Goal: Information Seeking & Learning: Find specific page/section

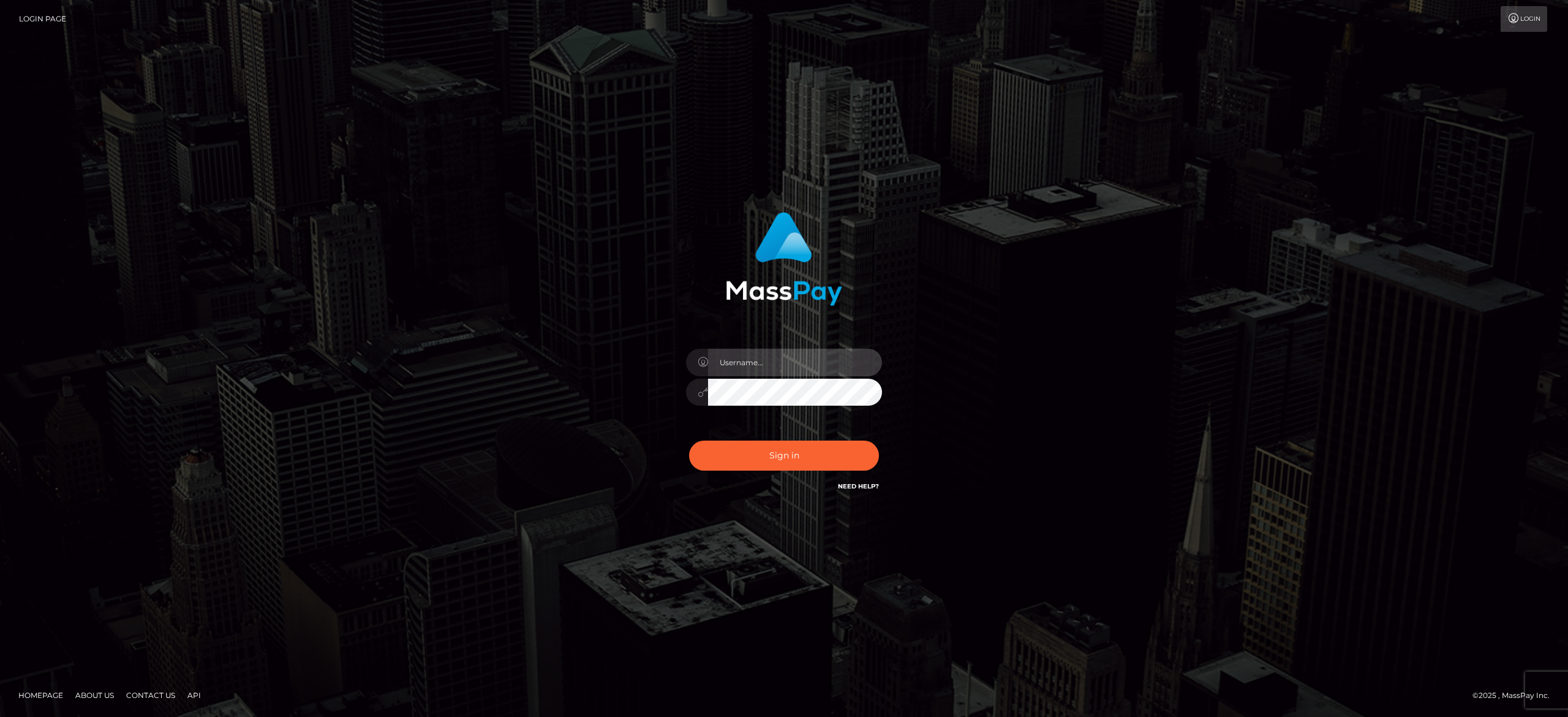
type input "[DOMAIN_NAME]"
drag, startPoint x: 761, startPoint y: 366, endPoint x: 965, endPoint y: 306, distance: 212.6
click at [761, 366] on input "fr.es" at bounding box center [795, 362] width 174 height 27
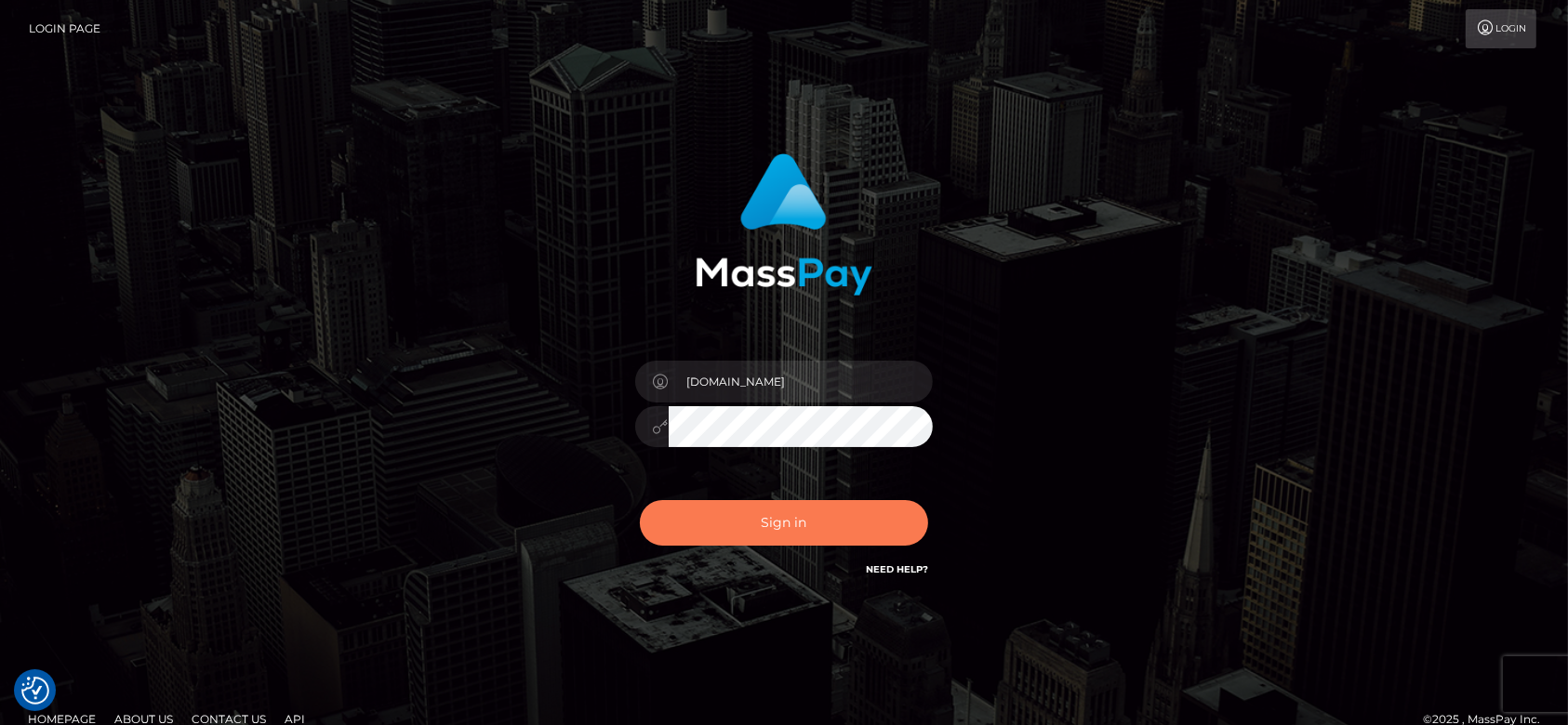
drag, startPoint x: 2192, startPoint y: 0, endPoint x: 872, endPoint y: 517, distance: 1417.6
click at [872, 517] on button "Sign in" at bounding box center [783, 523] width 288 height 45
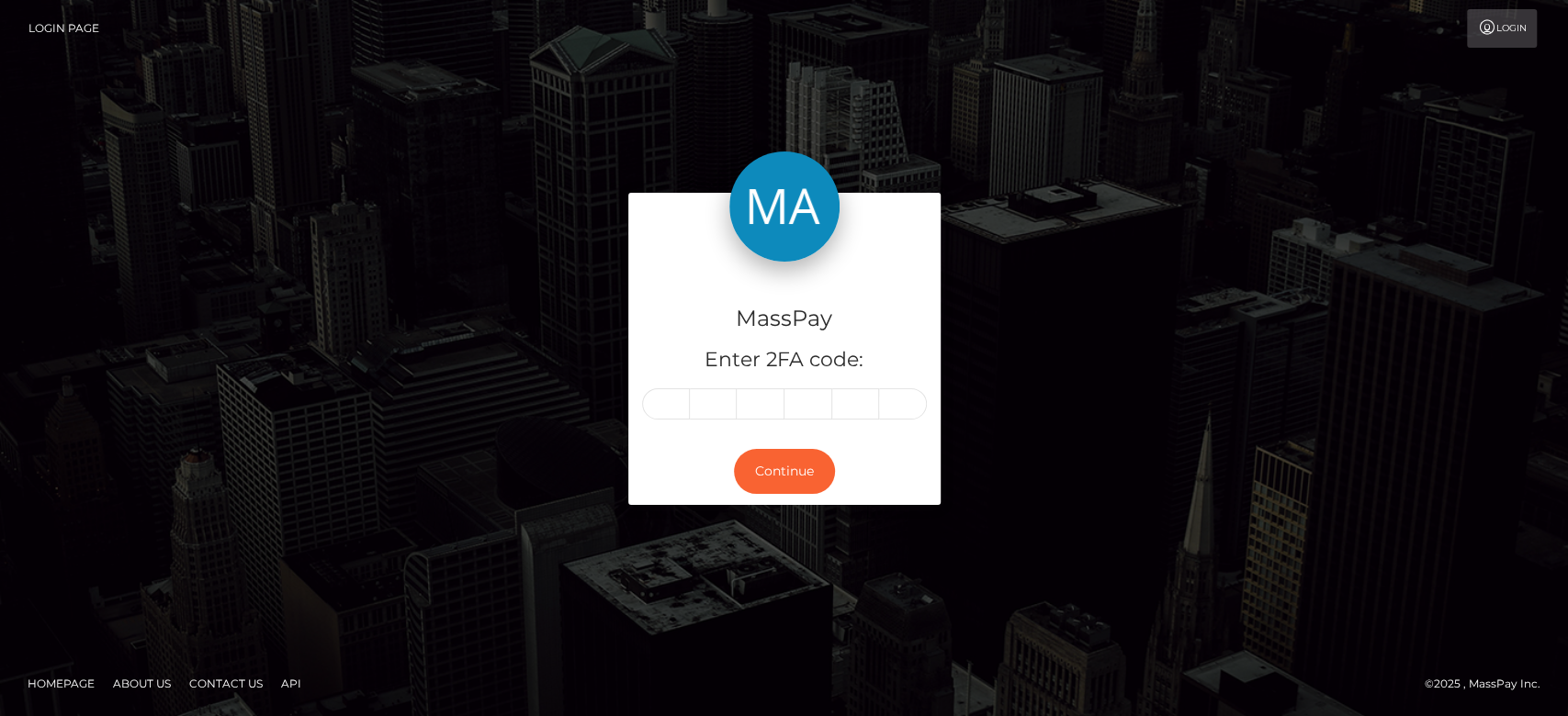
click at [672, 400] on input "text" at bounding box center [666, 403] width 48 height 31
type input "m"
type input "i"
type input "k"
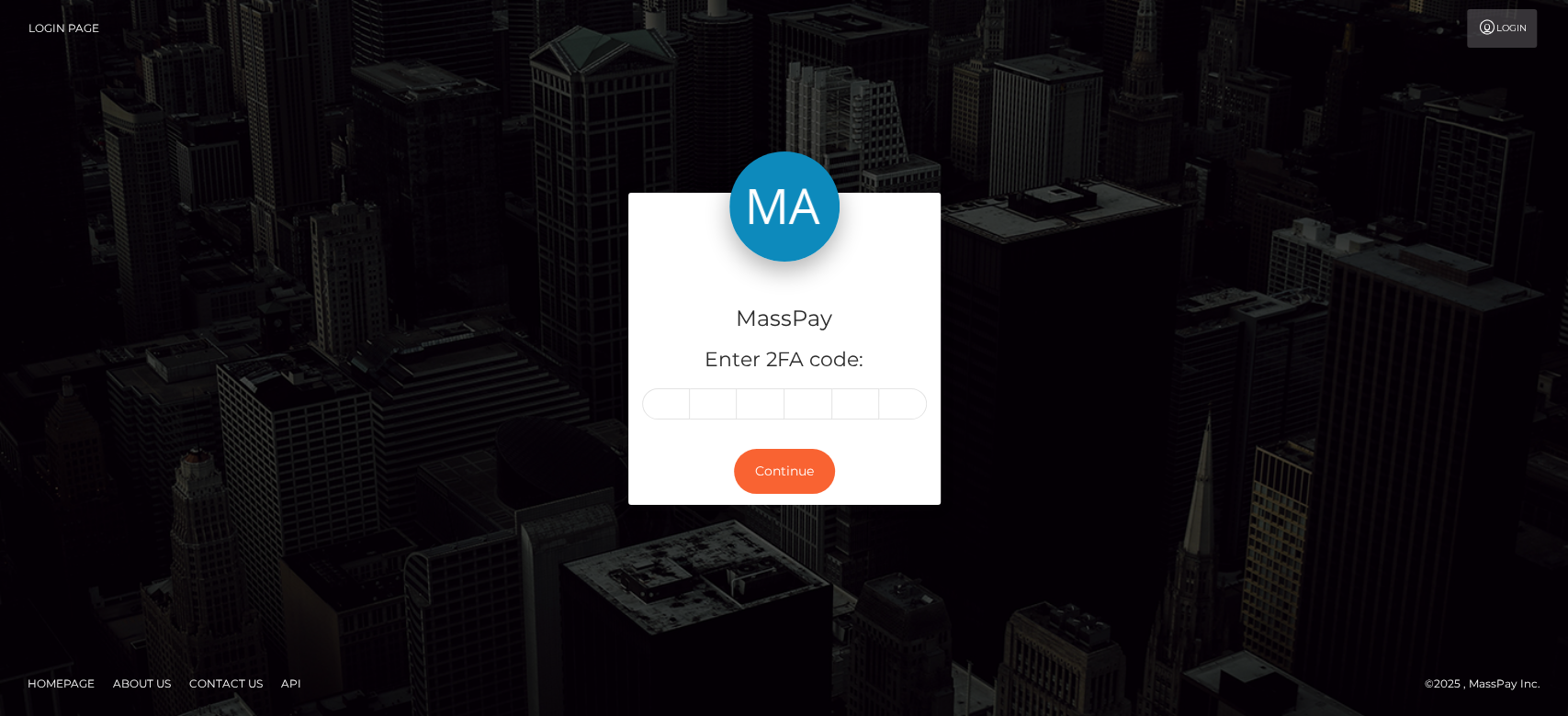
type input "a"
type input "9"
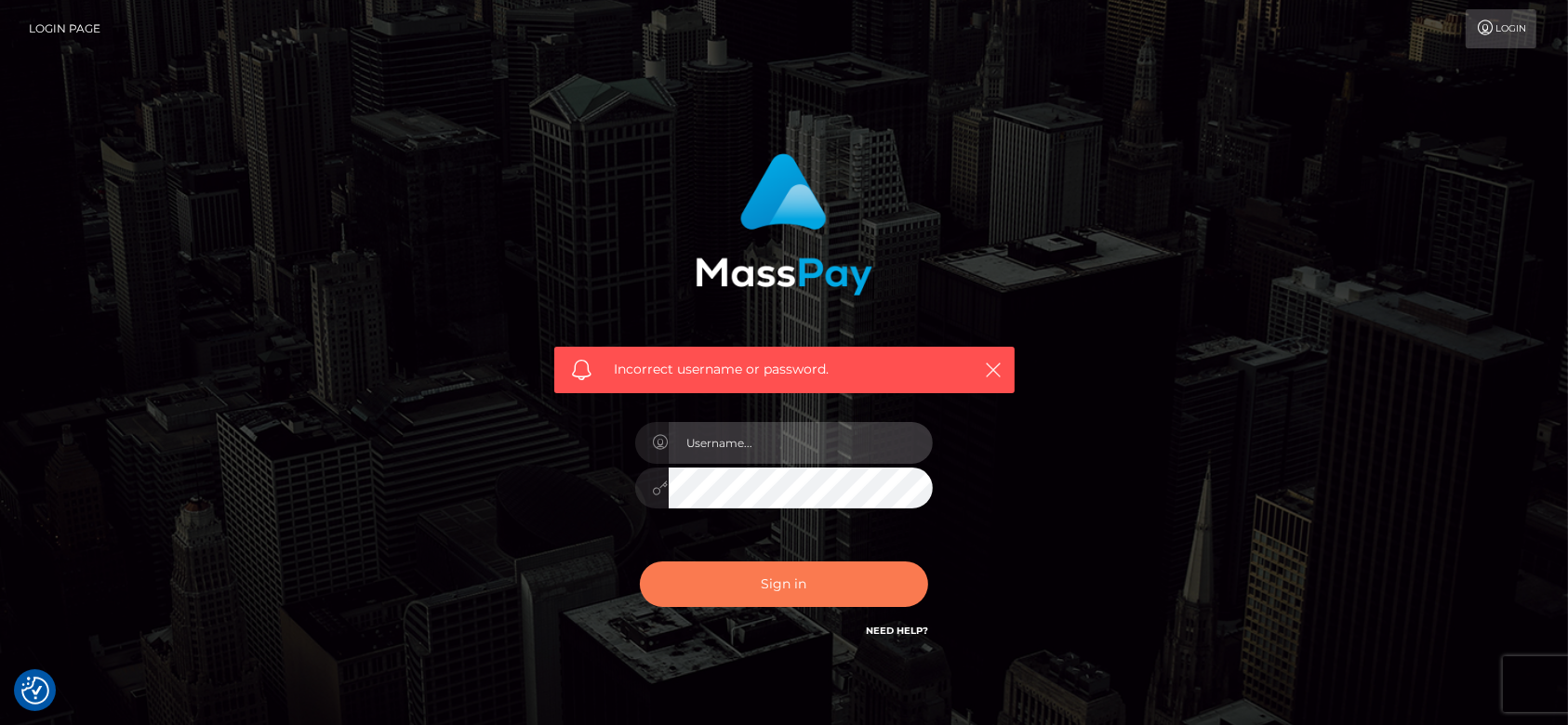
type input "[DOMAIN_NAME]"
click at [750, 577] on button "Sign in" at bounding box center [783, 583] width 288 height 45
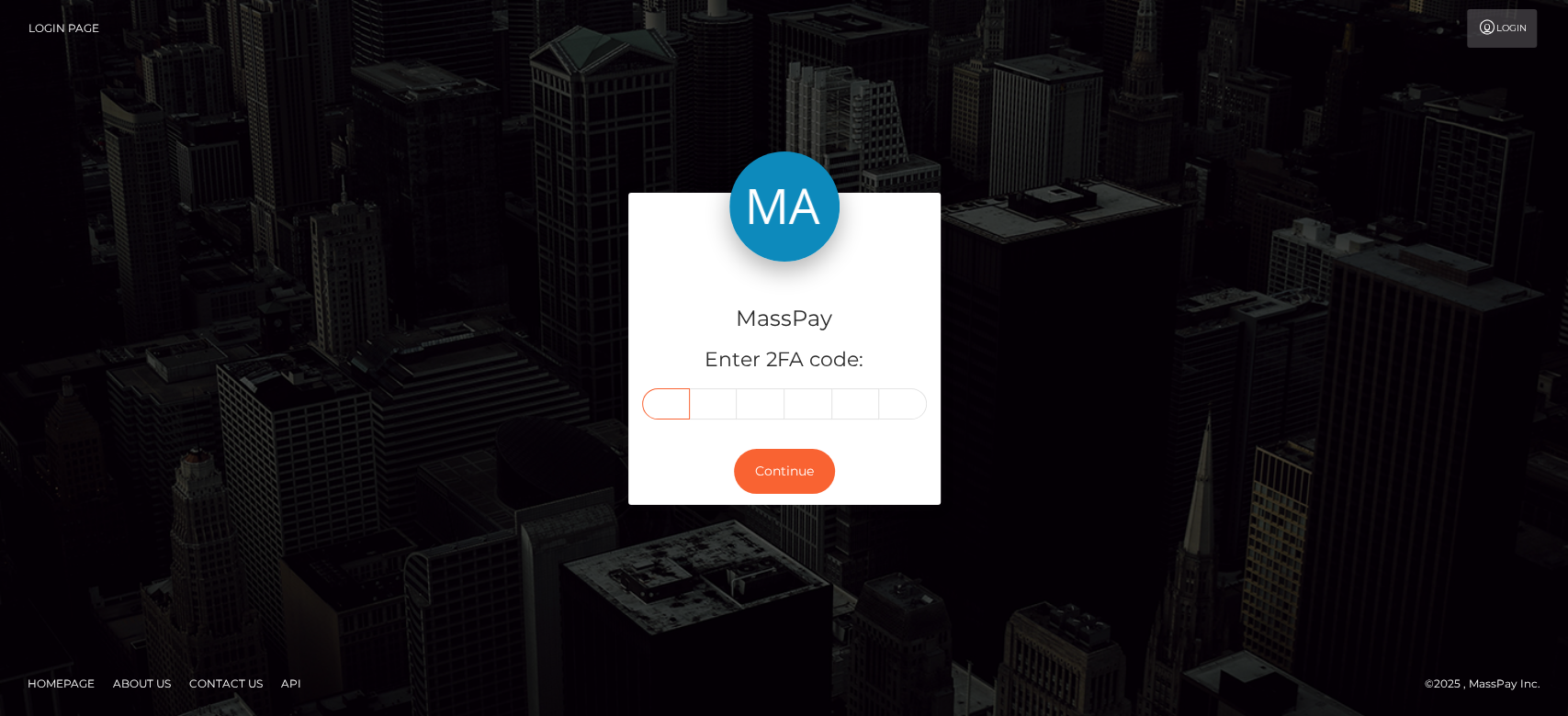
click at [662, 393] on input "text" at bounding box center [666, 403] width 48 height 31
paste input "8"
type input "8"
type input "5"
type input "6"
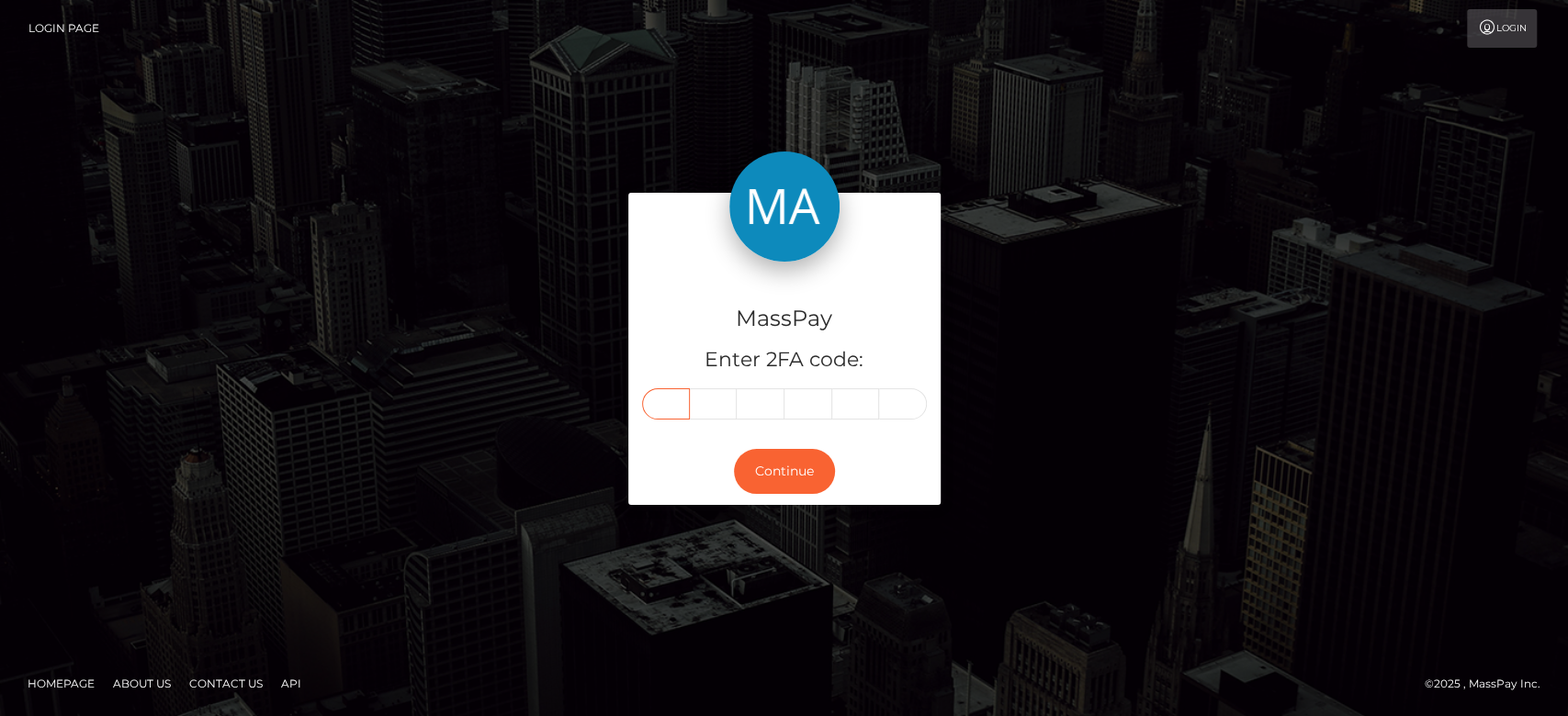
type input "0"
type input "7"
type input "5"
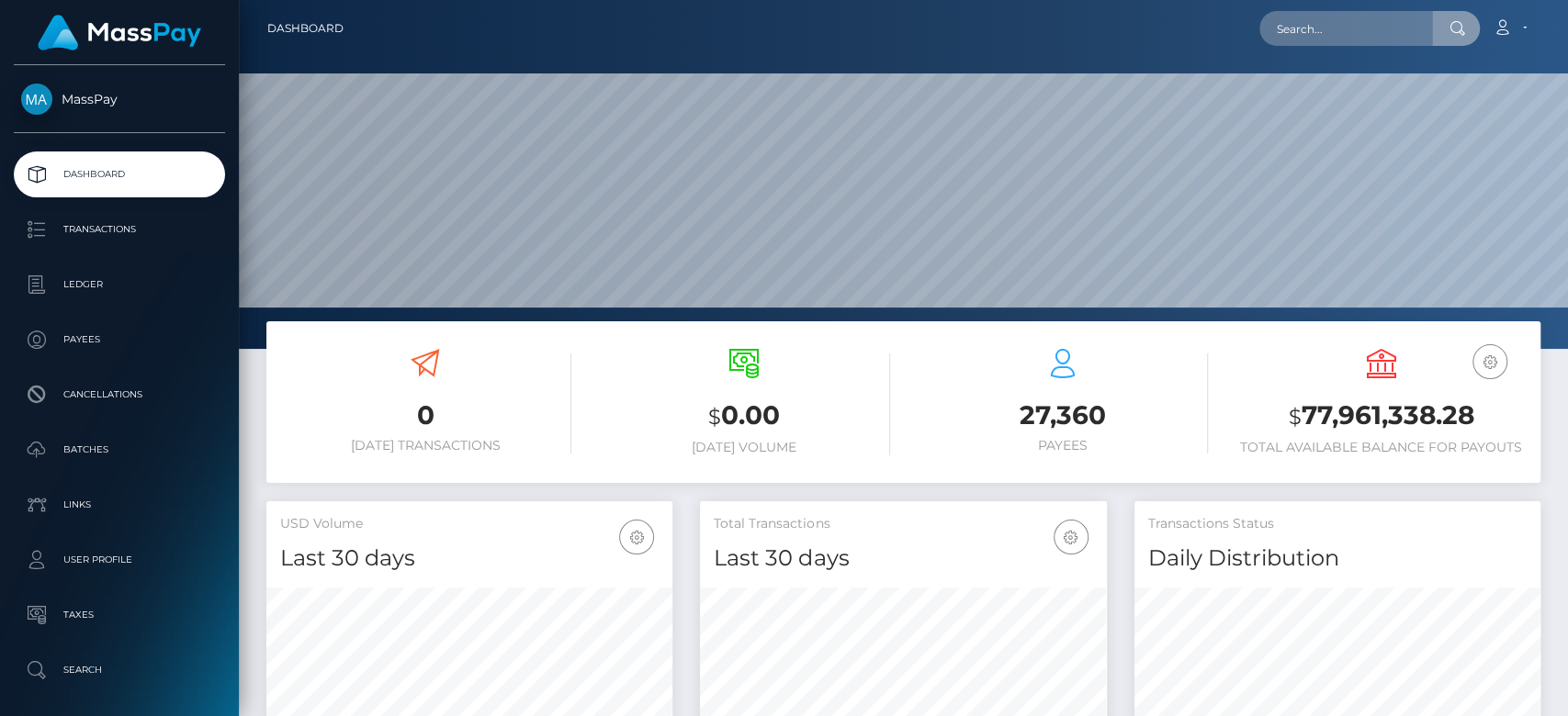
scroll to position [324, 406]
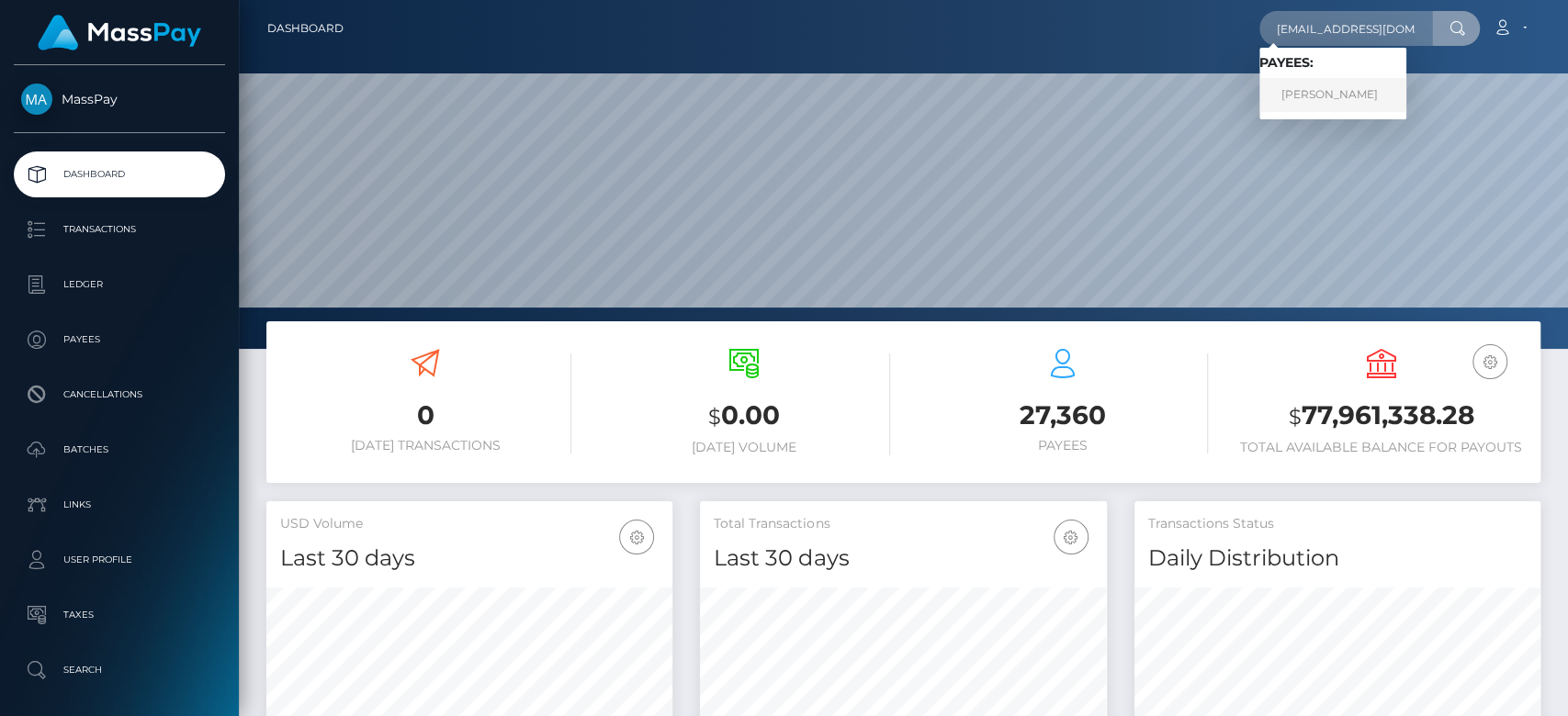
type input "[EMAIL_ADDRESS][DOMAIN_NAME]"
click at [1352, 85] on link "Romane Molton" at bounding box center [1333, 95] width 147 height 34
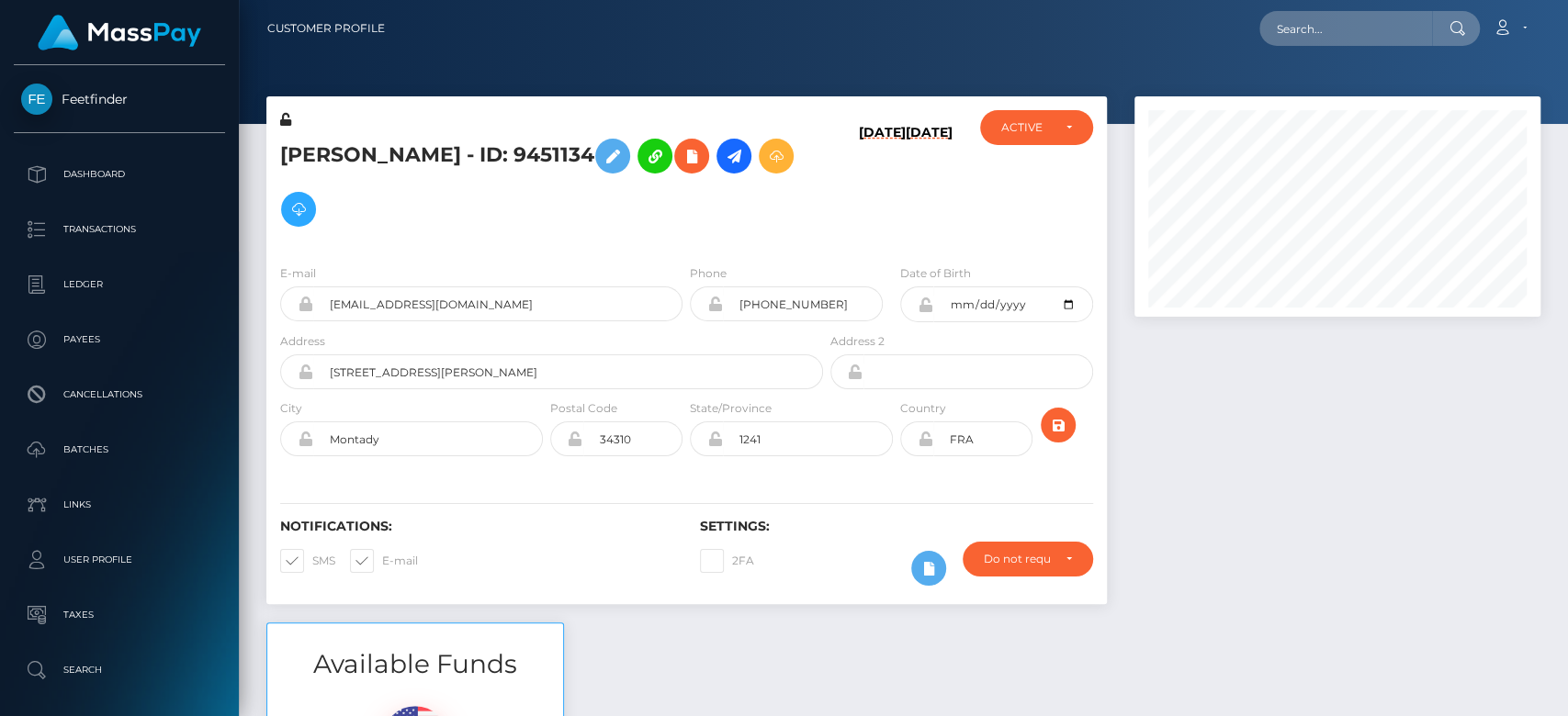
scroll to position [221, 406]
click at [1362, 543] on div at bounding box center [1338, 358] width 434 height 526
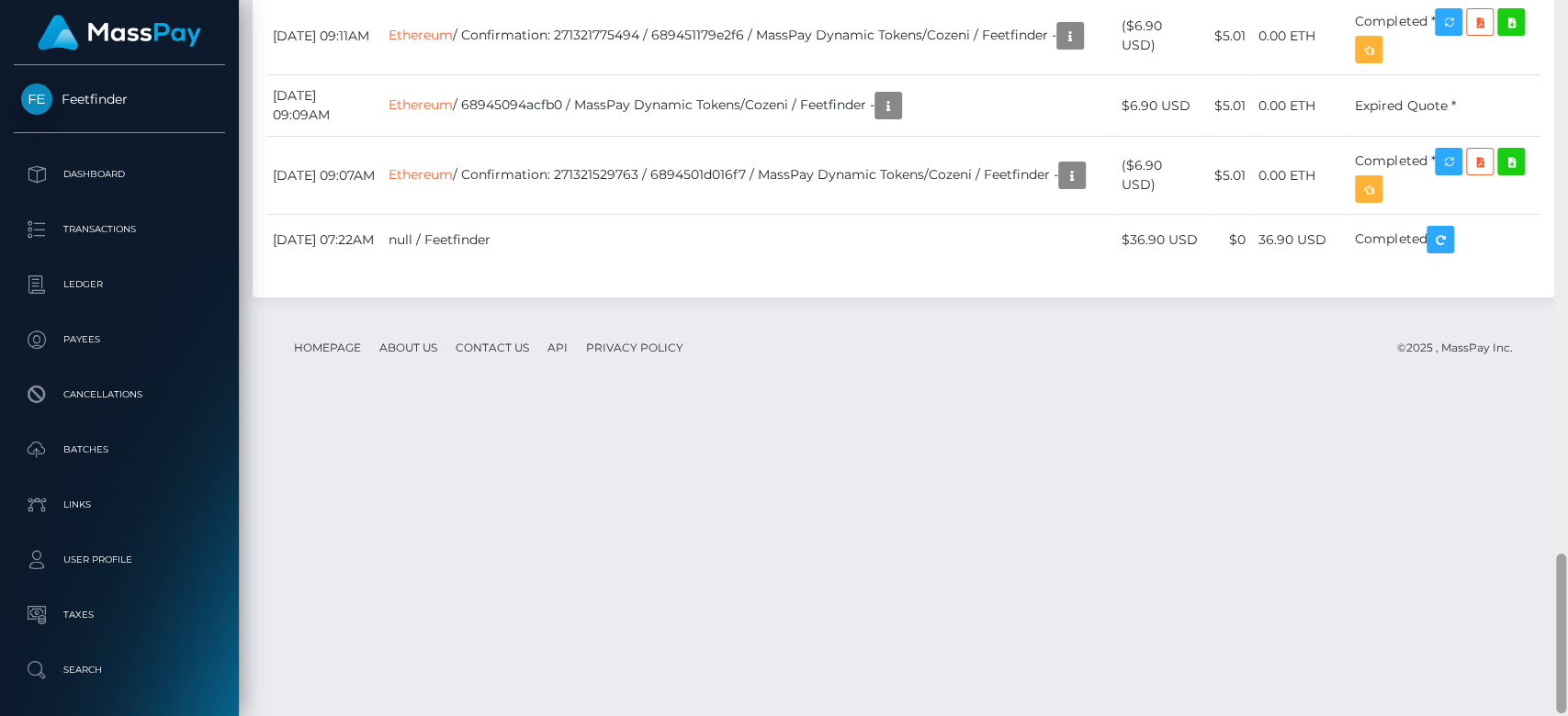
scroll to position [2485, 0]
drag, startPoint x: 1562, startPoint y: 107, endPoint x: 1566, endPoint y: 590, distance: 483.0
click at [1566, 590] on div at bounding box center [1561, 358] width 13 height 717
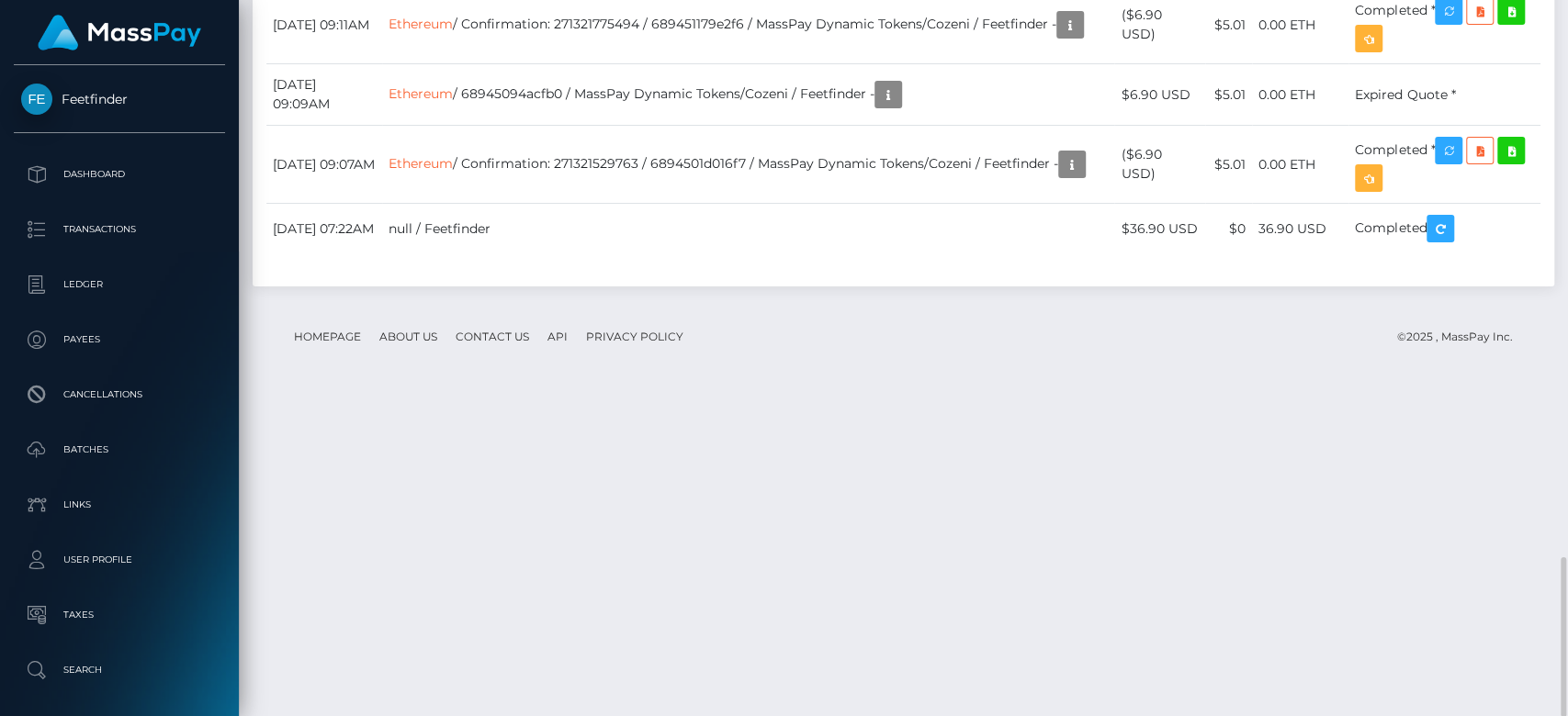
drag, startPoint x: 1196, startPoint y: 194, endPoint x: 1131, endPoint y: 189, distance: 65.2
copy td "$7.26 USD"
click at [1558, 68] on div at bounding box center [1561, 358] width 13 height 717
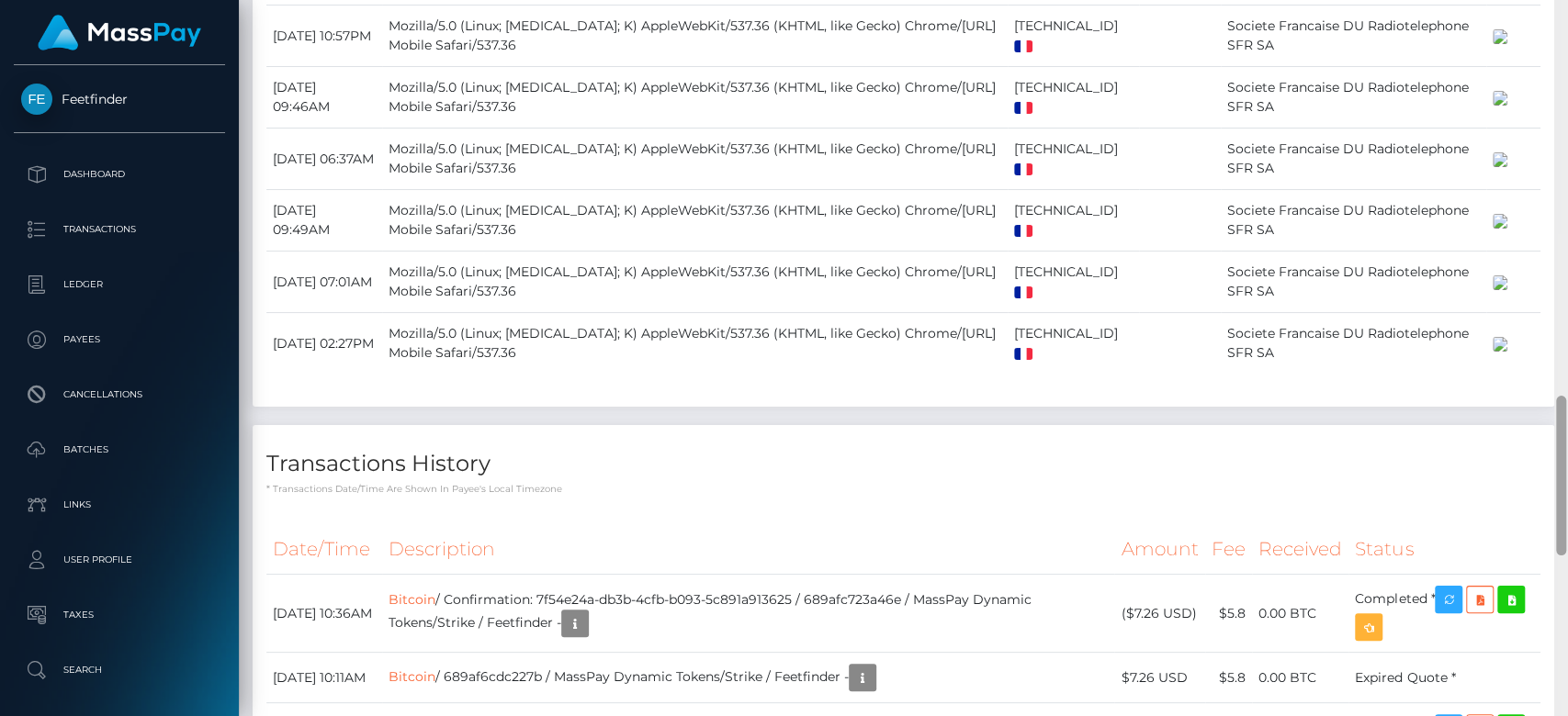
click at [1558, 69] on div at bounding box center [1561, 358] width 13 height 717
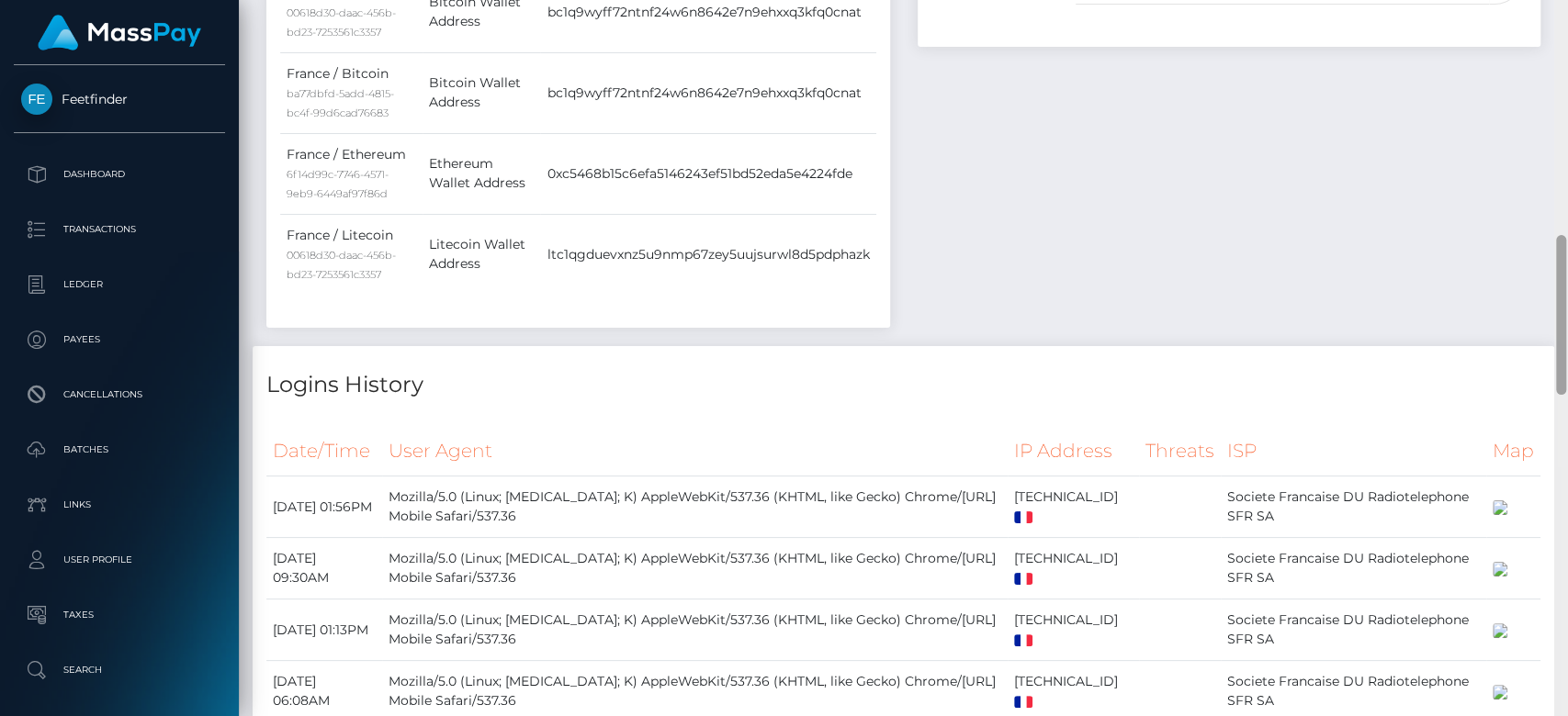
click at [1558, 69] on div at bounding box center [1561, 358] width 13 height 717
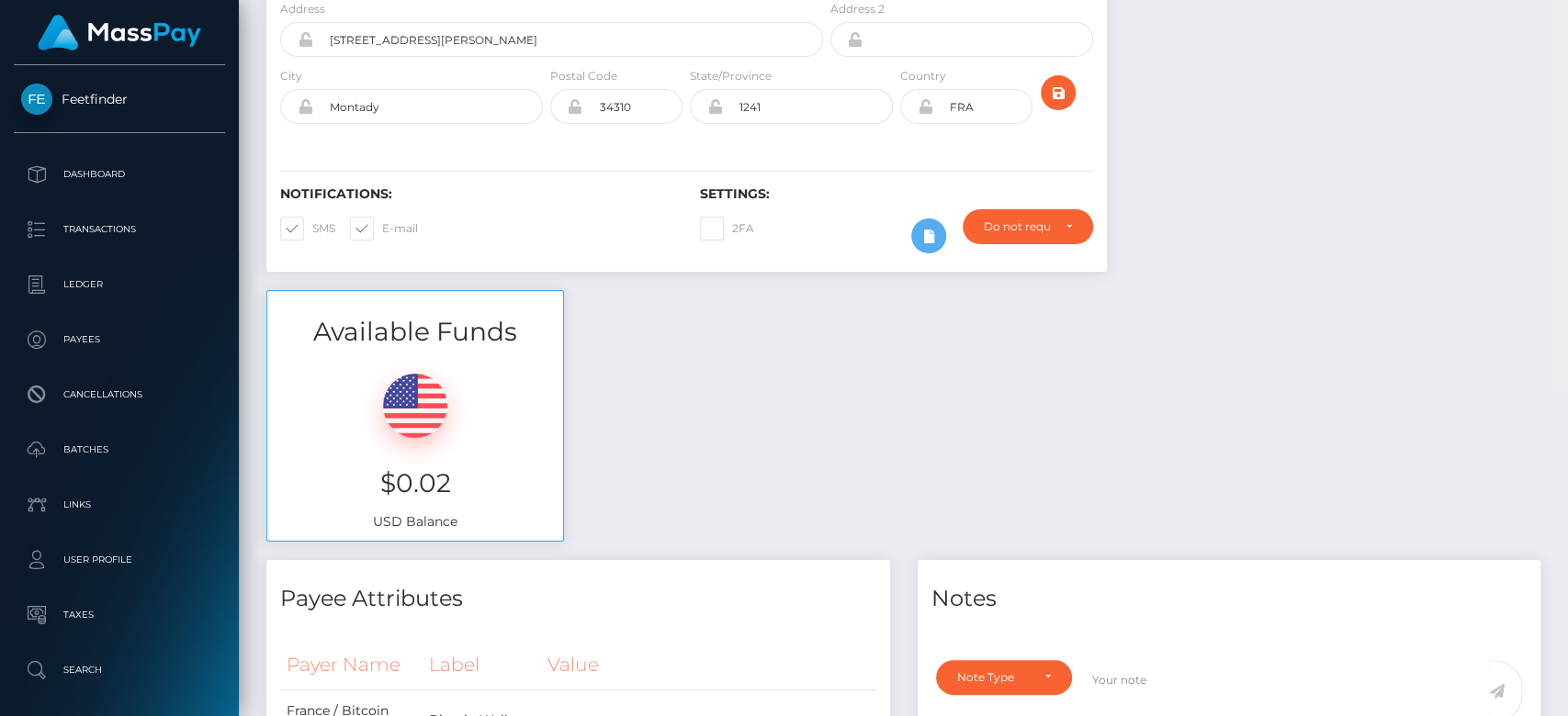
scroll to position [0, 0]
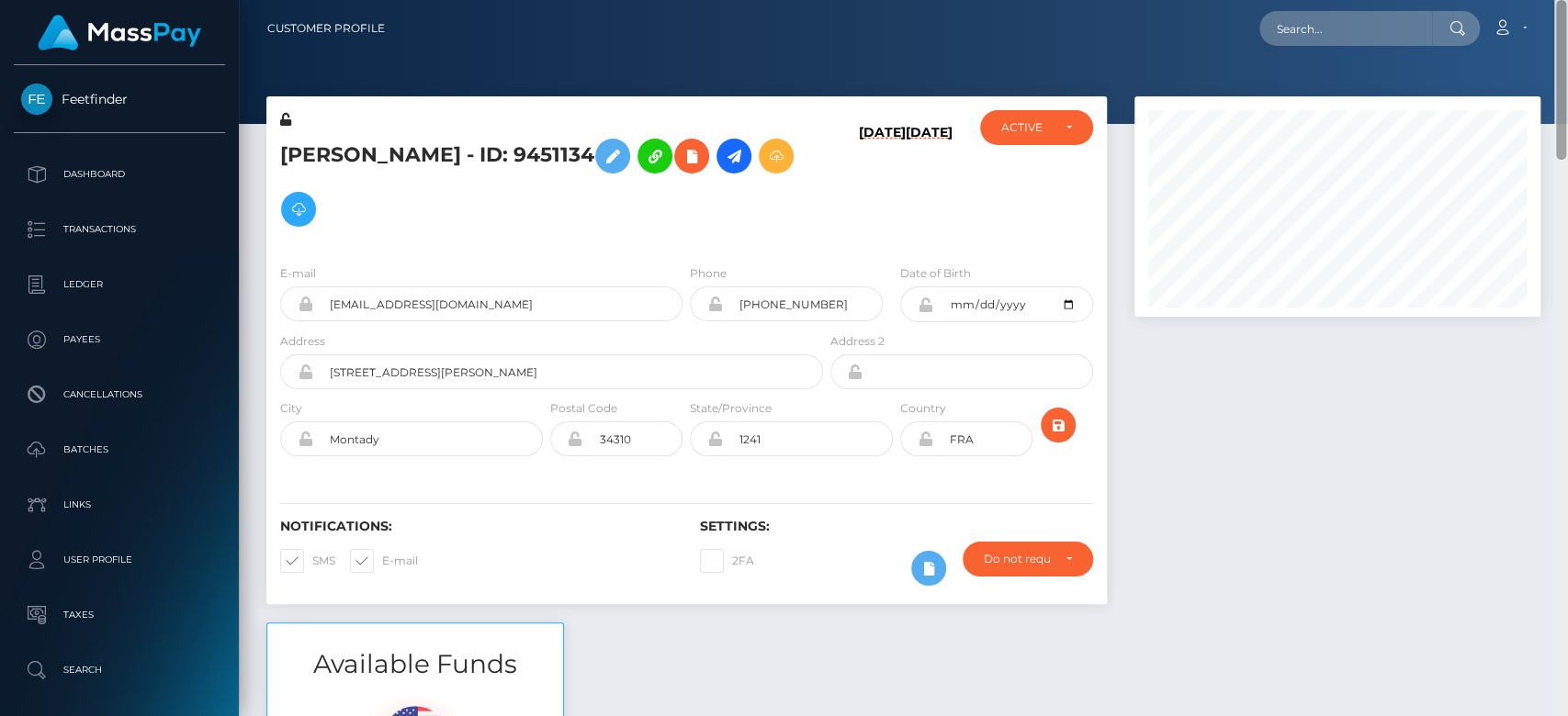
click at [1558, 69] on div at bounding box center [1561, 358] width 13 height 717
drag, startPoint x: 1558, startPoint y: 71, endPoint x: 1537, endPoint y: 32, distance: 44.3
click at [1537, 32] on div "Customer Profile Loading... Loading..." at bounding box center [903, 358] width 1329 height 716
paste input "payduchessathena@gmail.com"
click at [1423, 18] on input "payduchessathena@gmail.com" at bounding box center [1346, 29] width 173 height 35
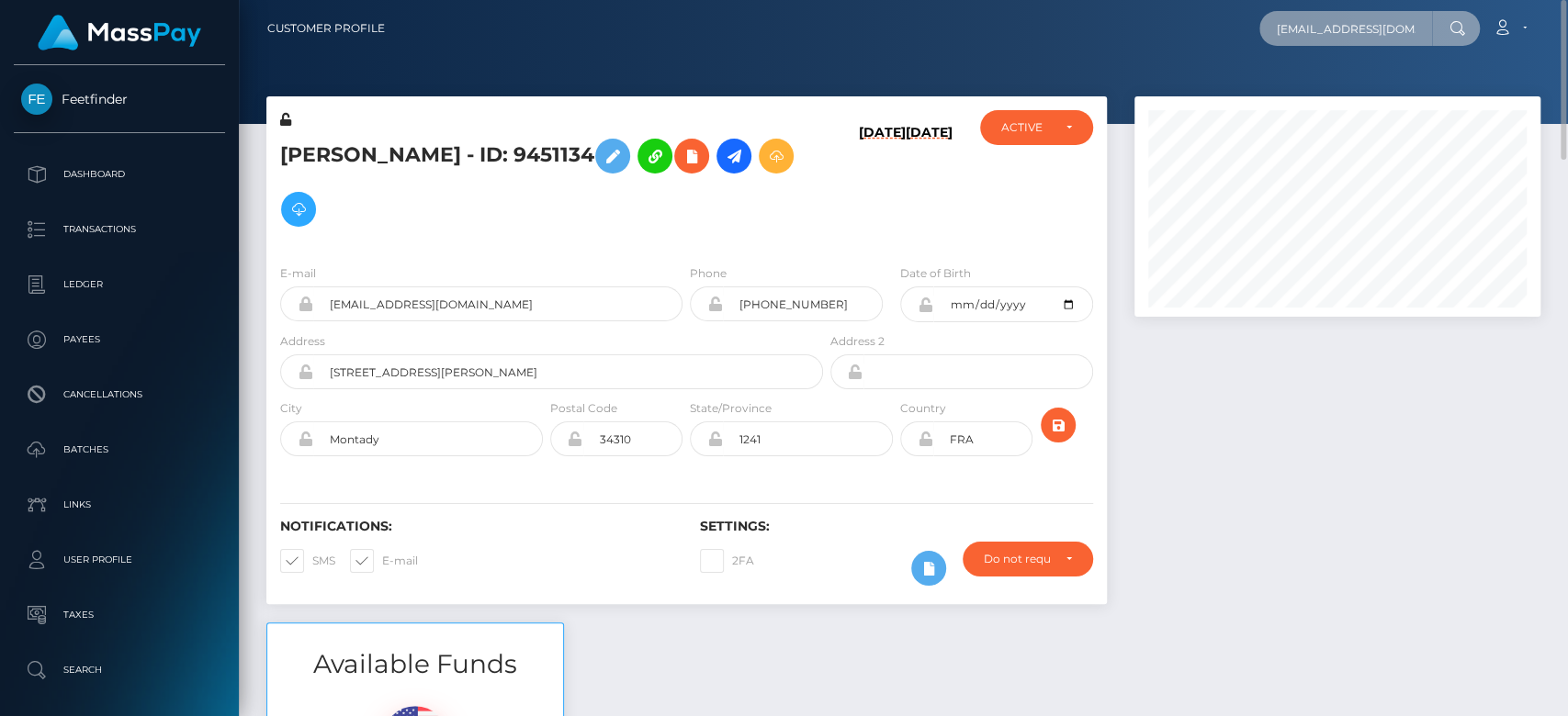
scroll to position [0, 38]
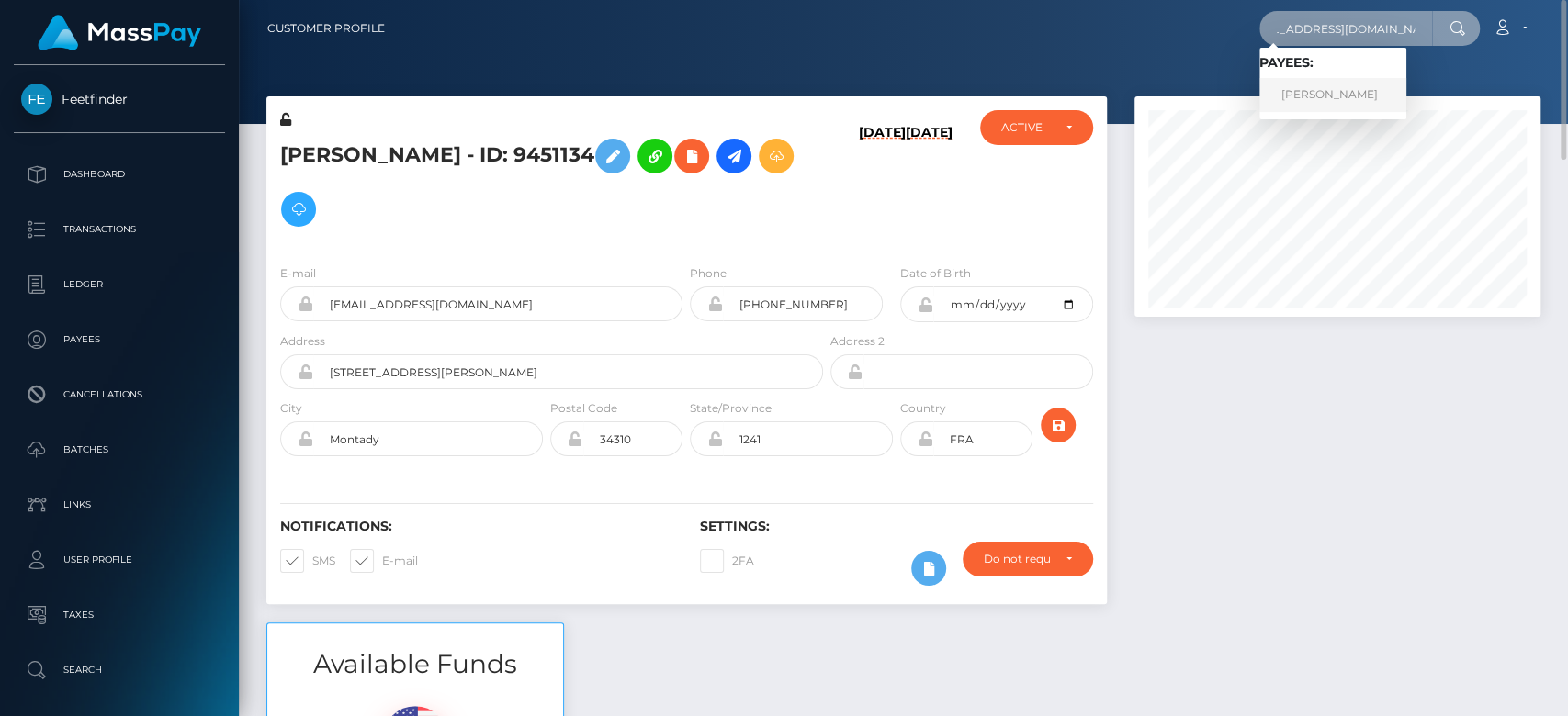
type input "payduchessathena@gmail.com"
click at [1352, 92] on link "ALICIA ELIZABETH CHILES" at bounding box center [1333, 95] width 147 height 34
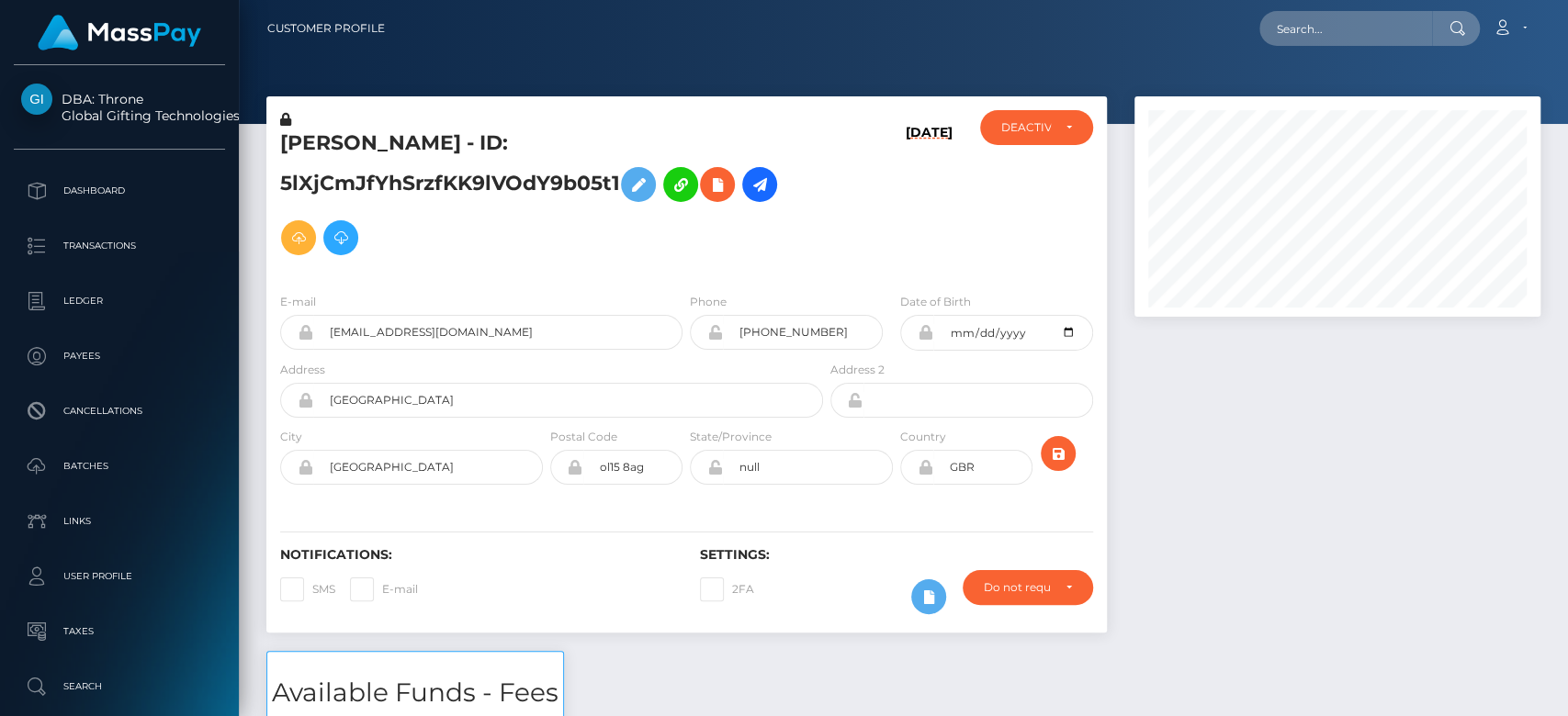
scroll to position [221, 406]
click at [1299, 18] on input "text" at bounding box center [1346, 29] width 173 height 35
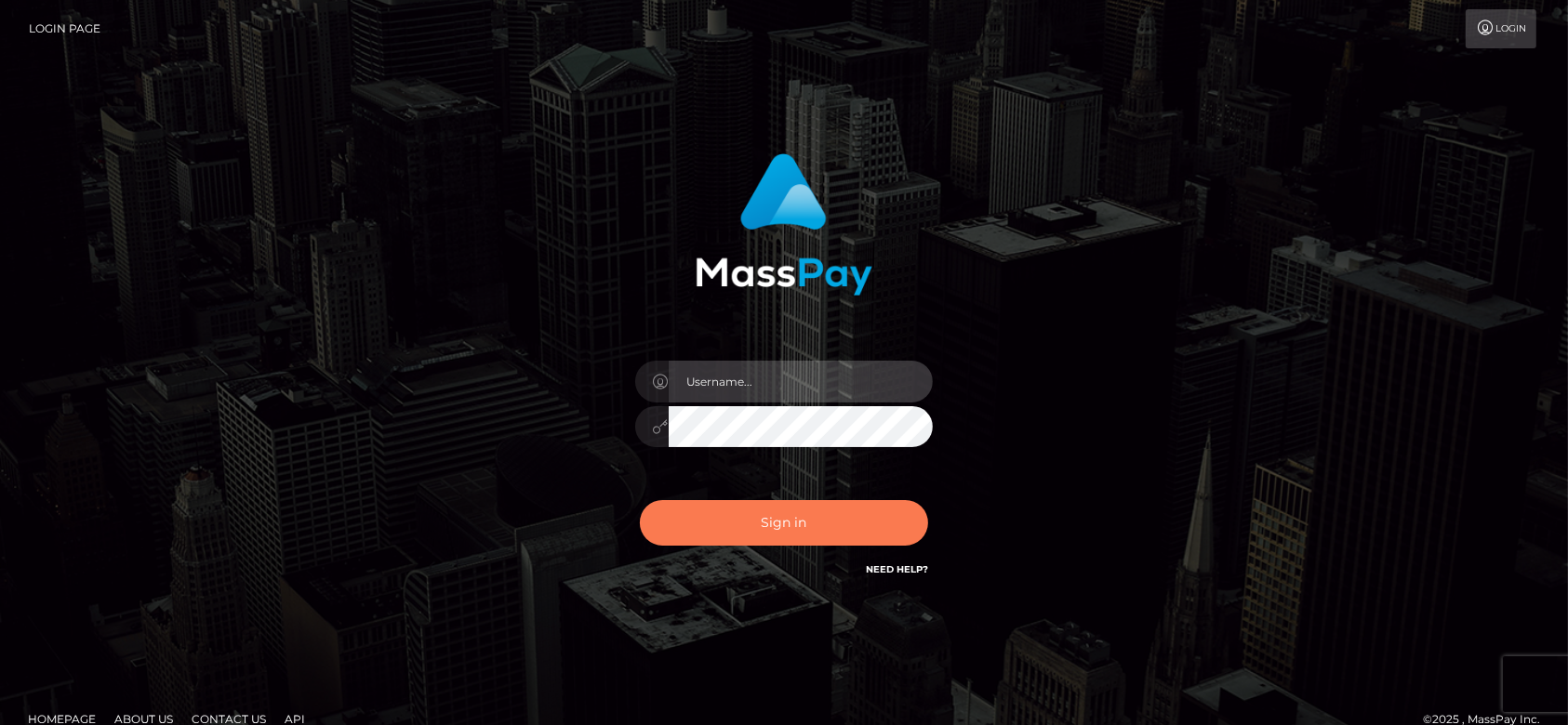
type input "[DOMAIN_NAME]"
click at [875, 502] on button "Sign in" at bounding box center [783, 523] width 288 height 45
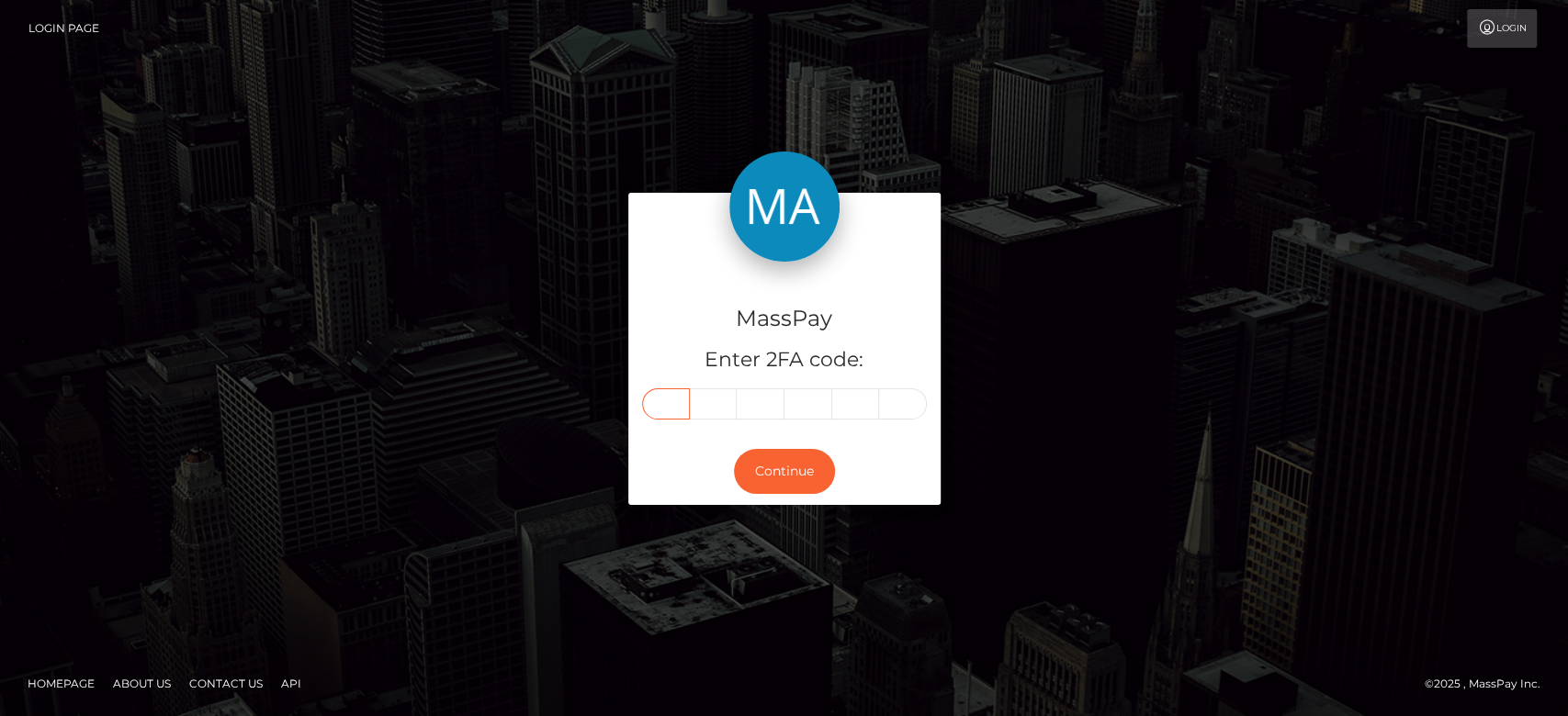
click at [658, 406] on input "text" at bounding box center [666, 403] width 48 height 31
type input "1"
type input "9"
type input "7"
type input "2"
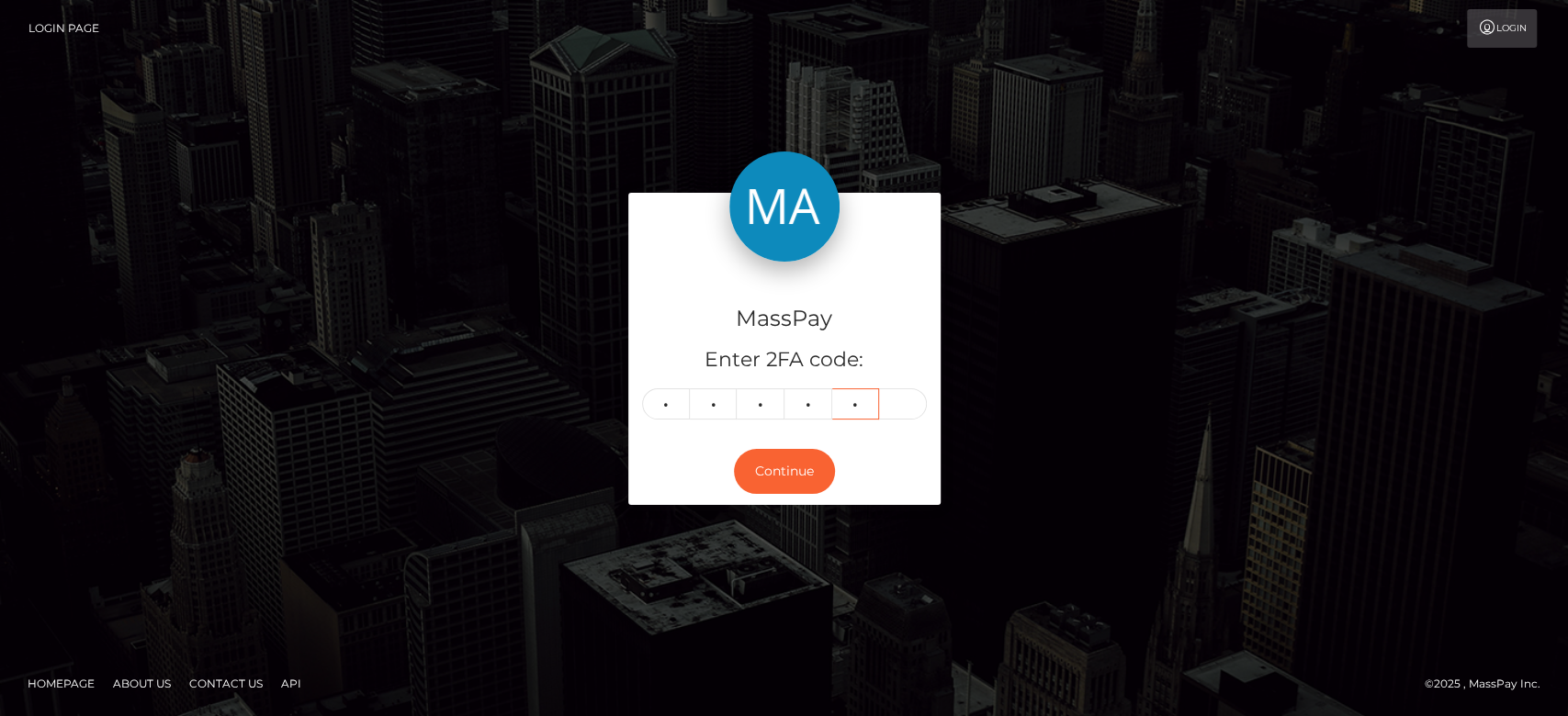
type input "3"
type input "1"
type input "9"
type input "7"
type input "2"
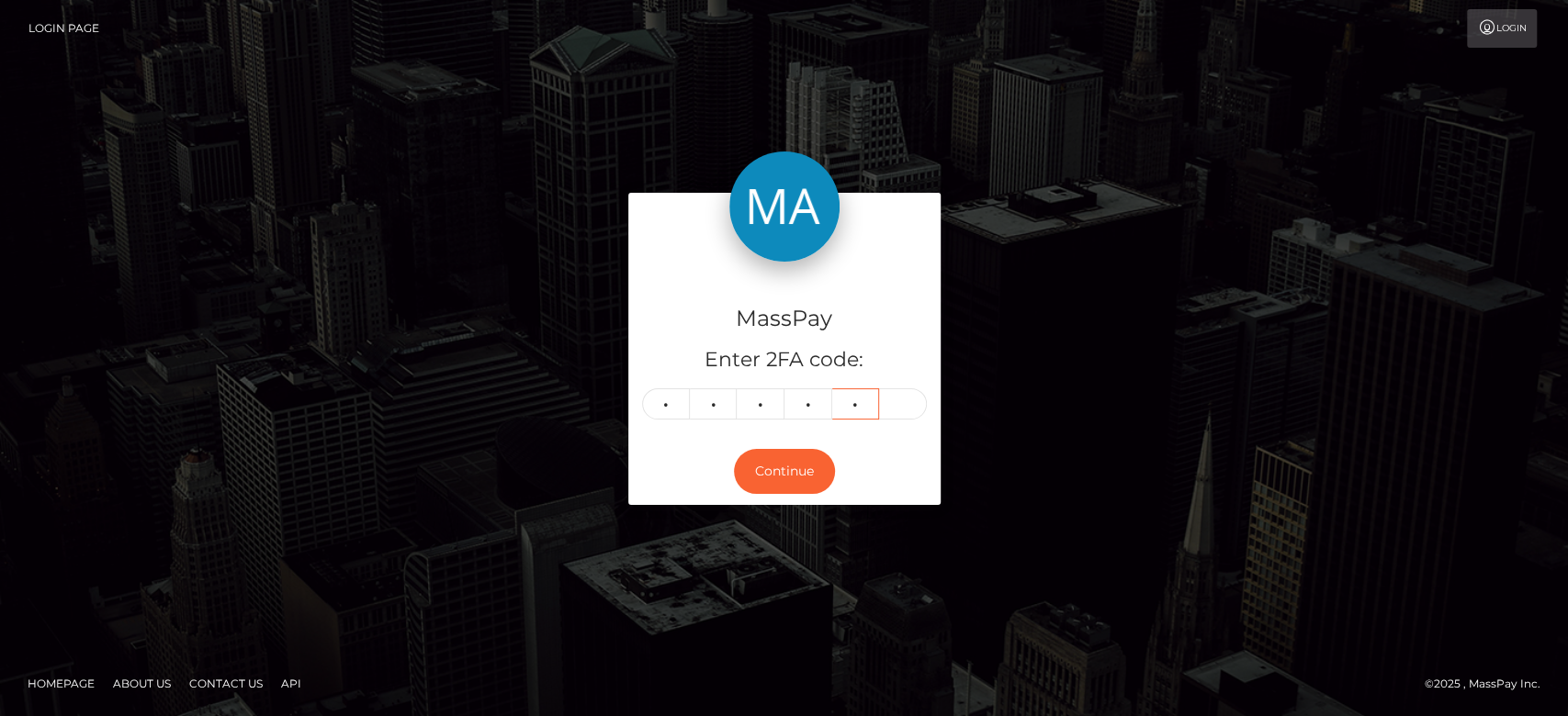
type input "3"
type input "1"
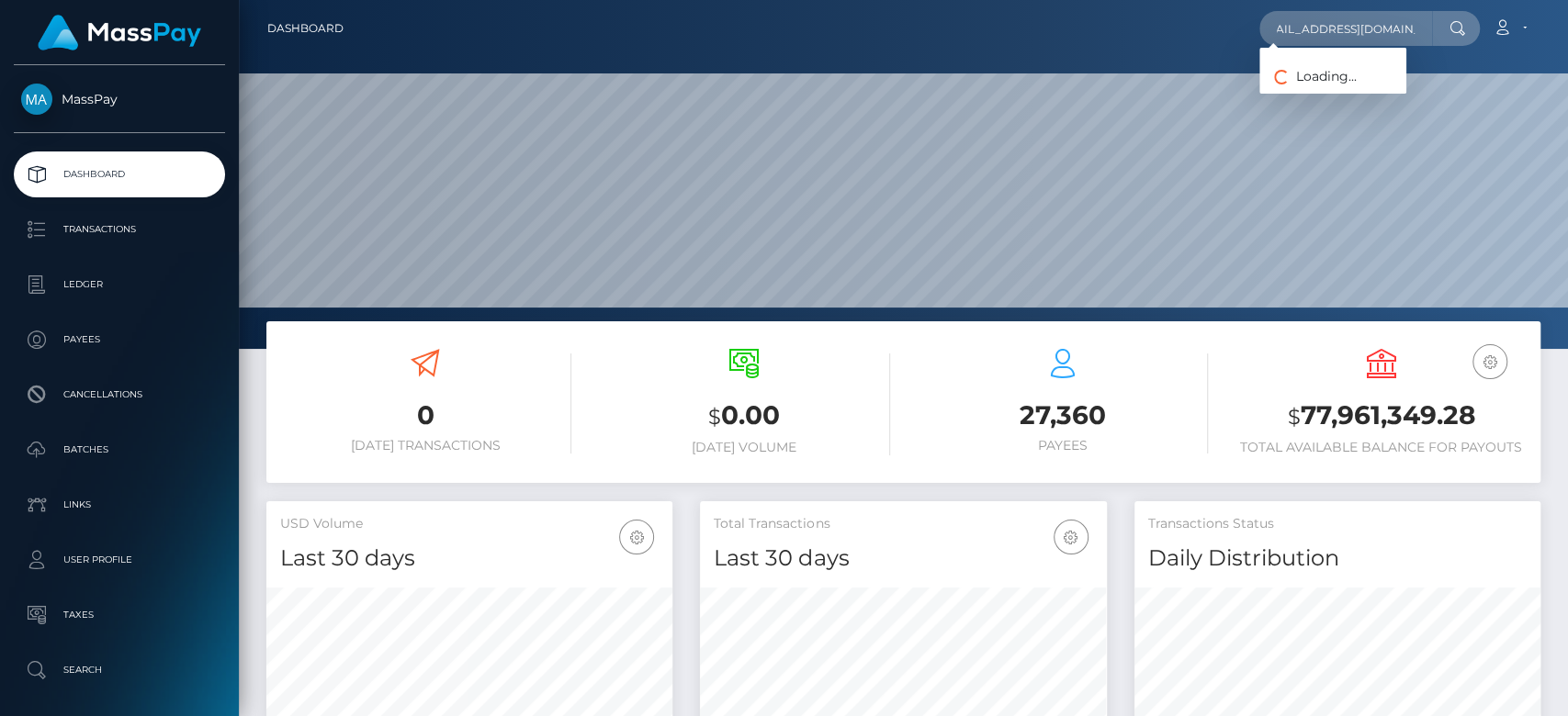
scroll to position [324, 406]
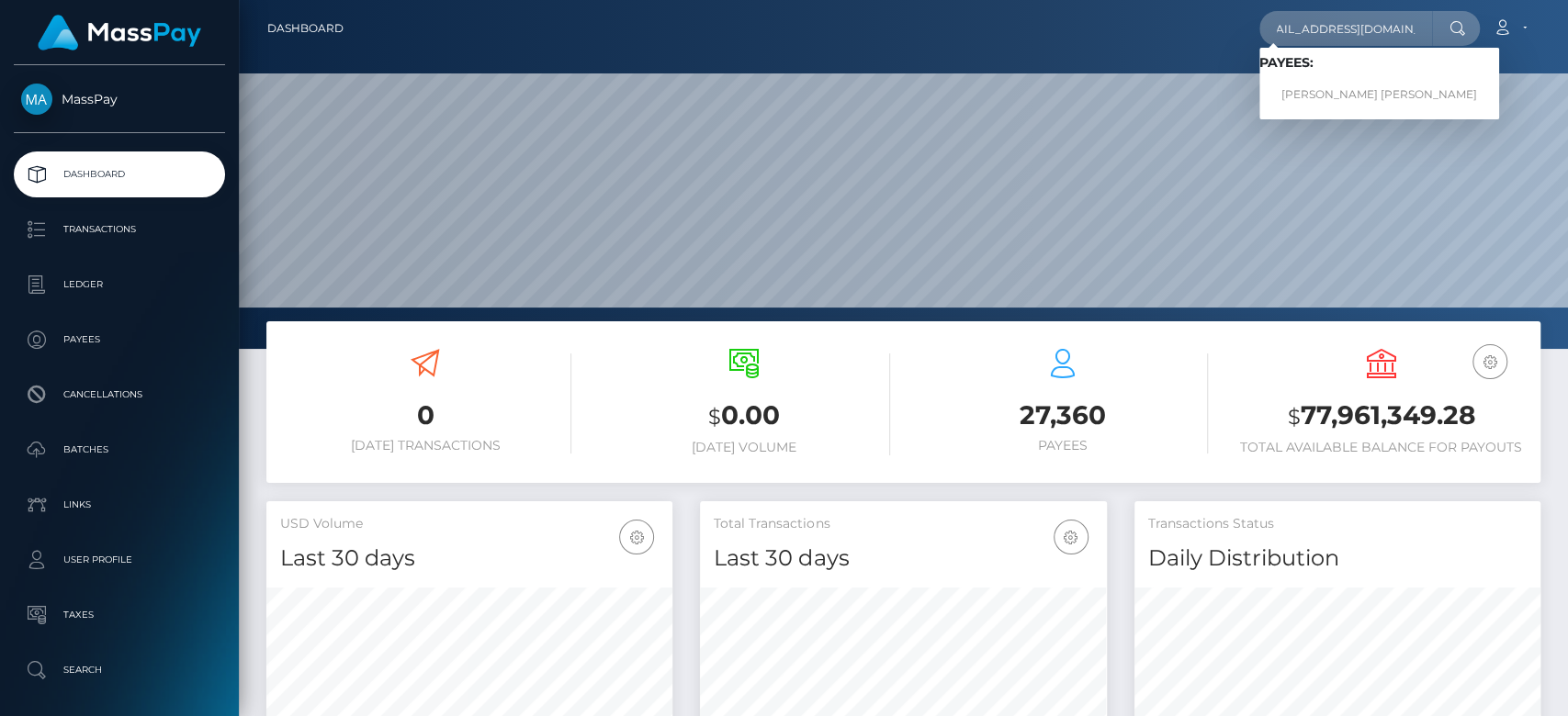
type input "[EMAIL_ADDRESS][DOMAIN_NAME]"
click at [1364, 85] on link "MEGAN ELIZABETH SPEER" at bounding box center [1380, 95] width 240 height 34
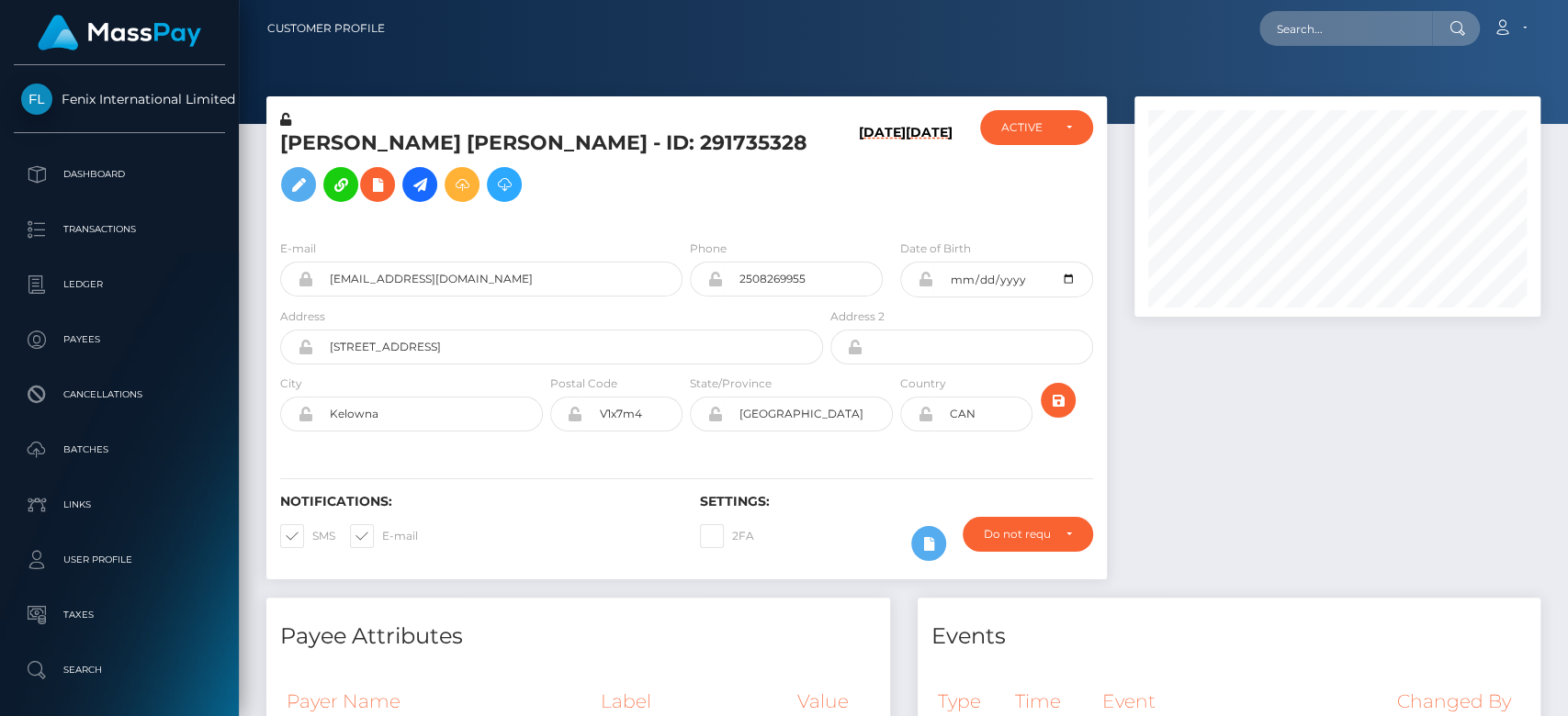
scroll to position [221, 406]
click at [1411, 452] on div at bounding box center [1338, 346] width 434 height 501
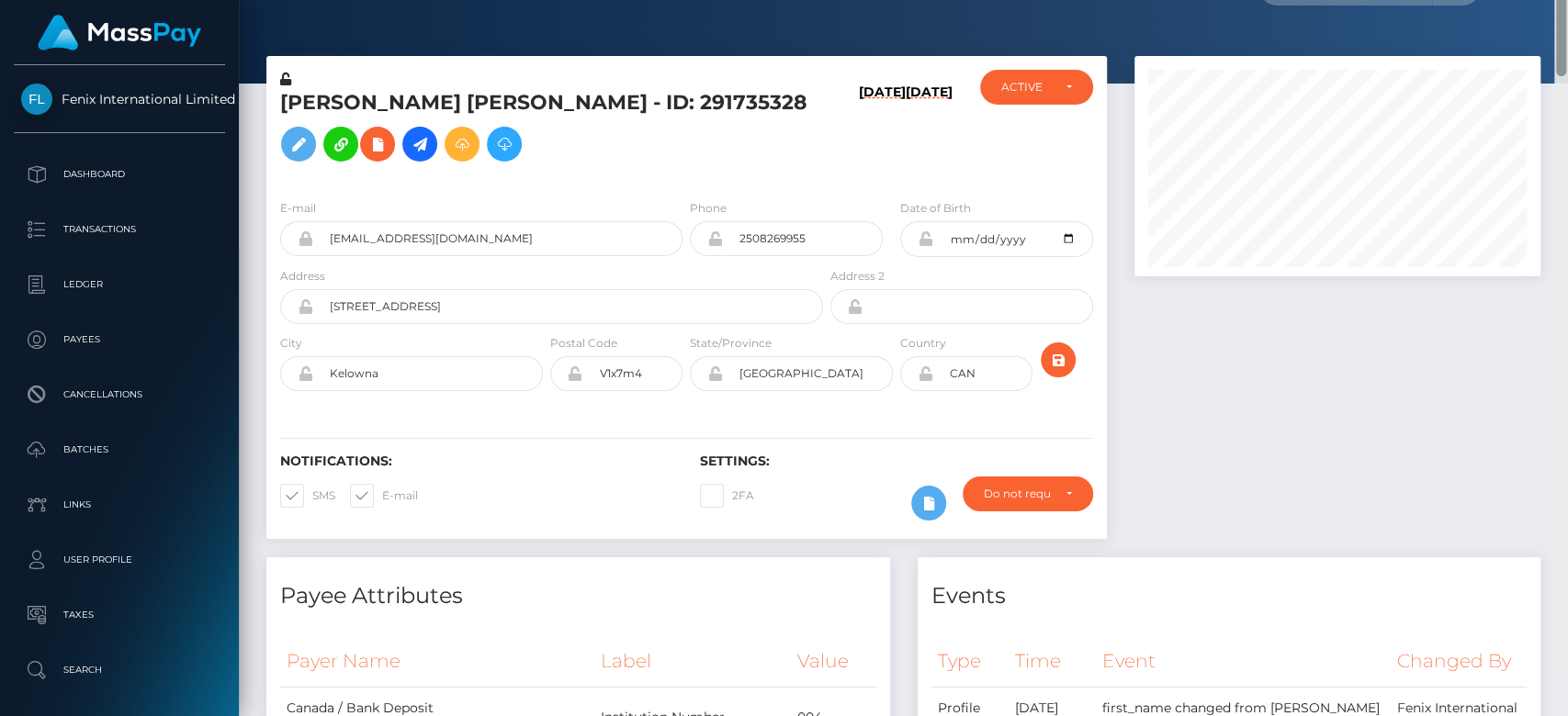
scroll to position [0, 0]
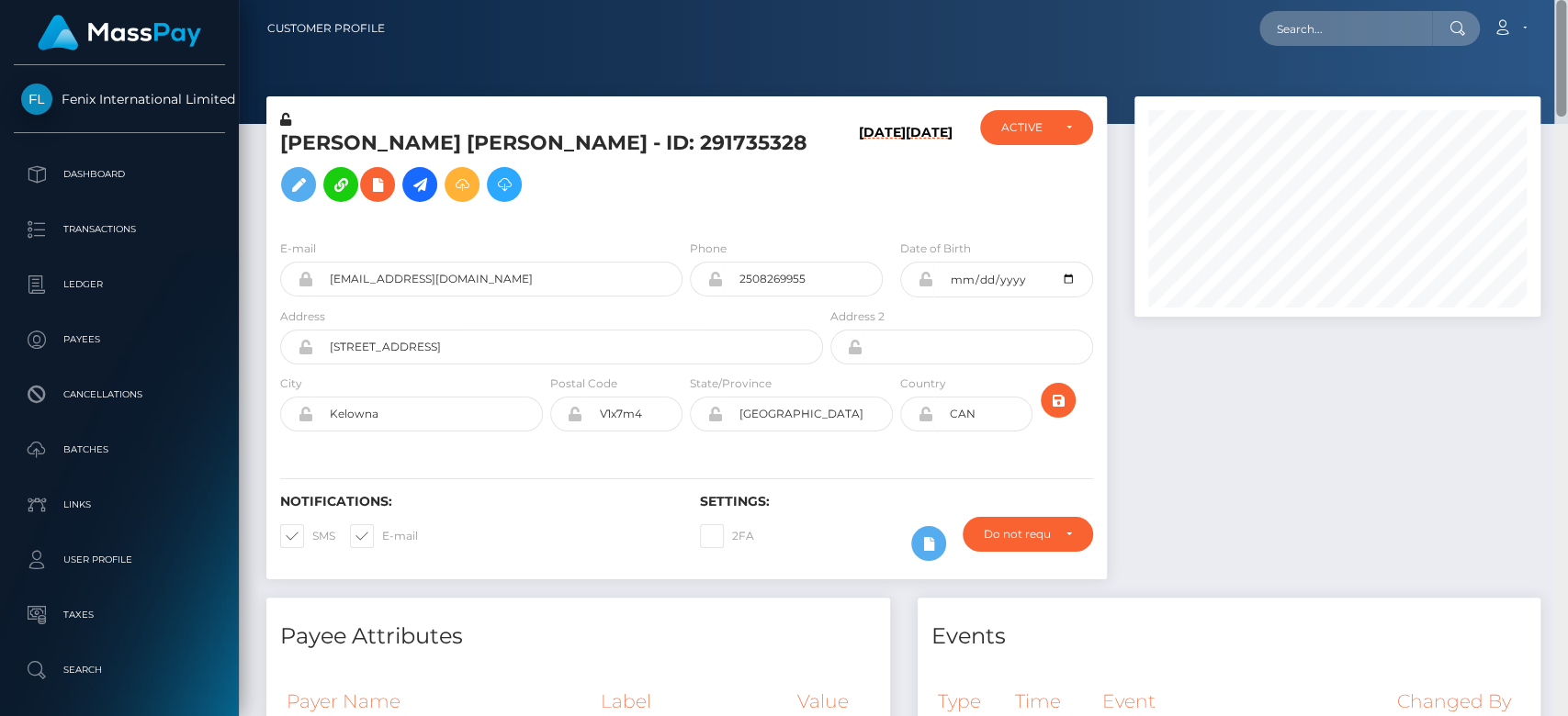
drag, startPoint x: 1558, startPoint y: 145, endPoint x: 1558, endPoint y: 99, distance: 46.0
click at [1558, 99] on div at bounding box center [1561, 58] width 10 height 117
click at [1334, 40] on input "text" at bounding box center [1346, 29] width 173 height 35
paste input "will.it.systems@gmail.com"
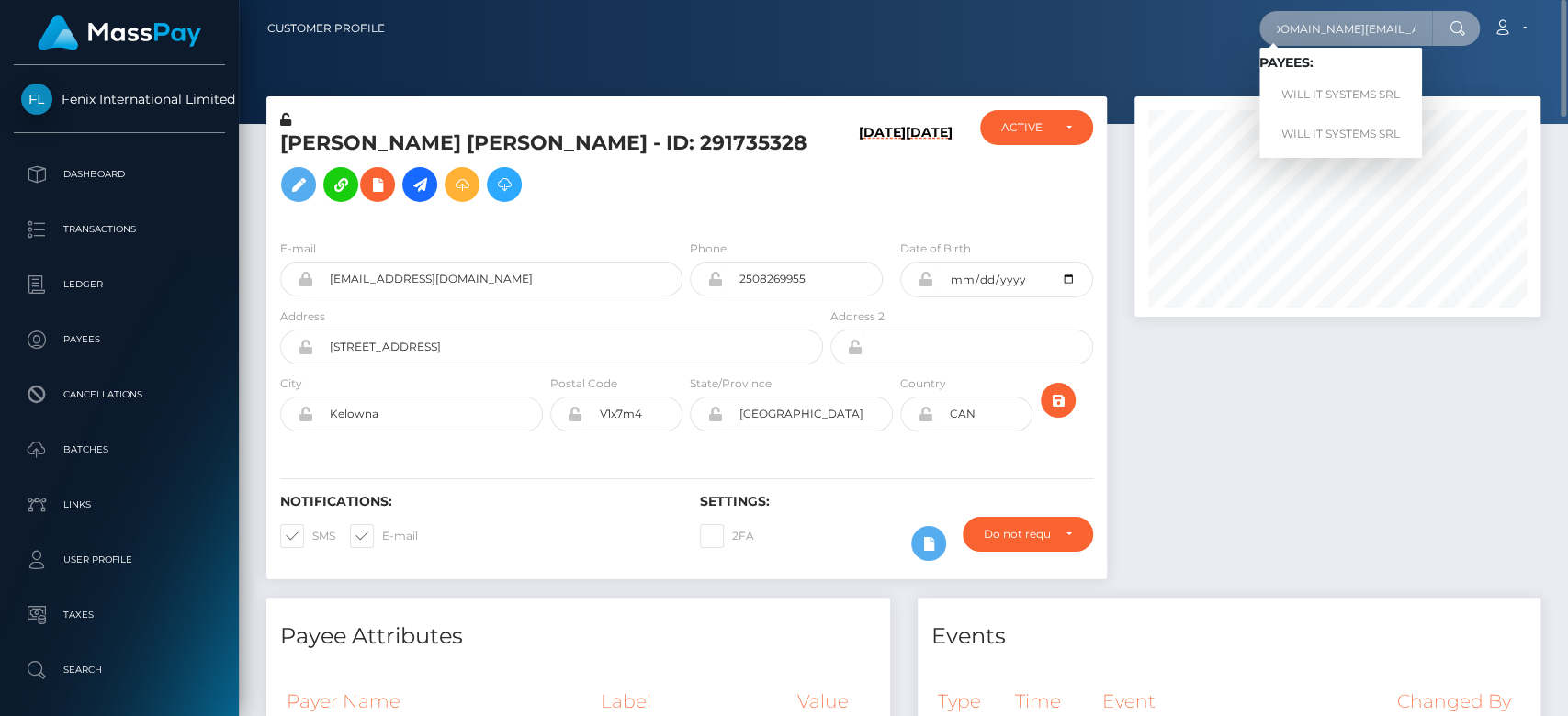
type input "will.it.systems@gmail.com"
click at [1360, 90] on link "WILL IT SYSTEMS SRL" at bounding box center [1341, 95] width 163 height 34
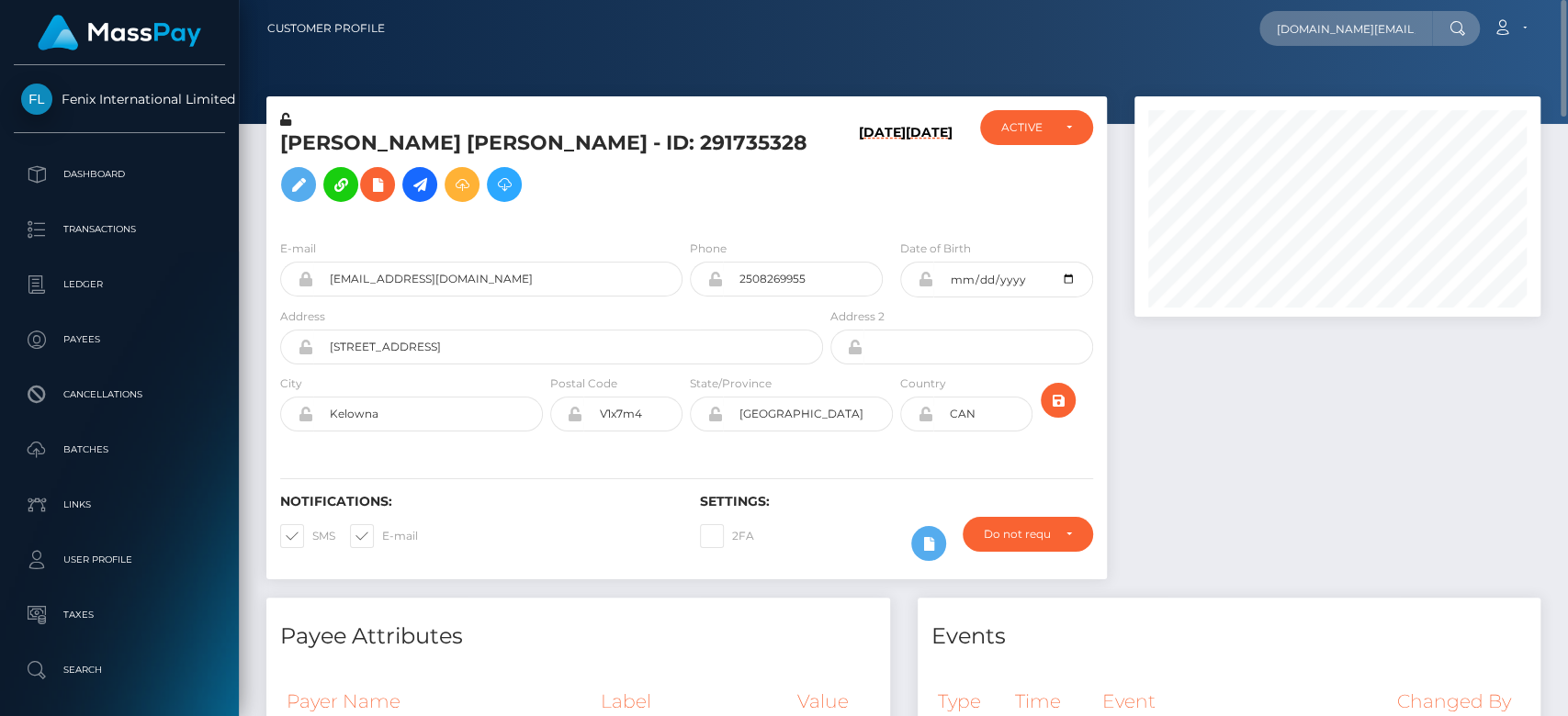
click at [1289, 397] on div at bounding box center [1338, 346] width 434 height 501
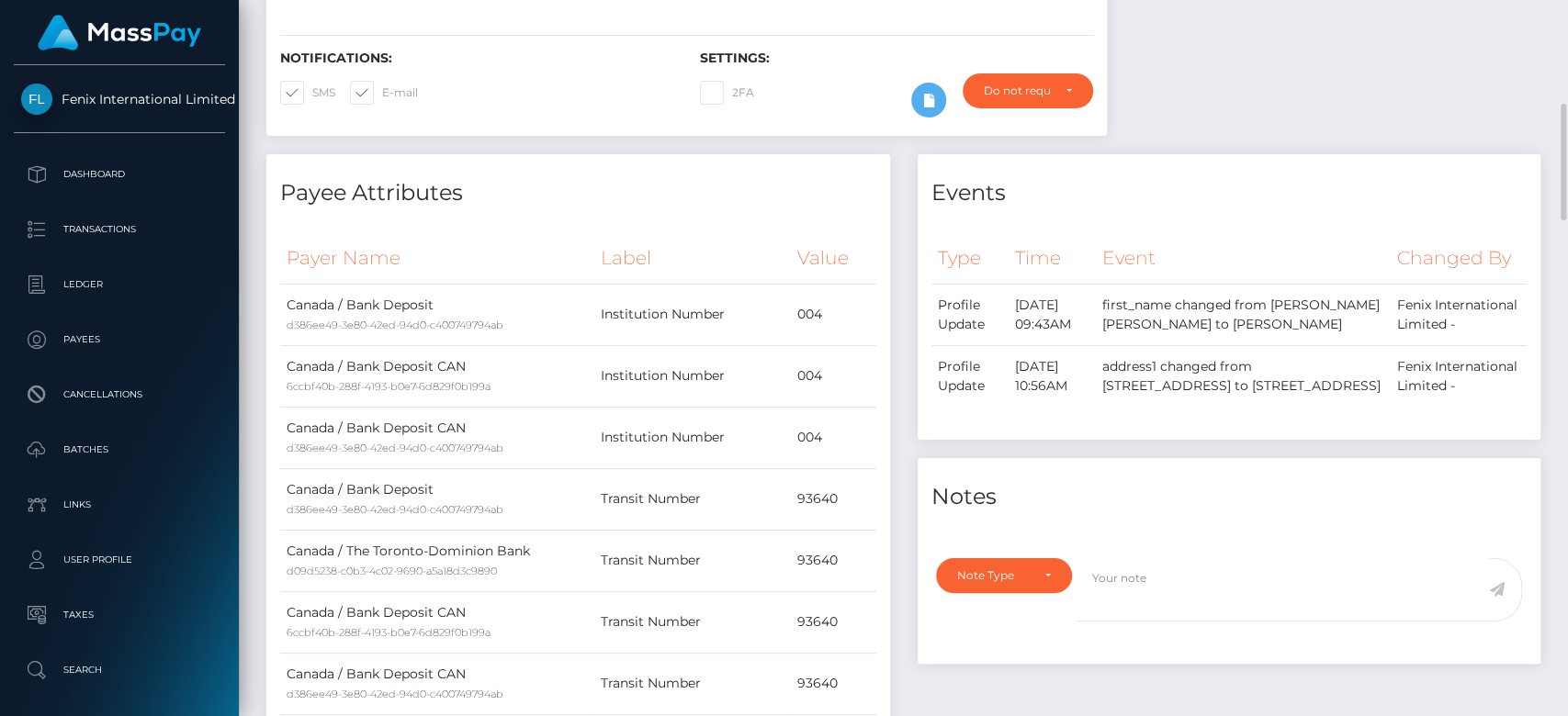
scroll to position [471, 0]
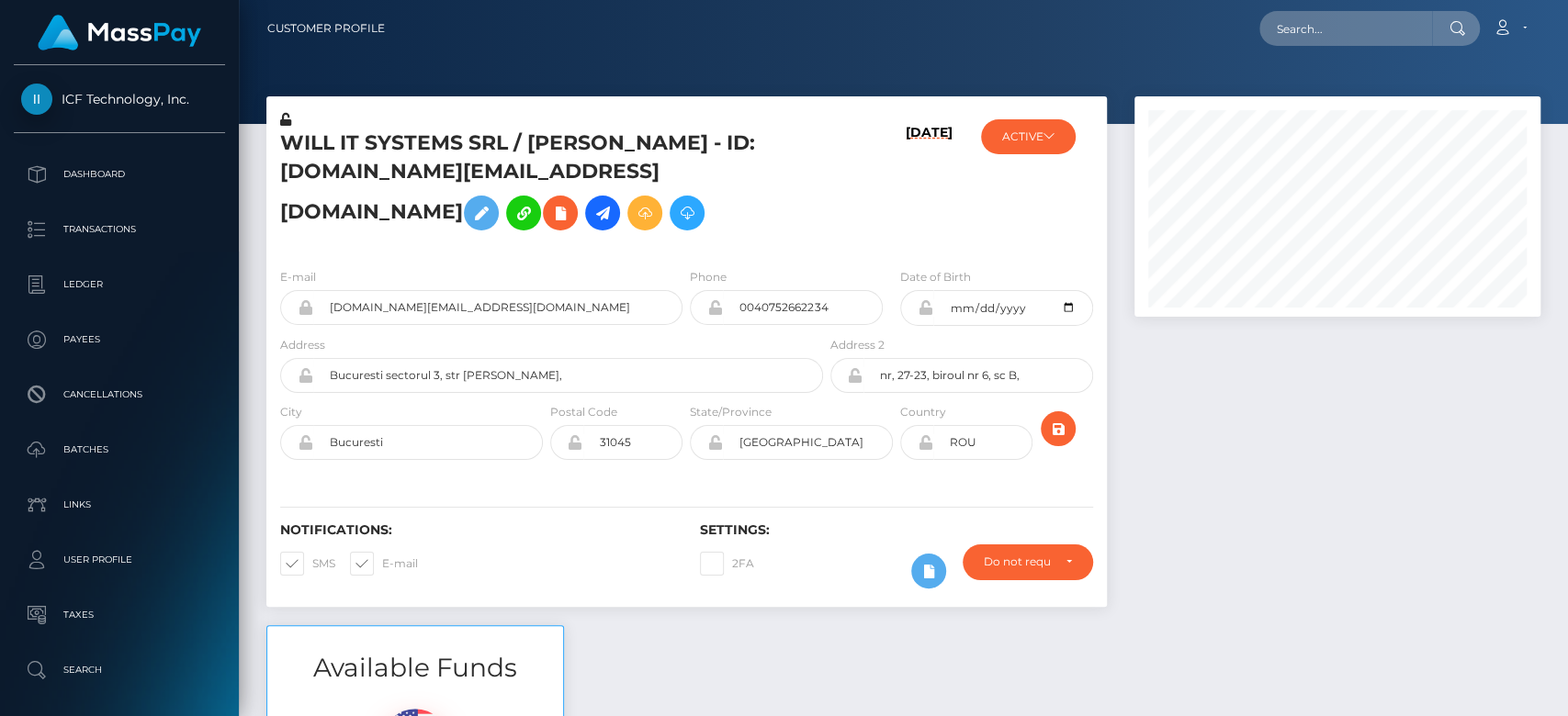
scroll to position [221, 406]
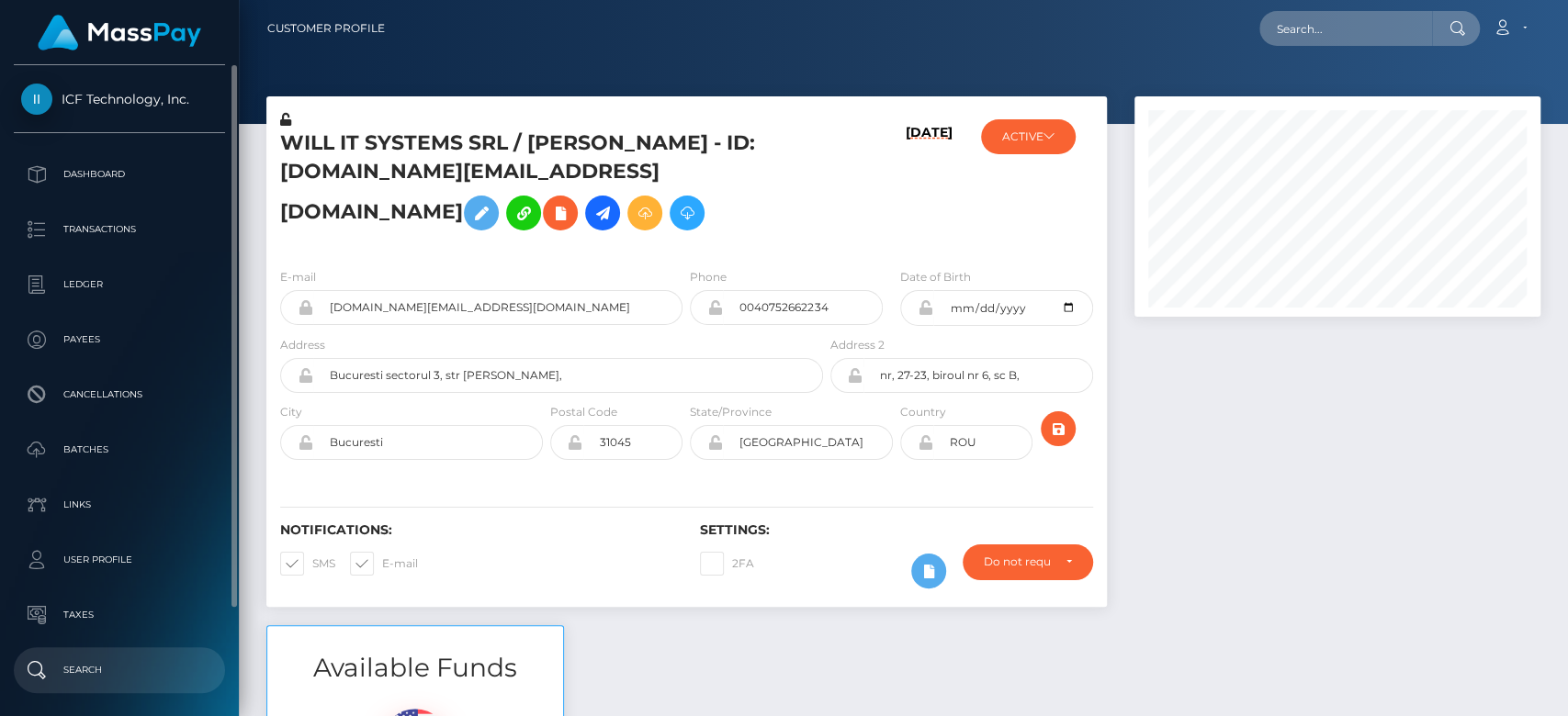
click at [109, 648] on link "Search" at bounding box center [119, 670] width 211 height 46
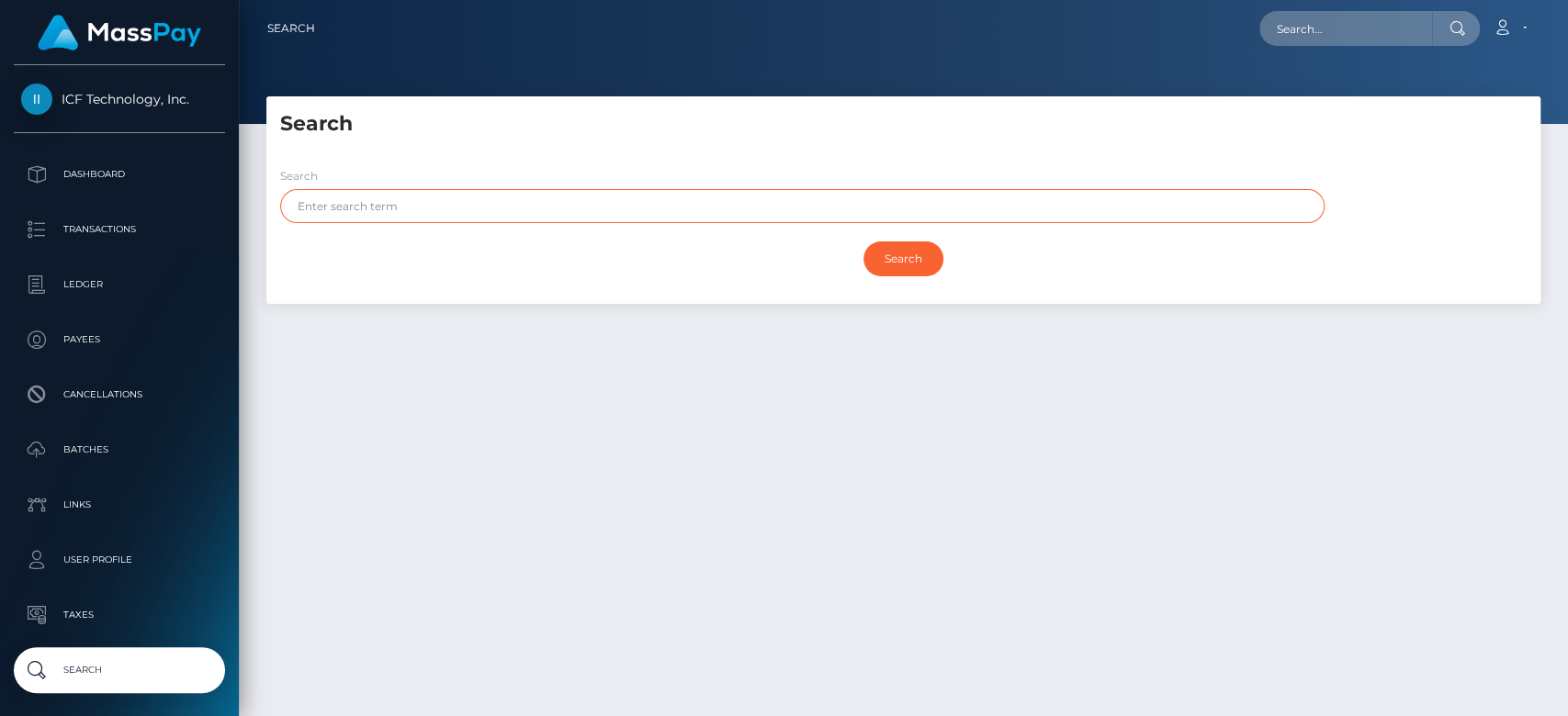
click at [582, 194] on input "text" at bounding box center [803, 206] width 1045 height 34
paste input "Naomi Loyan"
drag, startPoint x: 529, startPoint y: 197, endPoint x: 338, endPoint y: 193, distance: 191.0
click at [338, 193] on input "Naomi Loyan" at bounding box center [803, 206] width 1045 height 34
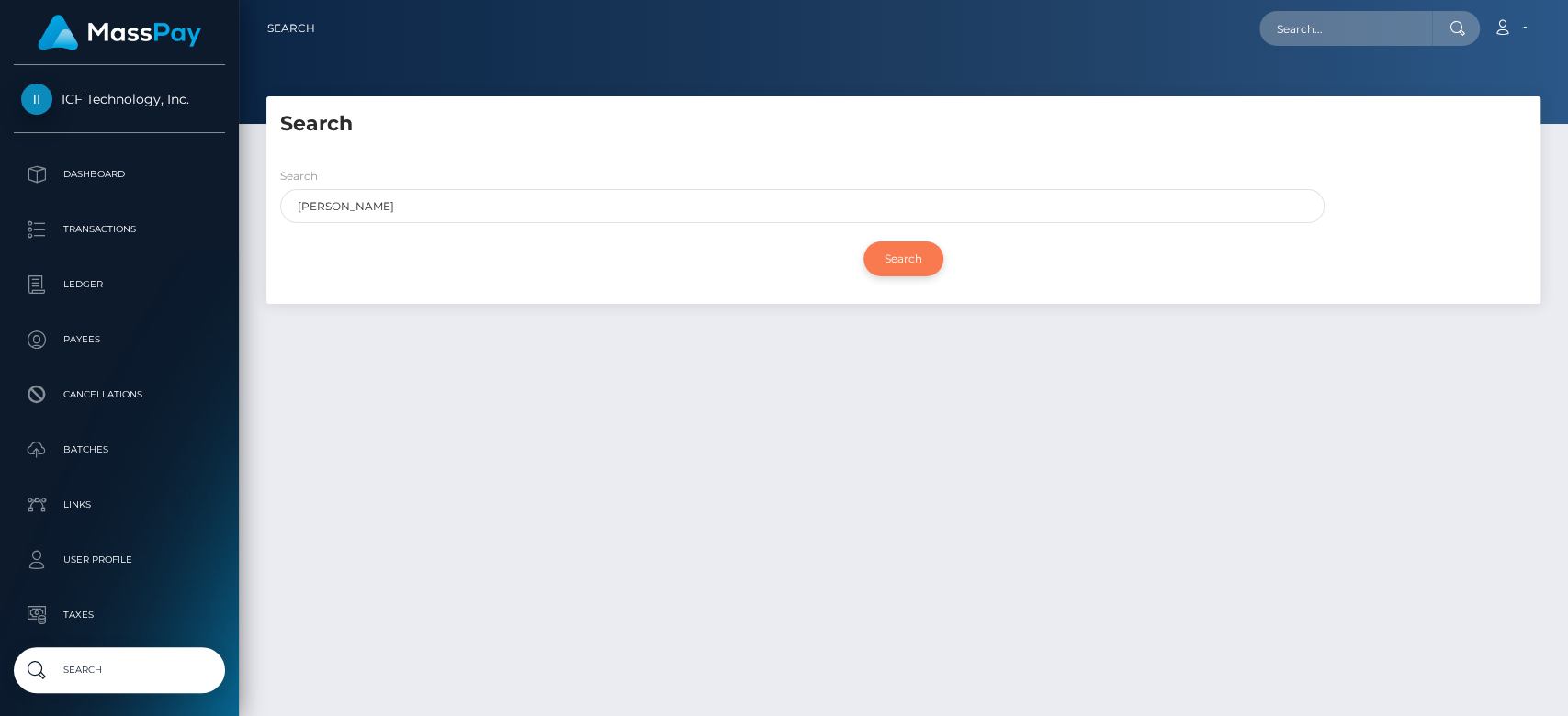
click at [895, 249] on input "Search" at bounding box center [904, 259] width 80 height 35
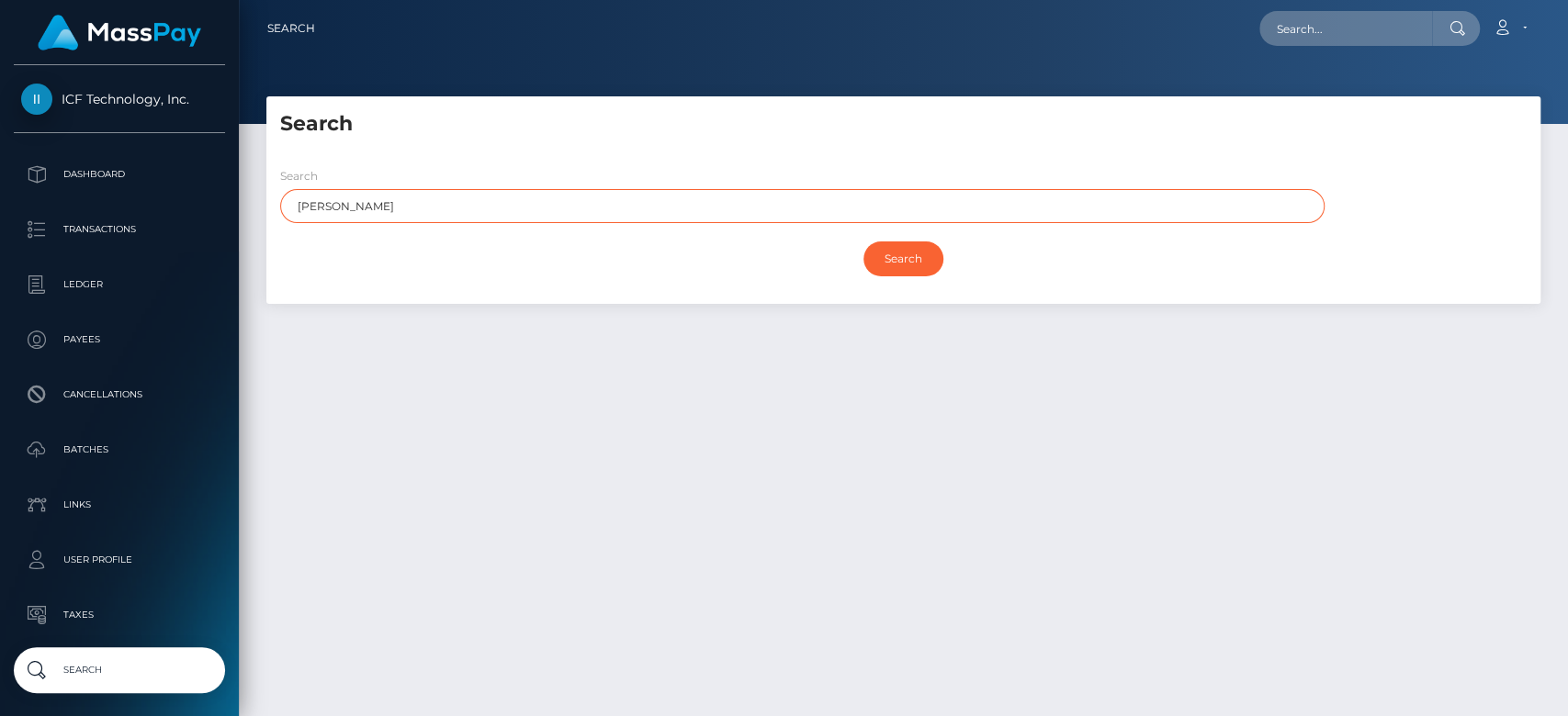
click at [588, 197] on input "Naomi" at bounding box center [803, 206] width 1045 height 34
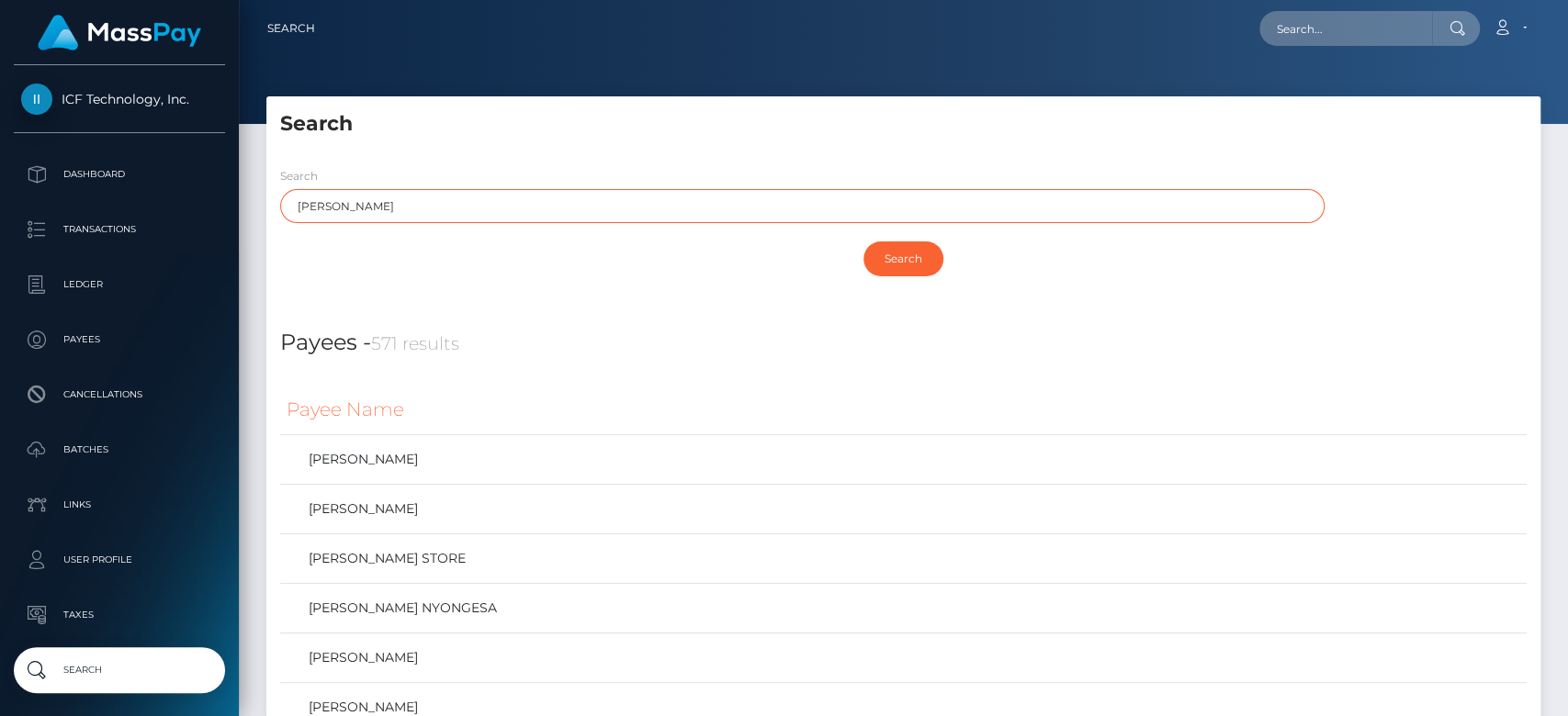
type input "Naomi"
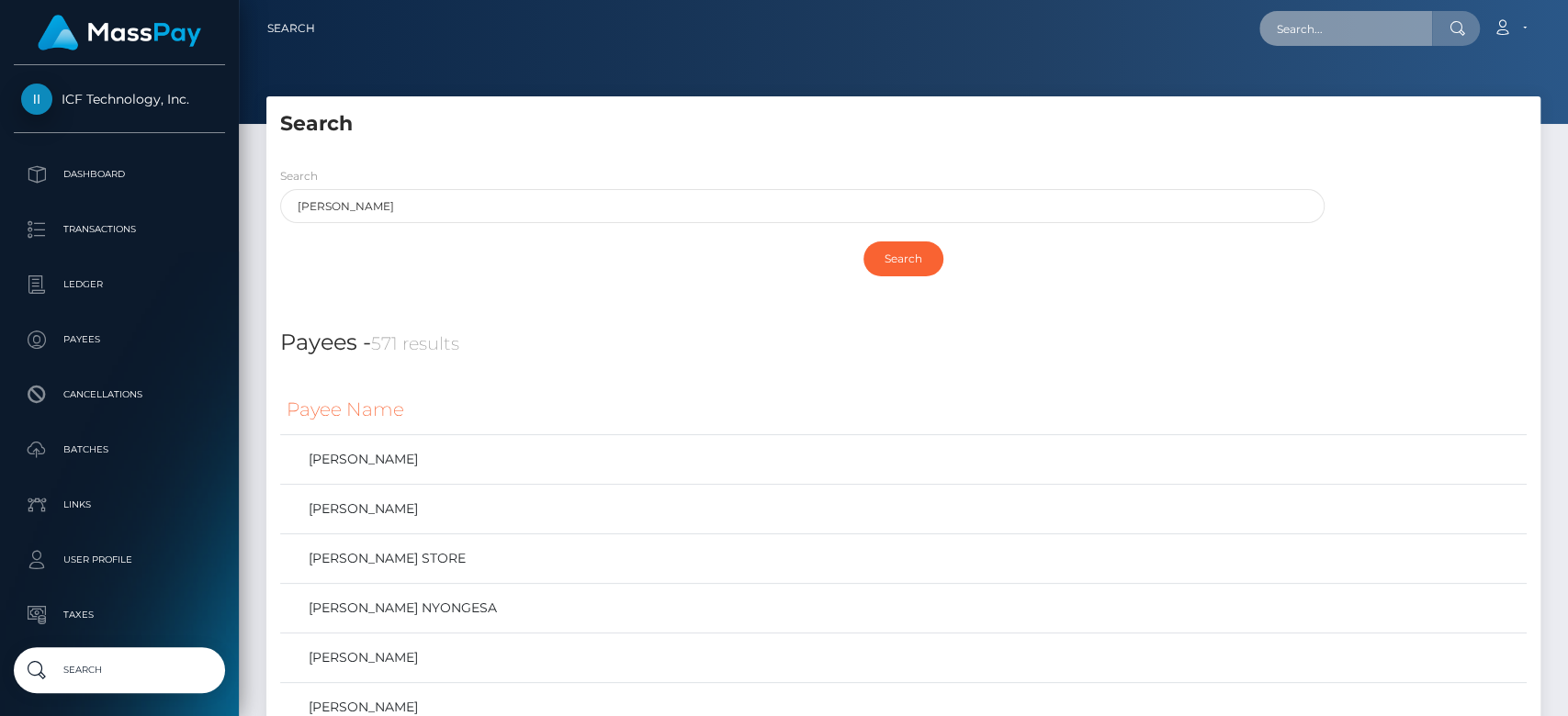
click at [1356, 29] on input "text" at bounding box center [1346, 29] width 173 height 35
paste input "[EMAIL_ADDRESS][DOMAIN_NAME]"
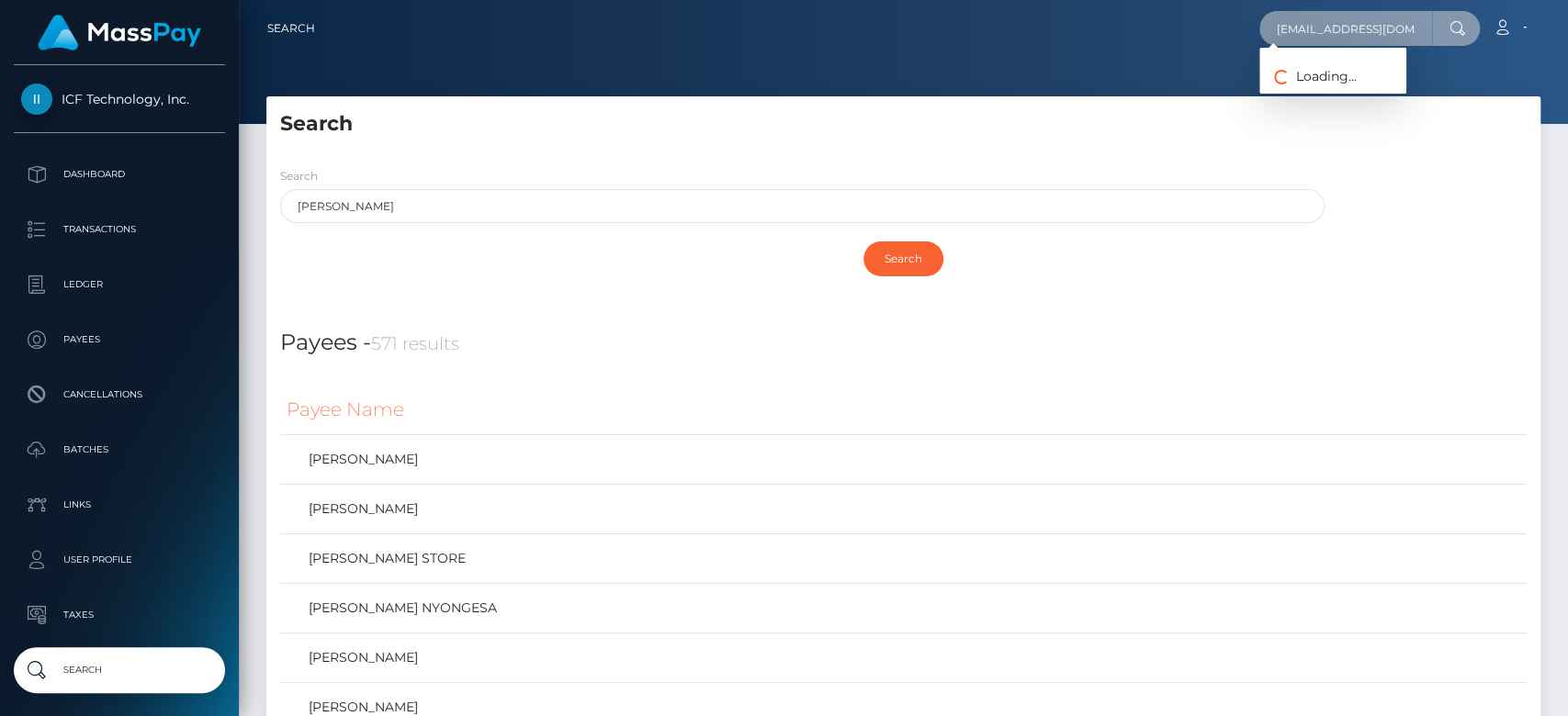
type input "[EMAIL_ADDRESS][DOMAIN_NAME]"
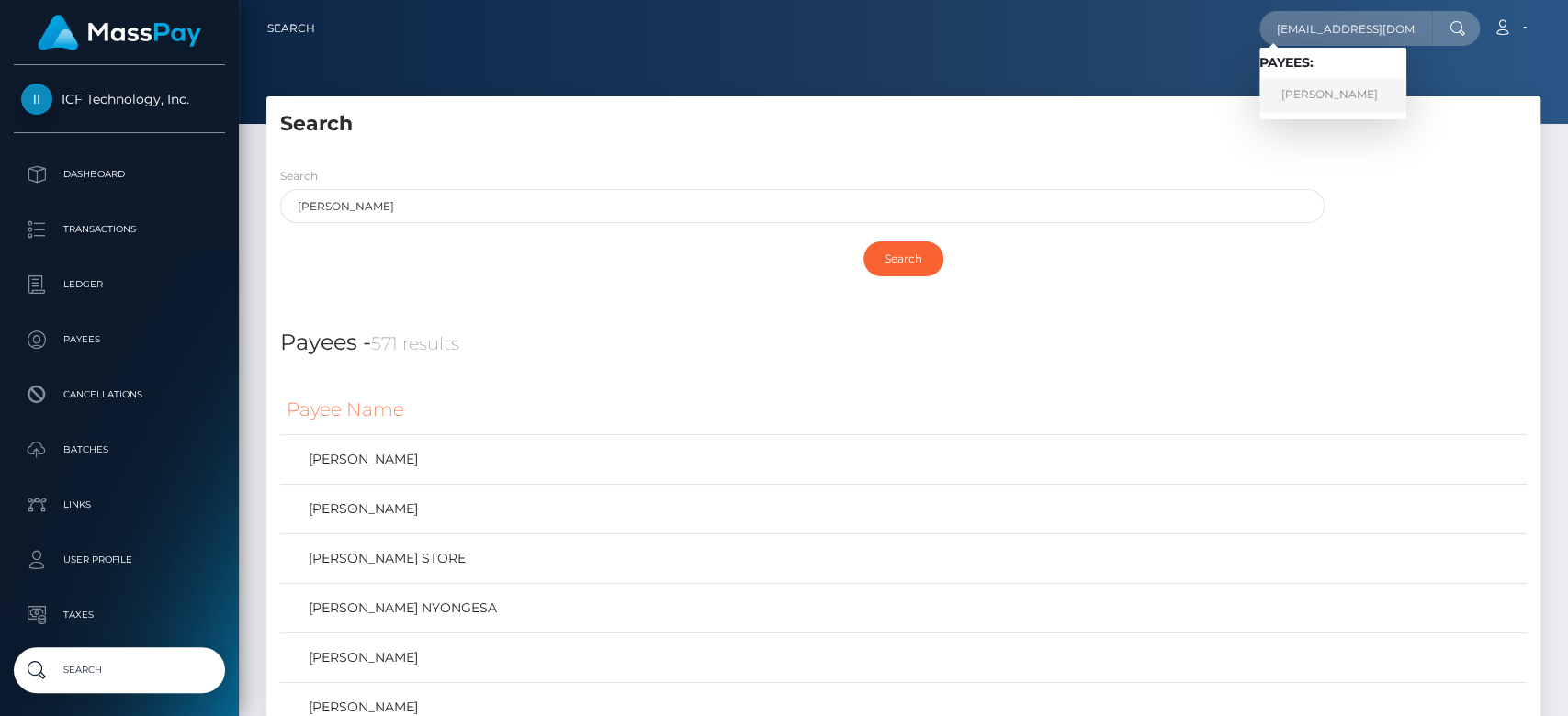
click at [1348, 92] on link "Romane Molton" at bounding box center [1333, 95] width 147 height 34
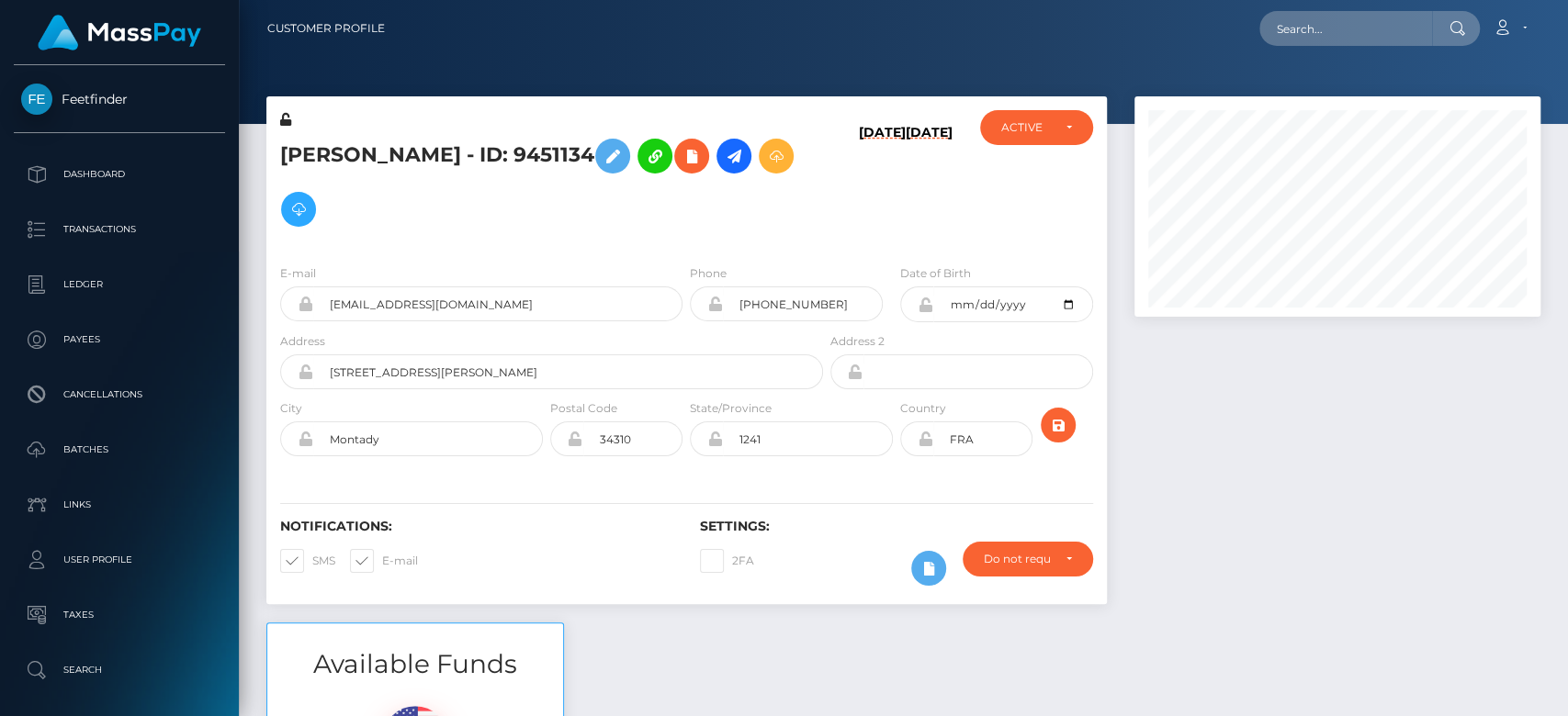
scroll to position [221, 406]
click at [1324, 393] on div at bounding box center [1338, 358] width 434 height 526
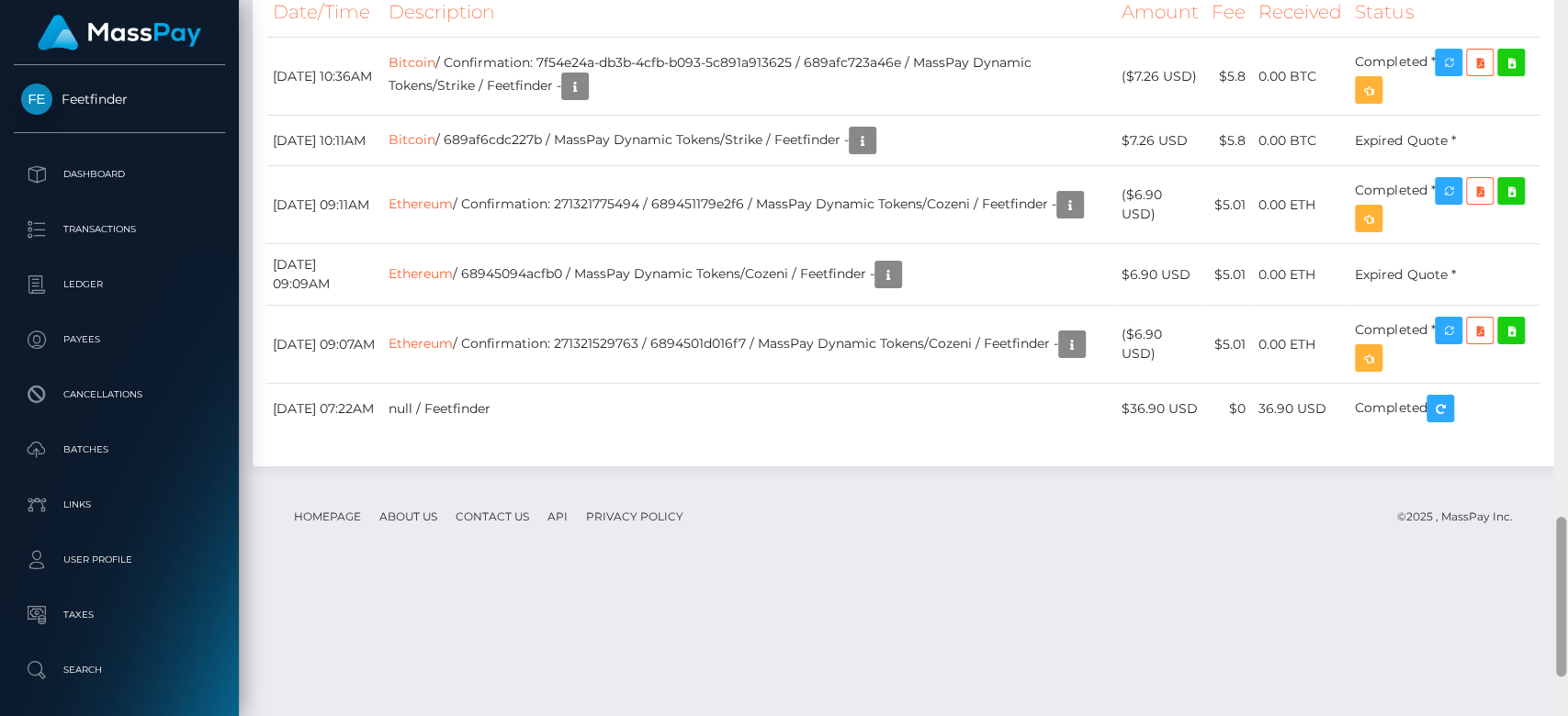
scroll to position [2423, 0]
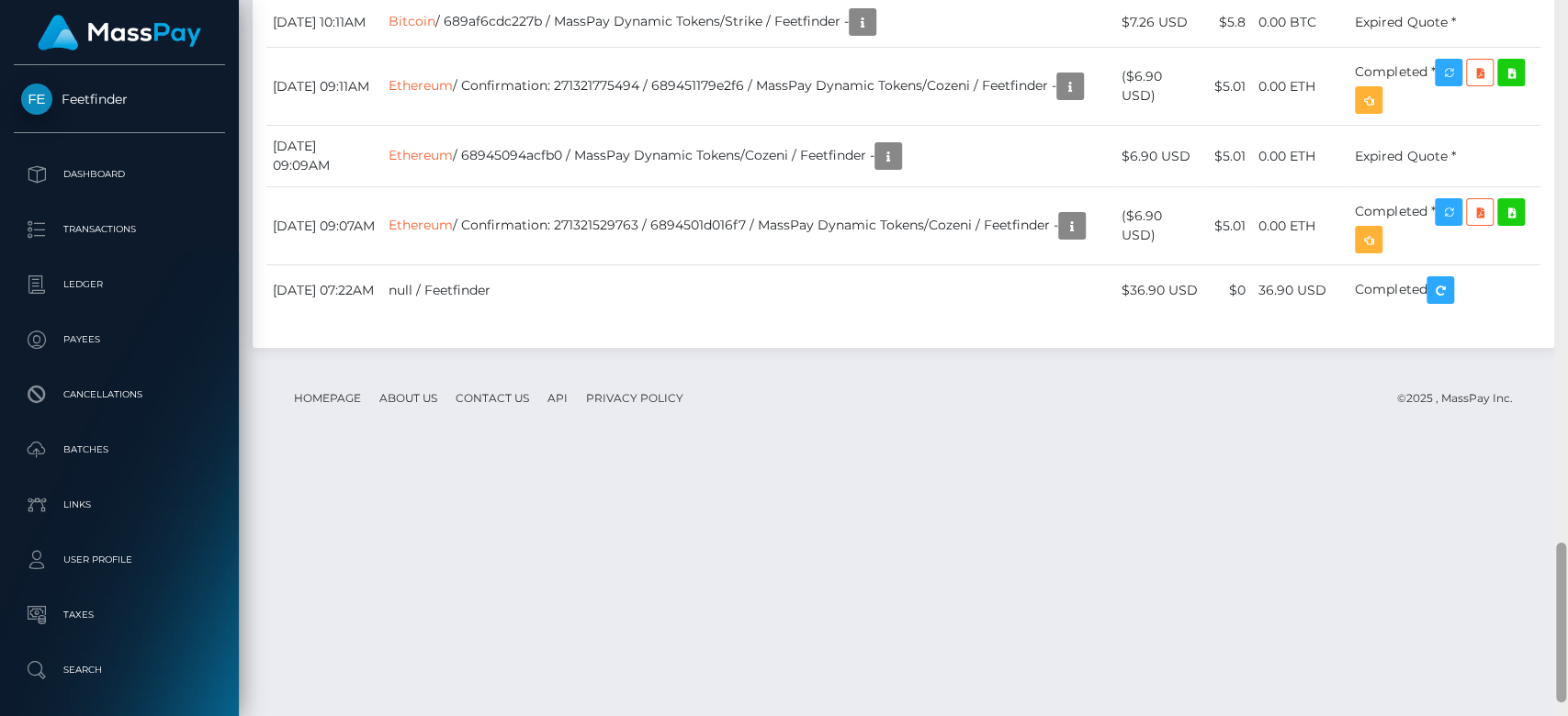
drag, startPoint x: 1558, startPoint y: 193, endPoint x: 1566, endPoint y: 680, distance: 487.1
click at [1566, 680] on div at bounding box center [1561, 358] width 13 height 717
drag, startPoint x: 1198, startPoint y: 534, endPoint x: 1130, endPoint y: 535, distance: 68.0
click at [1130, 265] on td "($6.90 USD)" at bounding box center [1160, 226] width 91 height 78
copy td "$6.90 USD"
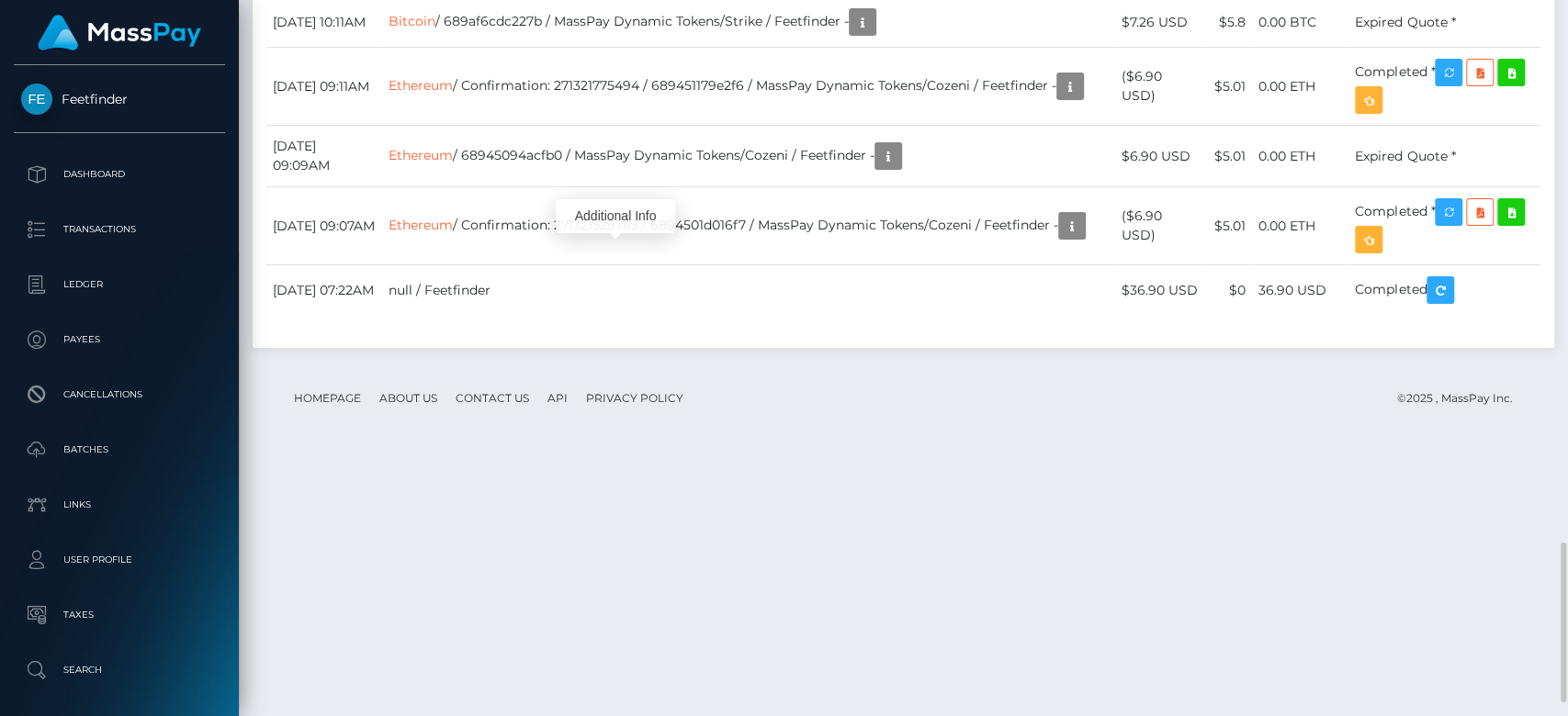
scroll to position [221, 406]
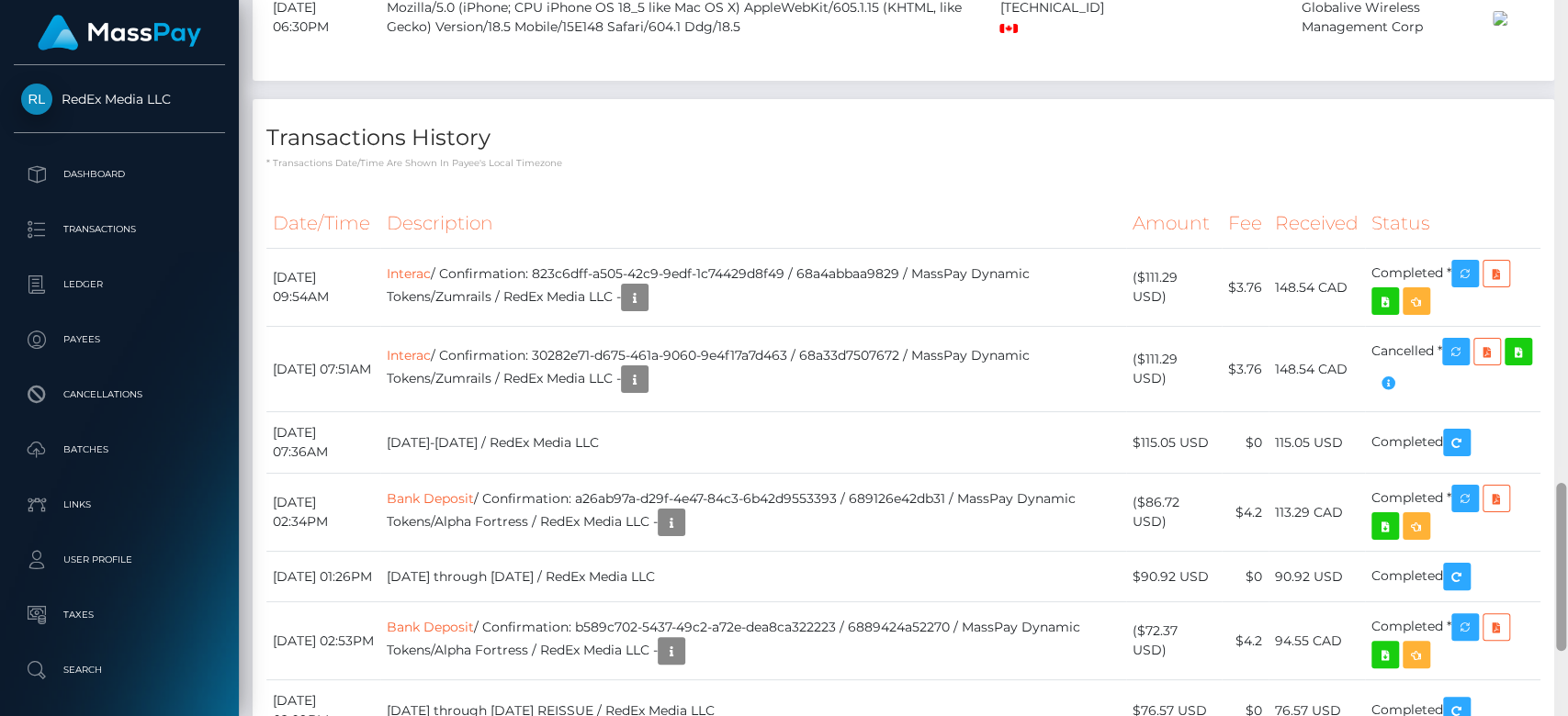
scroll to position [2086, 0]
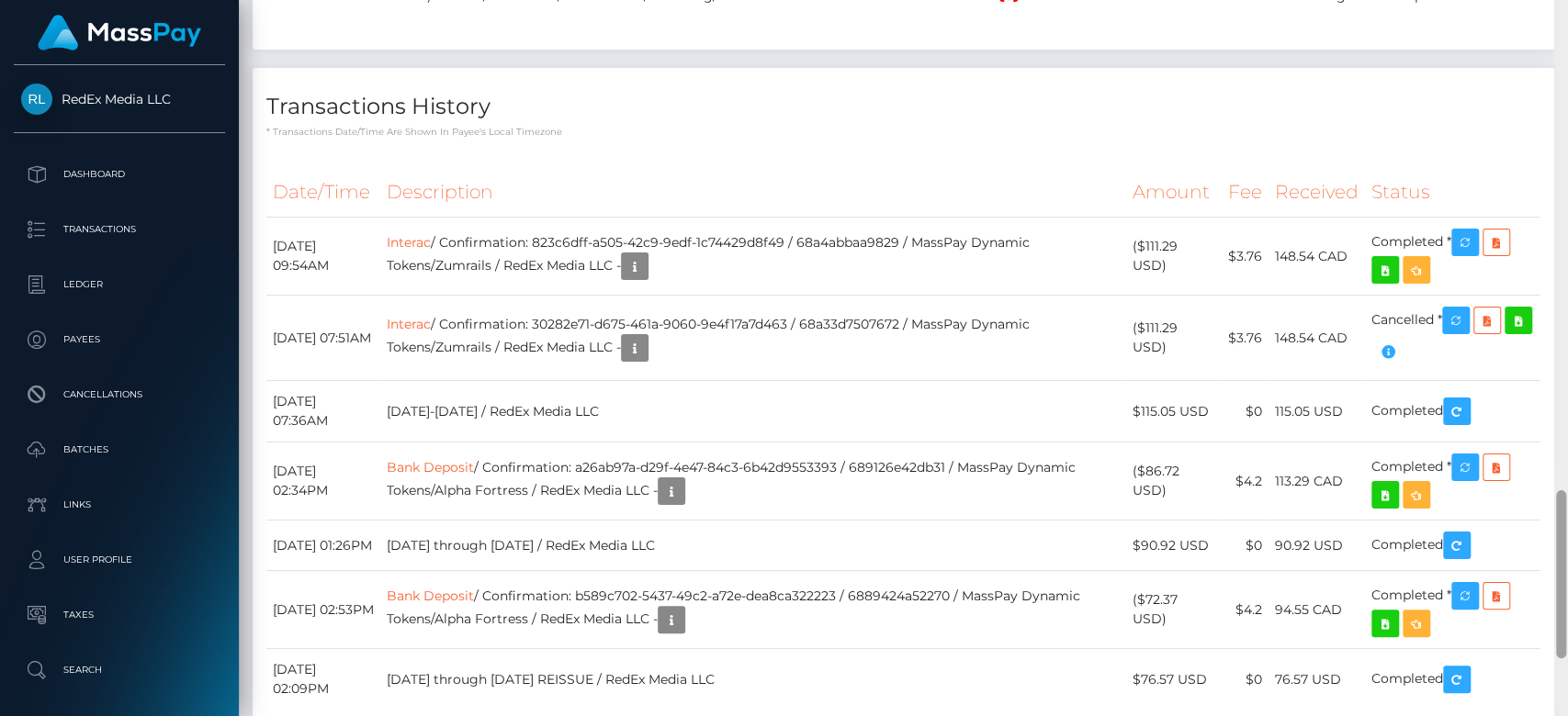
drag, startPoint x: 1560, startPoint y: 206, endPoint x: 1566, endPoint y: 619, distance: 413.0
click at [1566, 619] on div at bounding box center [1561, 358] width 13 height 717
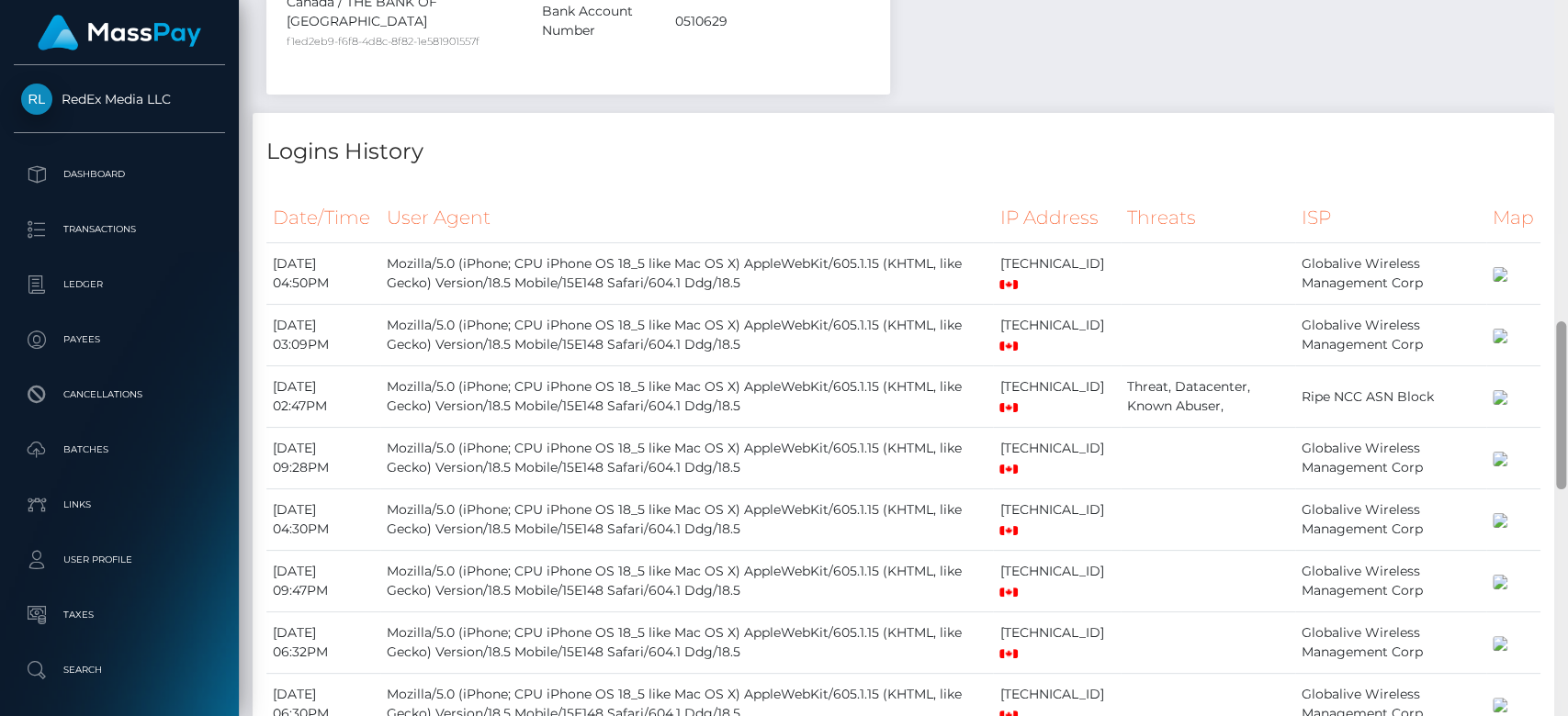
click at [1566, 131] on div at bounding box center [1561, 358] width 13 height 717
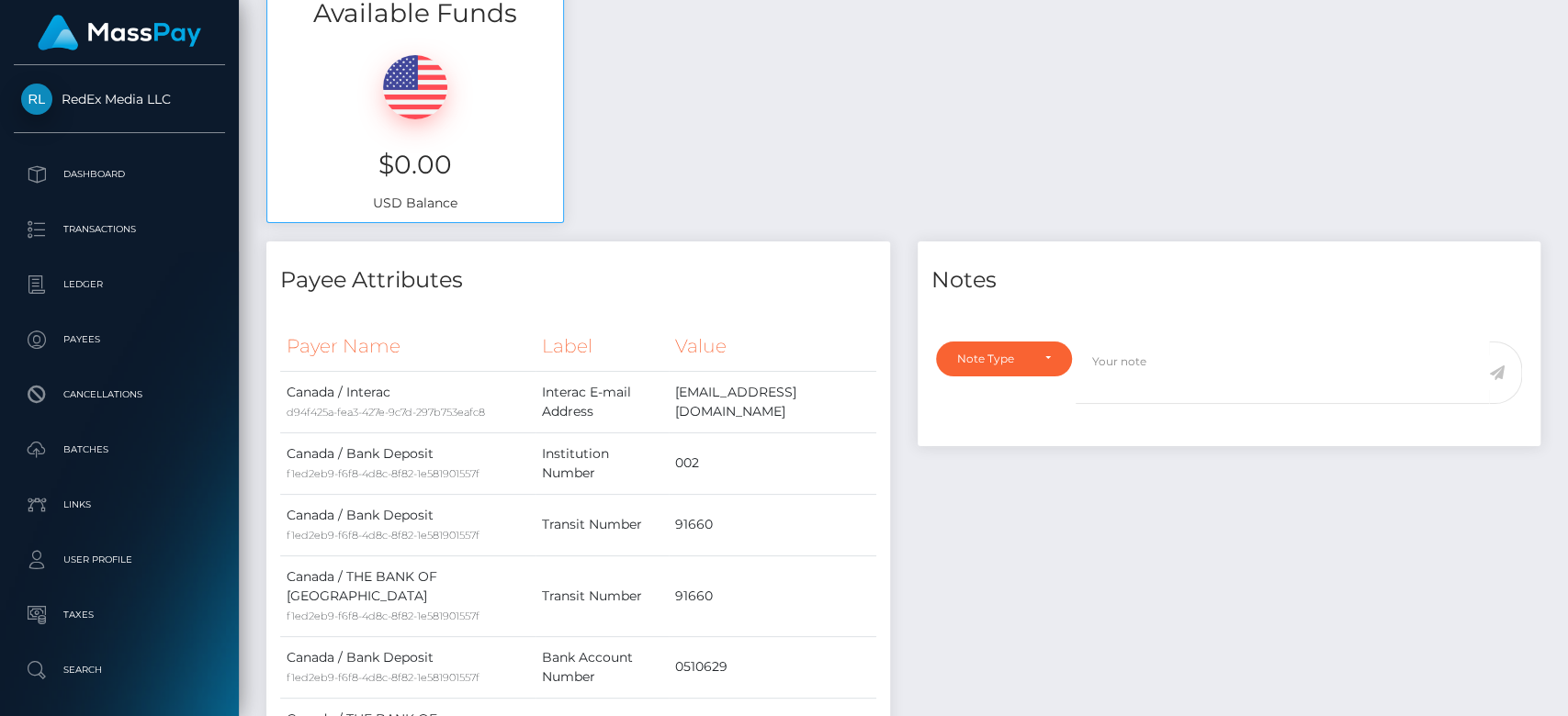
click at [1566, 132] on div at bounding box center [1561, 358] width 13 height 717
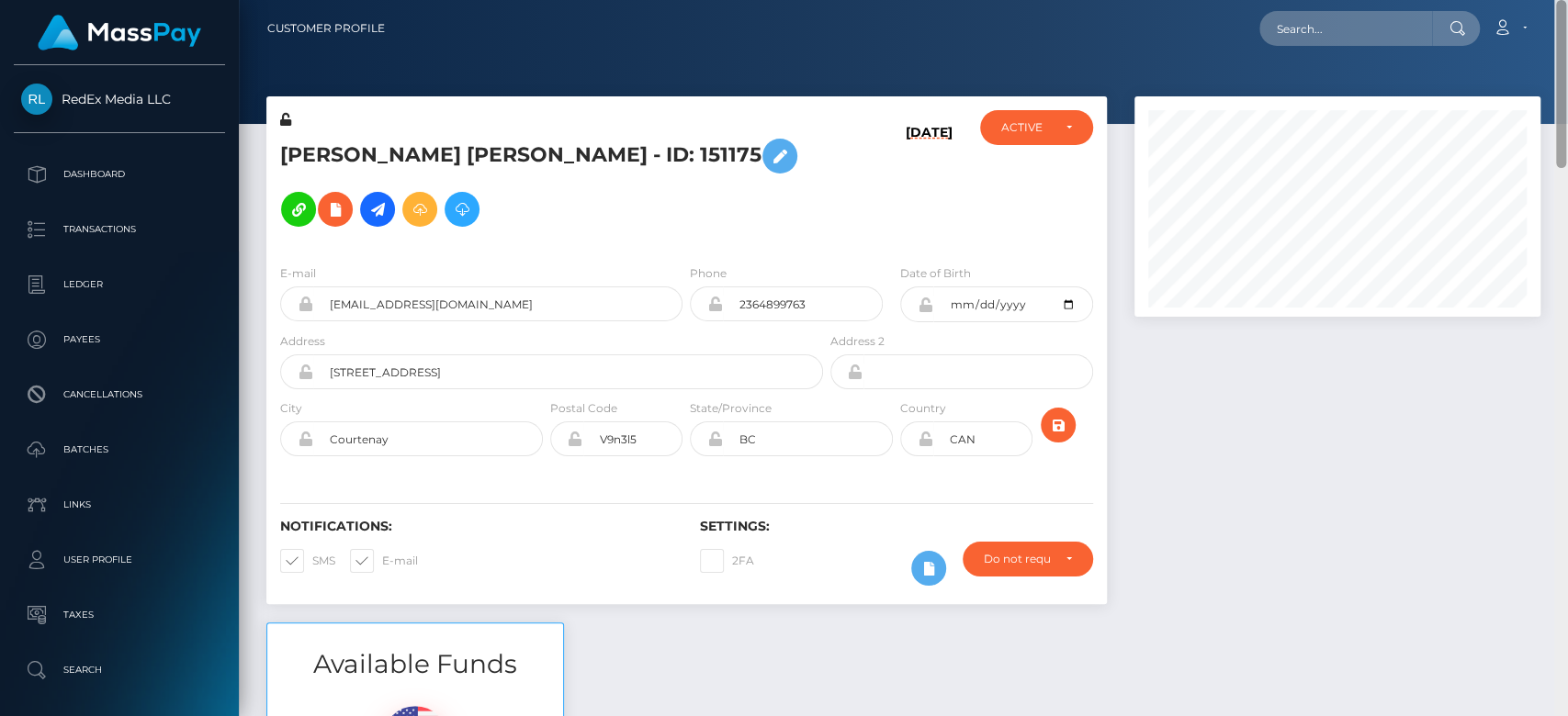
drag, startPoint x: 1566, startPoint y: 132, endPoint x: 1538, endPoint y: 80, distance: 59.1
click at [1558, 102] on div at bounding box center [1561, 84] width 10 height 168
paste input "MSP59aee004e1fb79e"
click at [1341, 29] on input "MSP59aee004e1fb79e" at bounding box center [1346, 29] width 173 height 35
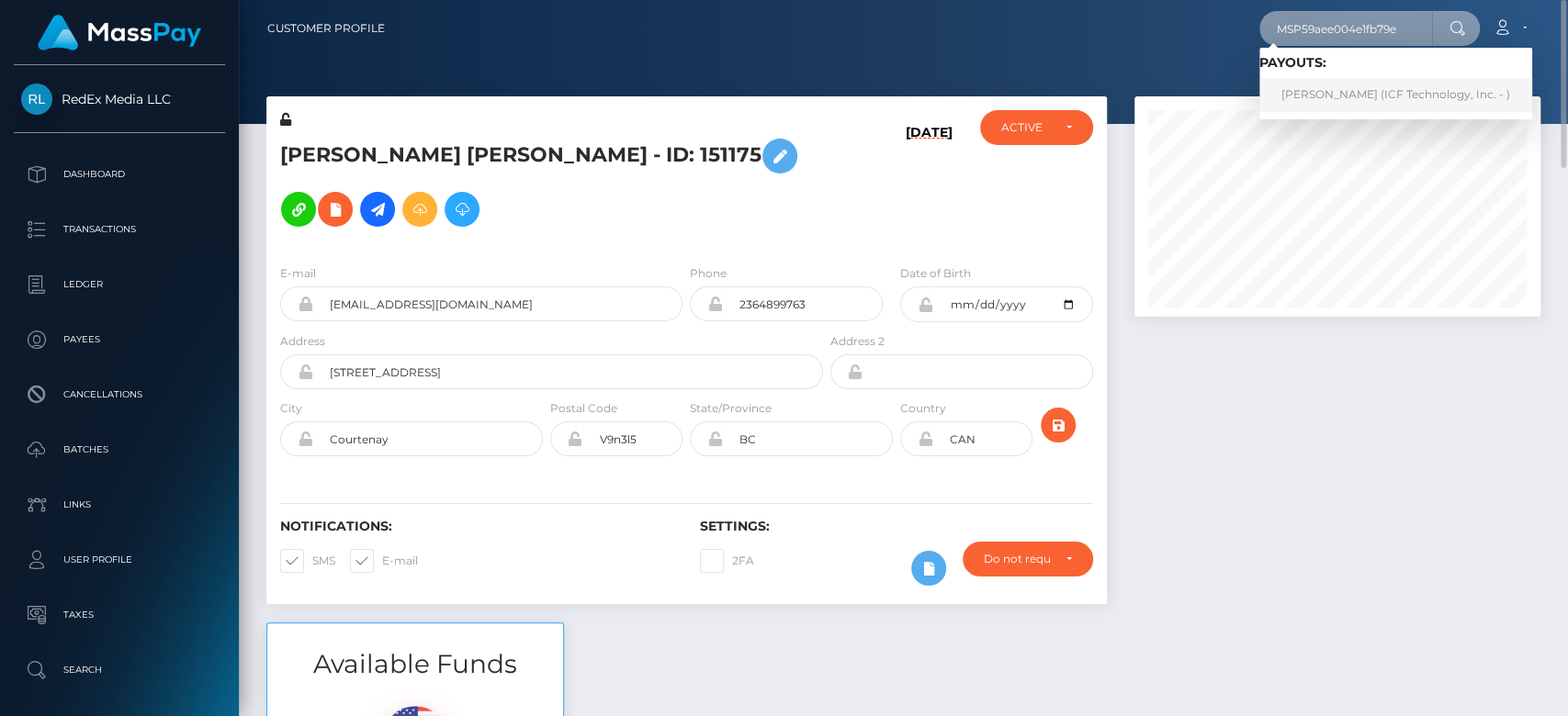
type input "MSP59aee004e1fb79e"
click at [1358, 103] on link "Nina Vladimirovna Ovchinnikova (ICF Technology, Inc. - )" at bounding box center [1396, 95] width 273 height 34
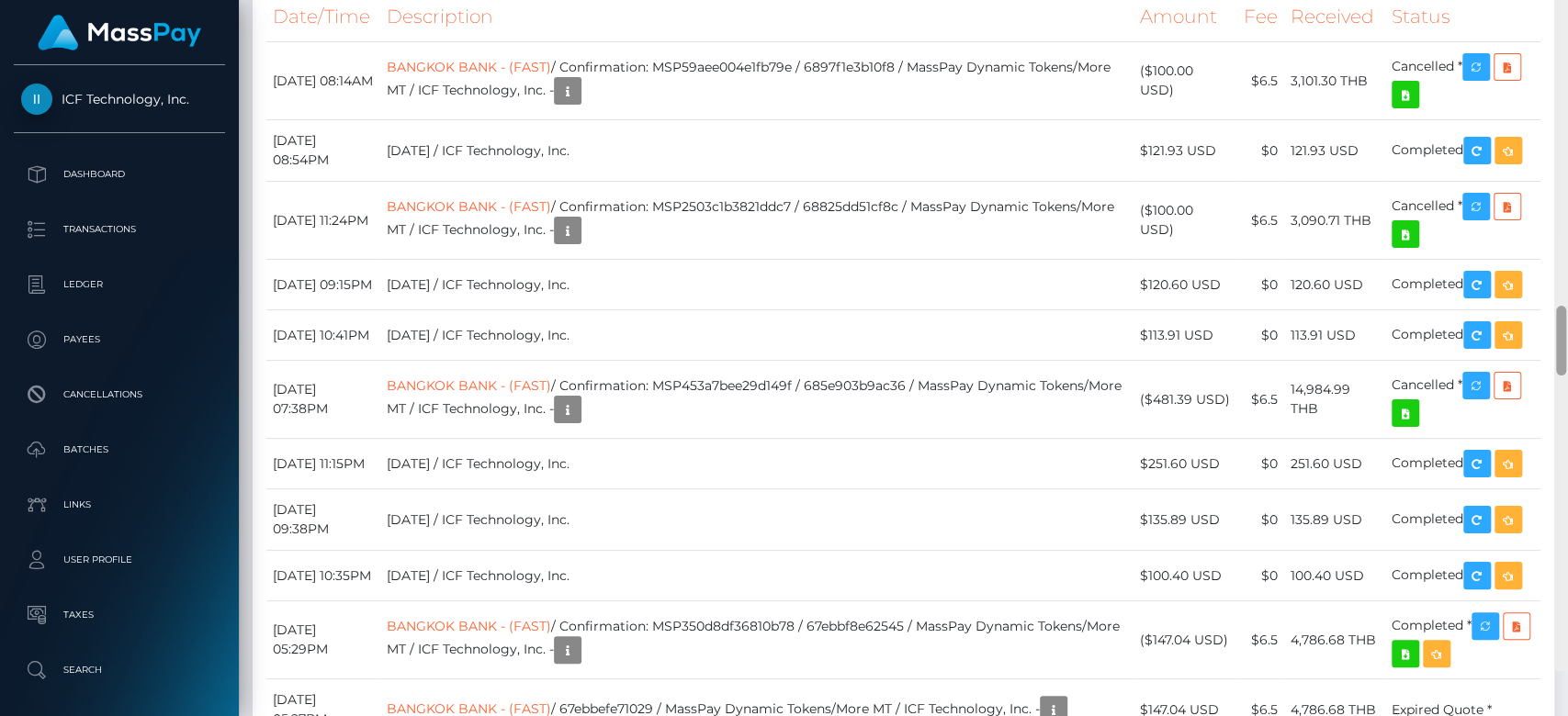
scroll to position [3574, 0]
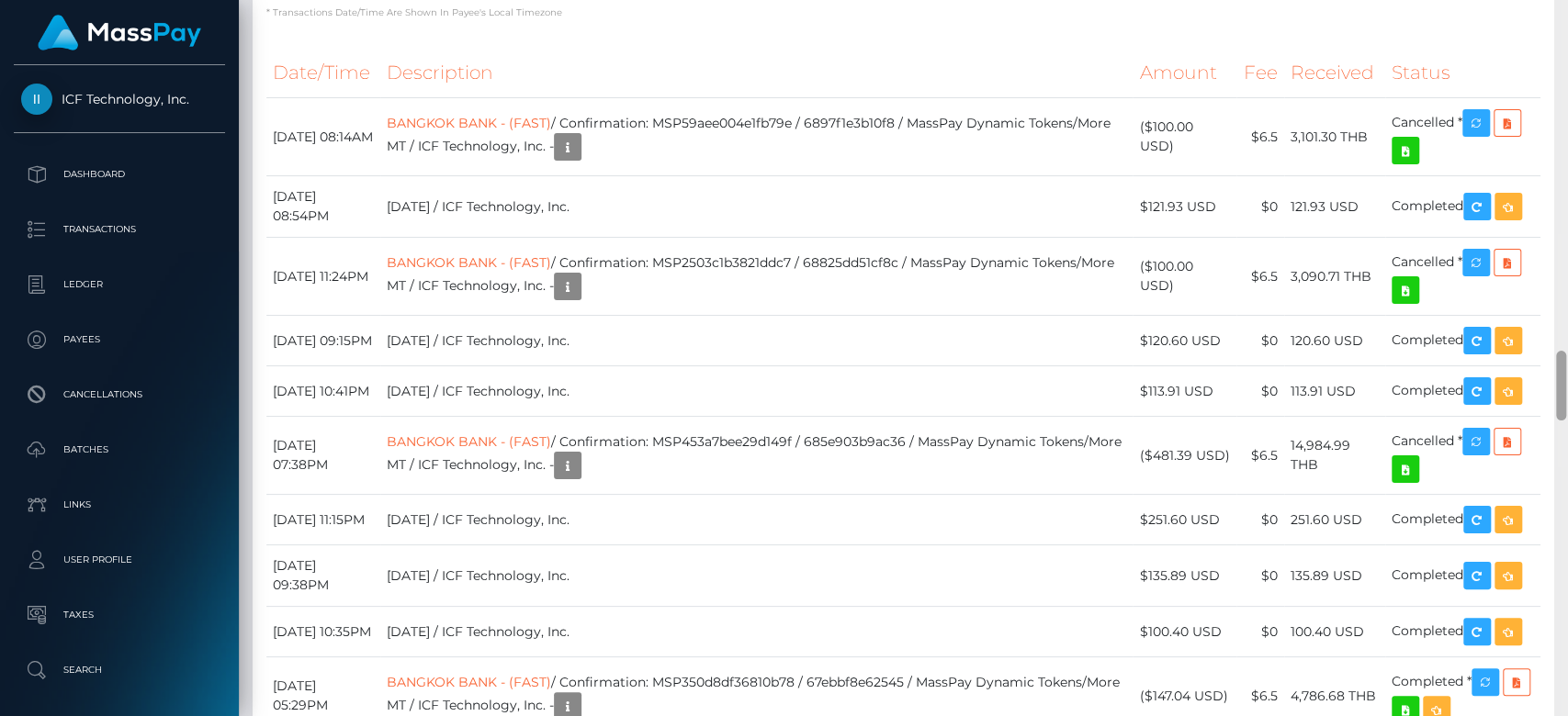
drag, startPoint x: 1562, startPoint y: 51, endPoint x: 1566, endPoint y: 387, distance: 336.0
click at [1566, 387] on div at bounding box center [1561, 358] width 13 height 717
click at [1481, 135] on icon "button" at bounding box center [1476, 124] width 22 height 23
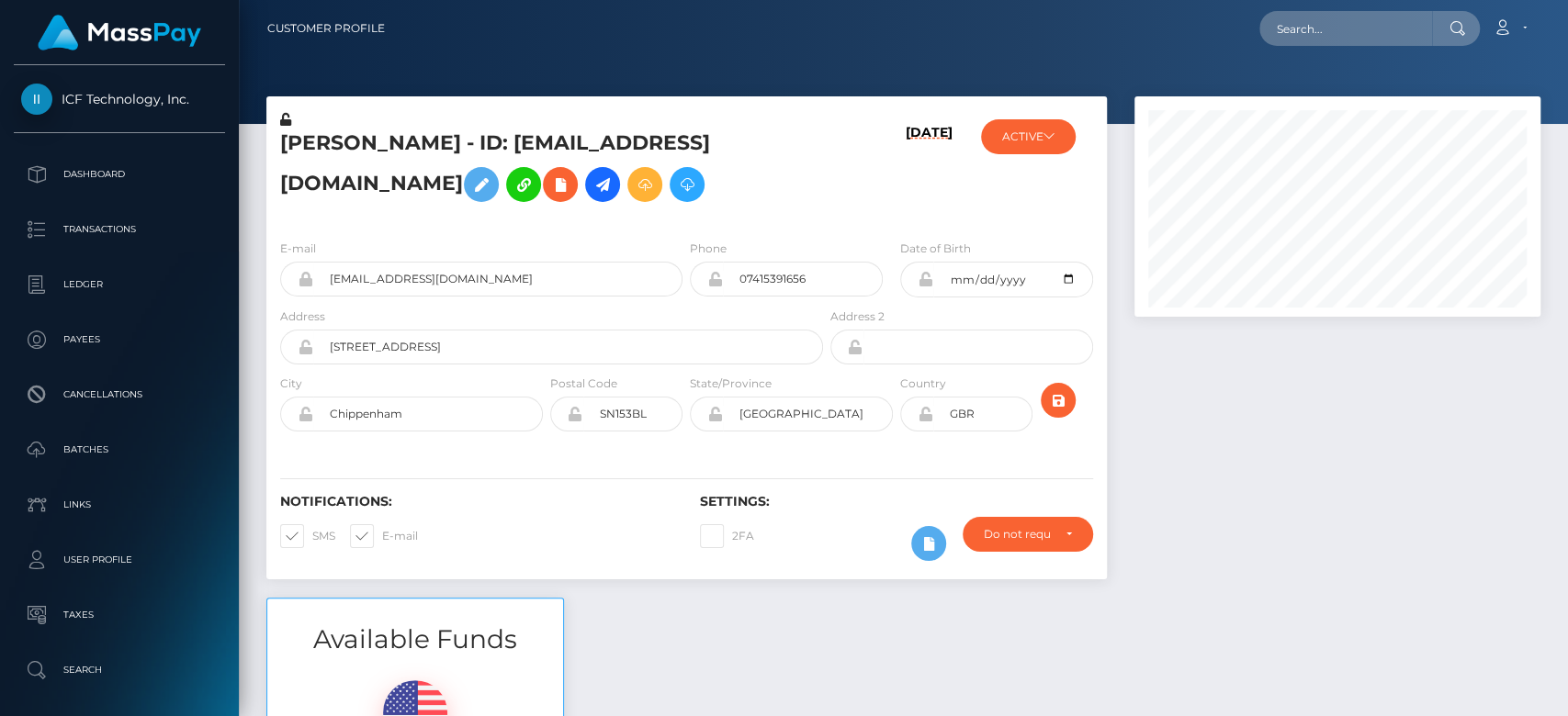
scroll to position [221, 406]
click at [1340, 518] on div at bounding box center [1338, 346] width 434 height 501
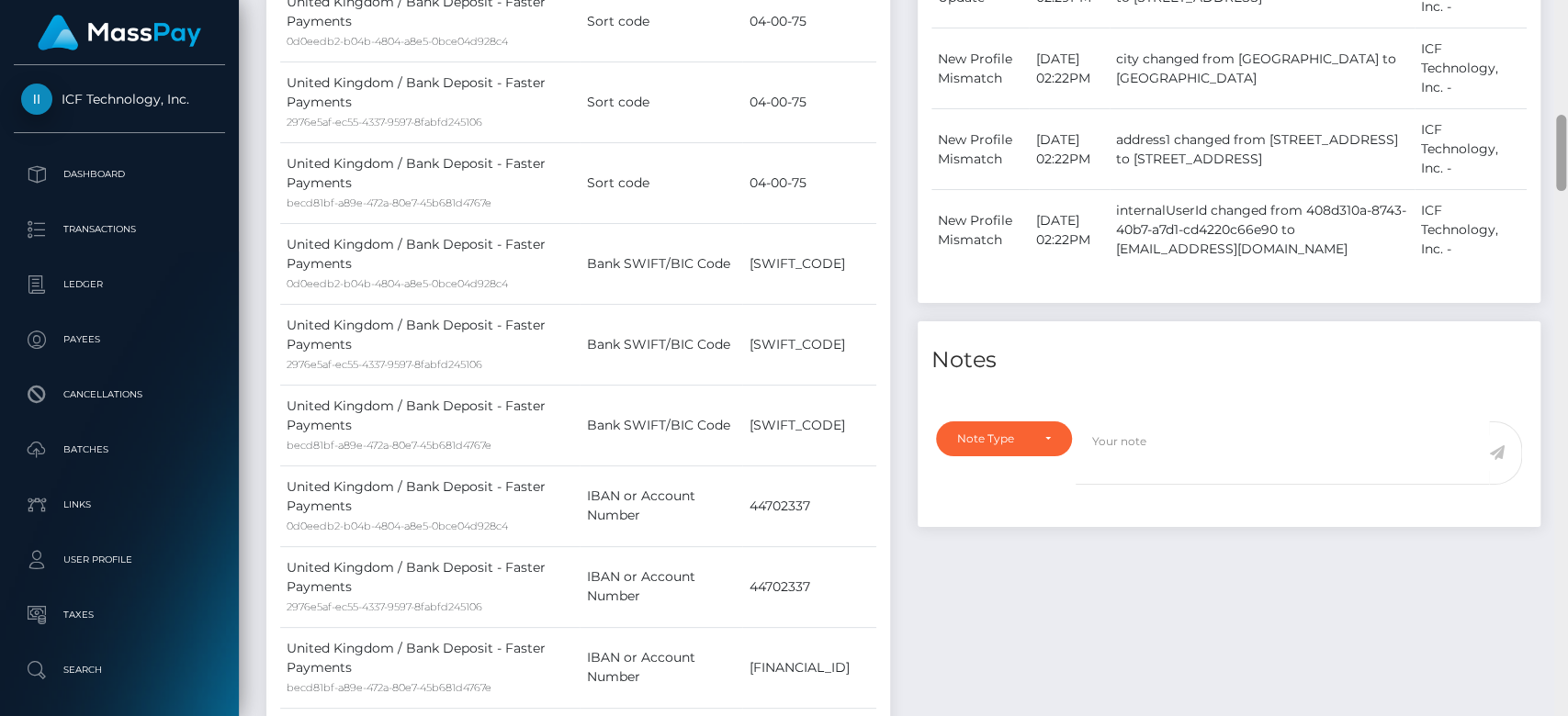
click at [1548, 393] on div at bounding box center [1561, 358] width 13 height 717
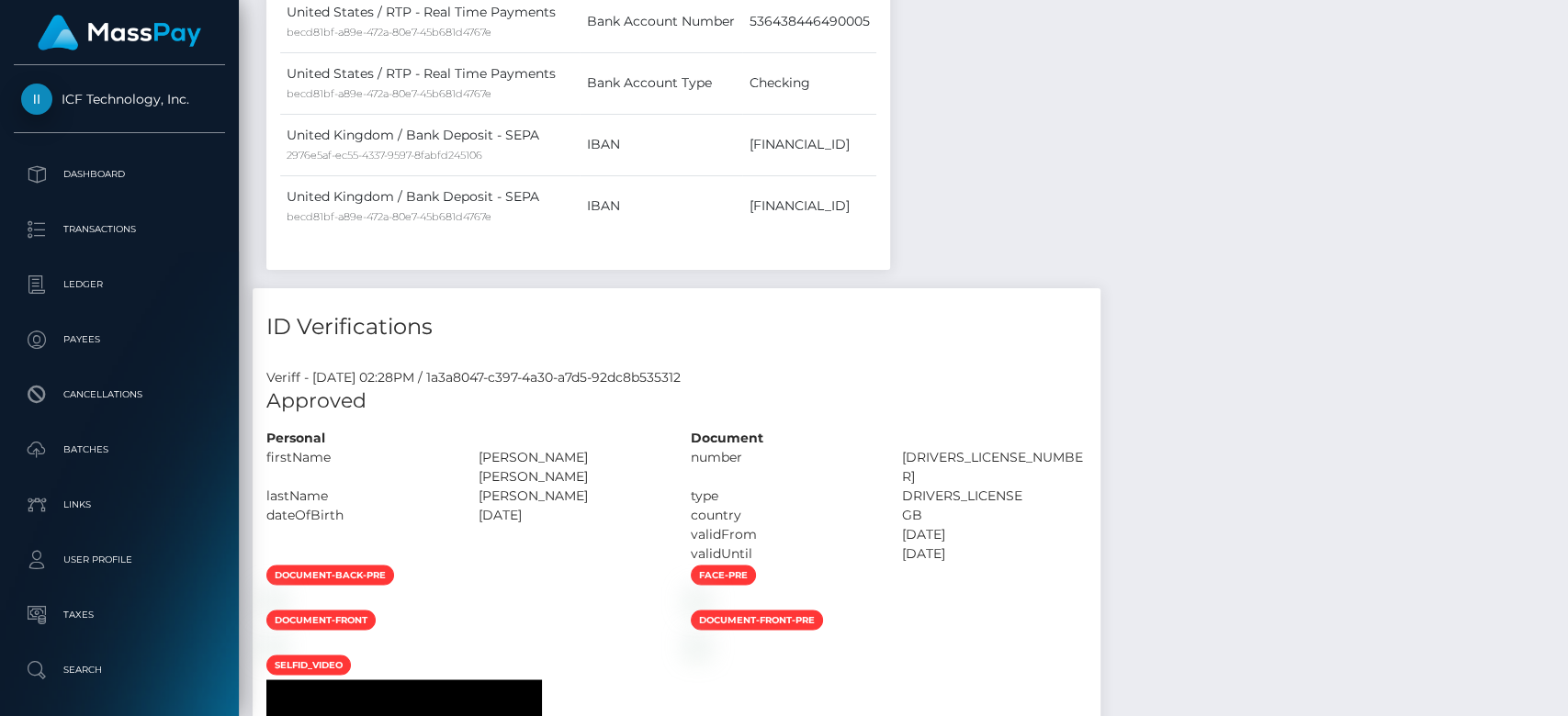
drag, startPoint x: 1554, startPoint y: 393, endPoint x: 1559, endPoint y: 385, distance: 9.4
click at [1548, 380] on div at bounding box center [1561, 358] width 13 height 717
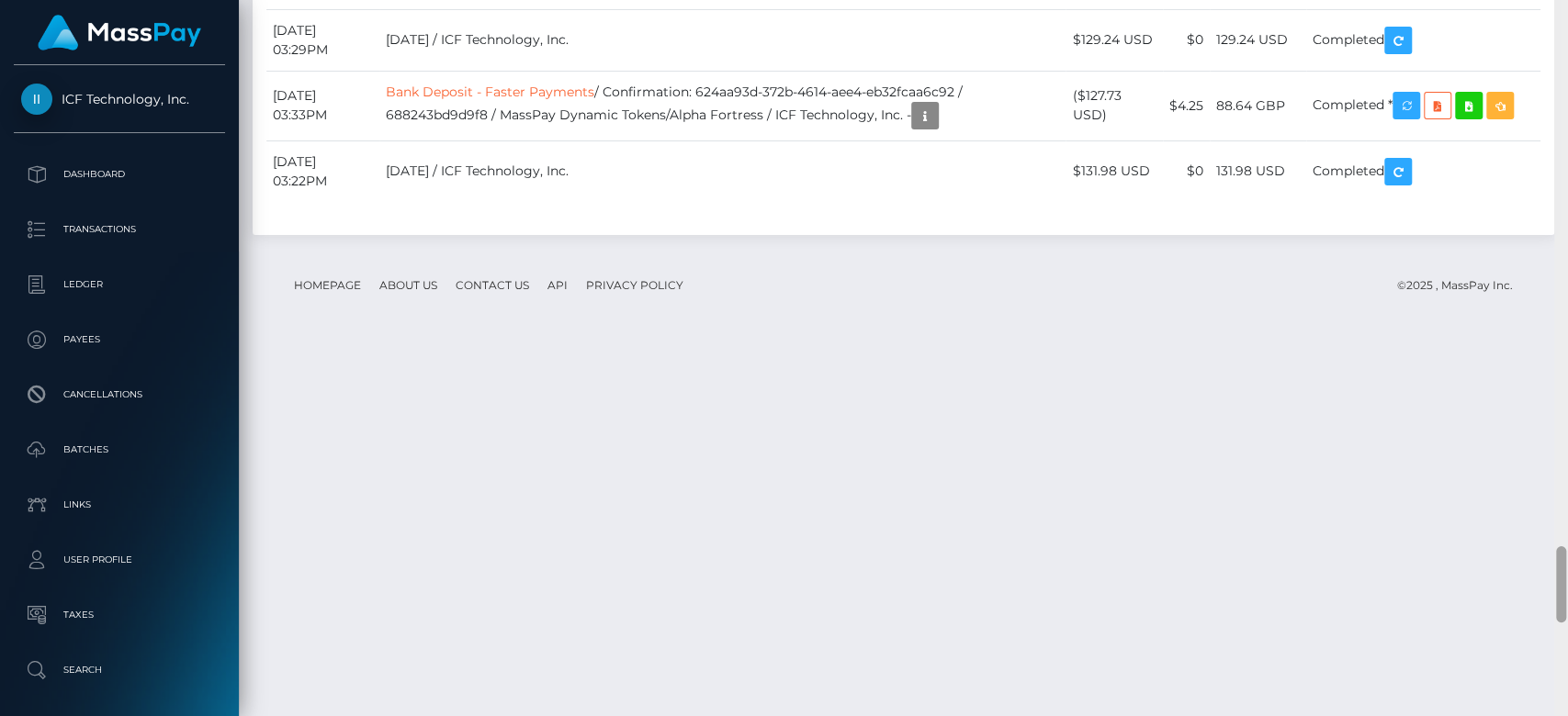
scroll to position [5168, 0]
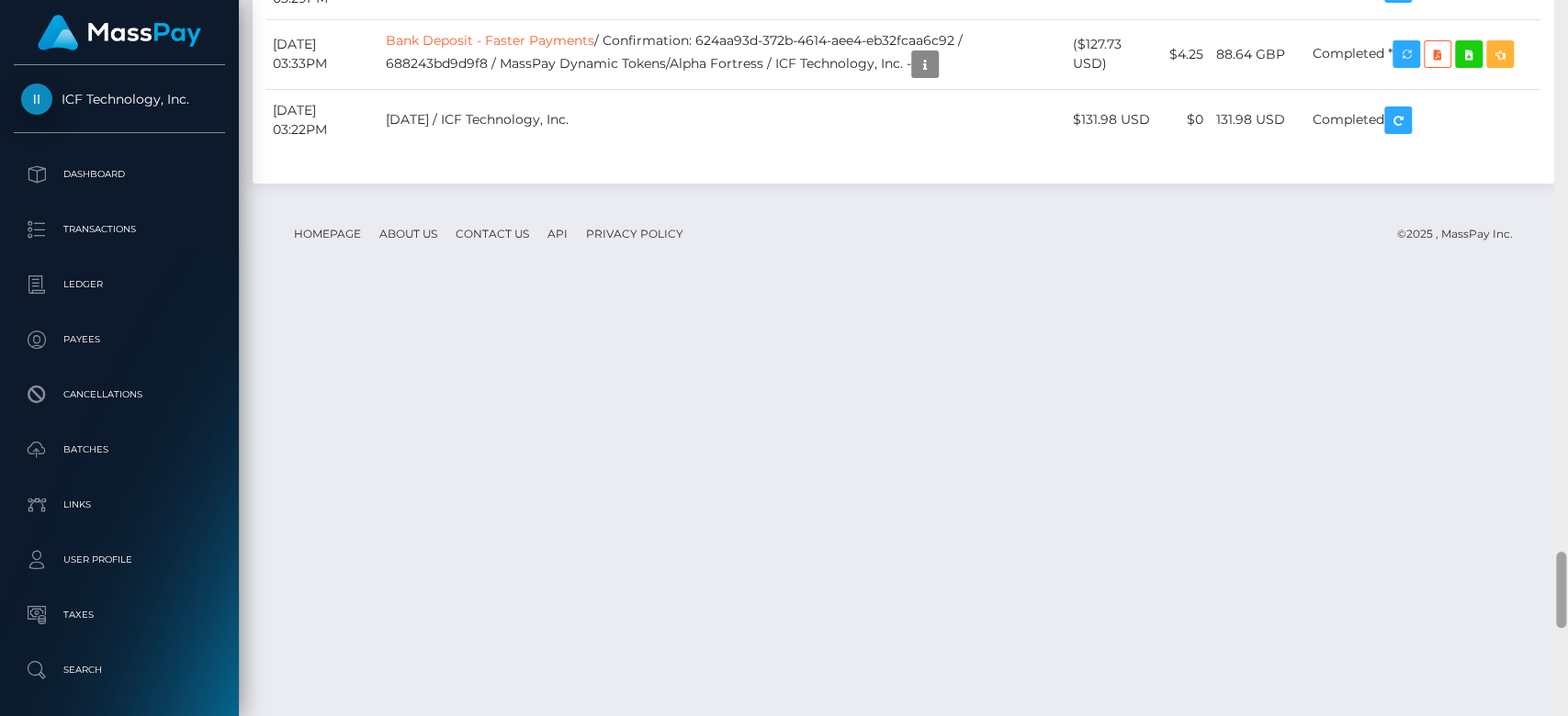
drag, startPoint x: 1565, startPoint y: 337, endPoint x: 1566, endPoint y: 621, distance: 284.0
click at [1548, 621] on div at bounding box center [1561, 358] width 13 height 717
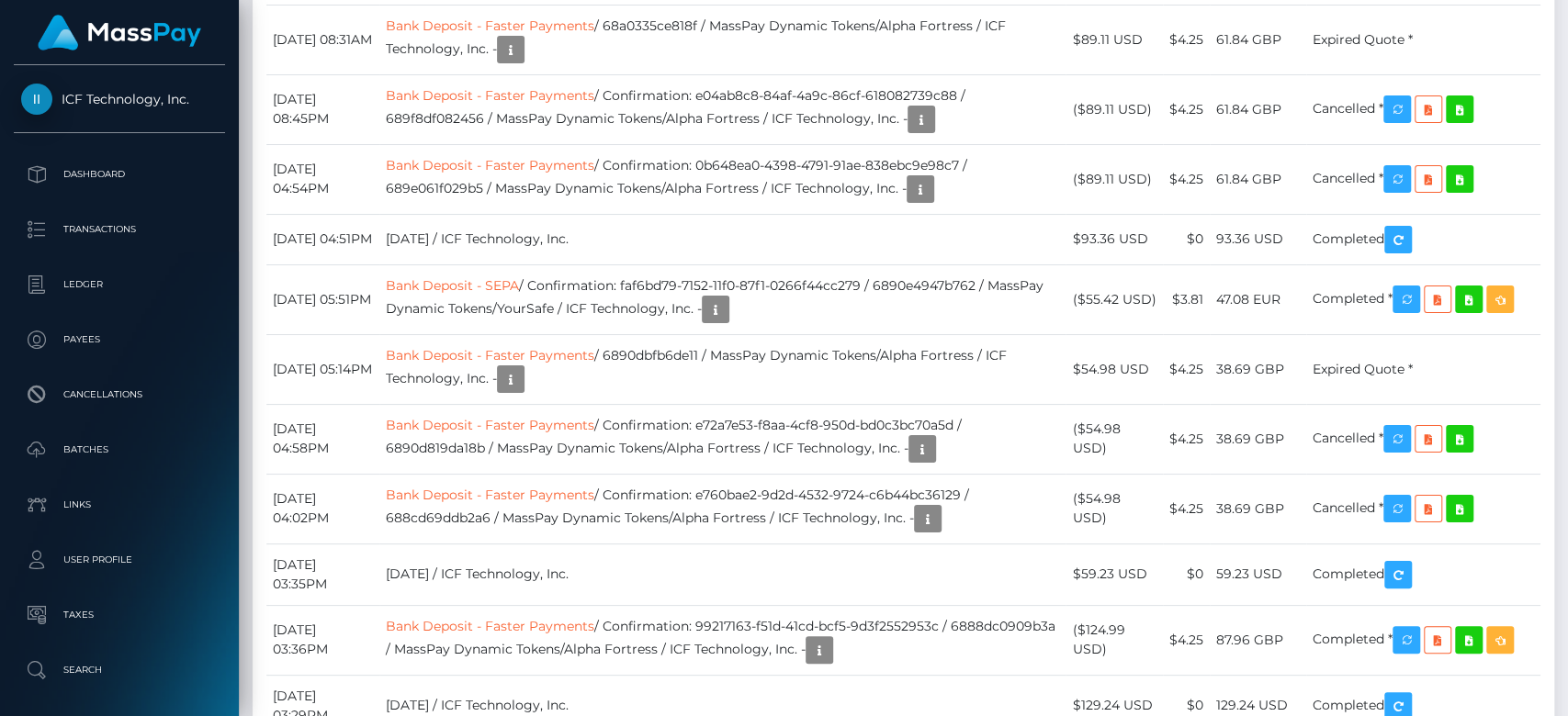
click at [1548, 82] on div at bounding box center [1561, 358] width 13 height 717
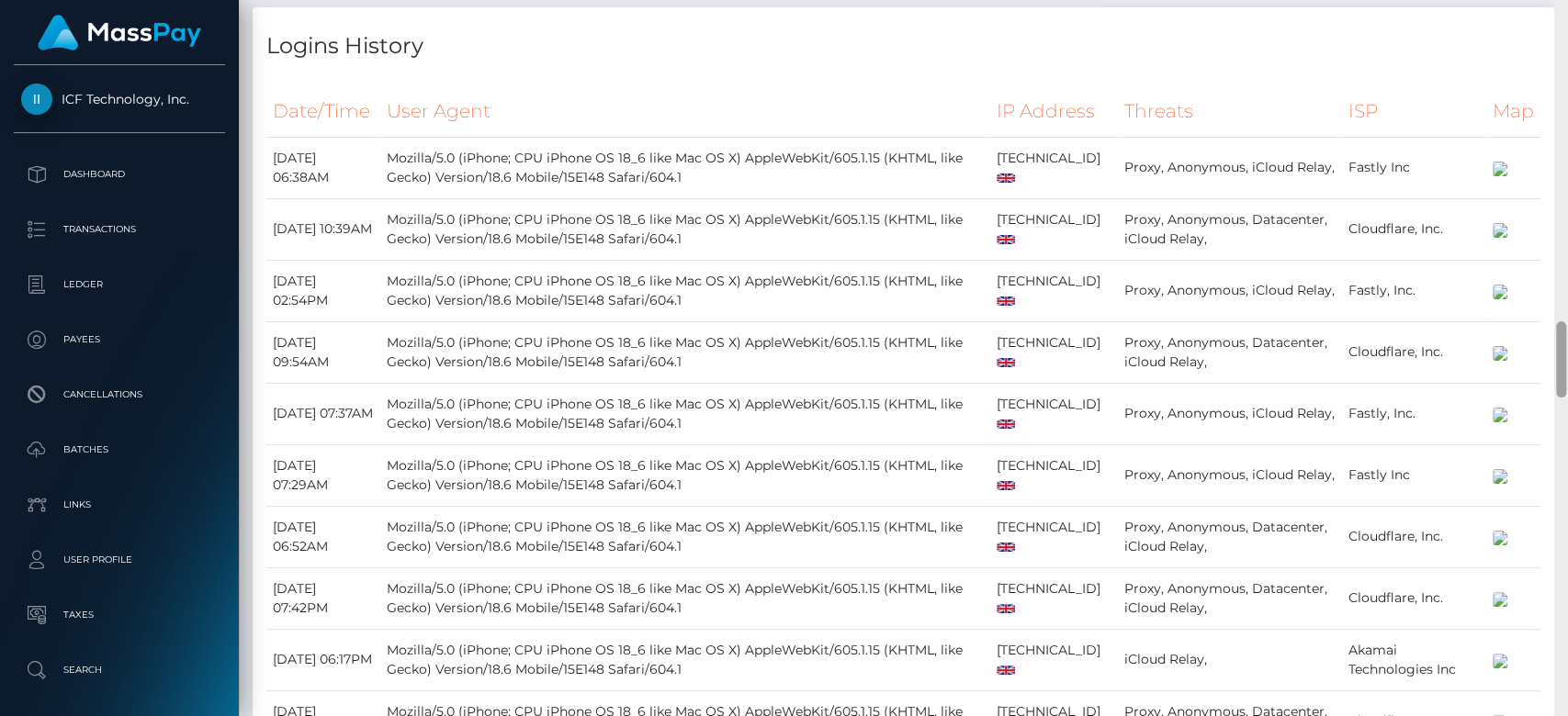
click at [1548, 84] on div at bounding box center [1561, 358] width 13 height 717
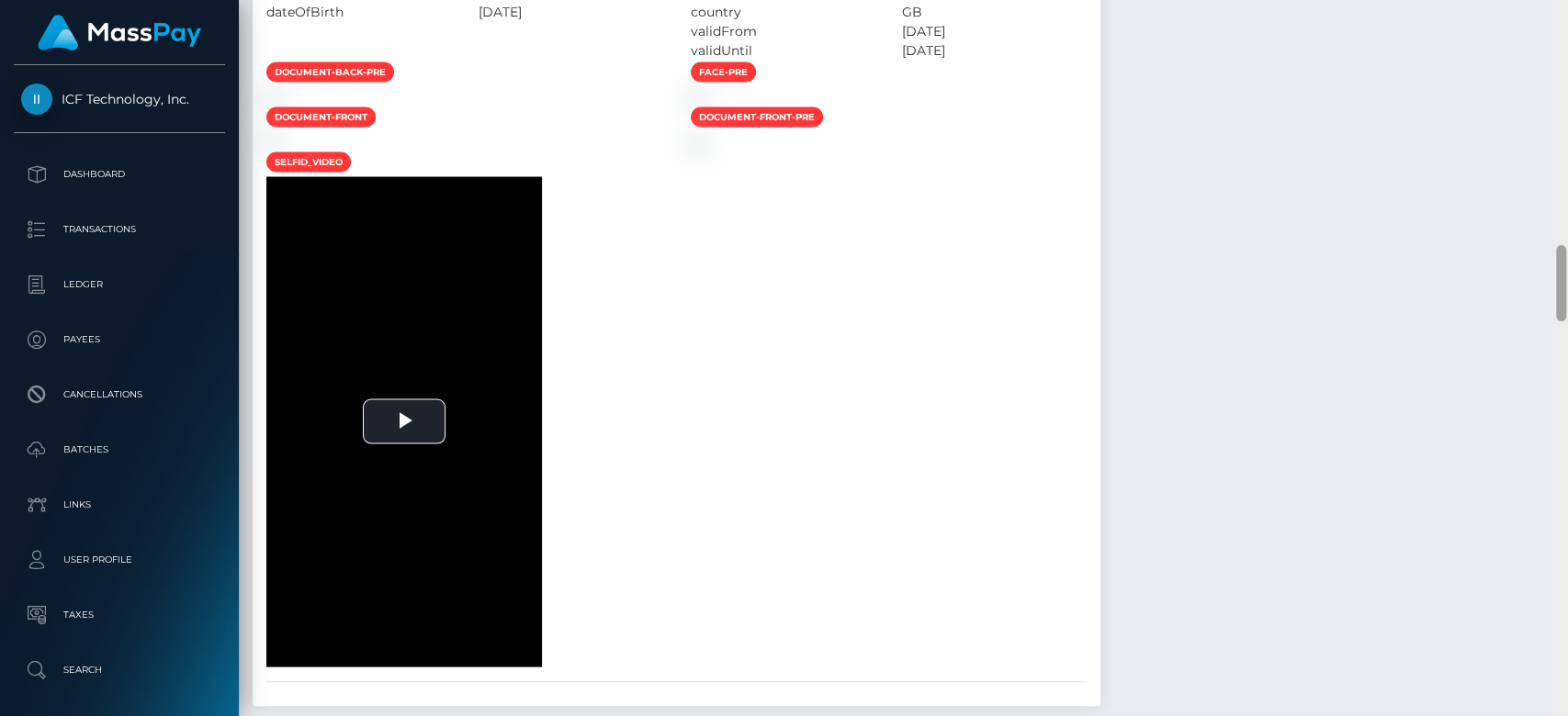
click at [1548, 85] on div at bounding box center [1561, 358] width 13 height 717
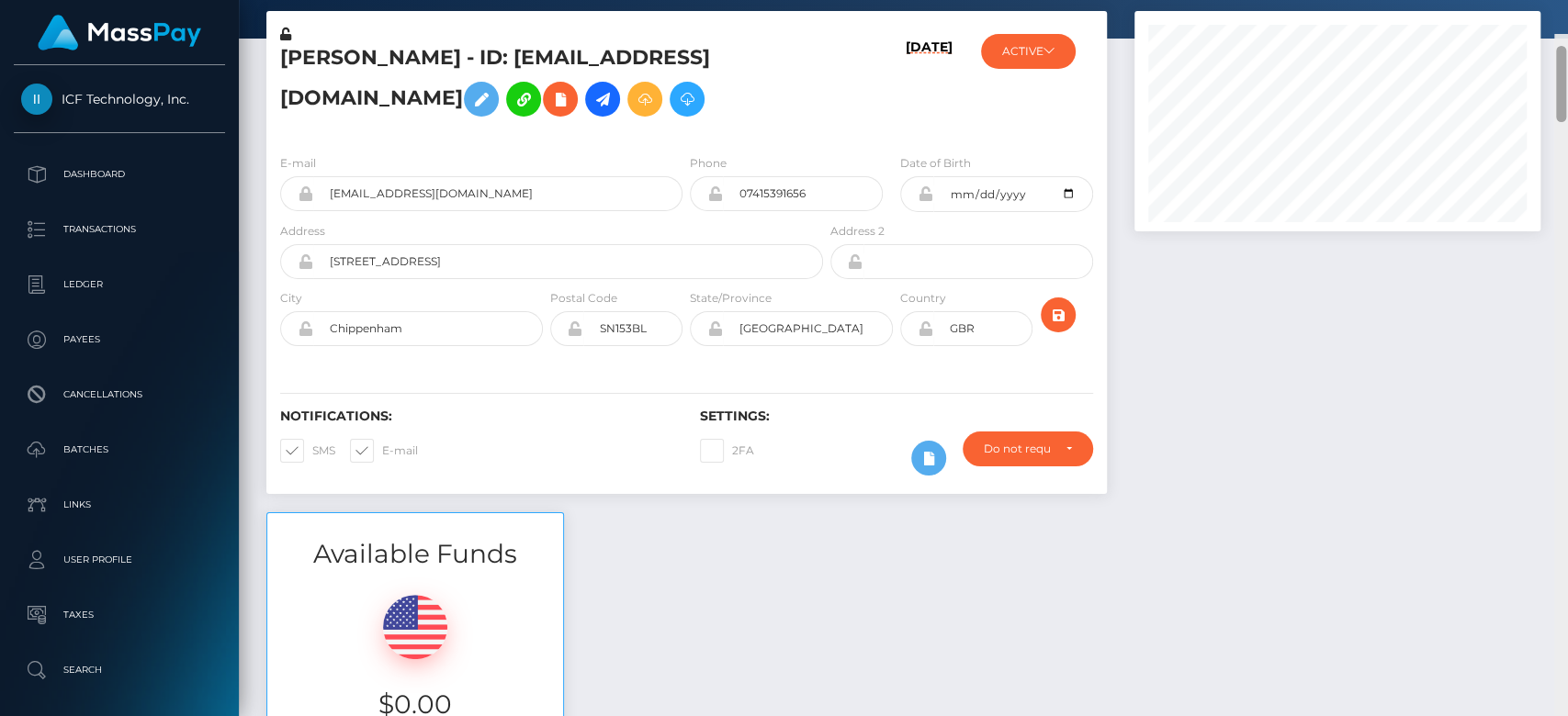
scroll to position [0, 0]
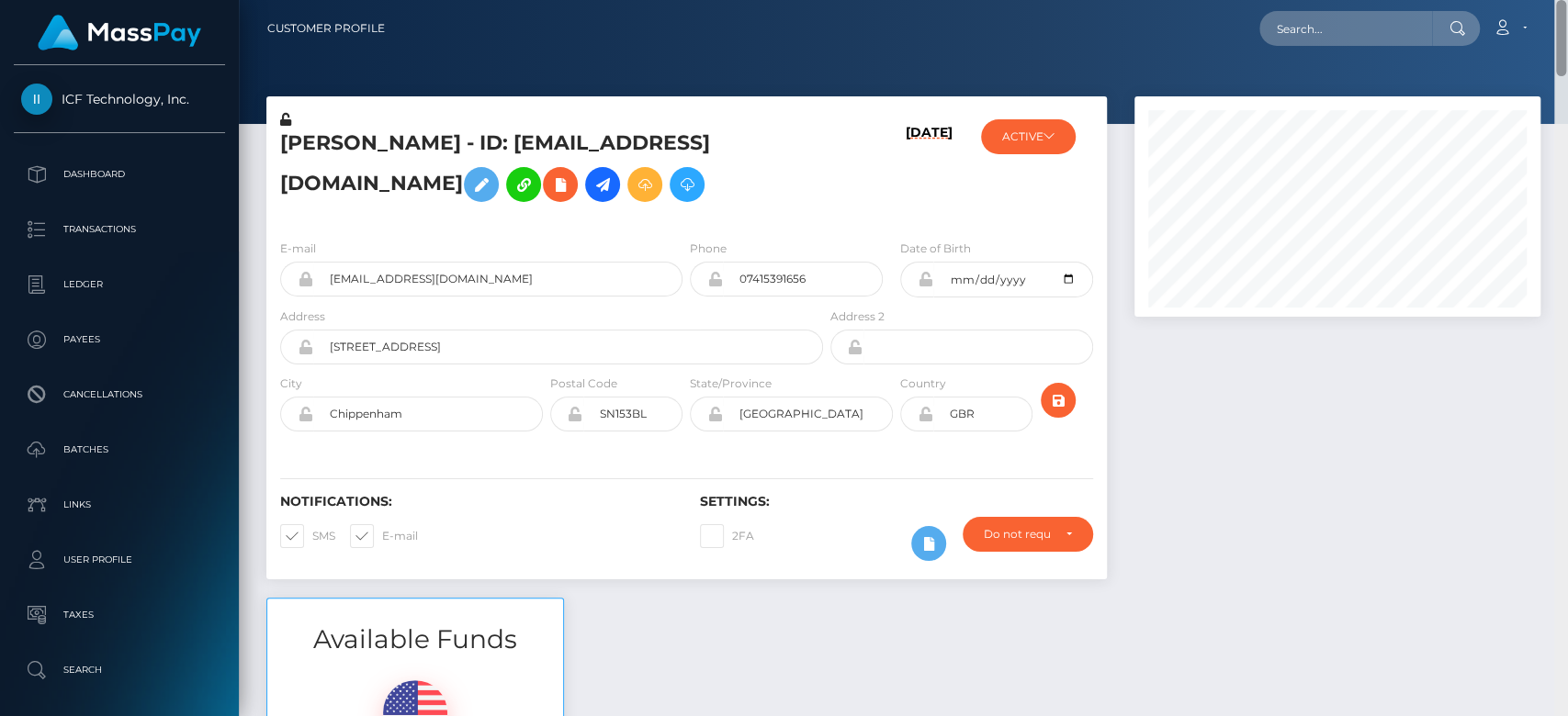
drag, startPoint x: 1560, startPoint y: 85, endPoint x: 1551, endPoint y: 10, distance: 75.5
click at [1548, 11] on div "Customer Profile Loading... Loading..." at bounding box center [903, 358] width 1329 height 716
click at [1350, 29] on input "text" at bounding box center [1346, 29] width 173 height 35
paste input "1299668664"
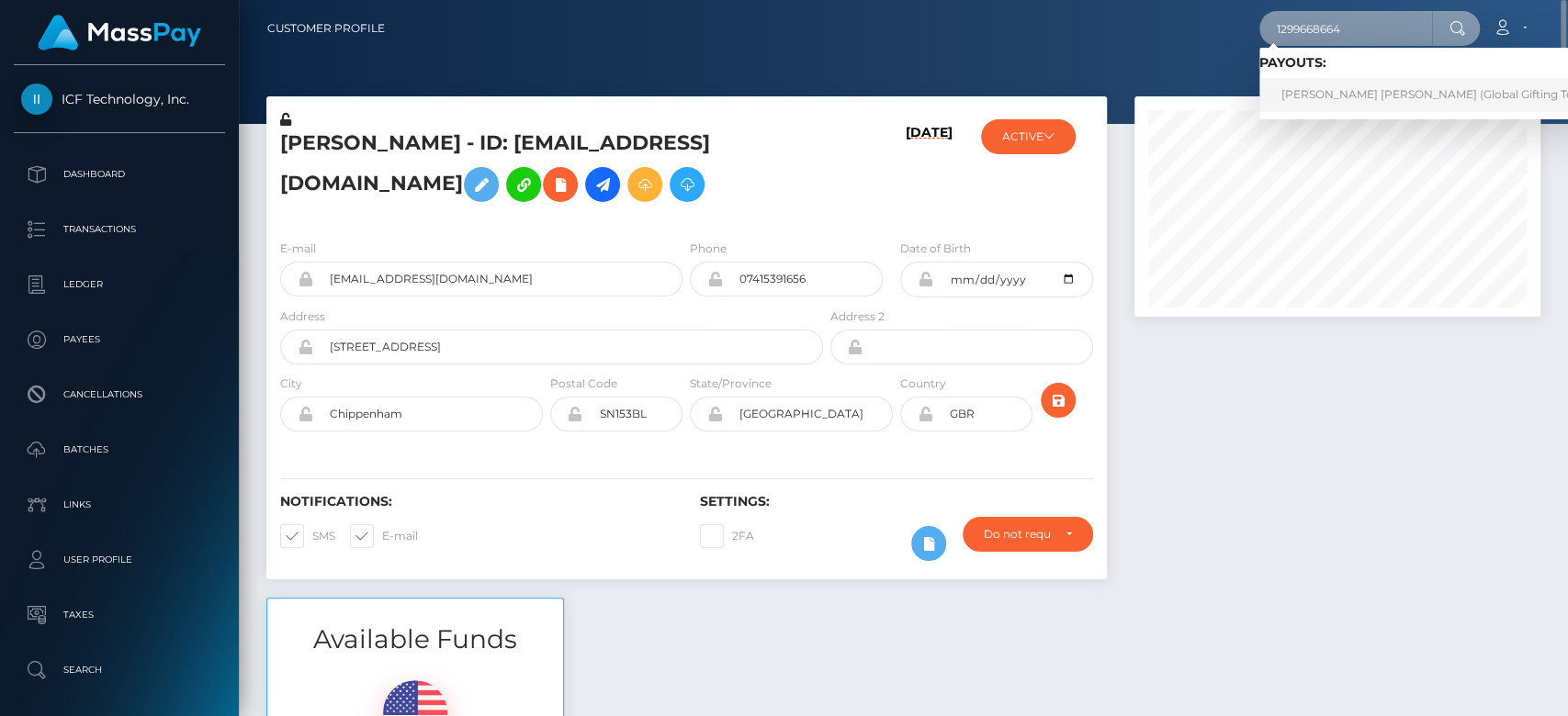
type input "1299668664"
click at [1337, 88] on link "JESSICA ELLIE V FIRMINGER (Global Gifting Technologies Inc - Throne)" at bounding box center [1494, 95] width 469 height 34
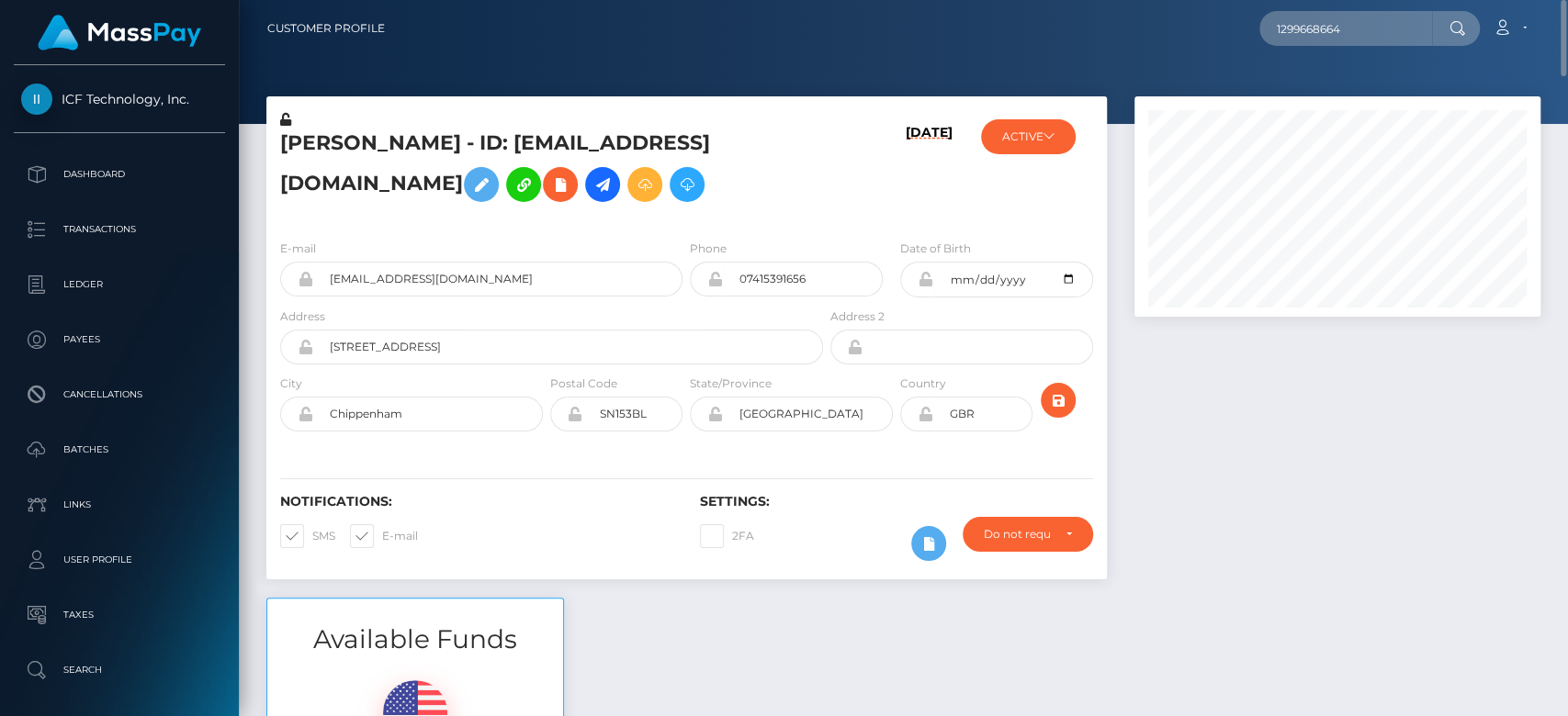
click at [1288, 527] on div at bounding box center [1338, 346] width 434 height 501
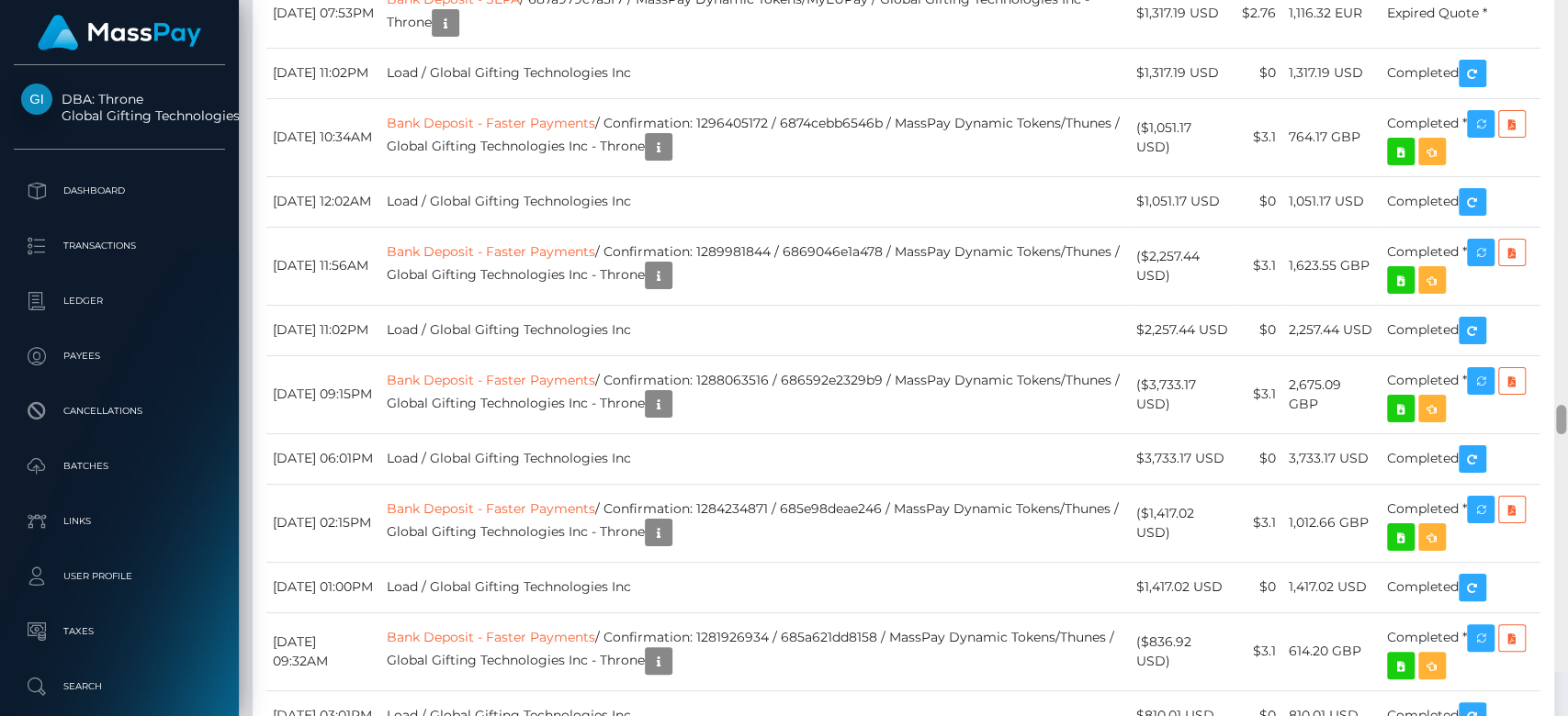
scroll to position [10927, 0]
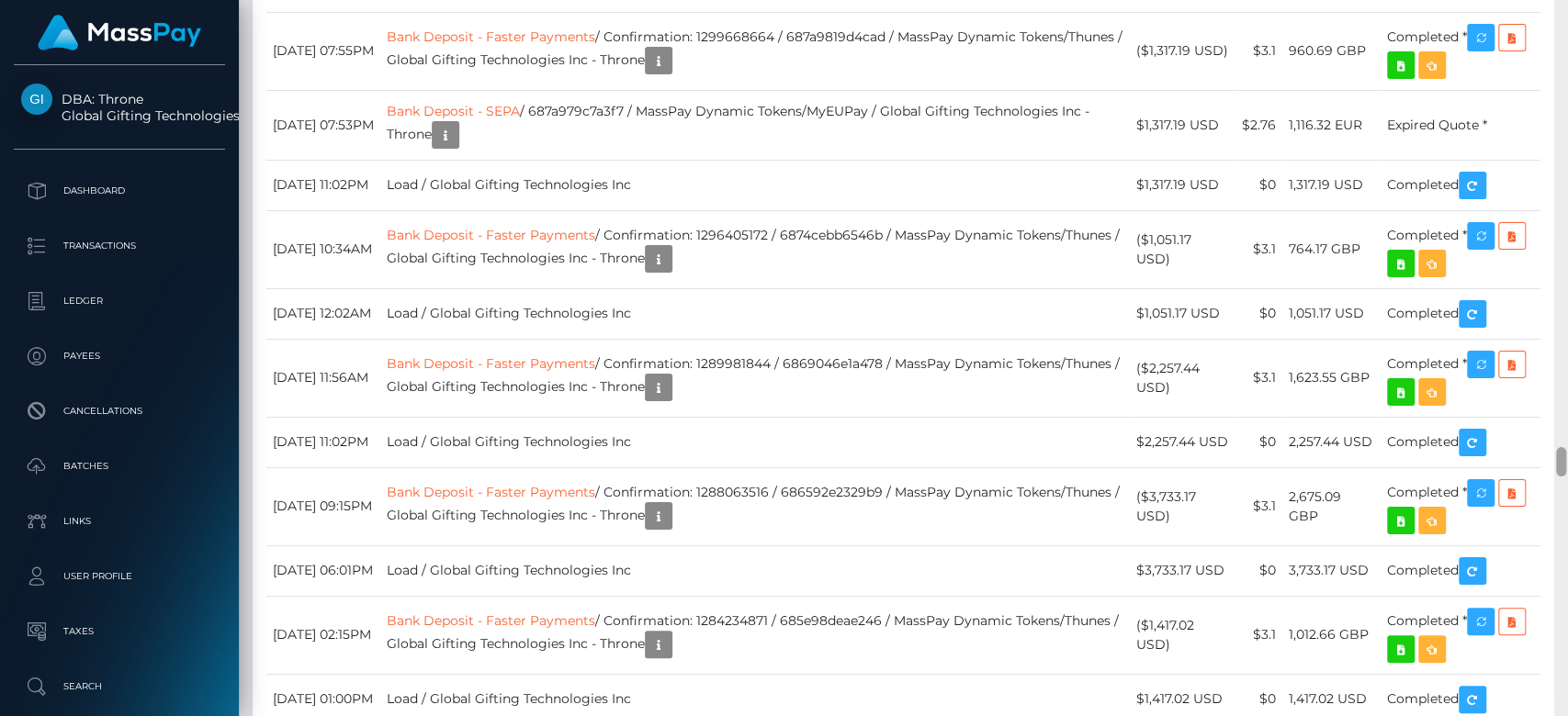
drag, startPoint x: 1561, startPoint y: 263, endPoint x: 1566, endPoint y: 469, distance: 206.1
click at [1566, 469] on div at bounding box center [1561, 358] width 13 height 717
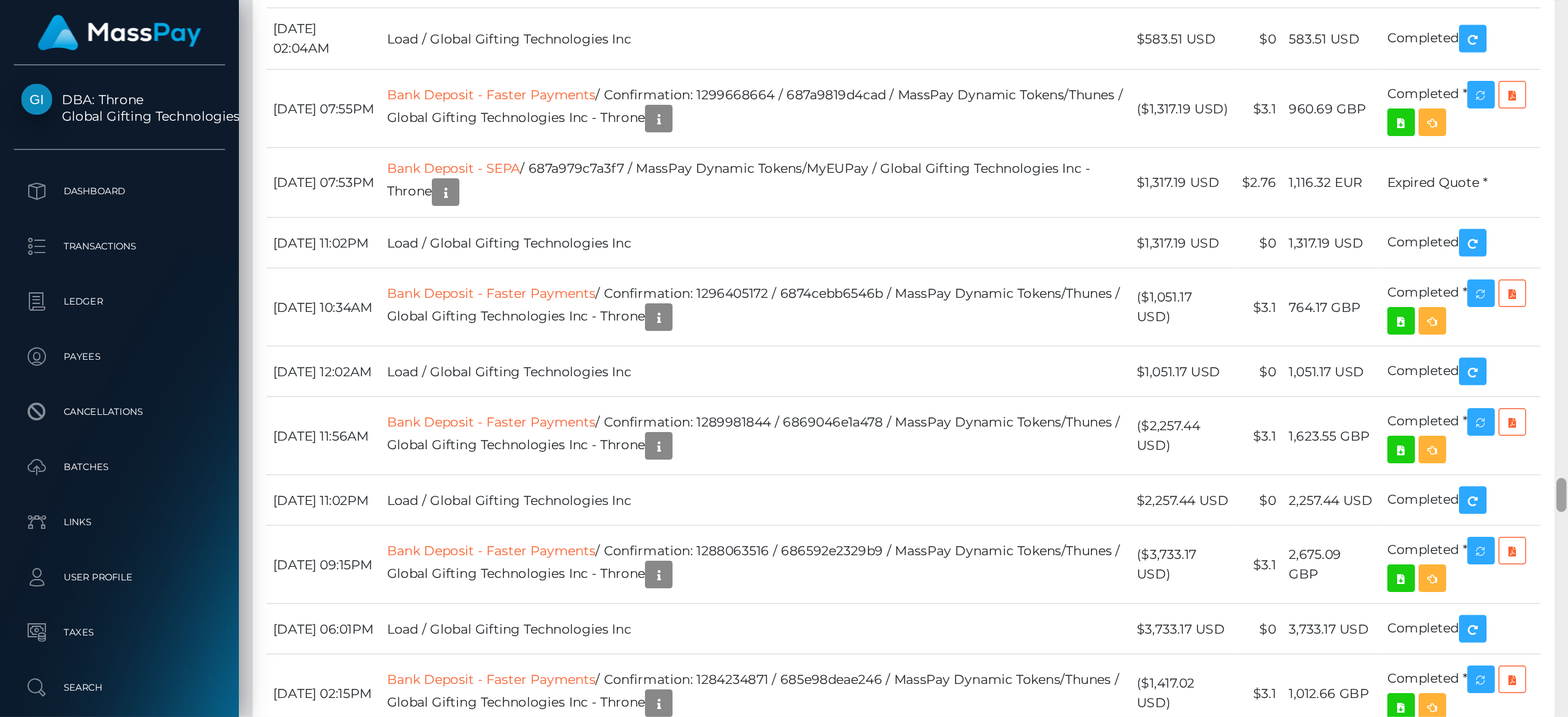
scroll to position [147, 445]
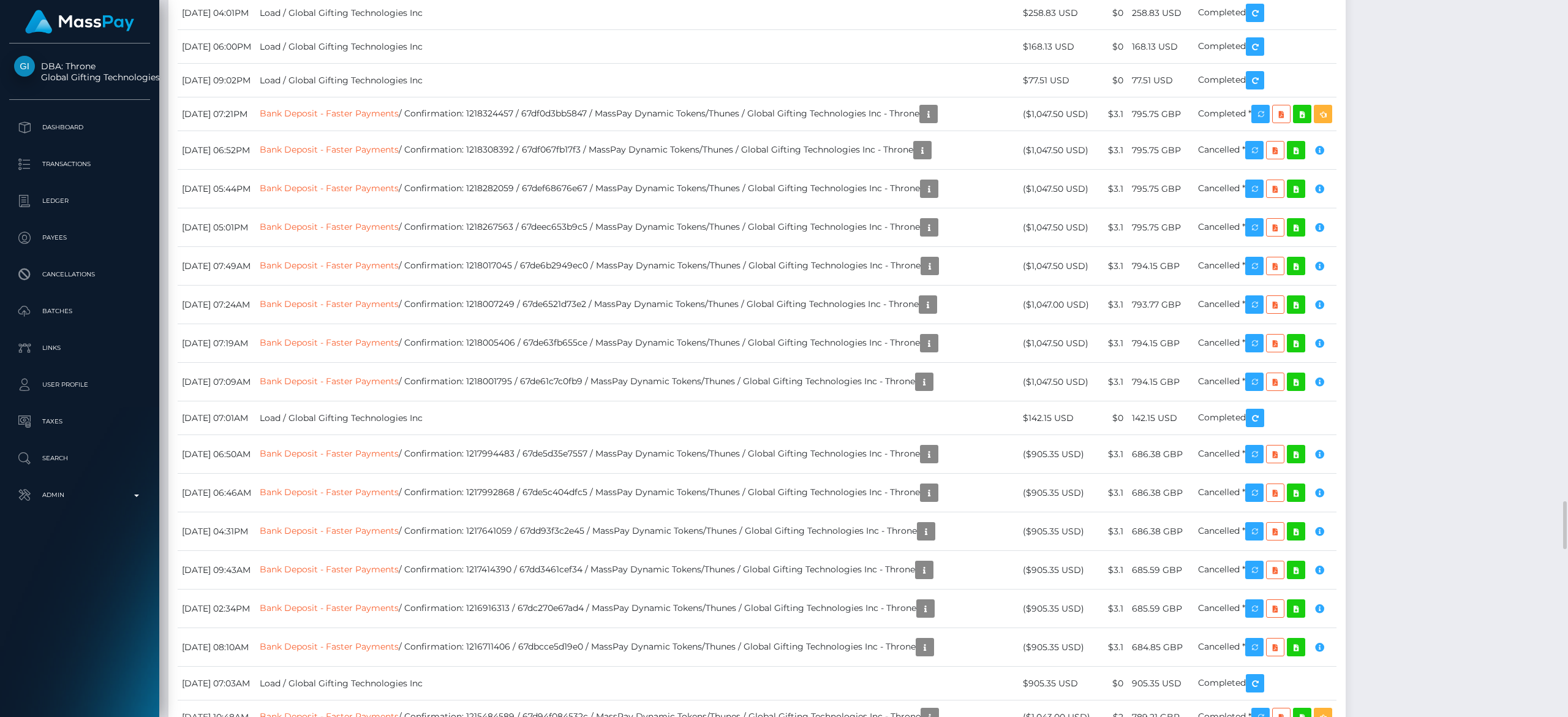
drag, startPoint x: 1044, startPoint y: 3, endPoint x: 1016, endPoint y: 464, distance: 461.8
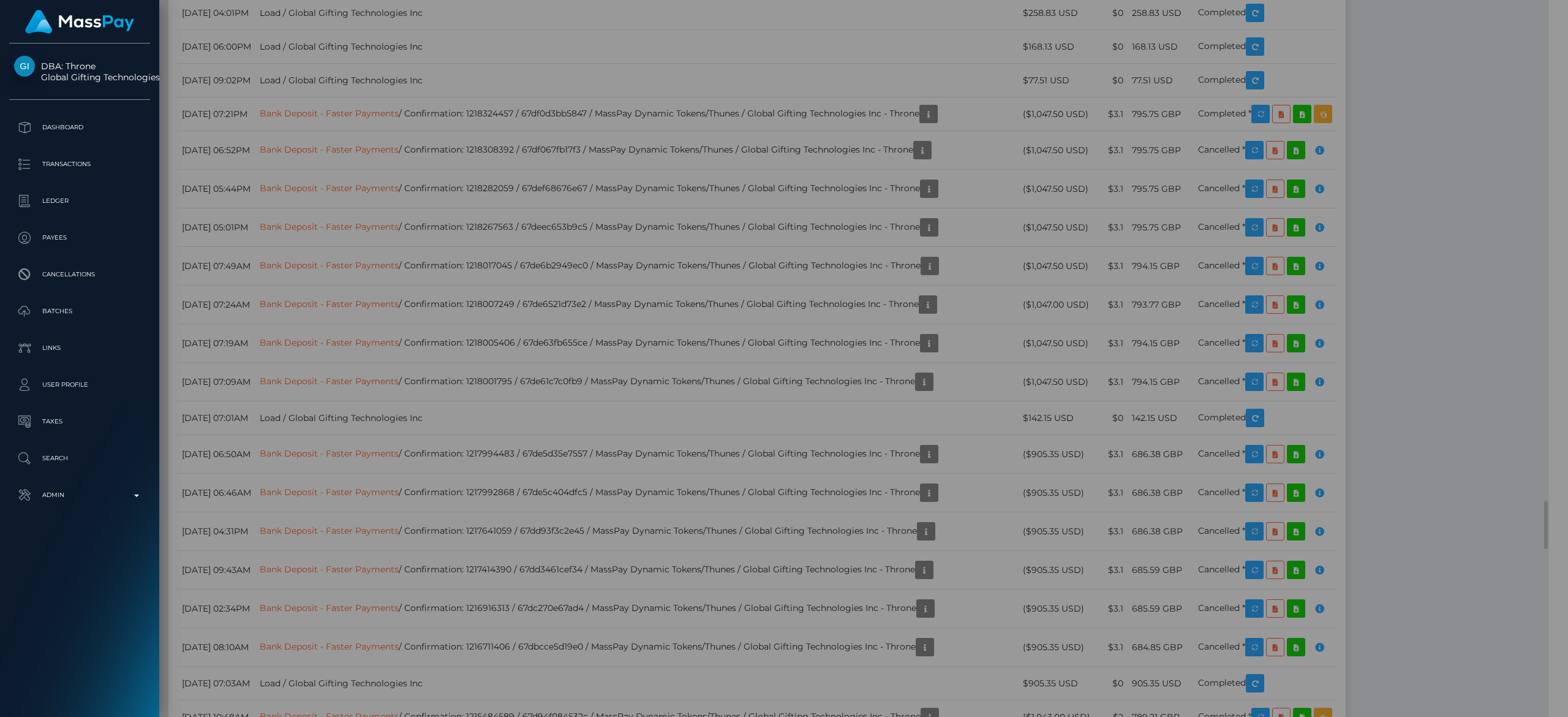
scroll to position [612595, 612102]
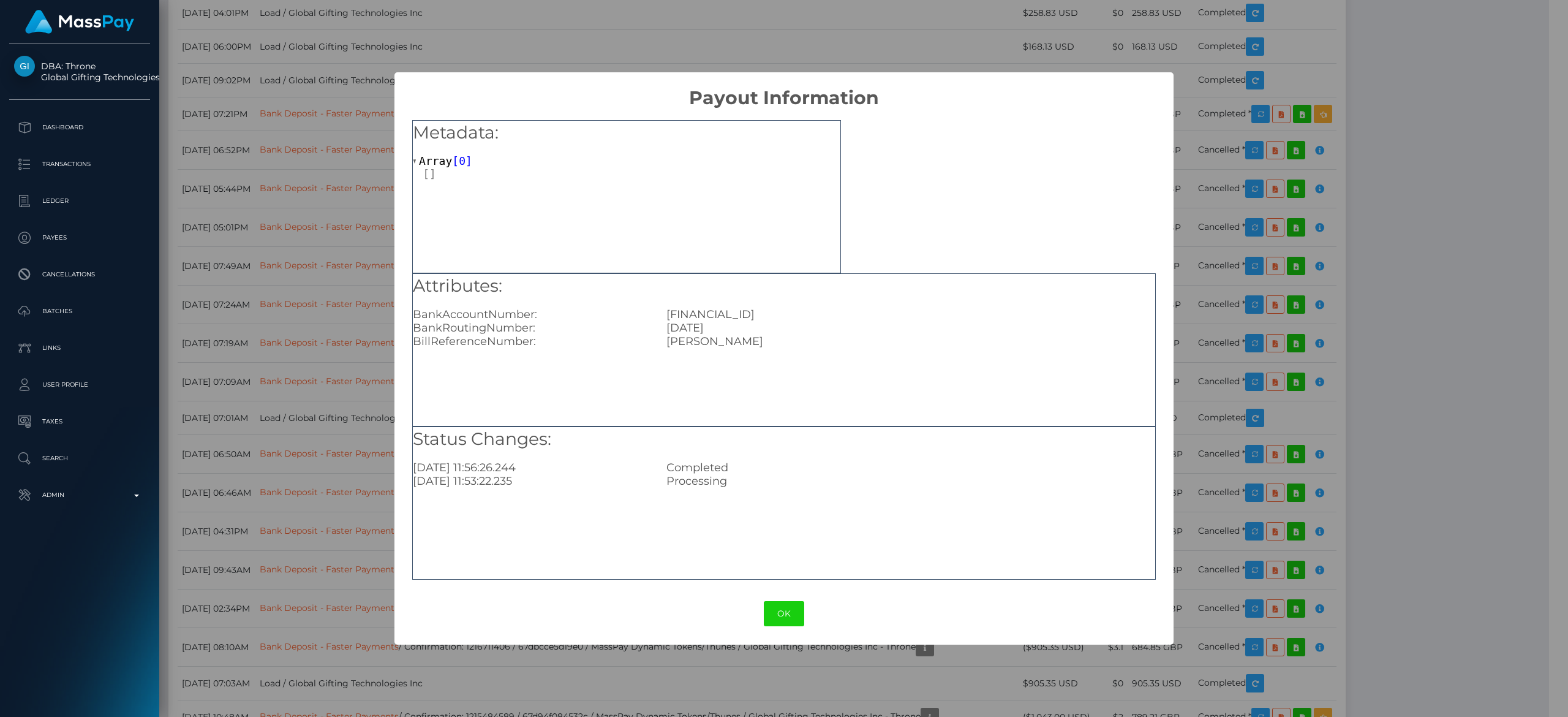
drag, startPoint x: 821, startPoint y: 312, endPoint x: 659, endPoint y: 310, distance: 162.0
click at [659, 310] on div "GB97LOYD30639433621160" at bounding box center [911, 314] width 507 height 13
copy div "GB97LOYD30639433621160"
click at [1045, 393] on div "× Payout Information Metadata: Array [ 0 ] Attributes: BankAccountNumber: GB97L…" at bounding box center [784, 359] width 1568 height 717
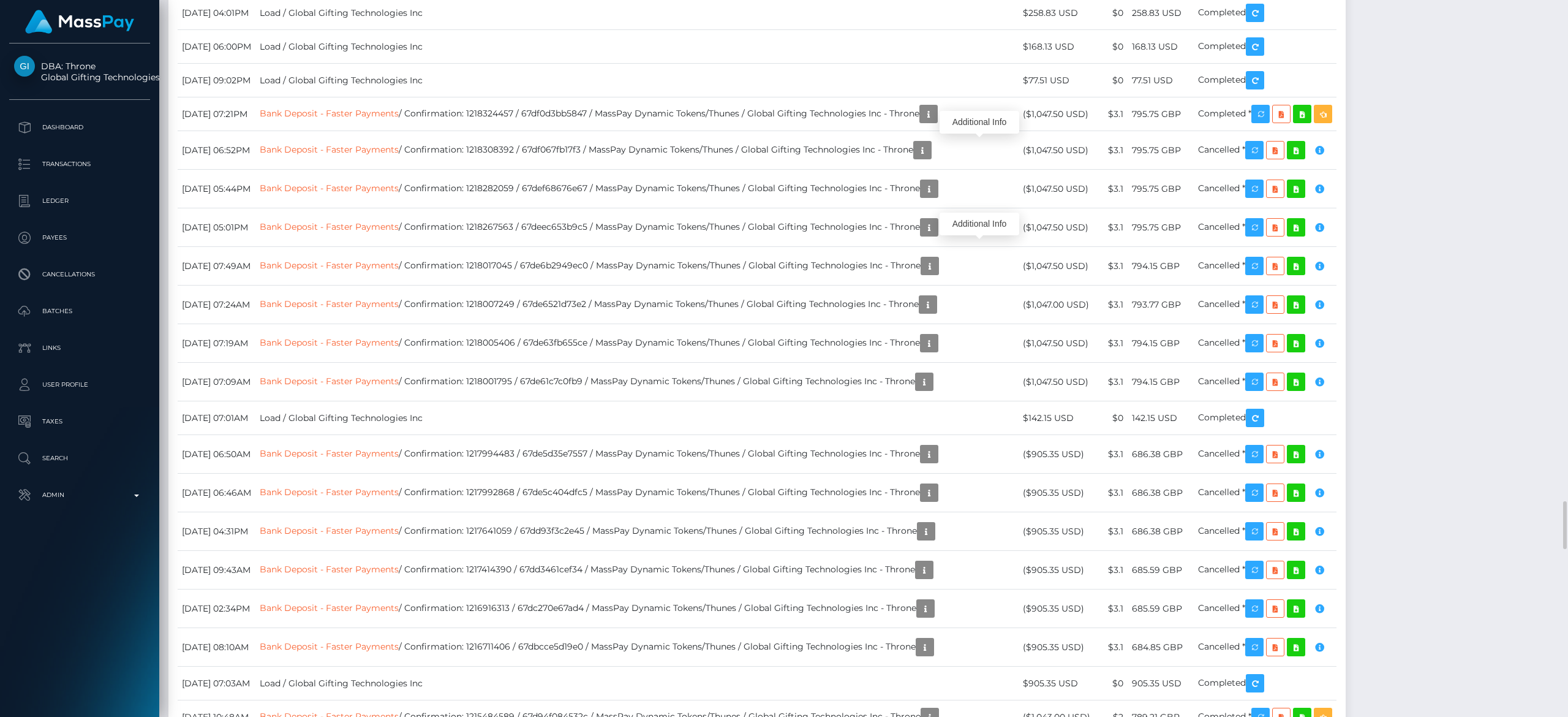
scroll to position [147, 445]
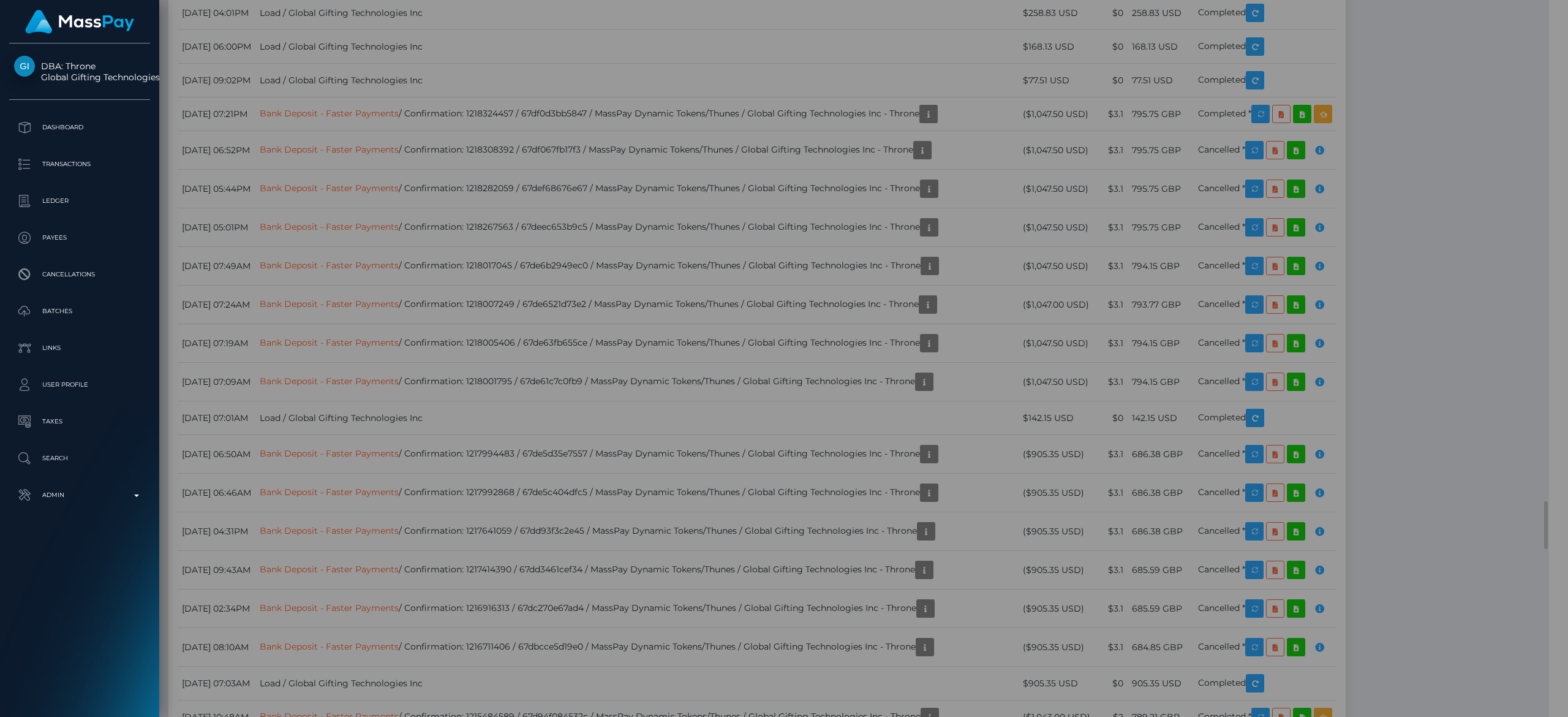
scroll to position [612595, 612102]
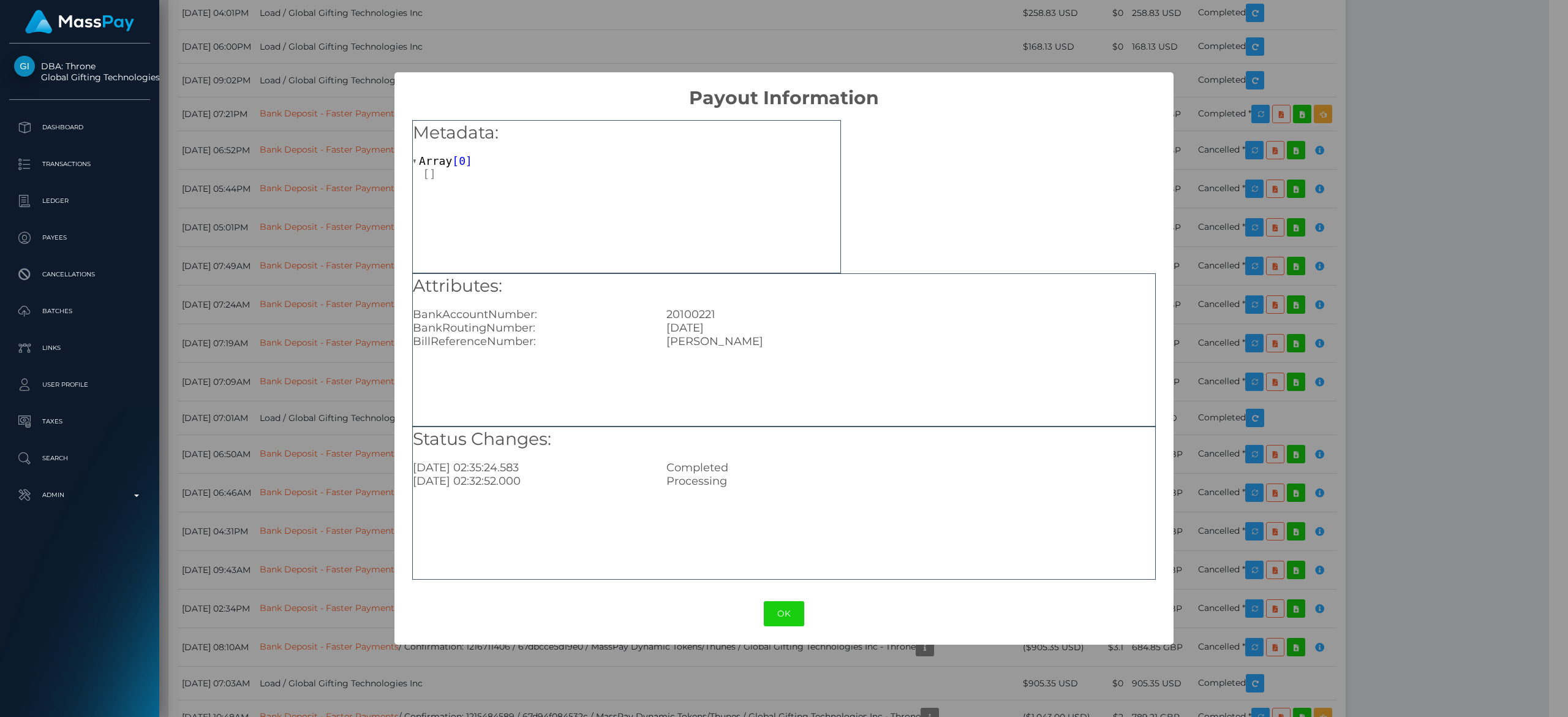
click at [1045, 270] on div "× Payout Information Metadata: Array [ 0 ] Attributes: BankAccountNumber: 20100…" at bounding box center [784, 359] width 1568 height 717
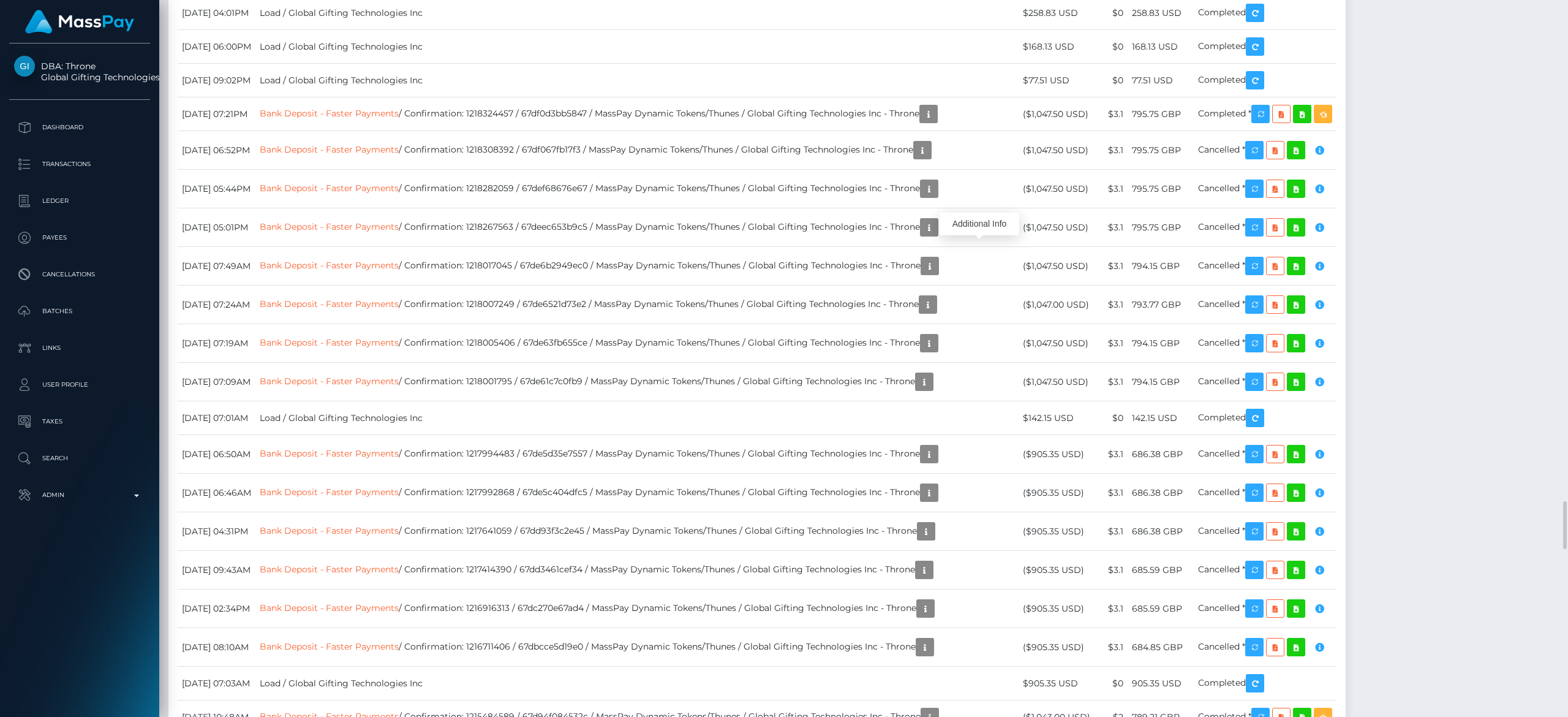
scroll to position [147, 445]
drag, startPoint x: 511, startPoint y: 145, endPoint x: 561, endPoint y: 145, distance: 50.0
copy td "1299668664"
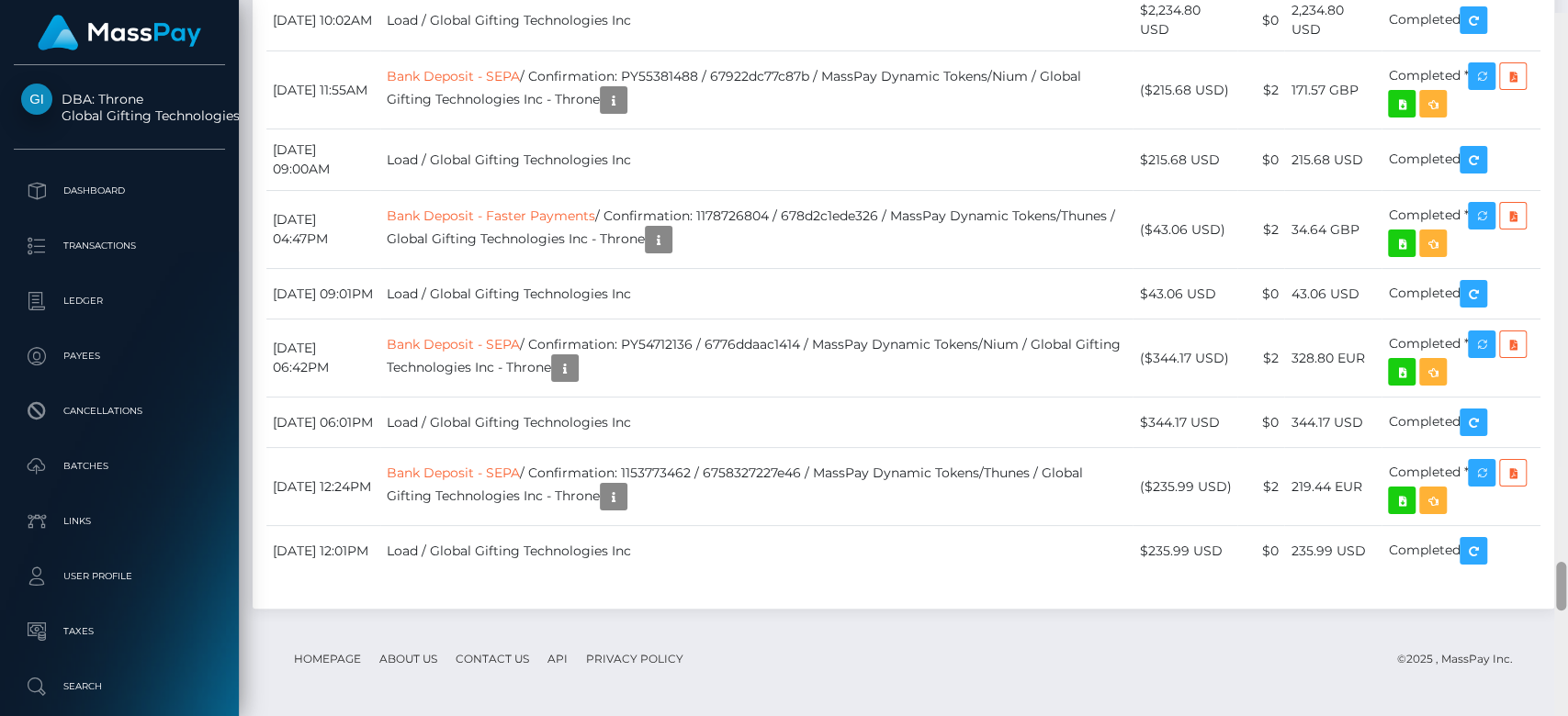
scroll to position [8035, 0]
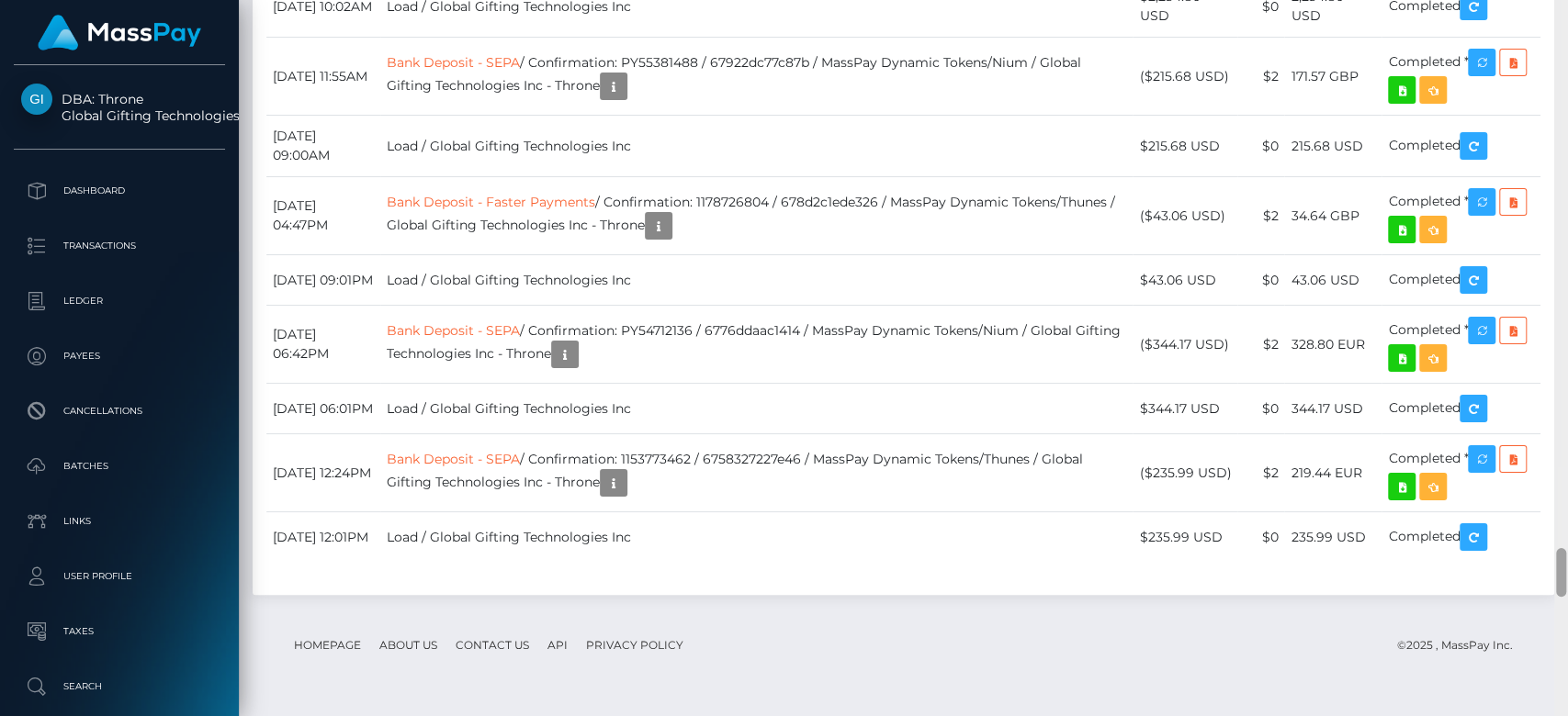
drag, startPoint x: 1565, startPoint y: 47, endPoint x: 1566, endPoint y: 575, distance: 528.0
click at [1566, 575] on div at bounding box center [1561, 358] width 13 height 717
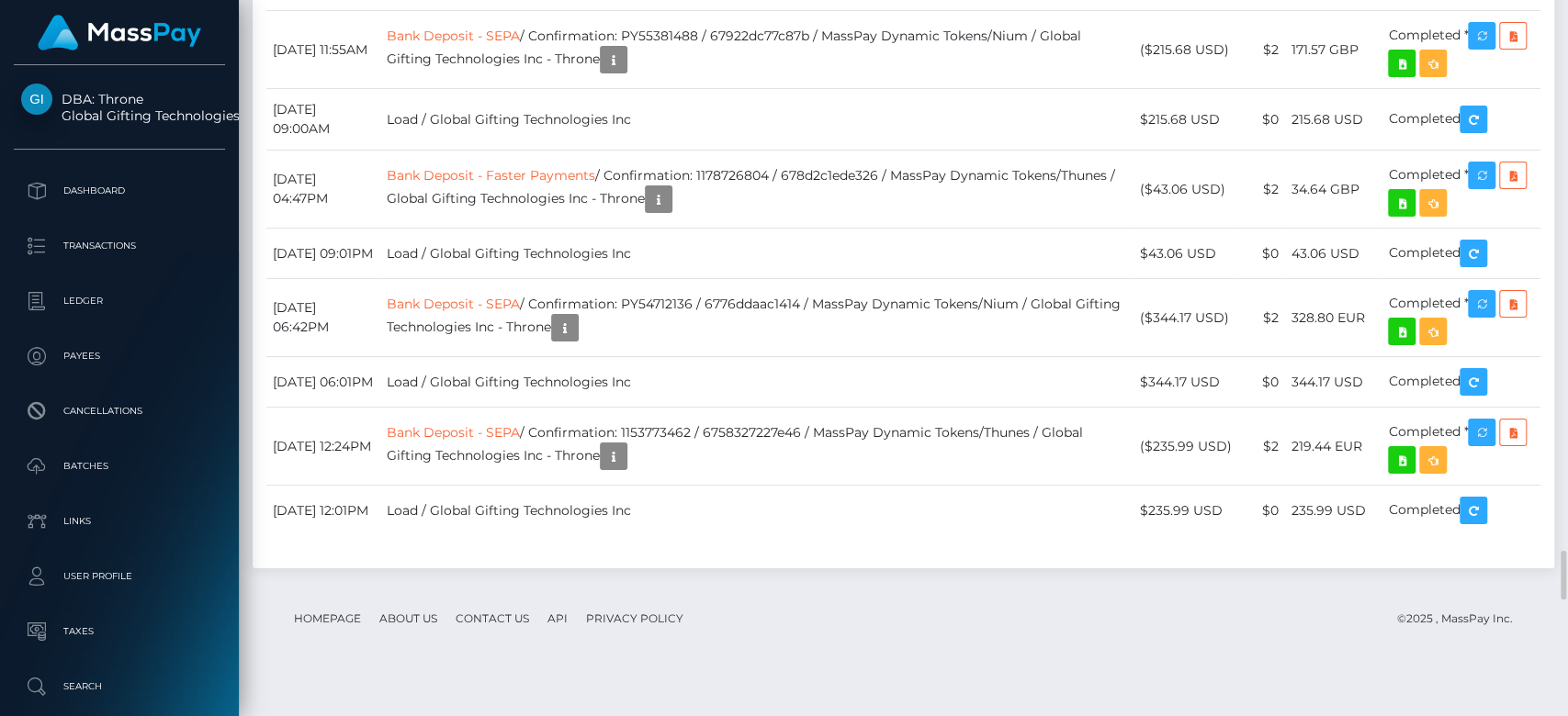
scroll to position [221, 406]
drag, startPoint x: 833, startPoint y: 69, endPoint x: 576, endPoint y: 63, distance: 257.1
copy td "27f82b36-1dbc-4044-af77-6eb0b1989d25"
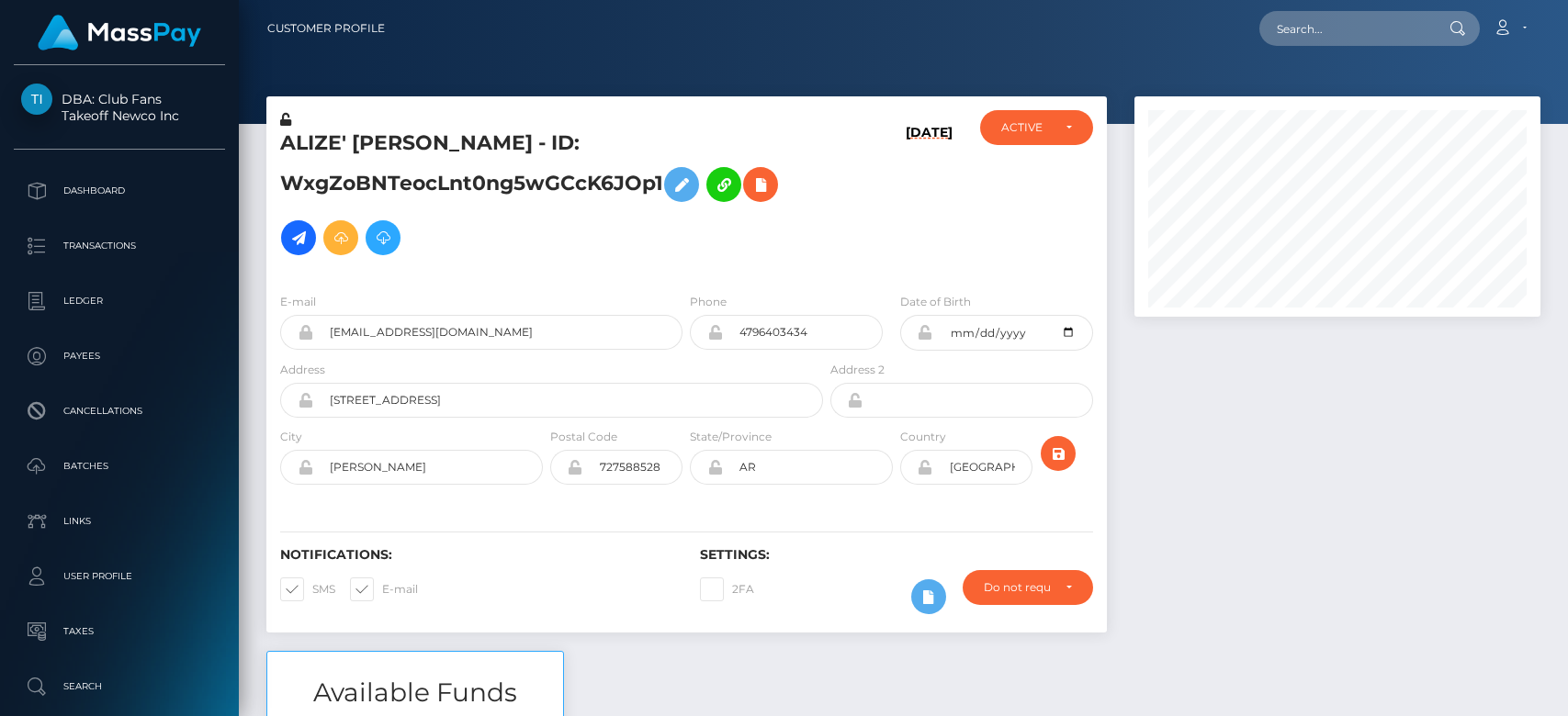
click at [1242, 444] on div at bounding box center [1338, 373] width 434 height 554
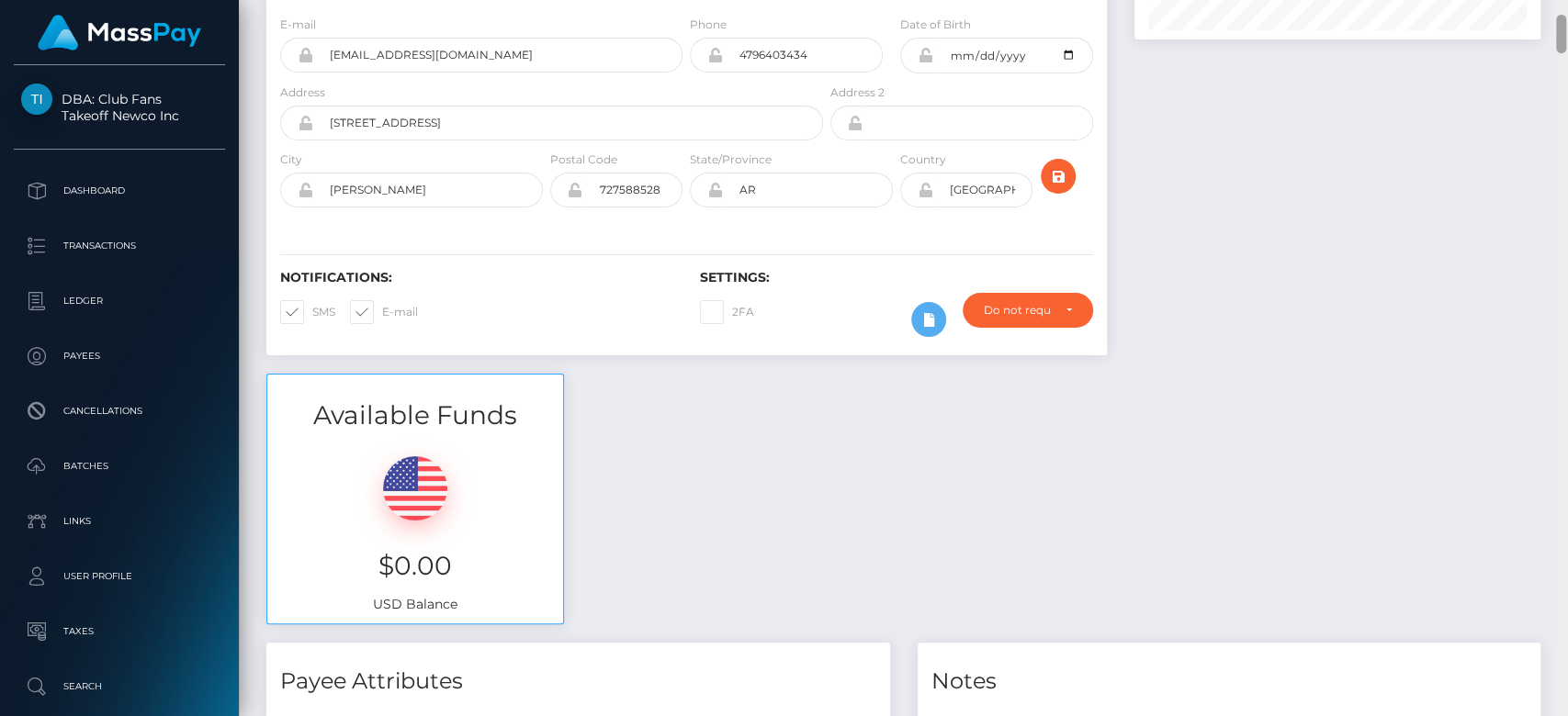
scroll to position [995, 0]
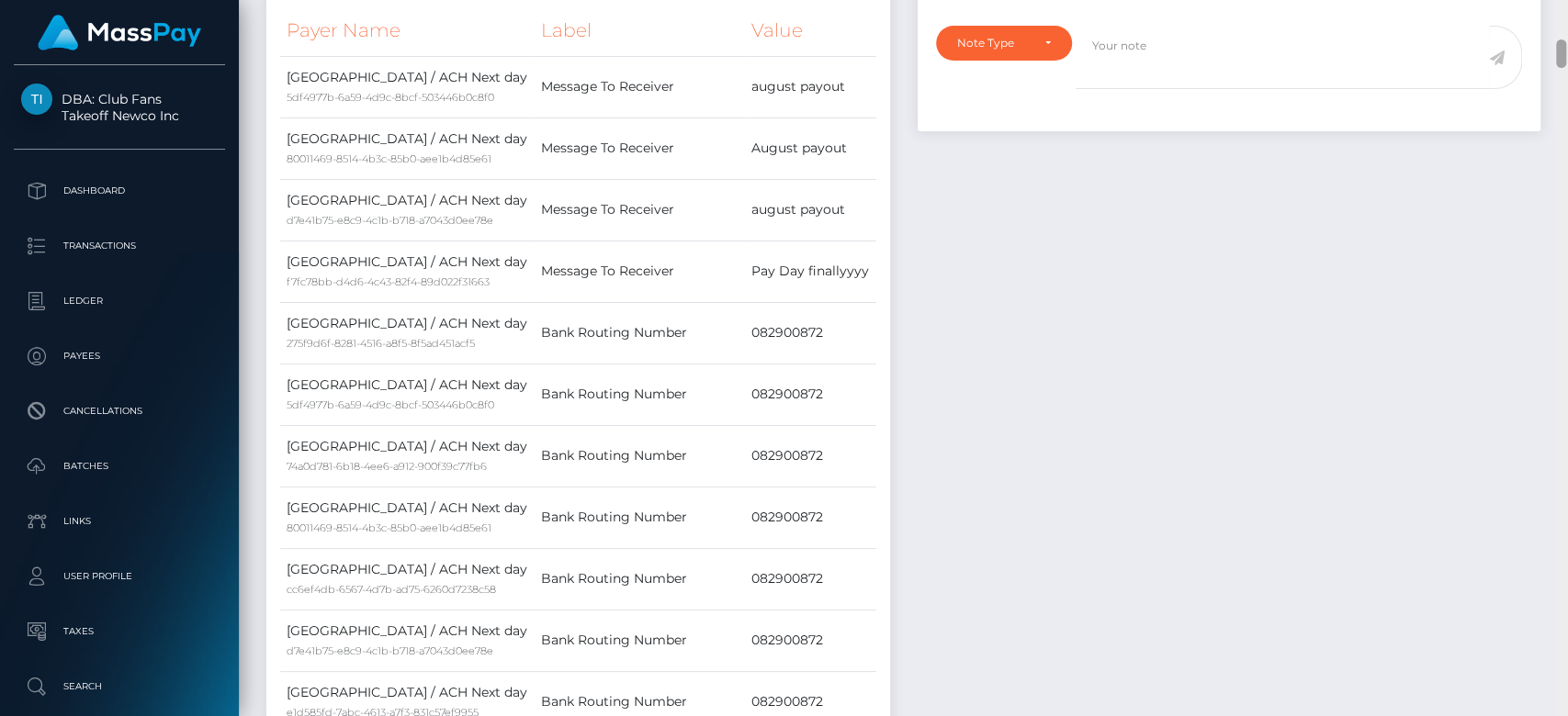
drag, startPoint x: 1566, startPoint y: 36, endPoint x: 1566, endPoint y: 177, distance: 141.0
click at [1566, 177] on div at bounding box center [1561, 358] width 13 height 717
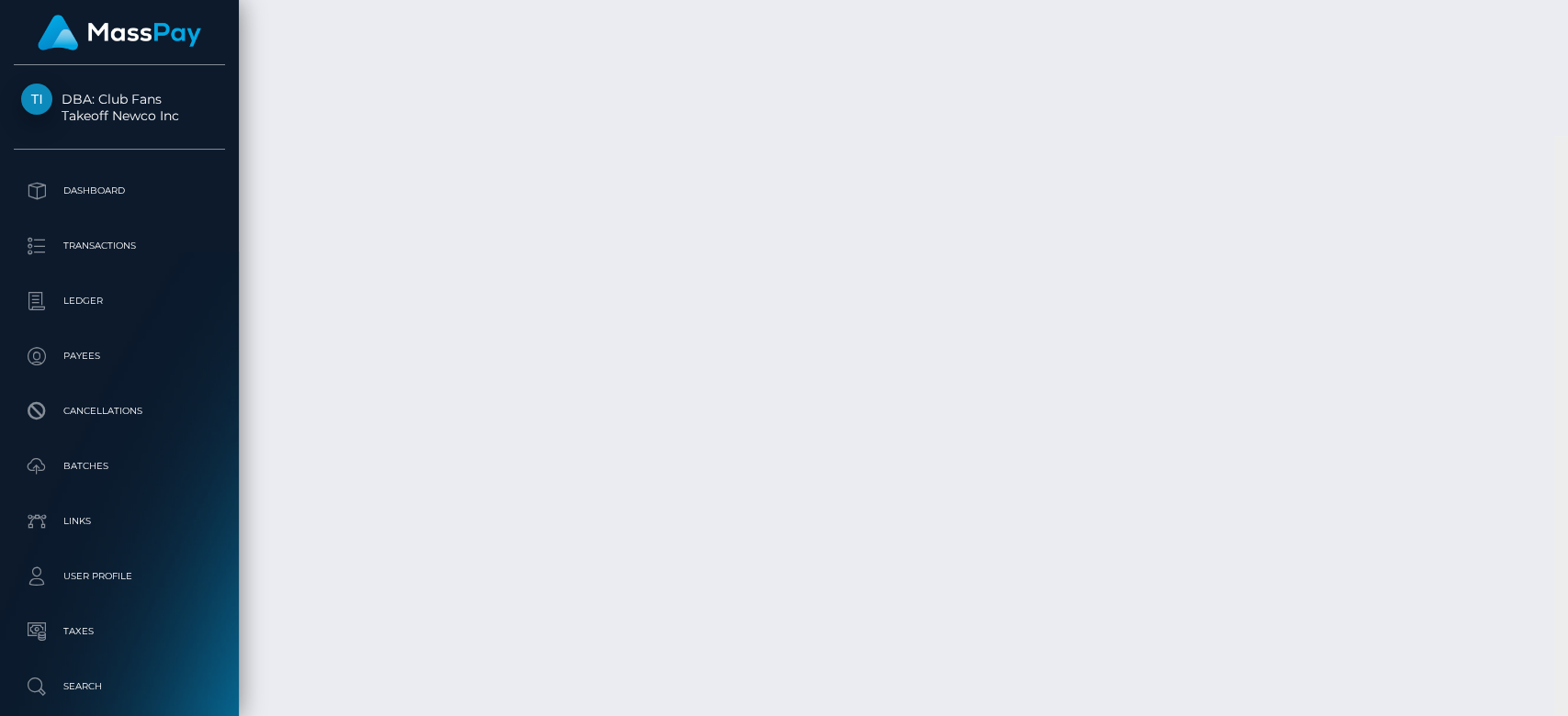
scroll to position [18800, 0]
drag, startPoint x: 1560, startPoint y: 54, endPoint x: 1551, endPoint y: 740, distance: 686.1
click at [1551, 715] on html "DBA: Club Fans Takeoff Newco Inc Dashboard Transactions Ledger Payees" at bounding box center [784, 358] width 1568 height 716
drag, startPoint x: 1558, startPoint y: 572, endPoint x: 1566, endPoint y: 706, distance: 134.2
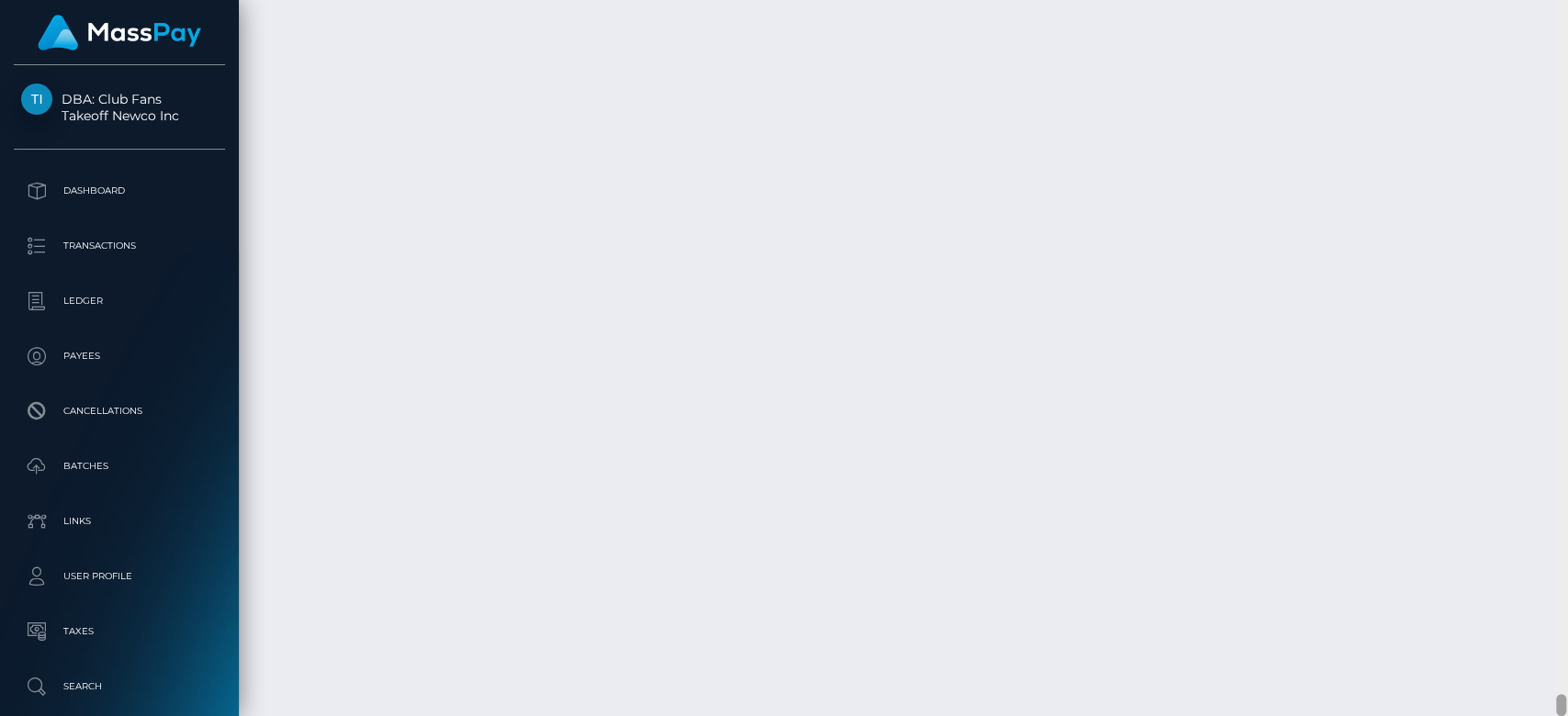
click at [1566, 706] on div at bounding box center [1561, 358] width 13 height 717
click at [1566, 635] on div at bounding box center [1561, 358] width 13 height 717
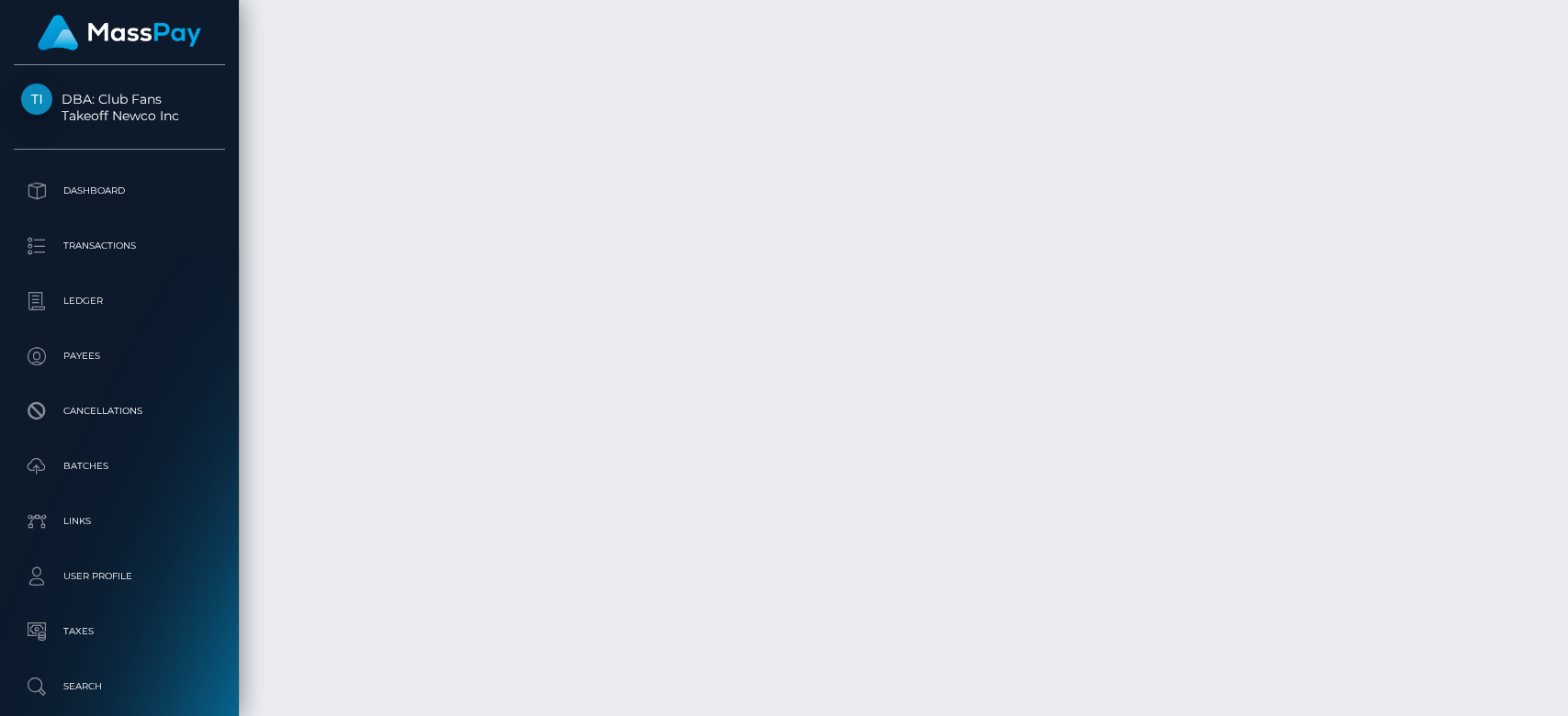
click at [1561, 655] on div at bounding box center [1561, 661] width 10 height 22
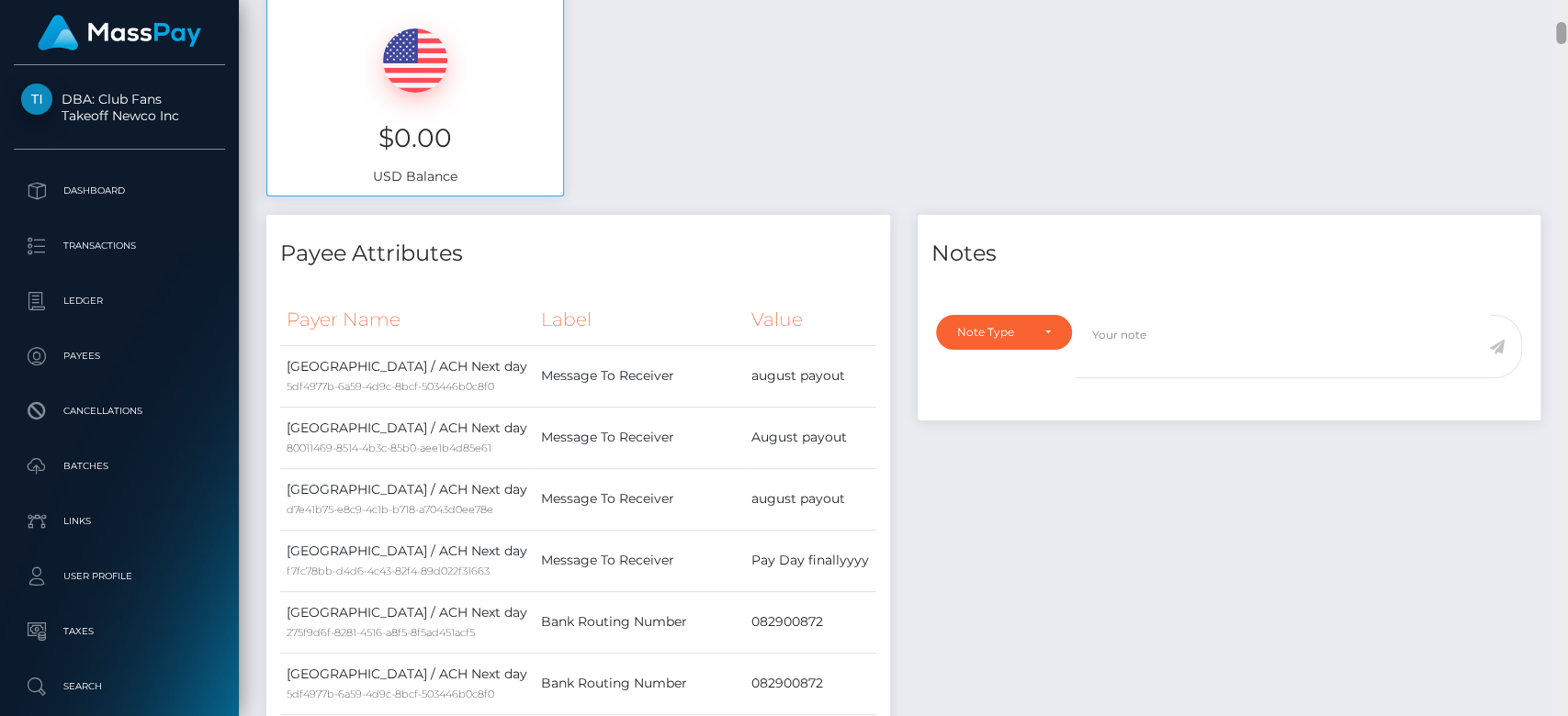
scroll to position [735, 0]
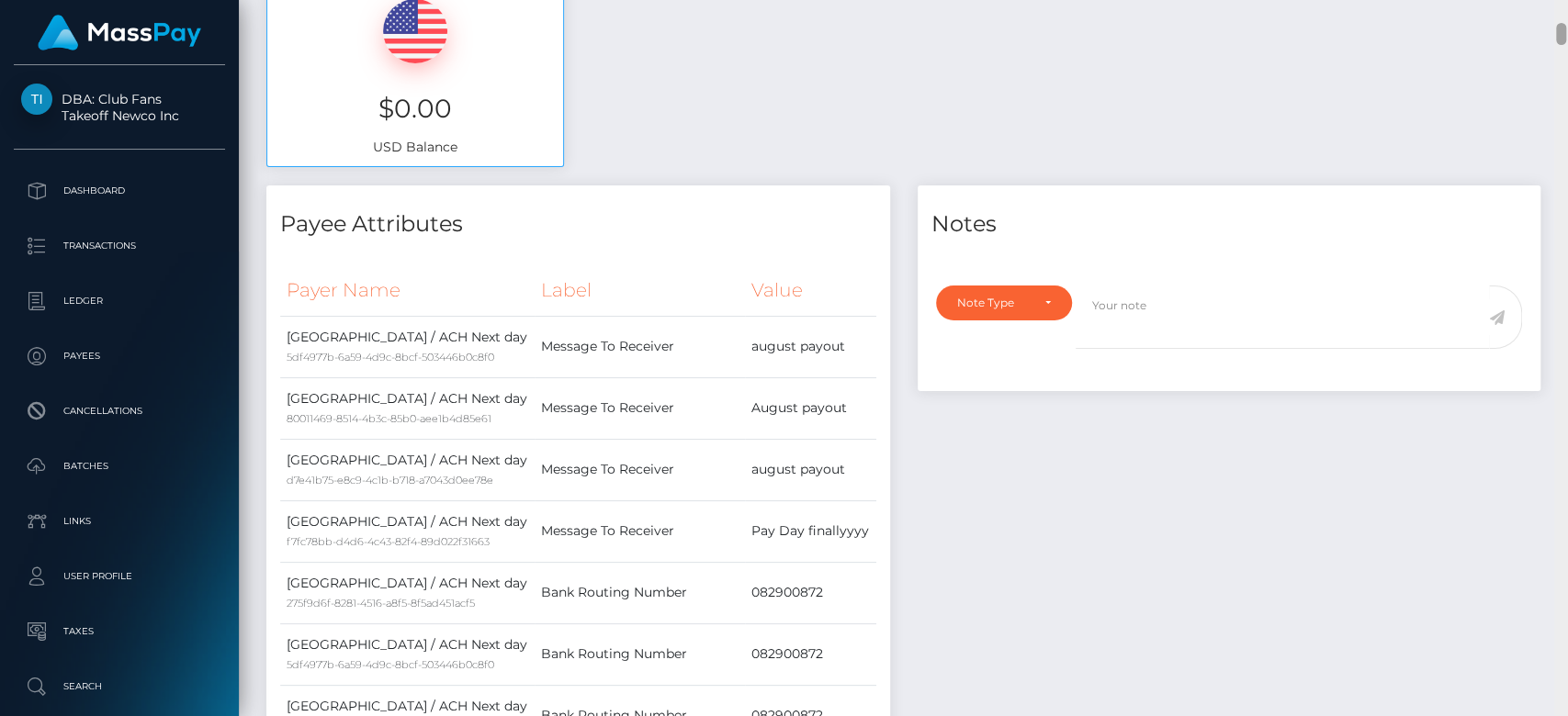
drag, startPoint x: 1562, startPoint y: 661, endPoint x: 1553, endPoint y: 36, distance: 625.1
click at [1553, 36] on div "Customer Profile Loading... Loading..." at bounding box center [903, 358] width 1329 height 716
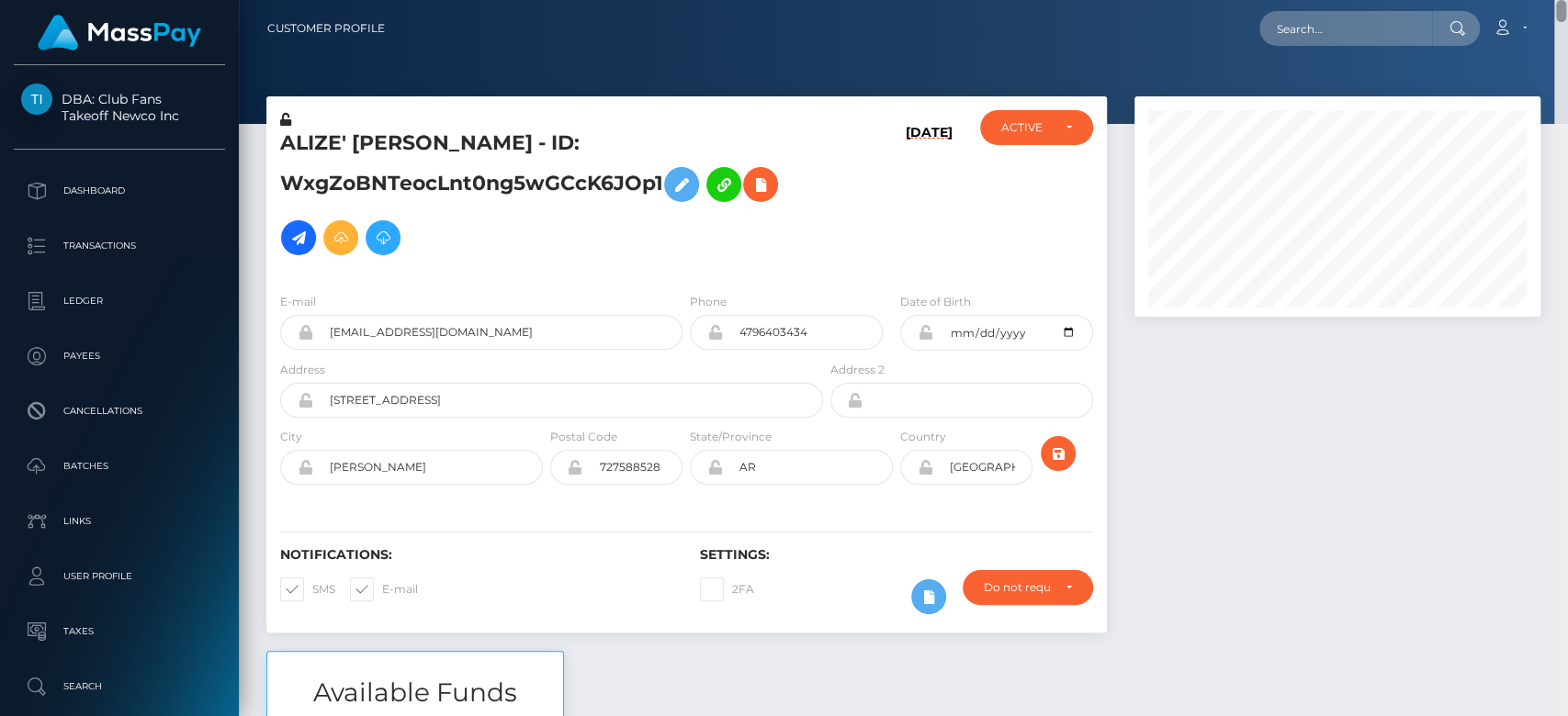
drag, startPoint x: 1566, startPoint y: 26, endPoint x: 1566, endPoint y: -68, distance: 94.0
click at [1566, 0] on html "DBA: Club Fans Takeoff Newco Inc Dashboard Transactions Ledger Payees" at bounding box center [784, 358] width 1568 height 716
click at [1192, 423] on div at bounding box center [1338, 373] width 434 height 554
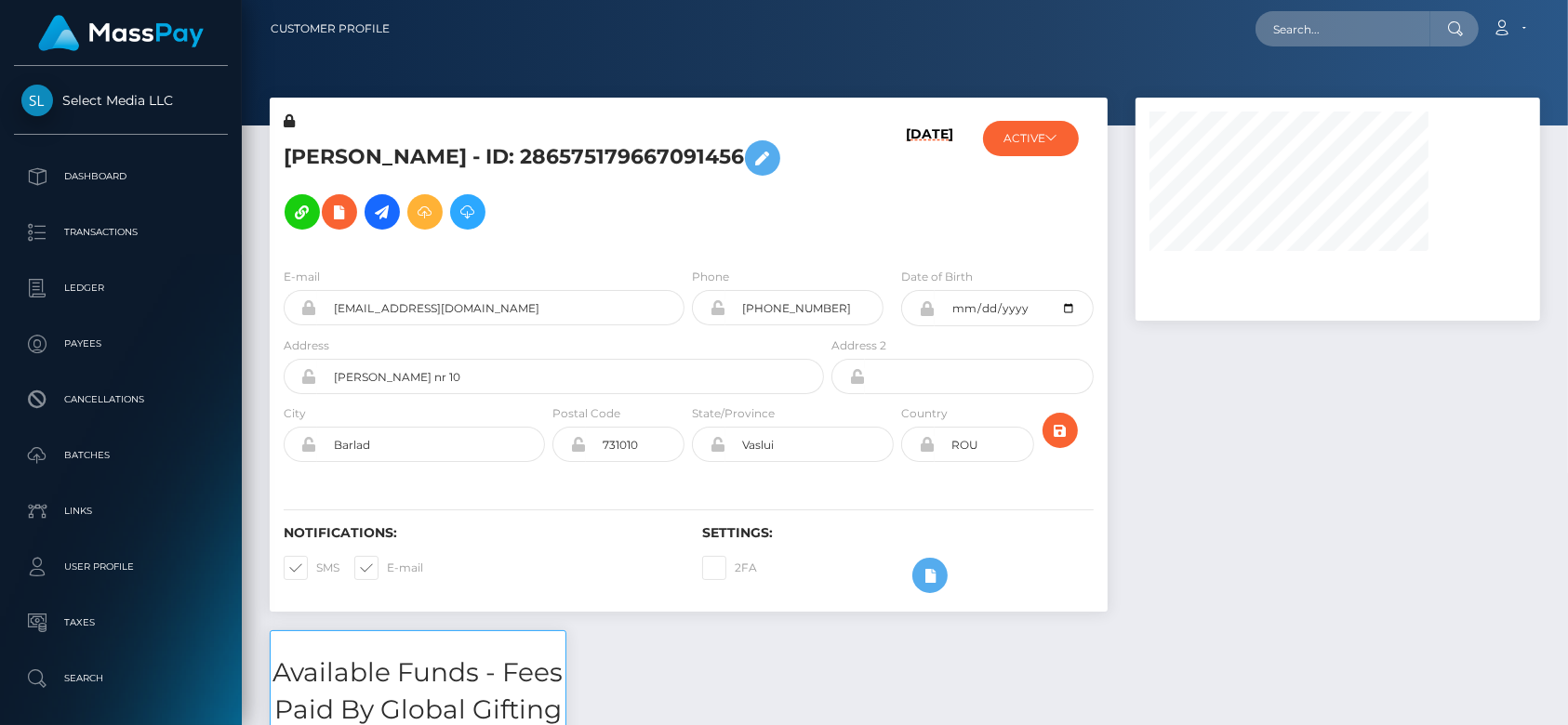
click at [1205, 439] on div at bounding box center [1338, 363] width 432 height 532
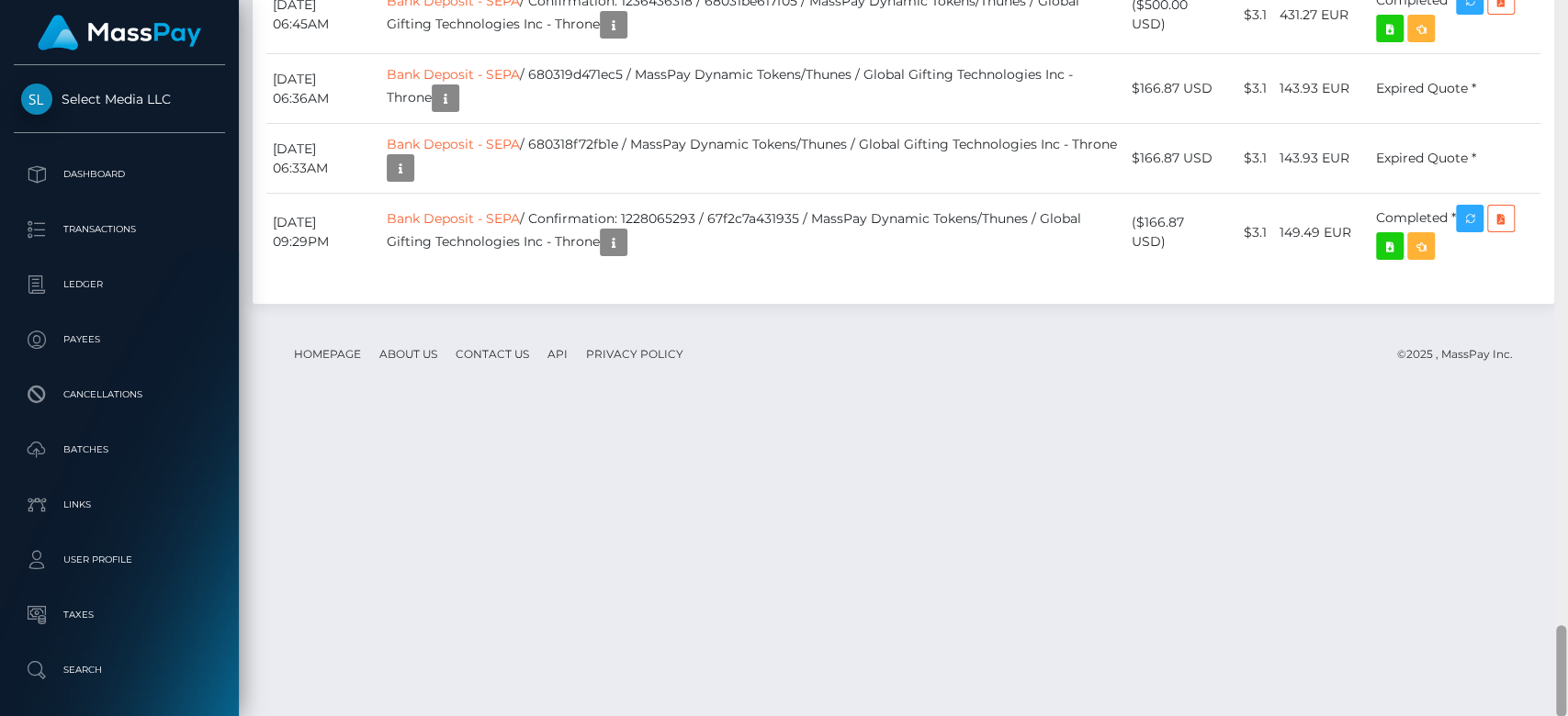
scroll to position [221, 406]
drag, startPoint x: 1563, startPoint y: 79, endPoint x: 1566, endPoint y: 722, distance: 643.0
click at [1566, 715] on html "Select Media LLC Dashboard Transactions Ledger Payees Batches" at bounding box center [784, 358] width 1568 height 716
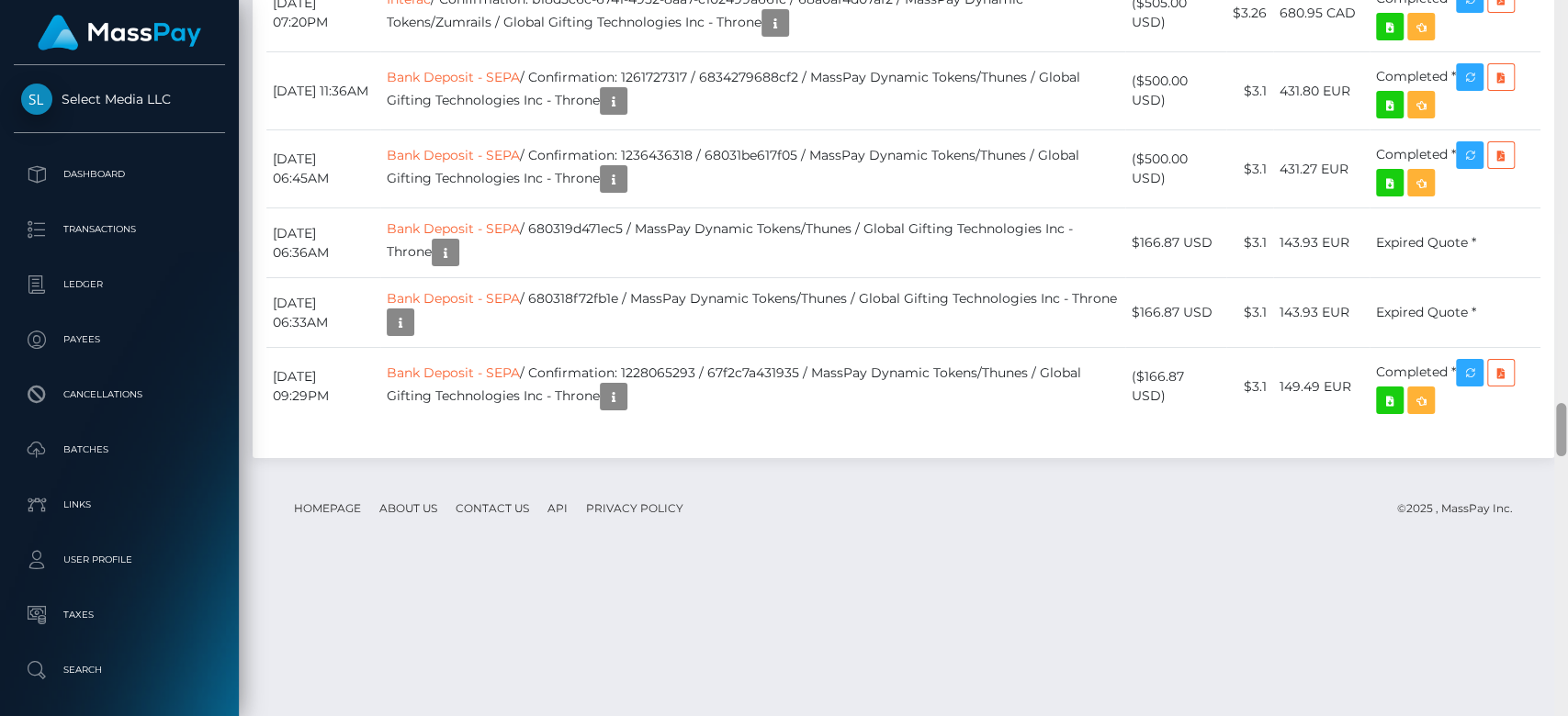
scroll to position [5891, 0]
drag, startPoint x: 1559, startPoint y: 647, endPoint x: 1566, endPoint y: 774, distance: 127.2
click at [1566, 715] on html "Select Media LLC Dashboard Transactions Ledger Payees Batches" at bounding box center [784, 358] width 1568 height 716
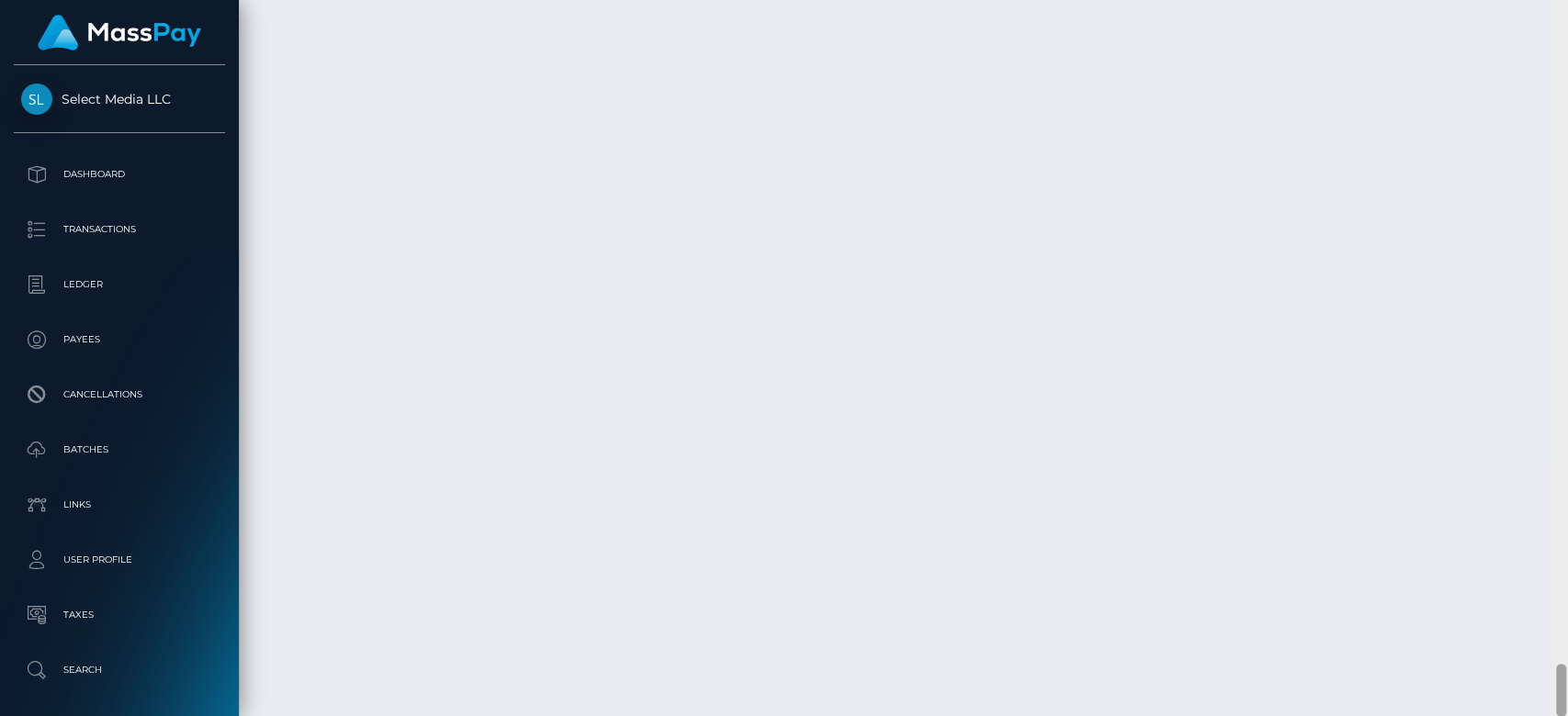
drag, startPoint x: 1562, startPoint y: 471, endPoint x: 1566, endPoint y: 688, distance: 217.0
click at [1566, 688] on div at bounding box center [1561, 358] width 13 height 717
drag, startPoint x: 567, startPoint y: 199, endPoint x: 823, endPoint y: 203, distance: 256.0
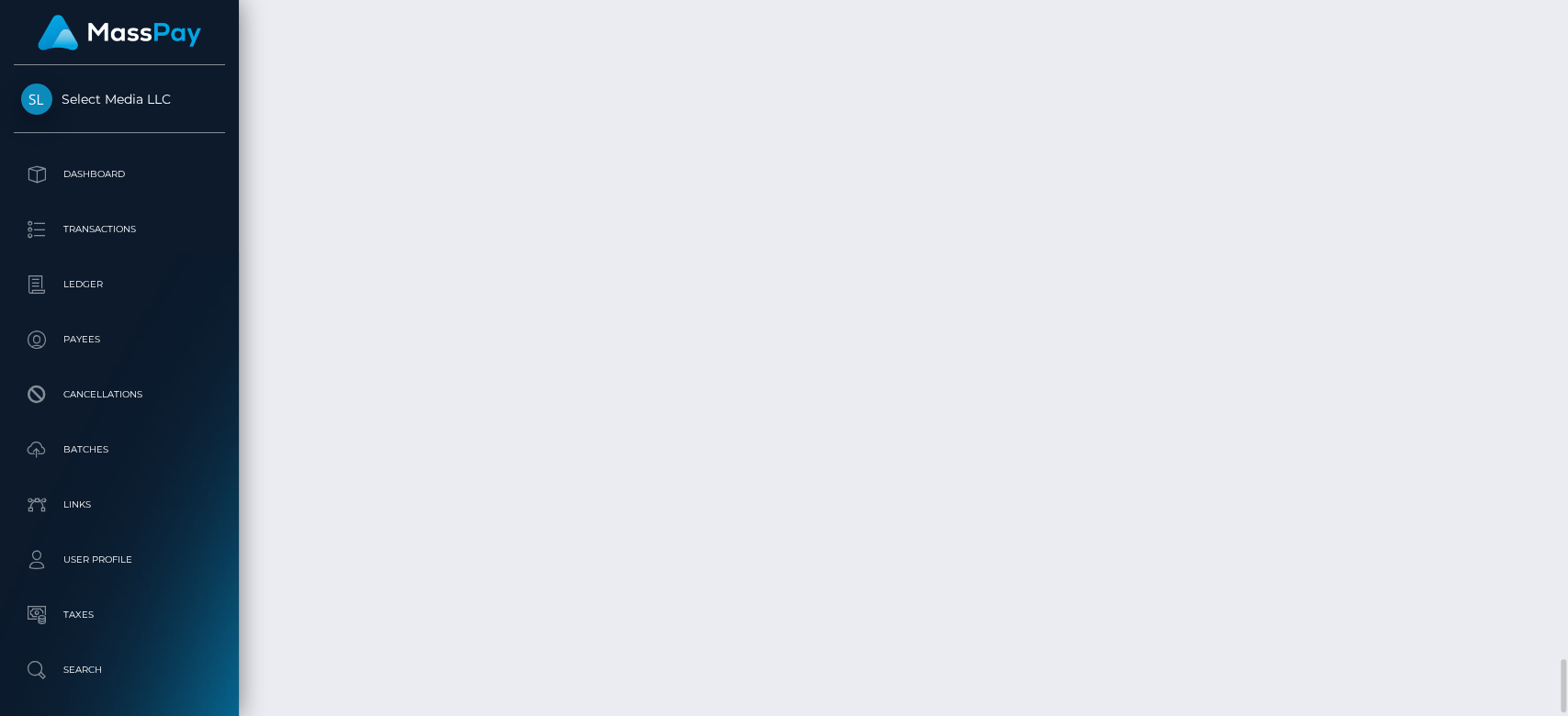
copy td "b18d5c6c-6741-4952-8aa7-c102499a661c"
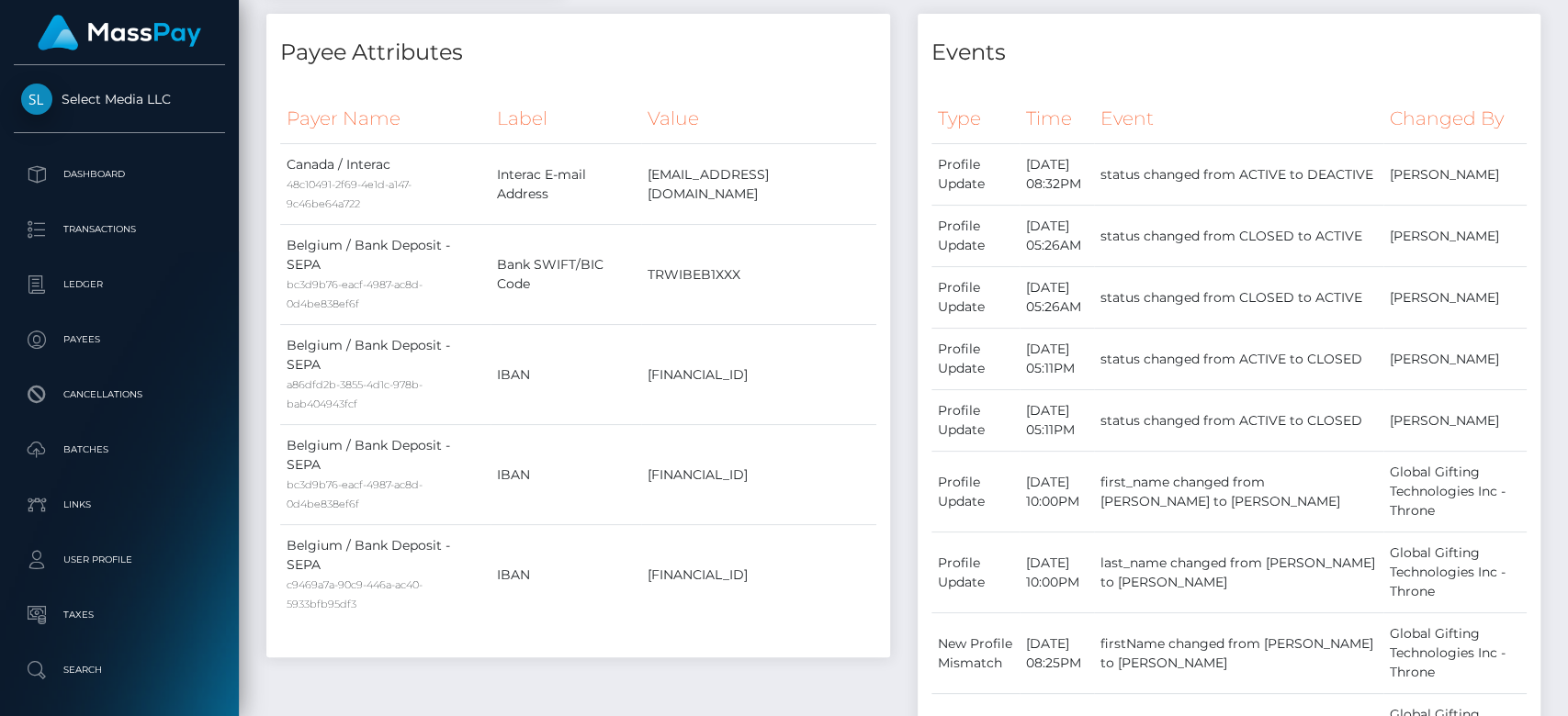
scroll to position [0, 0]
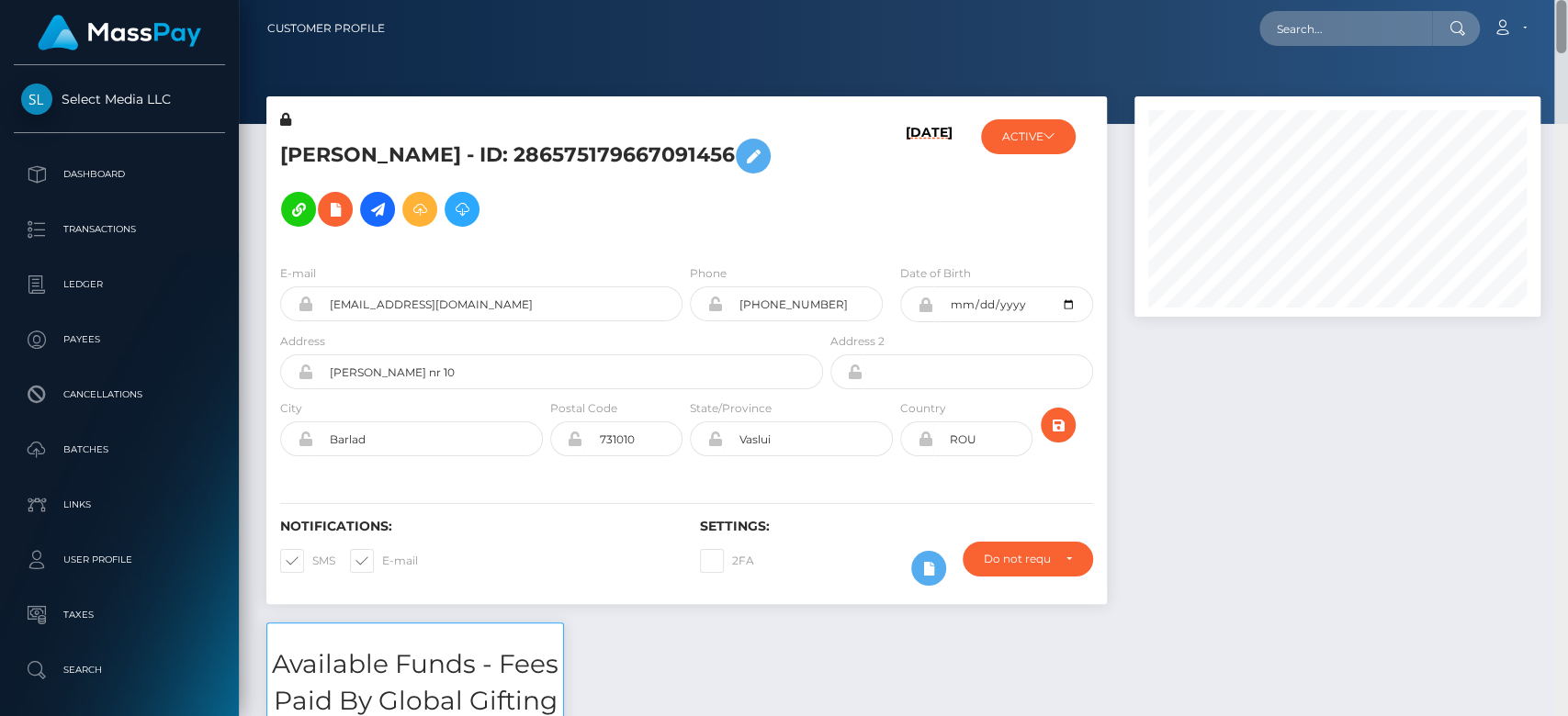
drag, startPoint x: 1558, startPoint y: 672, endPoint x: 1533, endPoint y: -70, distance: 742.4
click at [1533, 0] on html "Select Media LLC Dashboard Transactions Ledger Payees Batches" at bounding box center [784, 358] width 1568 height 716
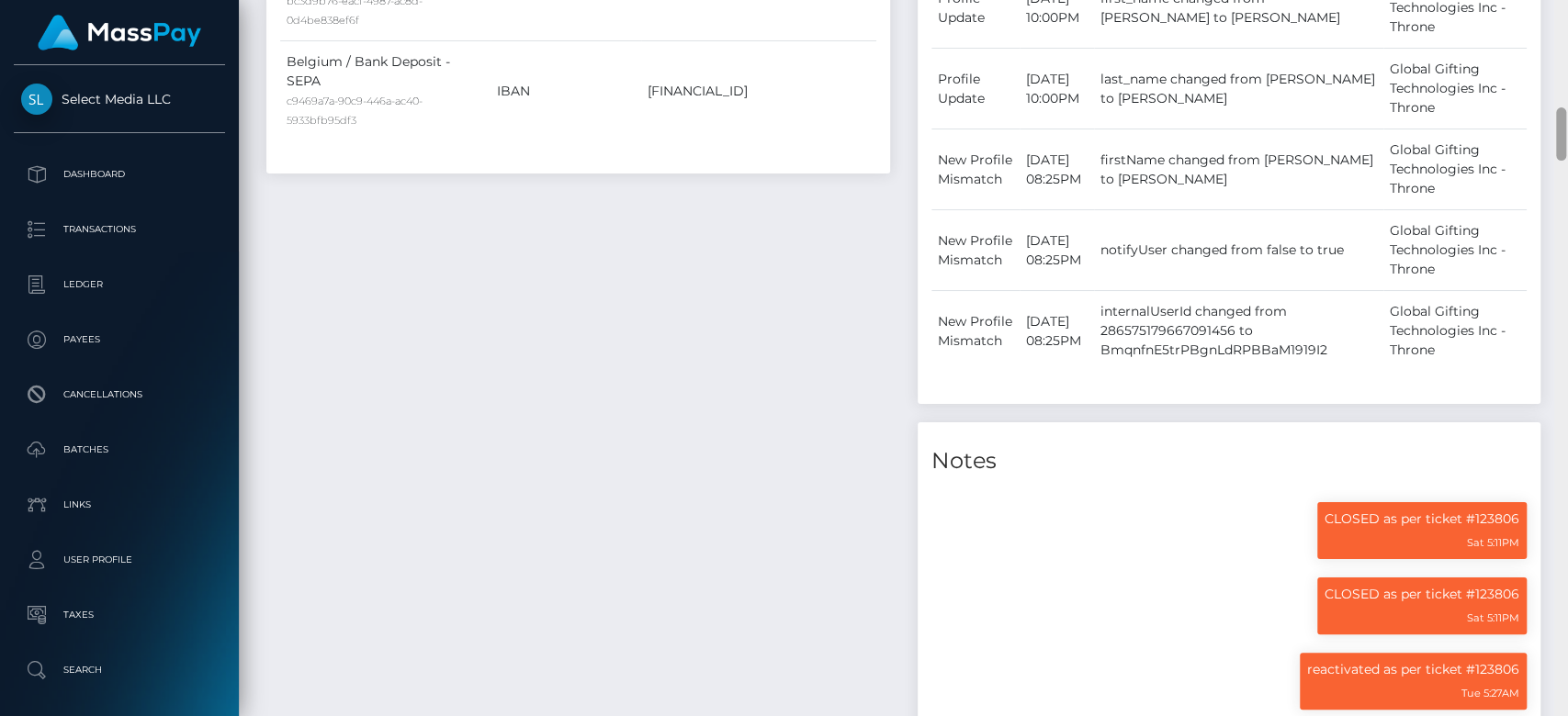
click at [1558, 467] on div at bounding box center [1561, 358] width 13 height 717
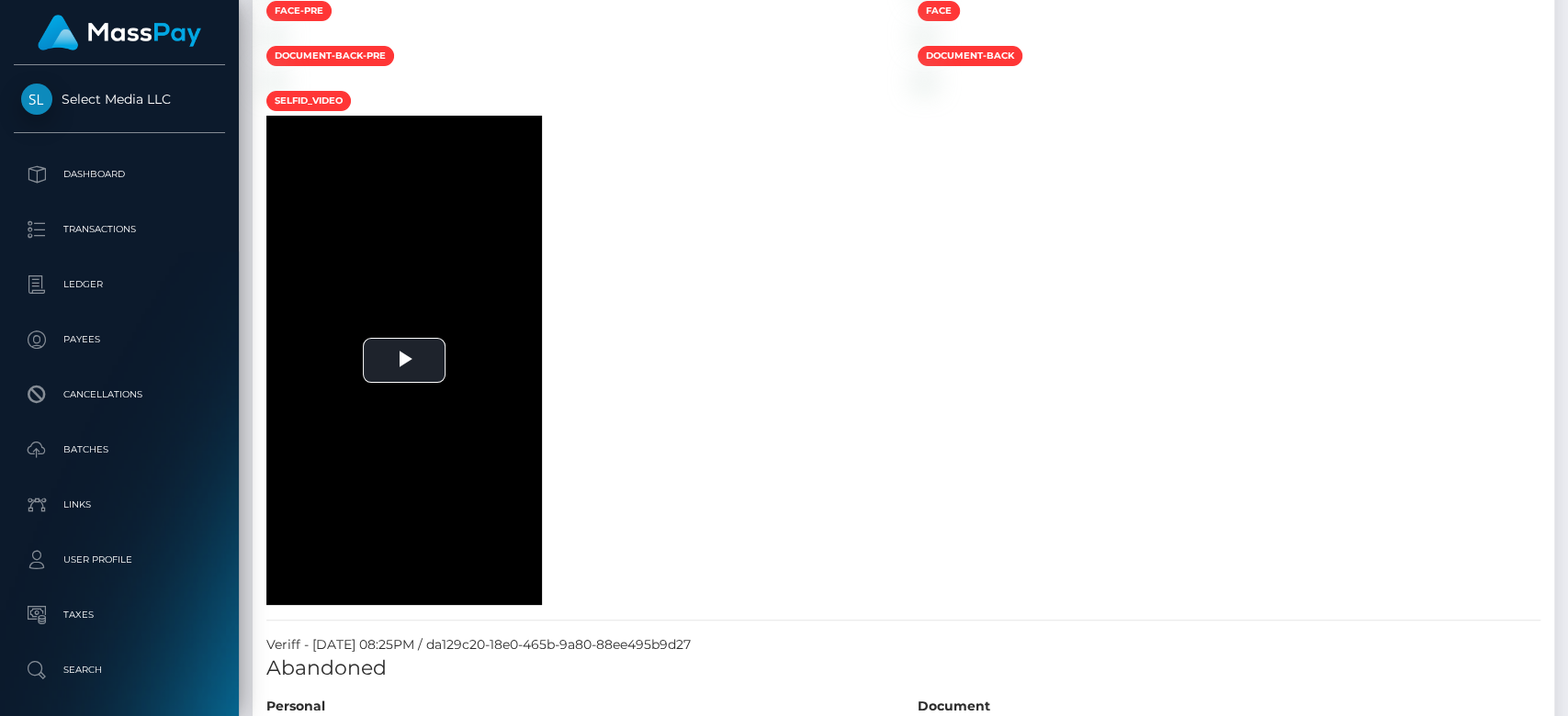
drag, startPoint x: 1558, startPoint y: 467, endPoint x: 1555, endPoint y: 448, distance: 19.2
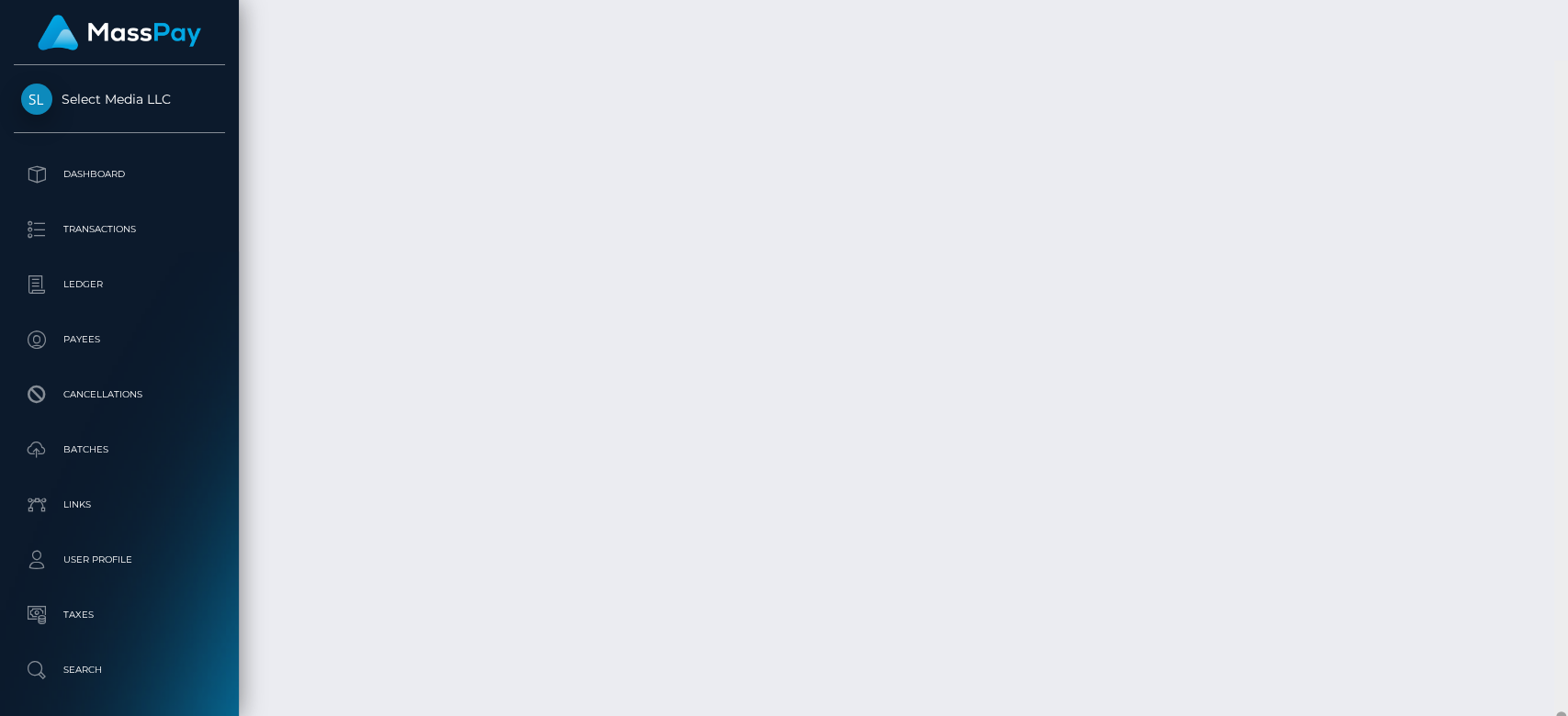
scroll to position [8658, 0]
drag, startPoint x: 1564, startPoint y: 350, endPoint x: 1566, endPoint y: 678, distance: 328.0
click at [1566, 678] on div at bounding box center [1561, 358] width 13 height 717
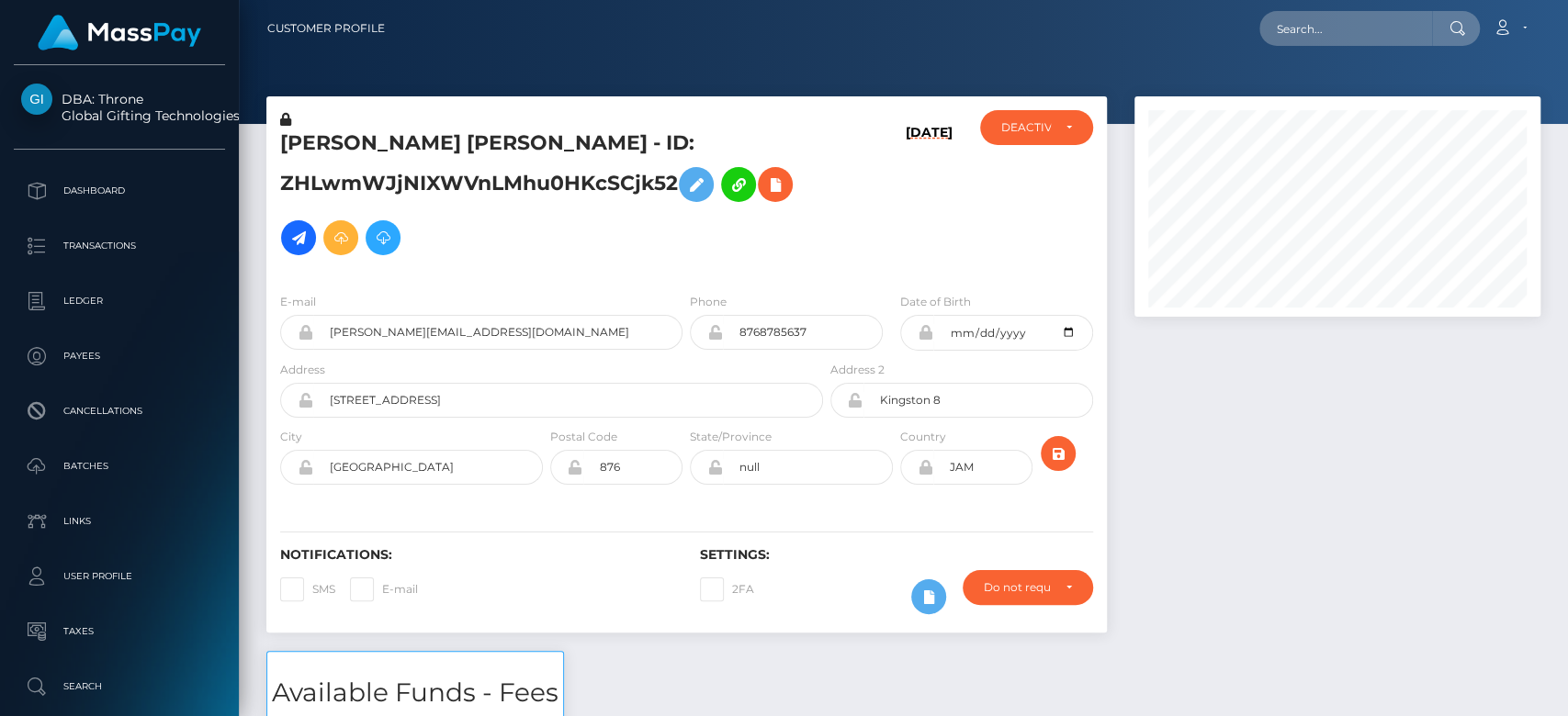
scroll to position [221, 406]
click at [1372, 439] on div at bounding box center [1338, 373] width 434 height 554
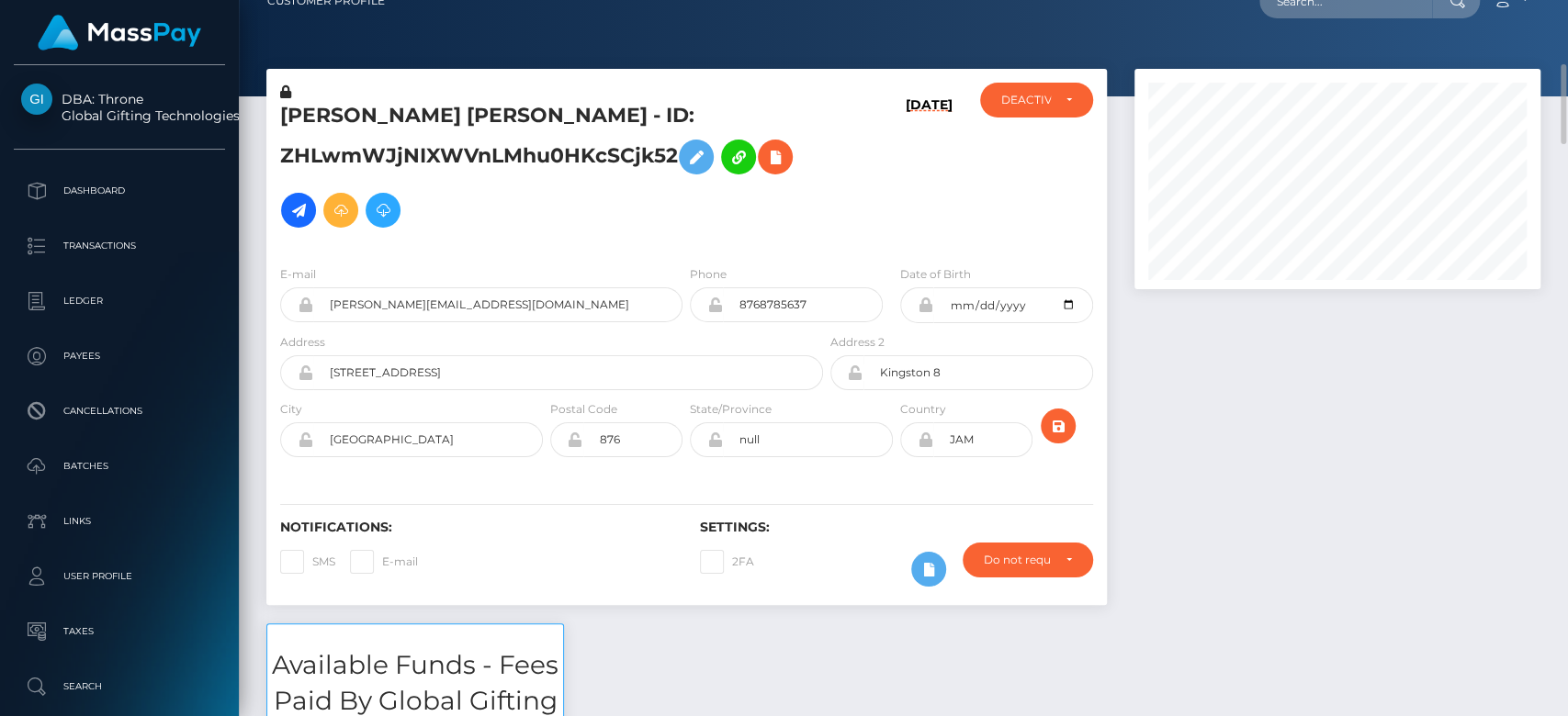
scroll to position [139, 0]
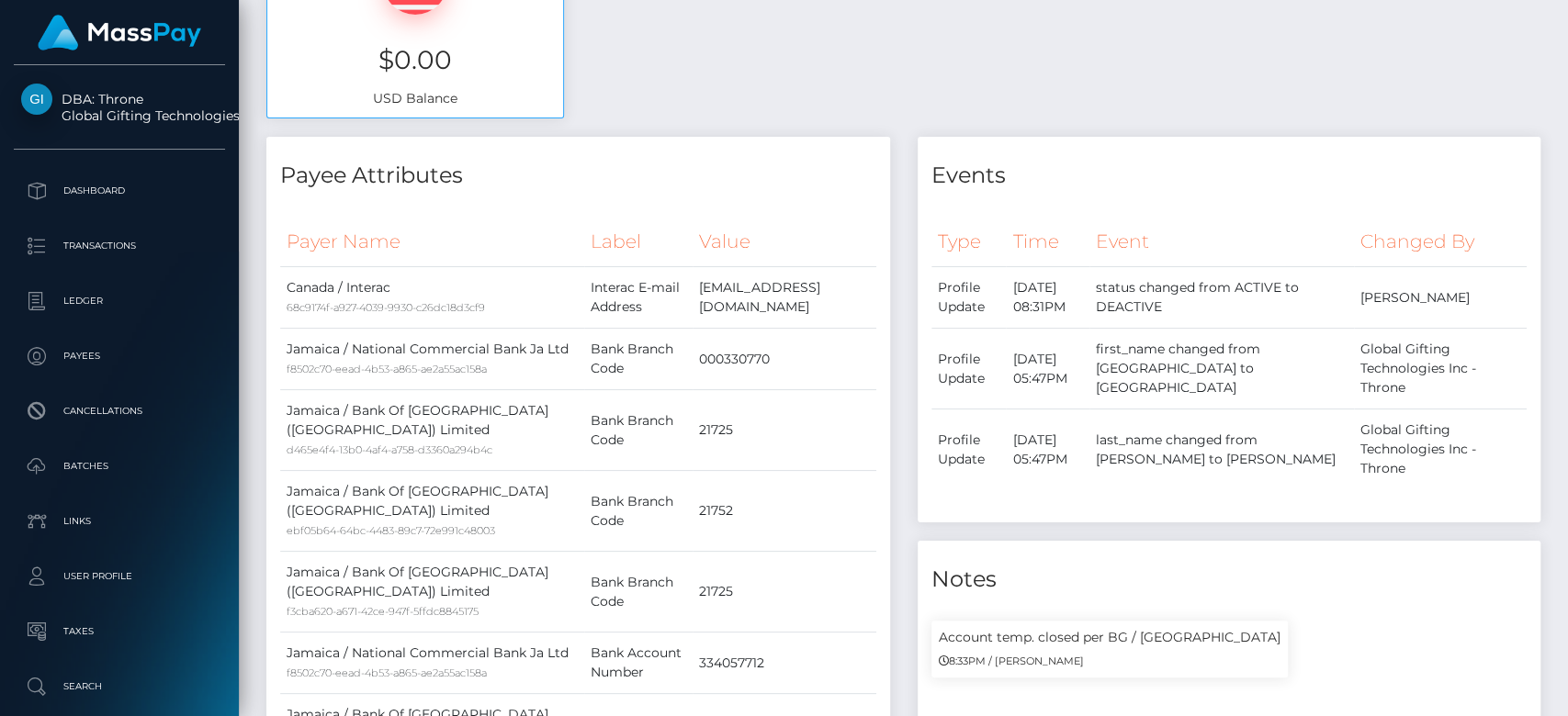
click at [1556, 257] on div at bounding box center [1561, 358] width 13 height 717
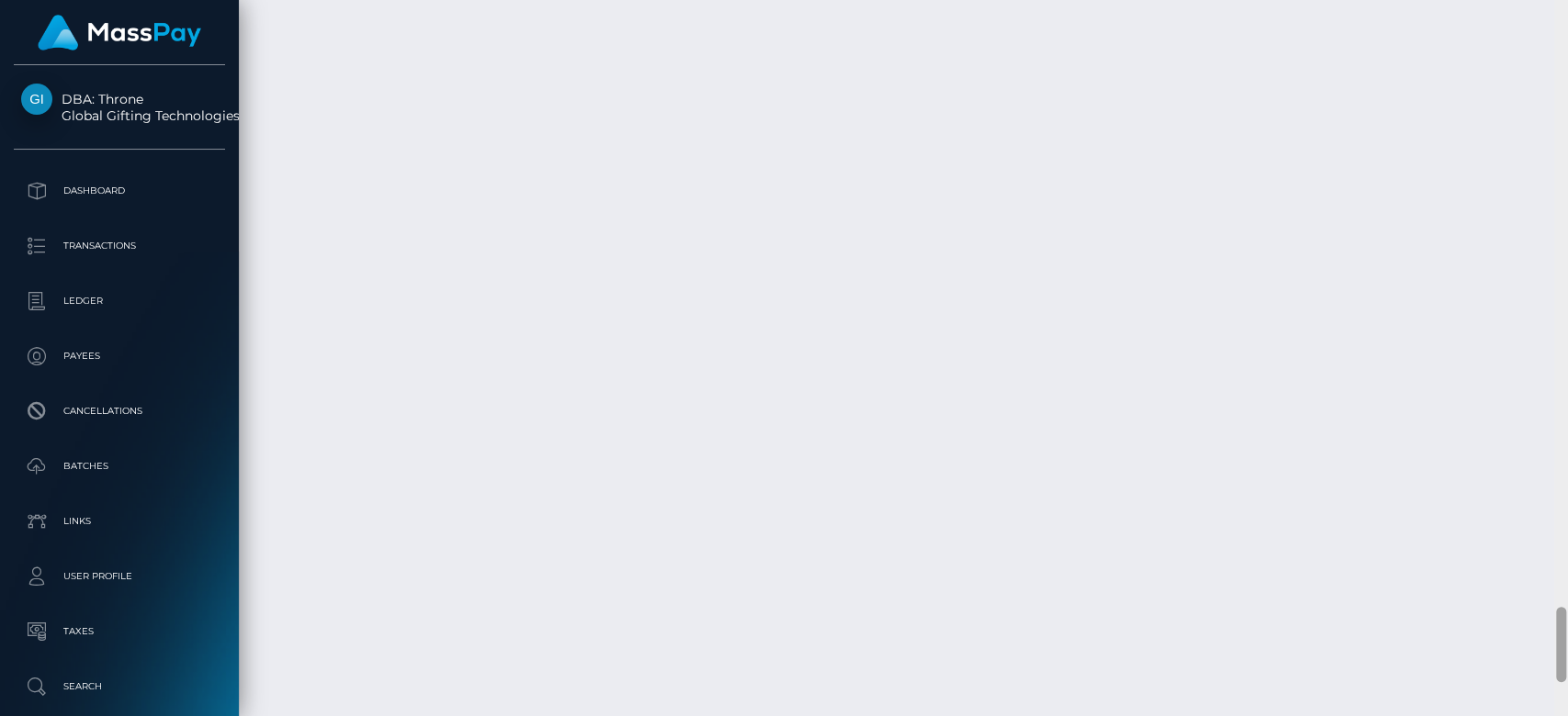
scroll to position [6028, 0]
drag, startPoint x: 1558, startPoint y: 205, endPoint x: 1566, endPoint y: 680, distance: 475.1
click at [1566, 680] on div at bounding box center [1561, 358] width 13 height 717
drag, startPoint x: 830, startPoint y: 311, endPoint x: 566, endPoint y: 306, distance: 264.0
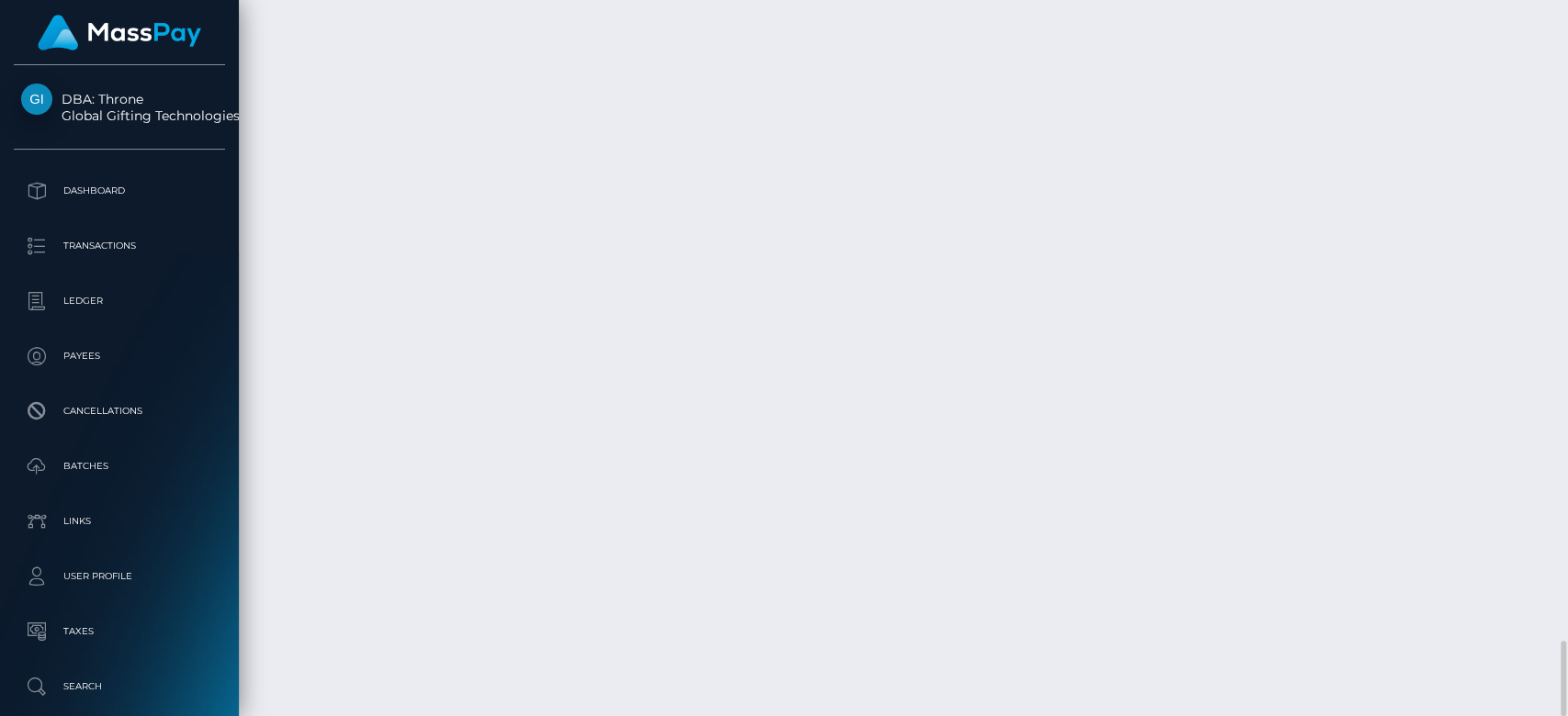
copy td "32d37e56-5bce-4805-81df-6830c9adb407"
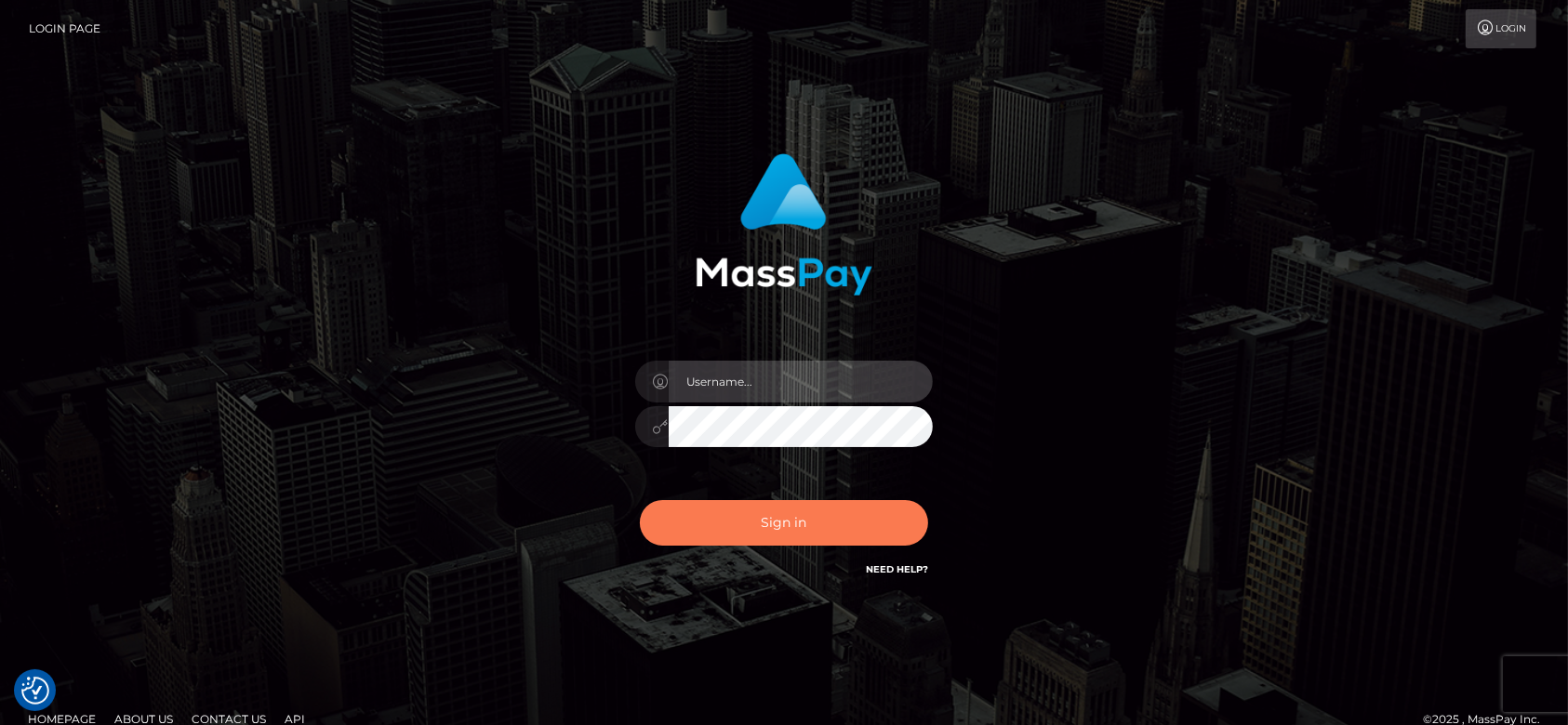
type input "[DOMAIN_NAME]"
click at [805, 515] on button "Sign in" at bounding box center [783, 523] width 288 height 45
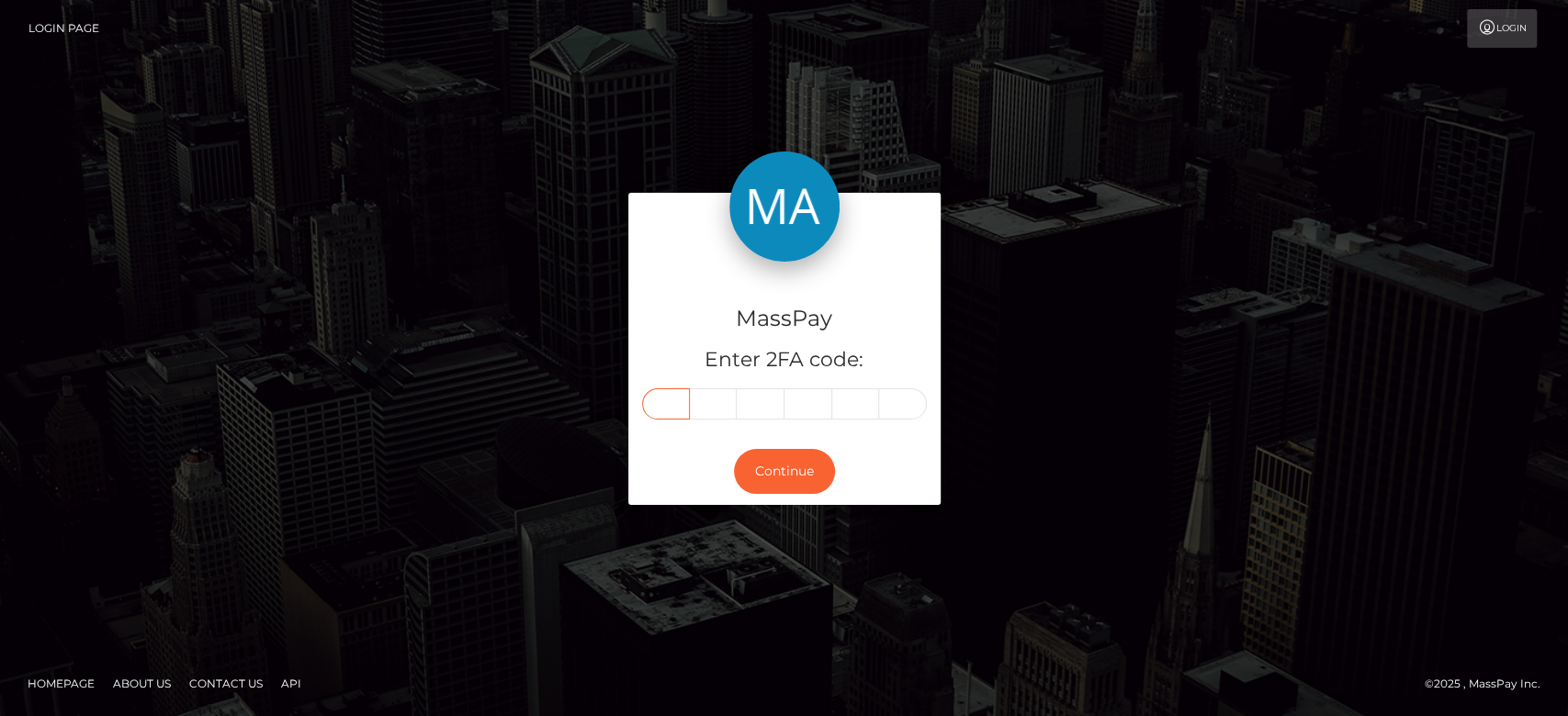
click at [664, 404] on input "text" at bounding box center [666, 403] width 48 height 31
type input "5"
type input "7"
type input "1"
type input "4"
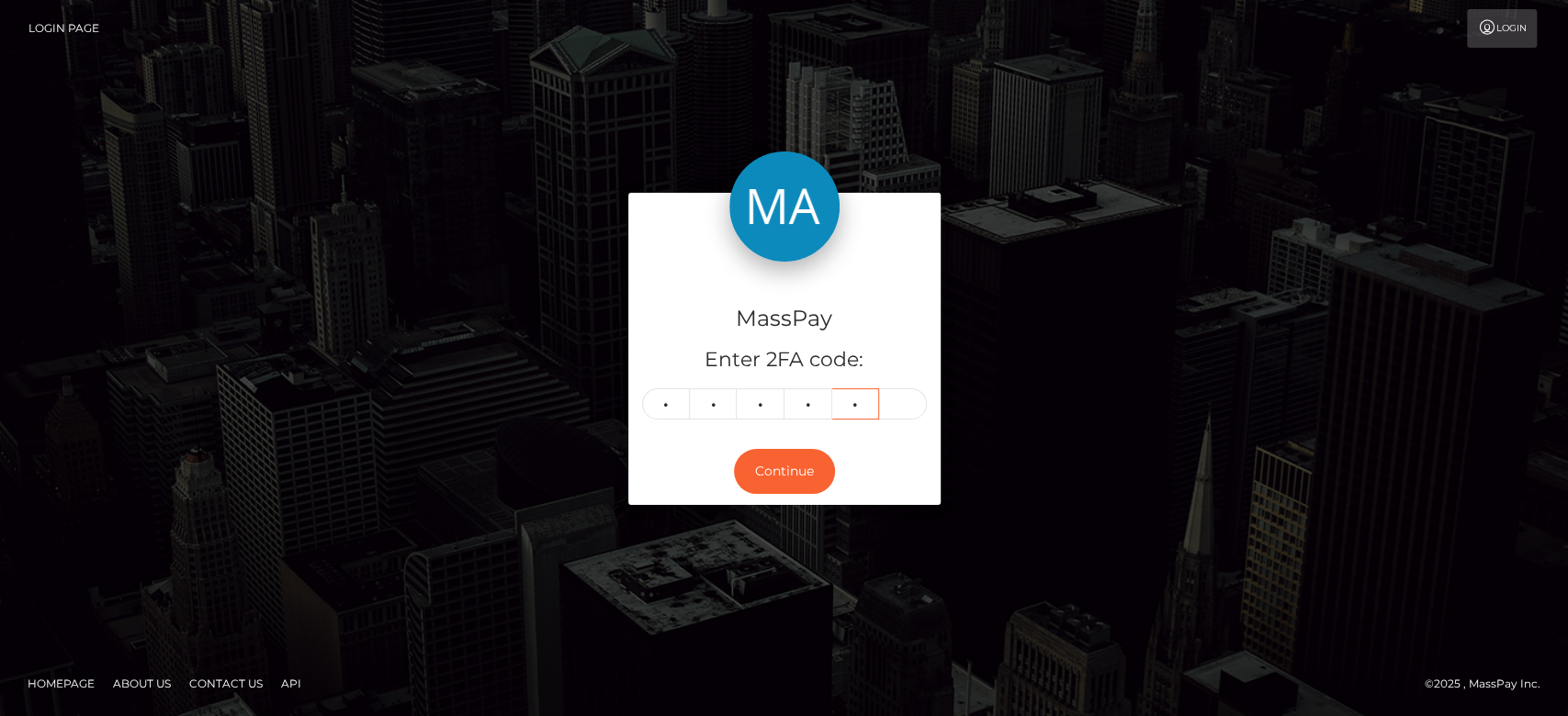
type input "6"
type input "8"
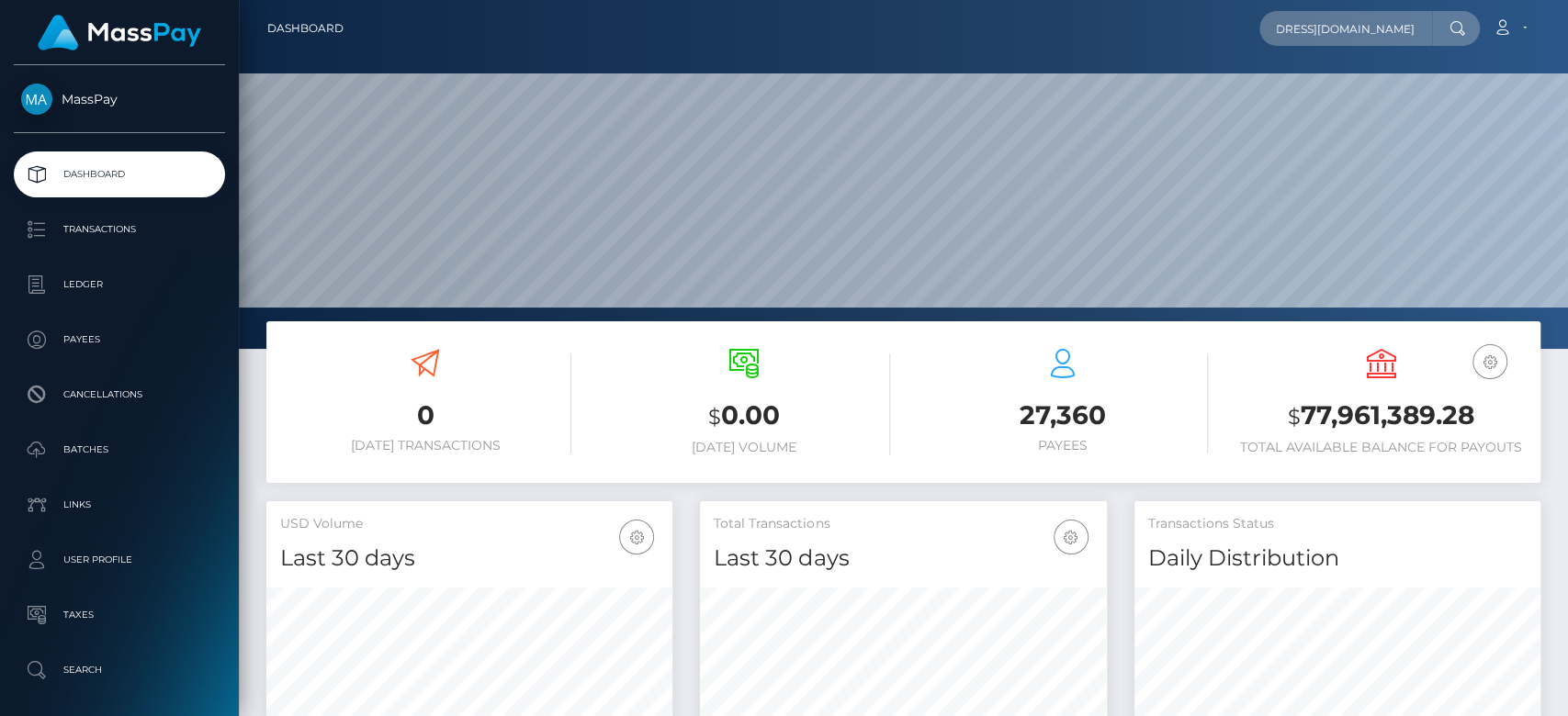
scroll to position [324, 406]
type input "vtqcb5wgrn@privaterelay.appleid.com"
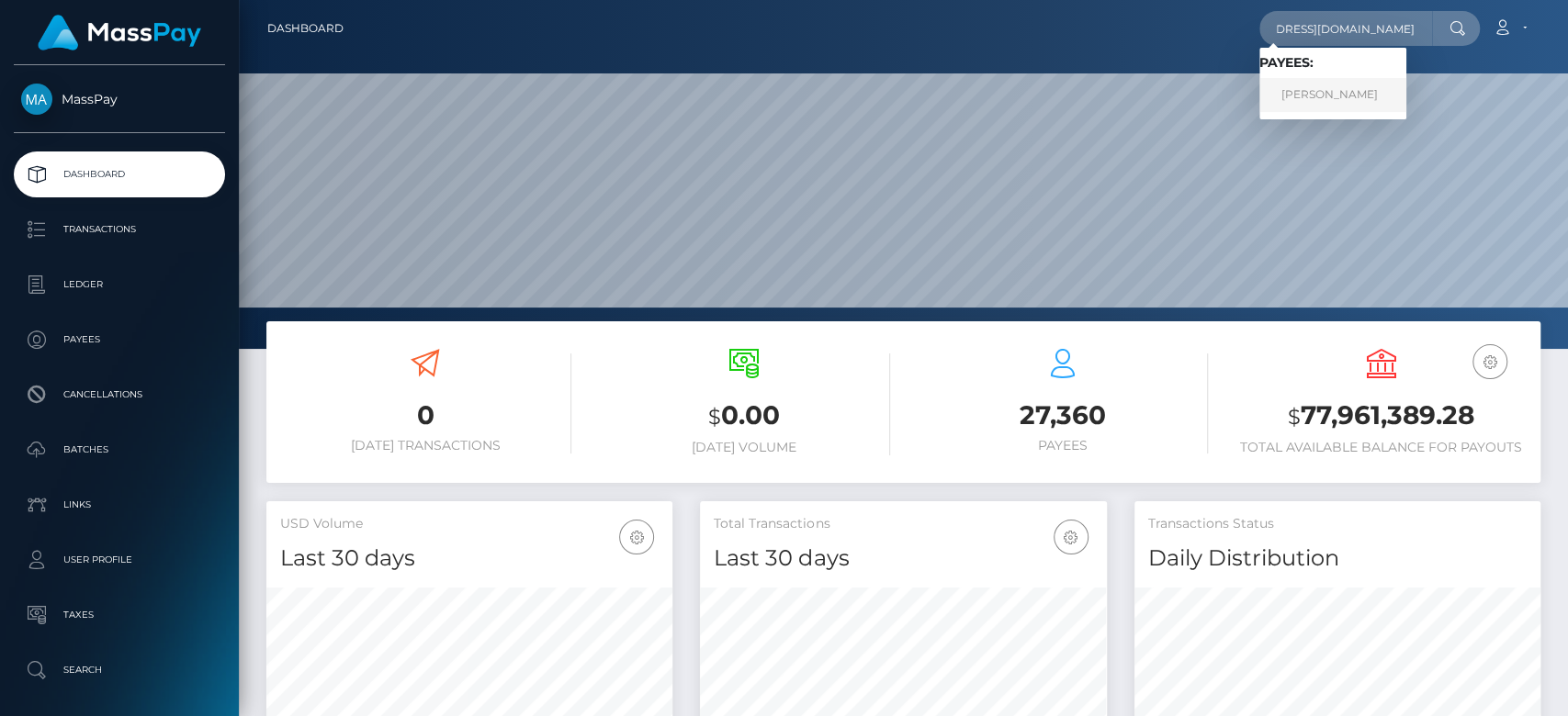
scroll to position [0, 0]
click at [1334, 82] on link "Alliam Lynn Anselme" at bounding box center [1333, 95] width 147 height 34
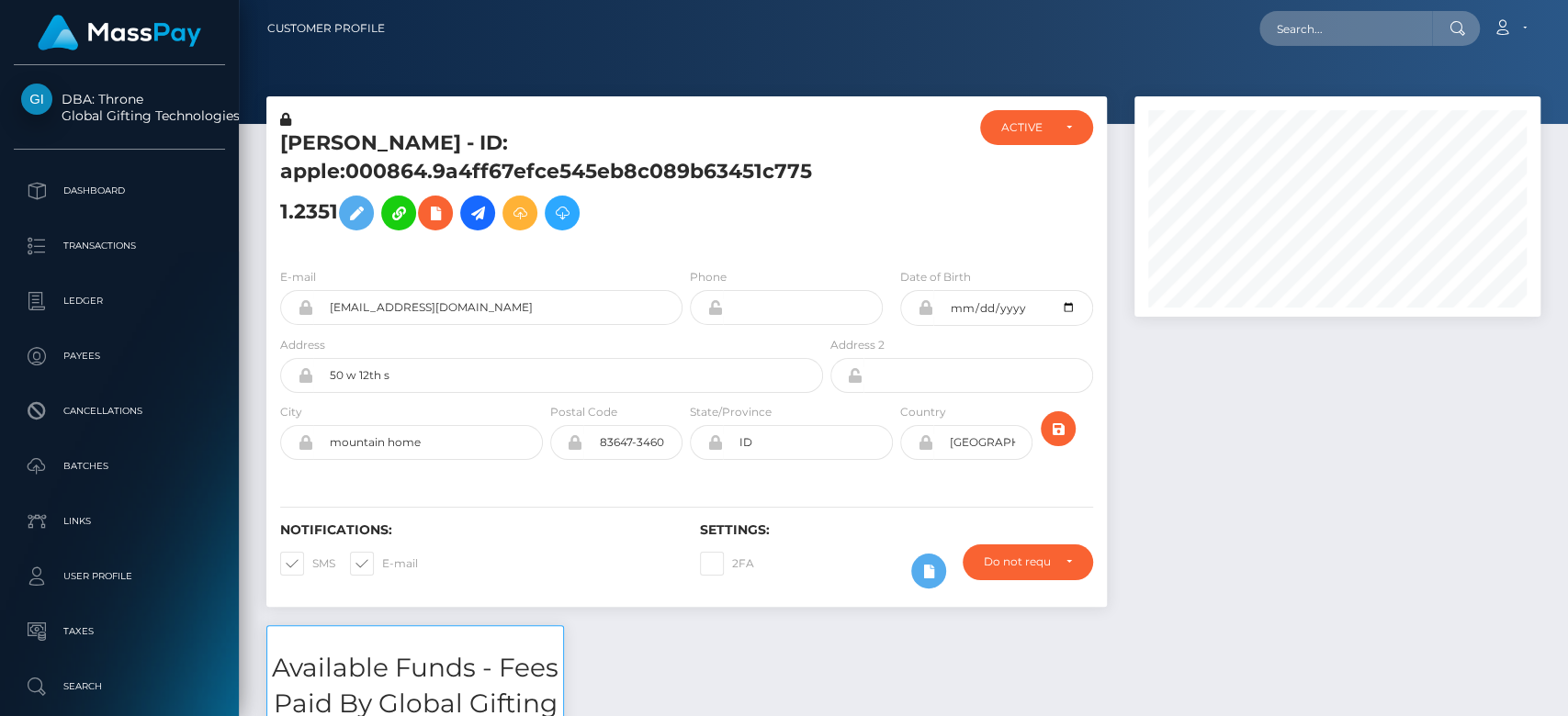
scroll to position [221, 406]
click at [1323, 23] on input "text" at bounding box center [1346, 29] width 173 height 35
paste input "alliananselme@icloud.com"
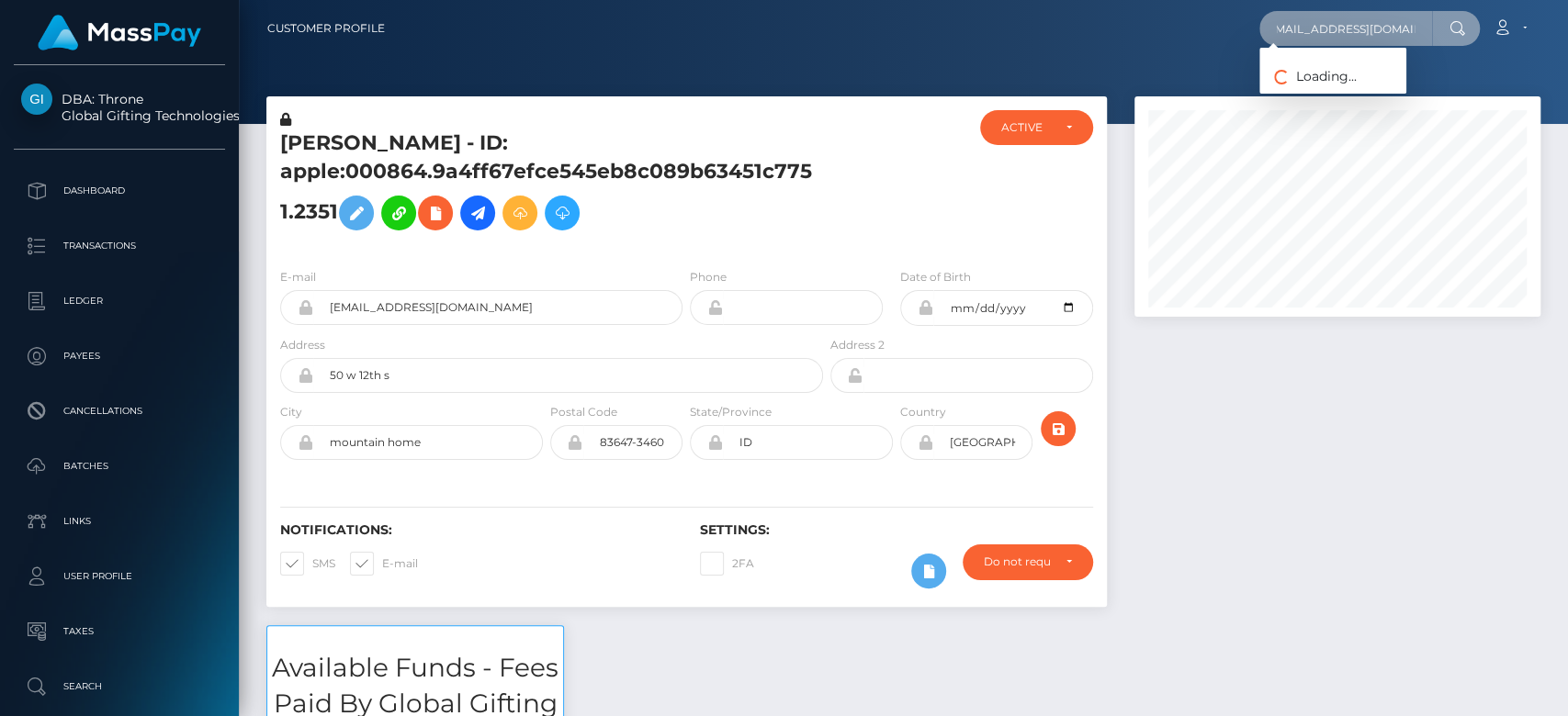
type input "alliananselme@icloud.com"
click at [1272, 421] on div at bounding box center [1338, 360] width 434 height 529
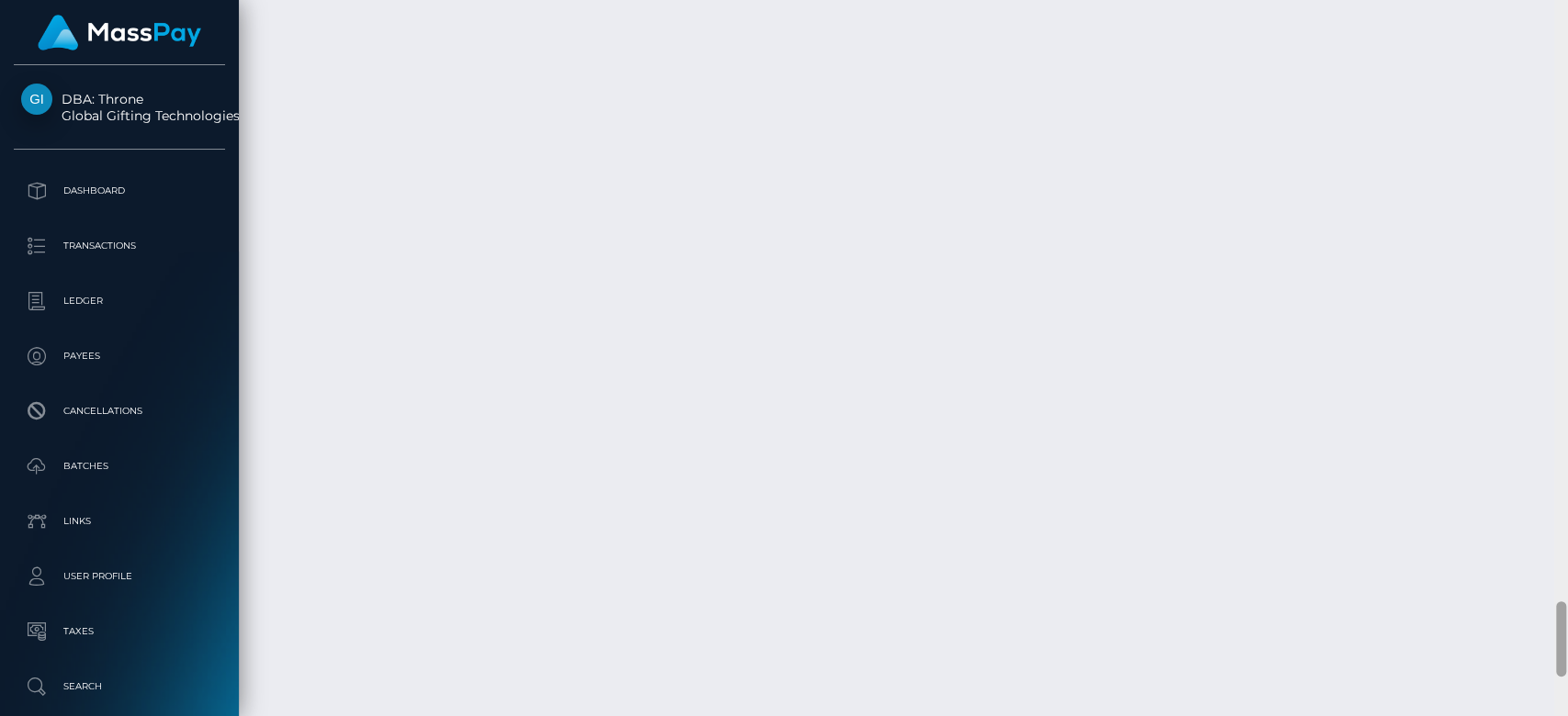
scroll to position [6036, 0]
drag, startPoint x: 1562, startPoint y: 187, endPoint x: 1566, endPoint y: 701, distance: 514.0
click at [1566, 701] on div at bounding box center [1561, 358] width 13 height 717
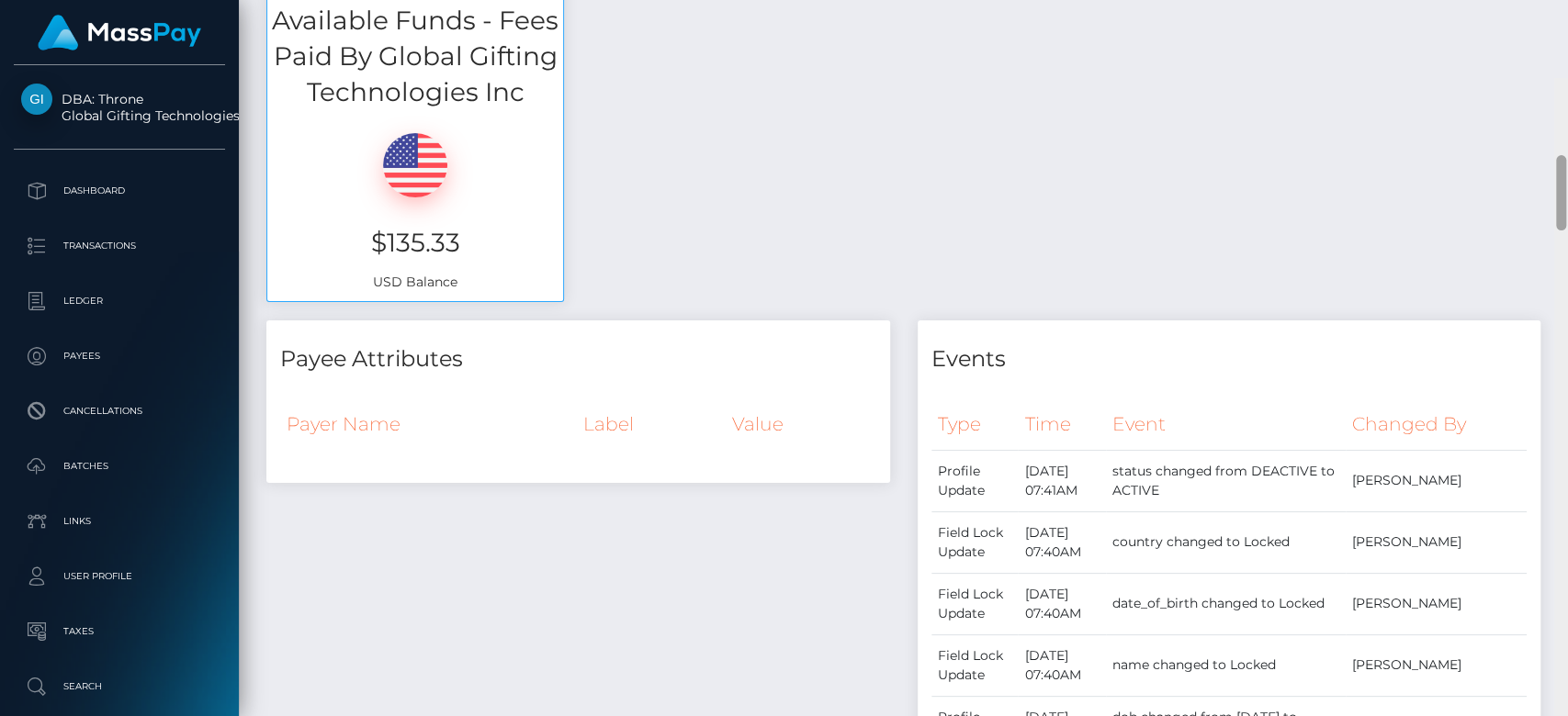
scroll to position [181, 0]
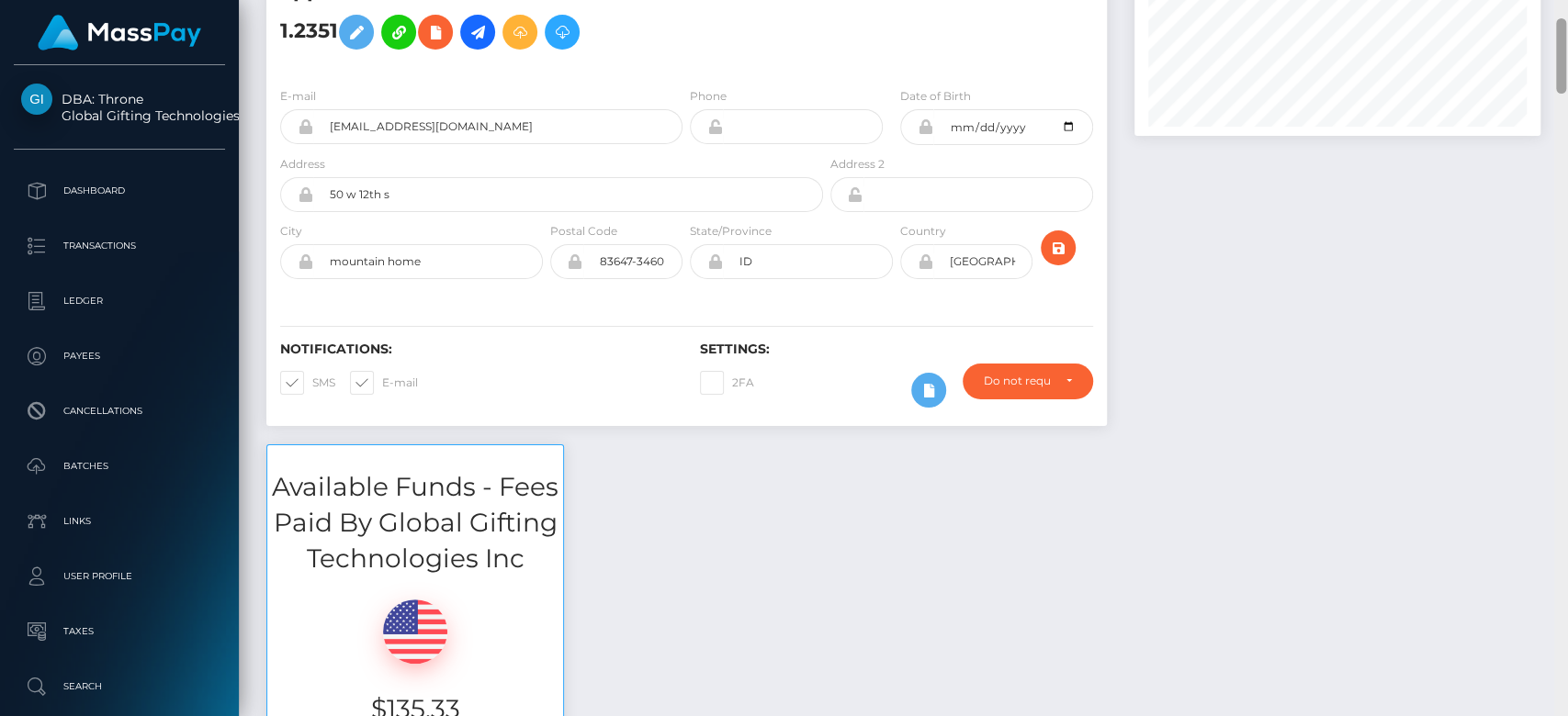
drag, startPoint x: 1563, startPoint y: 657, endPoint x: 1534, endPoint y: 35, distance: 622.7
click at [1534, 35] on div "Customer Profile alliananselme@icloud.com Loading... Loading..." at bounding box center [903, 358] width 1329 height 716
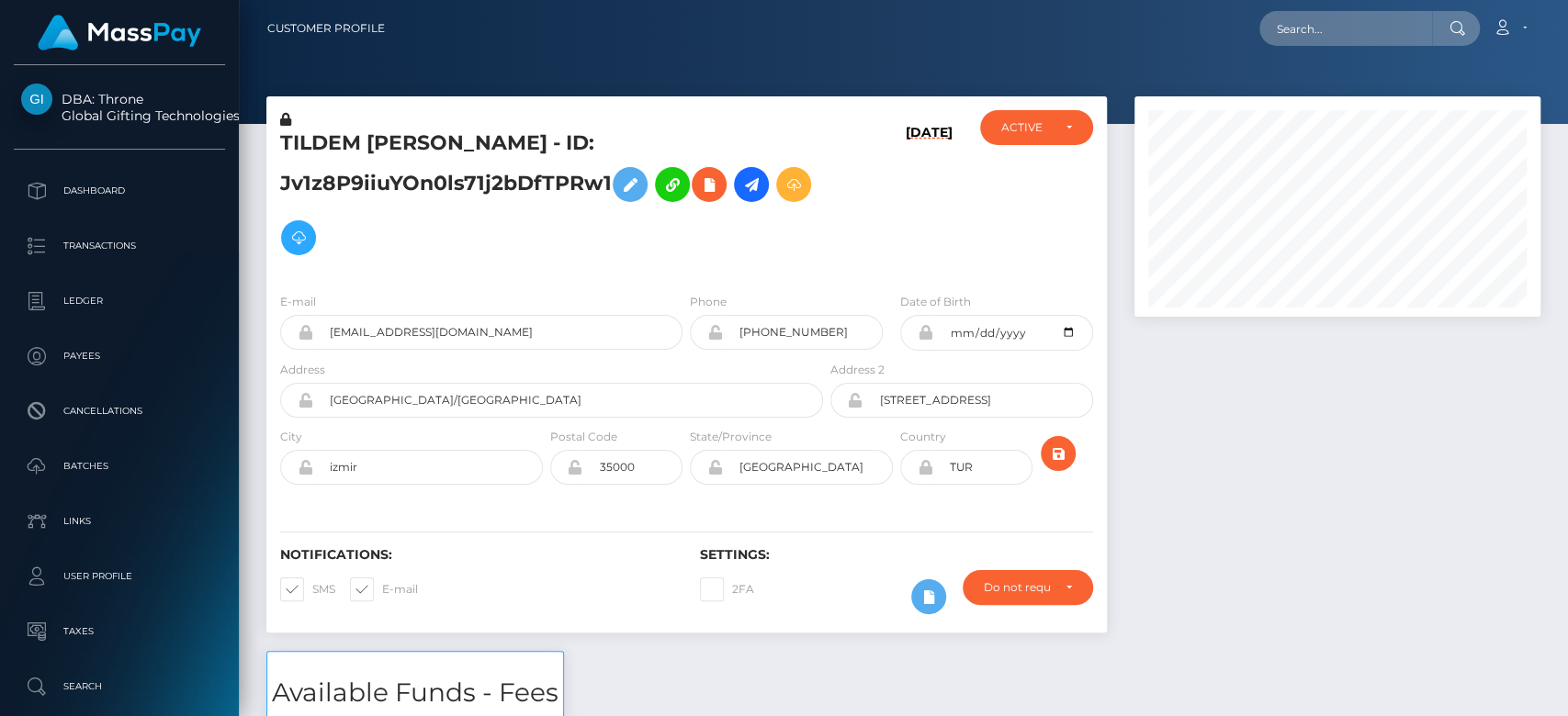
scroll to position [221, 406]
click at [1344, 422] on div at bounding box center [1338, 373] width 434 height 554
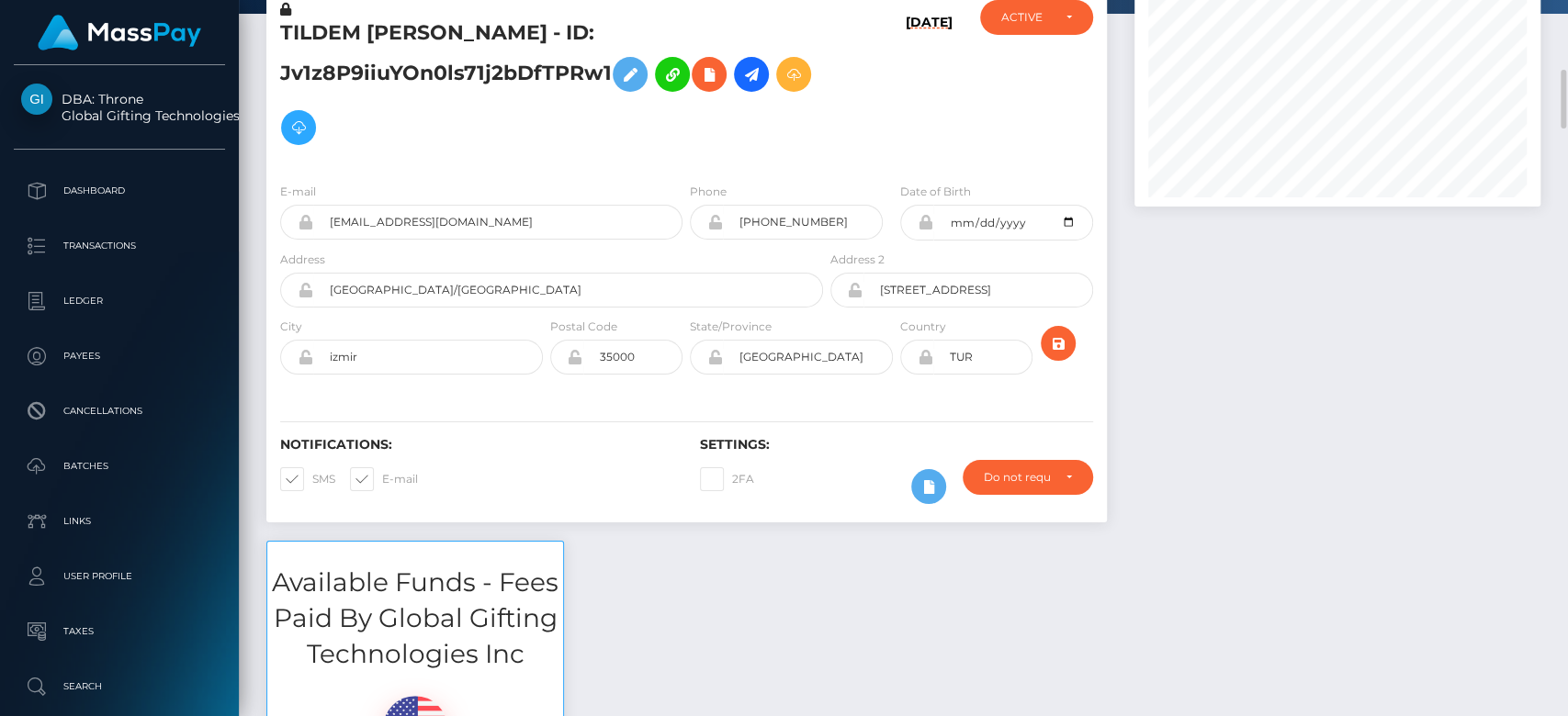
scroll to position [250, 0]
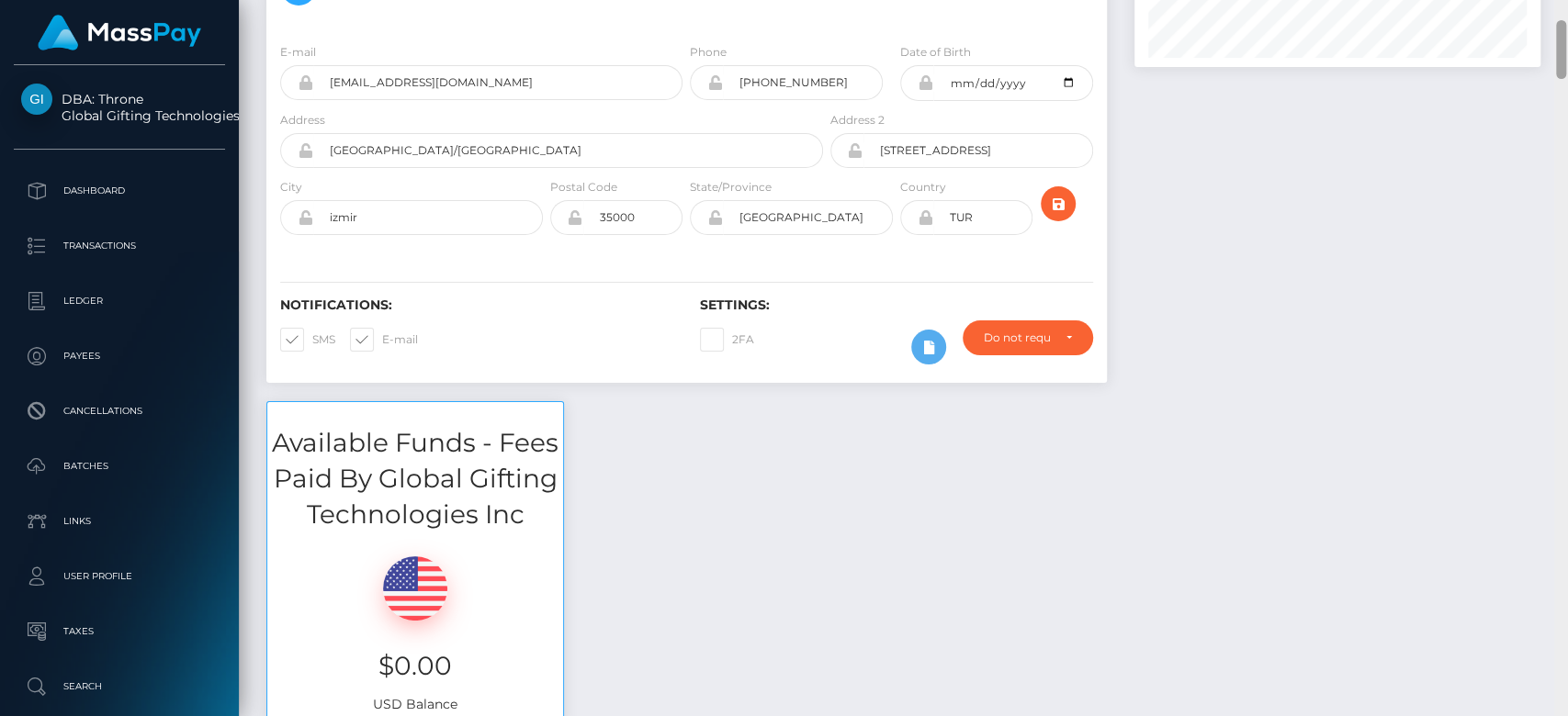
click at [1565, 259] on div at bounding box center [1561, 358] width 13 height 717
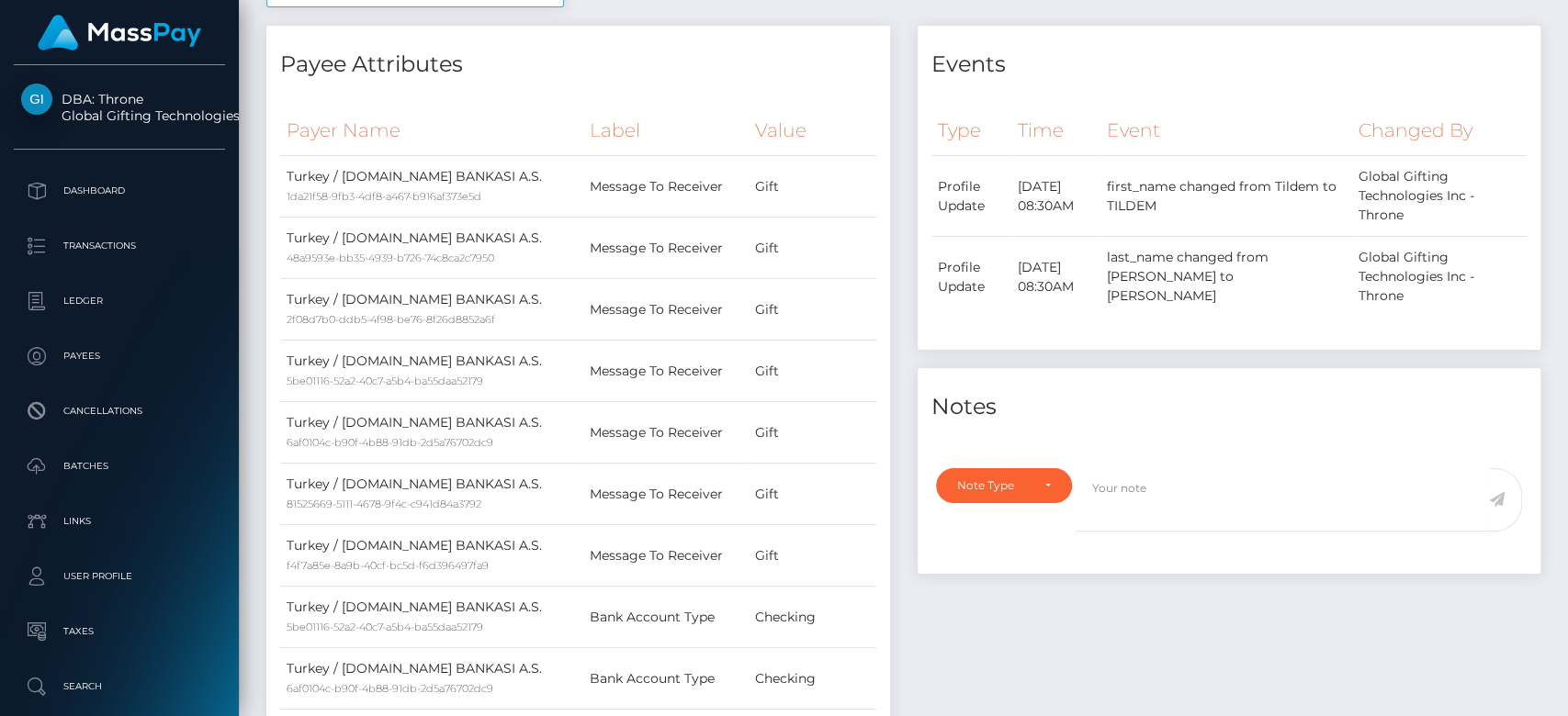
scroll to position [1684, 0]
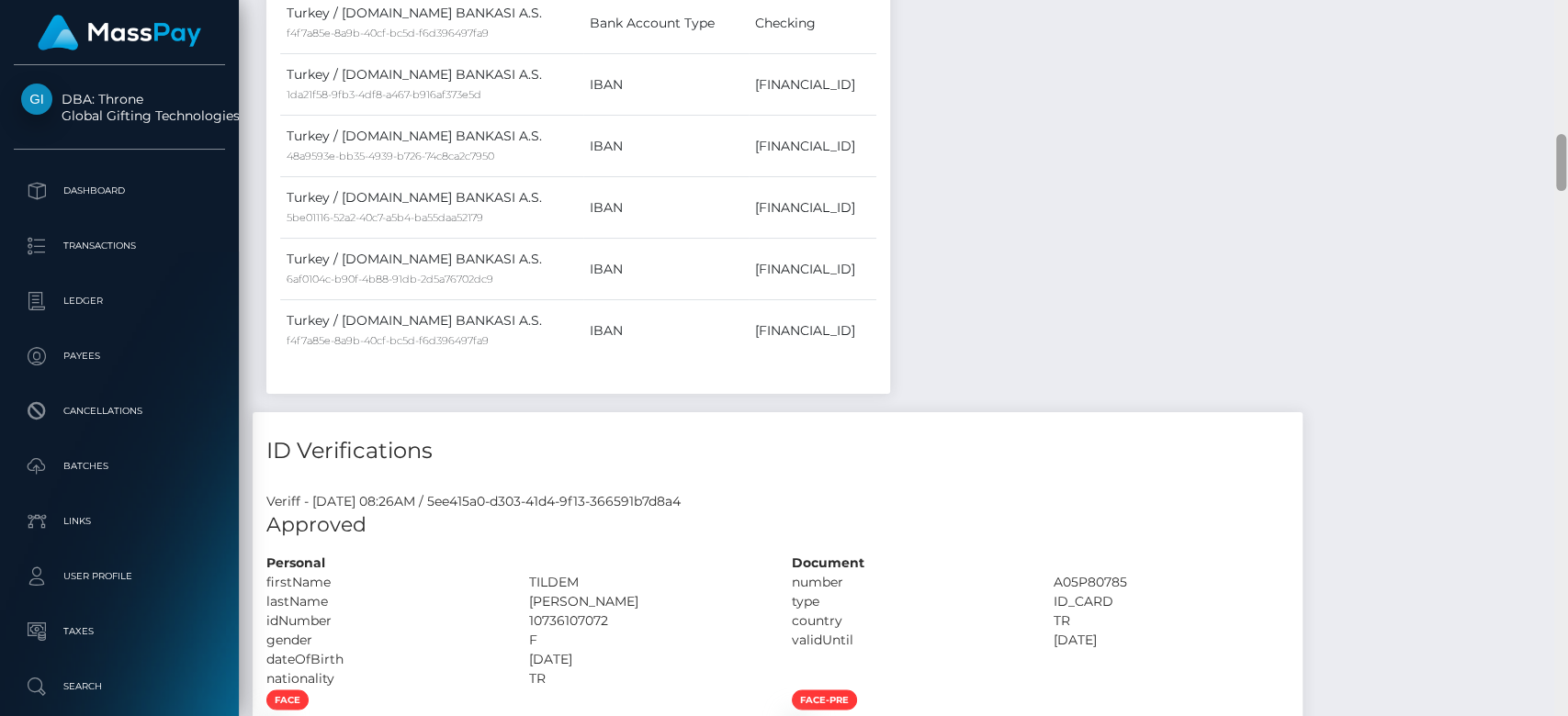
click at [1565, 259] on div at bounding box center [1561, 358] width 13 height 717
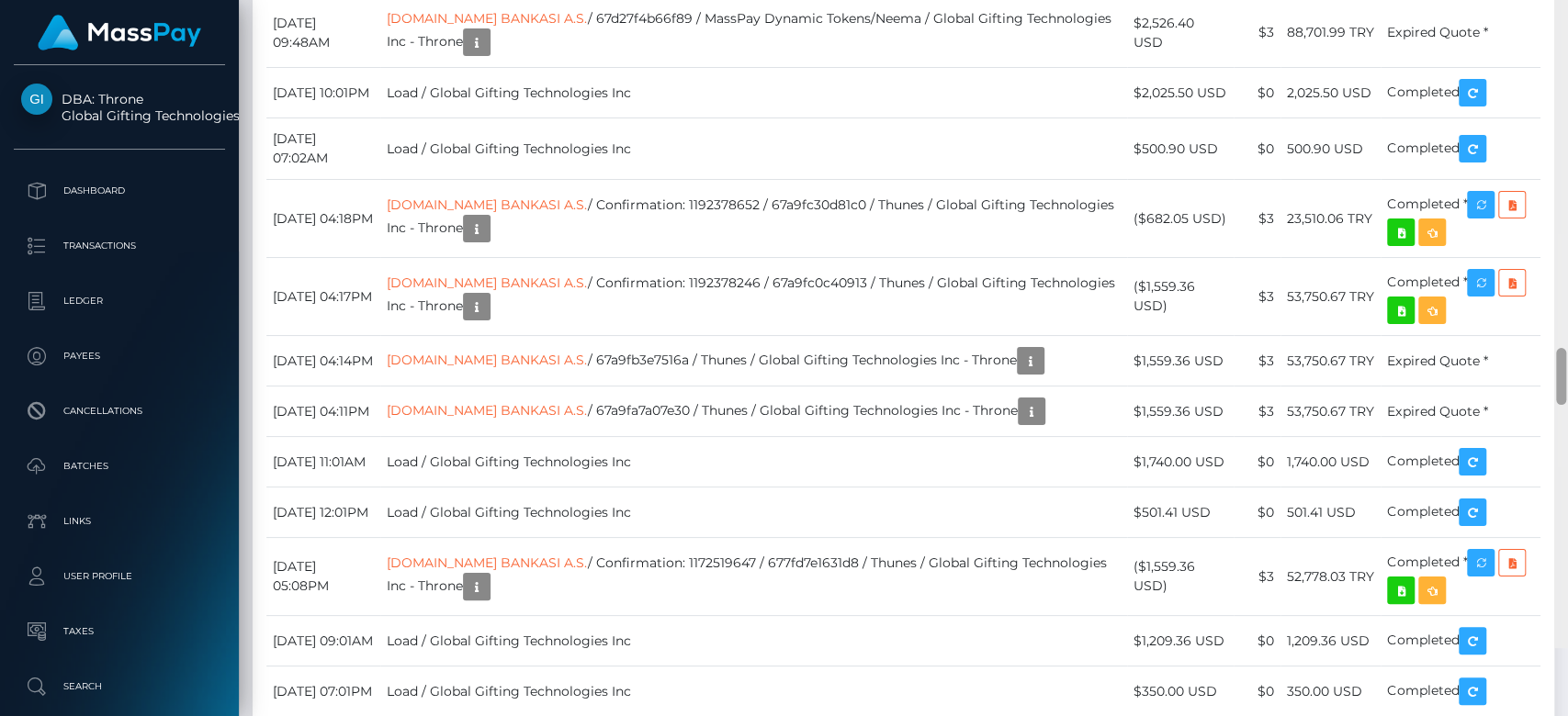
scroll to position [5367, 0]
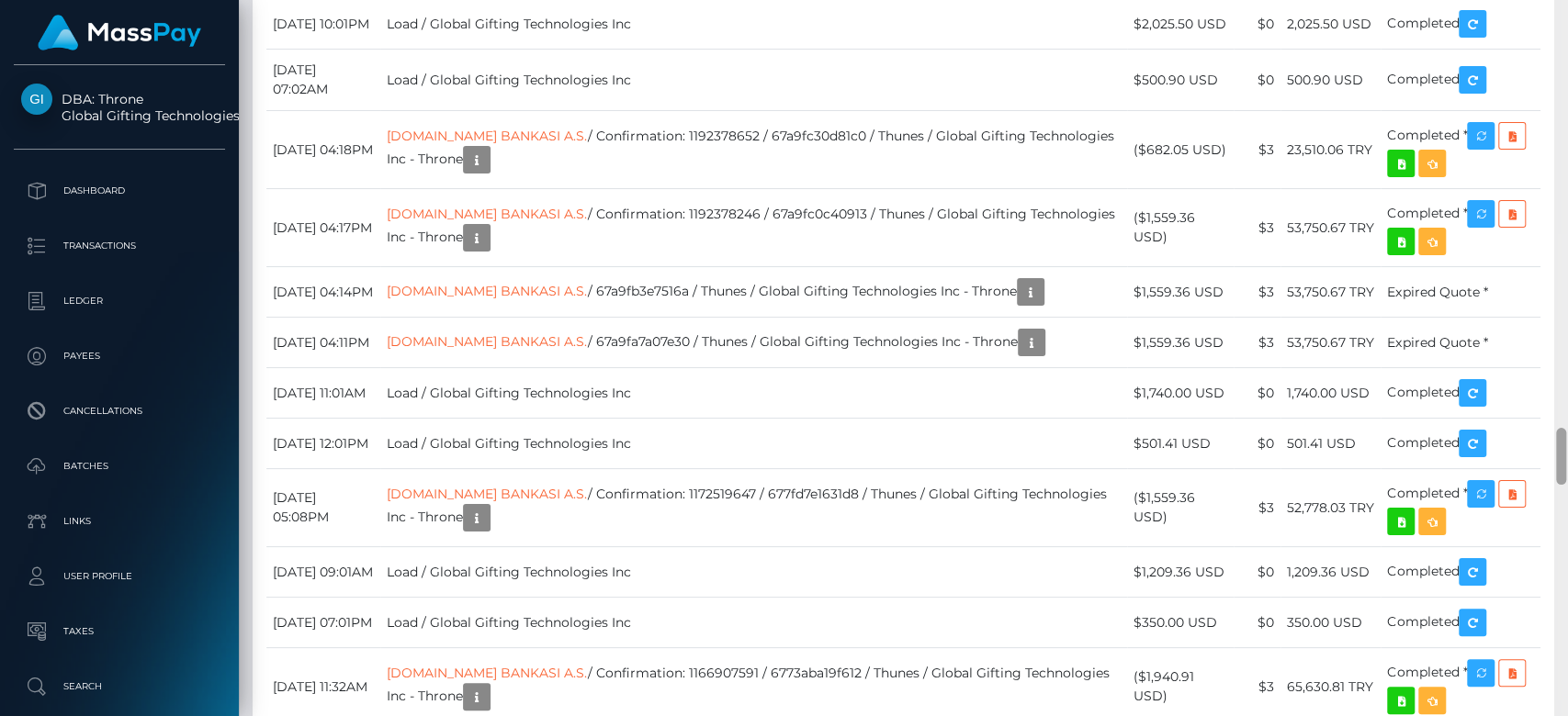
drag, startPoint x: 1563, startPoint y: 158, endPoint x: 1566, endPoint y: 452, distance: 294.0
click at [1566, 452] on div at bounding box center [1561, 358] width 13 height 717
drag, startPoint x: 646, startPoint y: 308, endPoint x: 819, endPoint y: 303, distance: 173.1
copy td "clNKhAyoSmK_tP-q9-dRjg"
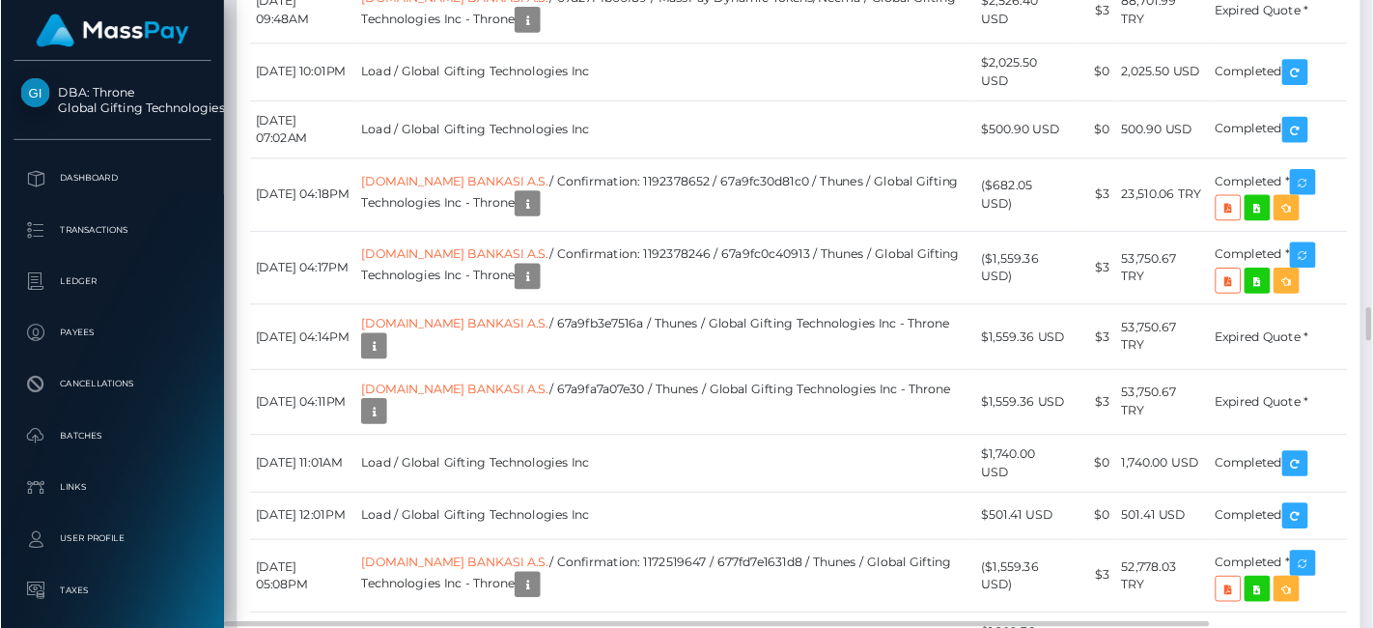
scroll to position [232, 335]
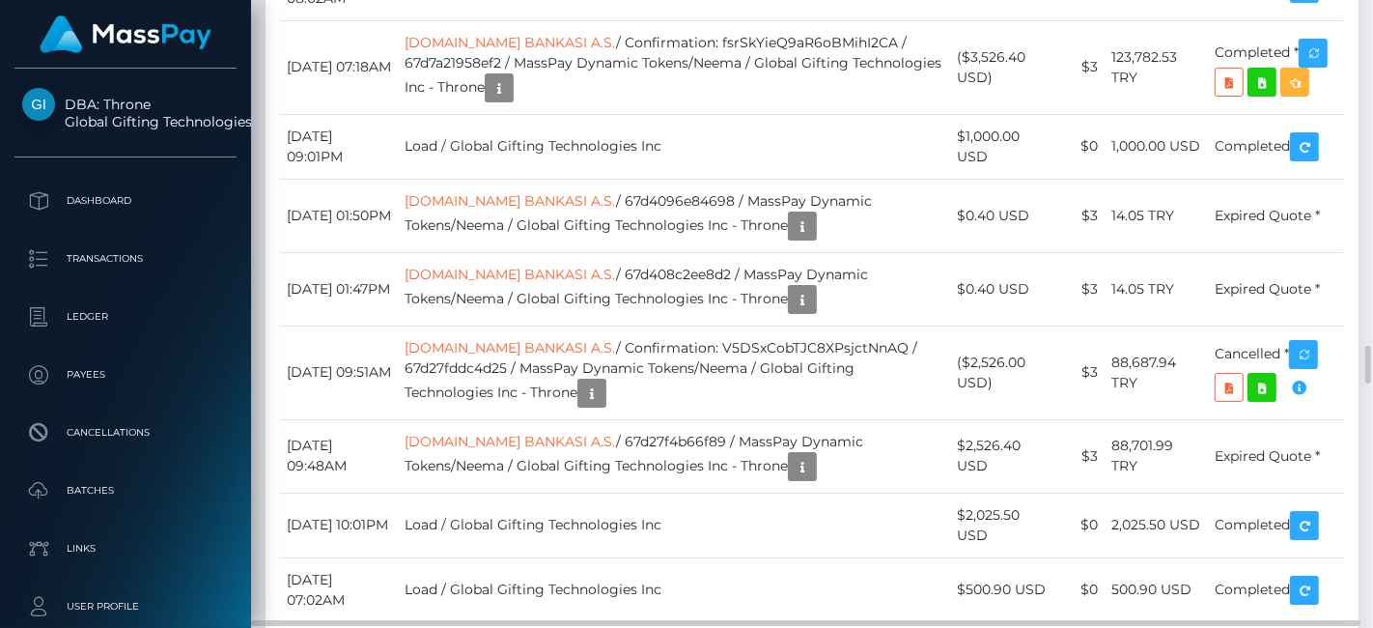
drag, startPoint x: 1608, startPoint y: 0, endPoint x: 779, endPoint y: 432, distance: 934.3
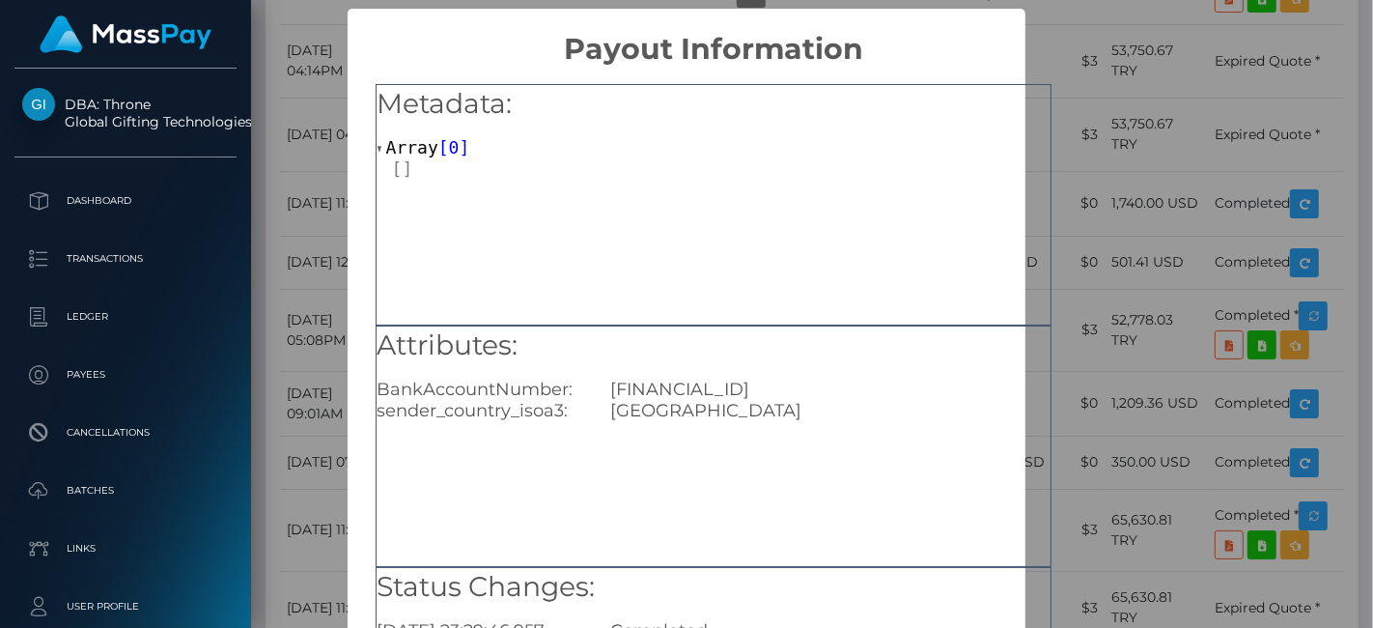
drag, startPoint x: 893, startPoint y: 390, endPoint x: 607, endPoint y: 383, distance: 285.9
click at [607, 383] on div "TR840006400000134051620596" at bounding box center [830, 389] width 468 height 21
copy div "TR840006400000134051620596"
click at [1135, 276] on div "× Payout Information Metadata: Array [ 0 ] Attributes: BankAccountNumber: TR840…" at bounding box center [686, 314] width 1373 height 628
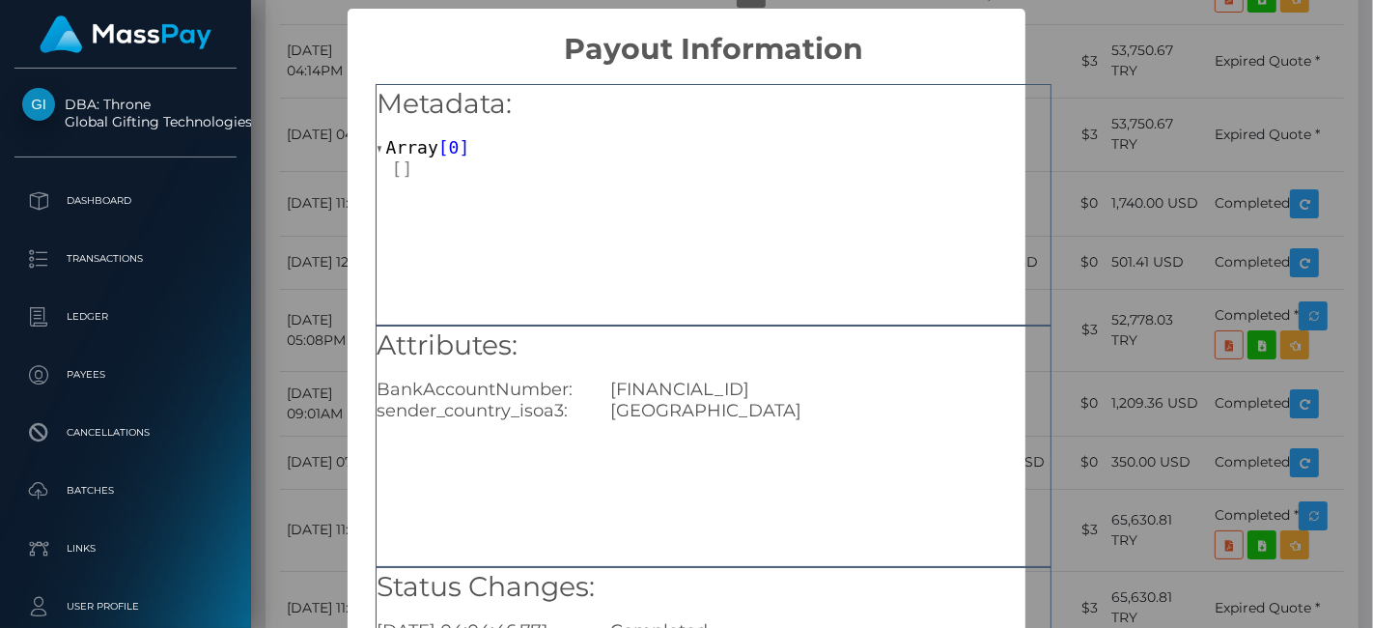
click at [1089, 308] on div "× Payout Information Metadata: Array [ 0 ] Attributes: BankAccountNumber: TR020…" at bounding box center [686, 314] width 1373 height 628
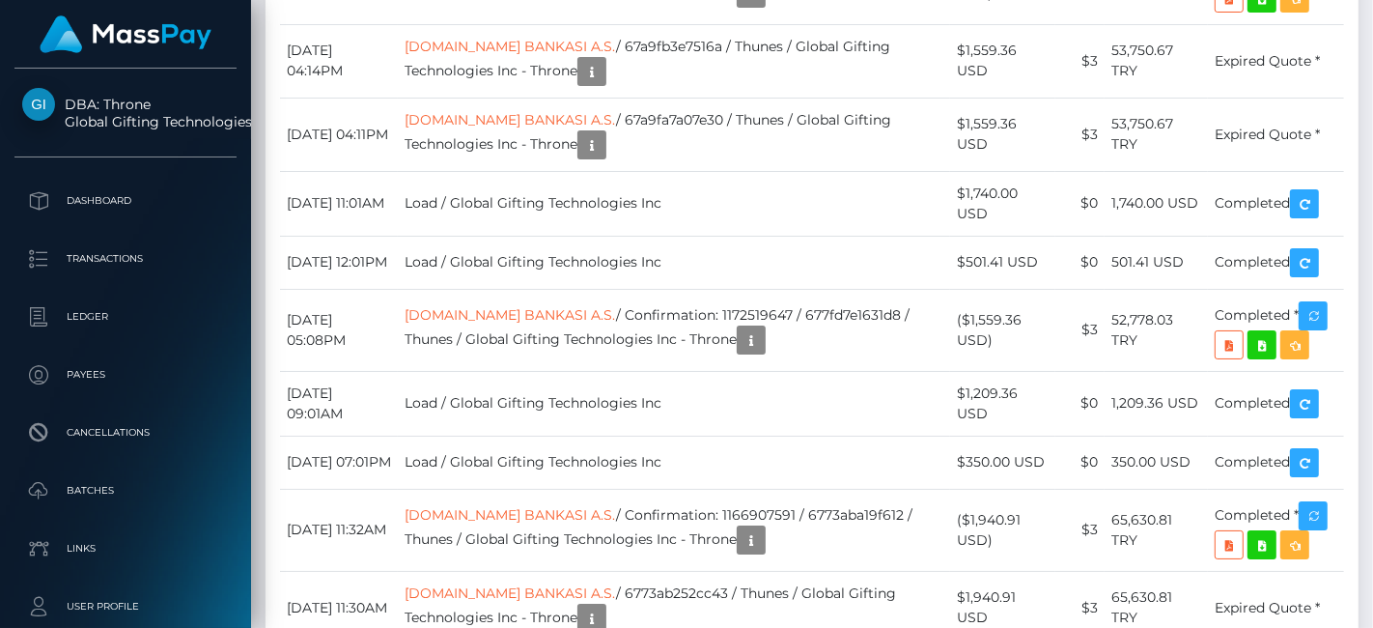
click at [618, 205] on div at bounding box center [624, 208] width 13 height 6
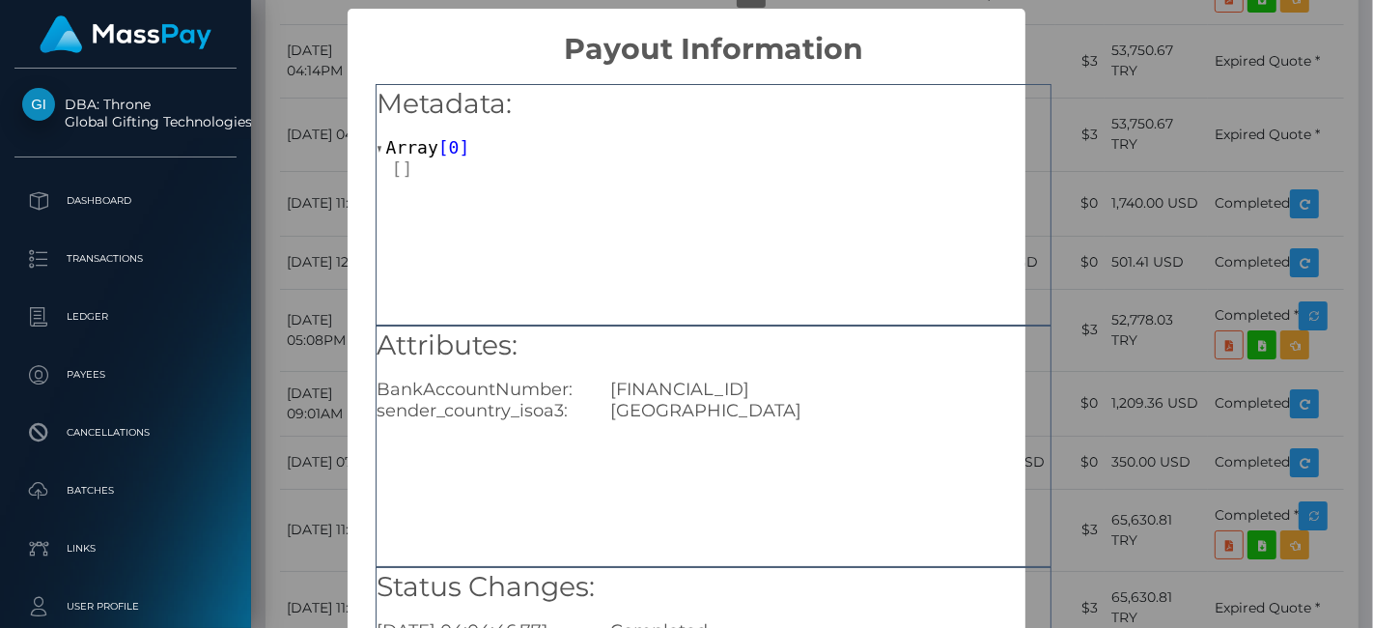
drag, startPoint x: 880, startPoint y: 395, endPoint x: 587, endPoint y: 380, distance: 293.0
click at [587, 380] on div "BankAccountNumber: TR020006400000134051612760" at bounding box center [713, 389] width 703 height 21
copy div "TR020006400000134051612760"
click at [1178, 260] on div "× Payout Information Metadata: Array [ 0 ] Attributes: BankAccountNumber: TR020…" at bounding box center [686, 314] width 1373 height 628
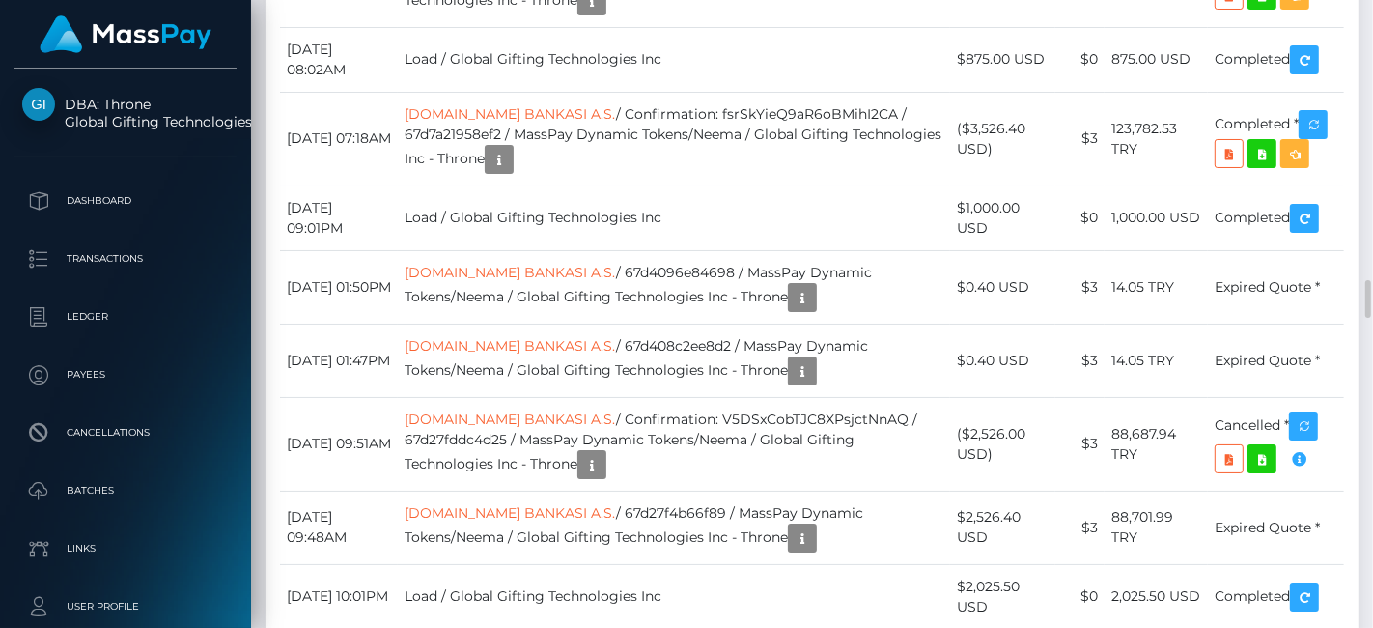
scroll to position [5486, 0]
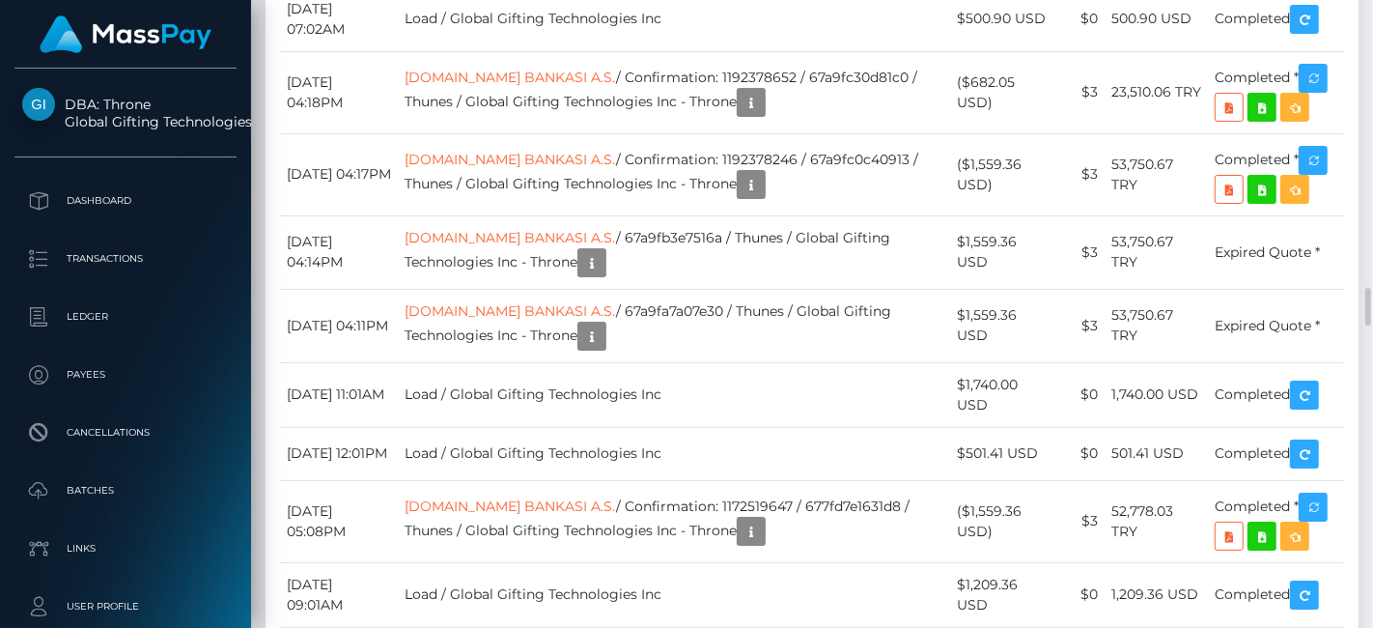
scroll to position [6274, 0]
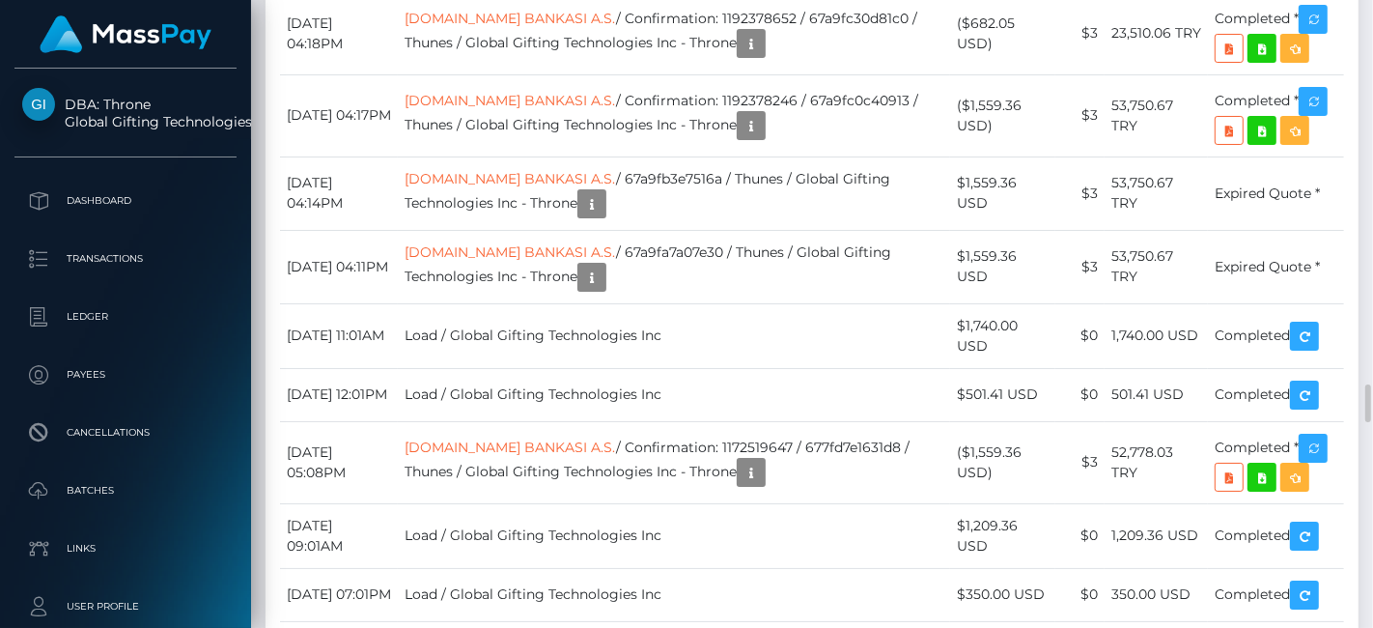
drag, startPoint x: 656, startPoint y: 295, endPoint x: 833, endPoint y: 282, distance: 178.1
copy td "clNKhAyoSmK_tP-q9-dRjg"
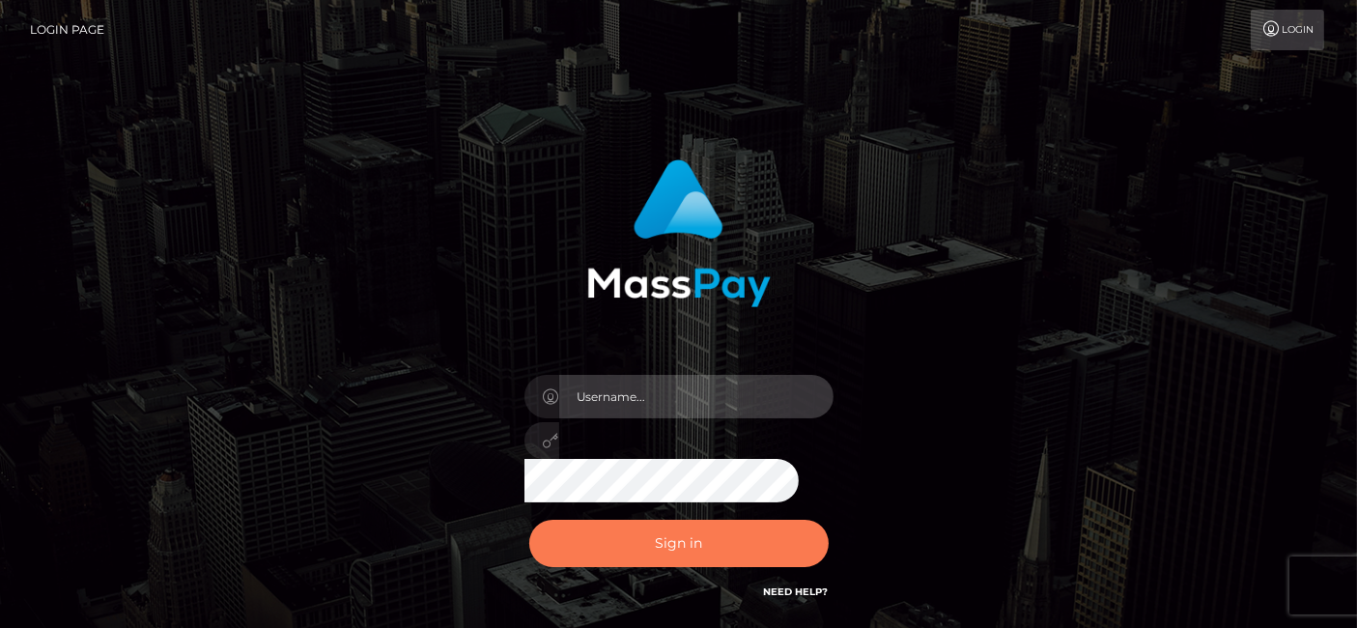
type input "[DOMAIN_NAME]"
click at [695, 542] on button "Sign in" at bounding box center [678, 543] width 299 height 47
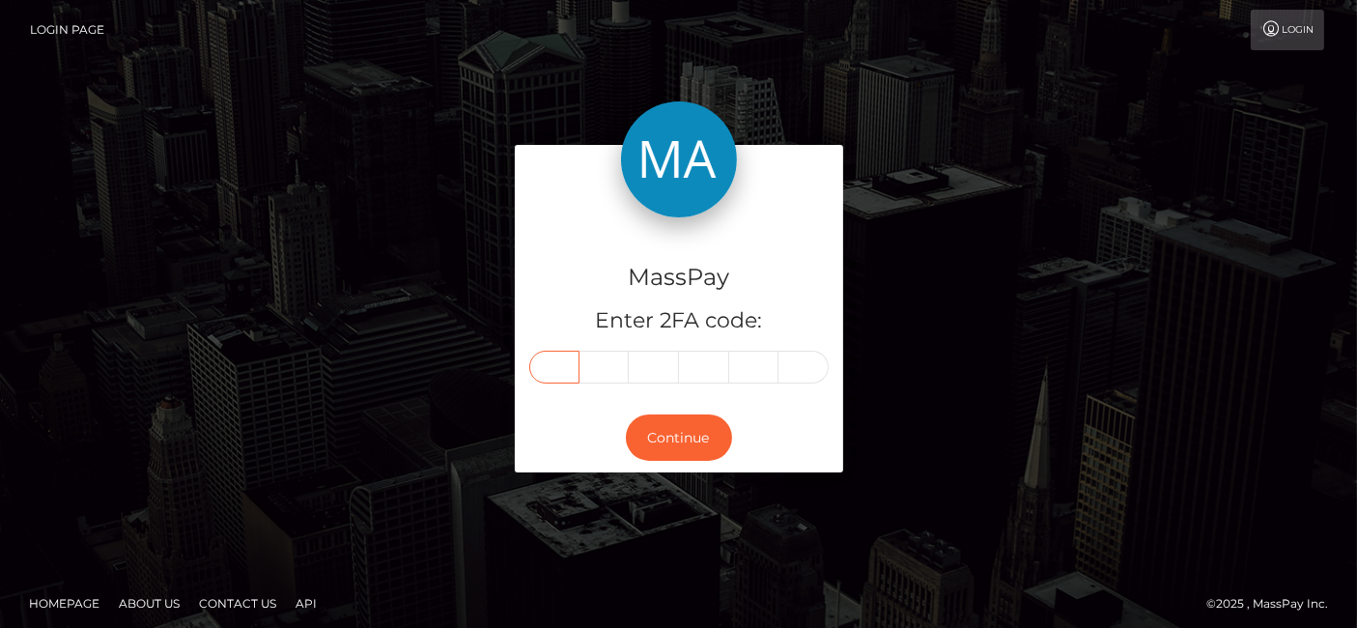
click at [565, 357] on input "text" at bounding box center [554, 367] width 50 height 33
paste input "5"
type input "5"
type input "1"
type input "4"
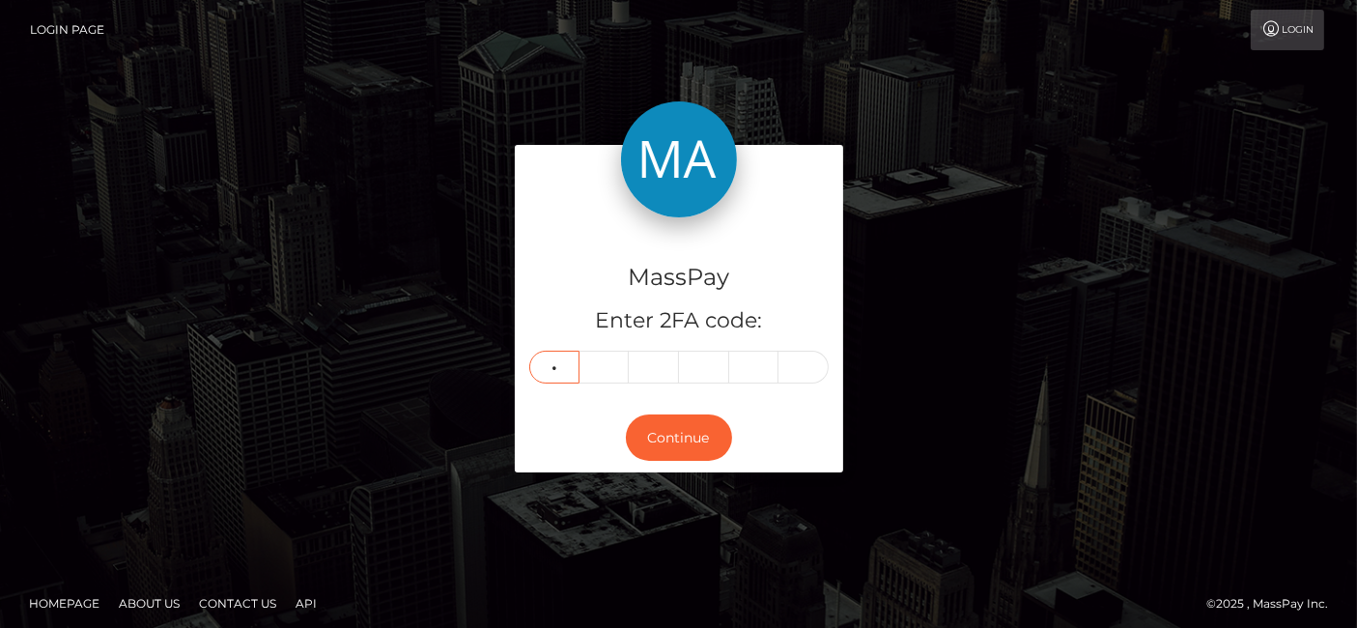
type input "7"
type input "3"
type input "4"
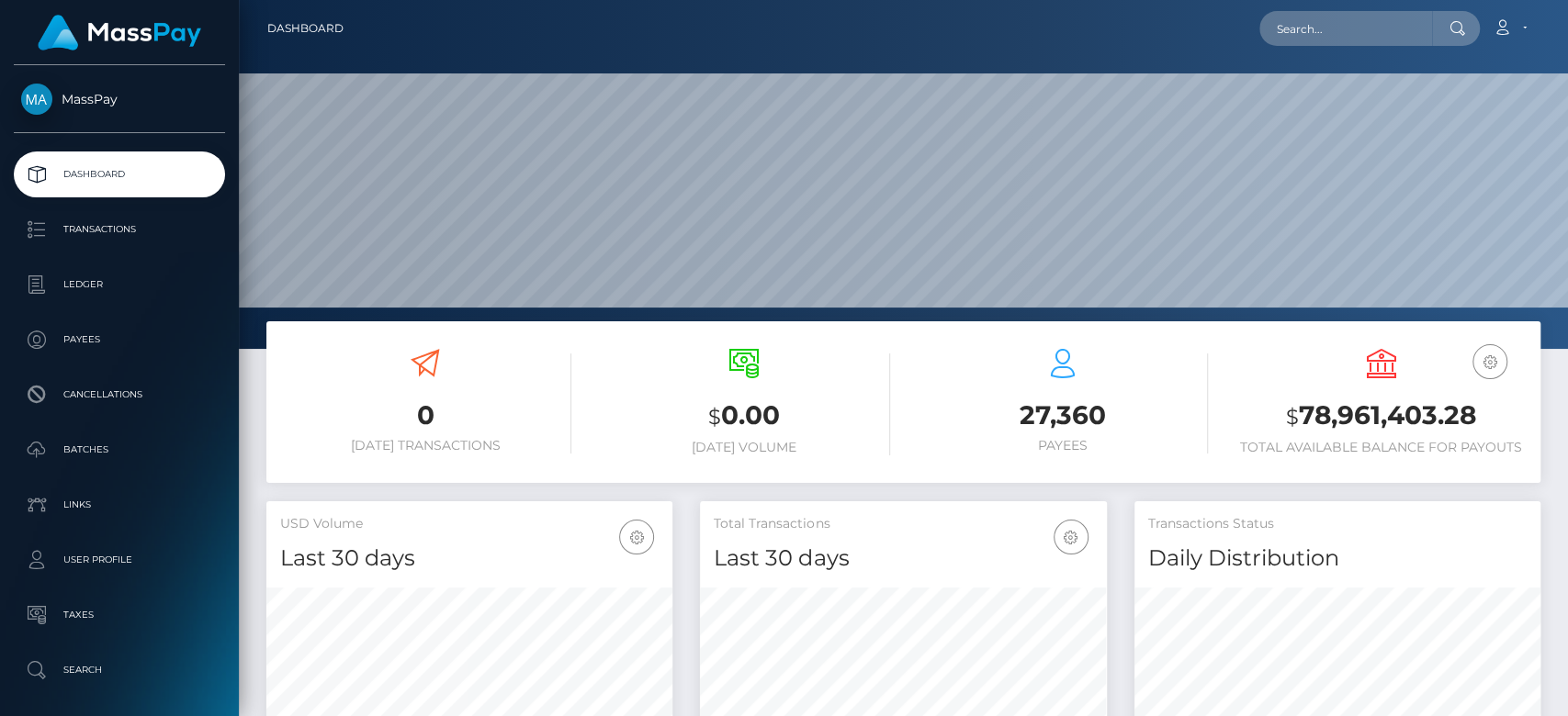
scroll to position [324, 406]
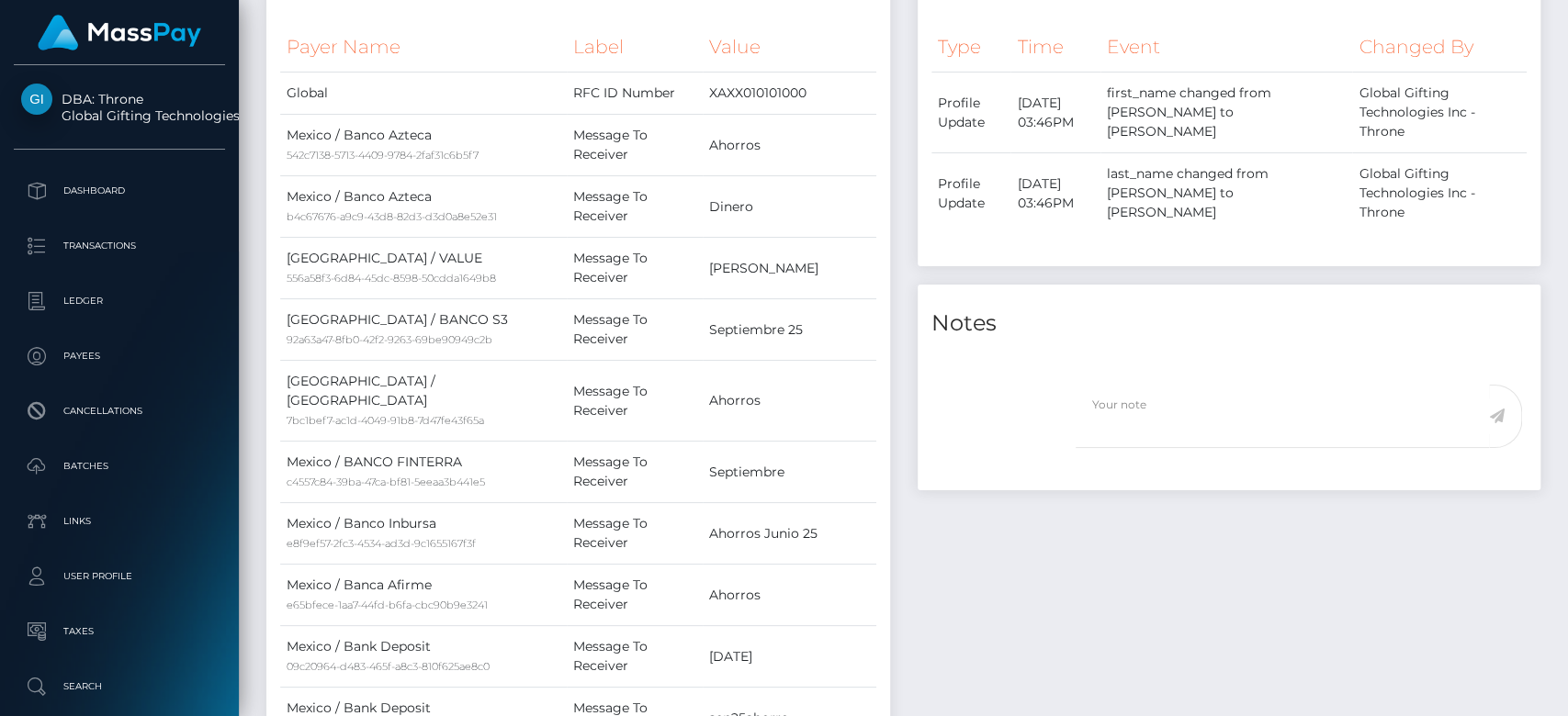
click at [1548, 378] on div at bounding box center [1561, 358] width 13 height 717
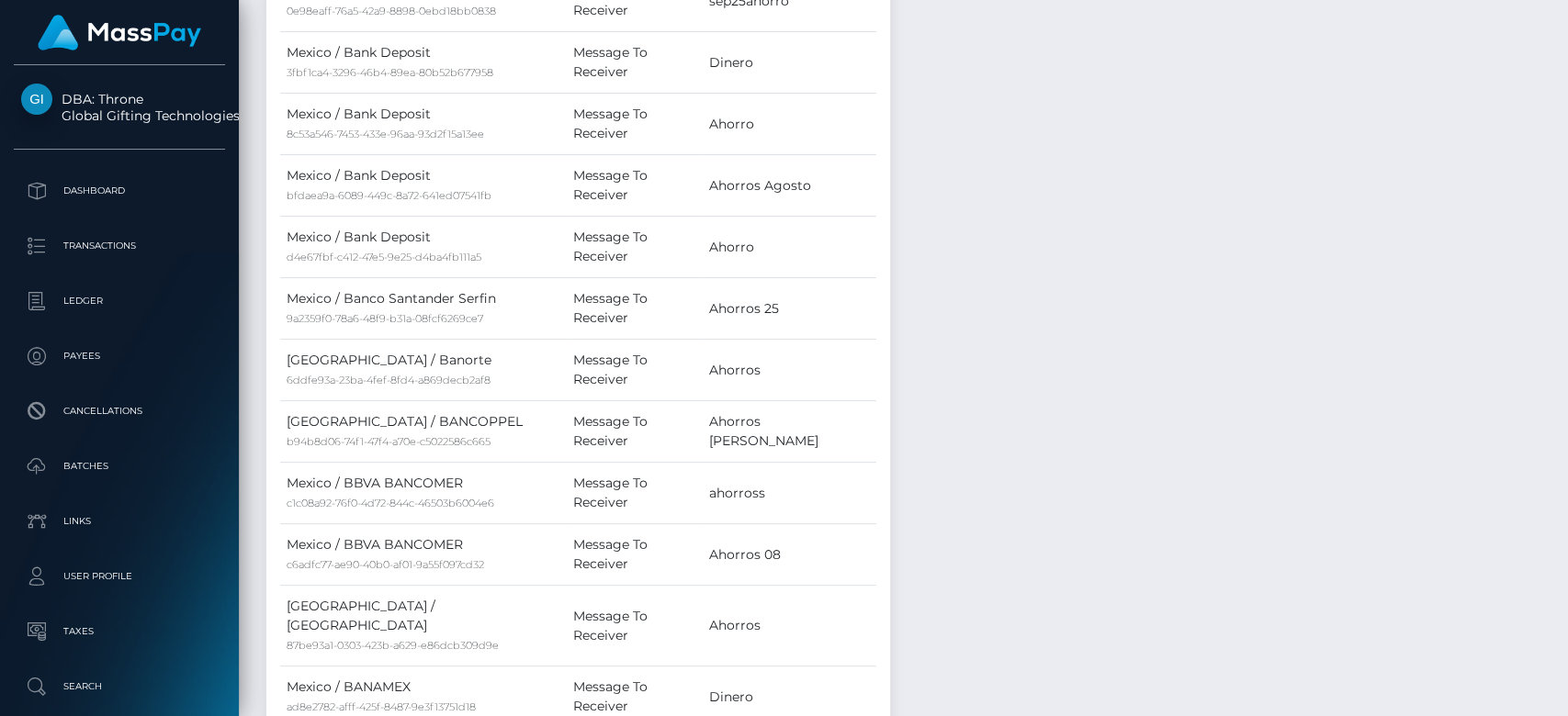
scroll to position [2485, 0]
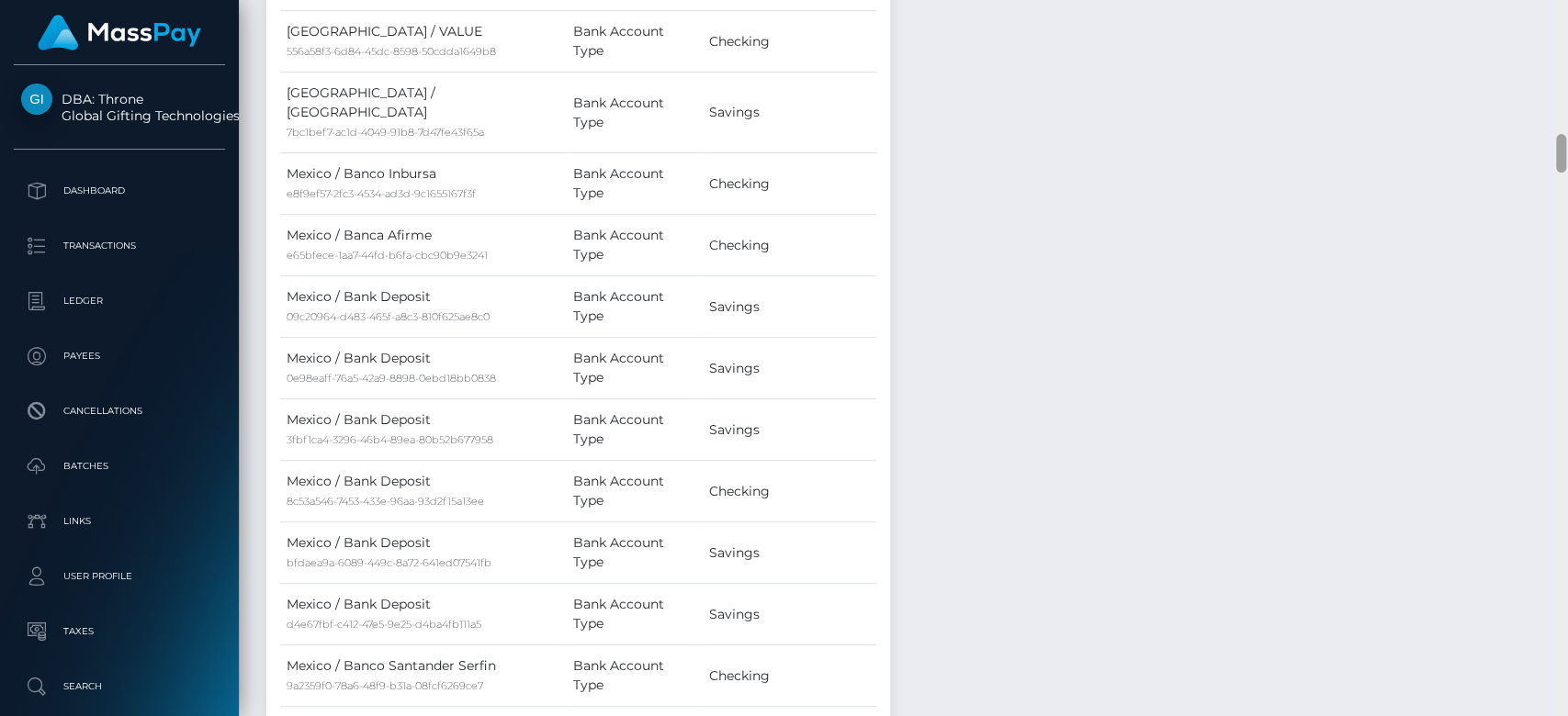
drag, startPoint x: 1566, startPoint y: 378, endPoint x: 1564, endPoint y: 359, distance: 19.1
click at [1548, 361] on div at bounding box center [1561, 358] width 13 height 717
drag, startPoint x: 1550, startPoint y: 293, endPoint x: 1544, endPoint y: 236, distance: 57.3
click at [1544, 257] on div "Events Type Time Event Changed By" at bounding box center [1229, 553] width 652 height 4092
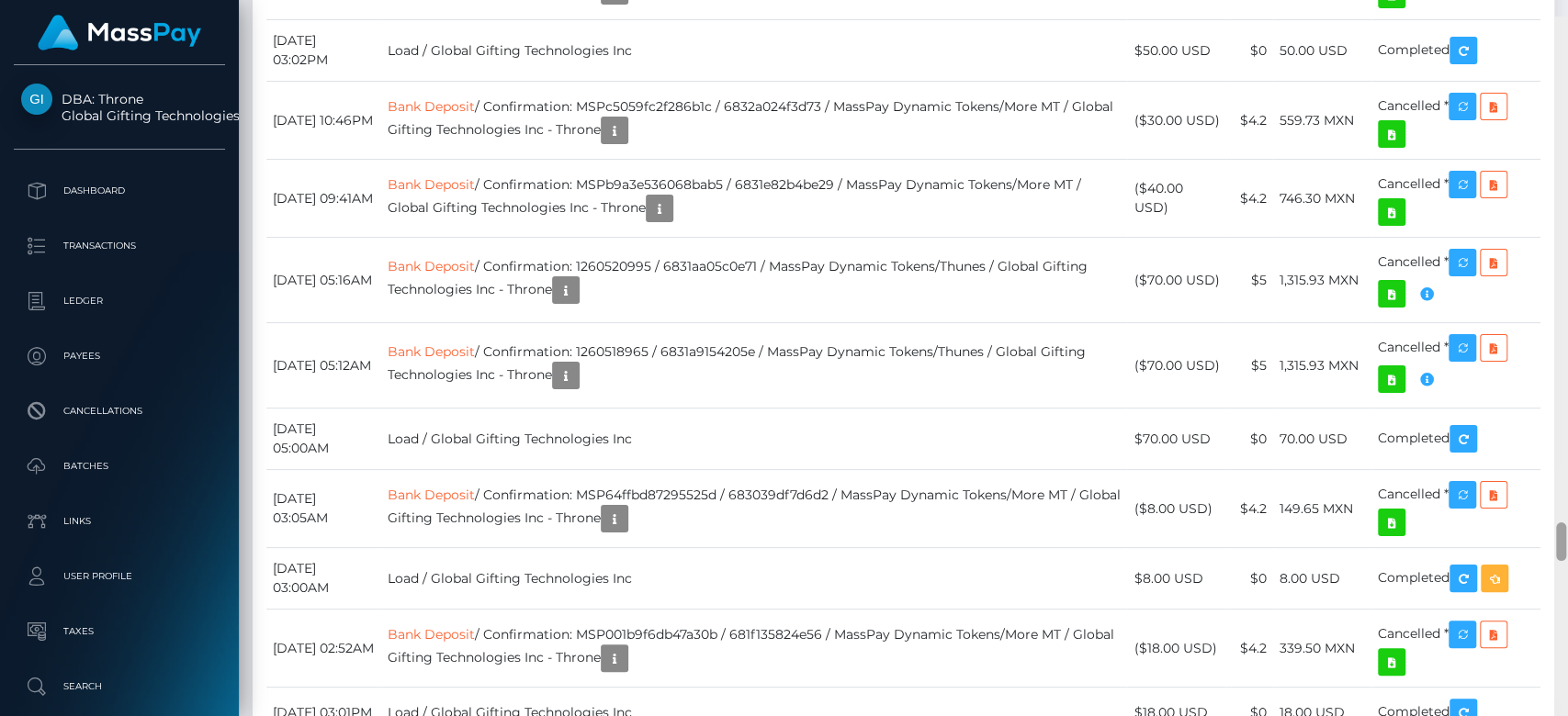
scroll to position [9352, 0]
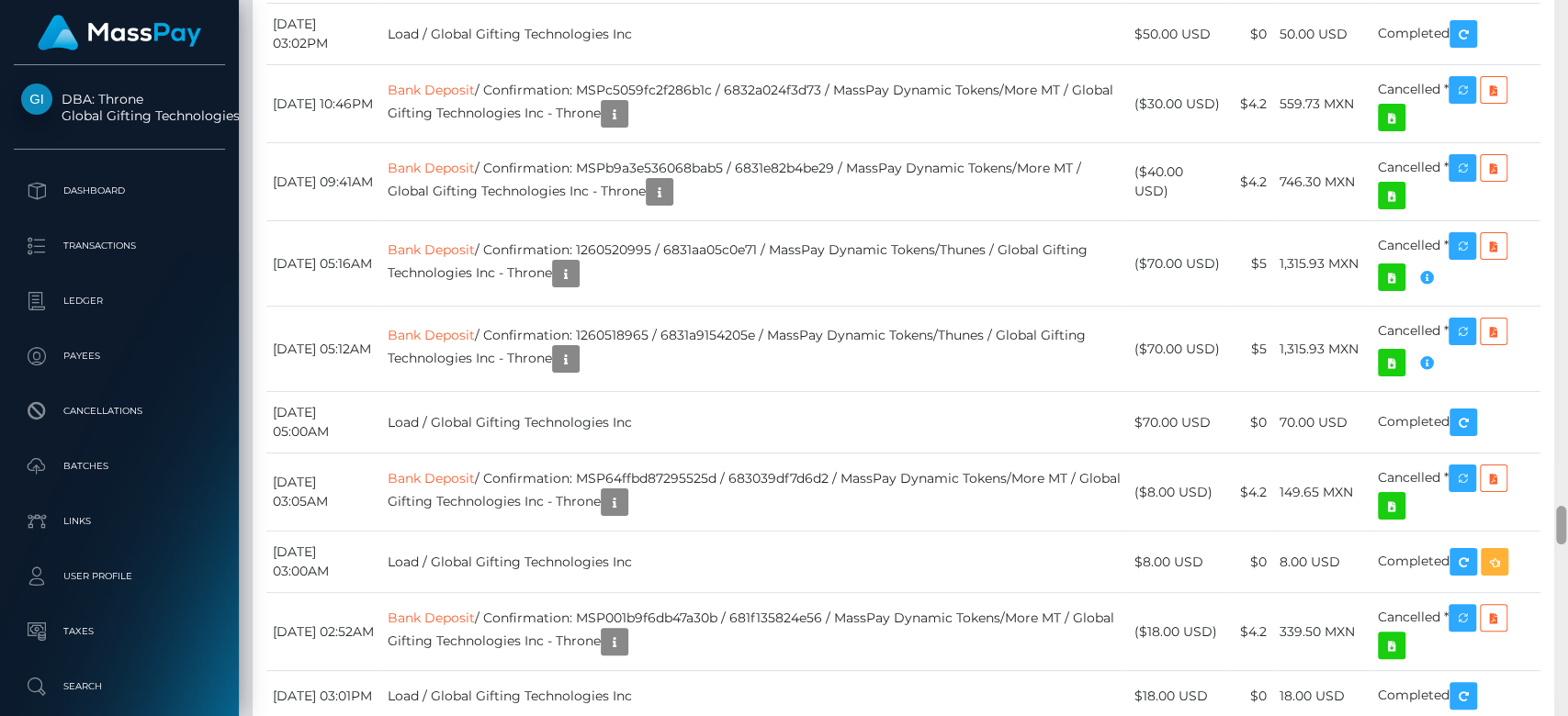
drag, startPoint x: 1562, startPoint y: 158, endPoint x: 1566, endPoint y: 530, distance: 372.0
click at [1548, 530] on div at bounding box center [1561, 358] width 13 height 717
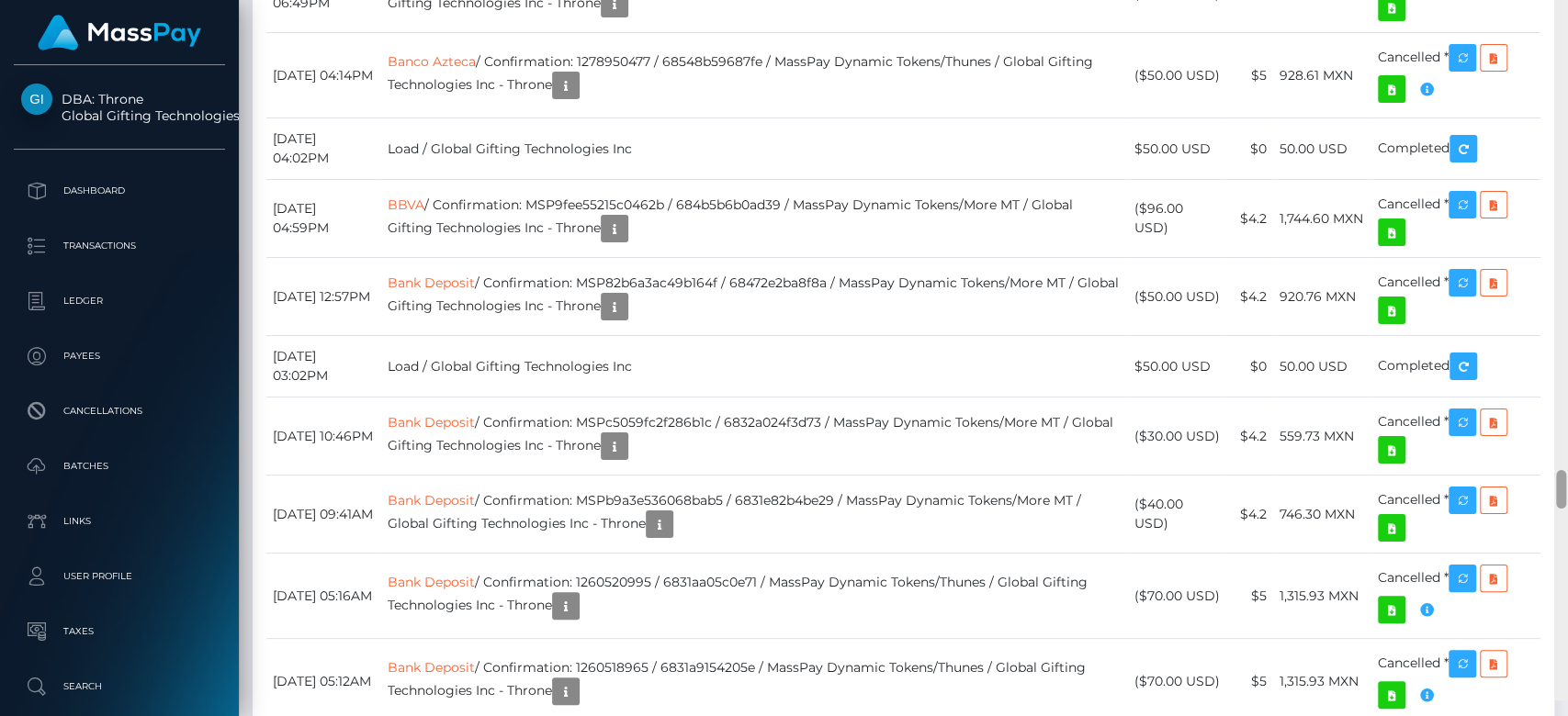
scroll to position [9003, 0]
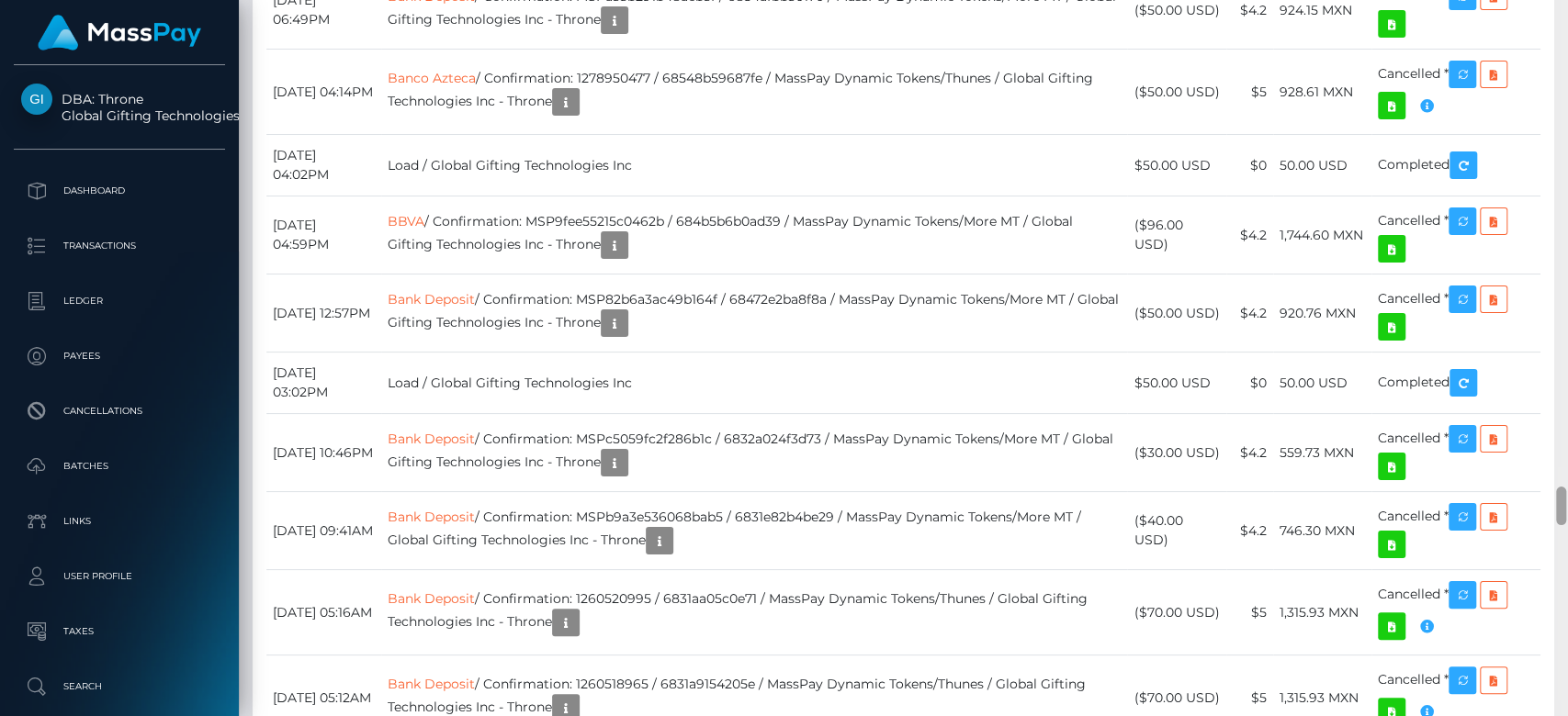
drag, startPoint x: 1559, startPoint y: 567, endPoint x: 1566, endPoint y: 516, distance: 51.5
click at [1548, 516] on div at bounding box center [1561, 358] width 13 height 717
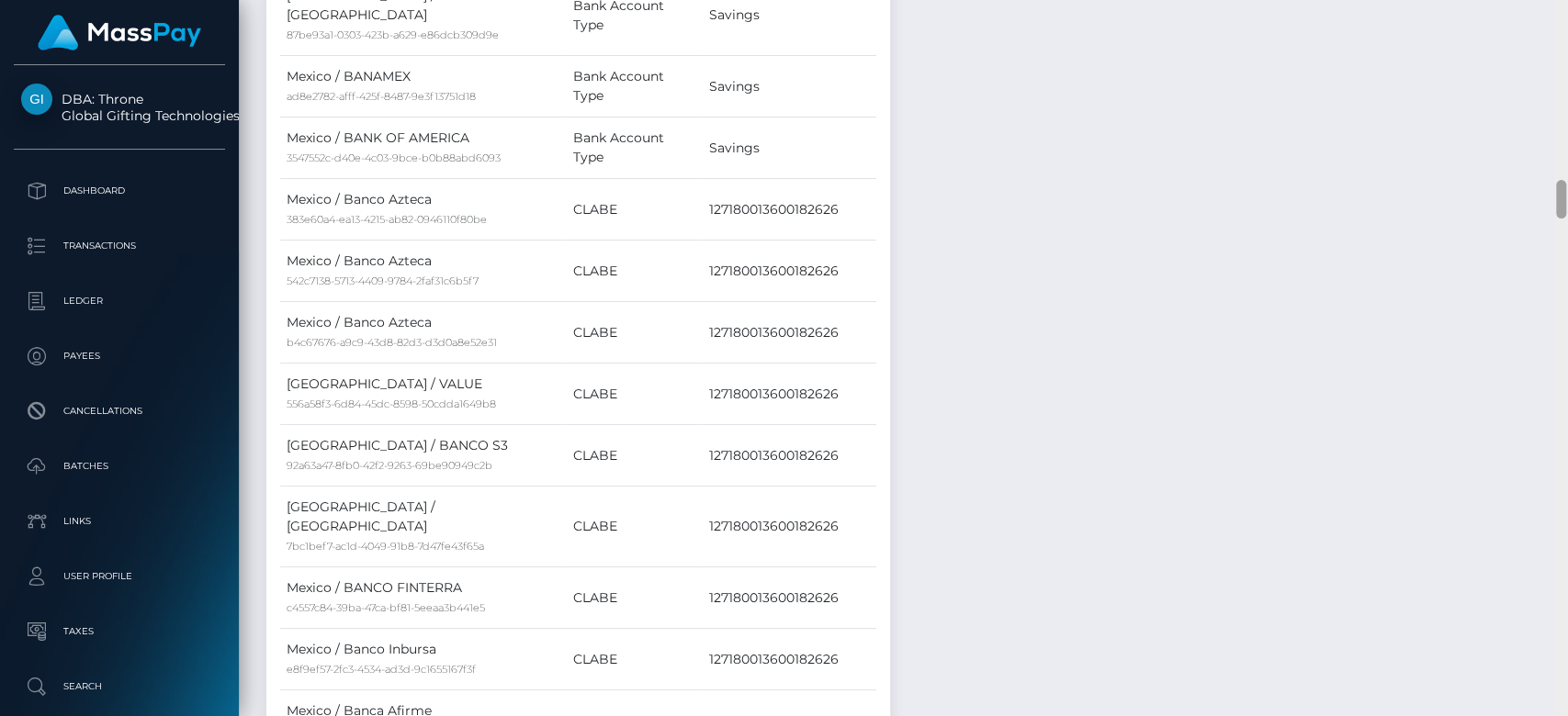
scroll to position [0, 0]
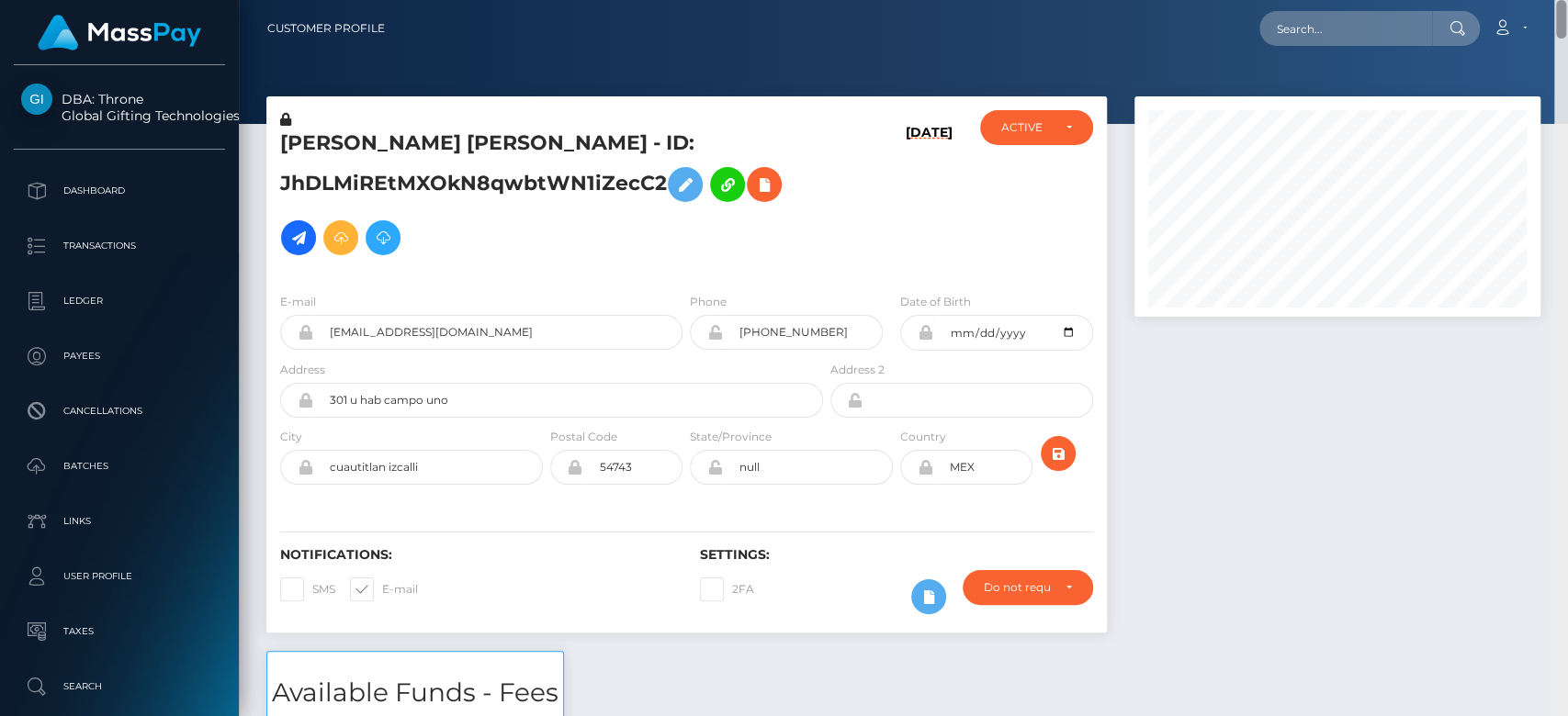
drag, startPoint x: 1560, startPoint y: 503, endPoint x: 1504, endPoint y: -17, distance: 523.0
click at [1504, 0] on html "DBA: Throne Global Gifting Technologies Inc Dashboard Transactions Ledger Payee…" at bounding box center [784, 358] width 1568 height 716
click at [1077, 125] on div "ACTIVE" at bounding box center [1036, 127] width 112 height 35
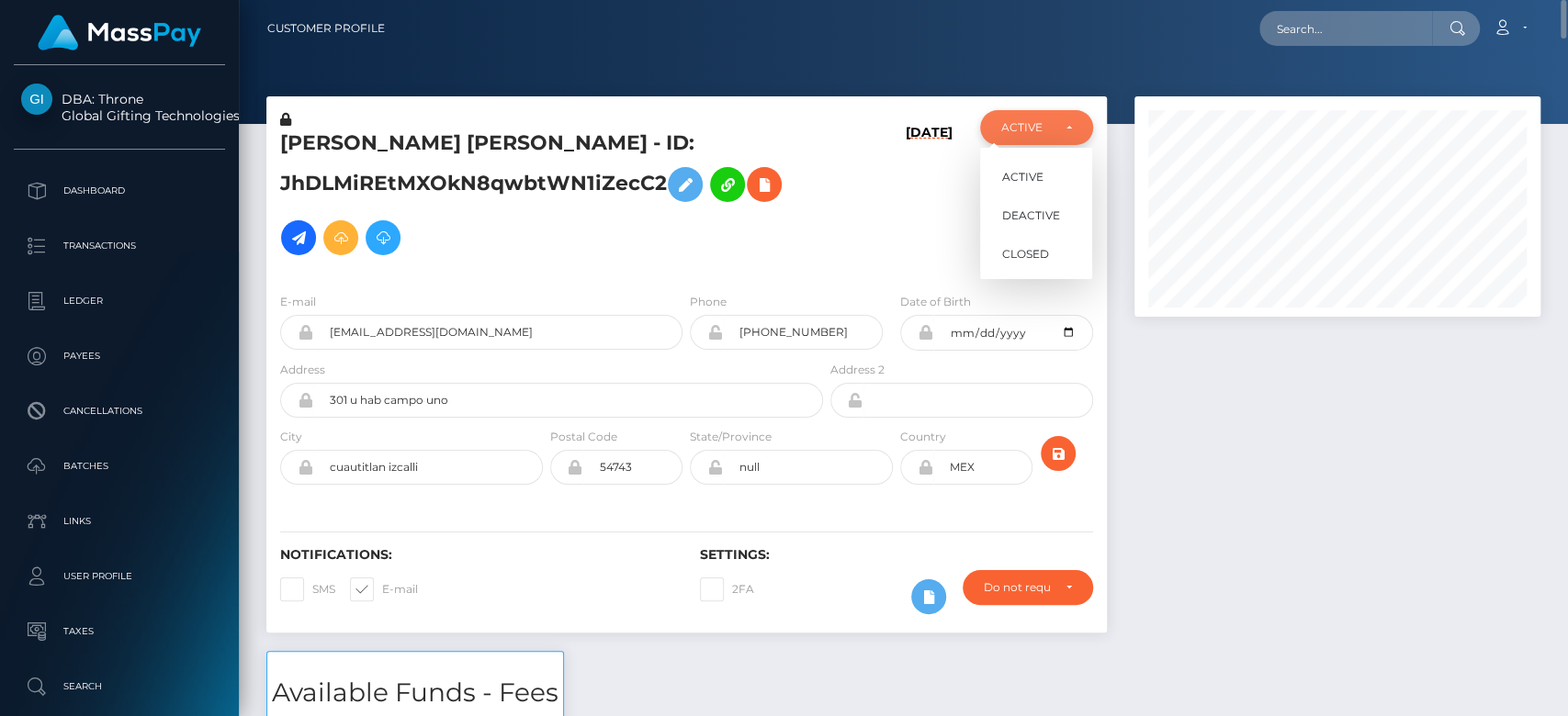
scroll to position [221, 406]
click at [1077, 125] on div "ACTIVE" at bounding box center [1036, 127] width 112 height 35
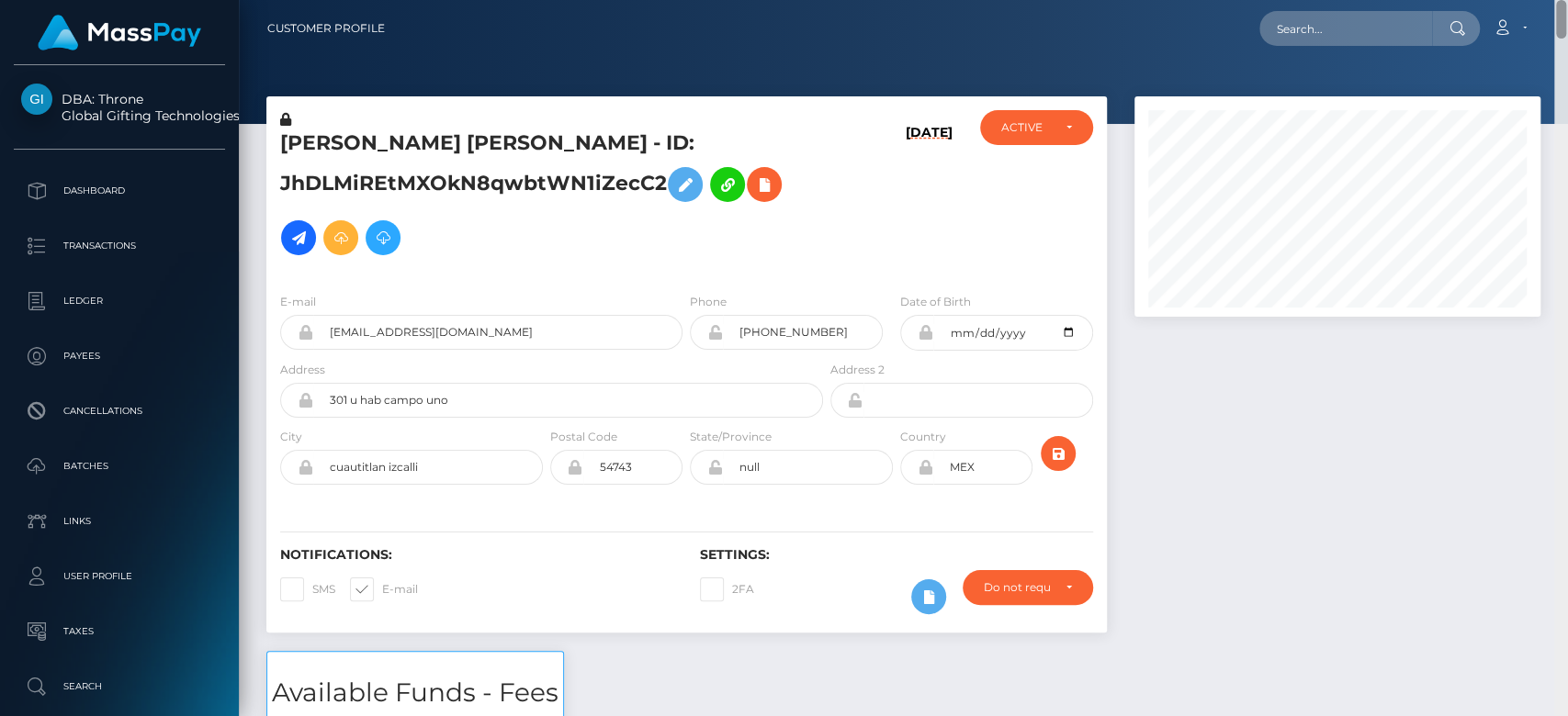
scroll to position [717, 0]
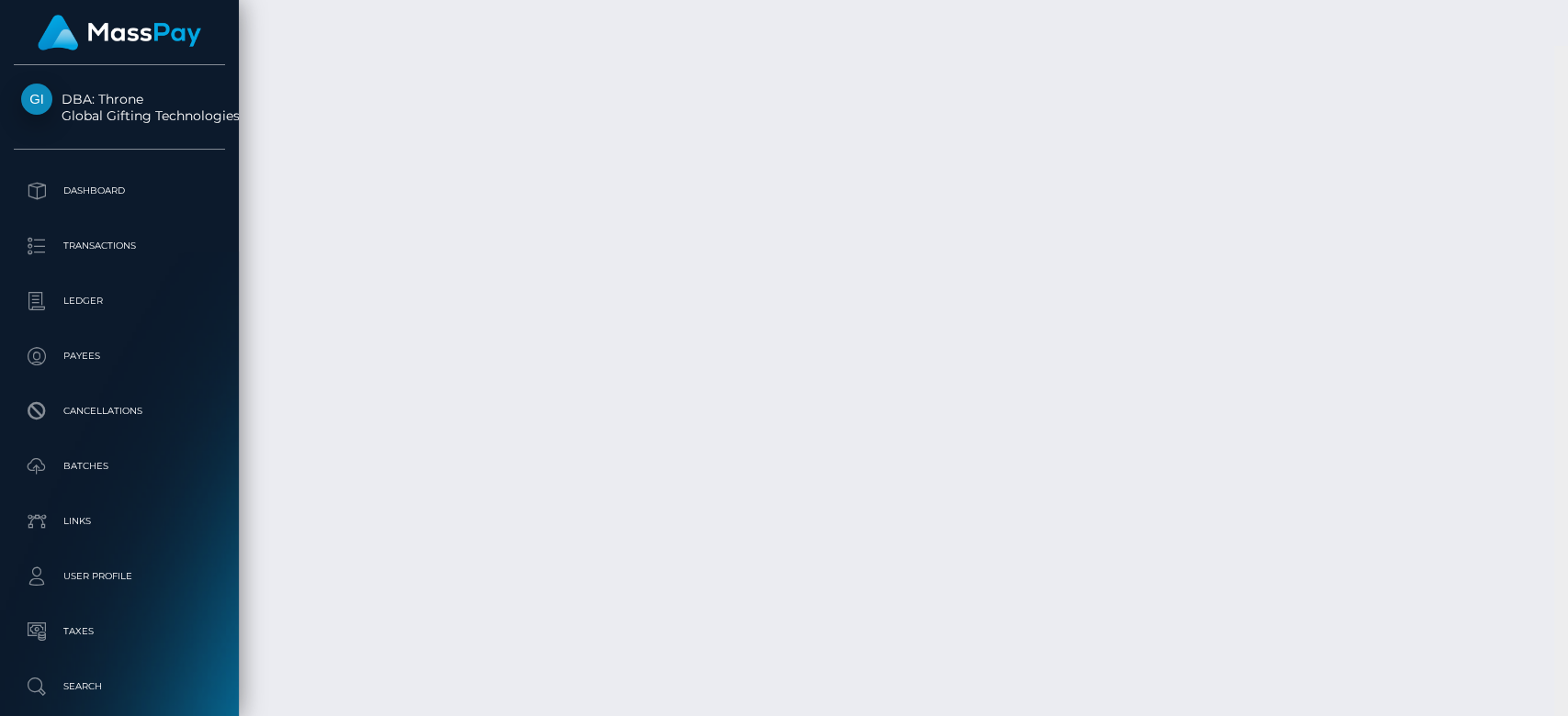
scroll to position [12530, 0]
drag, startPoint x: 1565, startPoint y: 60, endPoint x: 1566, endPoint y: 721, distance: 661.0
click at [1548, 715] on html "DBA: Throne Global Gifting Technologies Inc Dashboard Transactions Ledger Payee…" at bounding box center [784, 358] width 1568 height 716
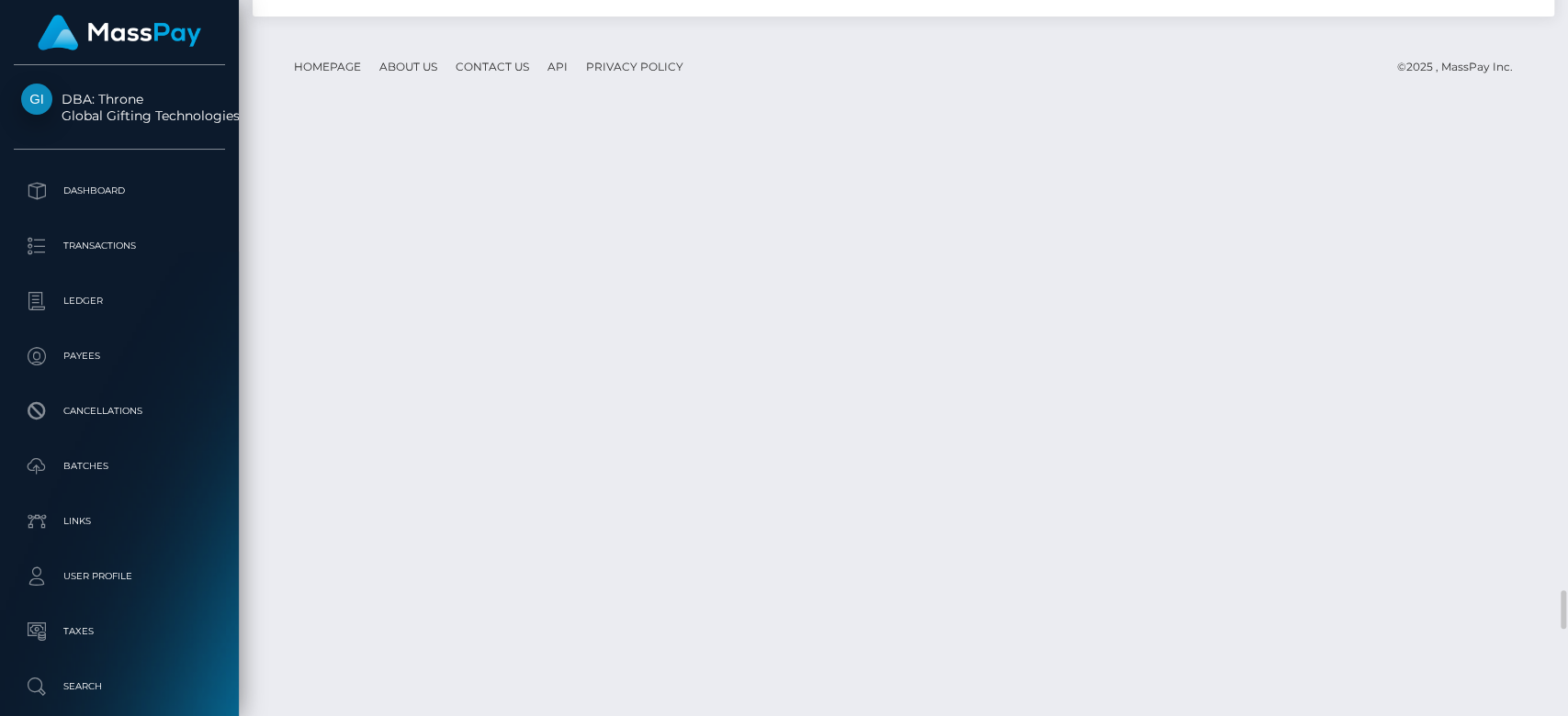
scroll to position [10920, 0]
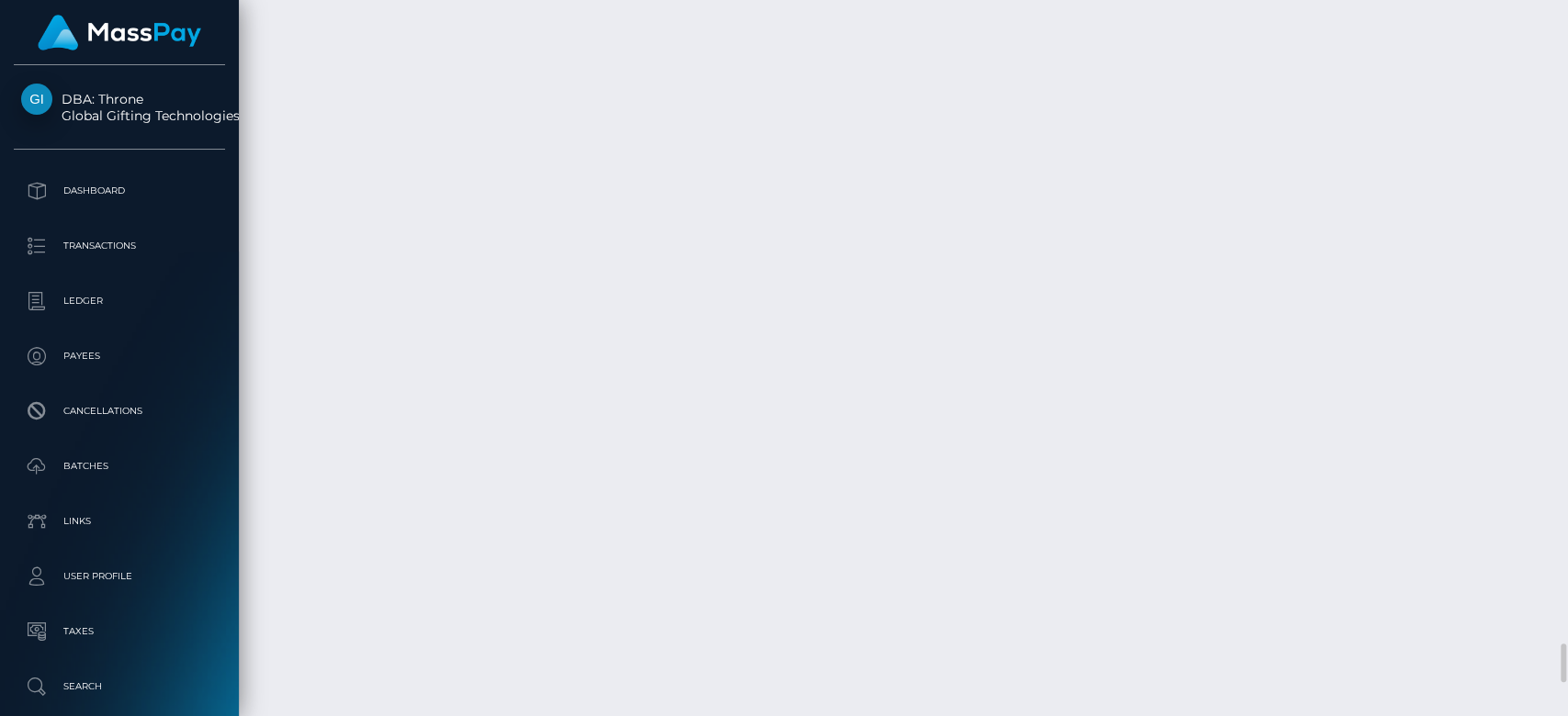
scroll to position [11391, 0]
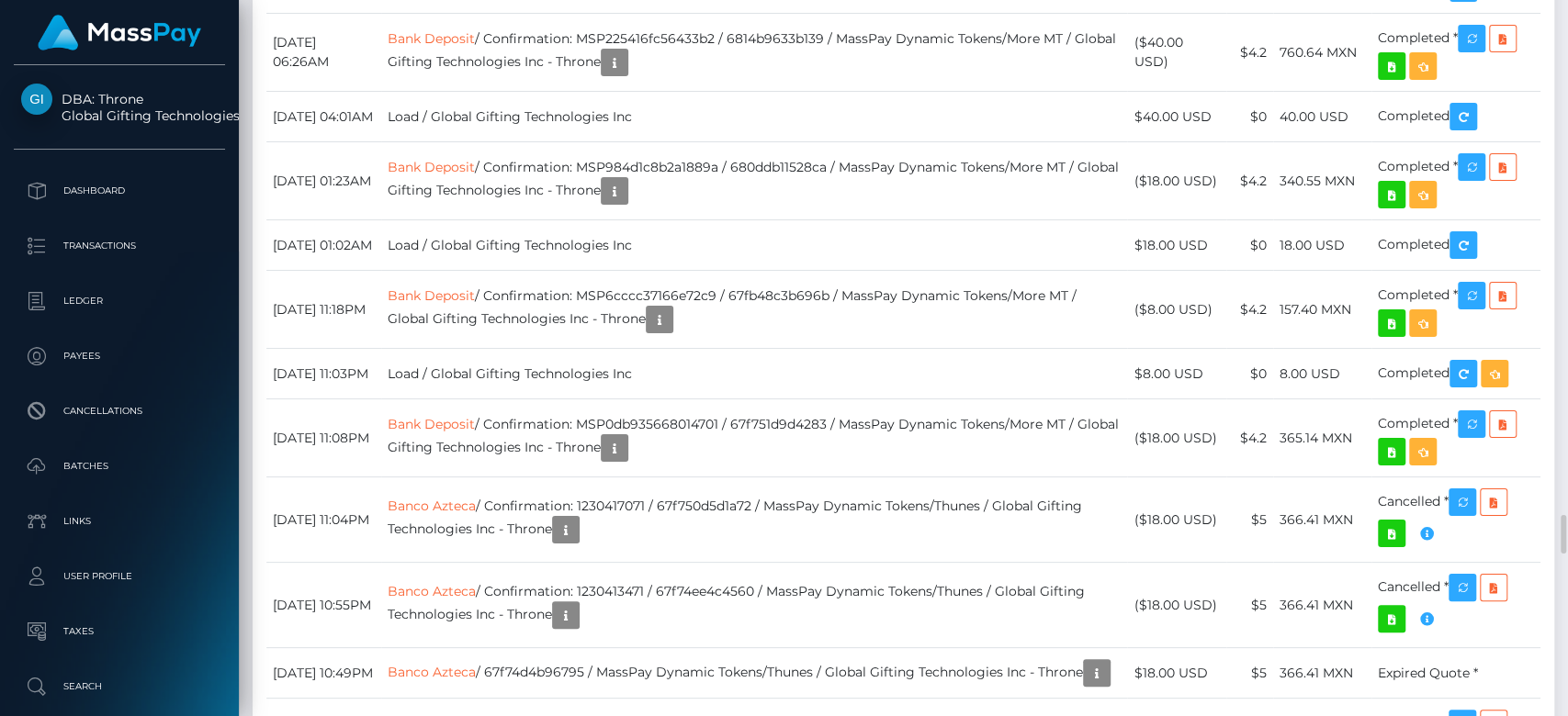
scroll to position [10032, 0]
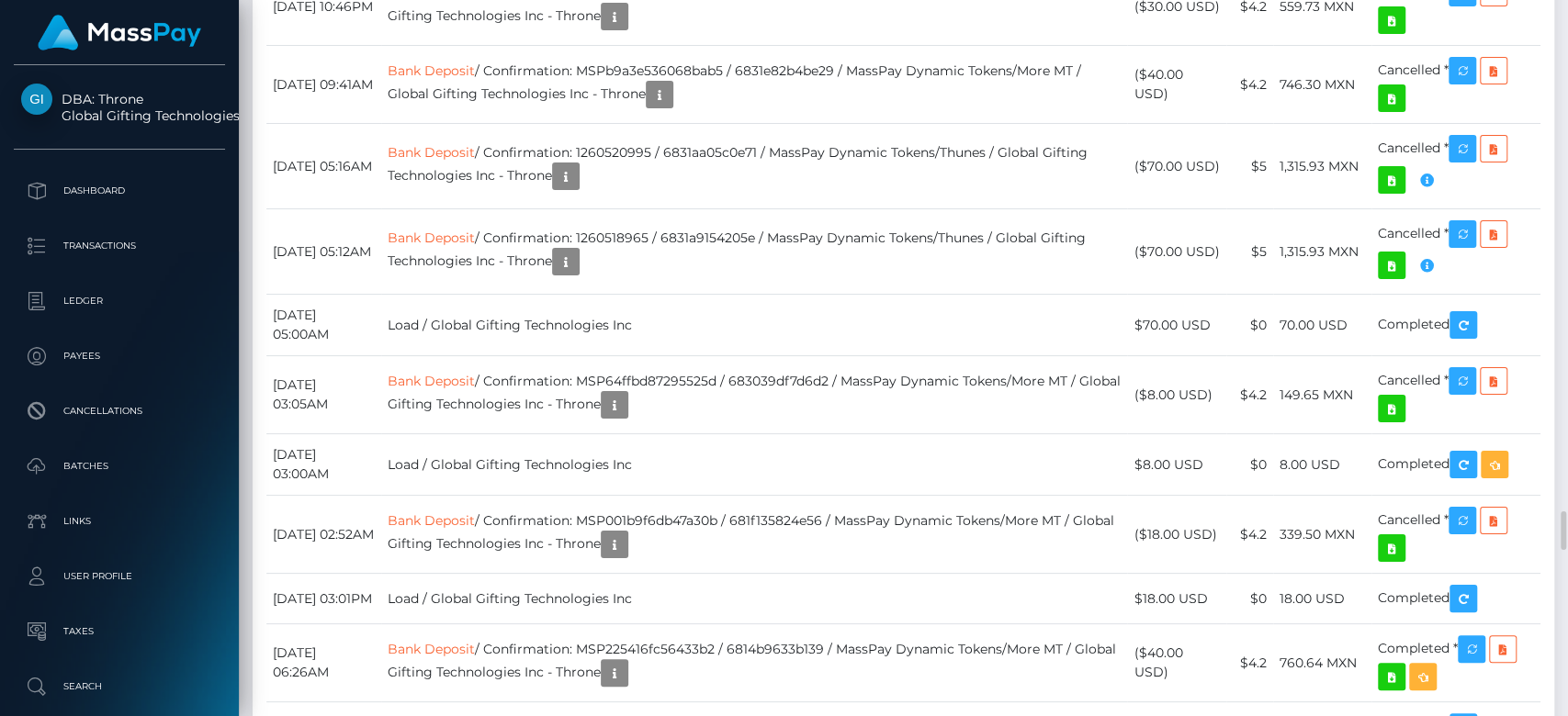
scroll to position [9421, 0]
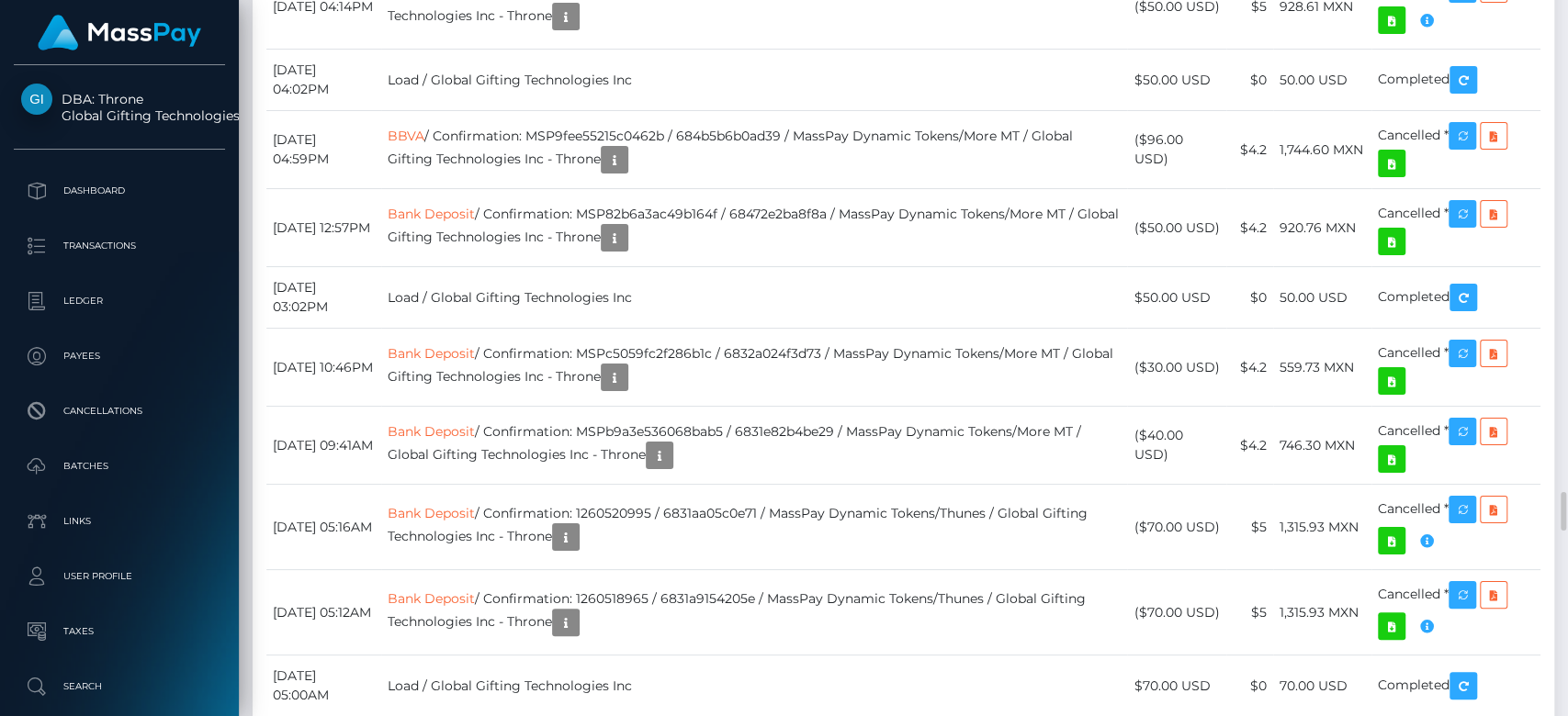
scroll to position [221, 406]
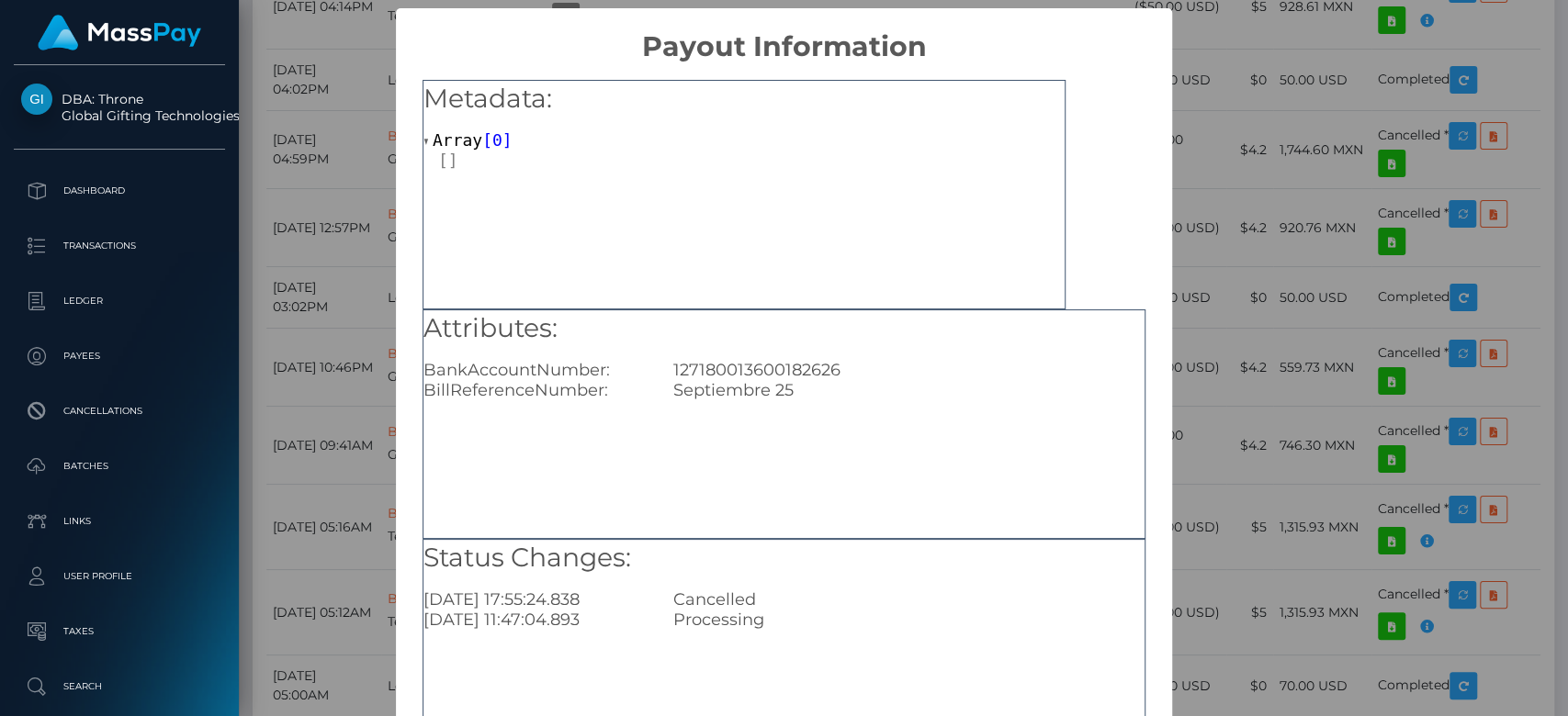
click at [1252, 430] on div "× Payout Information Metadata: Array [ 0 ] Attributes: BankAccountNumber: 12718…" at bounding box center [784, 358] width 1568 height 716
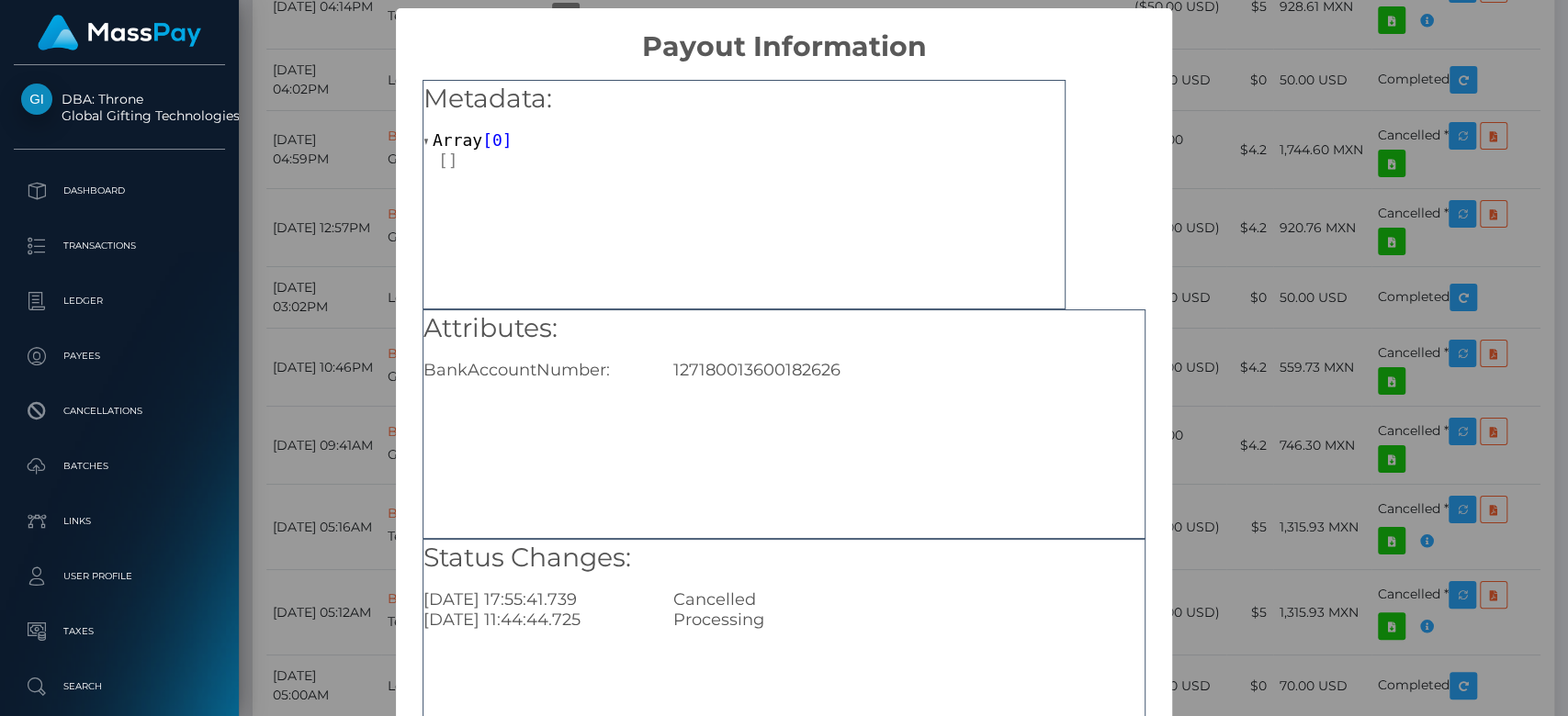
click at [1223, 485] on div "× Payout Information Metadata: Array [ 0 ] Attributes: BankAccountNumber: 12718…" at bounding box center [784, 358] width 1568 height 716
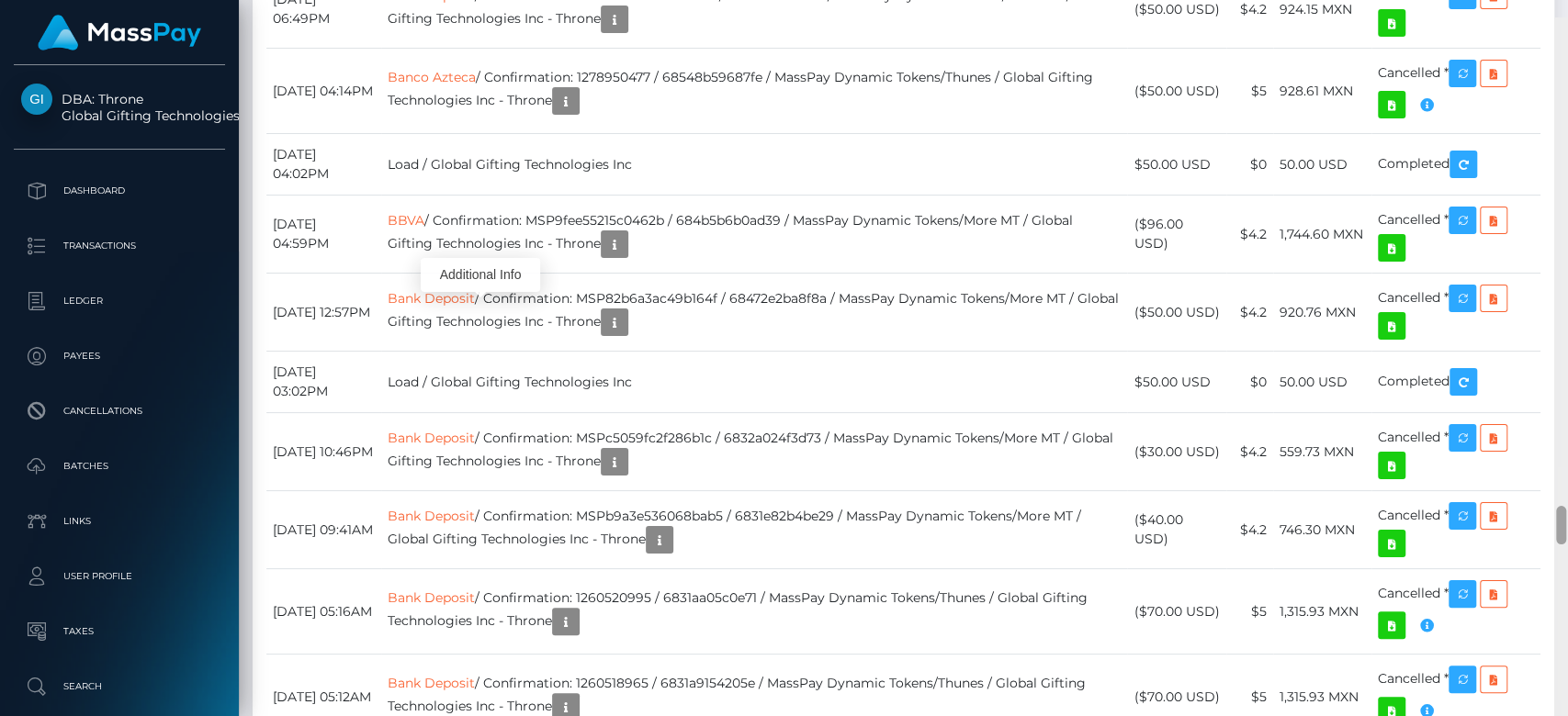
click at [1548, 493] on div at bounding box center [1561, 376] width 13 height 717
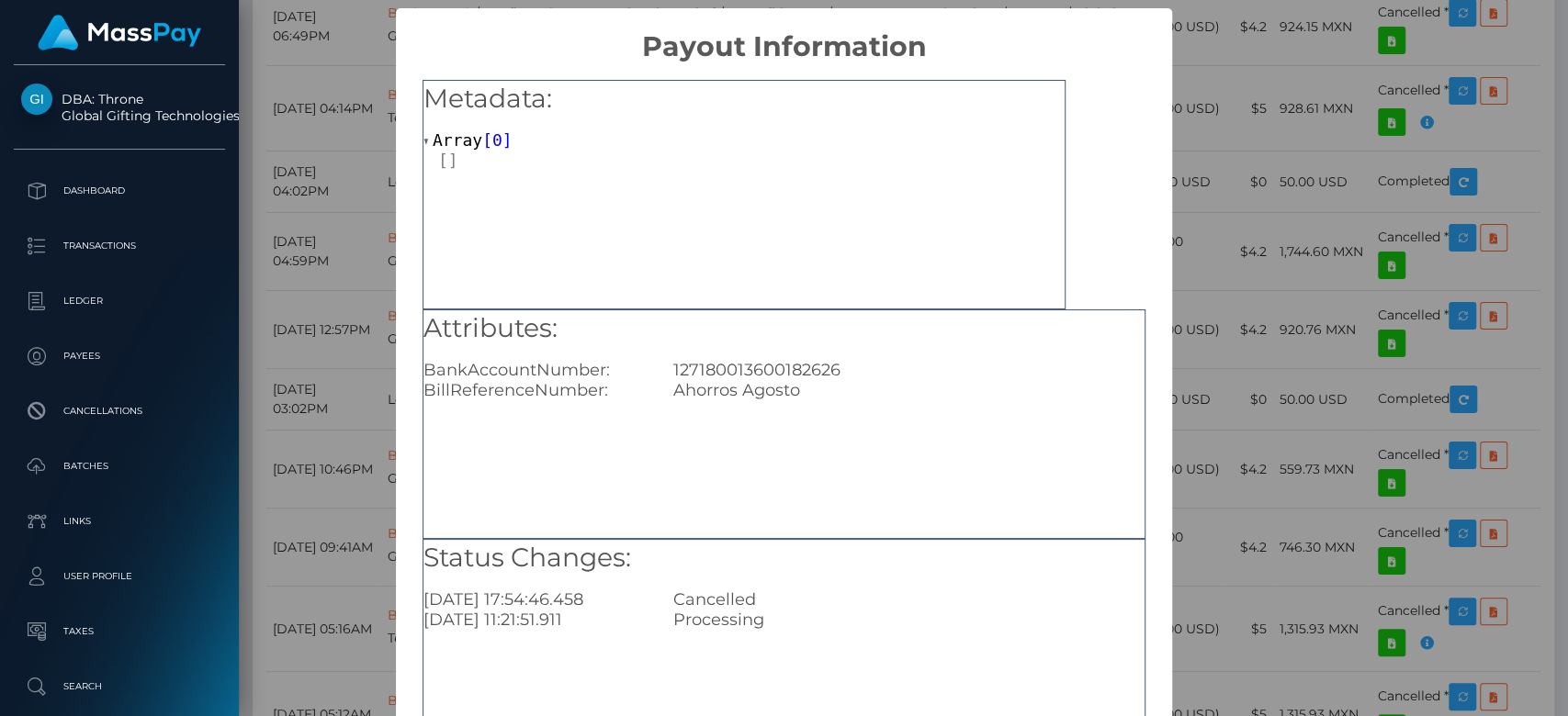
click at [1139, 595] on div "Metadata: Array [ 0 ] Attributes: BankAccountNumber: 127180013600182626 BillRef…" at bounding box center [784, 418] width 776 height 709
click at [1225, 542] on div "× Payout Information Metadata: Array [ 0 ] Attributes: BankAccountNumber: 12718…" at bounding box center [784, 358] width 1568 height 716
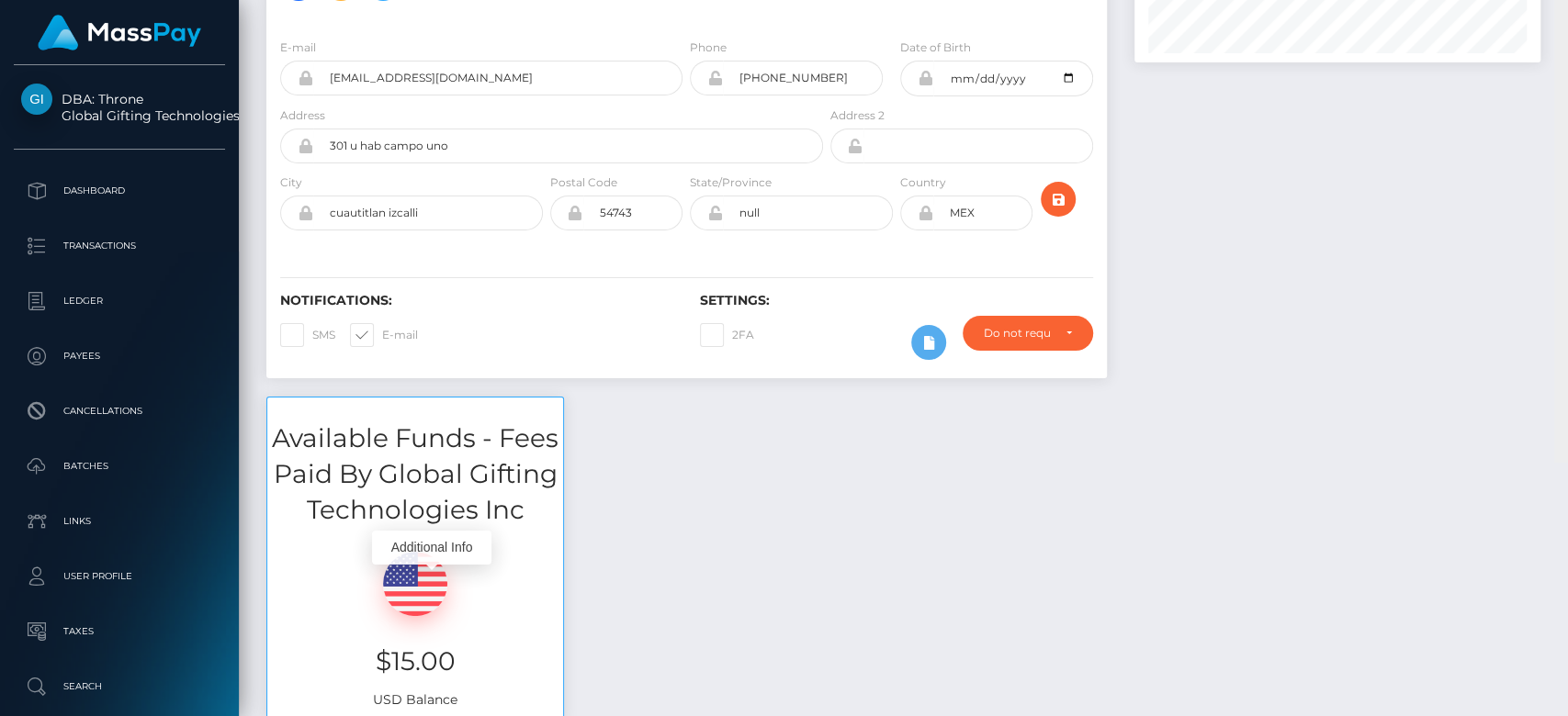
scroll to position [0, 0]
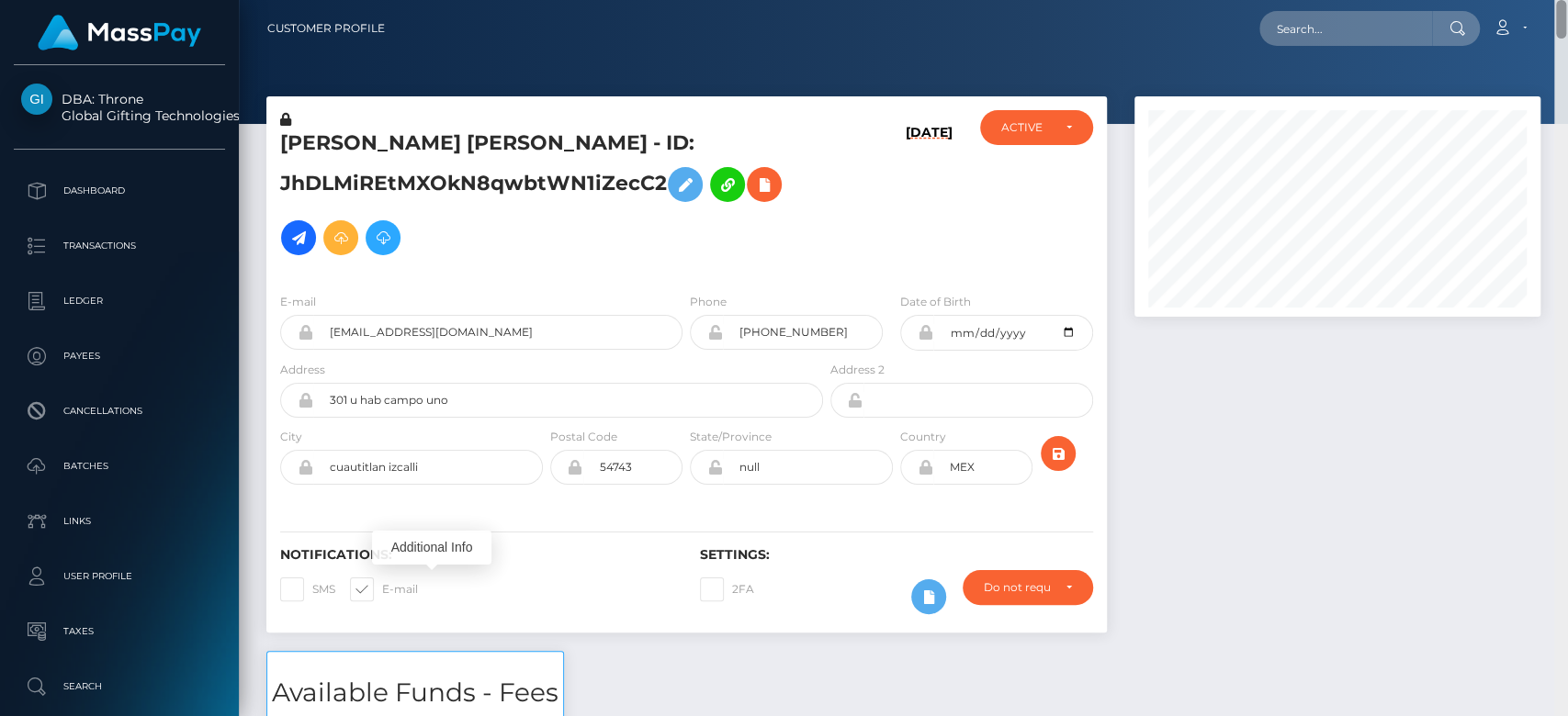
drag, startPoint x: 1564, startPoint y: 492, endPoint x: 1543, endPoint y: -35, distance: 527.4
click at [1543, 0] on html "DBA: Throne Global Gifting Technologies Inc Dashboard Transactions Ledger Payee…" at bounding box center [784, 358] width 1568 height 716
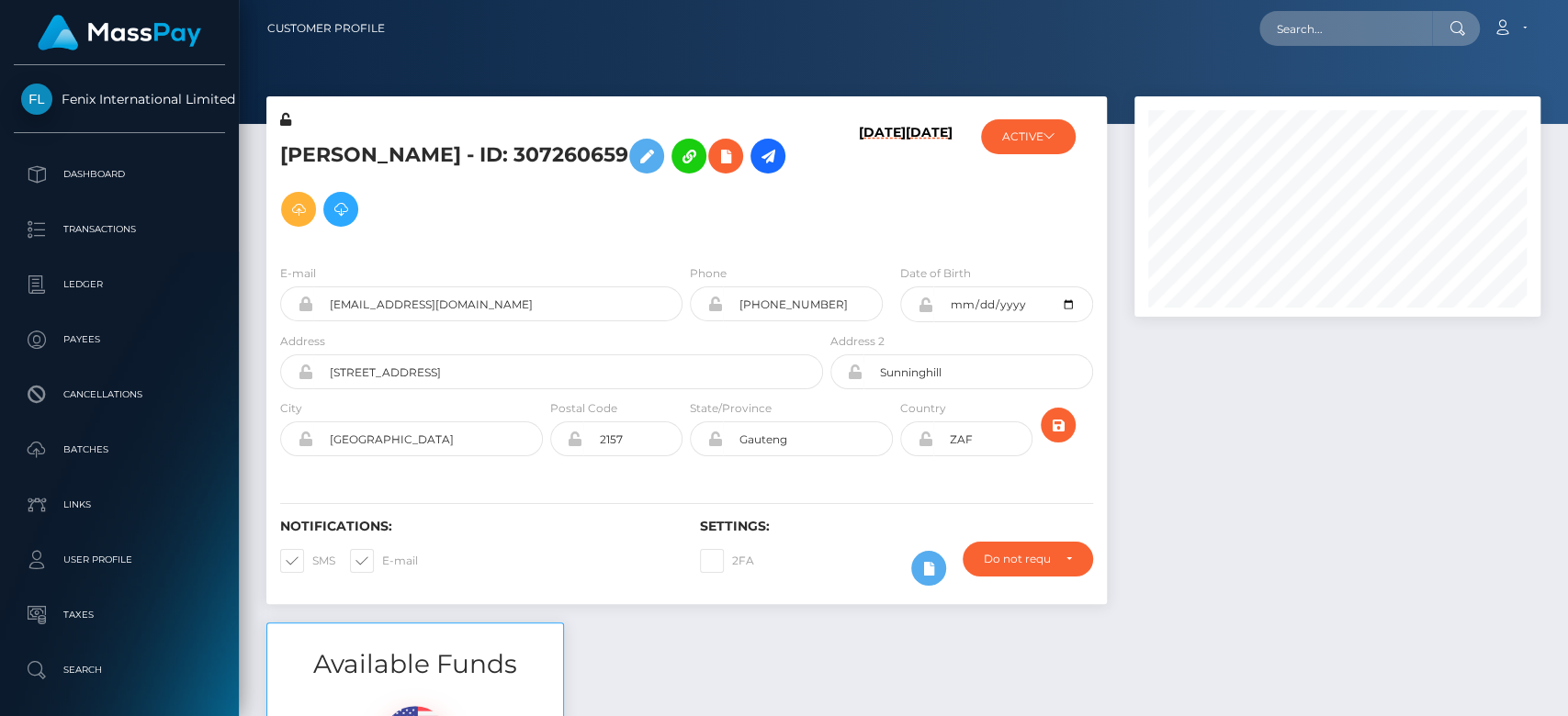
scroll to position [221, 406]
click at [1459, 493] on div at bounding box center [1338, 358] width 434 height 526
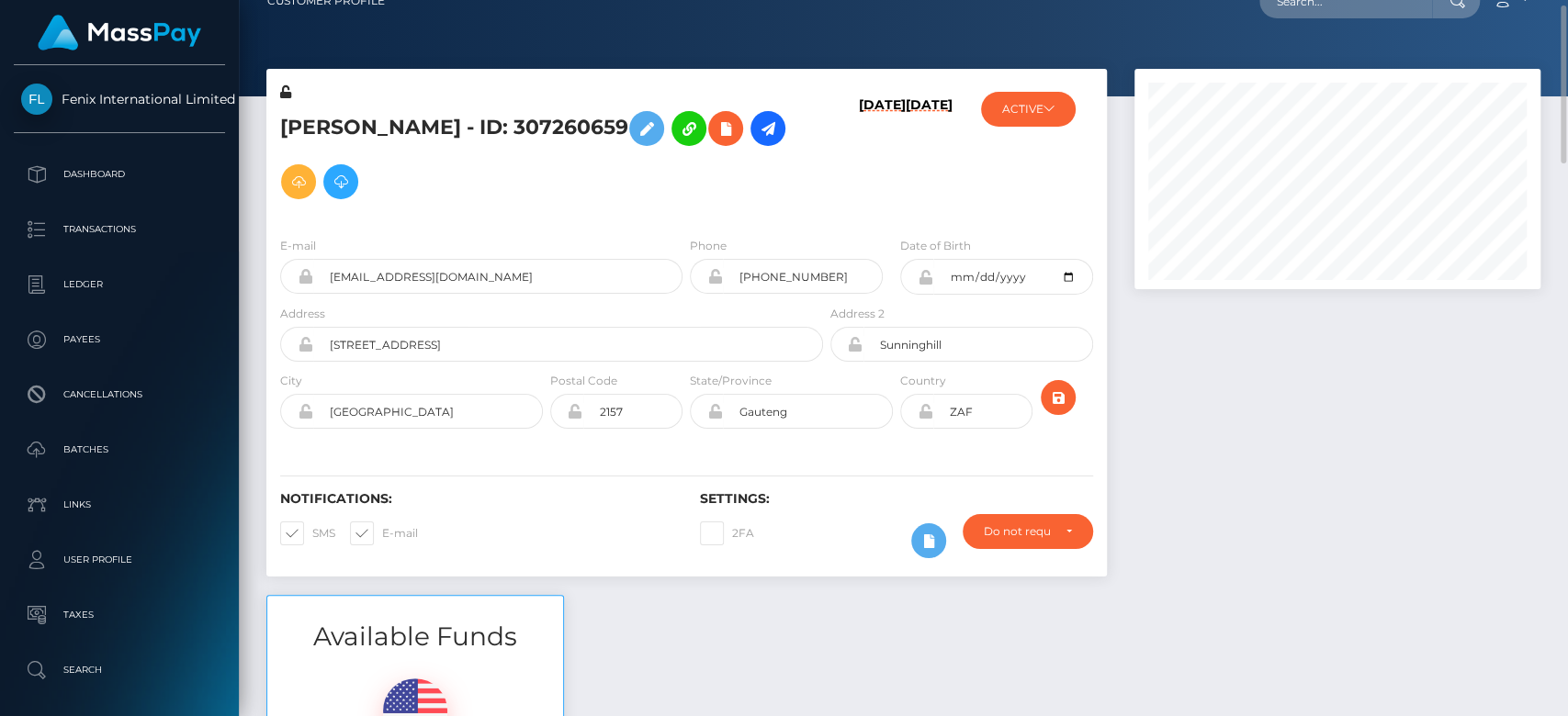
scroll to position [139, 0]
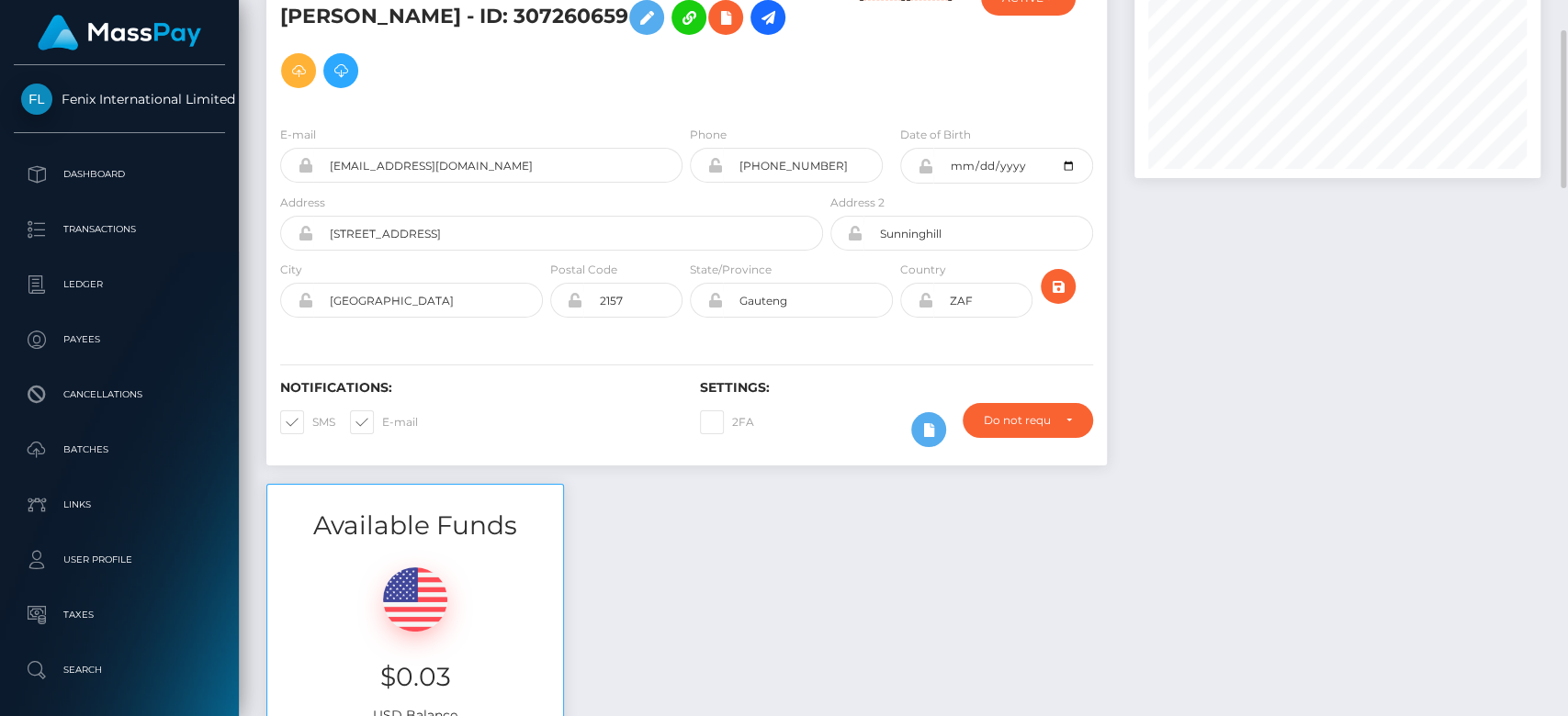
click at [1289, 220] on div at bounding box center [1338, 221] width 434 height 526
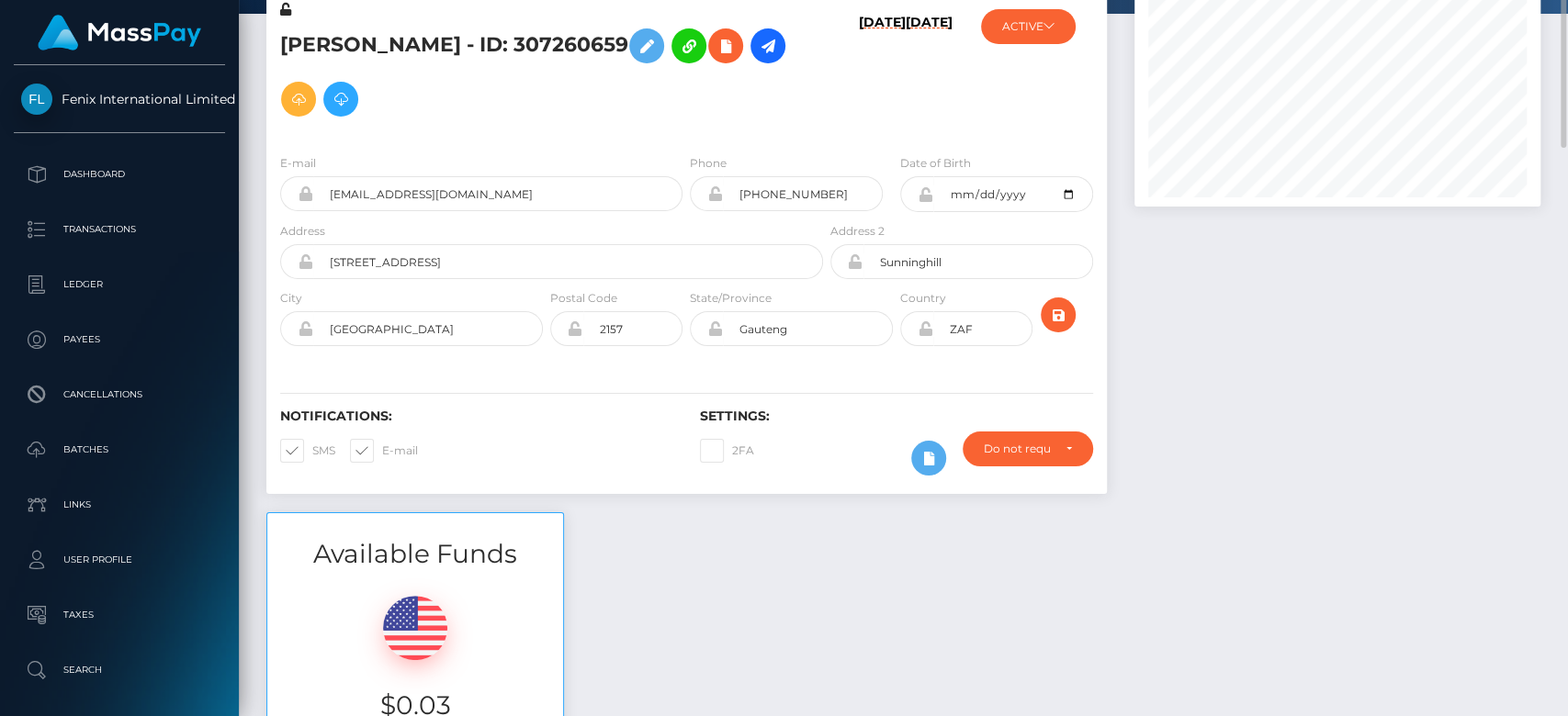
scroll to position [83, 0]
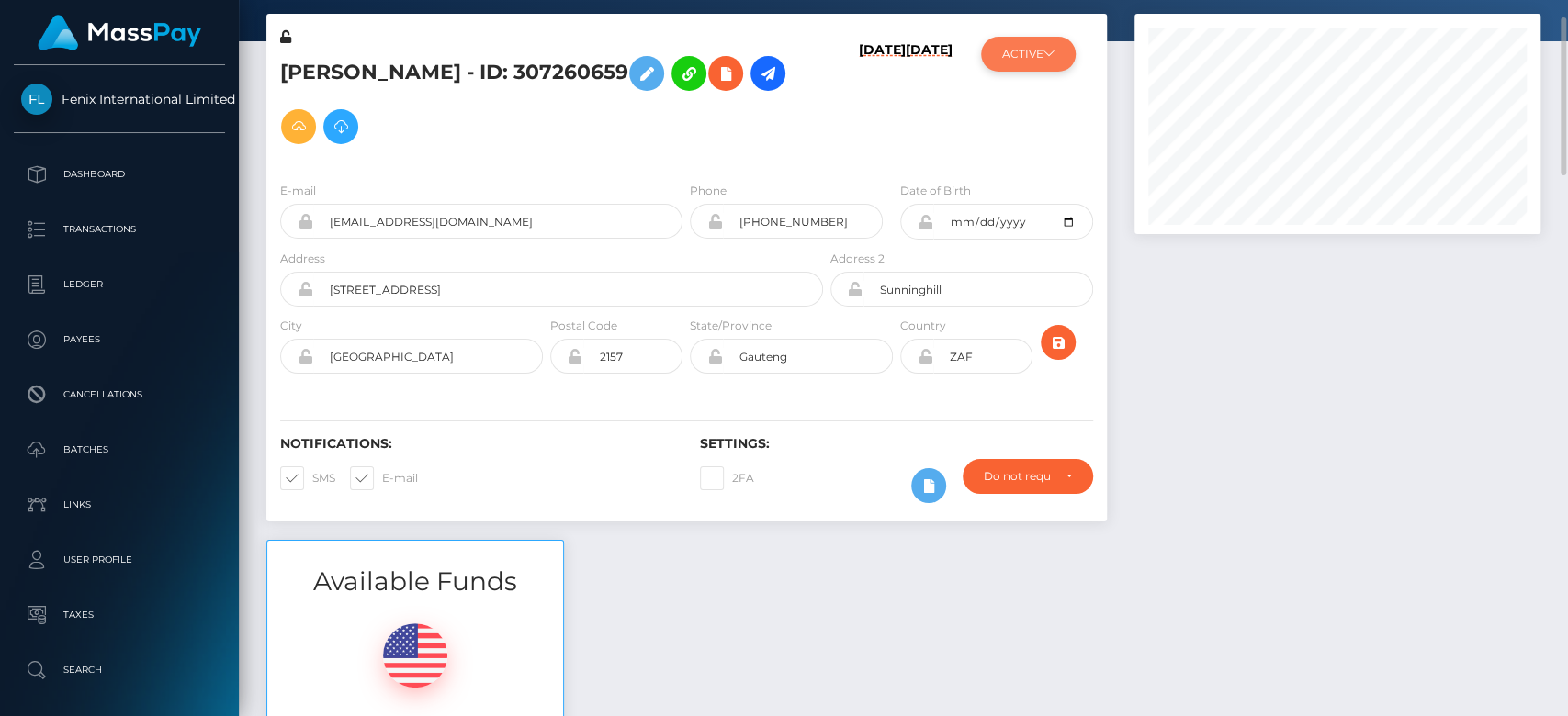
click at [1014, 55] on button "ACTIVE" at bounding box center [1028, 54] width 94 height 35
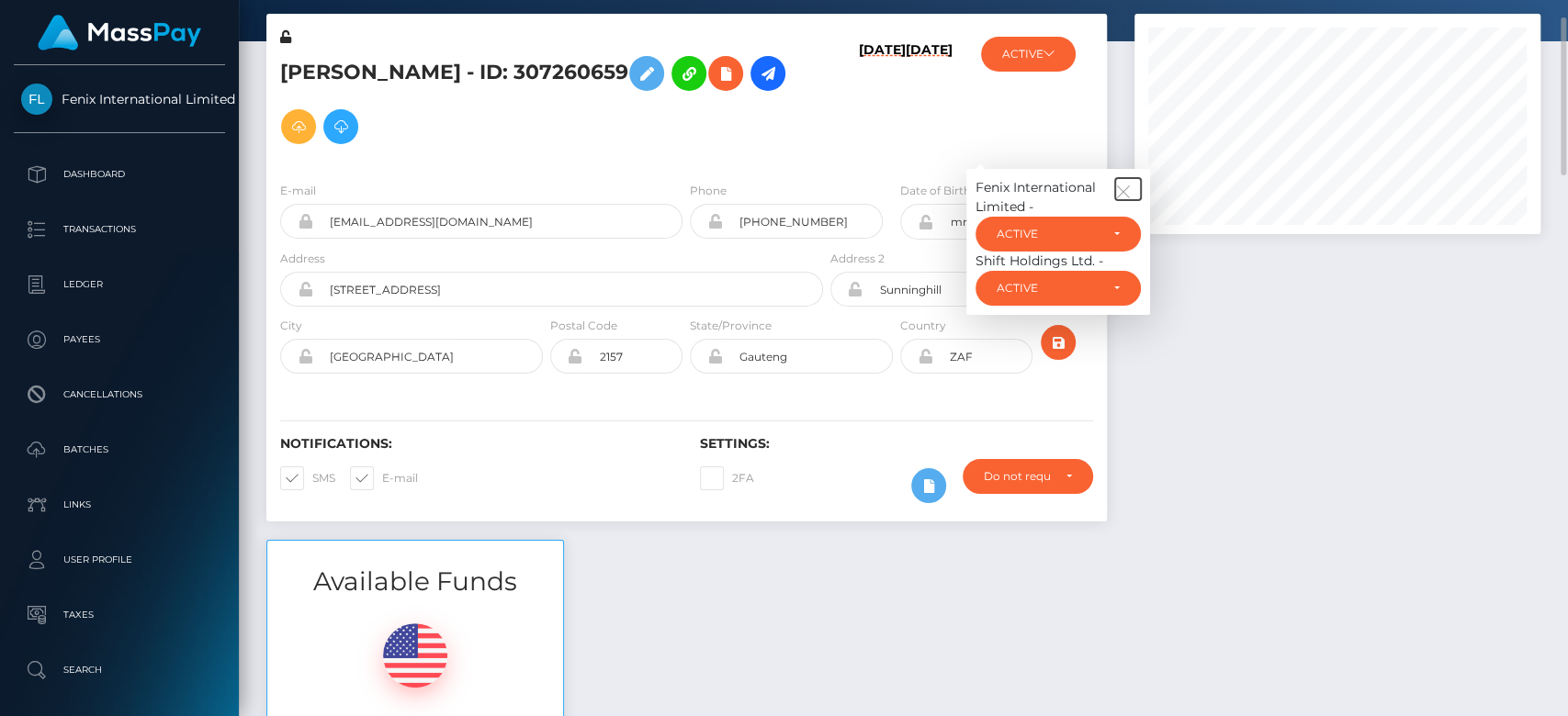
click at [1120, 192] on icon "button" at bounding box center [1123, 191] width 16 height 16
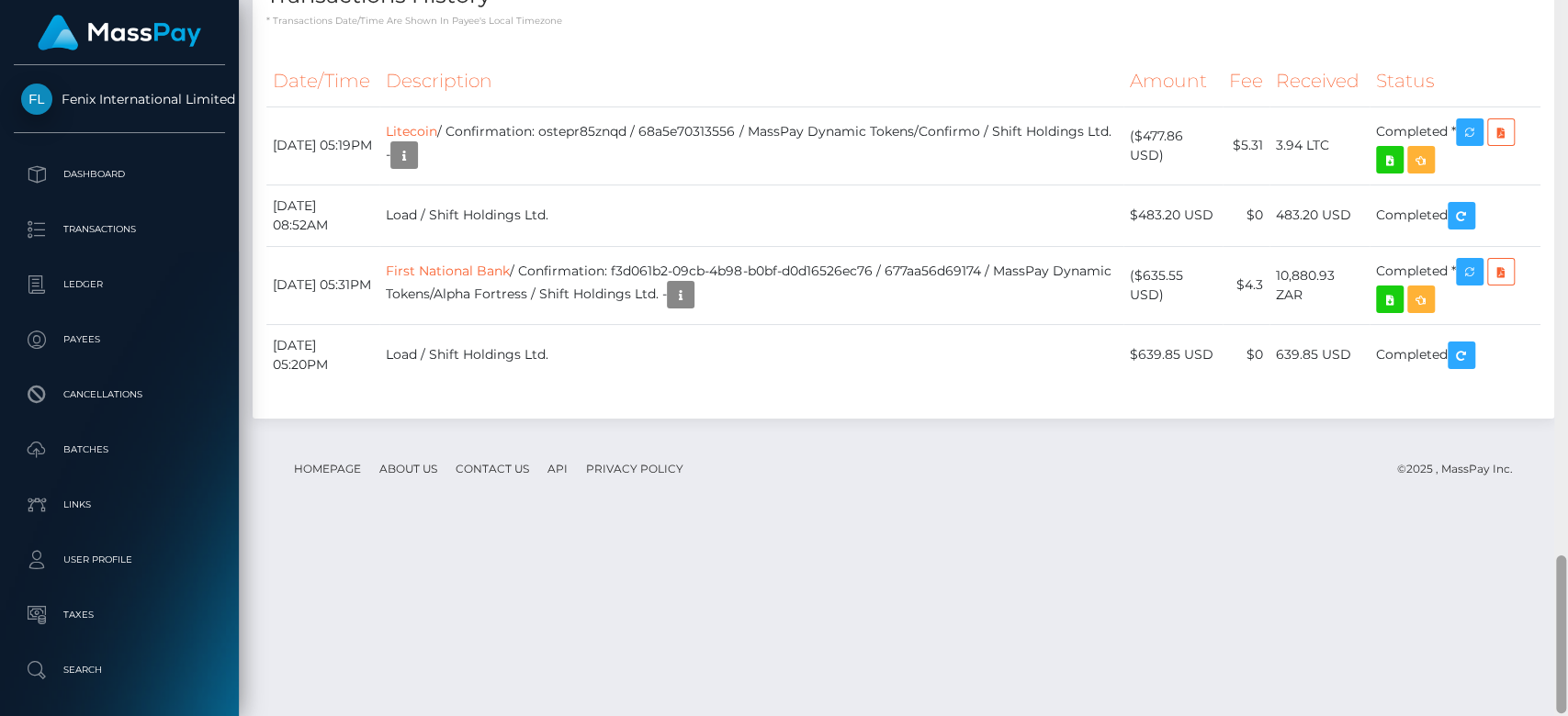
scroll to position [2514, 0]
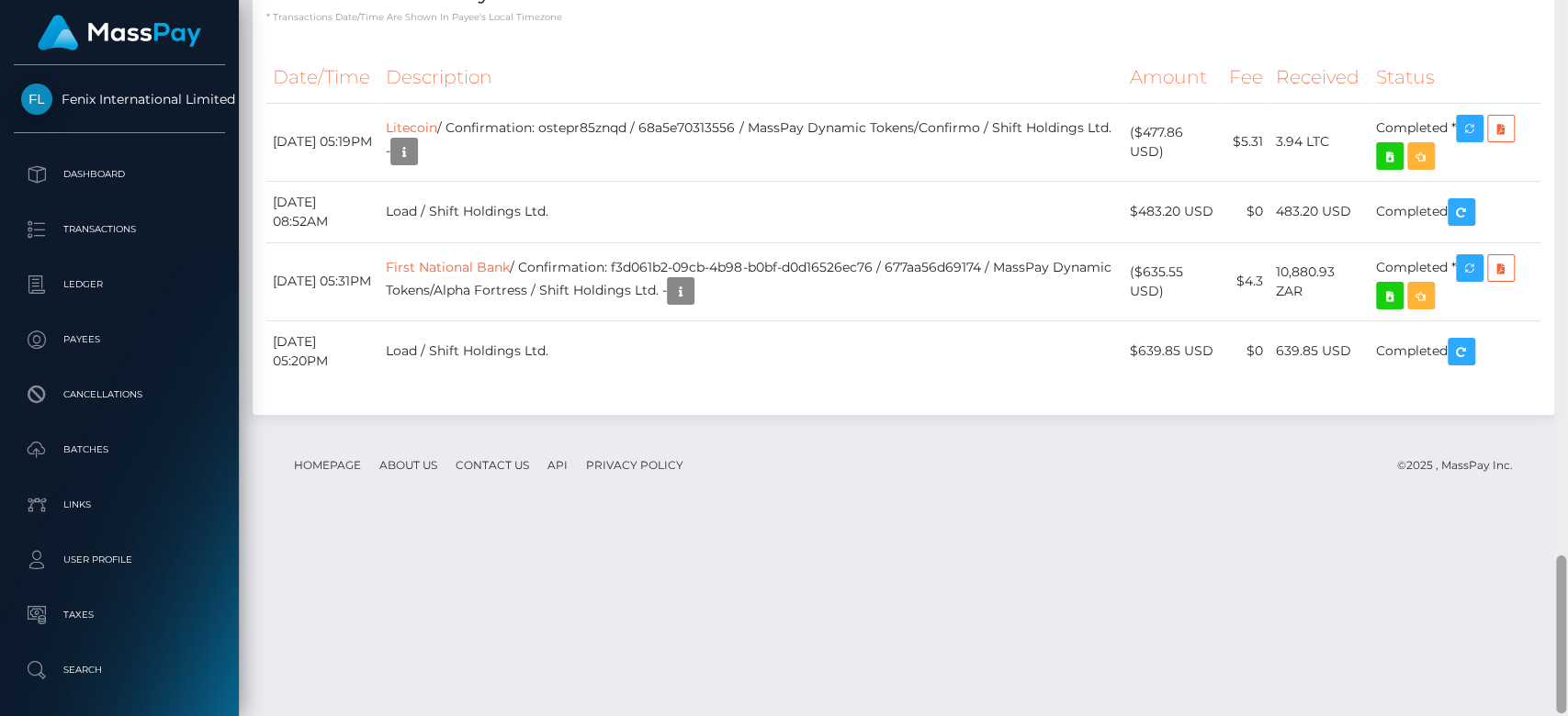
drag, startPoint x: 1558, startPoint y: 322, endPoint x: 1566, endPoint y: 701, distance: 379.1
click at [1566, 701] on div at bounding box center [1561, 358] width 13 height 717
click at [1477, 141] on icon "button" at bounding box center [1470, 129] width 22 height 23
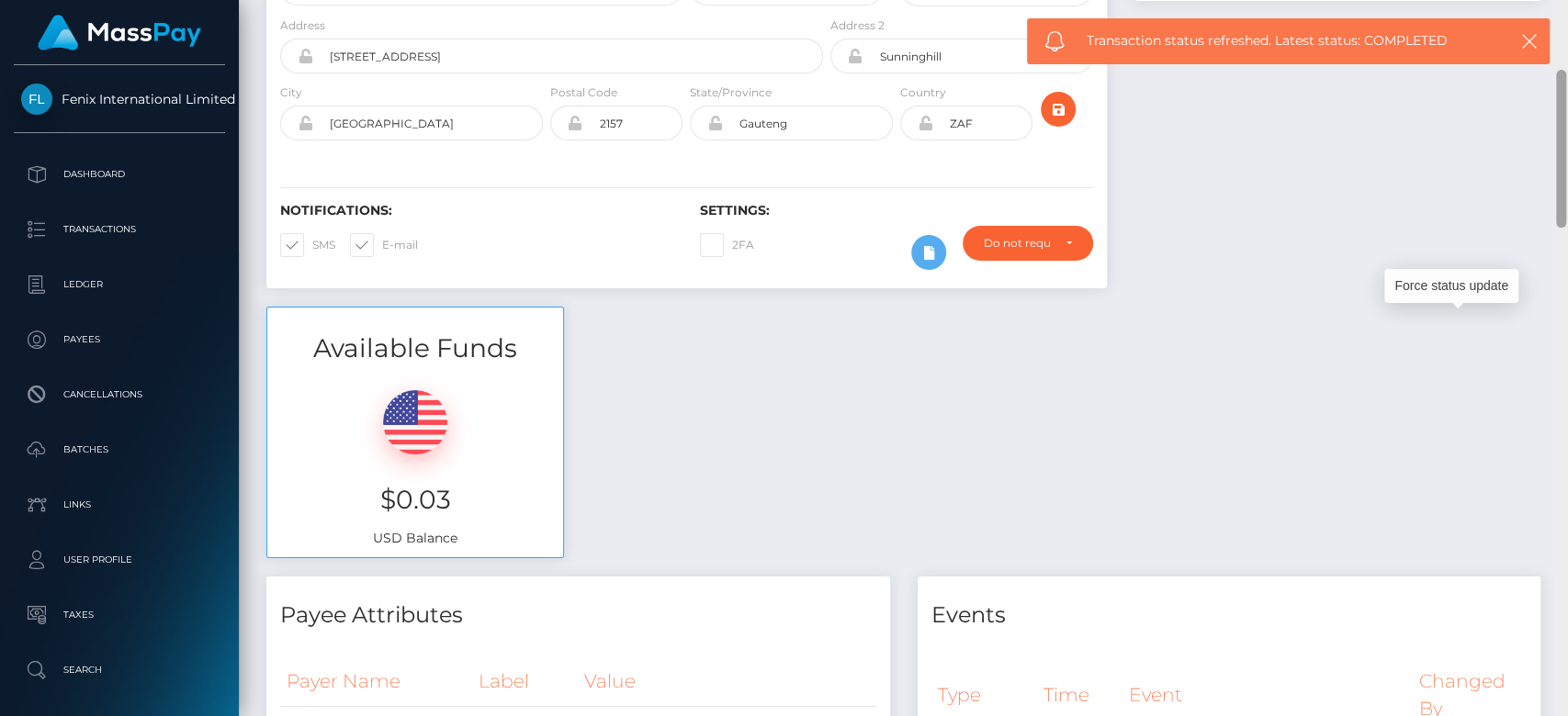
scroll to position [0, 0]
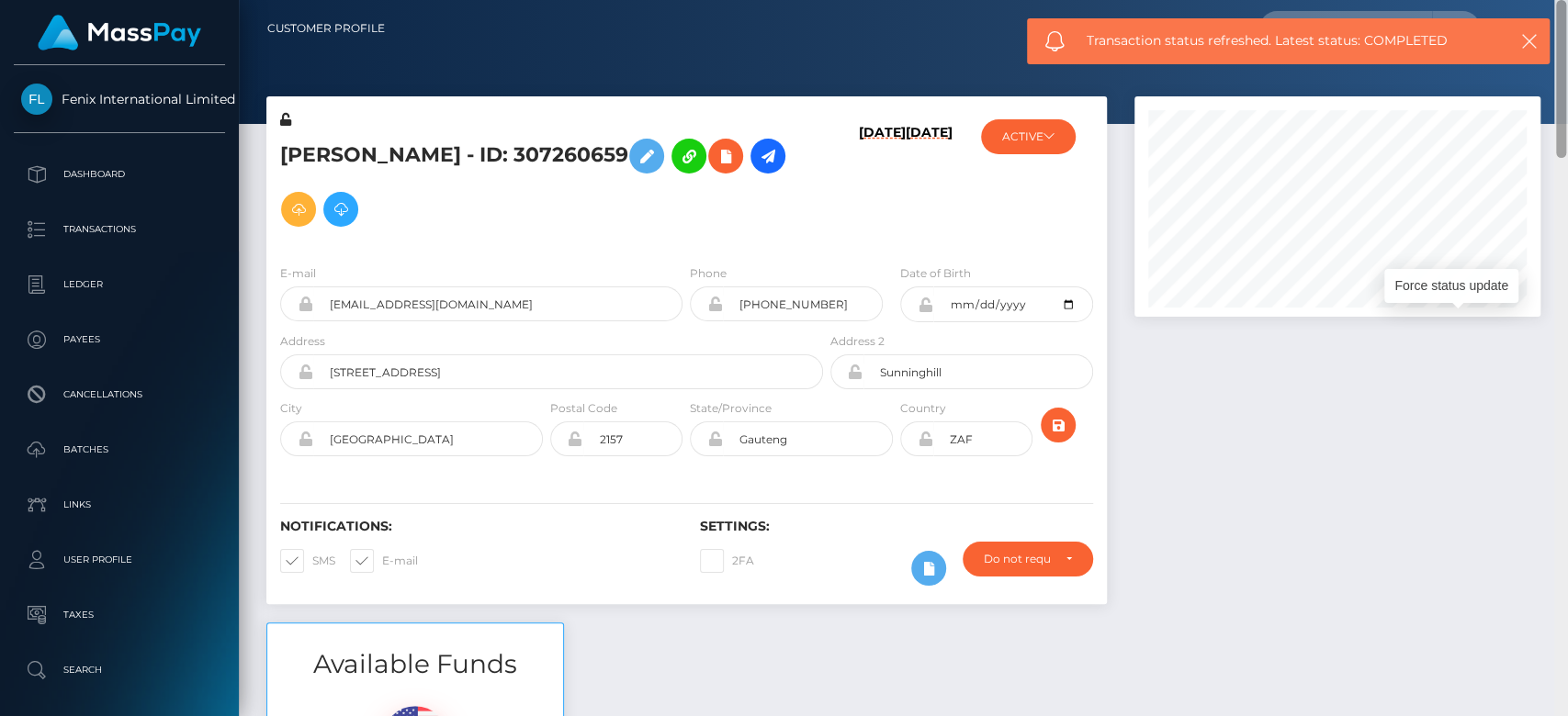
drag, startPoint x: 1561, startPoint y: 616, endPoint x: 1552, endPoint y: 53, distance: 563.1
click at [1552, 53] on div "Customer Profile Loading... Loading..." at bounding box center [903, 358] width 1329 height 716
drag, startPoint x: 389, startPoint y: 158, endPoint x: 378, endPoint y: 158, distance: 11.0
click at [378, 158] on h5 "[PERSON_NAME] - ID: 307260659" at bounding box center [547, 183] width 533 height 106
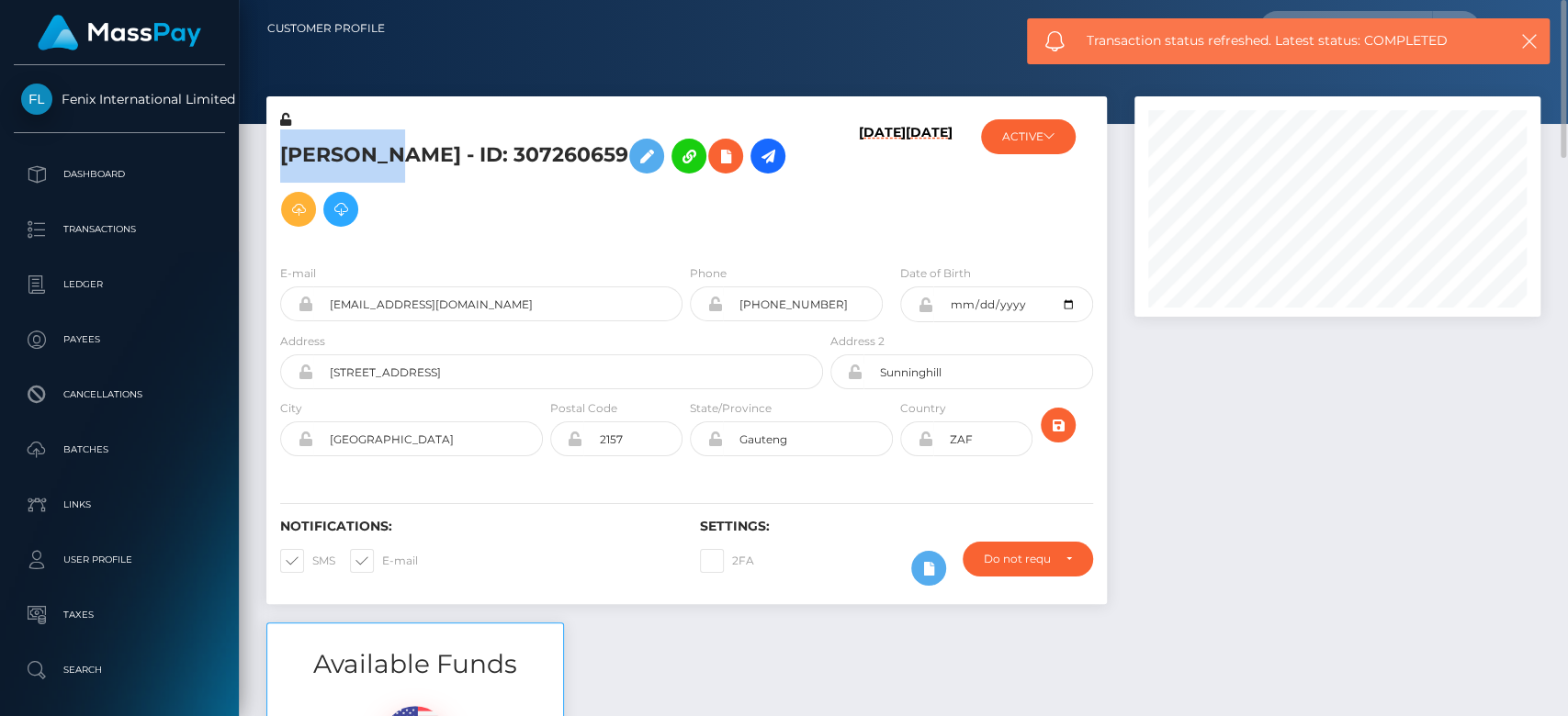
drag, startPoint x: 378, startPoint y: 158, endPoint x: 282, endPoint y: 161, distance: 96.0
click at [282, 161] on h5 "[PERSON_NAME] - ID: 307260659" at bounding box center [547, 183] width 533 height 106
copy h5 "Katiuscia"
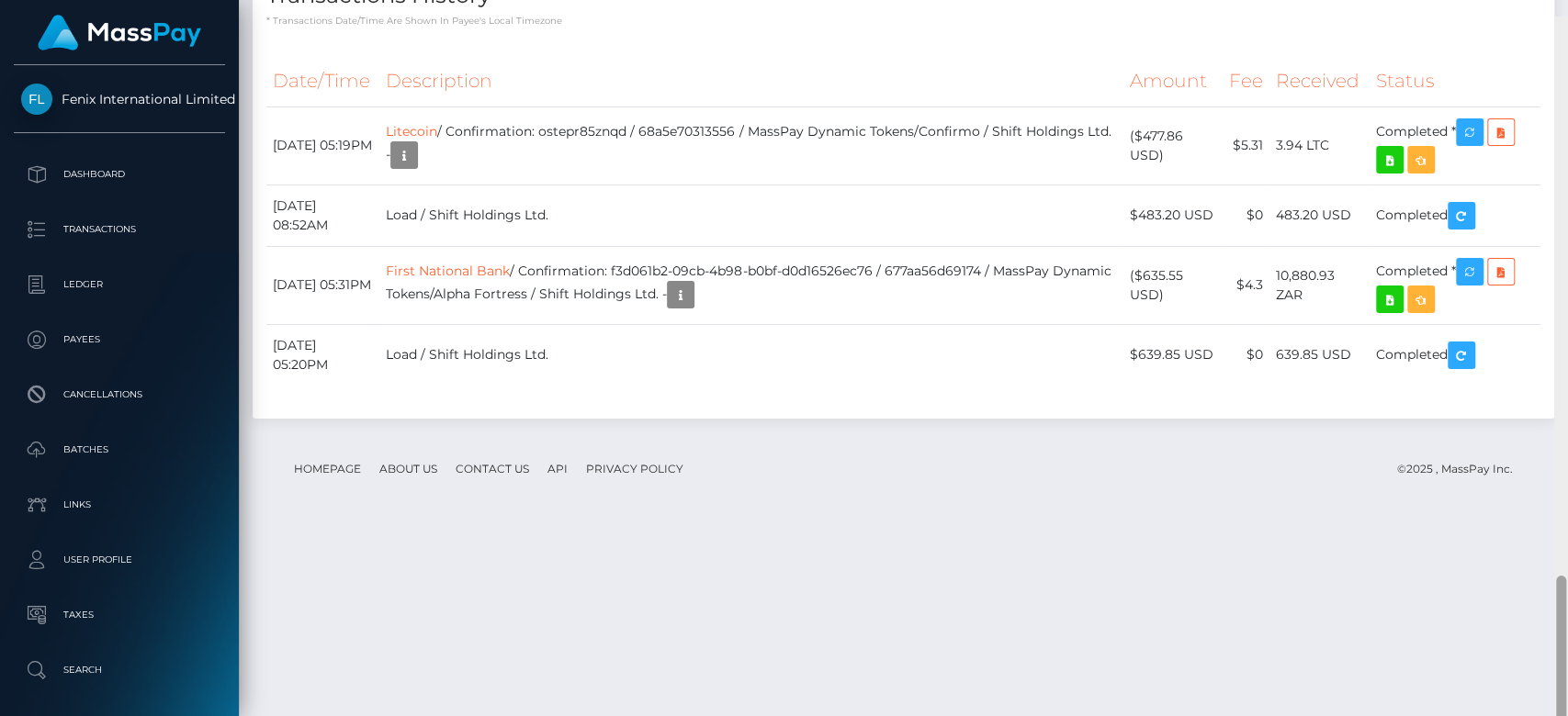
scroll to position [2527, 0]
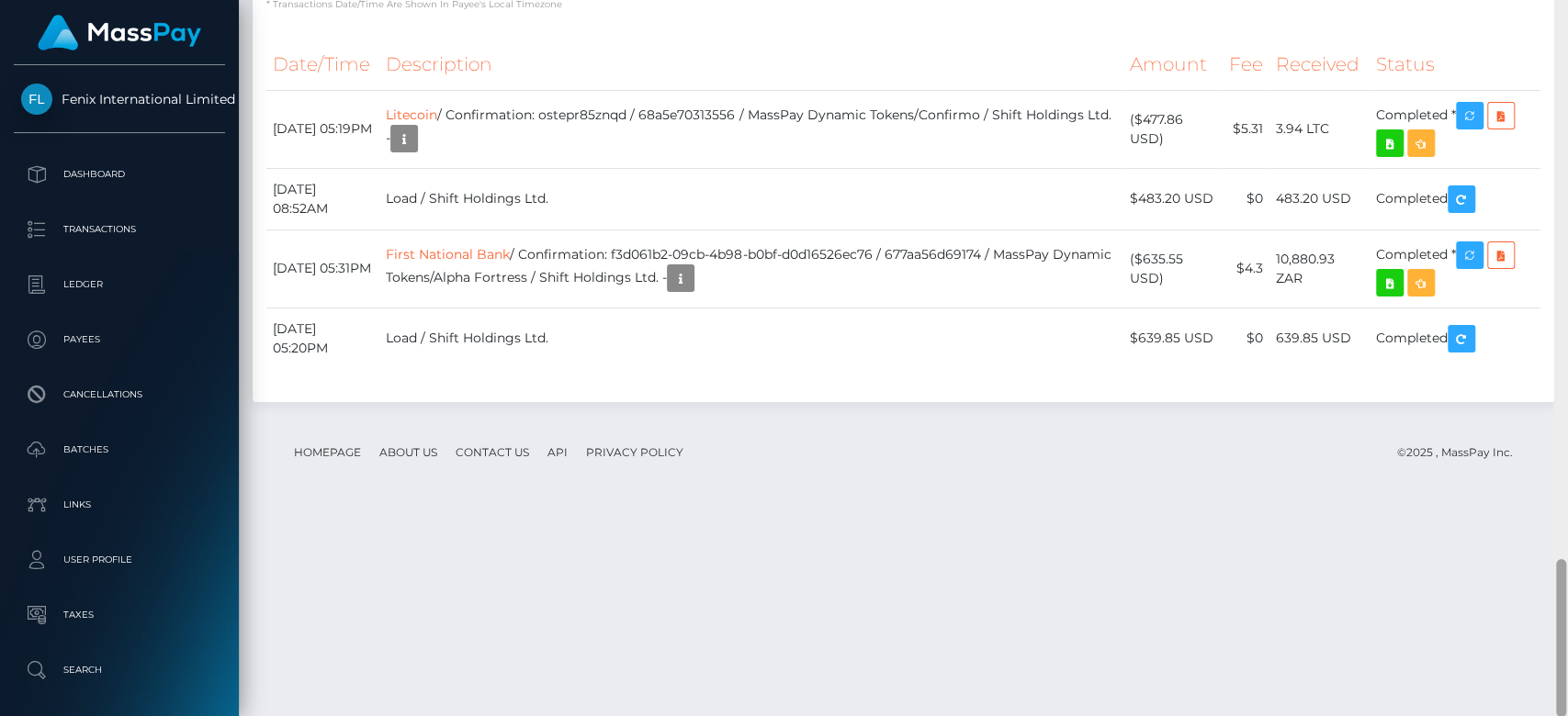
drag, startPoint x: 1558, startPoint y: 128, endPoint x: 1566, endPoint y: 690, distance: 562.1
click at [1566, 690] on div at bounding box center [1561, 358] width 13 height 717
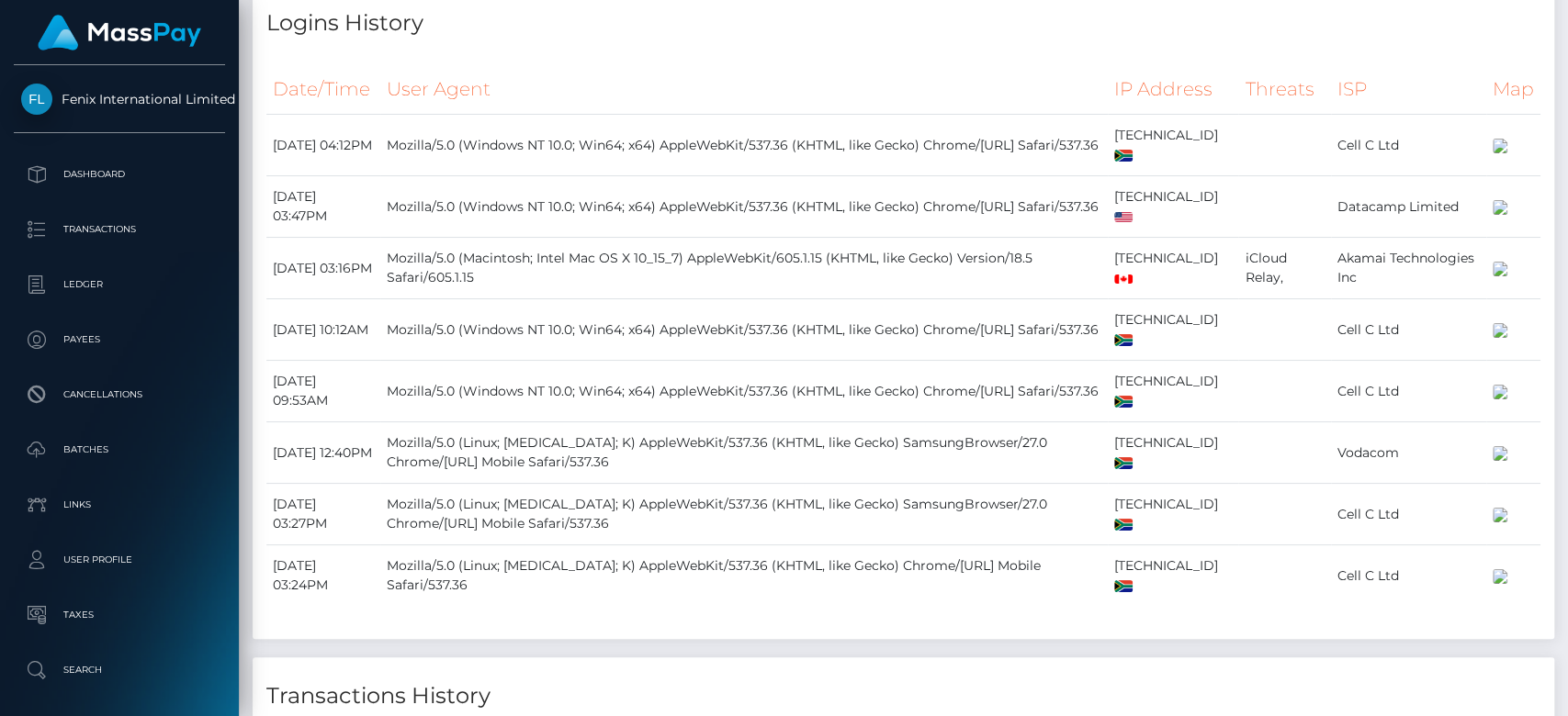
click at [1557, 124] on div at bounding box center [1561, 358] width 13 height 717
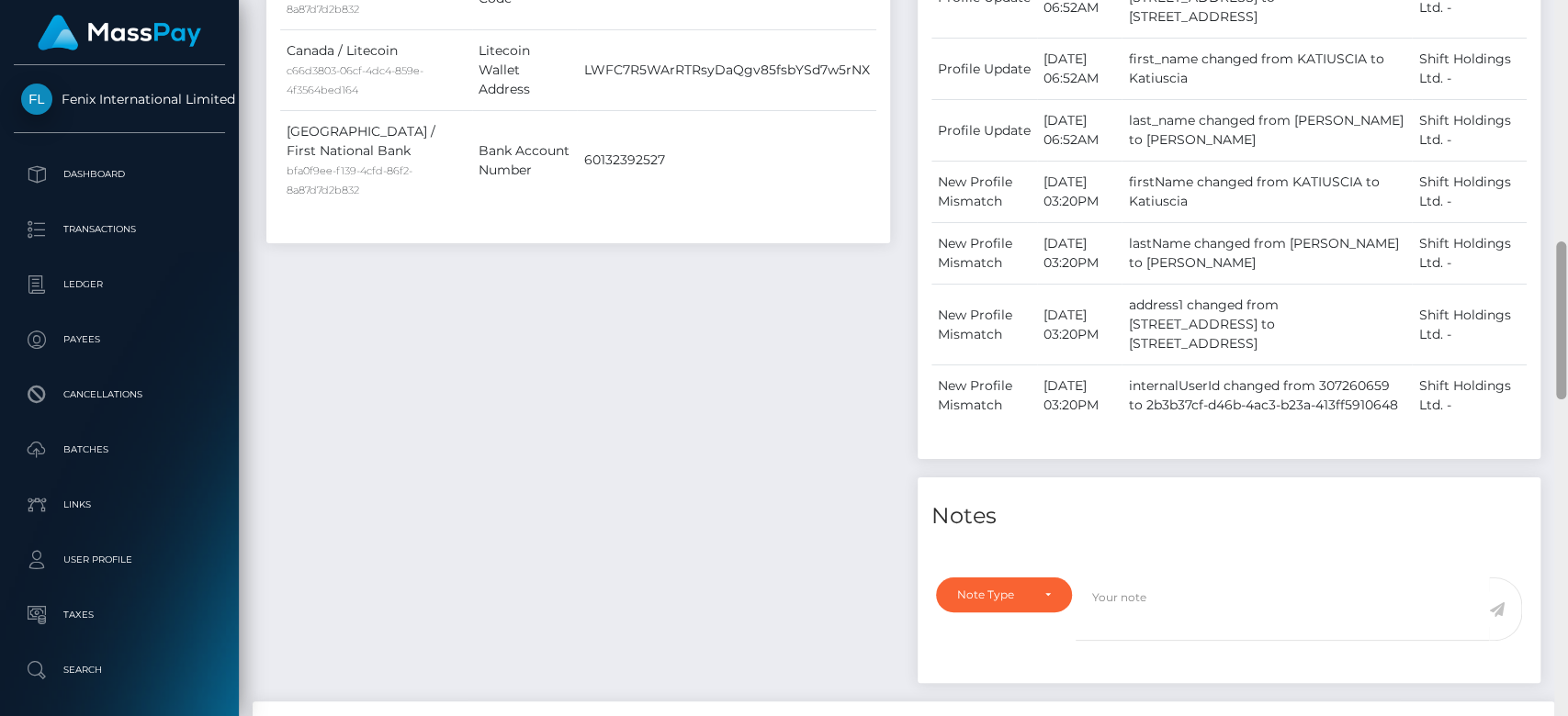
click at [1557, 125] on div at bounding box center [1561, 358] width 13 height 717
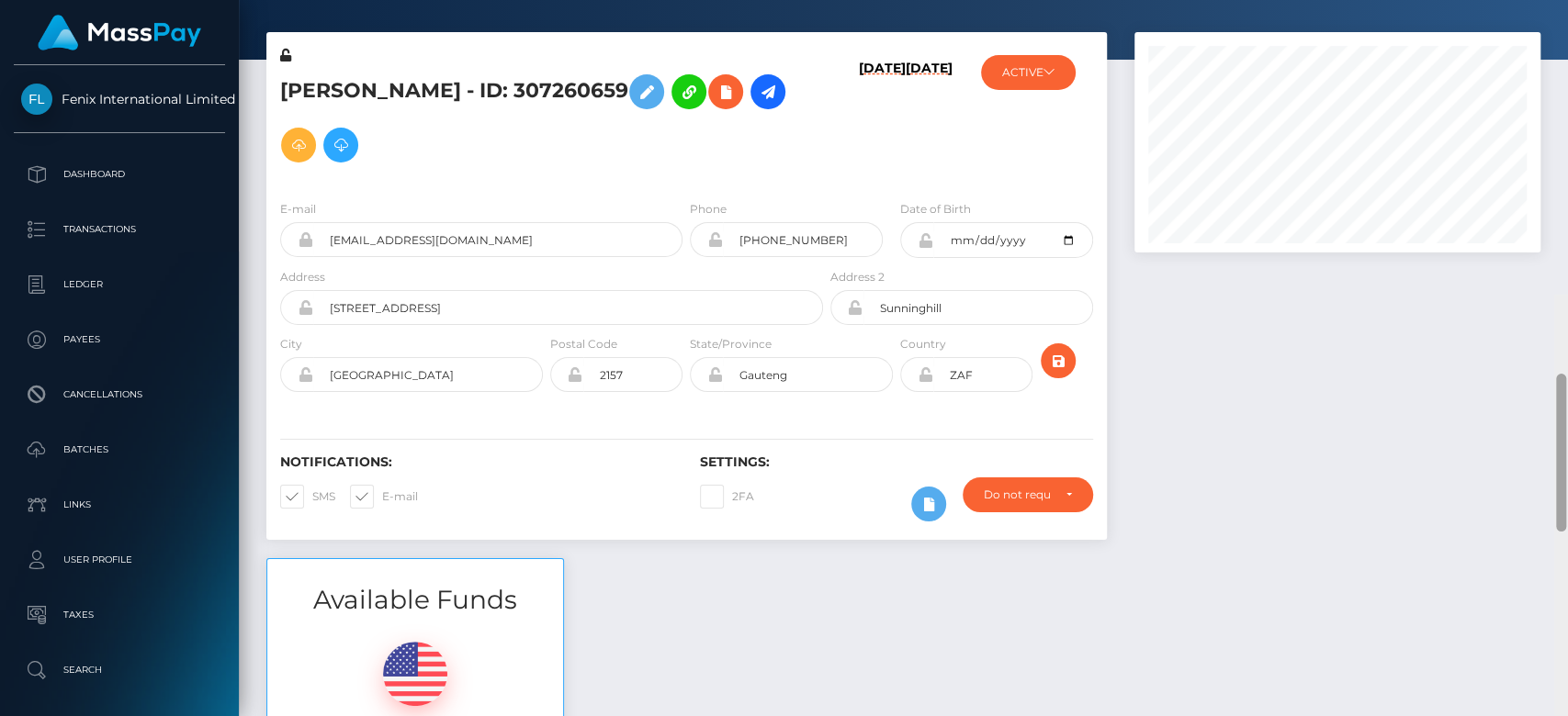
scroll to position [0, 0]
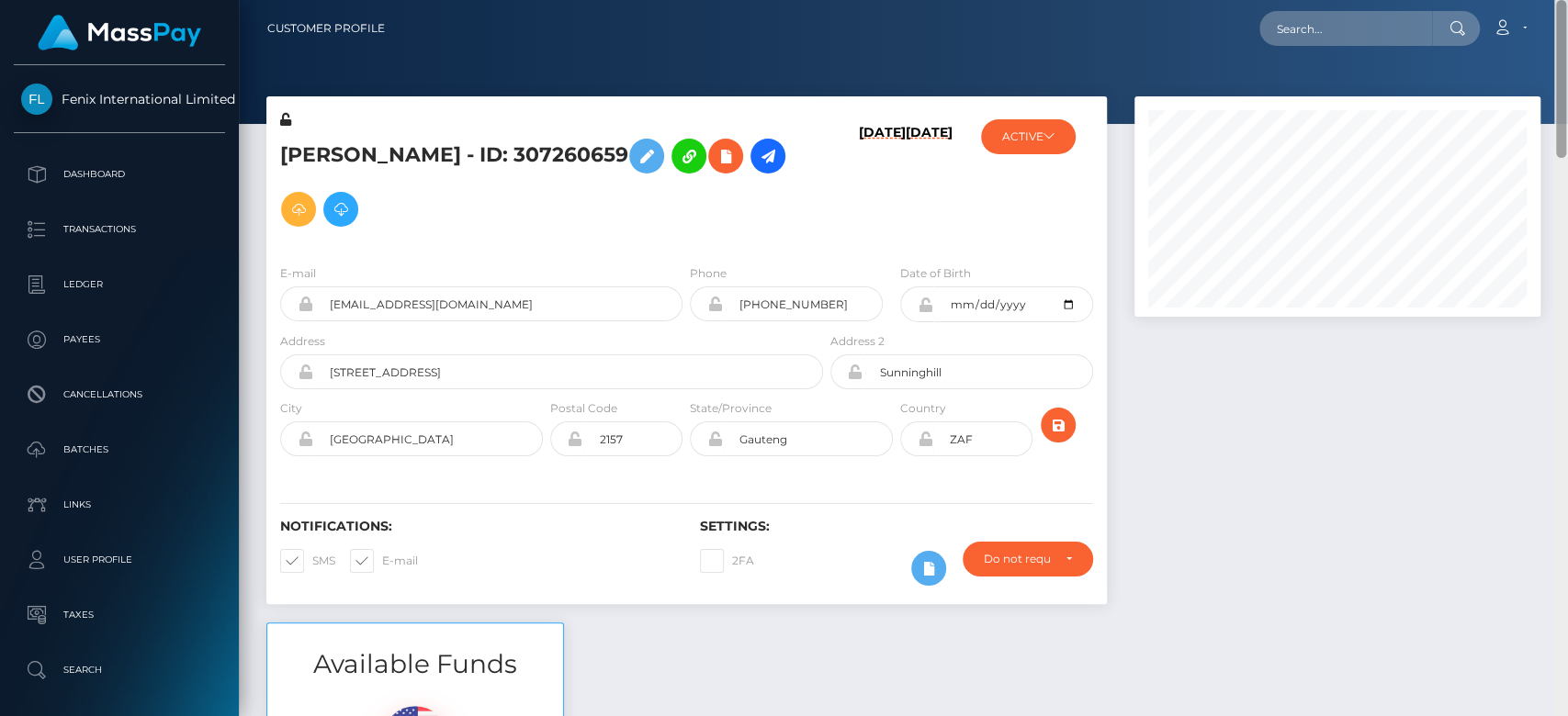
drag, startPoint x: 1557, startPoint y: 126, endPoint x: 1487, endPoint y: -19, distance: 161.0
click at [1487, 0] on html "Fenix International Limited Dashboard Transactions Ledger Payees" at bounding box center [784, 358] width 1568 height 716
click at [1356, 10] on div "Loading... Loading... Account Edit Profile Logout" at bounding box center [970, 29] width 1140 height 39
paste input "[EMAIL_ADDRESS][DOMAIN_NAME]"
click at [1348, 16] on input "[EMAIL_ADDRESS][DOMAIN_NAME]" at bounding box center [1346, 29] width 173 height 35
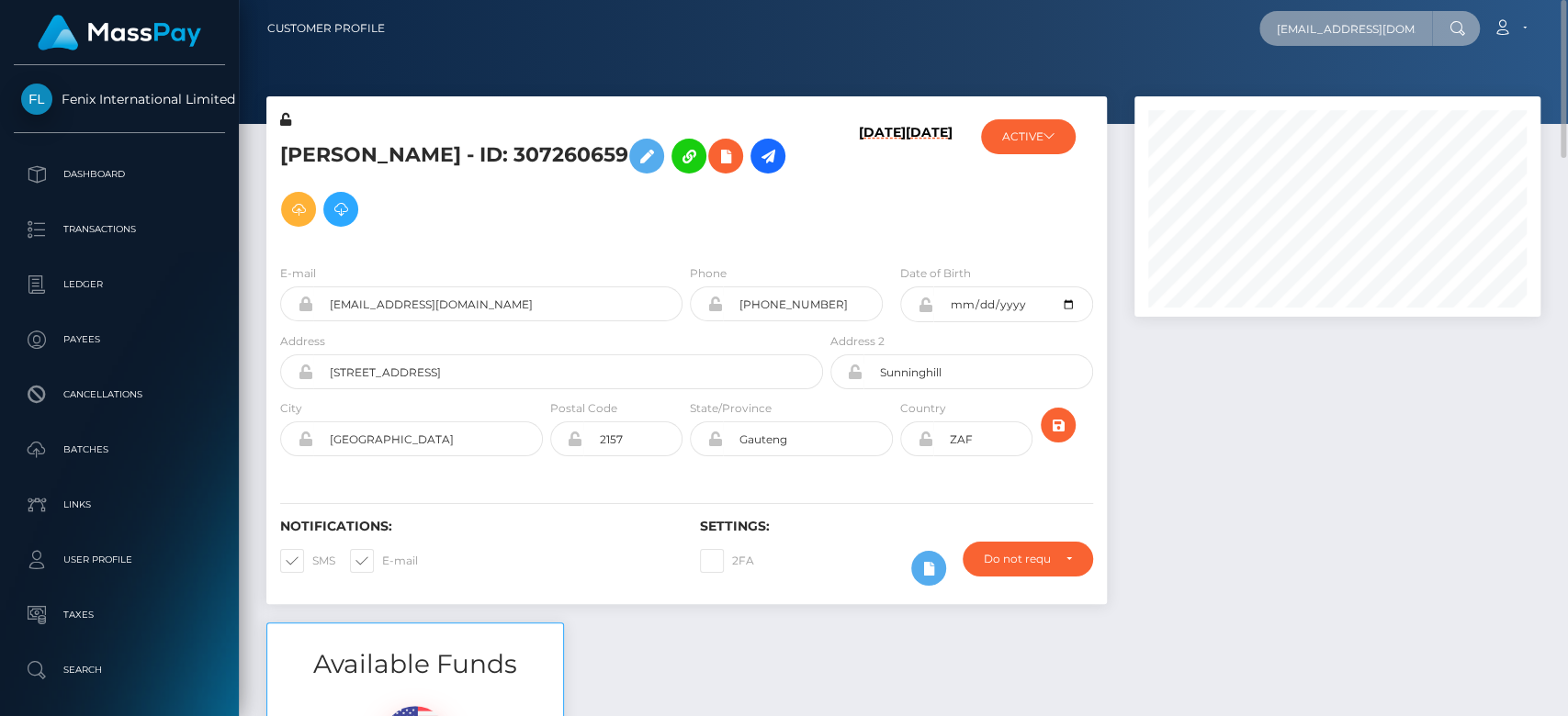
scroll to position [0, 39]
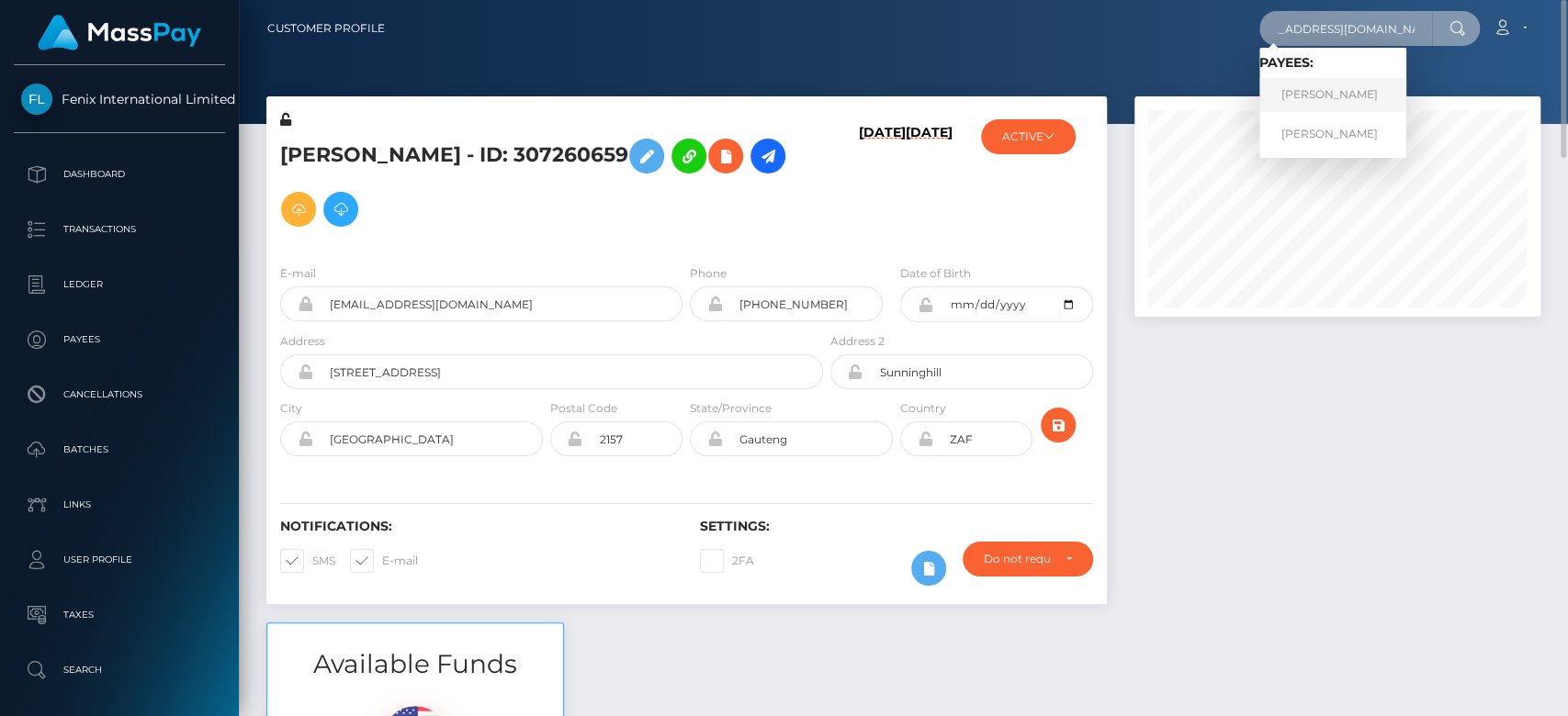
type input "kinkykatsplayroom@gmail.com"
click at [1352, 87] on link "Katiuscia Jackson" at bounding box center [1333, 95] width 147 height 34
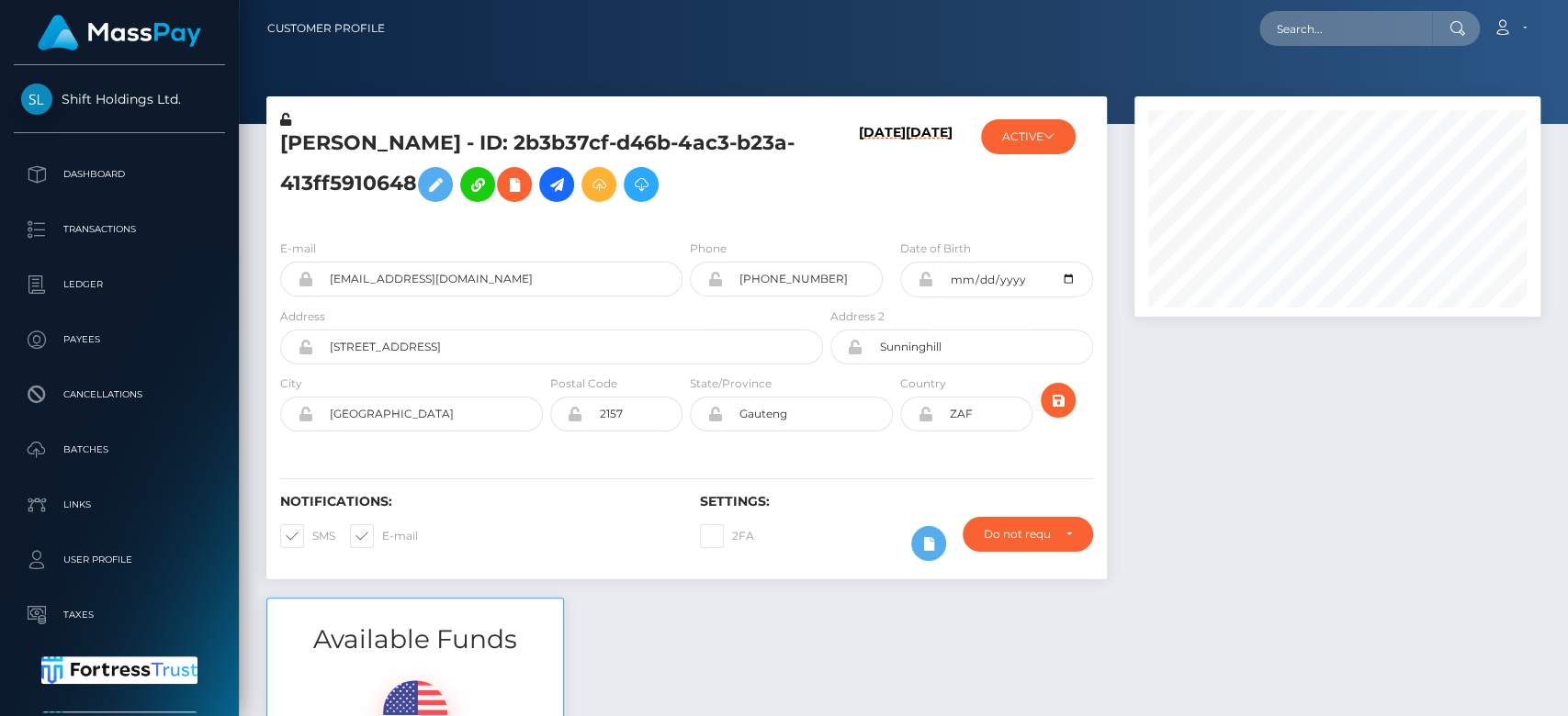
scroll to position [221, 406]
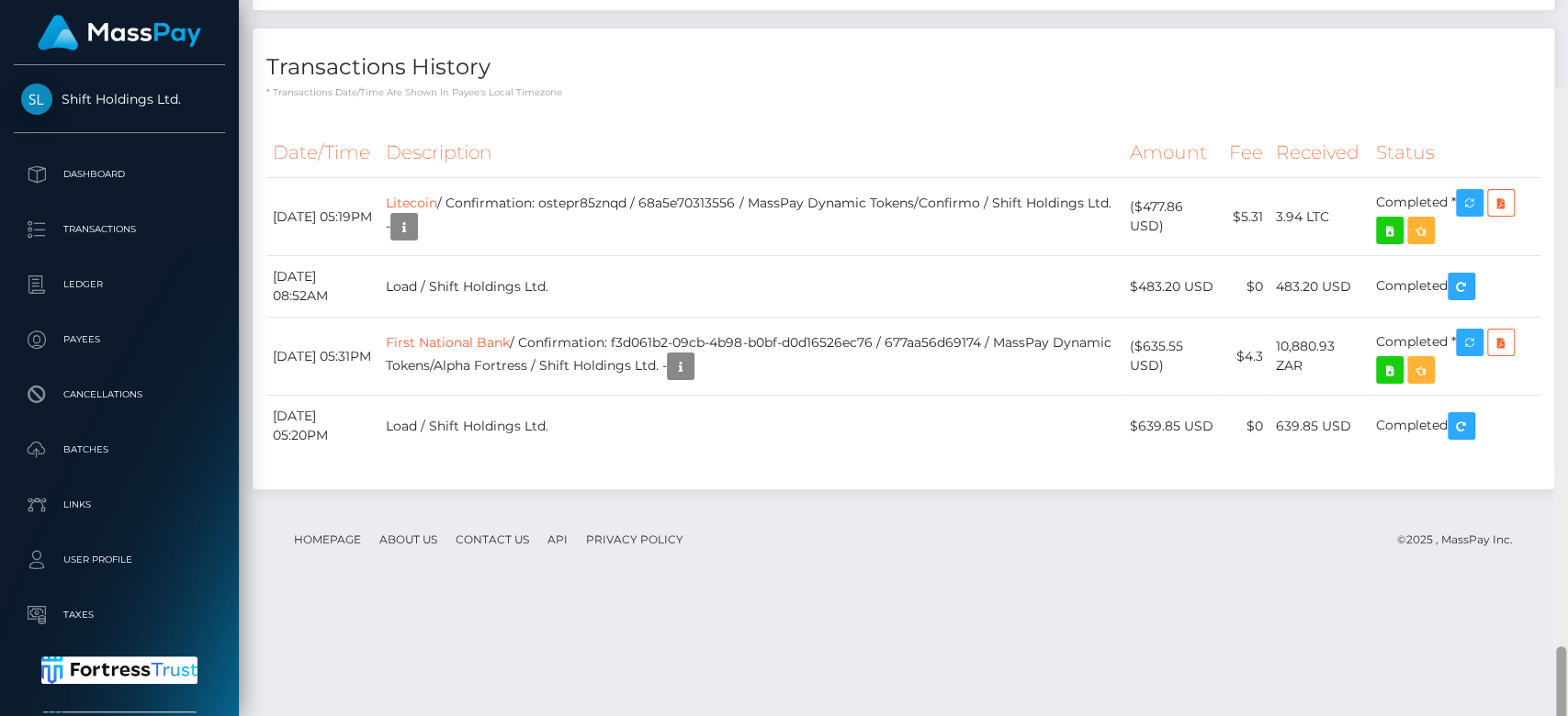
scroll to position [2503, 0]
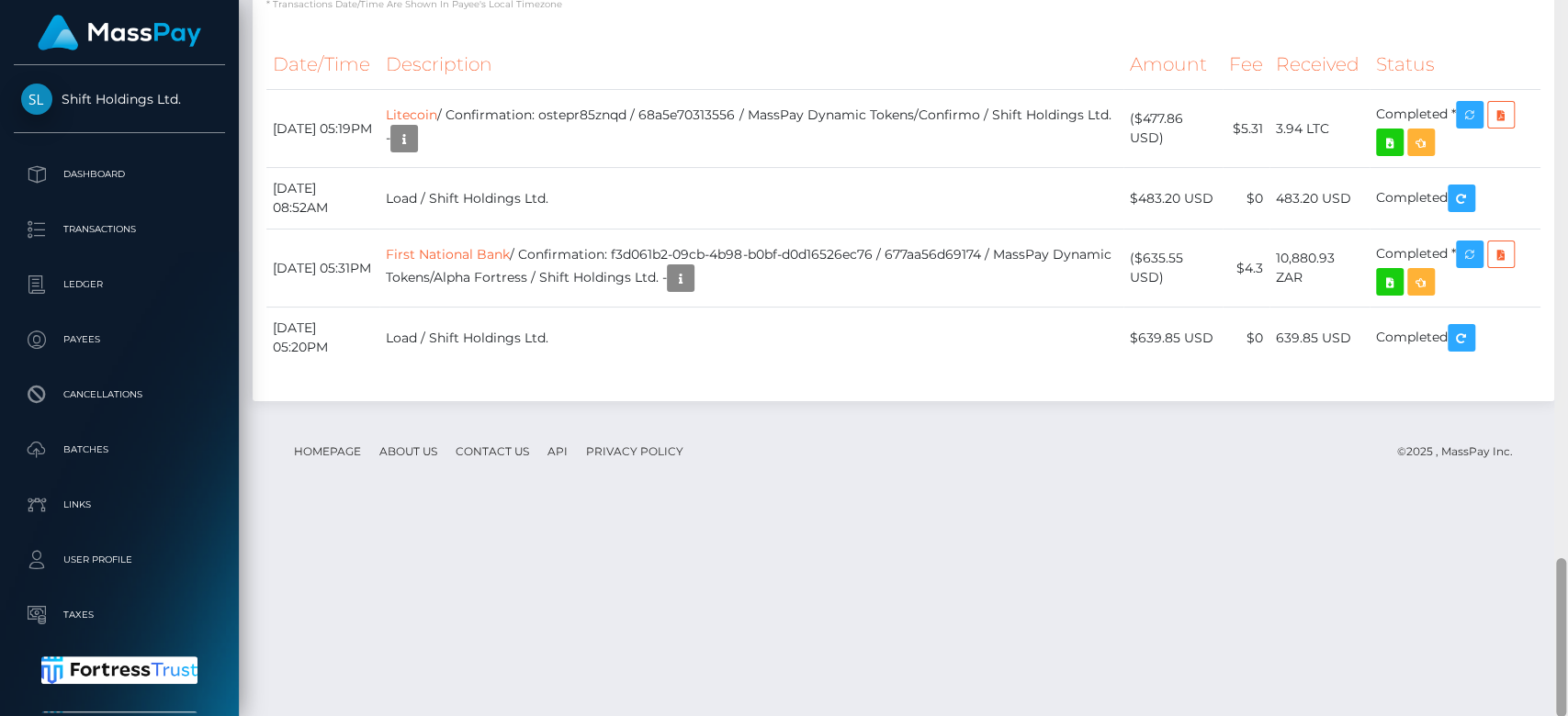
drag, startPoint x: 1565, startPoint y: 190, endPoint x: 1566, endPoint y: 714, distance: 524.0
click at [1566, 714] on div at bounding box center [1561, 358] width 13 height 717
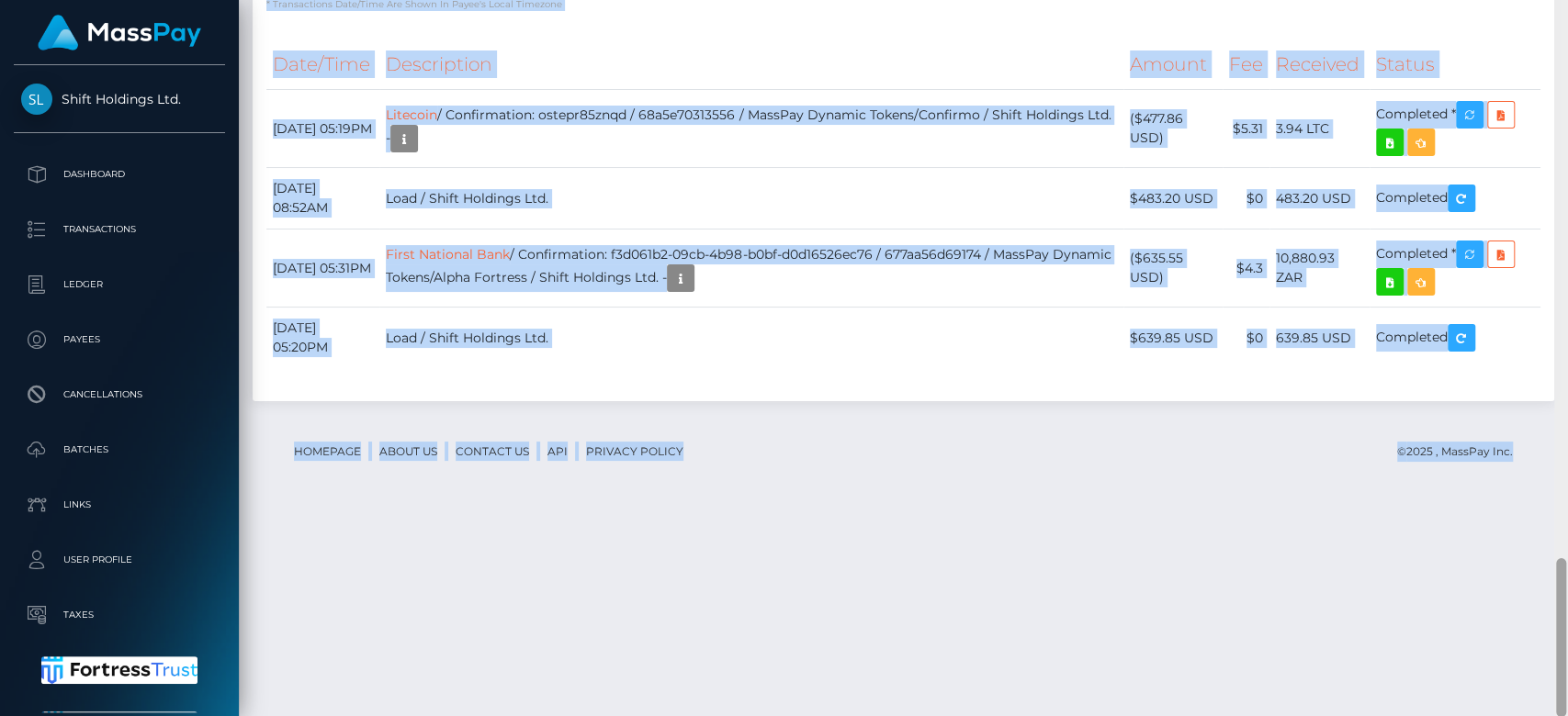
drag, startPoint x: 1566, startPoint y: 570, endPoint x: 1562, endPoint y: 40, distance: 530.0
click at [1562, 40] on div at bounding box center [1561, 358] width 13 height 717
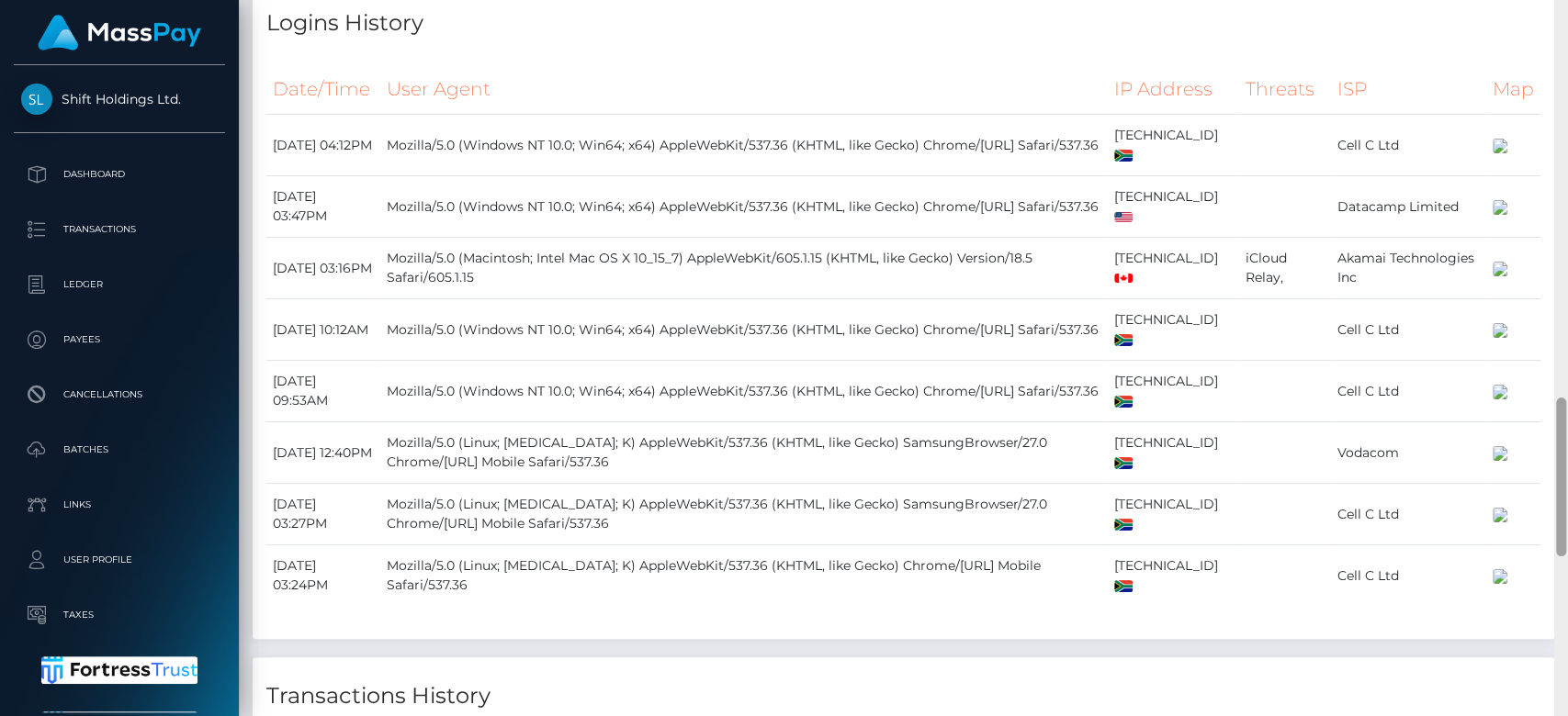
click at [1566, 151] on div at bounding box center [1561, 358] width 13 height 717
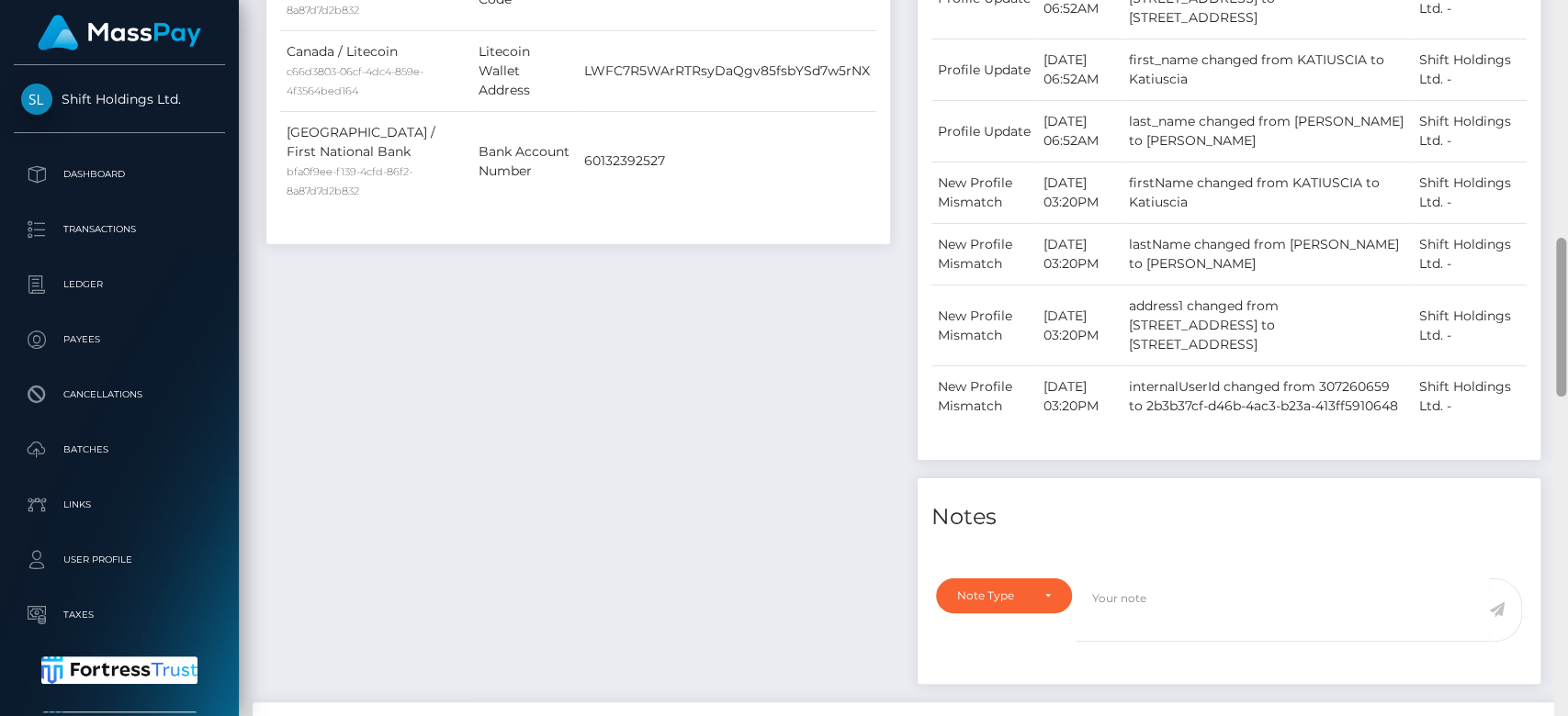
click at [1566, 151] on div at bounding box center [1561, 358] width 13 height 717
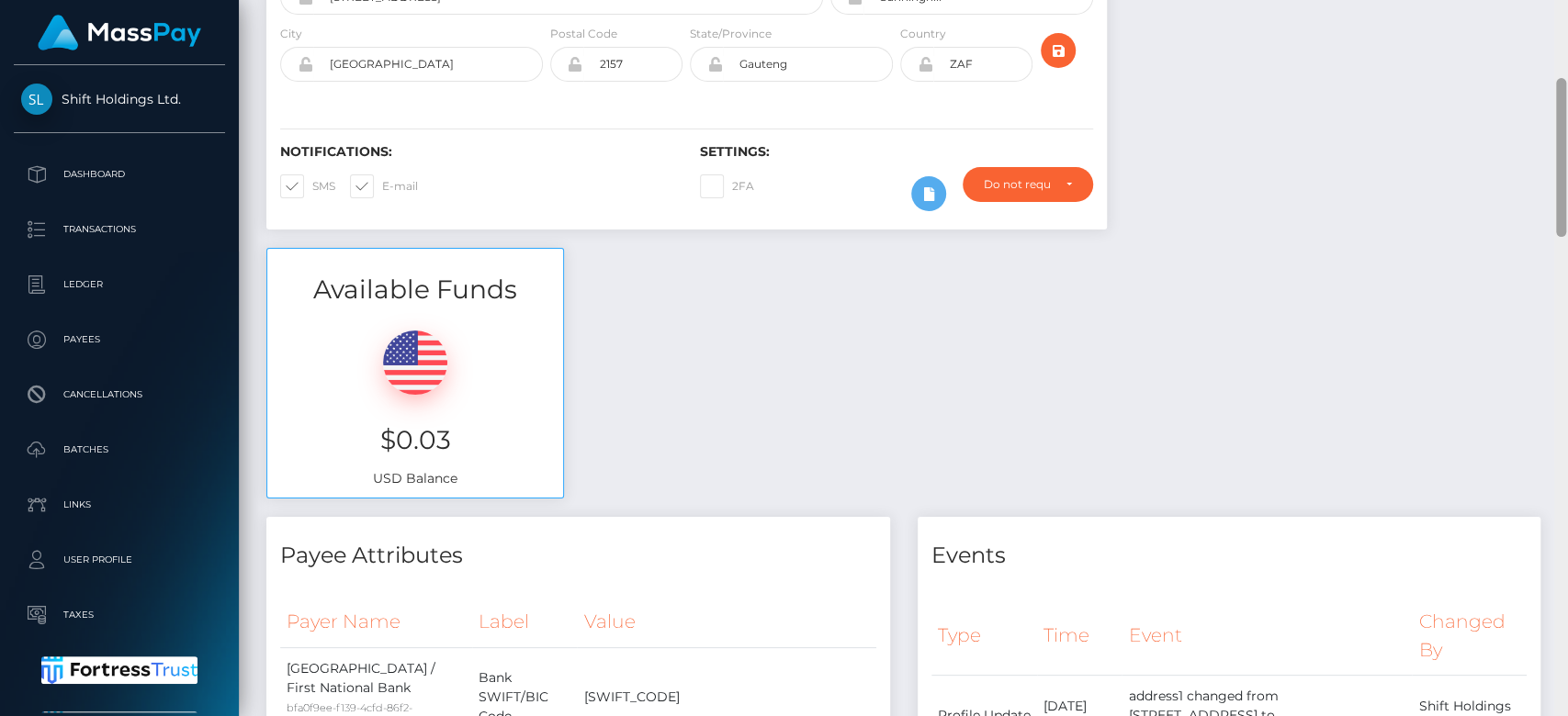
scroll to position [0, 0]
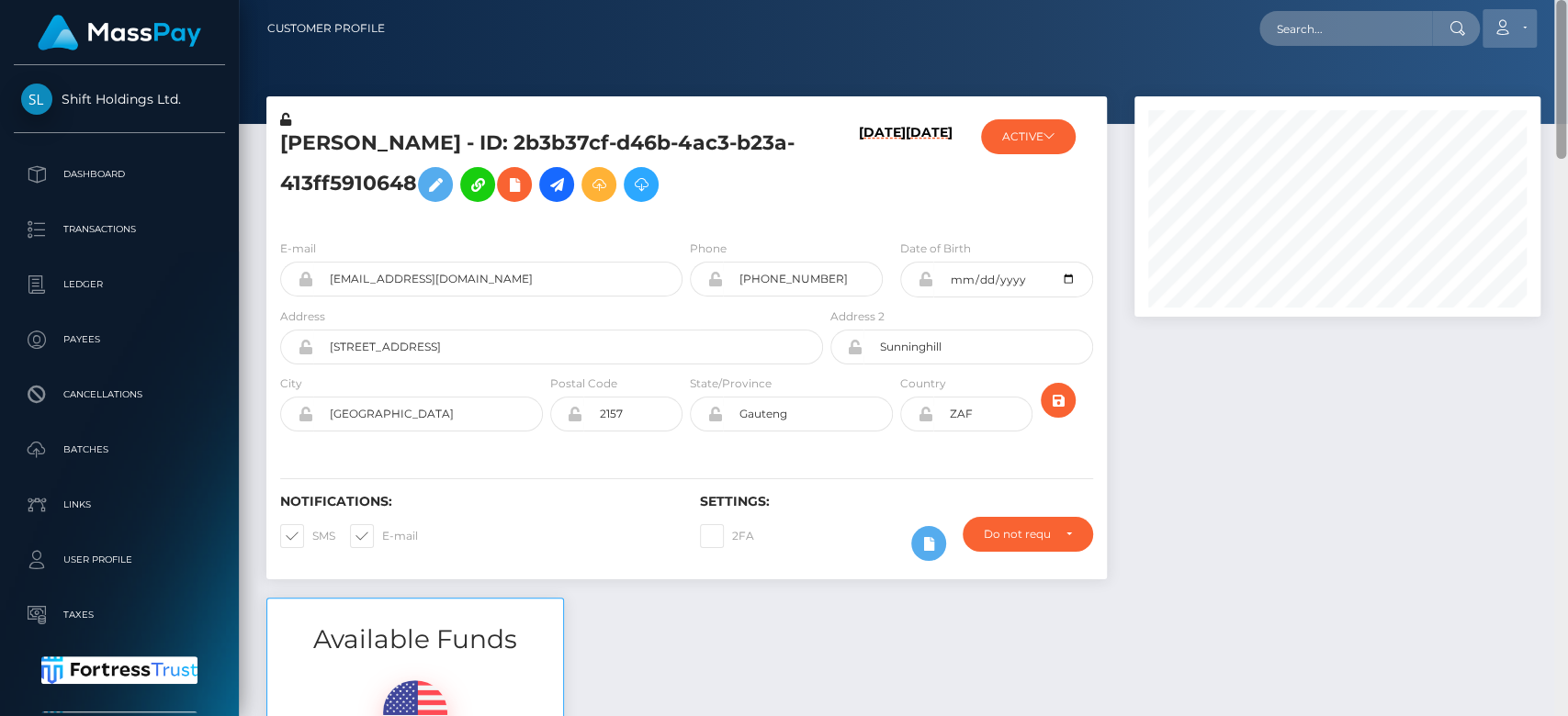
drag, startPoint x: 1565, startPoint y: 152, endPoint x: 1514, endPoint y: 16, distance: 145.2
click at [1559, 16] on div "Customer Profile Loading... Loading..." at bounding box center [903, 358] width 1329 height 716
drag, startPoint x: 548, startPoint y: 270, endPoint x: 331, endPoint y: 274, distance: 217.0
click at [331, 274] on input "[EMAIL_ADDRESS][DOMAIN_NAME]" at bounding box center [498, 279] width 369 height 35
click at [1365, 22] on input "text" at bounding box center [1346, 29] width 173 height 35
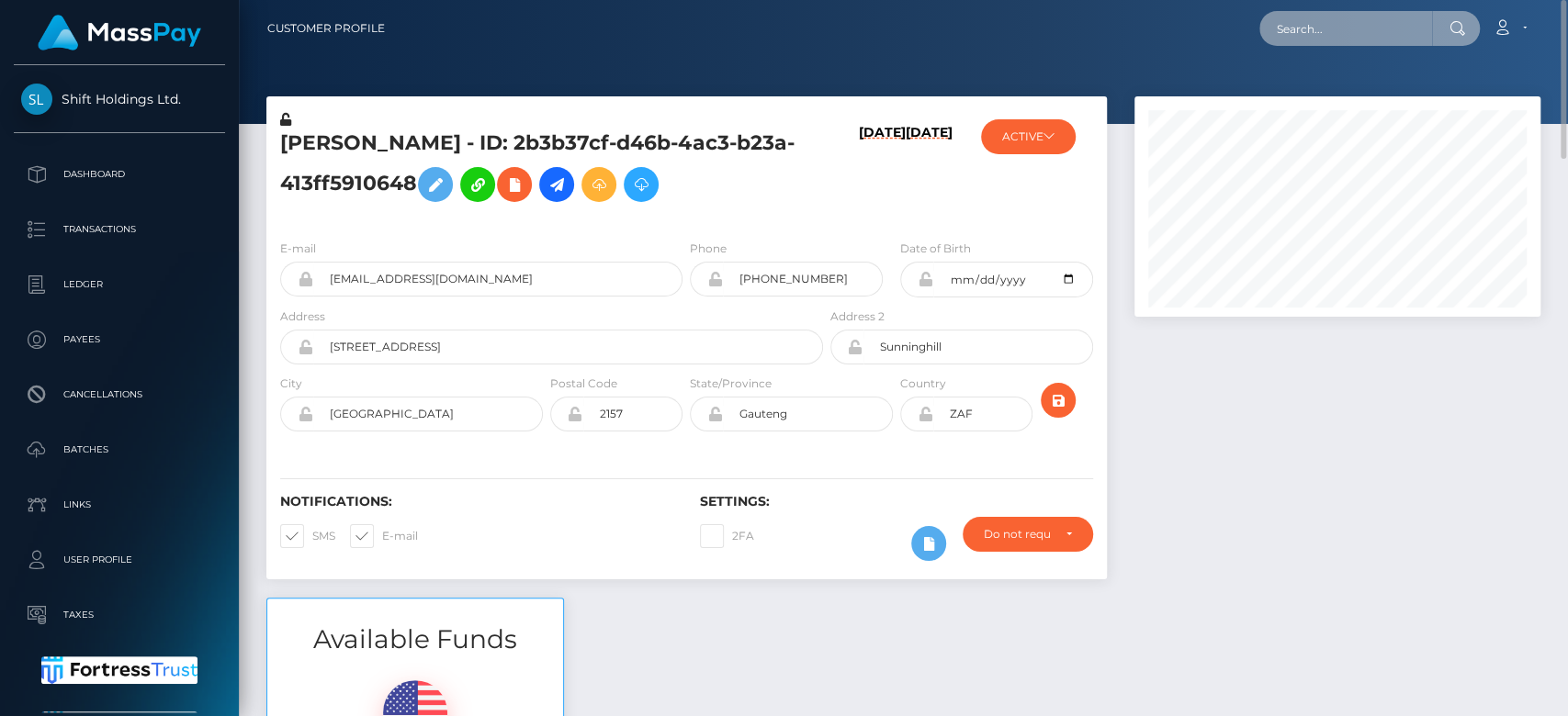
paste input "[EMAIL_ADDRESS][DOMAIN_NAME]"
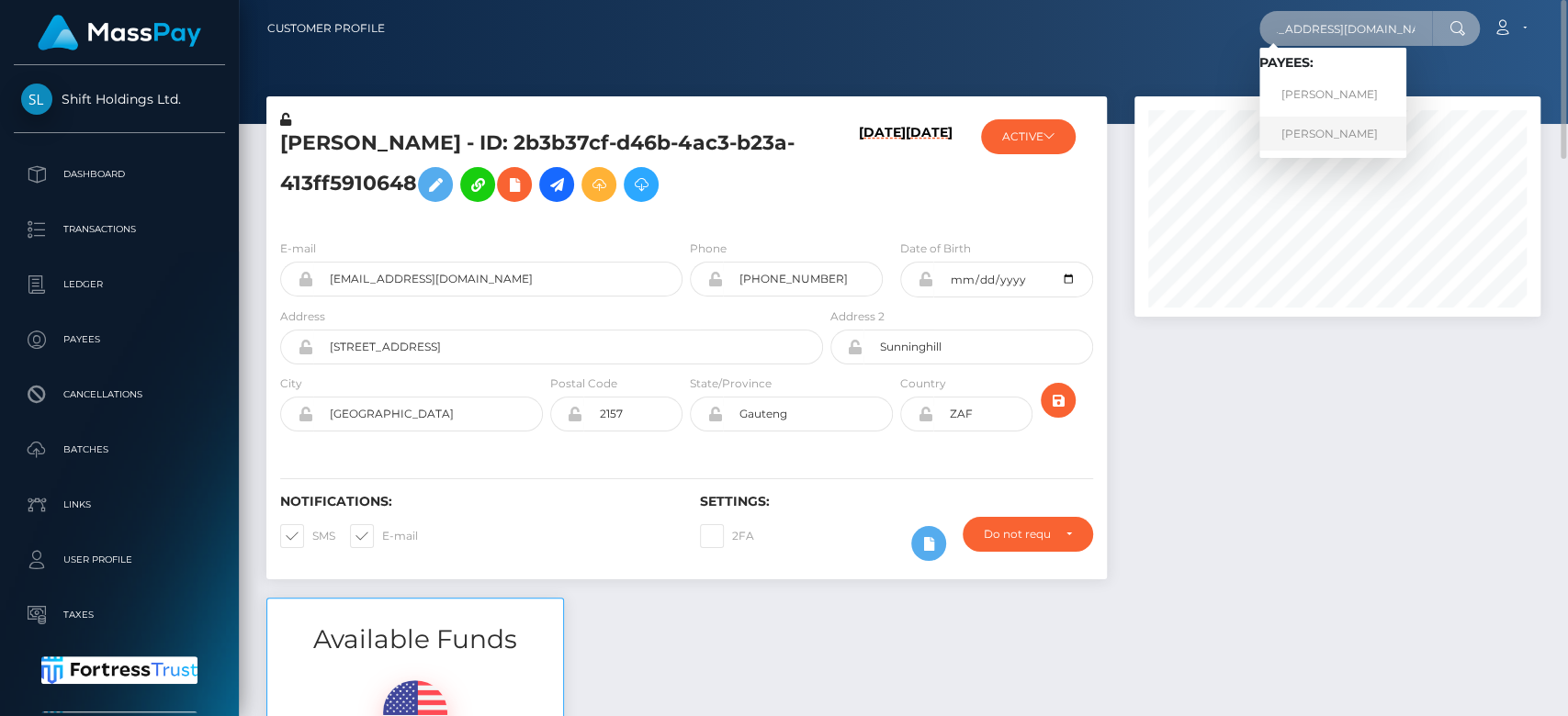
type input "[EMAIL_ADDRESS][DOMAIN_NAME]"
click at [1342, 124] on link "Katiuscia Jackson" at bounding box center [1333, 134] width 147 height 34
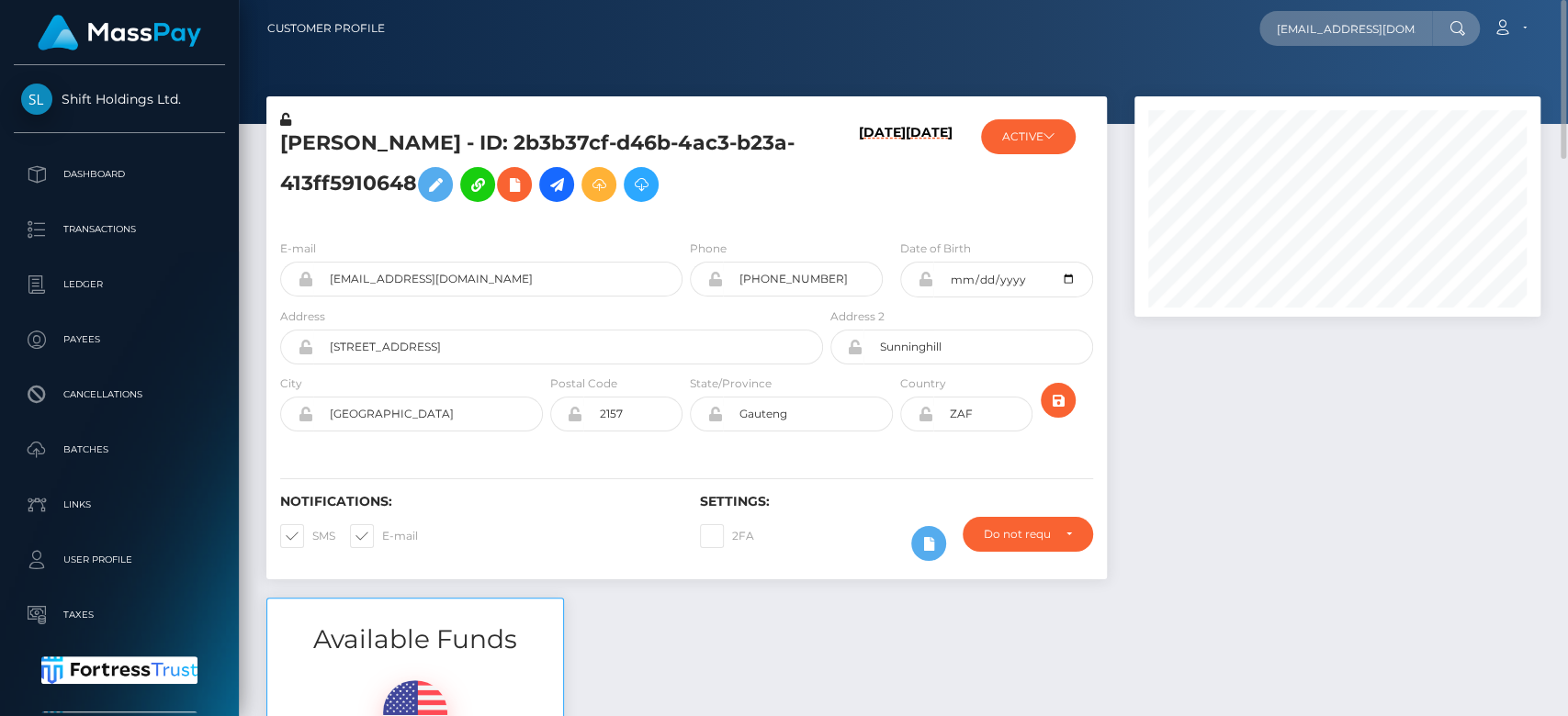
click at [1338, 435] on div at bounding box center [1338, 346] width 434 height 501
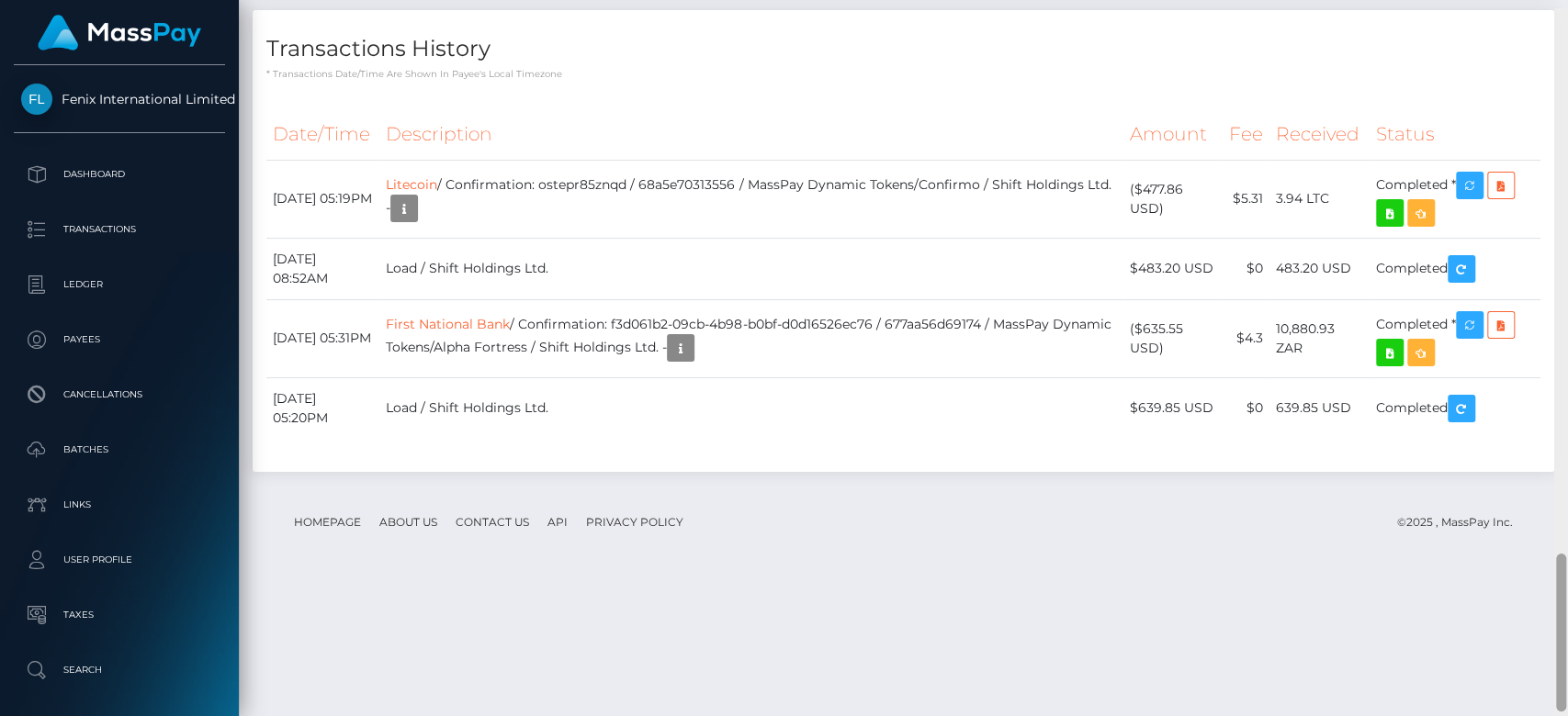
scroll to position [2527, 0]
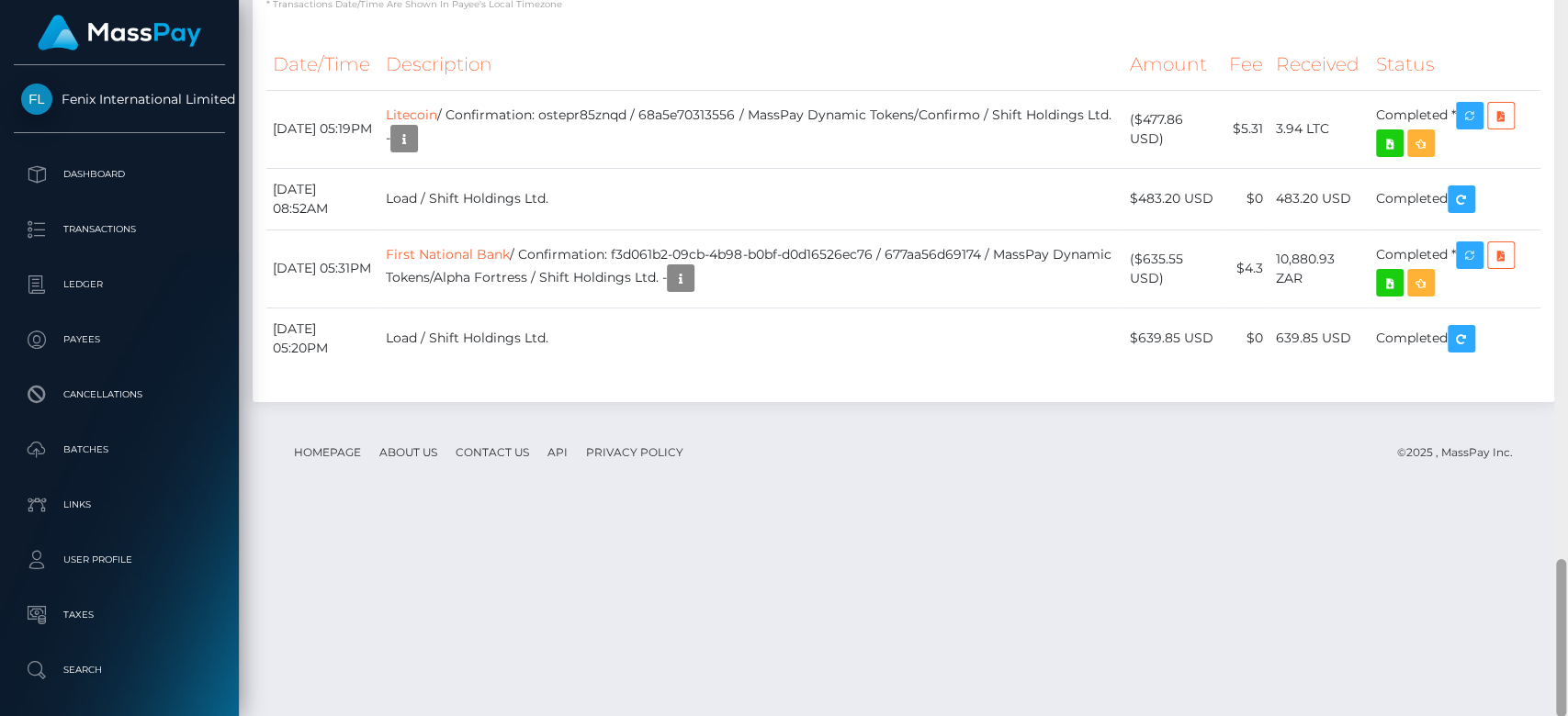
click at [1566, 709] on div at bounding box center [1561, 358] width 13 height 717
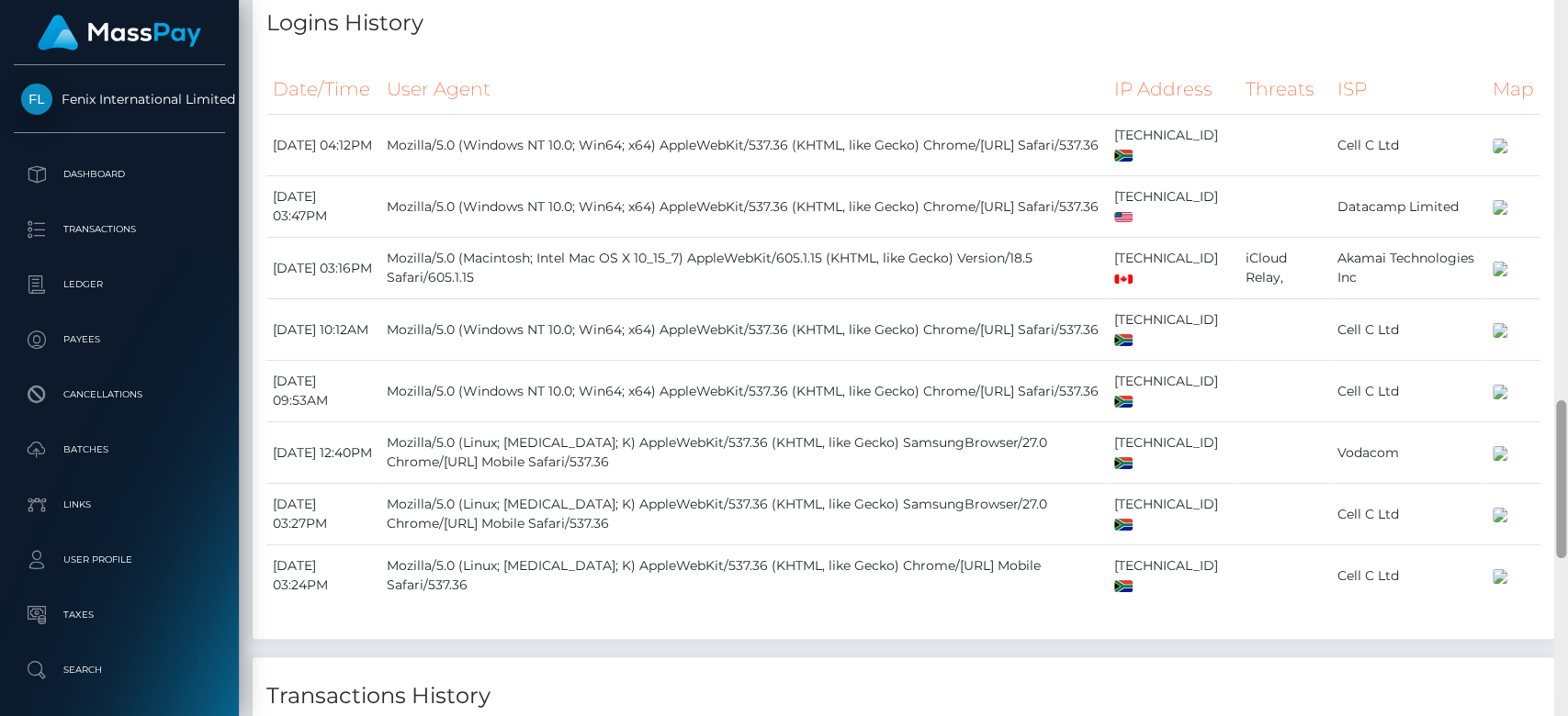
click at [1566, 97] on div at bounding box center [1561, 358] width 13 height 717
click at [1564, 97] on div at bounding box center [1561, 358] width 13 height 717
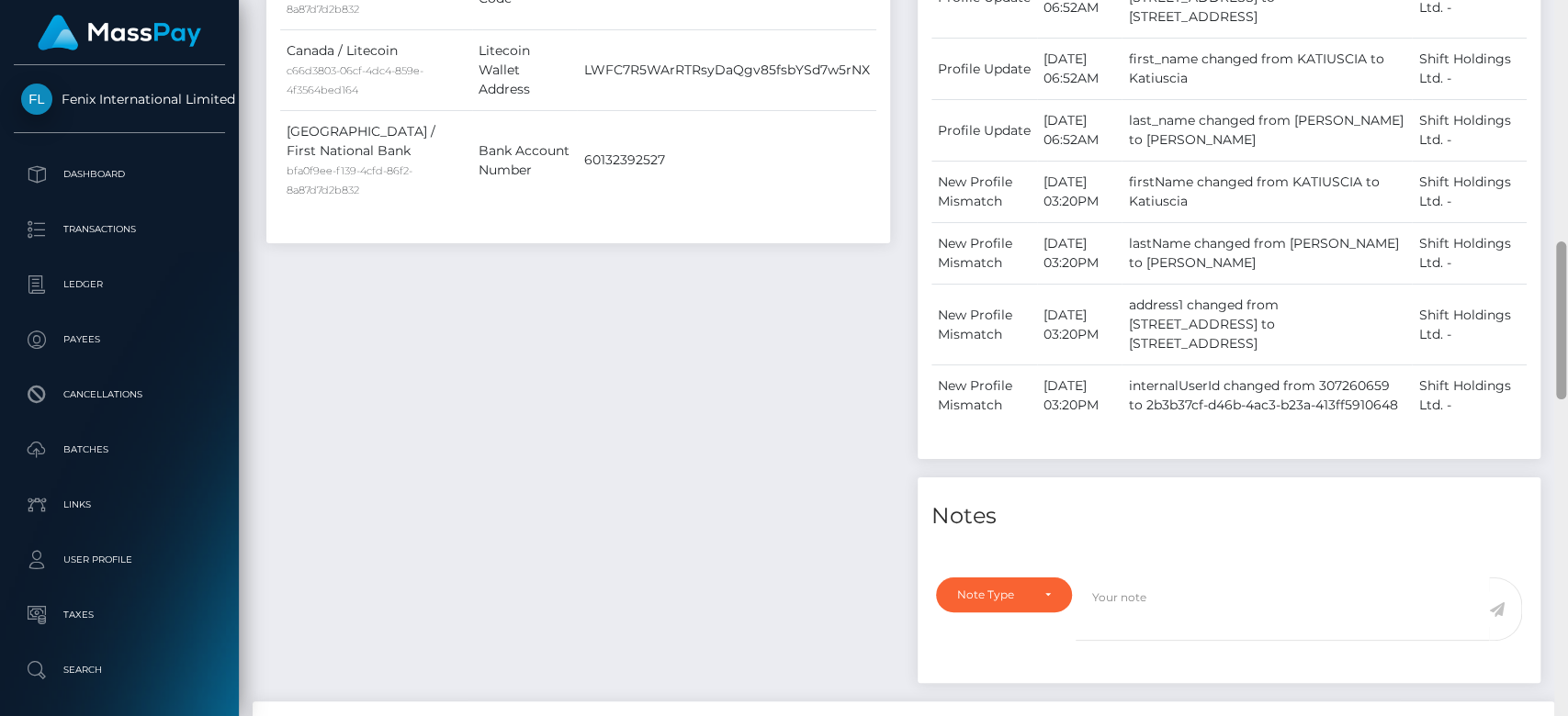
click at [1564, 97] on div at bounding box center [1561, 358] width 13 height 717
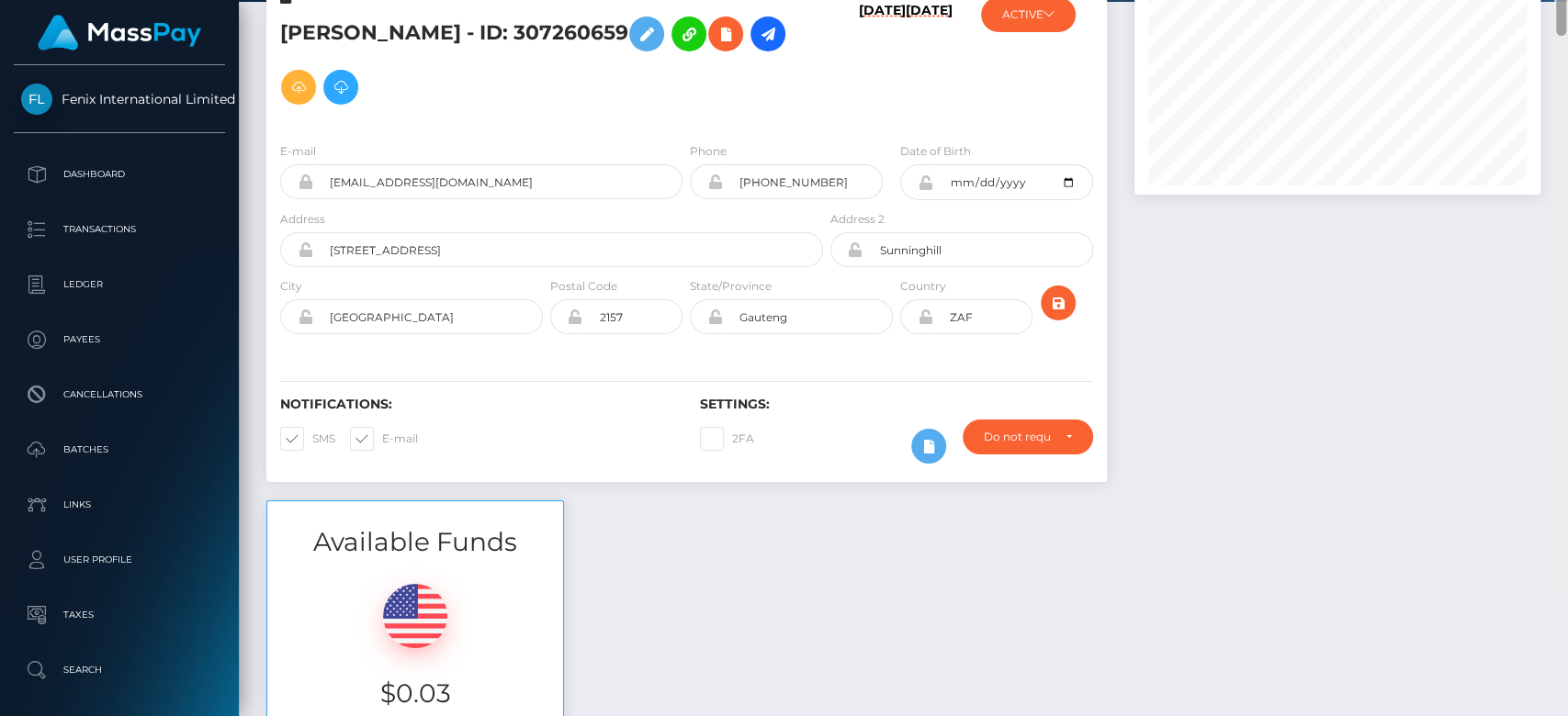
scroll to position [0, 0]
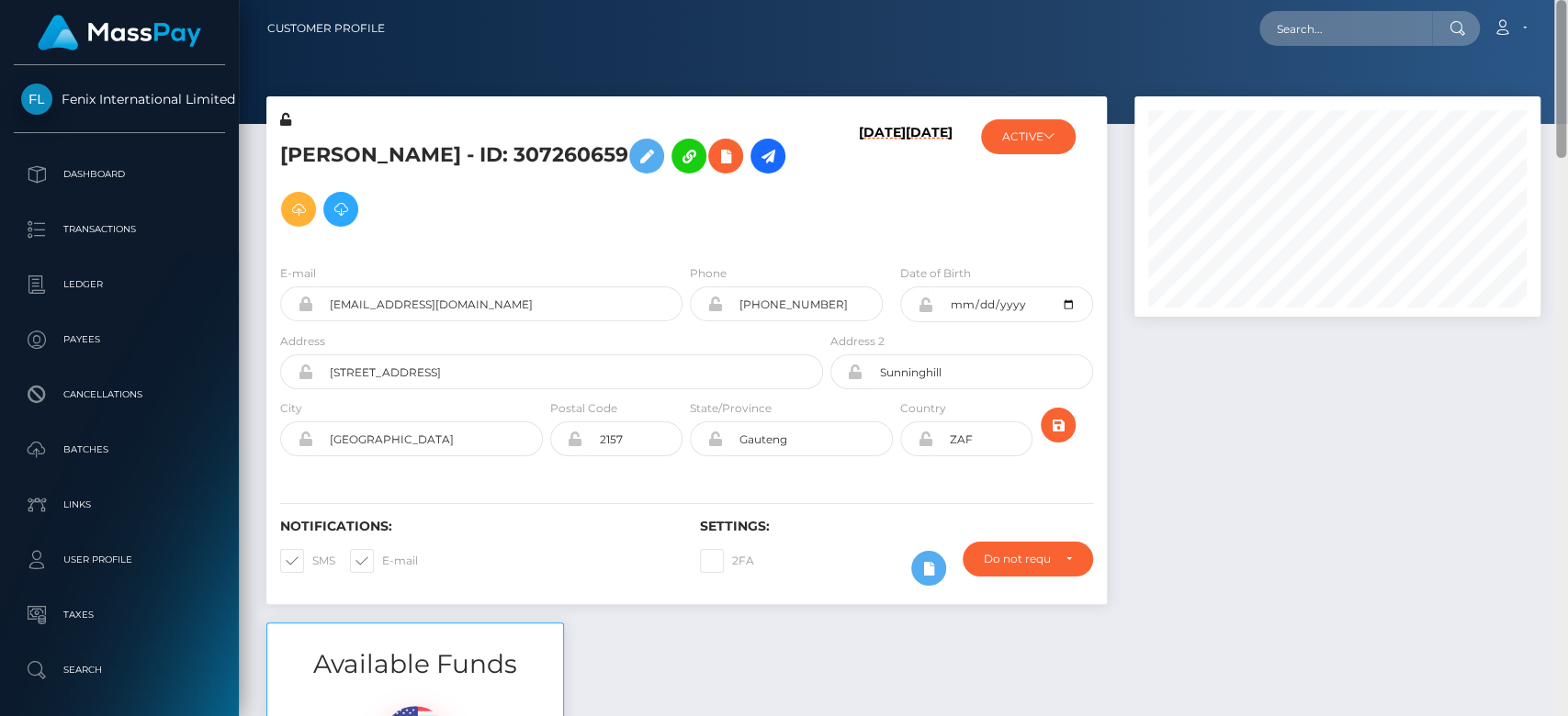
drag, startPoint x: 1562, startPoint y: 97, endPoint x: 1558, endPoint y: -85, distance: 182.0
click at [1558, 0] on html "Fenix International Limited Dashboard Transactions Ledger Payees" at bounding box center [784, 358] width 1568 height 716
click at [1373, 18] on input "text" at bounding box center [1346, 29] width 173 height 35
paste input "makennakrebs16@gmail.com"
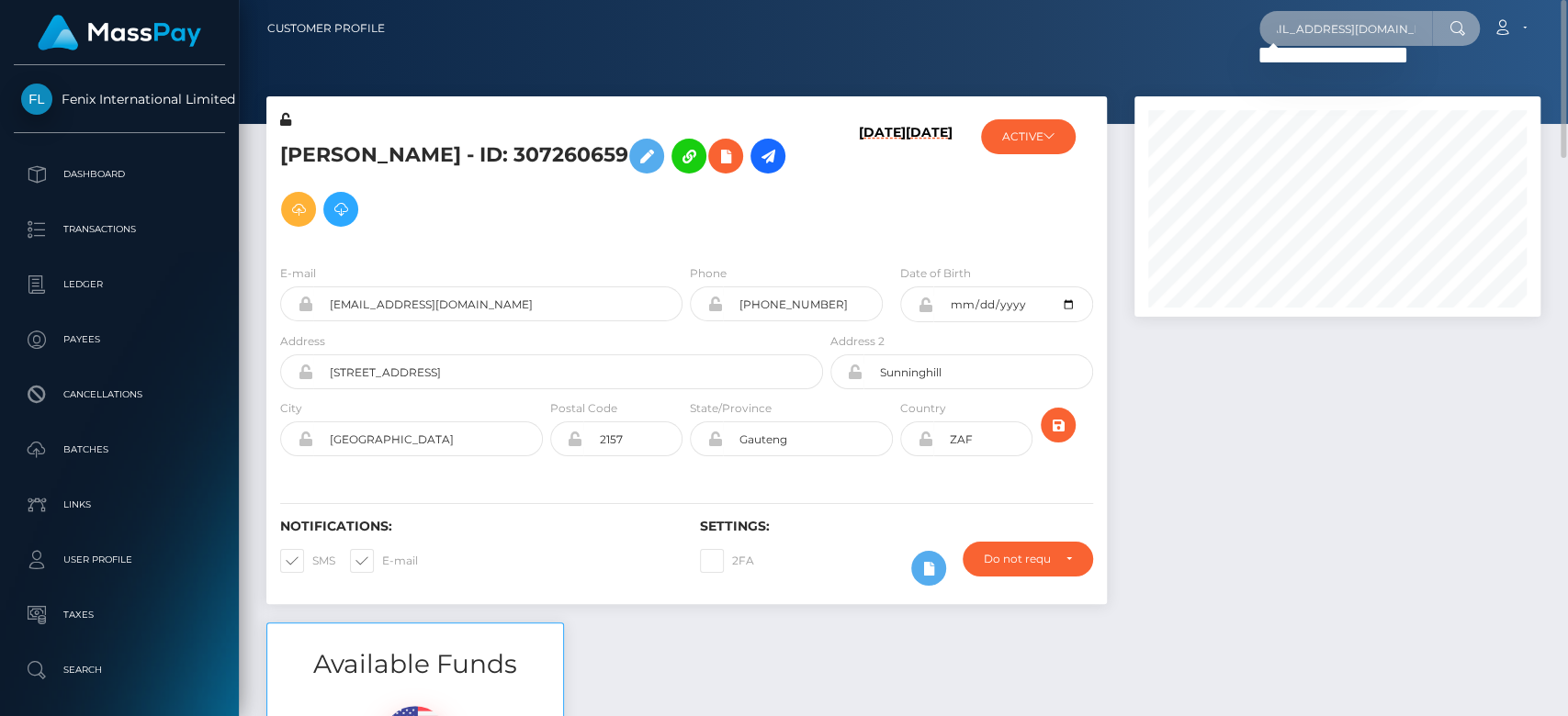
type input "makennakrebs16@gmail.com"
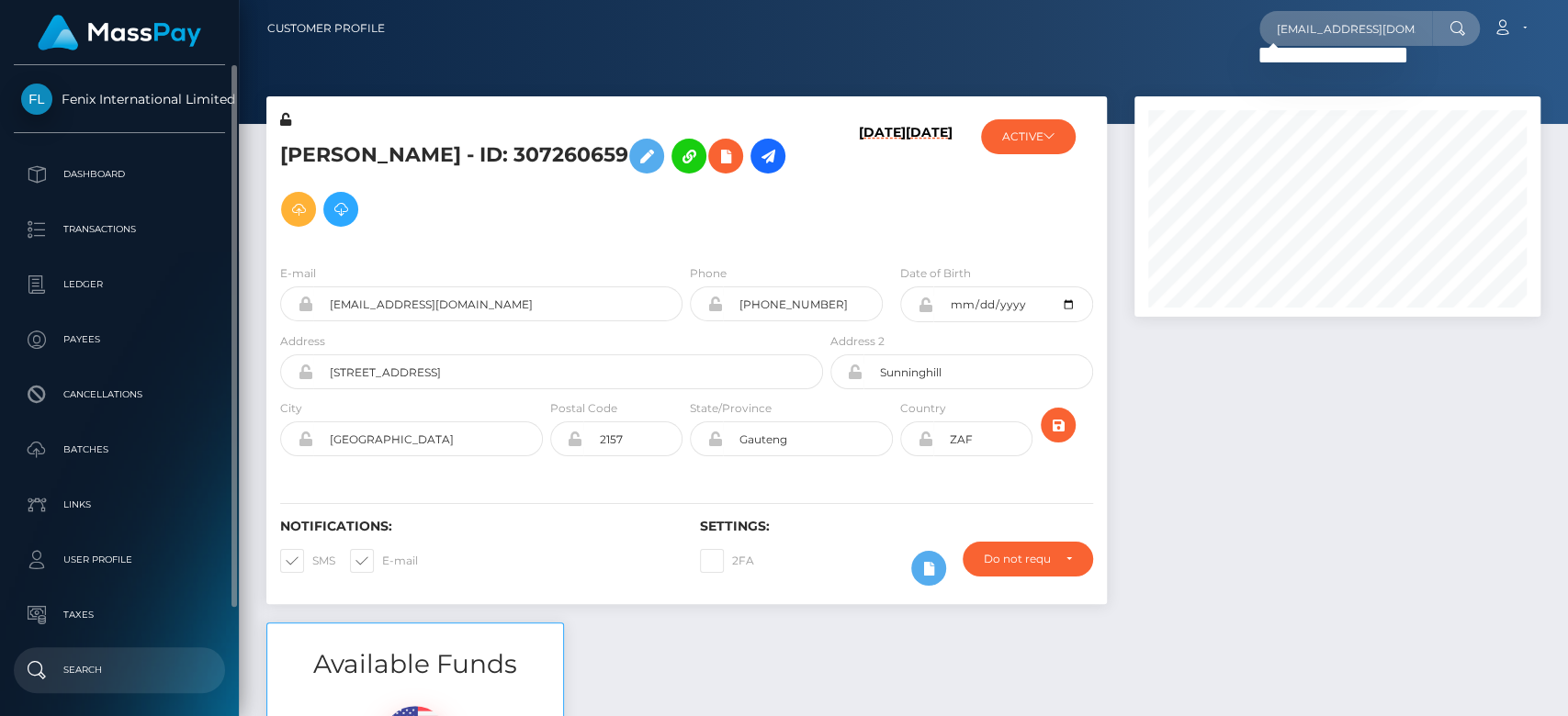
click at [105, 669] on p "Search" at bounding box center [119, 669] width 197 height 28
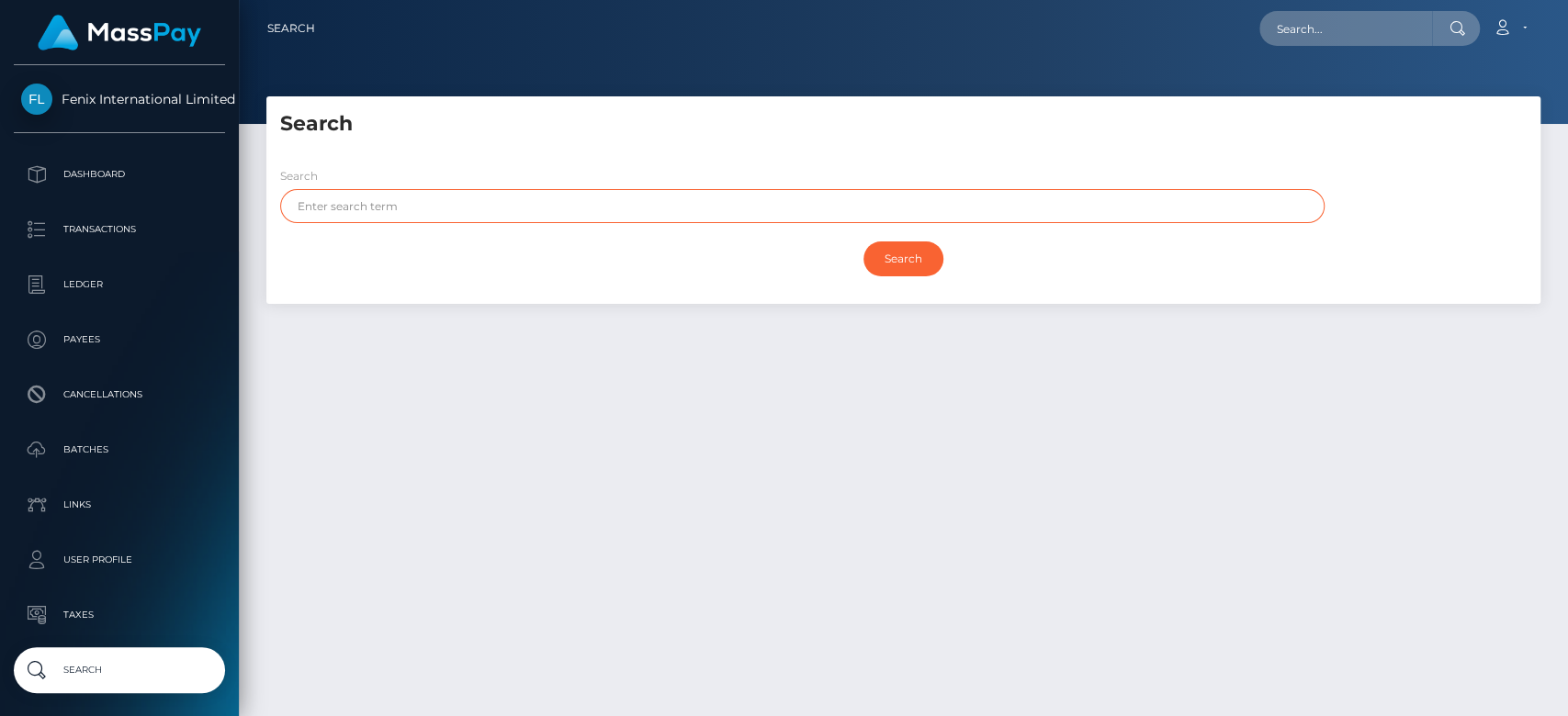
click at [581, 217] on input "text" at bounding box center [803, 206] width 1045 height 34
paste input "Makenna"
type input "Makenna"
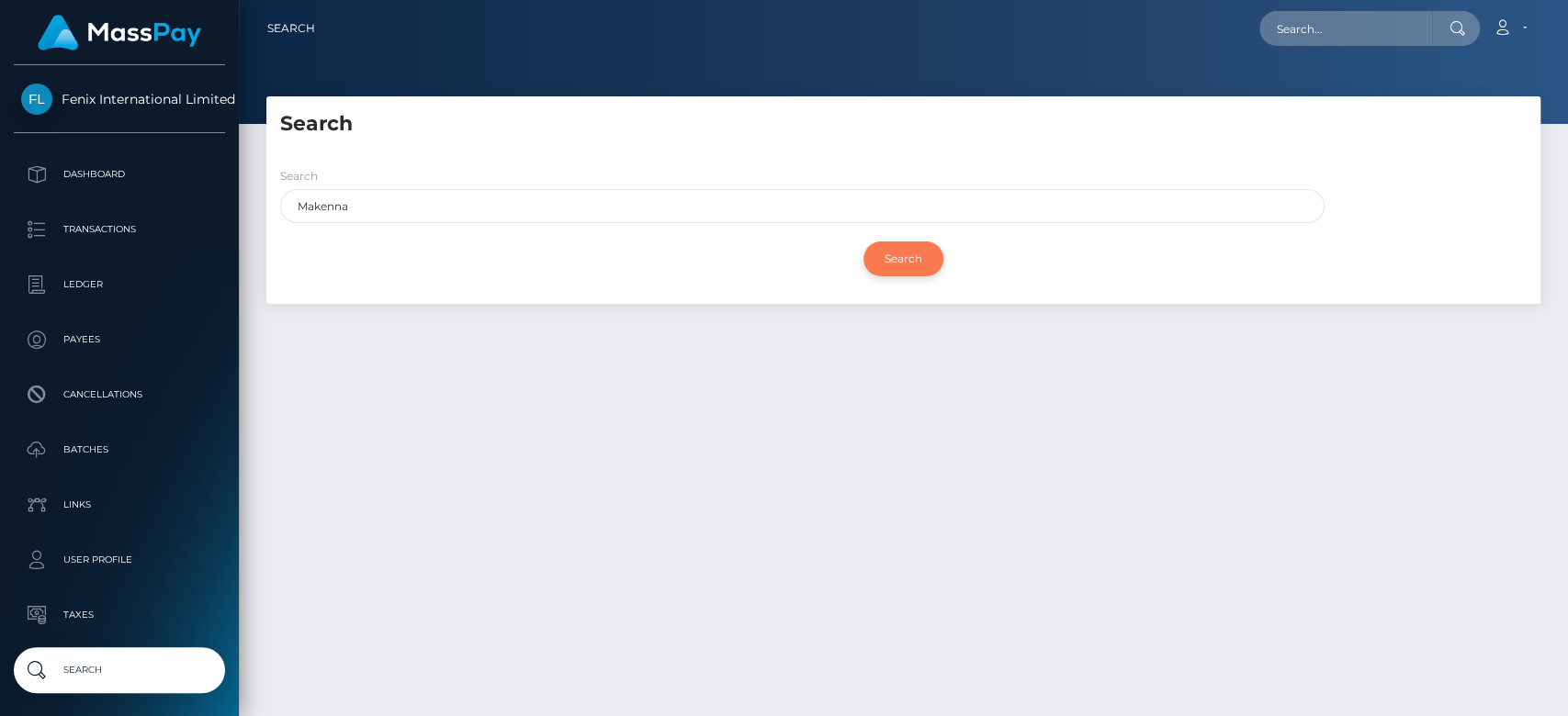
click at [900, 271] on input "Search" at bounding box center [904, 259] width 80 height 35
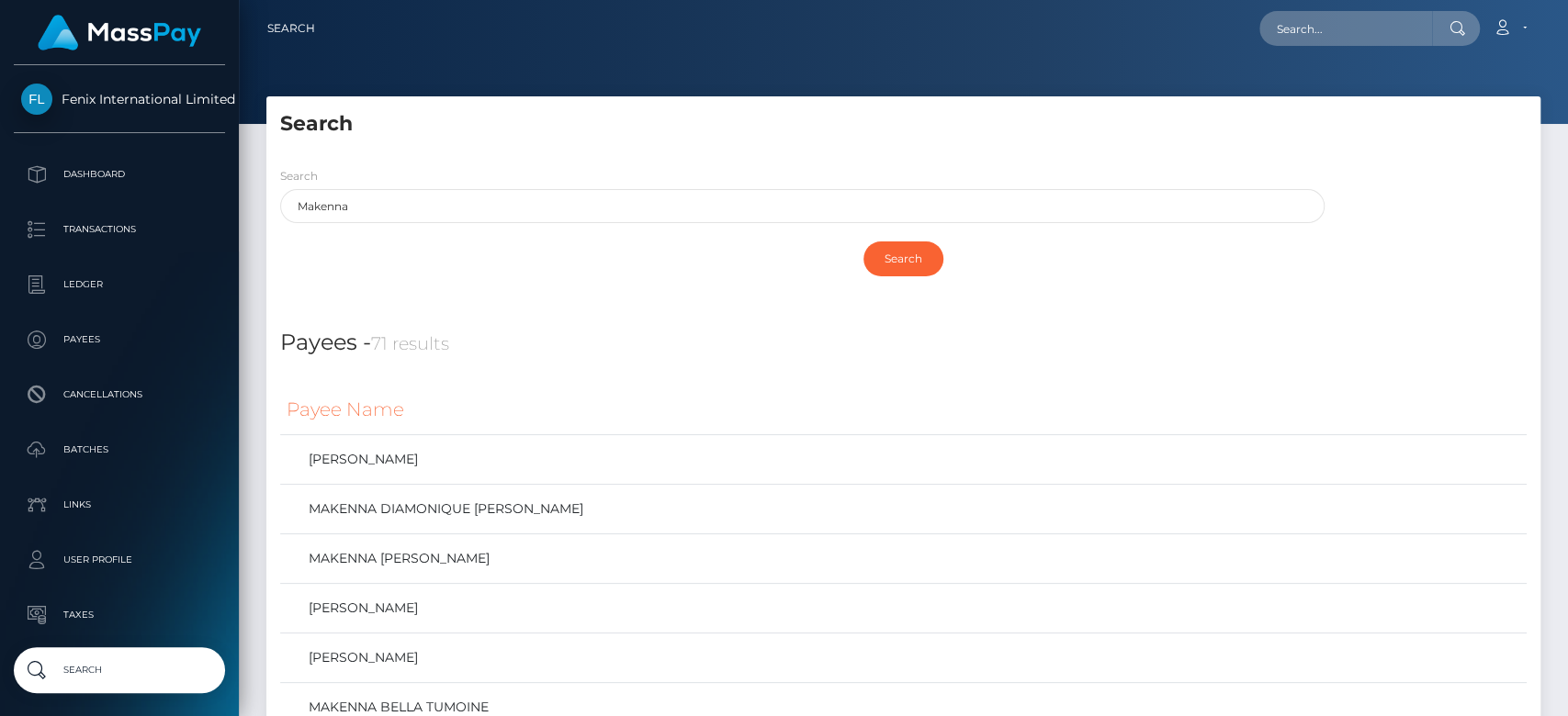
click at [851, 327] on h4 "Payees - 71 results" at bounding box center [904, 343] width 1246 height 33
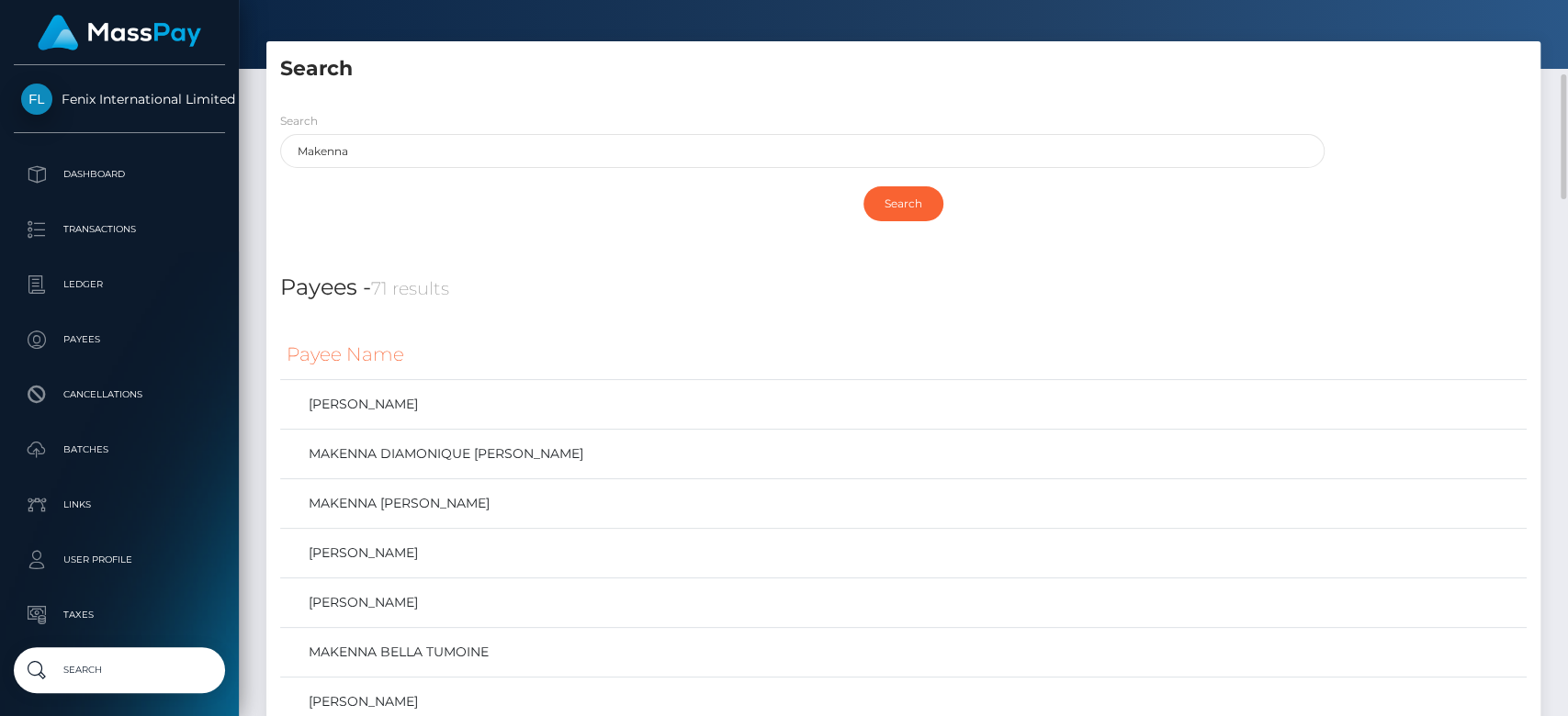
scroll to position [194, 0]
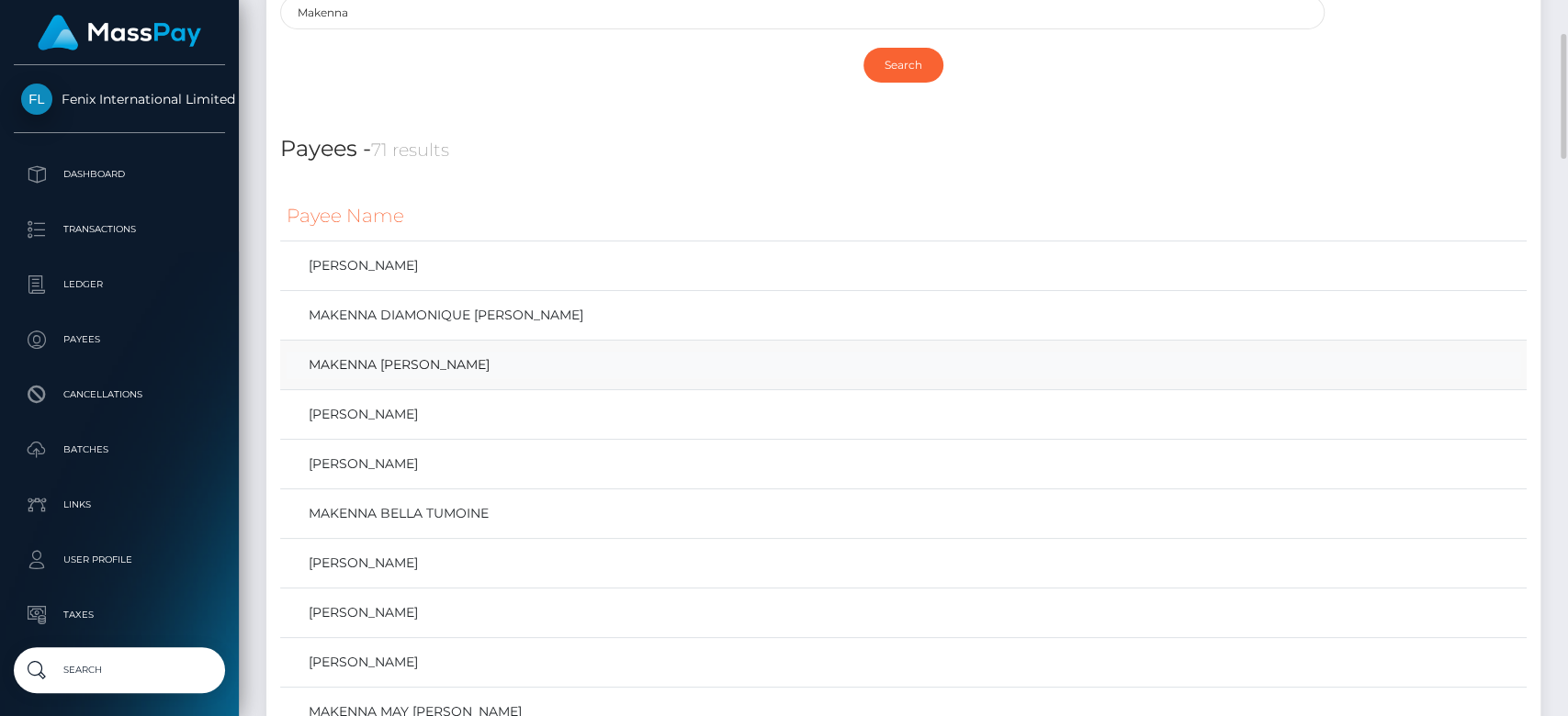
click at [624, 365] on link "MAKENNA SHAE KREBS" at bounding box center [903, 365] width 1234 height 27
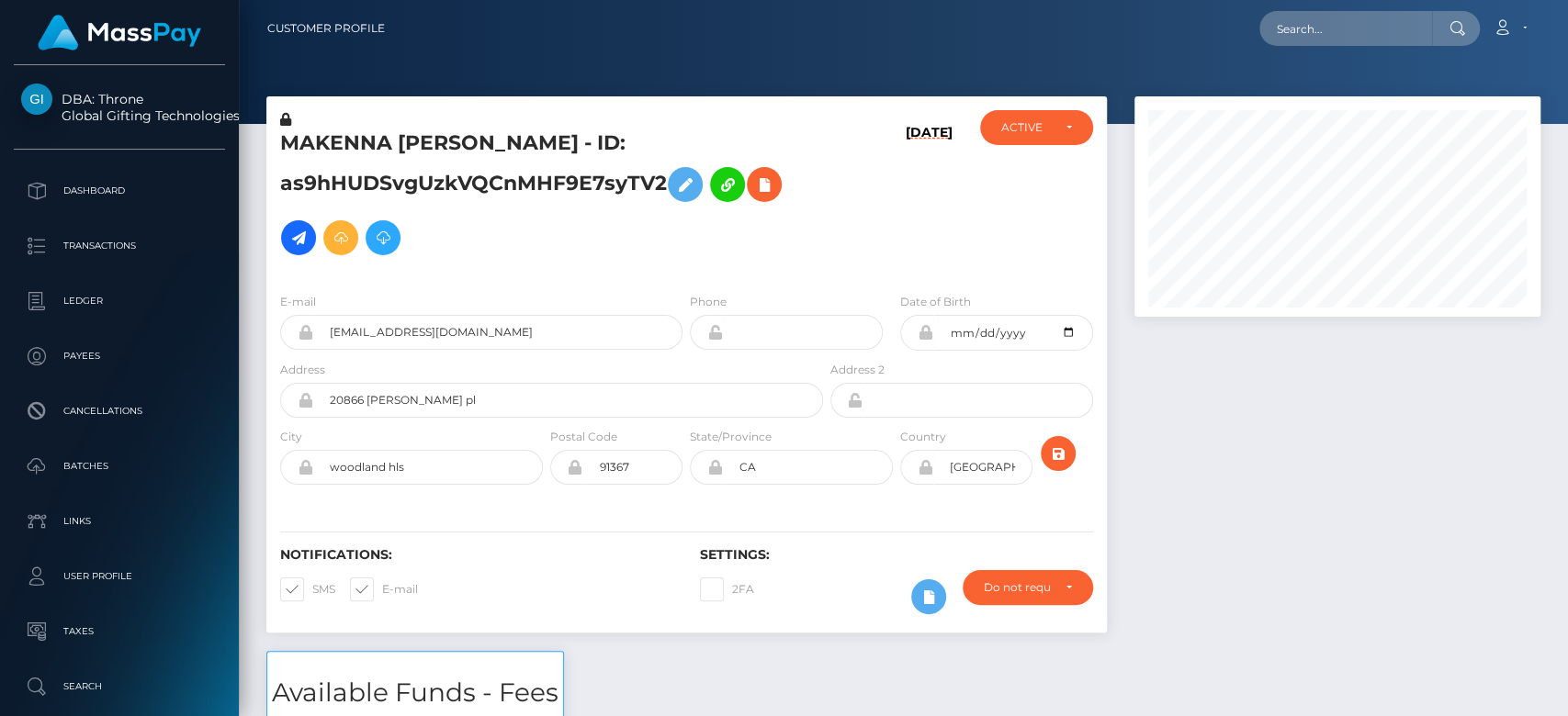
scroll to position [221, 406]
click at [1551, 366] on div at bounding box center [1338, 373] width 434 height 554
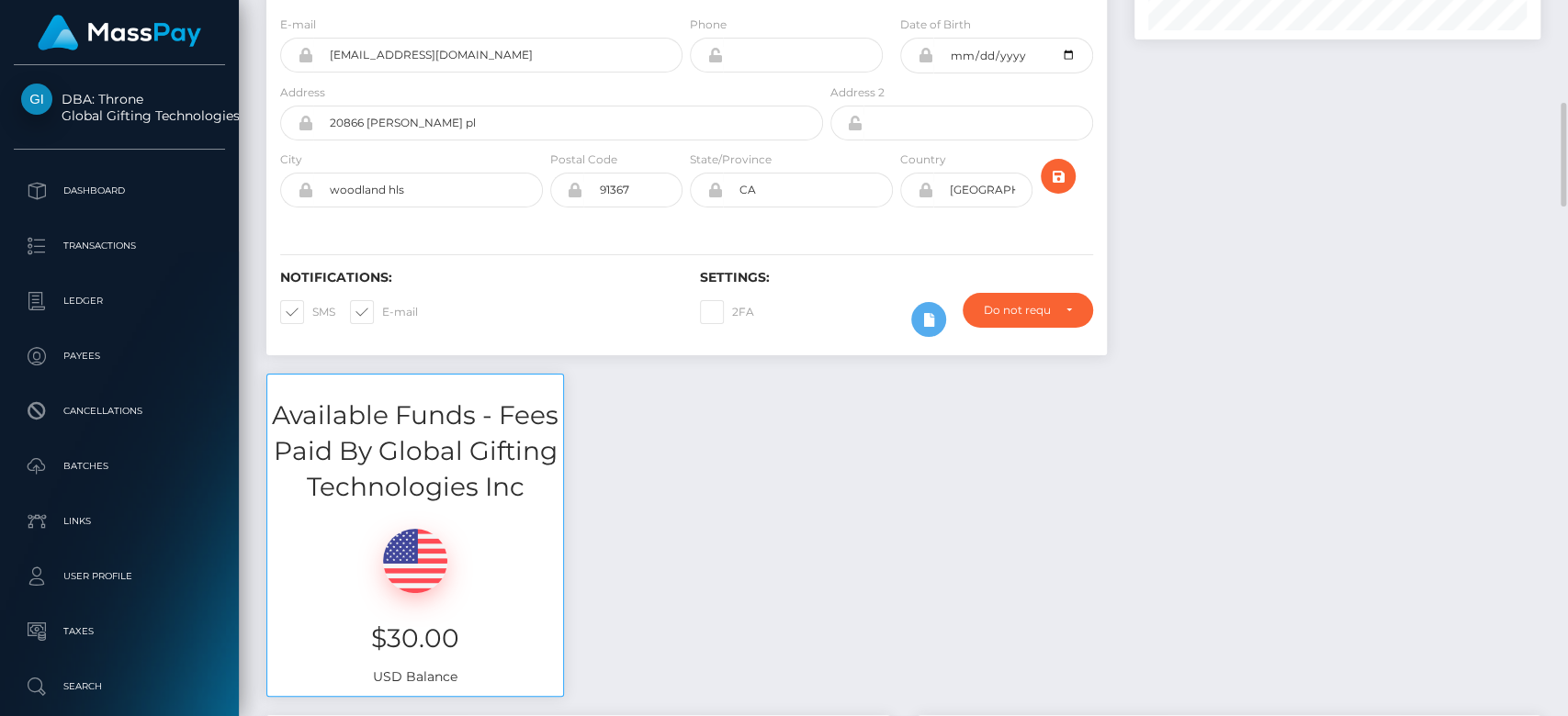
scroll to position [333, 0]
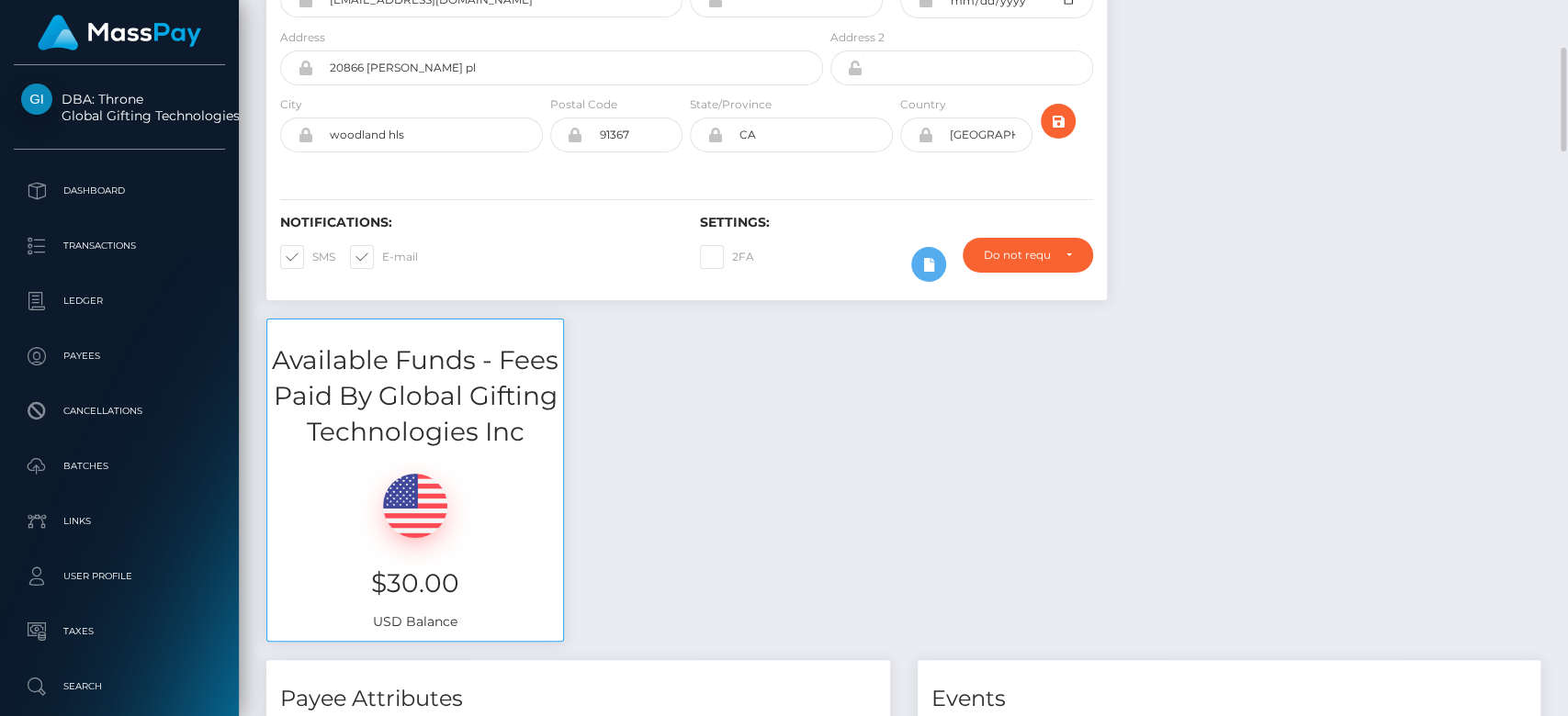
click at [1551, 366] on div "Available Funds - Fees Paid By Global Gifting Technologies Inc $30.00 USD Balan…" at bounding box center [904, 489] width 1302 height 341
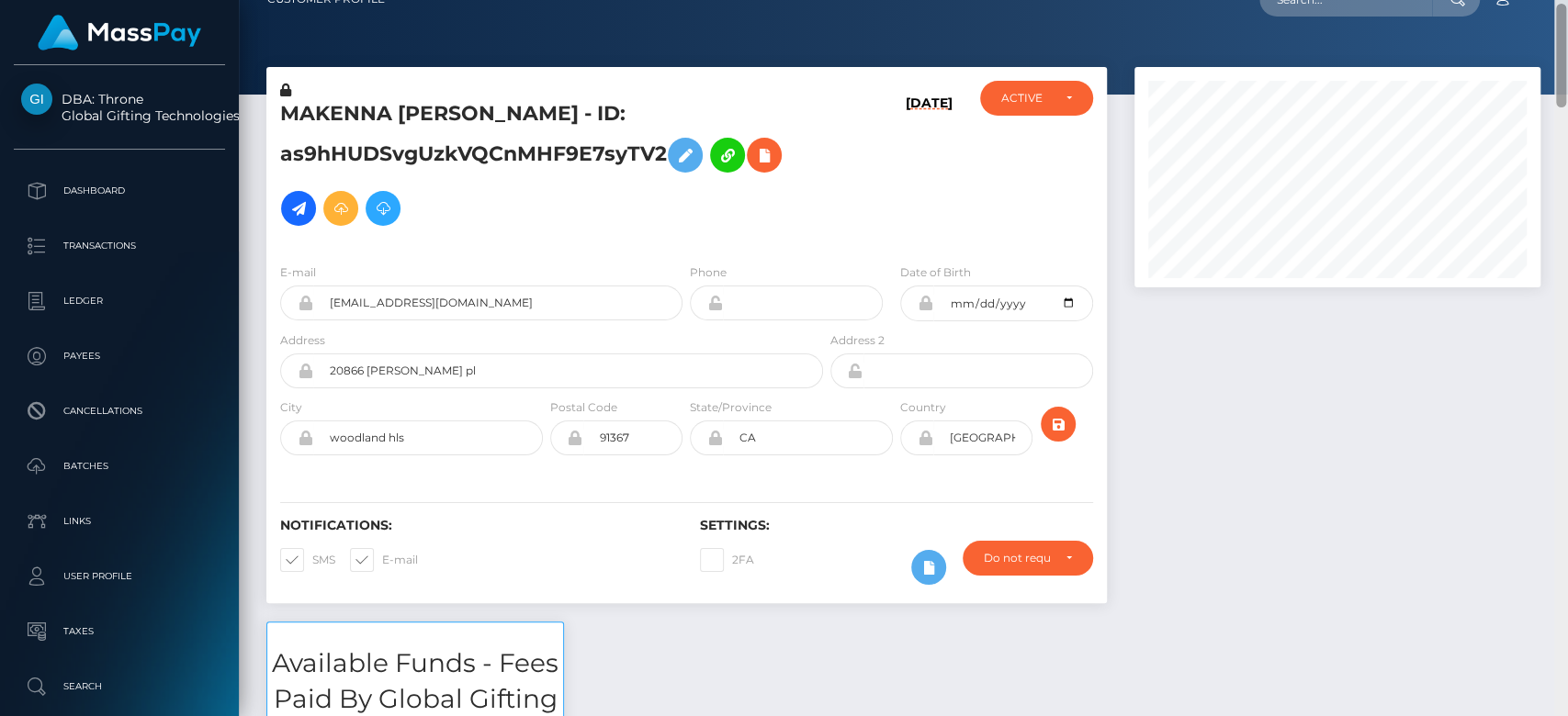
scroll to position [0, 0]
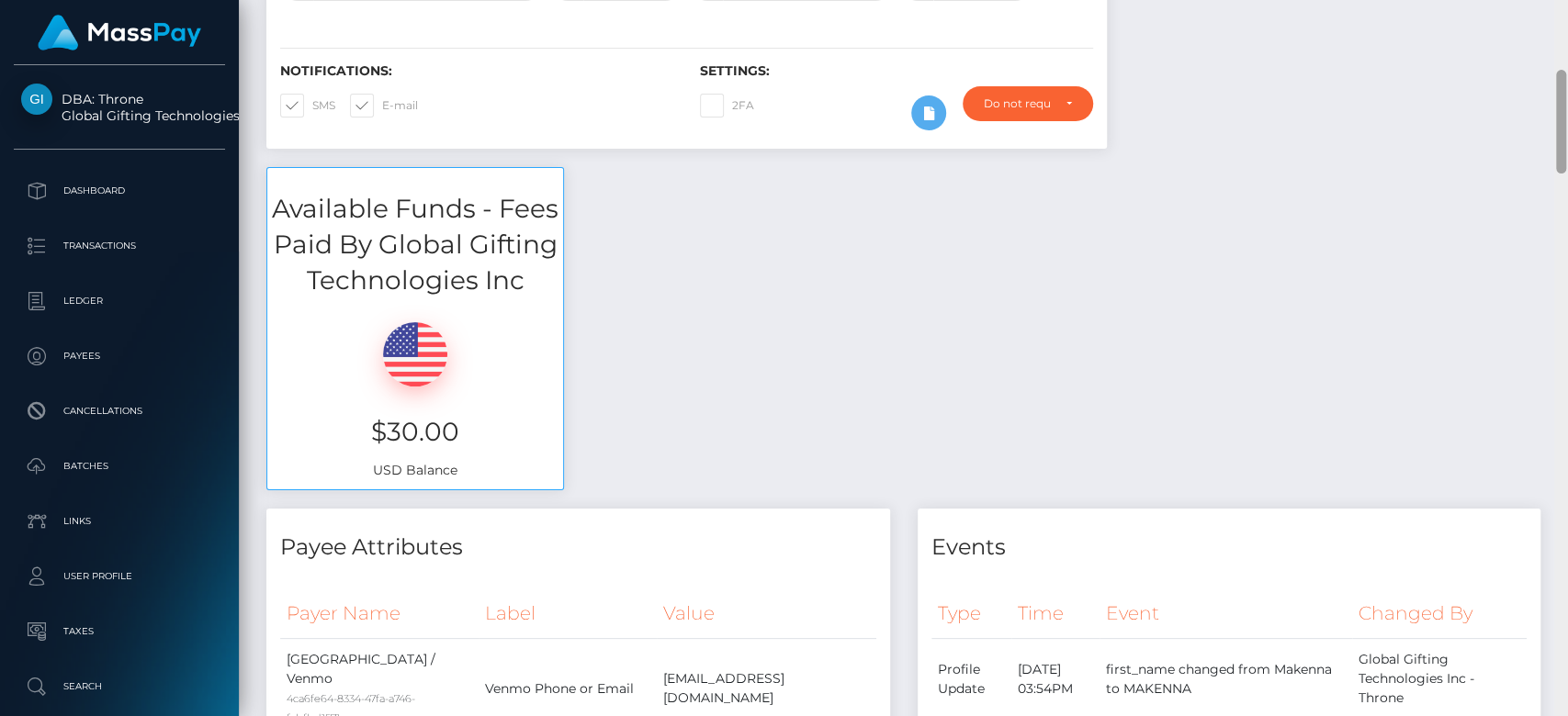
drag, startPoint x: 1560, startPoint y: 144, endPoint x: 1539, endPoint y: 160, distance: 26.4
click at [1539, 160] on div "Customer Profile Loading... Loading..." at bounding box center [903, 358] width 1329 height 716
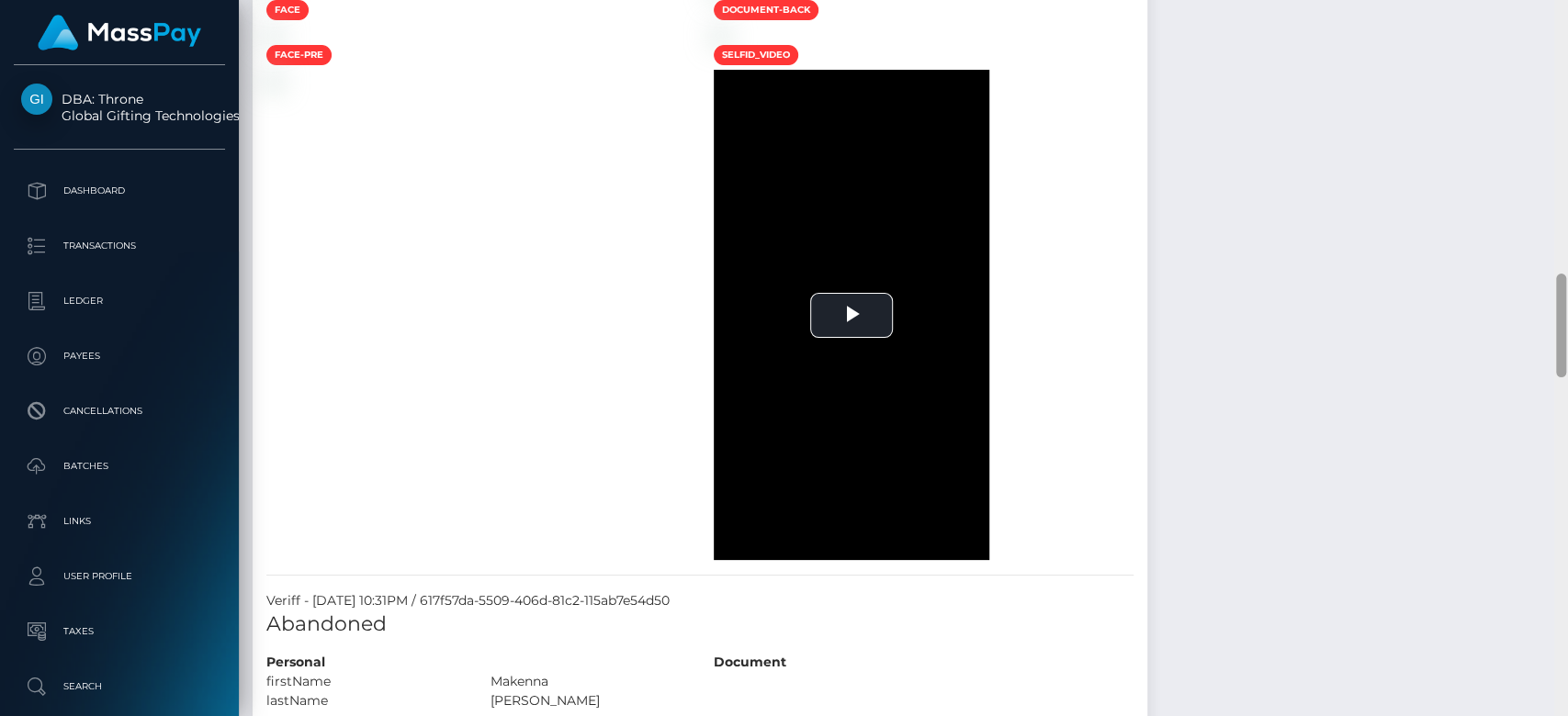
click at [1566, 463] on div at bounding box center [1561, 358] width 13 height 717
click at [1561, 451] on div at bounding box center [1561, 358] width 13 height 717
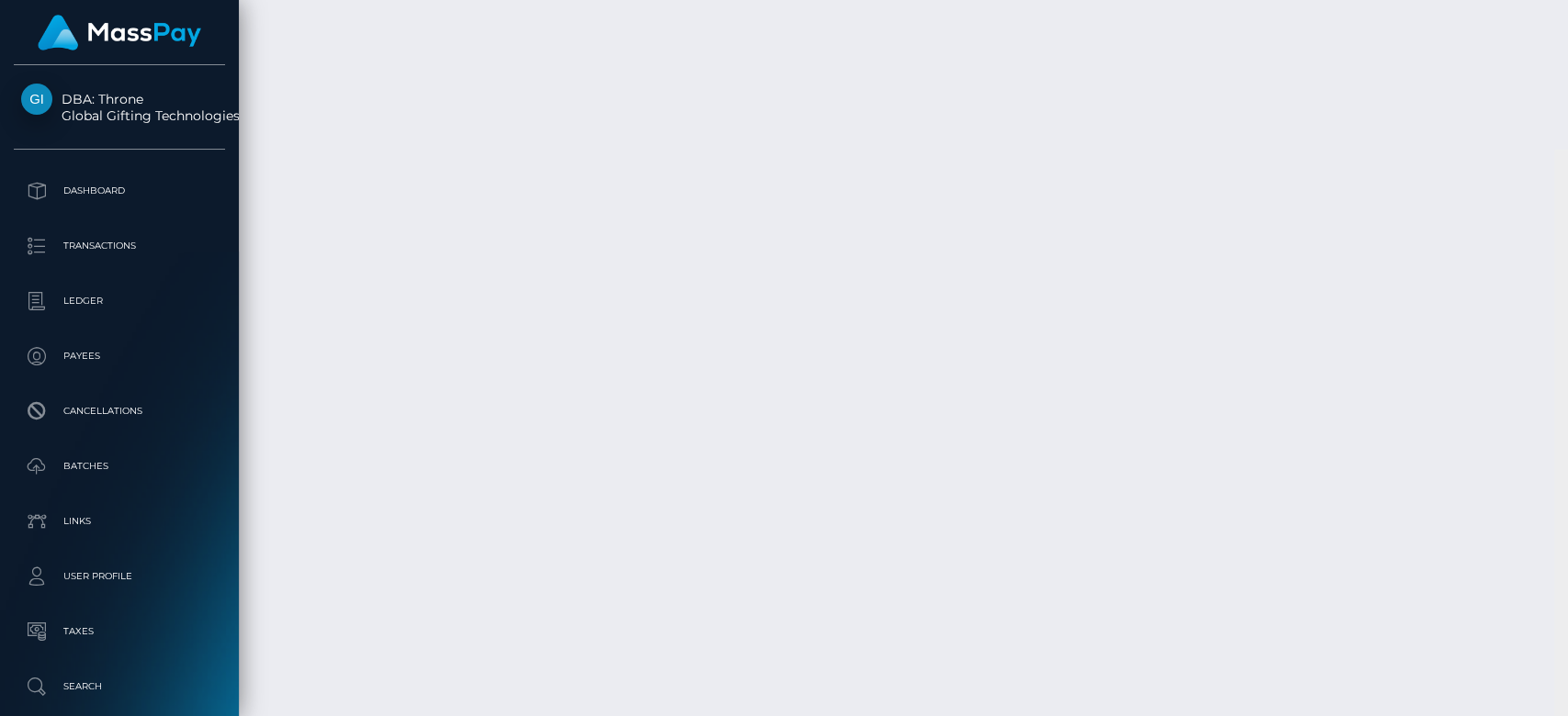
scroll to position [4211, 0]
drag, startPoint x: 1563, startPoint y: 393, endPoint x: 1566, endPoint y: 648, distance: 255.0
click at [1566, 648] on div at bounding box center [1561, 358] width 13 height 717
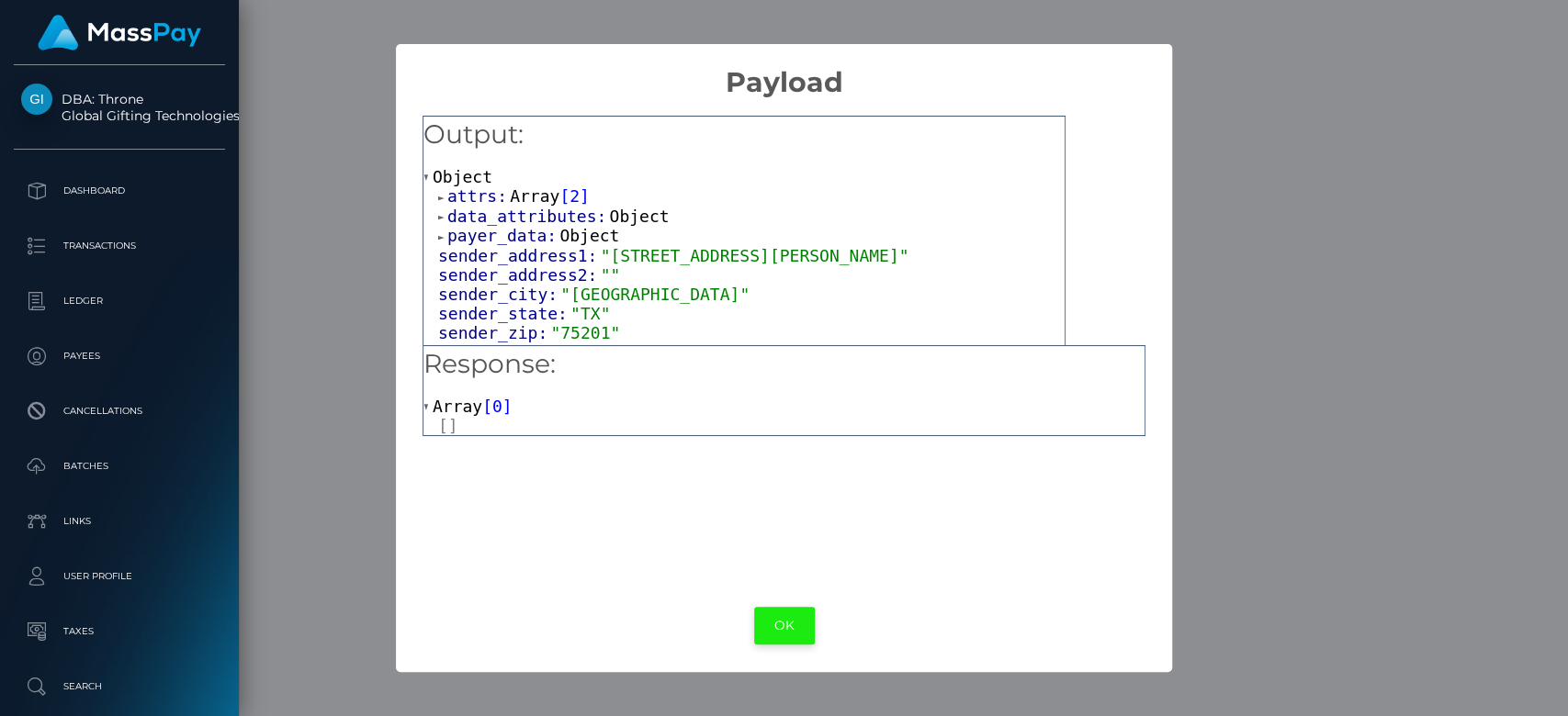
click at [794, 629] on button "OK" at bounding box center [785, 626] width 61 height 38
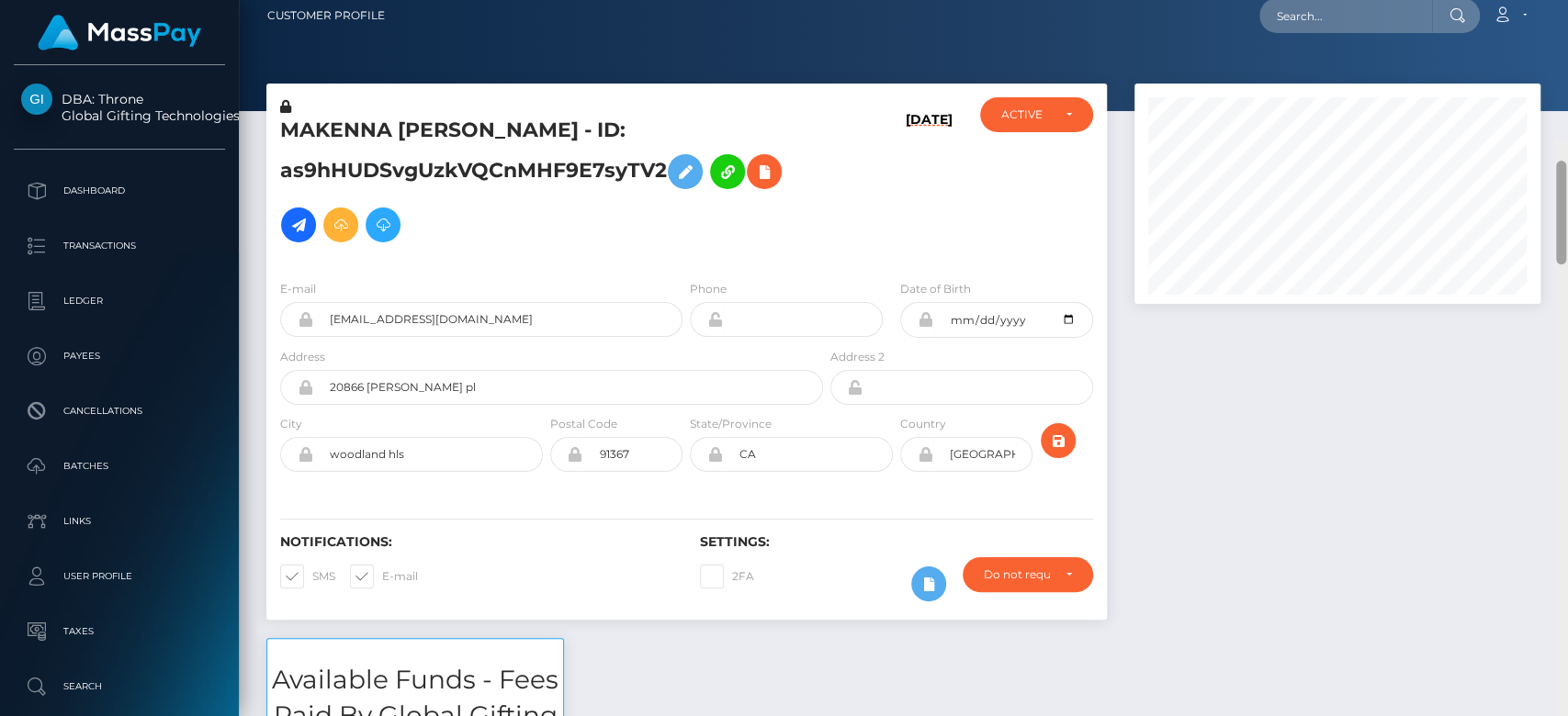
scroll to position [0, 0]
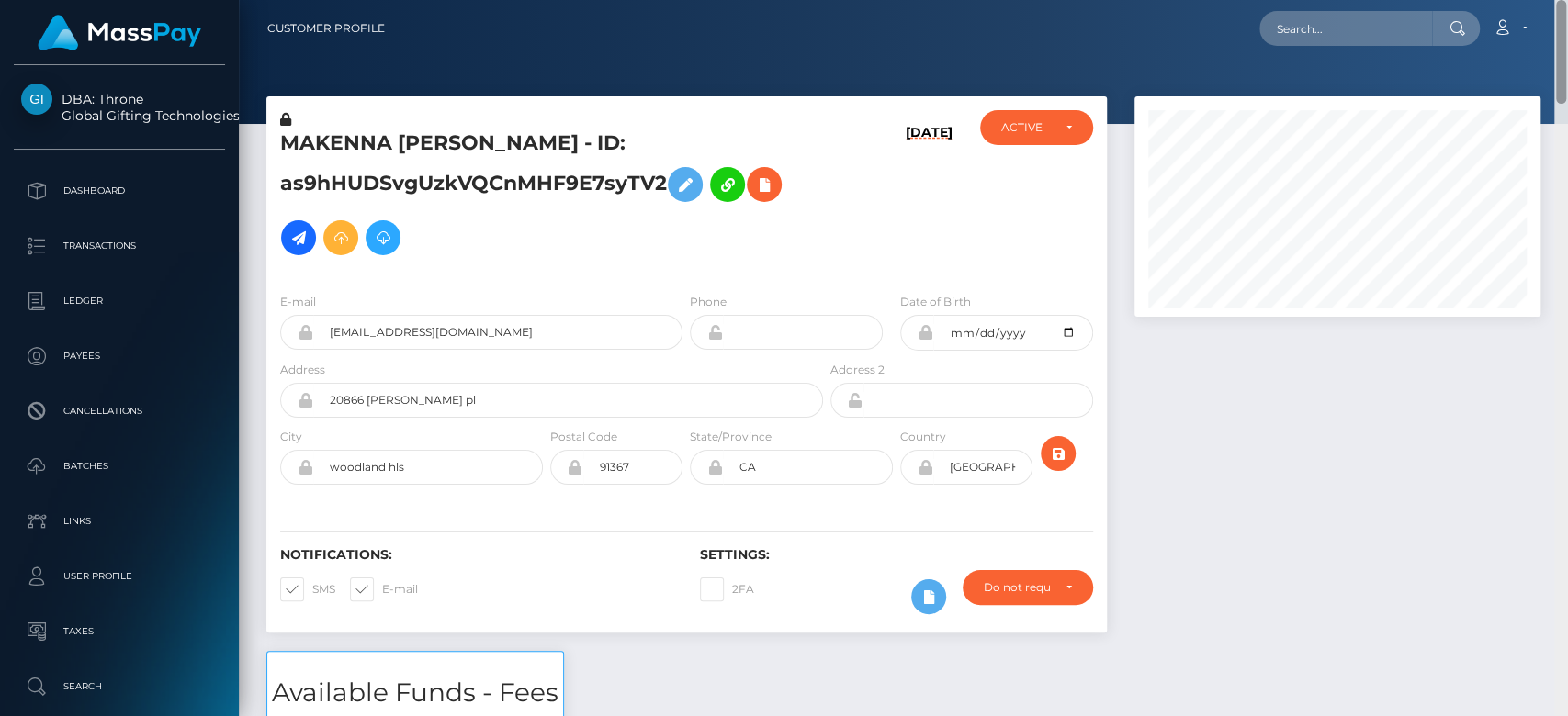
drag, startPoint x: 1562, startPoint y: 635, endPoint x: 1566, endPoint y: 8, distance: 627.0
click at [1566, 8] on div "Customer Profile Loading... Loading..." at bounding box center [903, 358] width 1329 height 716
click at [1560, 520] on div at bounding box center [1561, 358] width 13 height 717
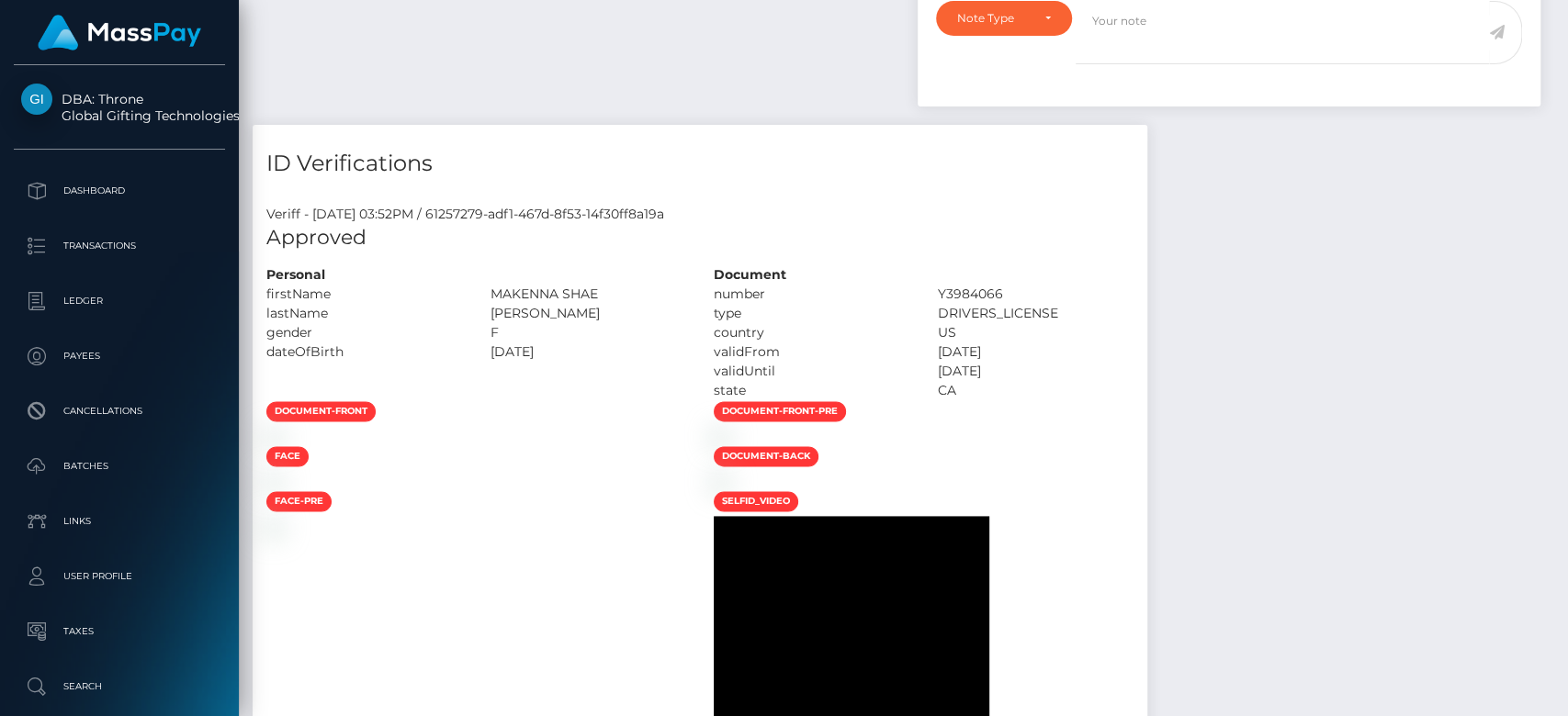
click at [1560, 520] on div at bounding box center [1561, 358] width 13 height 717
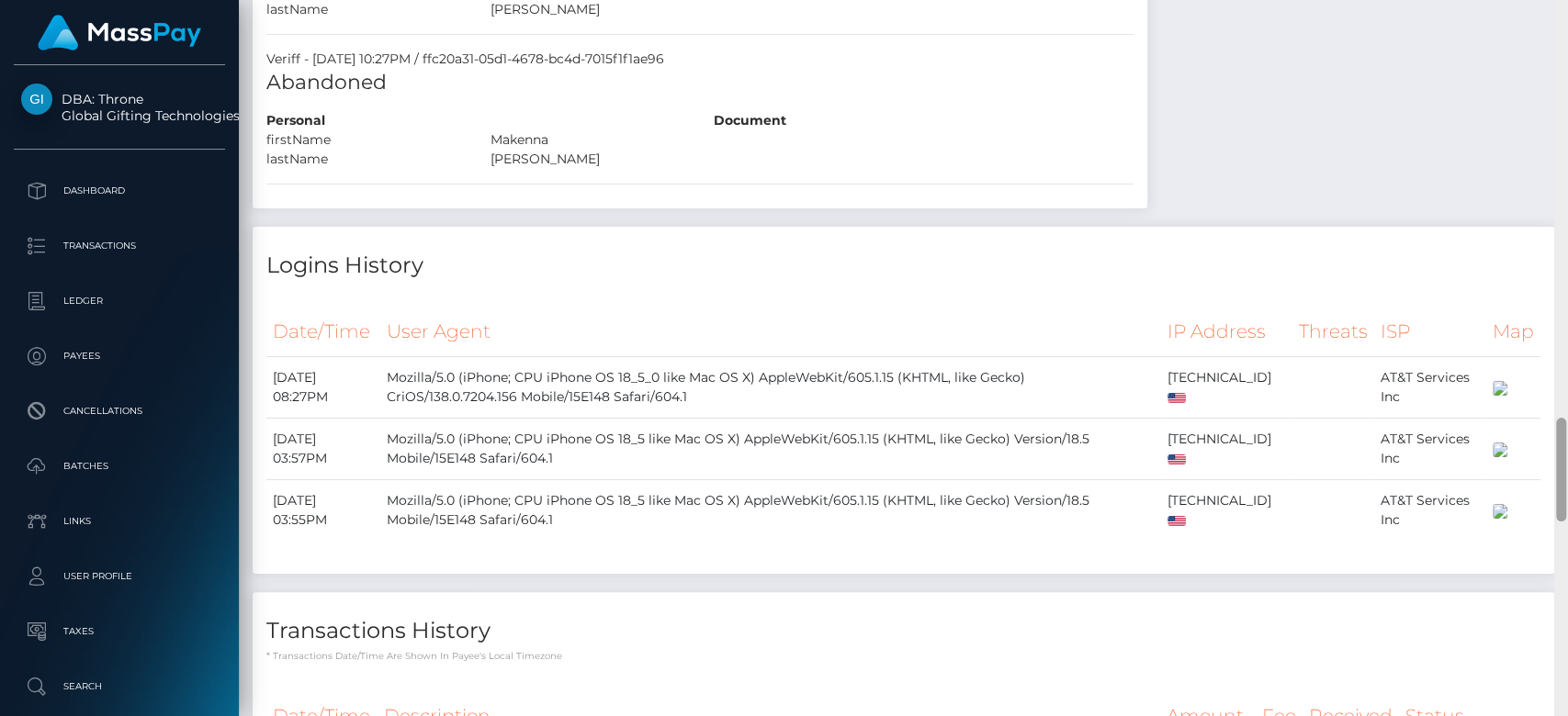
click at [1560, 520] on div at bounding box center [1561, 469] width 10 height 104
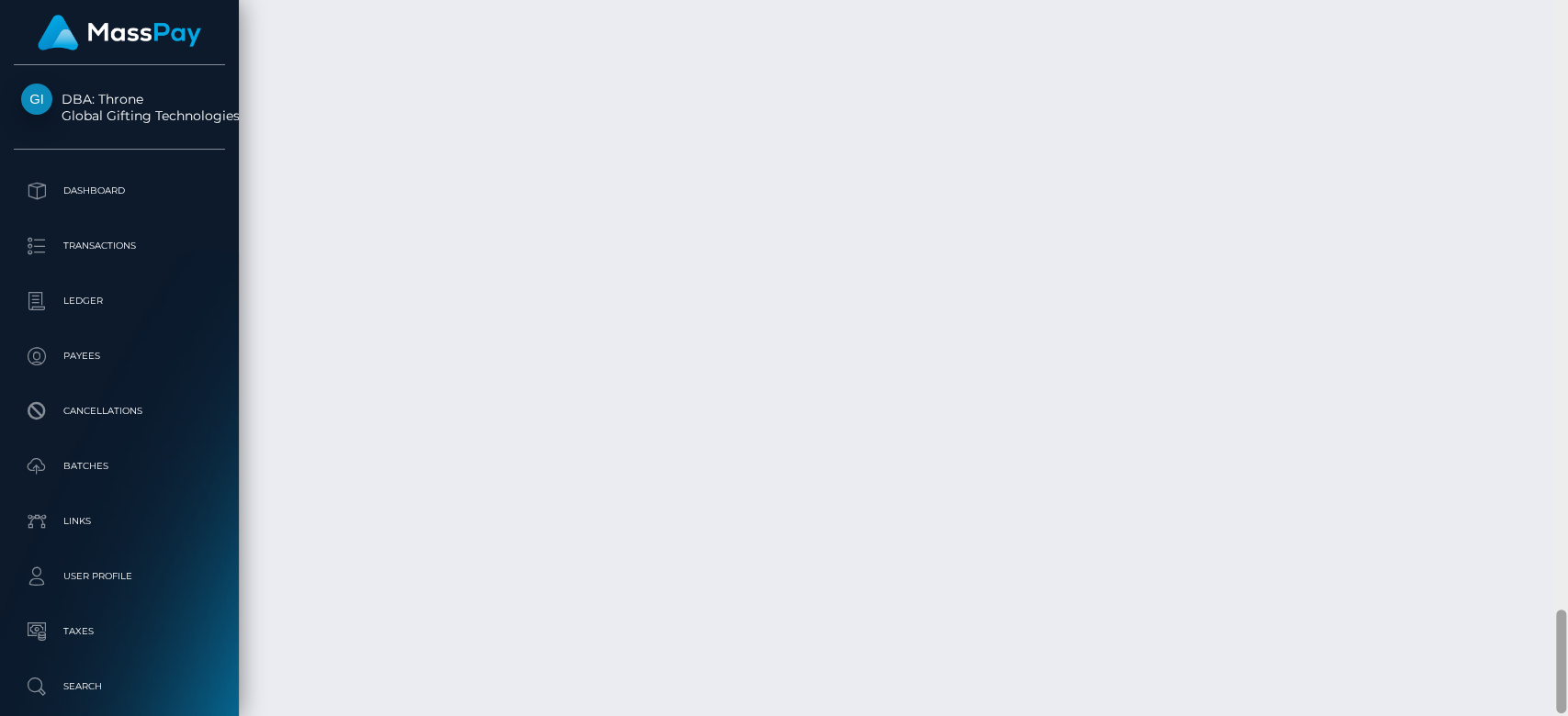
scroll to position [4211, 0]
drag, startPoint x: 1560, startPoint y: 511, endPoint x: 1566, endPoint y: 715, distance: 204.1
click at [1566, 715] on div at bounding box center [1561, 358] width 13 height 717
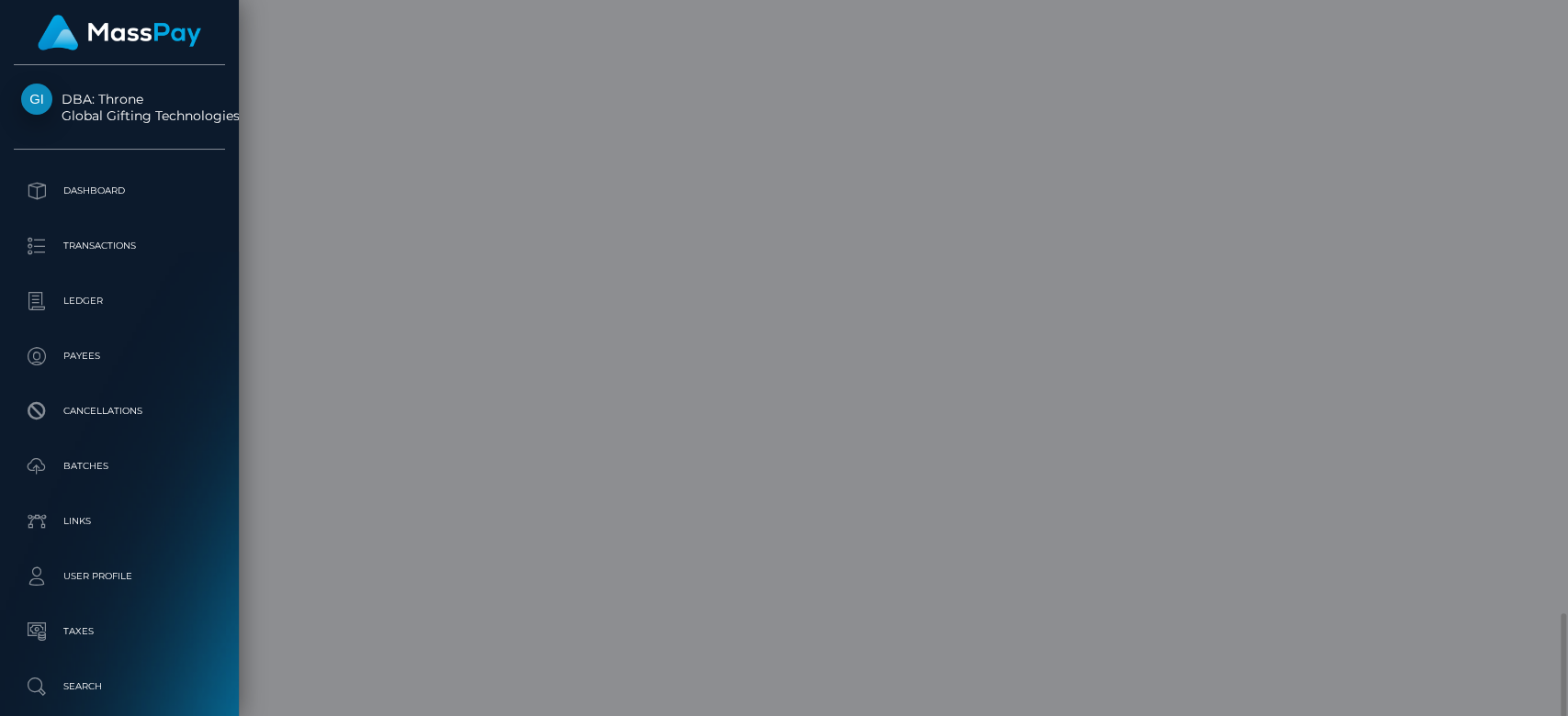
scroll to position [0, 0]
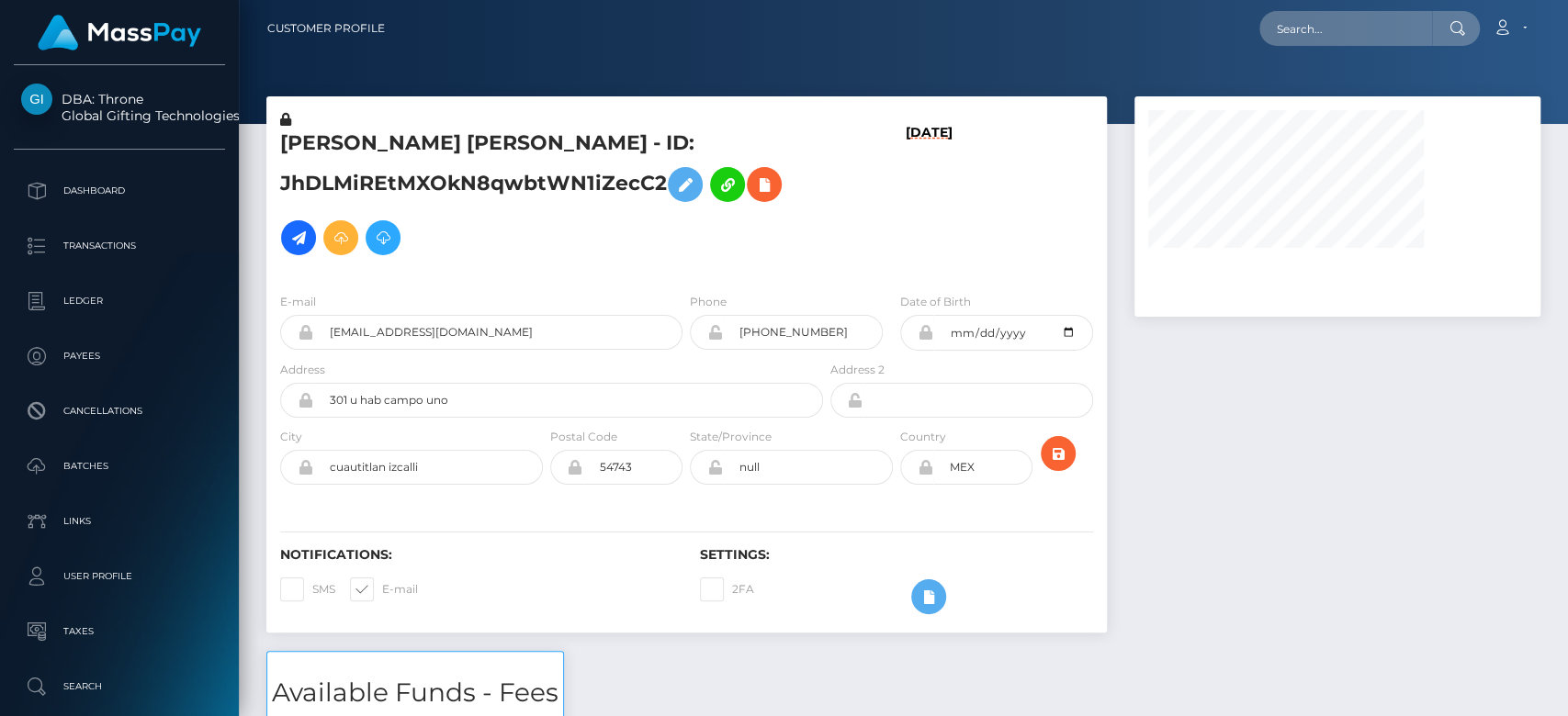
drag, startPoint x: 0, startPoint y: 0, endPoint x: 1565, endPoint y: 323, distance: 1598.0
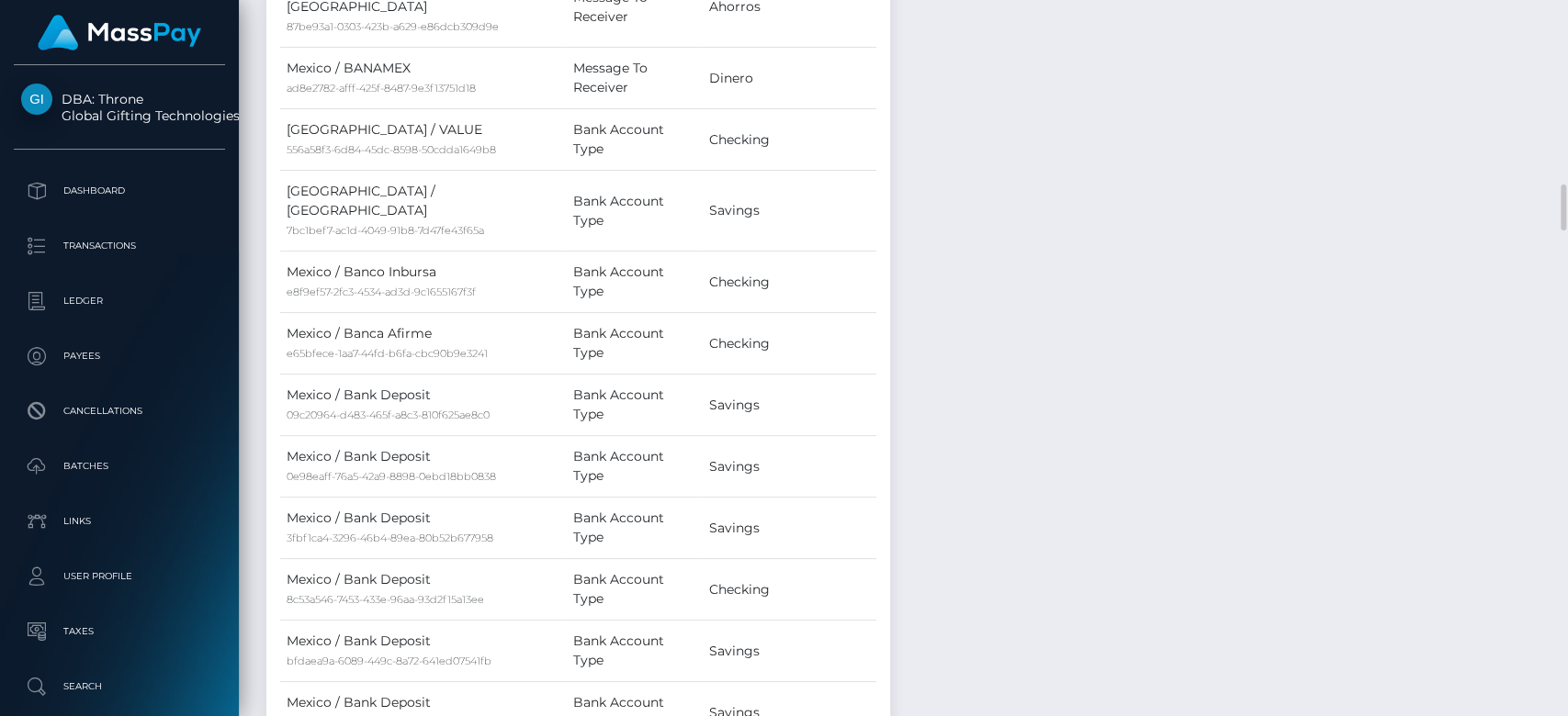
scroll to position [2414, 0]
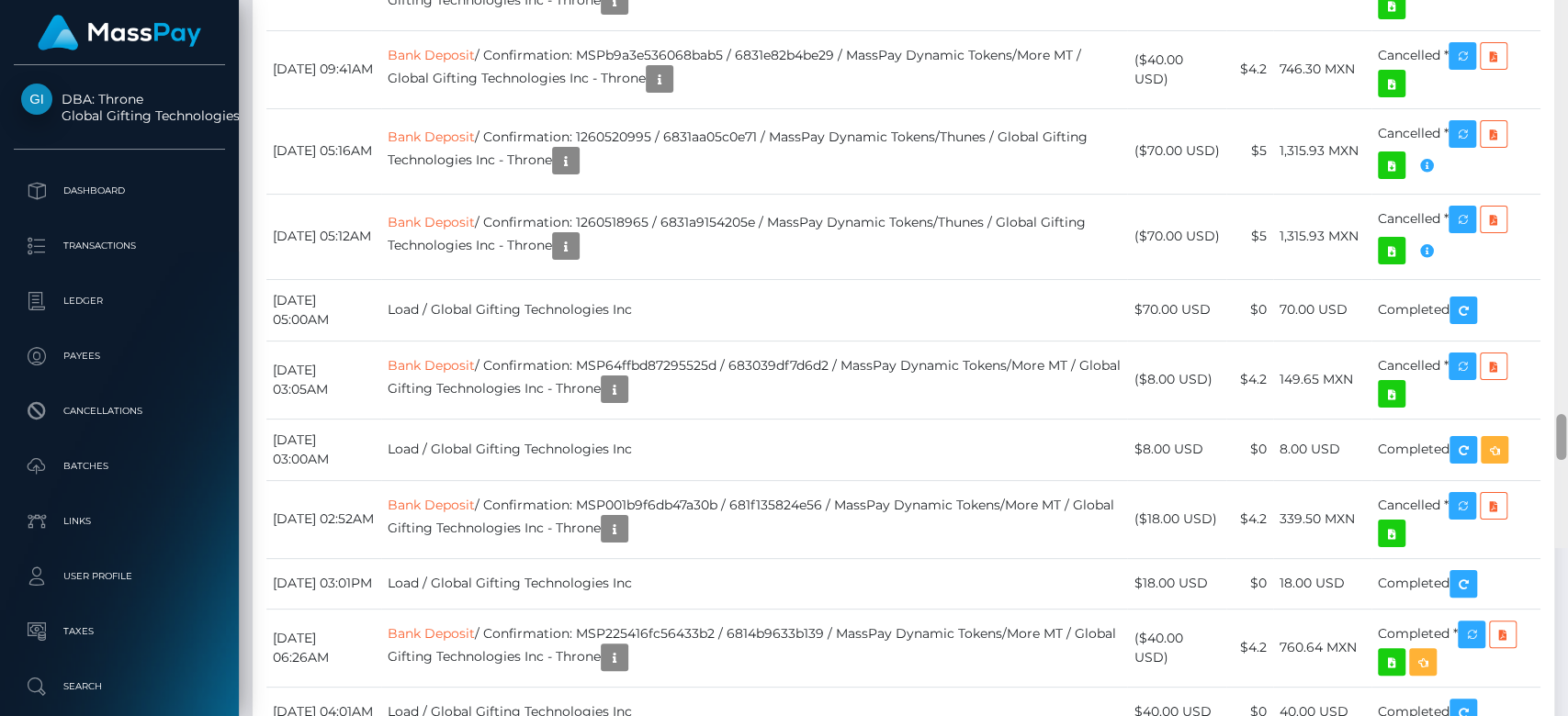
drag, startPoint x: 1558, startPoint y: 176, endPoint x: 1566, endPoint y: 632, distance: 456.1
click at [1548, 549] on div at bounding box center [1561, 189] width 13 height 717
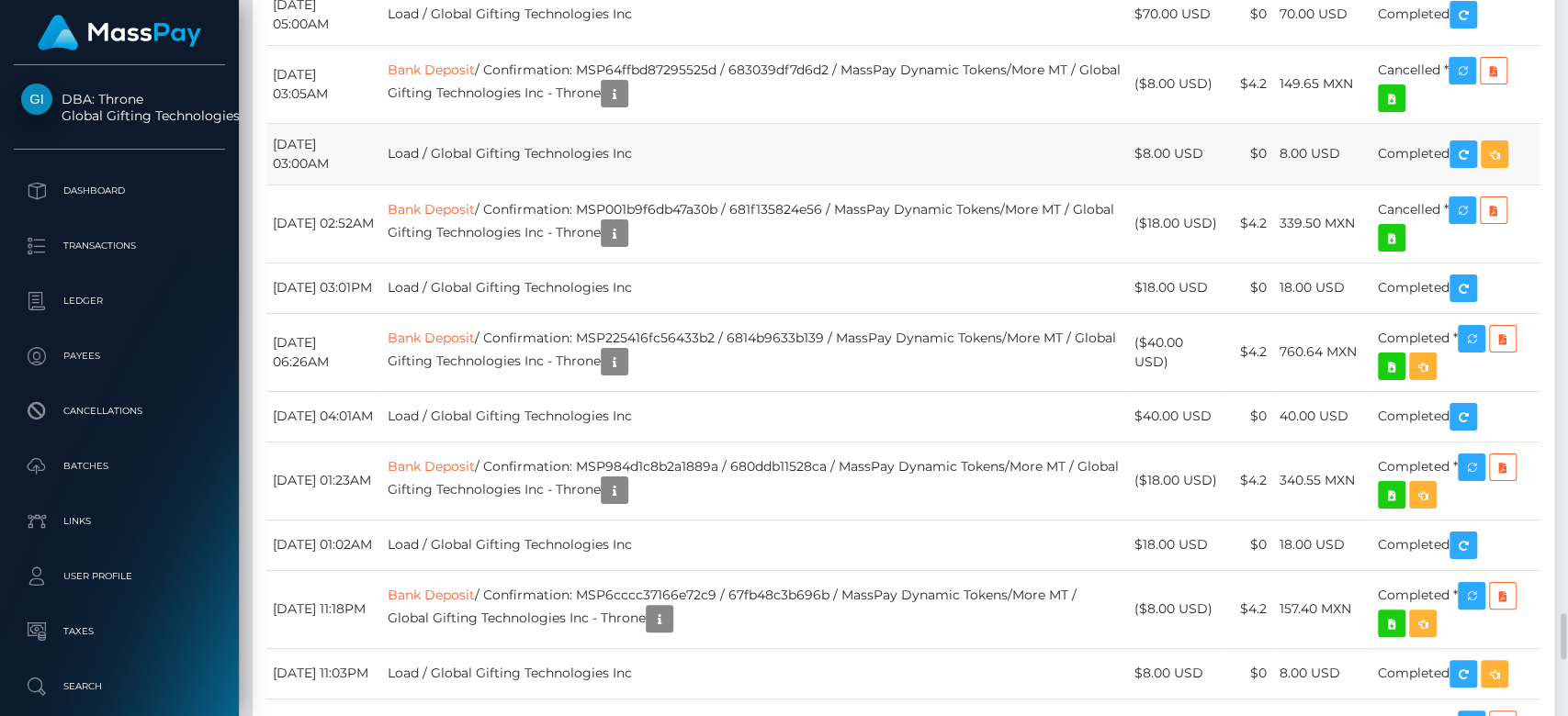
scroll to position [221, 406]
click at [1244, 184] on td "$0" at bounding box center [1249, 153] width 47 height 62
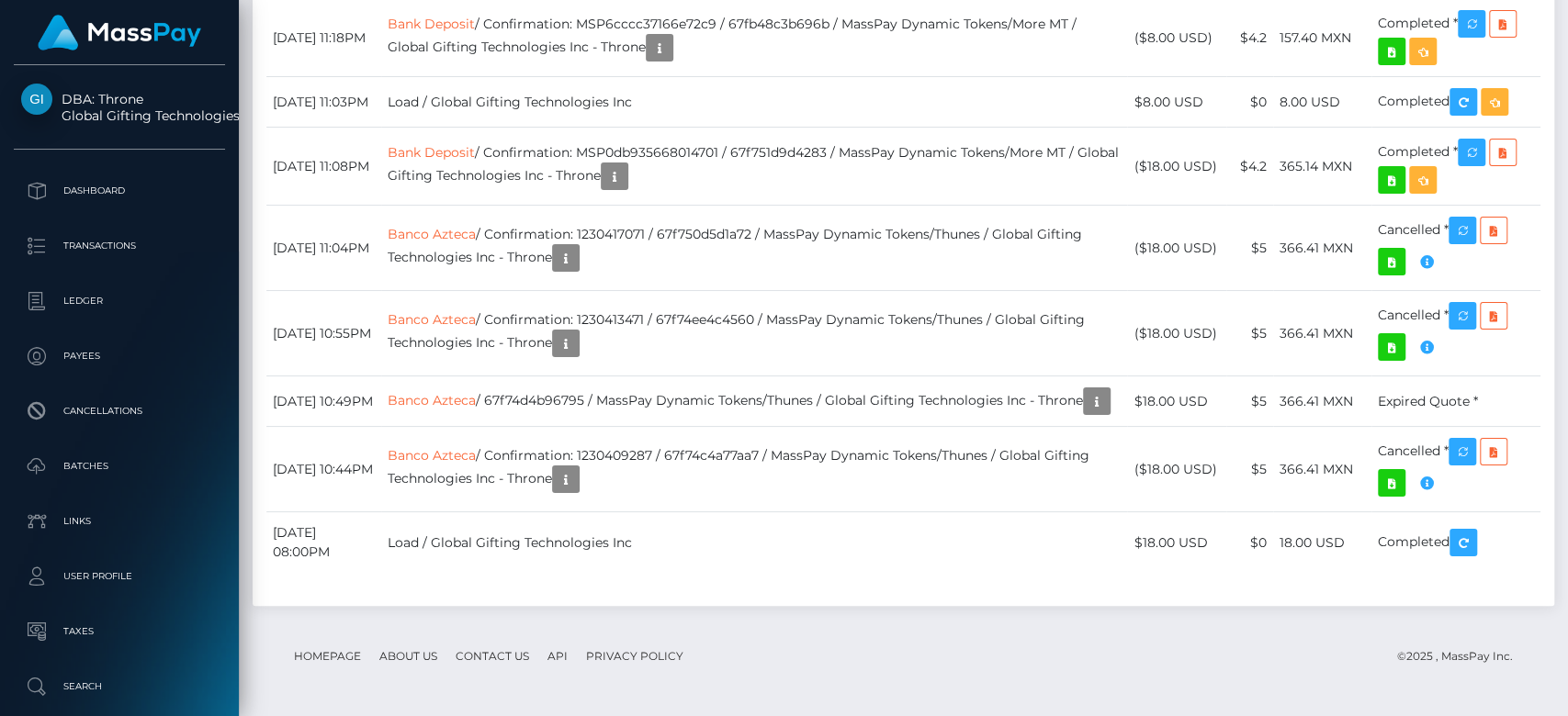
scroll to position [12530, 0]
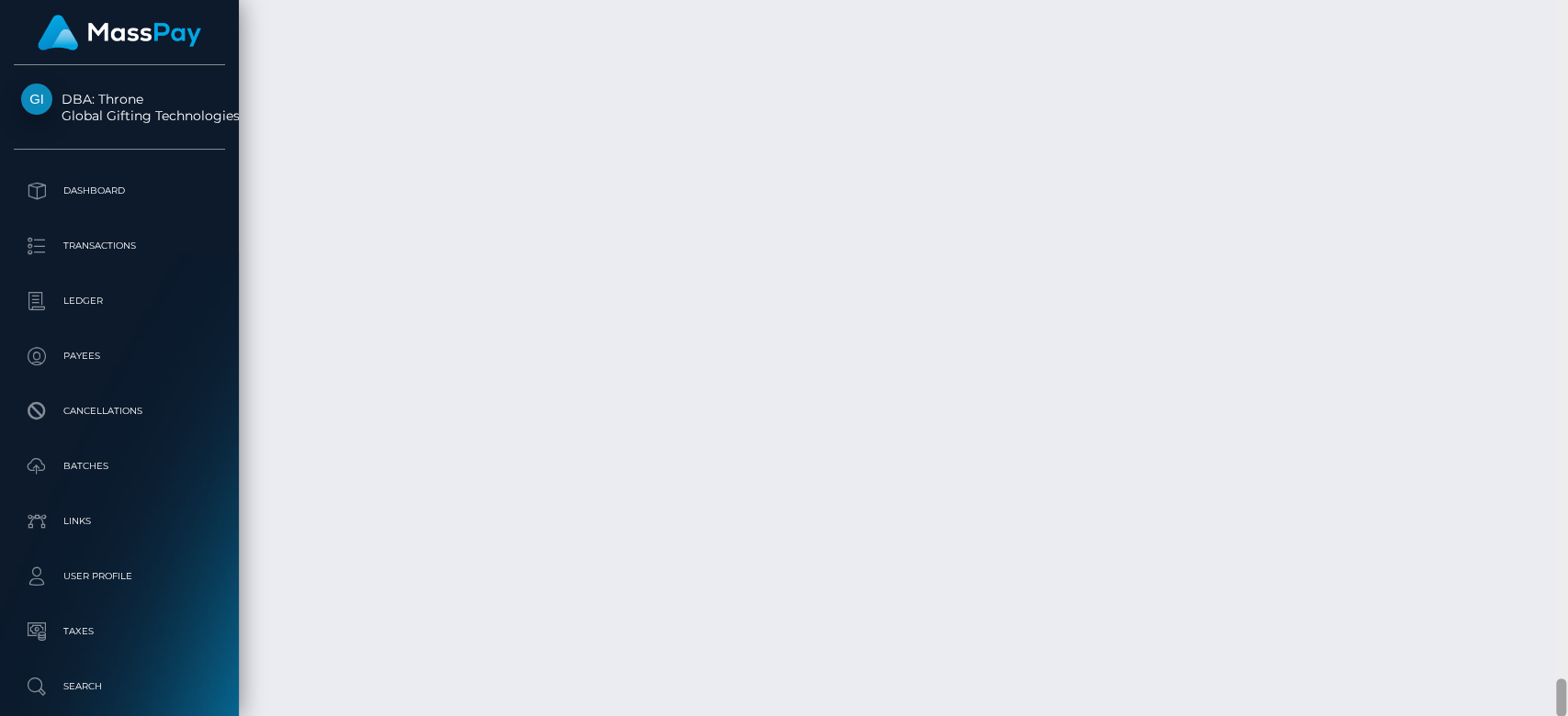
drag, startPoint x: 1563, startPoint y: 511, endPoint x: 1566, endPoint y: 735, distance: 224.0
click at [1548, 715] on html "DBA: Throne Global Gifting Technologies Inc Dashboard Transactions Ledger Payee…" at bounding box center [784, 358] width 1568 height 716
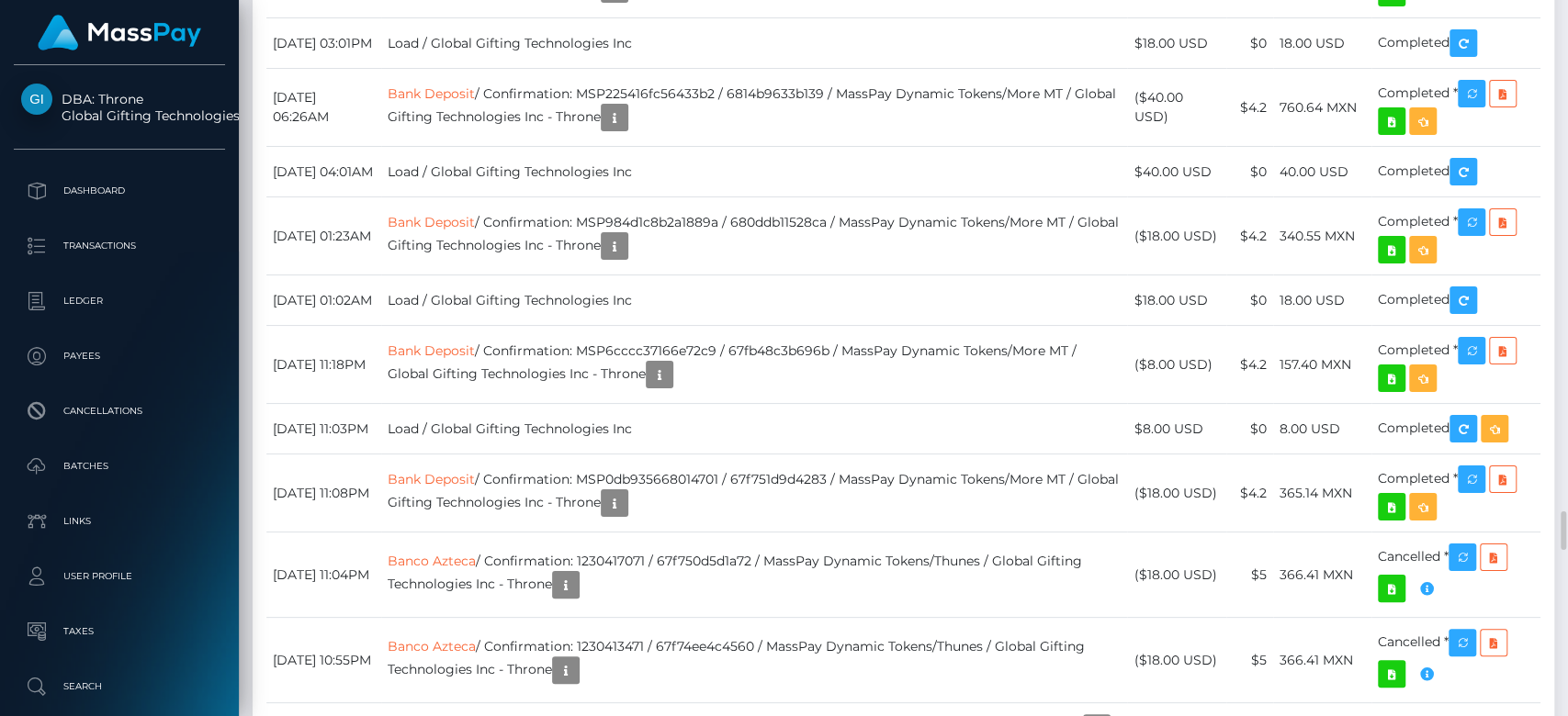
scroll to position [9976, 0]
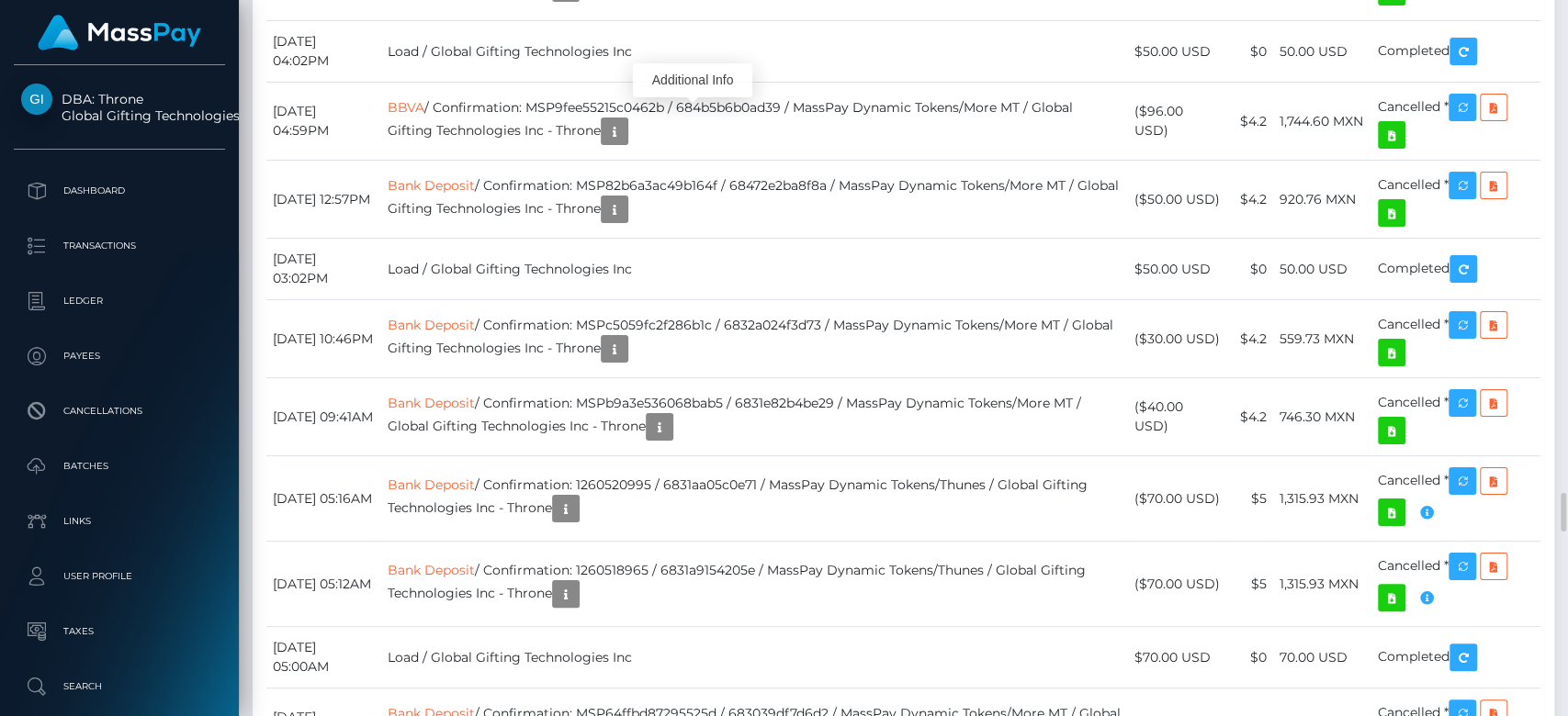
scroll to position [221, 406]
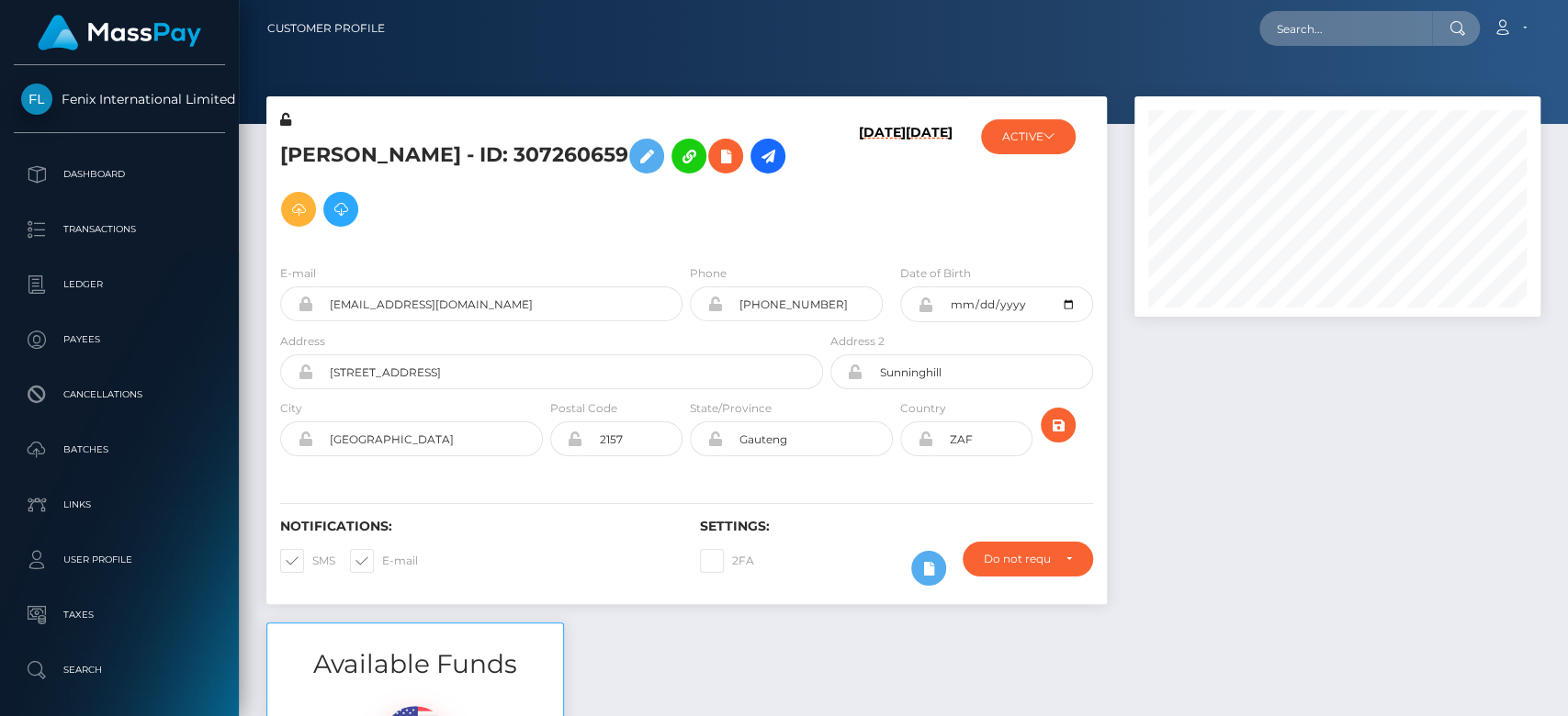
scroll to position [221, 406]
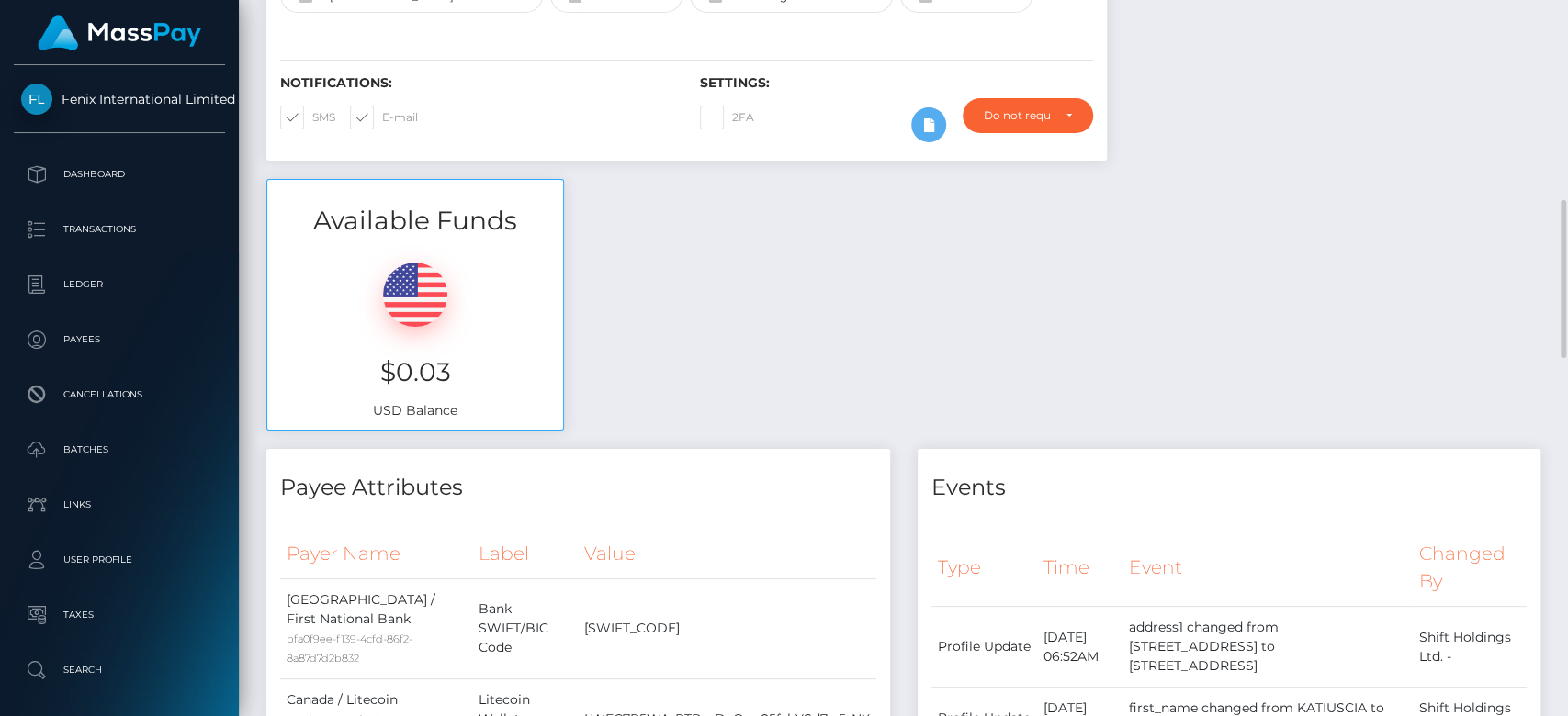
scroll to position [582, 0]
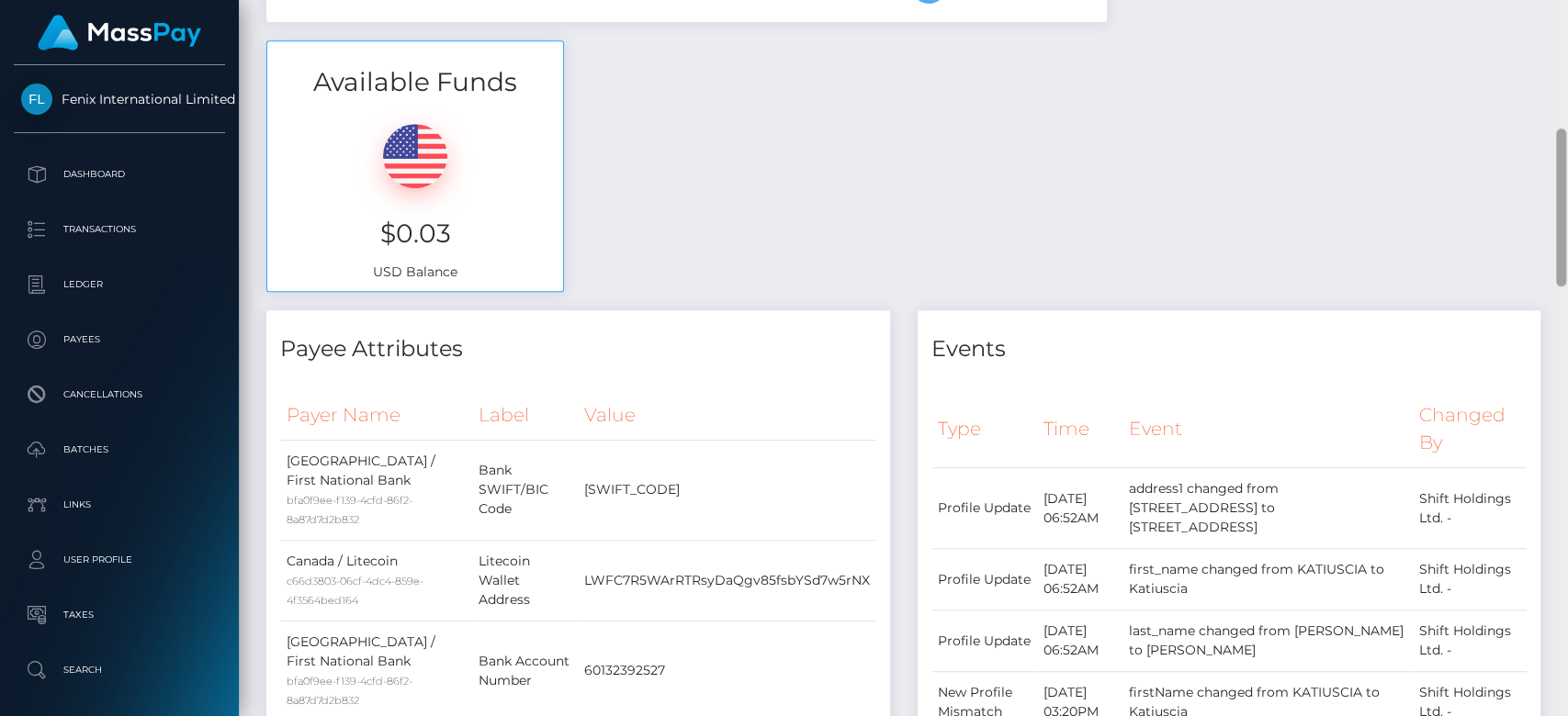
drag, startPoint x: 1566, startPoint y: 252, endPoint x: 1564, endPoint y: 280, distance: 28.1
click at [1564, 280] on div at bounding box center [1561, 207] width 10 height 158
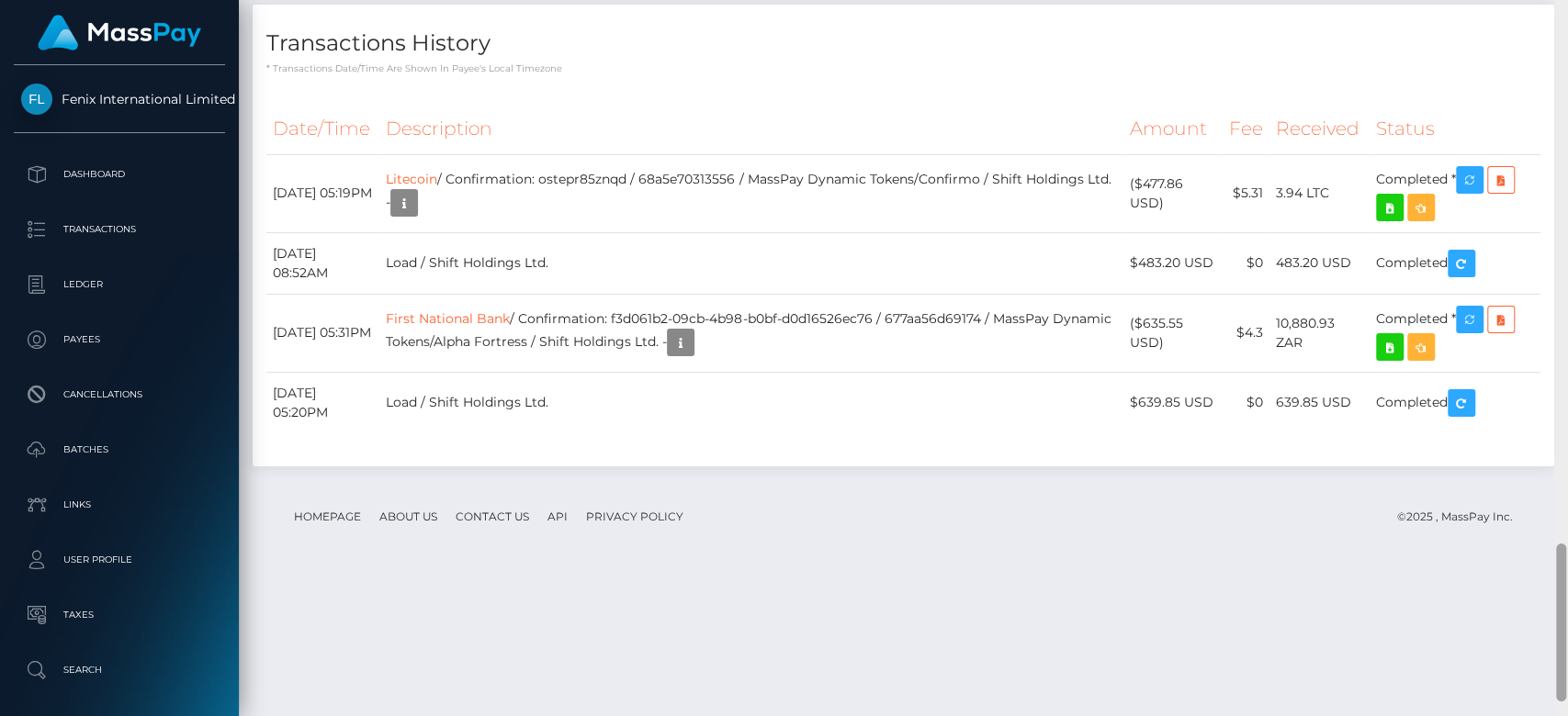
scroll to position [2527, 0]
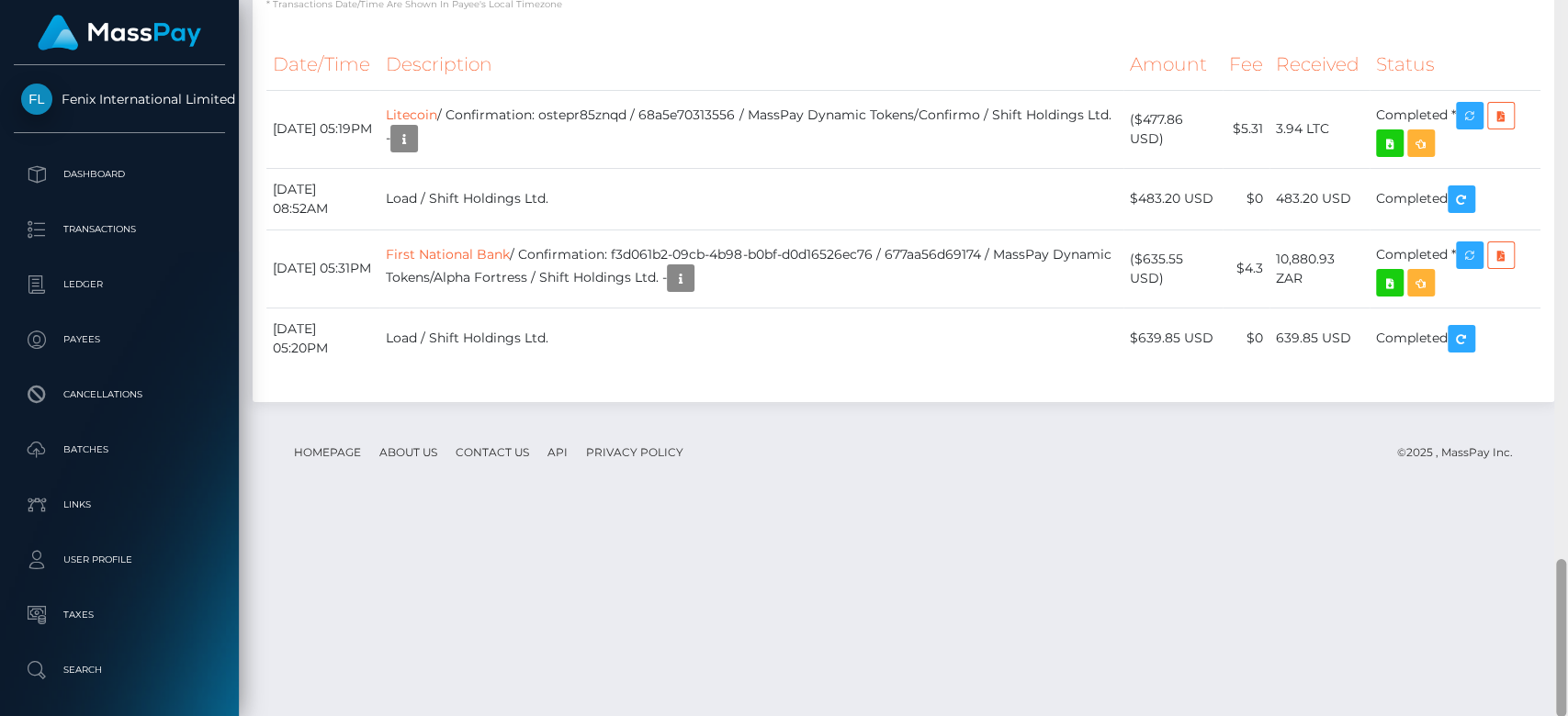
drag, startPoint x: 1561, startPoint y: 241, endPoint x: 1566, endPoint y: 652, distance: 411.0
click at [1566, 652] on div at bounding box center [1561, 358] width 13 height 717
click at [418, 152] on button "button" at bounding box center [403, 138] width 28 height 28
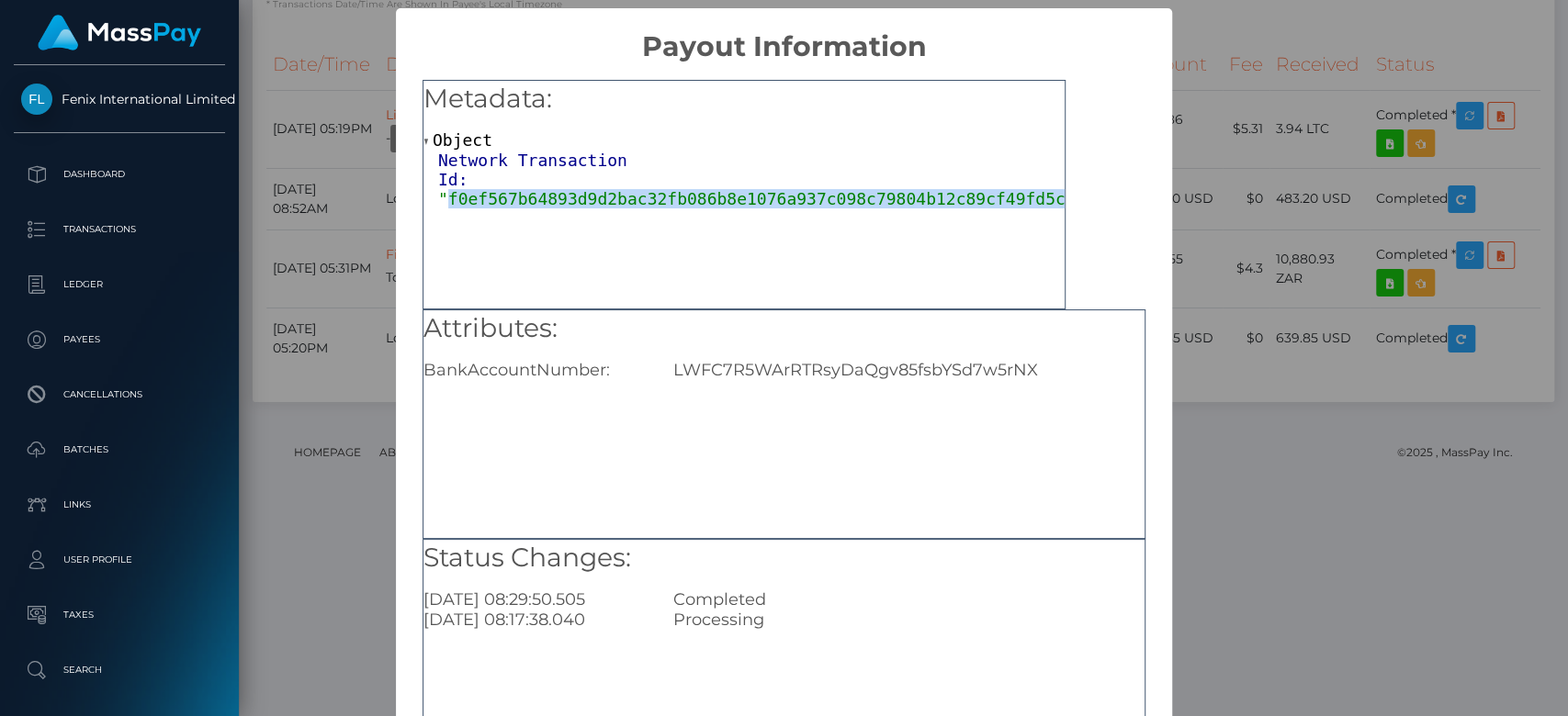
drag, startPoint x: 1006, startPoint y: 195, endPoint x: 443, endPoint y: 199, distance: 563.0
click at [443, 199] on span ""f0ef567b64893d9d2bac32fb086b8e1076a937c098c79804b12c89cf49fd5ccc"" at bounding box center [767, 199] width 657 height 19
copy span "f0ef567b64893d9d2bac32fb086b8e1076a937c098c79804b12c89cf49fd5ccc"
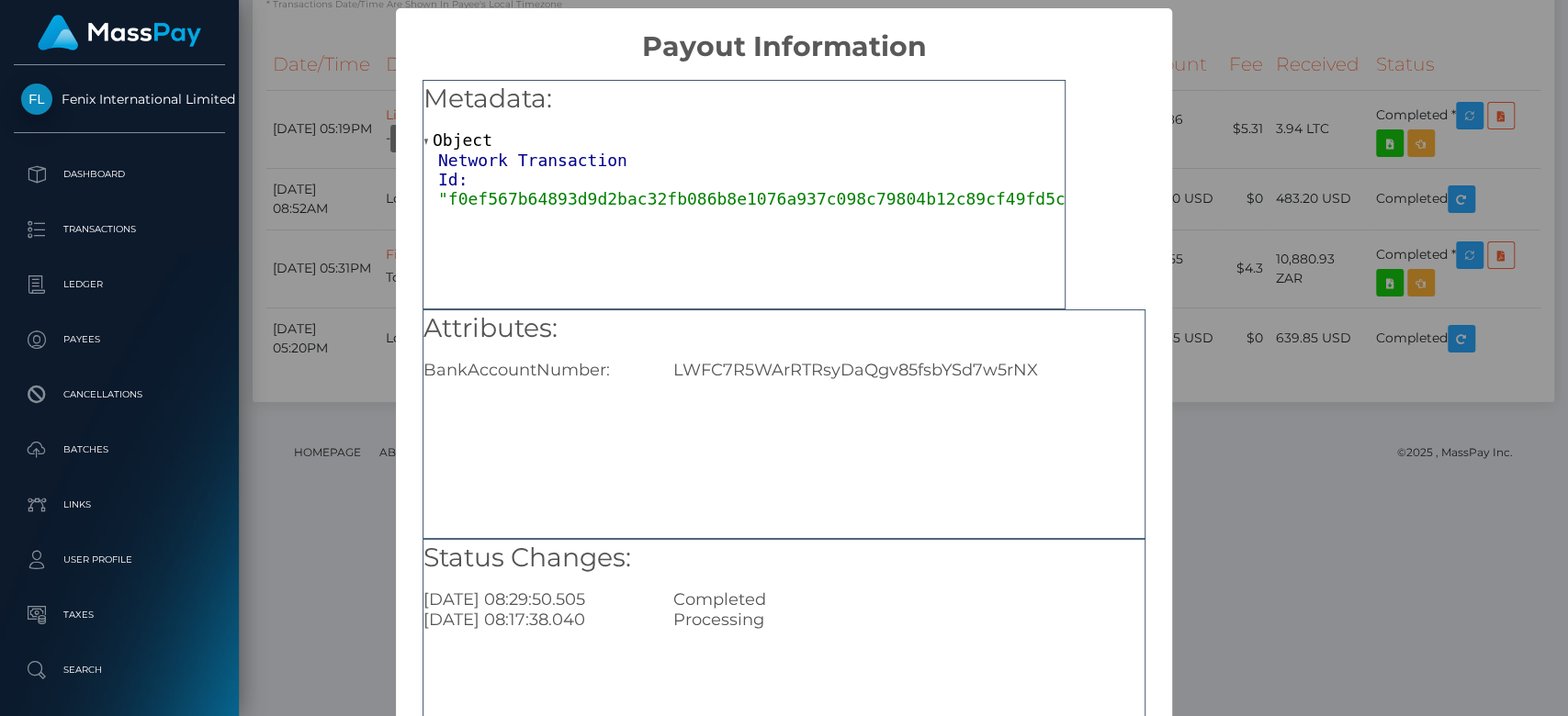
click at [1291, 347] on div "× Payout Information Metadata: Object Network Transaction Id: "f0ef567b64893d9d…" at bounding box center [784, 358] width 1568 height 716
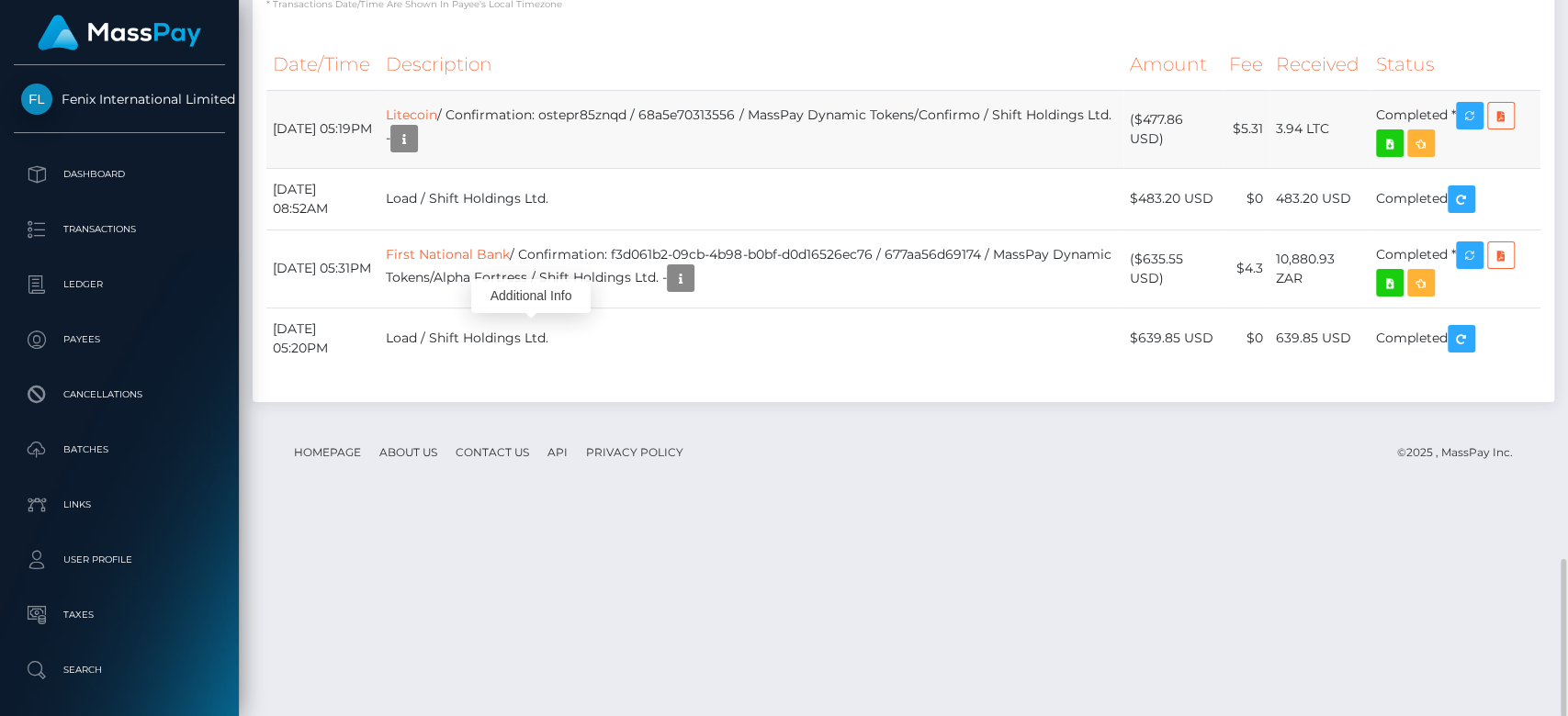
click at [900, 168] on td "Litecoin / Confirmation: ostepr85znqd / 68a5e70313556 / MassPay Dynamic Tokens/…" at bounding box center [751, 129] width 743 height 78
click at [418, 152] on button "button" at bounding box center [403, 138] width 28 height 28
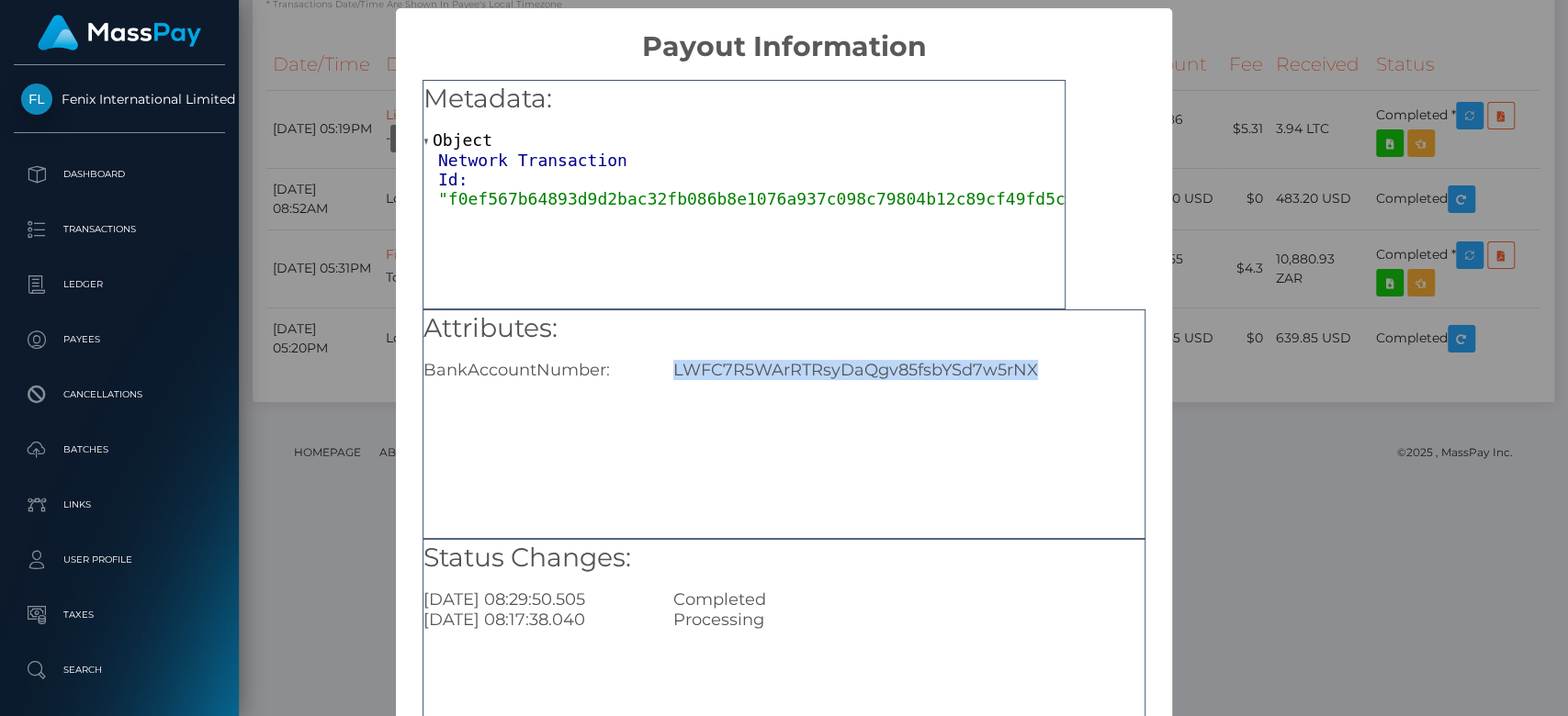
drag, startPoint x: 657, startPoint y: 363, endPoint x: 1029, endPoint y: 378, distance: 372.3
click at [1029, 378] on div "LWFC7R5WArRTRsyDaQgv85fsbYSd7w5rNX" at bounding box center [909, 370] width 499 height 20
copy div "LWFC7R5WArRTRsyDaQgv85fsbYSd7w5rNX"
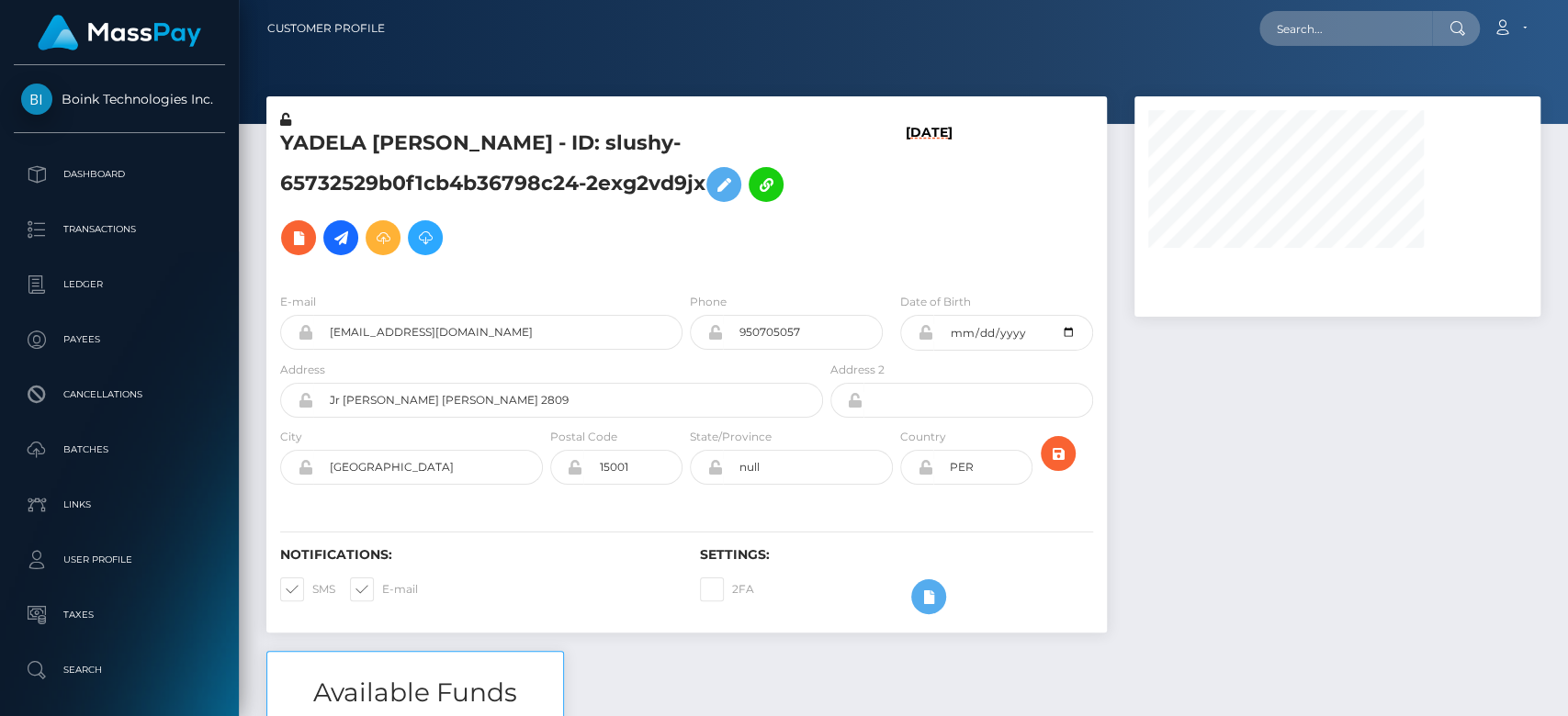
click at [1352, 645] on div at bounding box center [1338, 373] width 434 height 554
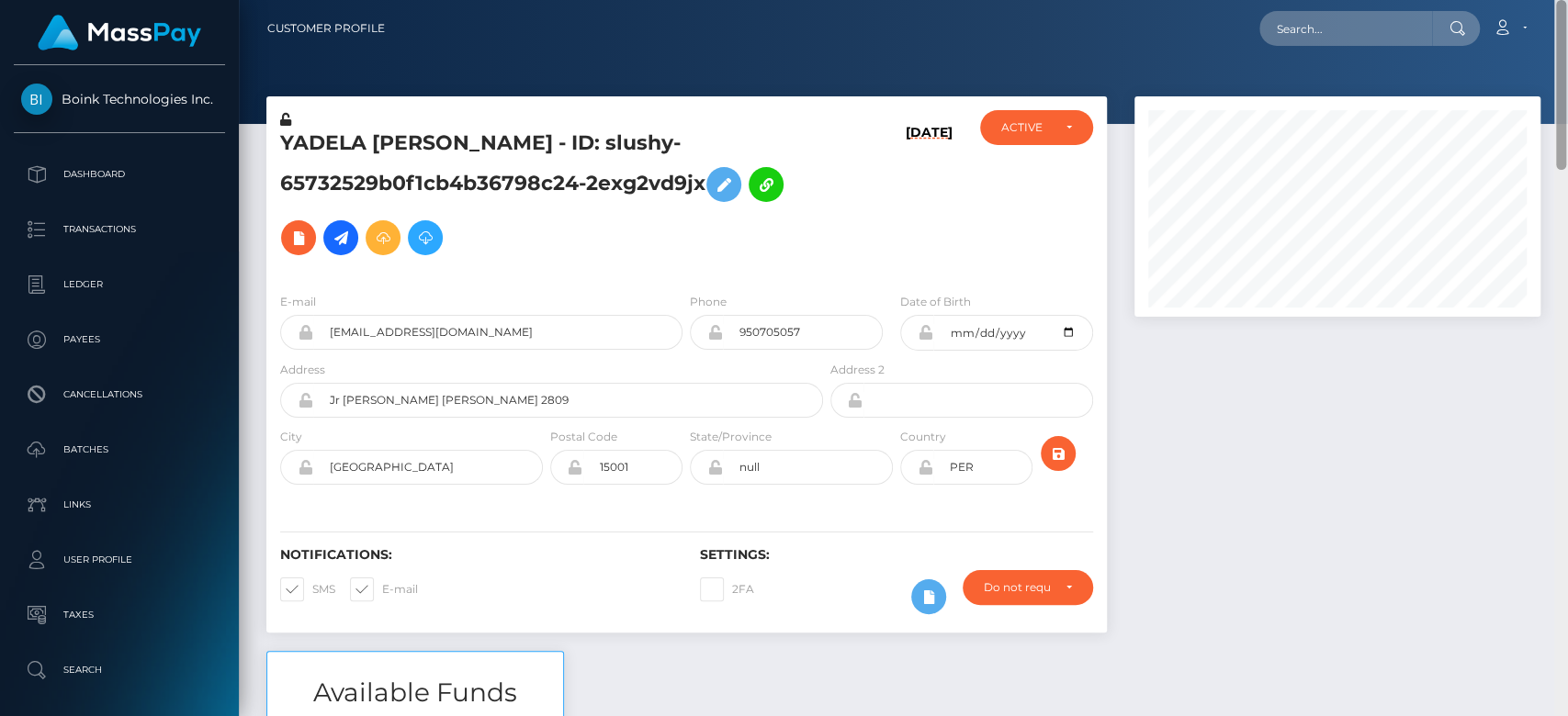
drag, startPoint x: 1561, startPoint y: 242, endPoint x: 1467, endPoint y: -10, distance: 269.0
click at [1467, 0] on html "Boink Technologies Inc. Dashboard Transactions Ledger Payees" at bounding box center [784, 358] width 1568 height 716
click at [1375, 26] on input "text" at bounding box center [1346, 29] width 173 height 35
paste input "f1799b804a8e44b989586c19de8b7c99"
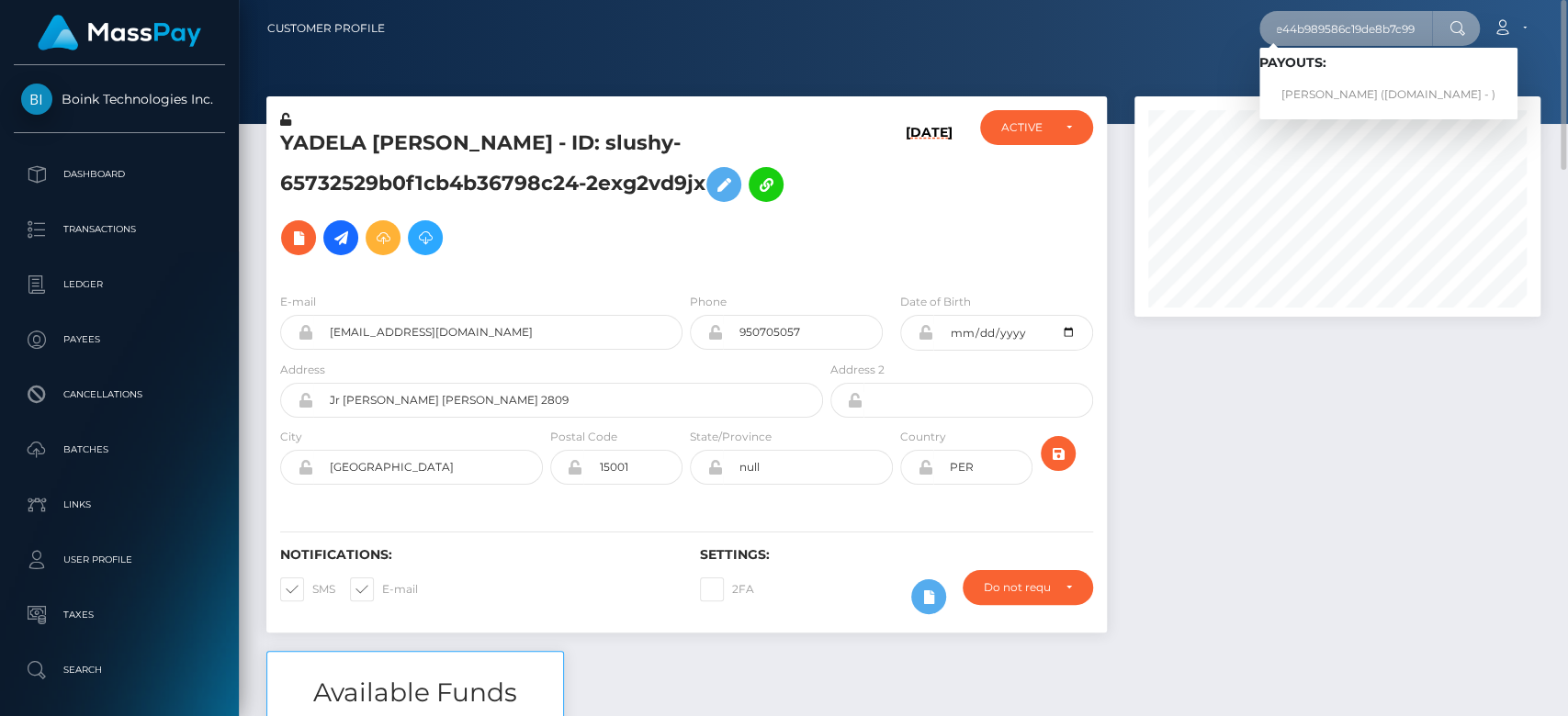
type input "f1799b804a8e44b989586c19de8b7c99"
click at [1345, 79] on link "[PERSON_NAME] ([DOMAIN_NAME] - )" at bounding box center [1388, 95] width 258 height 34
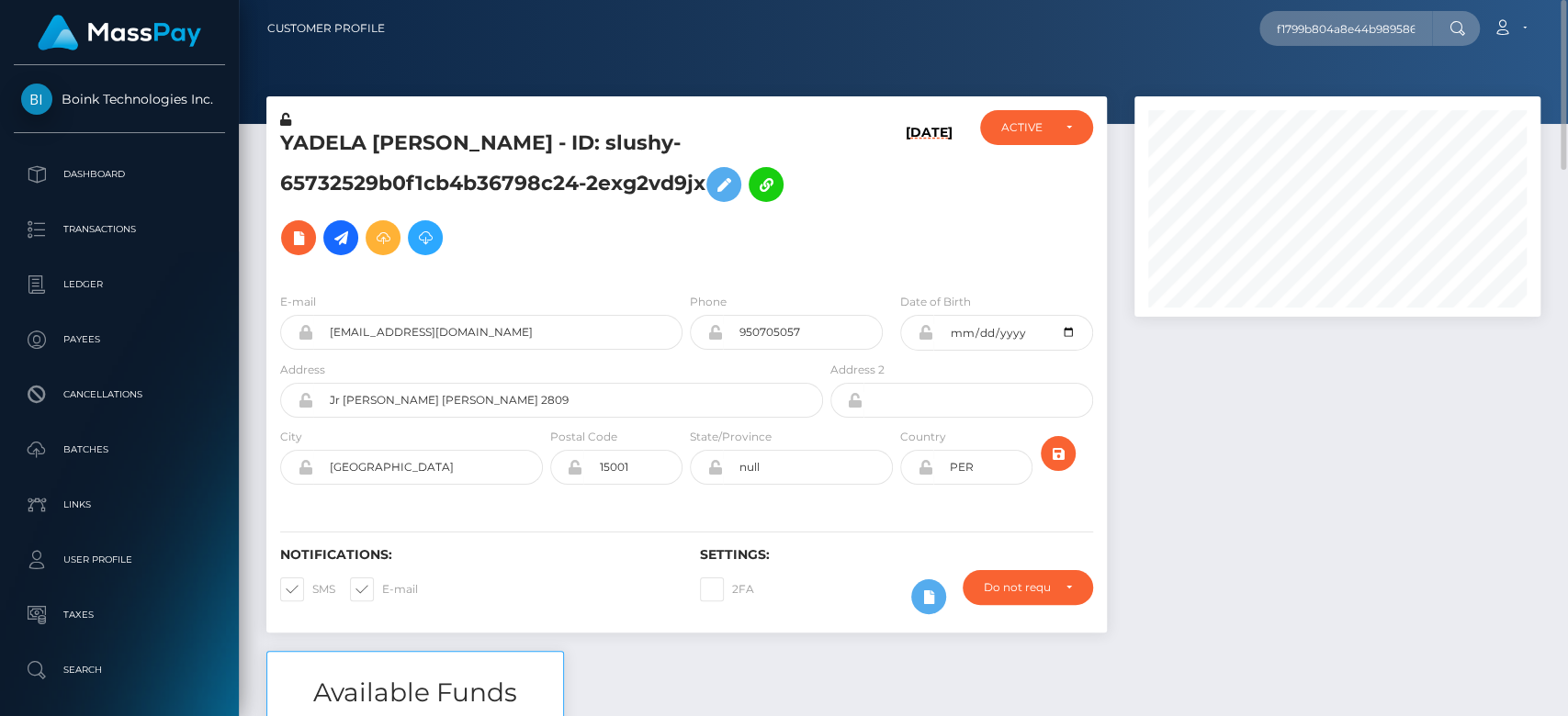
click at [1382, 469] on div at bounding box center [1338, 373] width 434 height 554
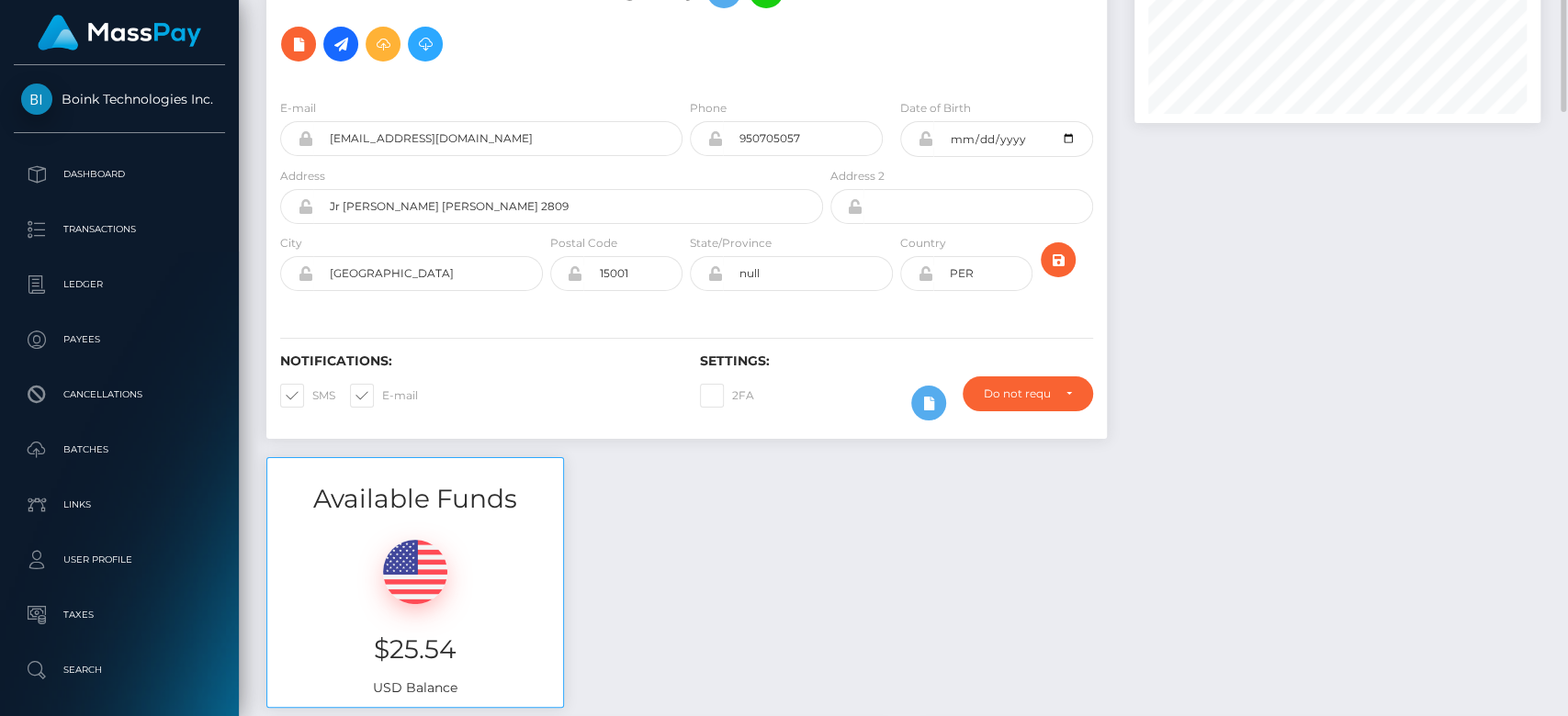
scroll to position [278, 0]
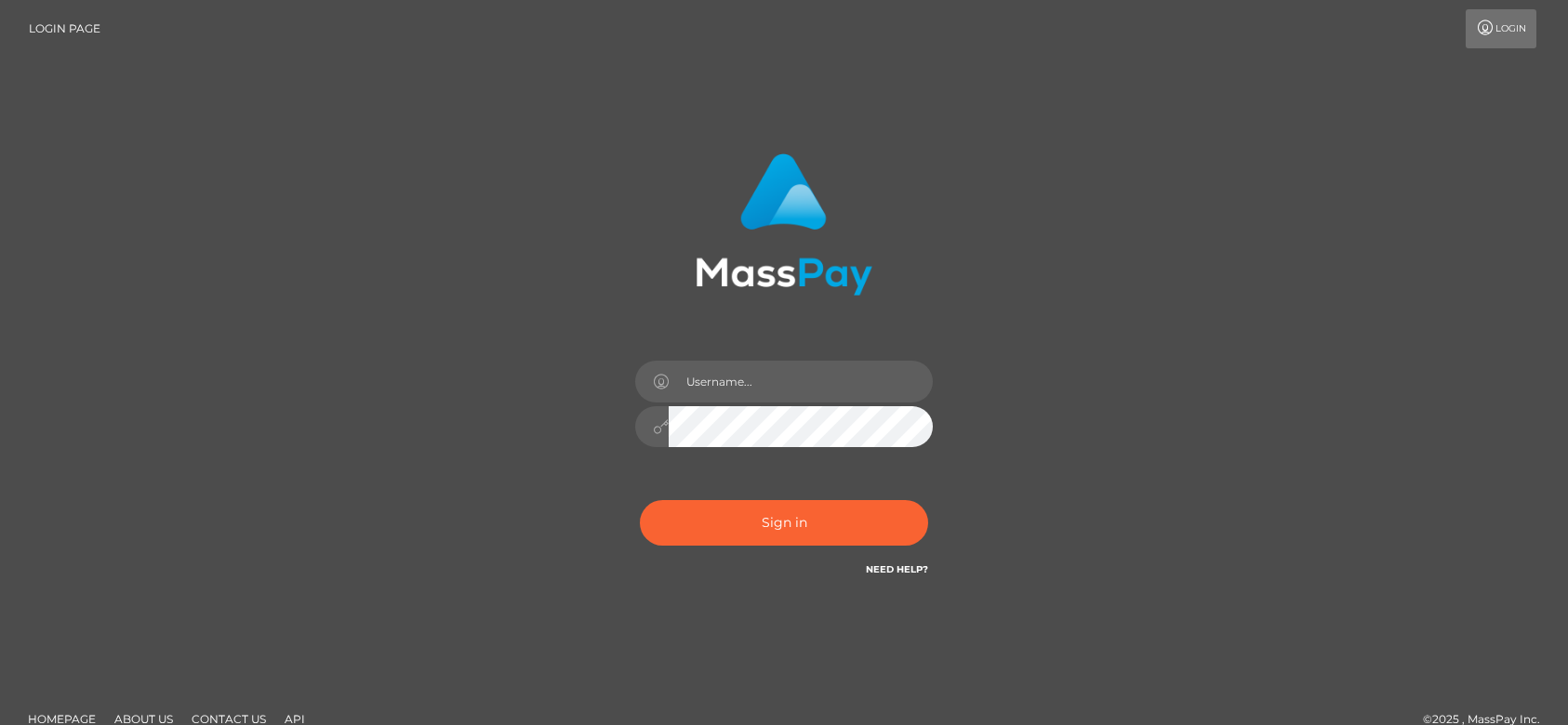
scroll to position [26, 0]
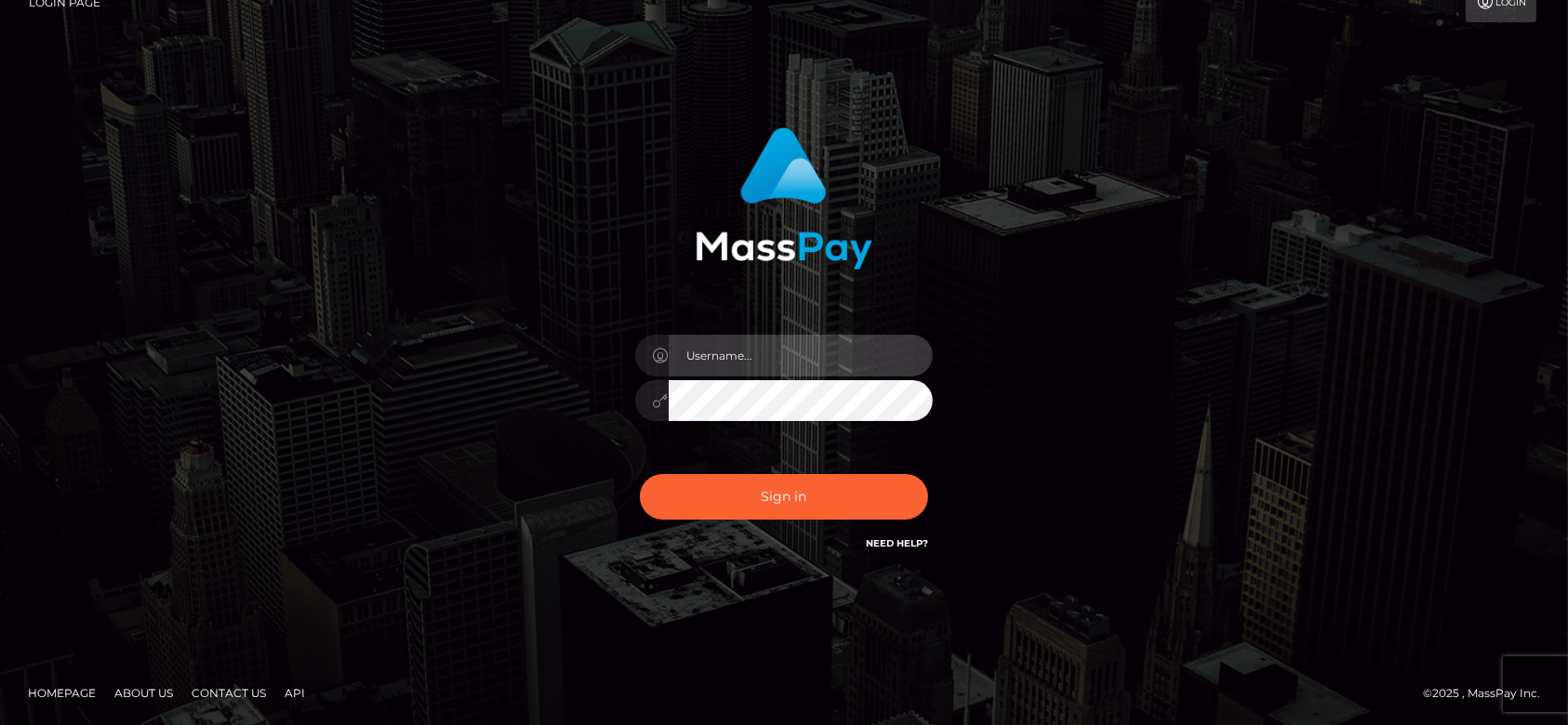
type input "[DOMAIN_NAME]"
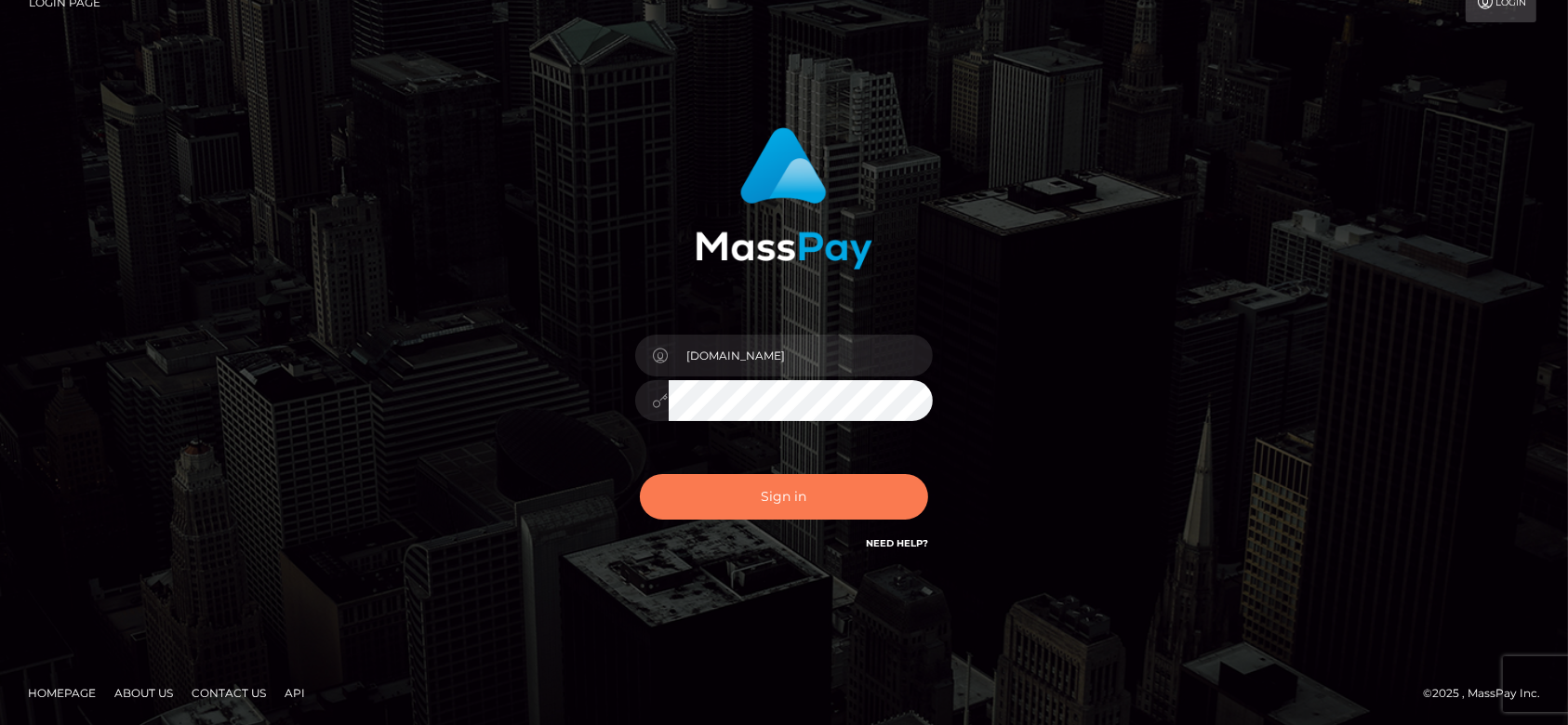
click at [875, 510] on button "Sign in" at bounding box center [783, 497] width 288 height 45
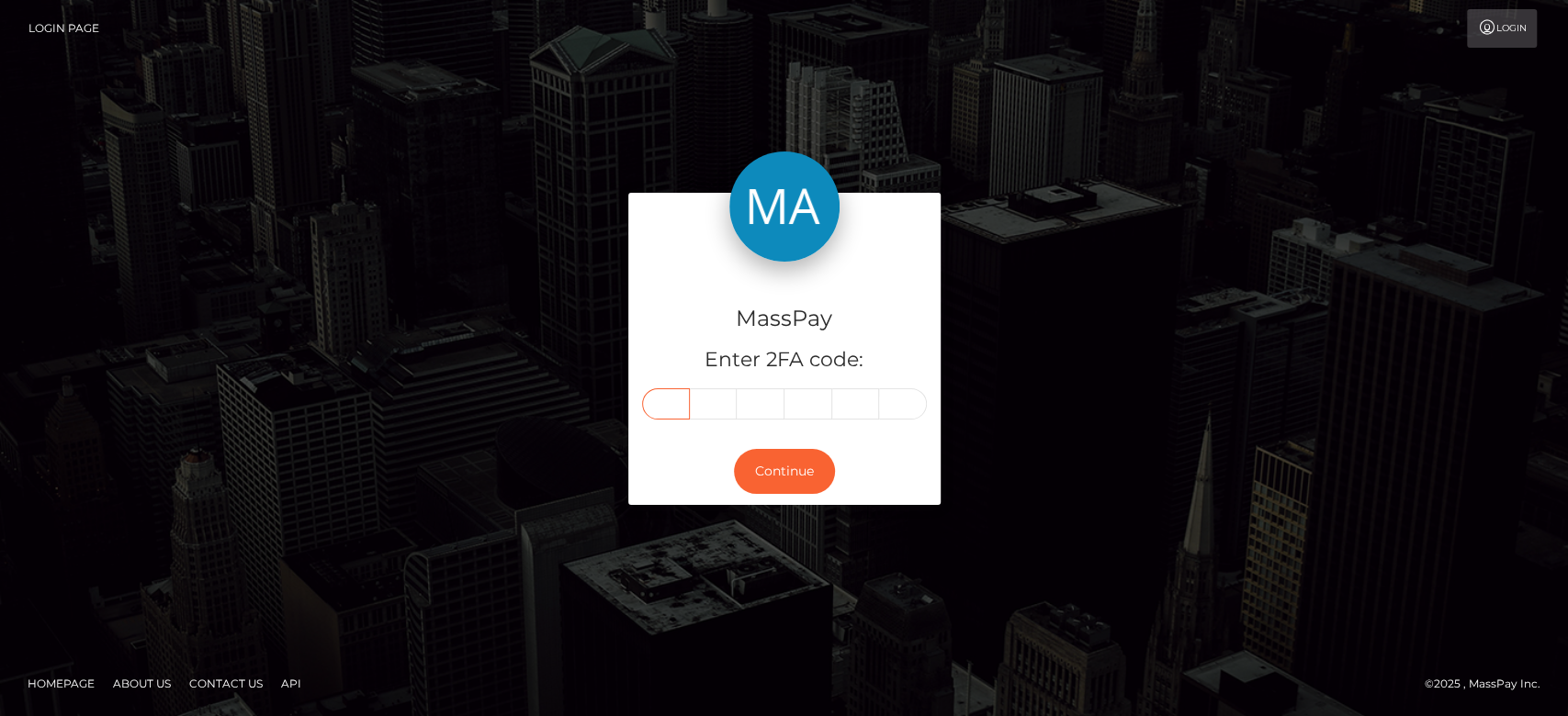
click at [669, 394] on input "text" at bounding box center [666, 403] width 48 height 31
paste input "0"
type input "0"
type input "6"
type input "9"
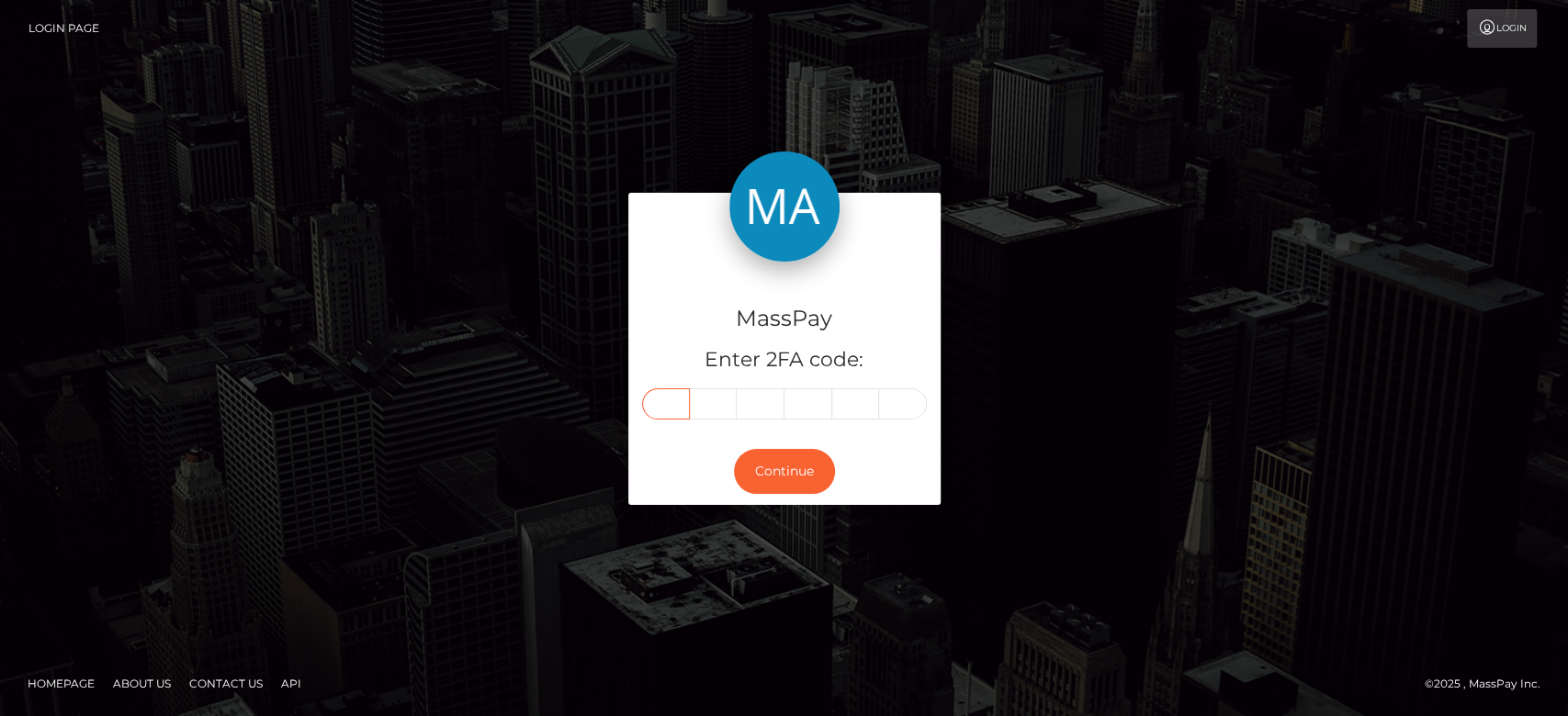
type input "2"
type input "3"
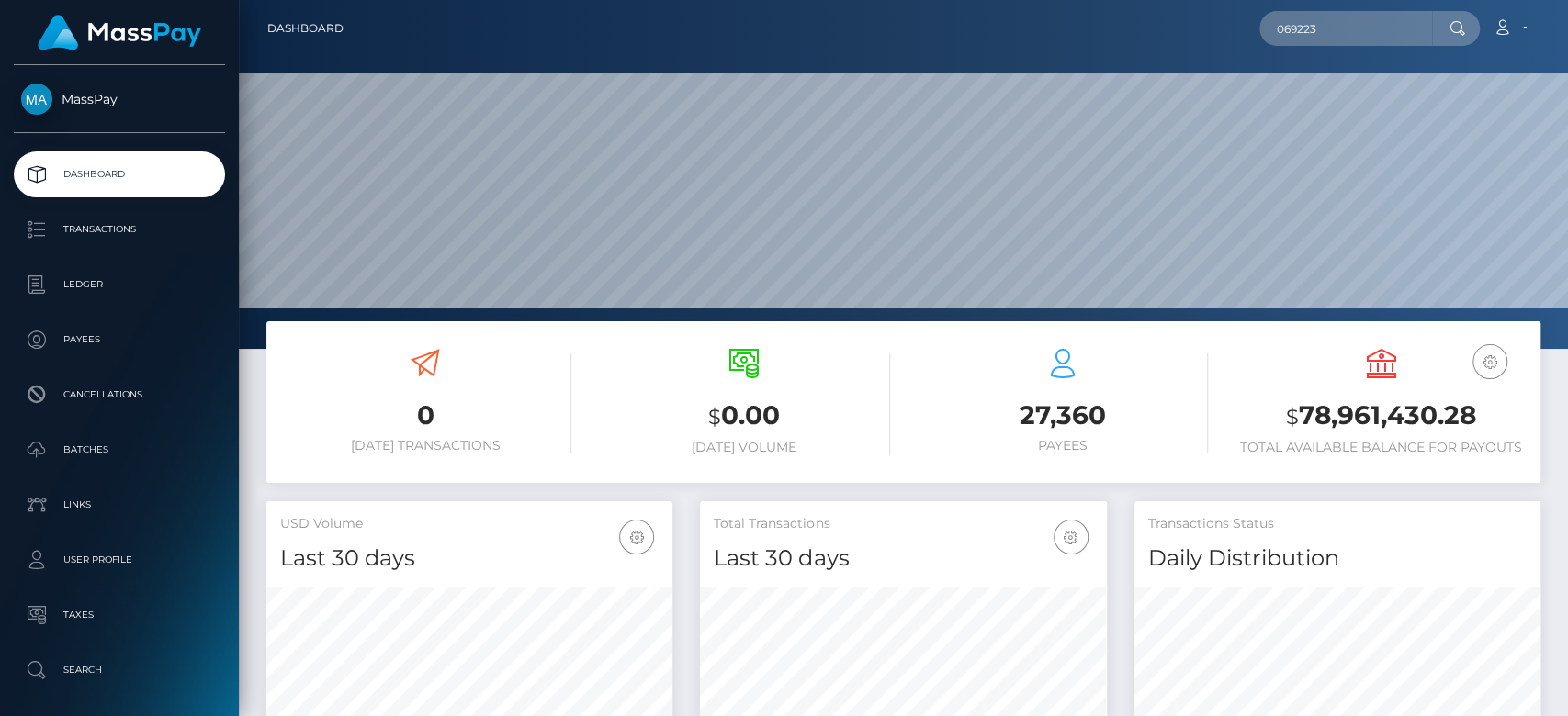
scroll to position [324, 406]
click at [1310, 33] on input "069223" at bounding box center [1346, 29] width 173 height 35
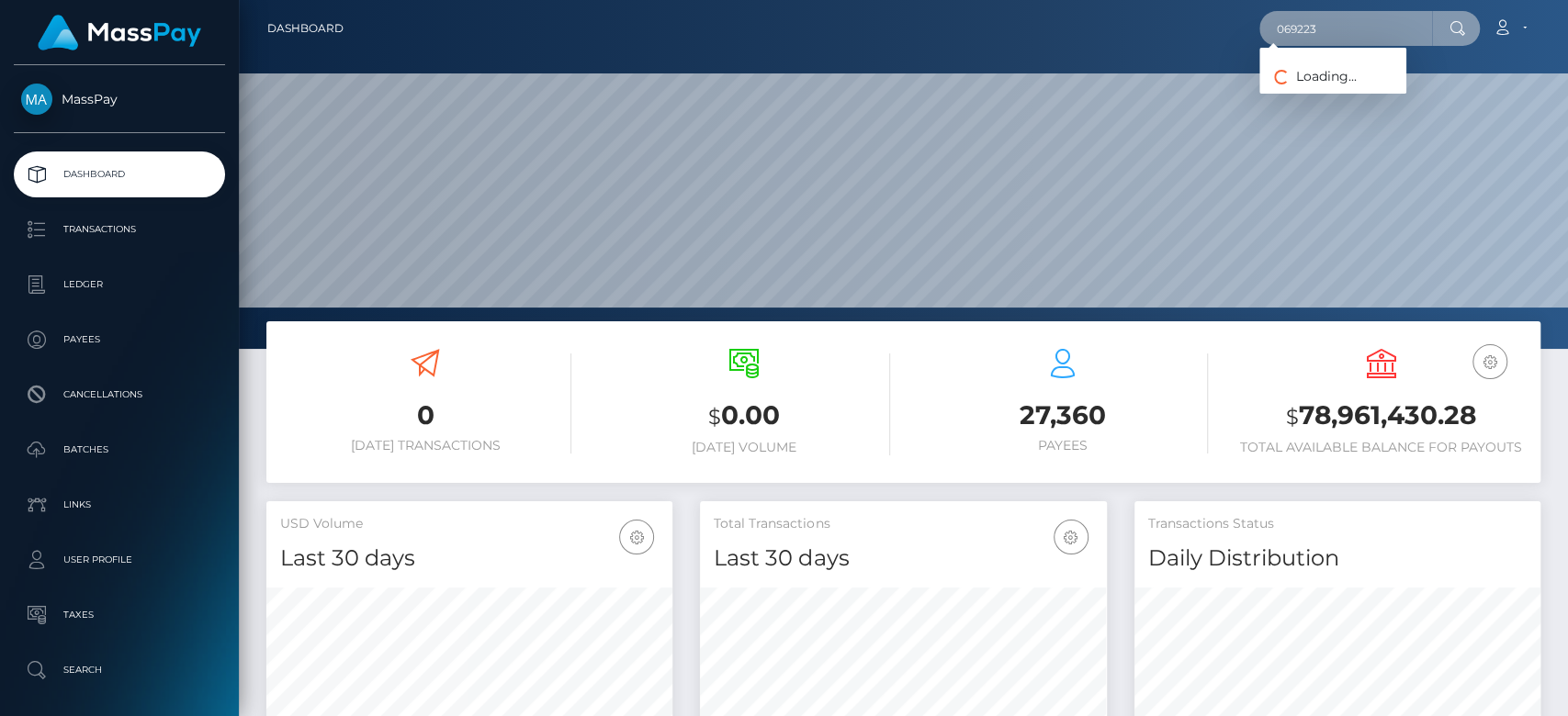
paste input "f1799b804a8e44b989586c19de8b7c99"
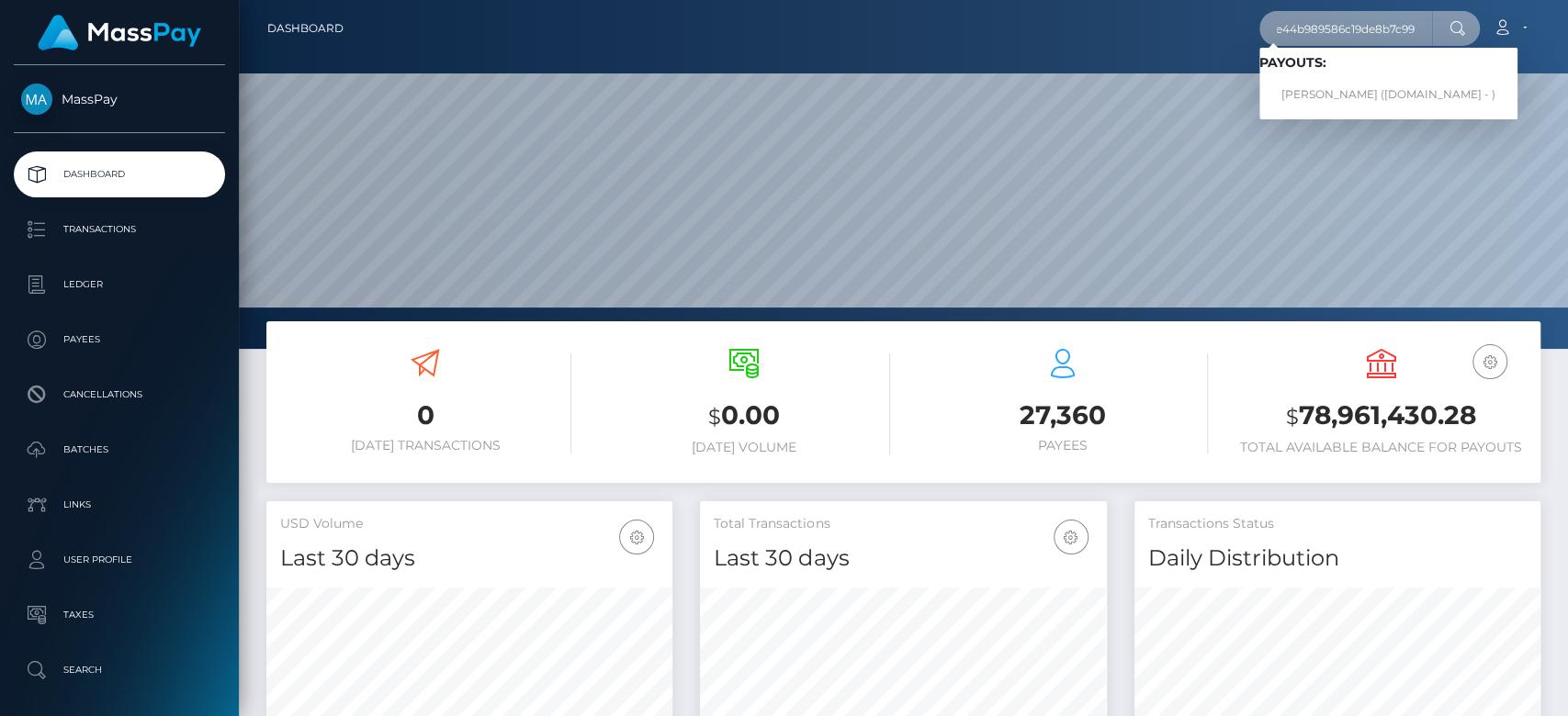
type input "f1799b804a8e44b989586c19de8b7c99"
click at [1347, 86] on link "IVY MICHELLE HEENAN (Unlockt.me - )" at bounding box center [1388, 95] width 258 height 34
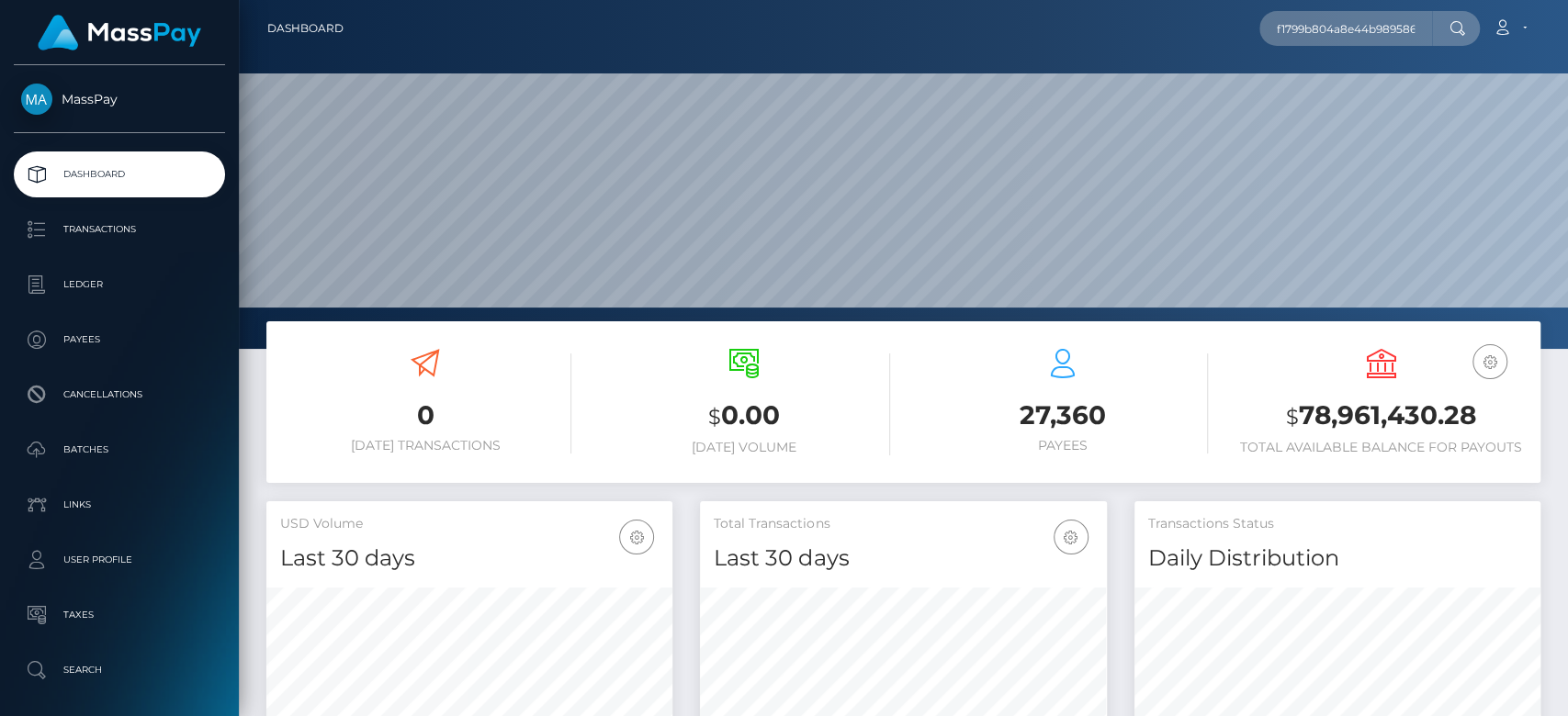
click at [935, 478] on div "0 Today Transactions $ 0.00 Today Volume 27,360 Payees EUR Balance $" at bounding box center [903, 402] width 1274 height 162
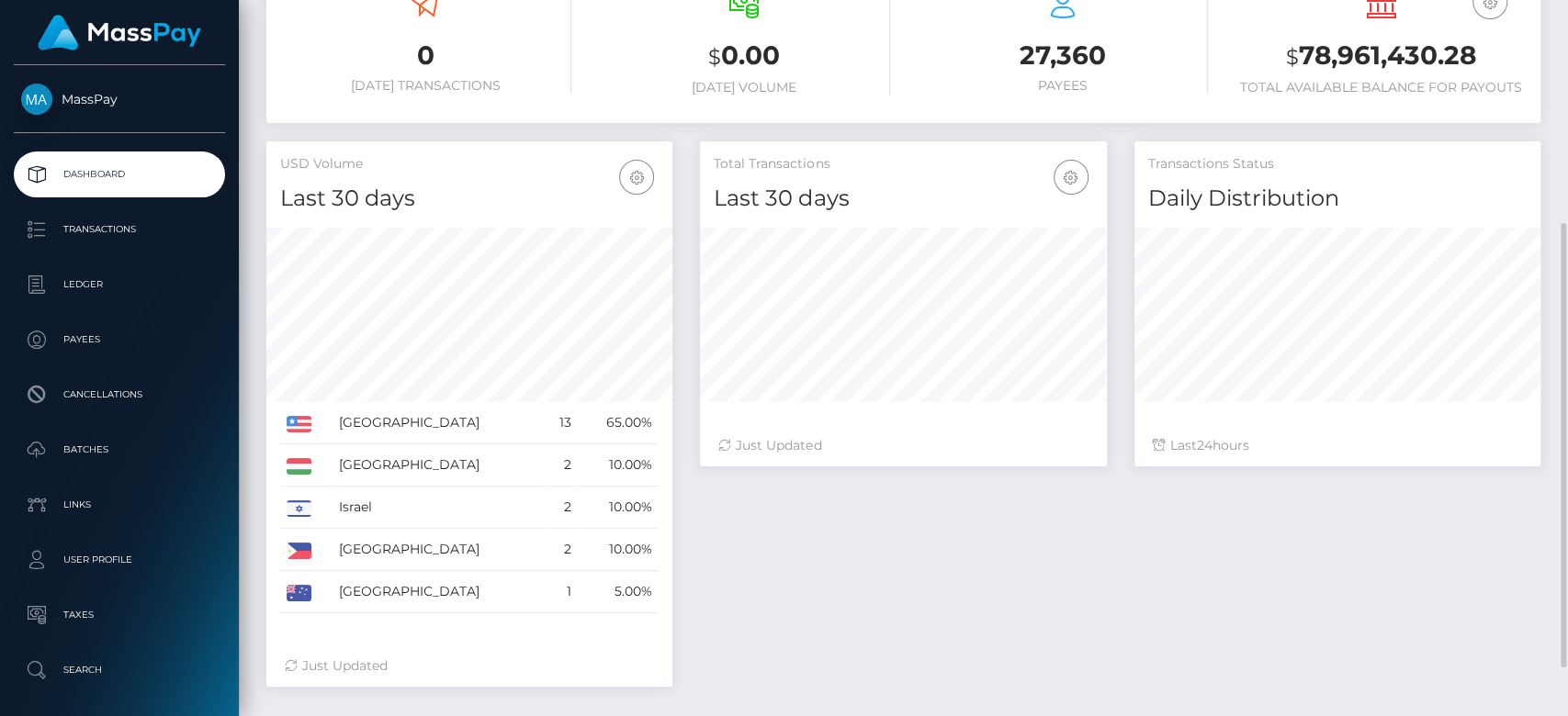
scroll to position [439, 0]
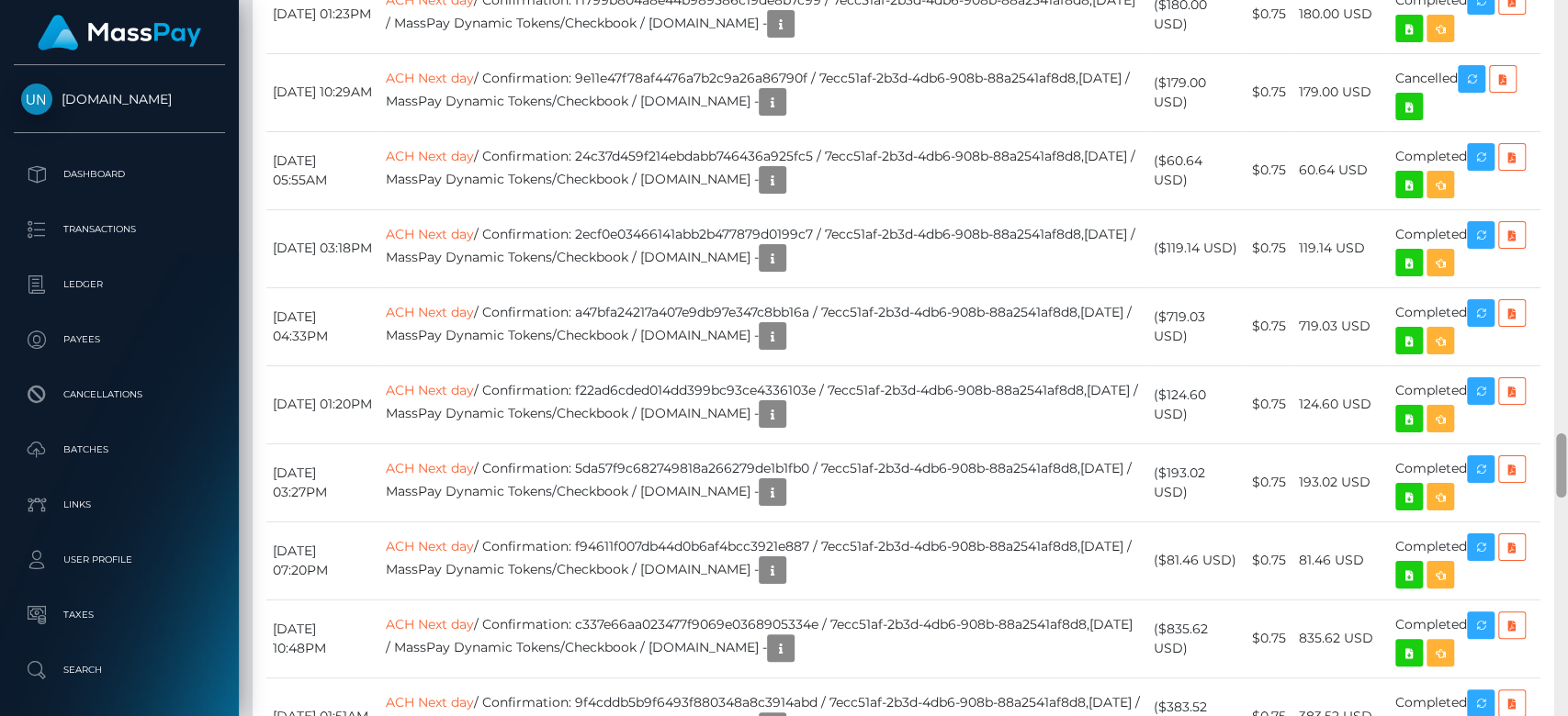
scroll to position [4820, 0]
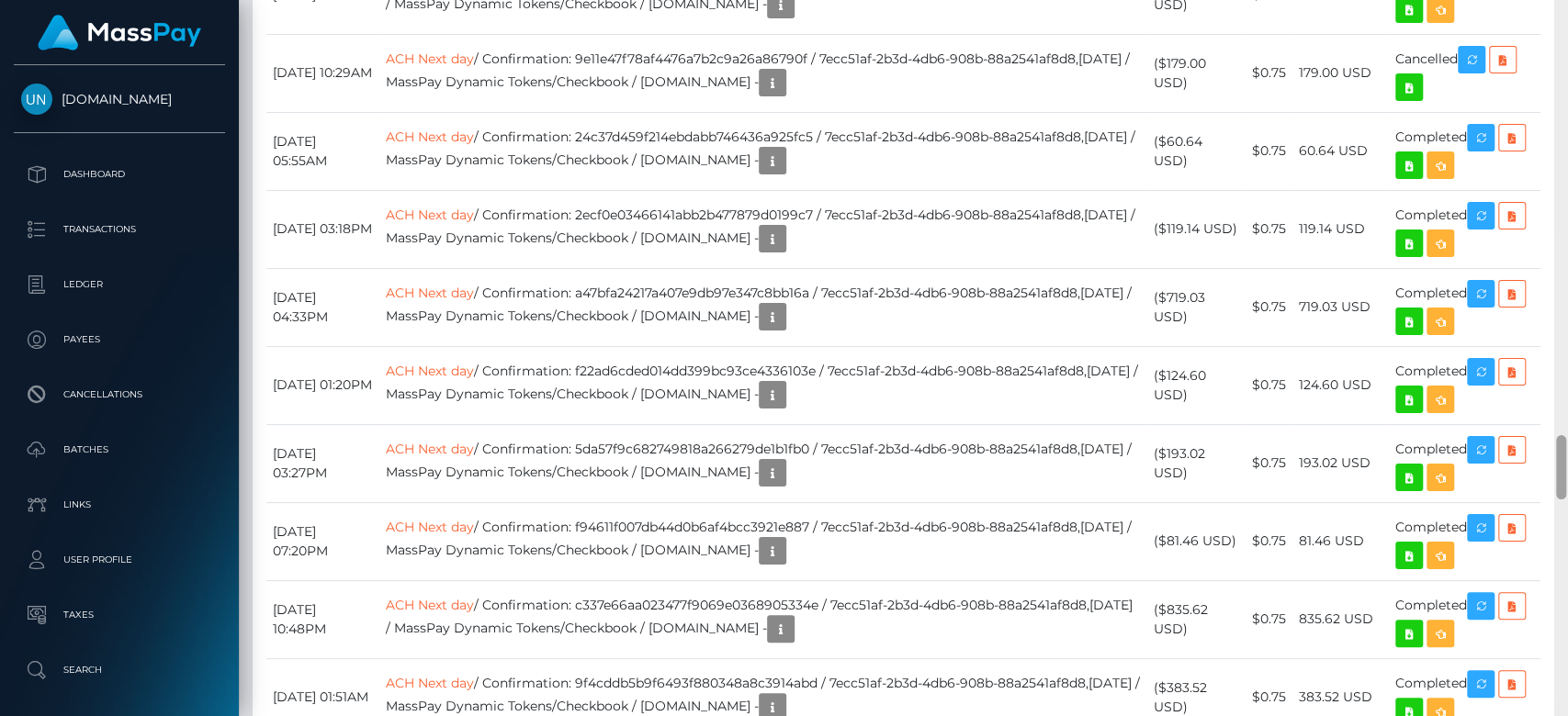
drag, startPoint x: 1561, startPoint y: 215, endPoint x: 1566, endPoint y: 774, distance: 559.0
click at [1566, 715] on html "[DOMAIN_NAME] Dashboard Transactions Ledger Payees Cancellations" at bounding box center [784, 358] width 1568 height 716
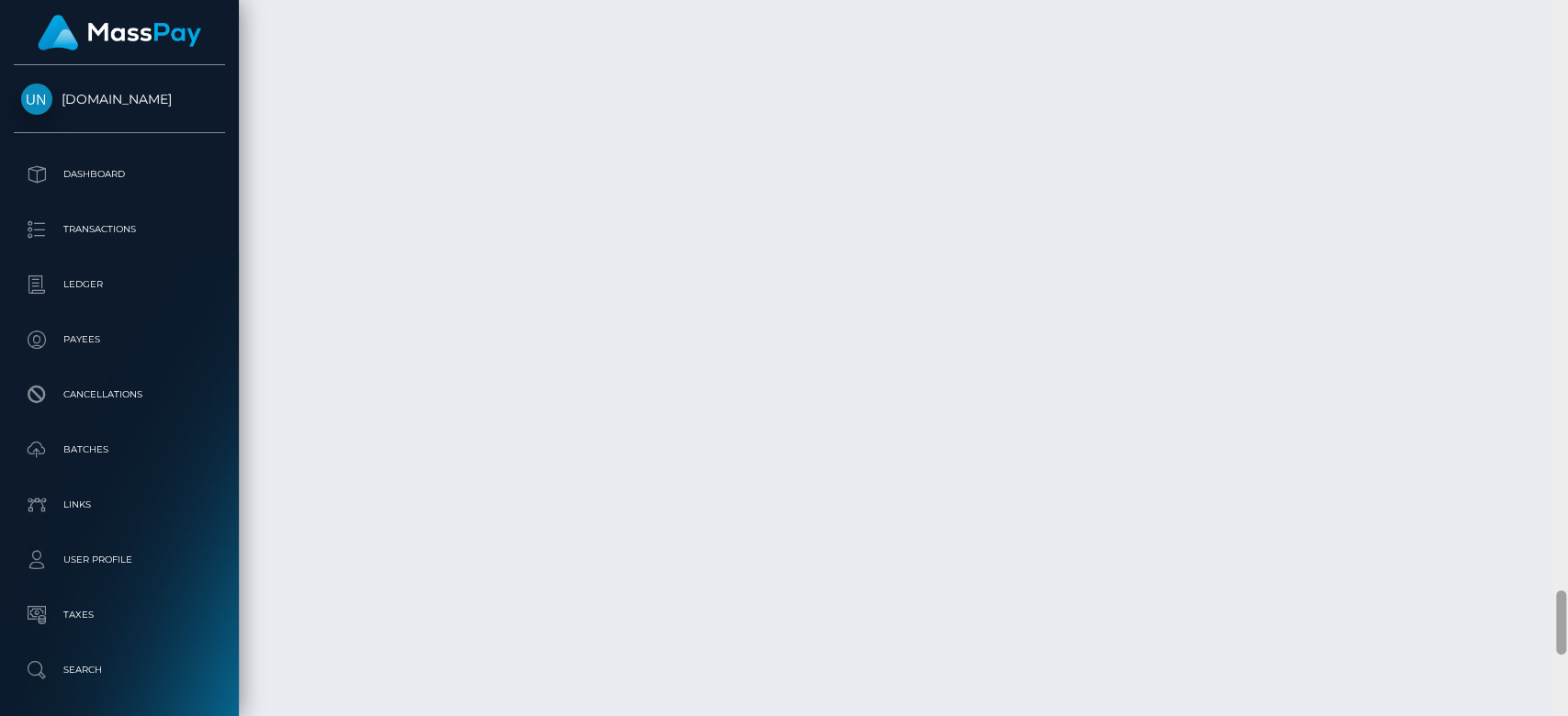
scroll to position [6597, 0]
drag, startPoint x: 1560, startPoint y: 468, endPoint x: 1566, endPoint y: 629, distance: 161.1
click at [1566, 629] on div at bounding box center [1561, 358] width 13 height 717
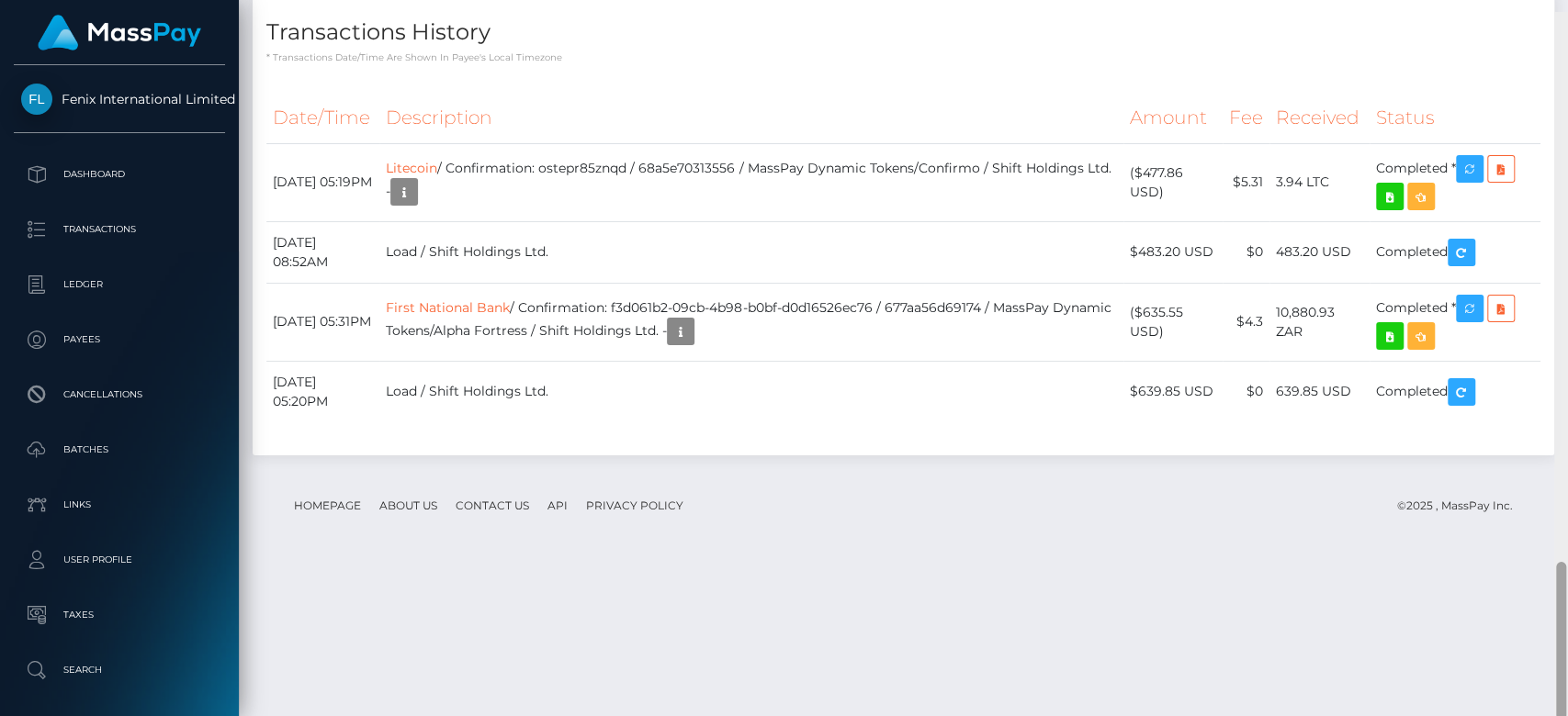
scroll to position [2486, 0]
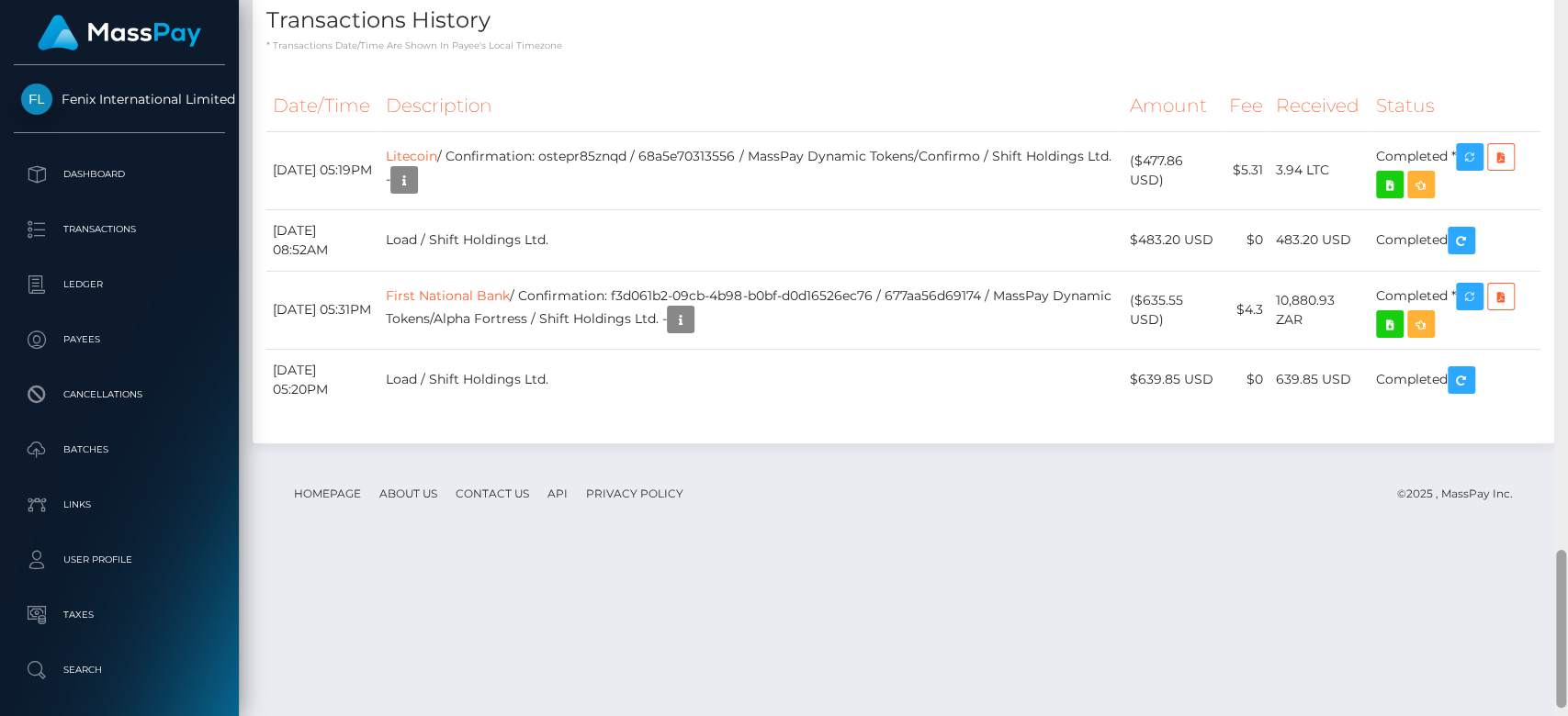
drag, startPoint x: 1565, startPoint y: 87, endPoint x: 1566, endPoint y: 564, distance: 477.0
click at [1566, 564] on div at bounding box center [1561, 358] width 13 height 717
click at [438, 164] on link "Litecoin" at bounding box center [412, 155] width 51 height 16
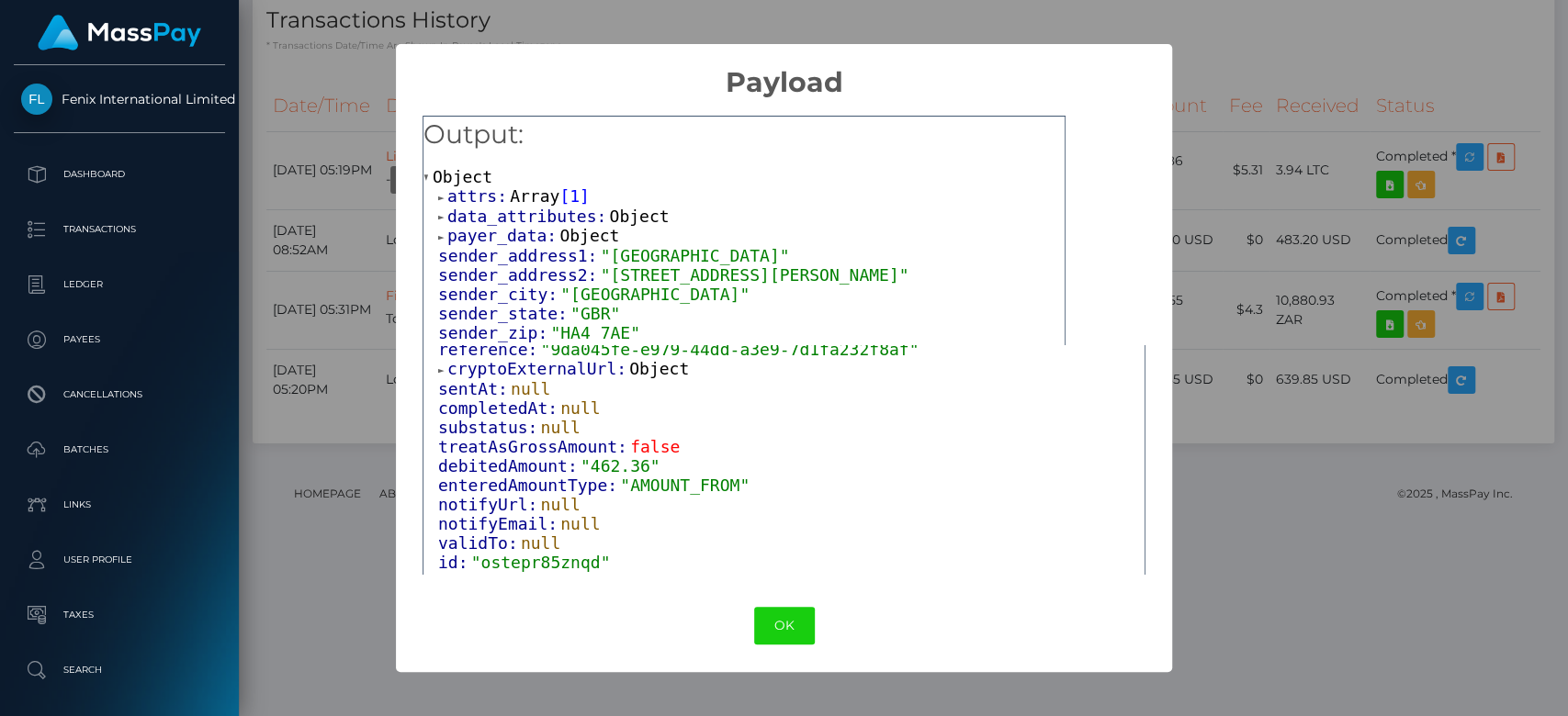
scroll to position [335, 0]
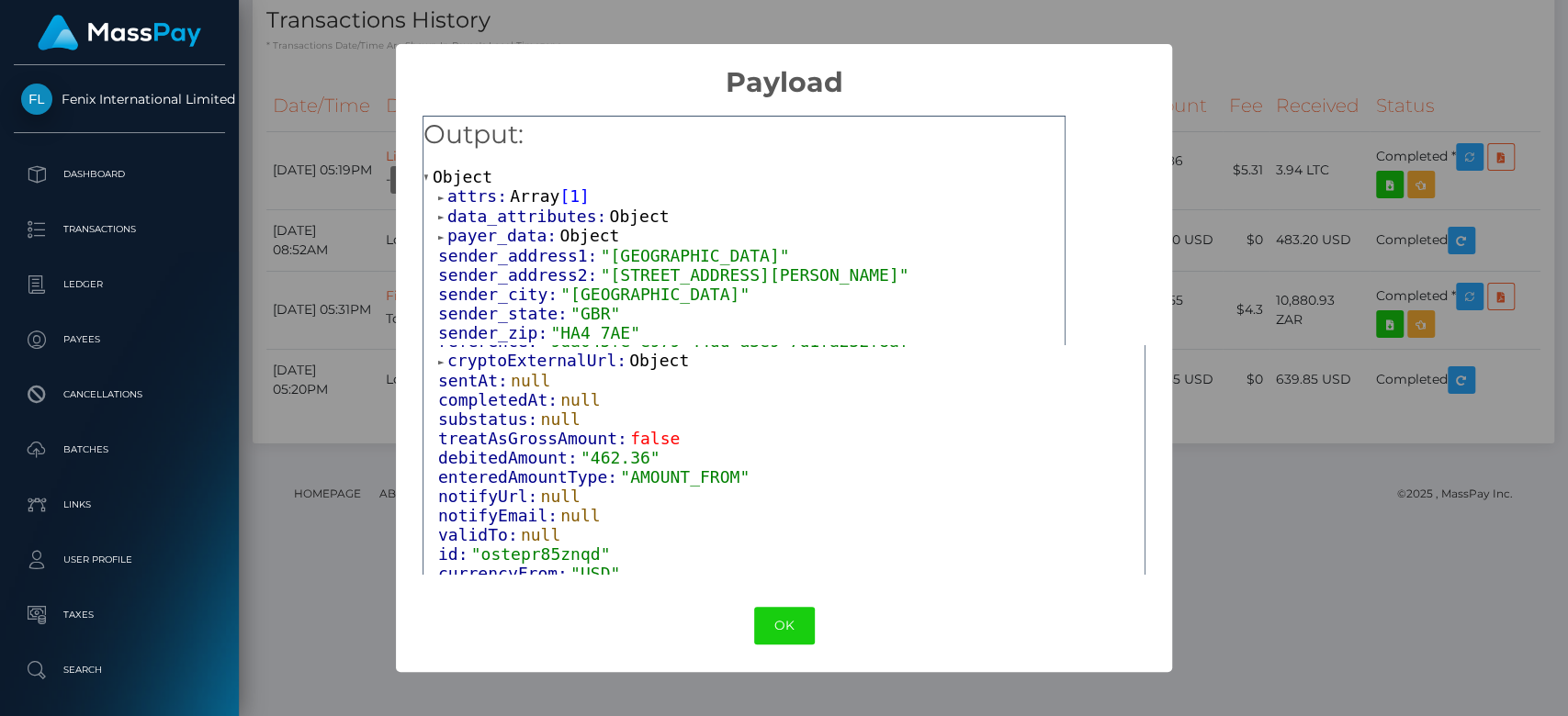
click at [640, 370] on span "Object" at bounding box center [658, 360] width 60 height 19
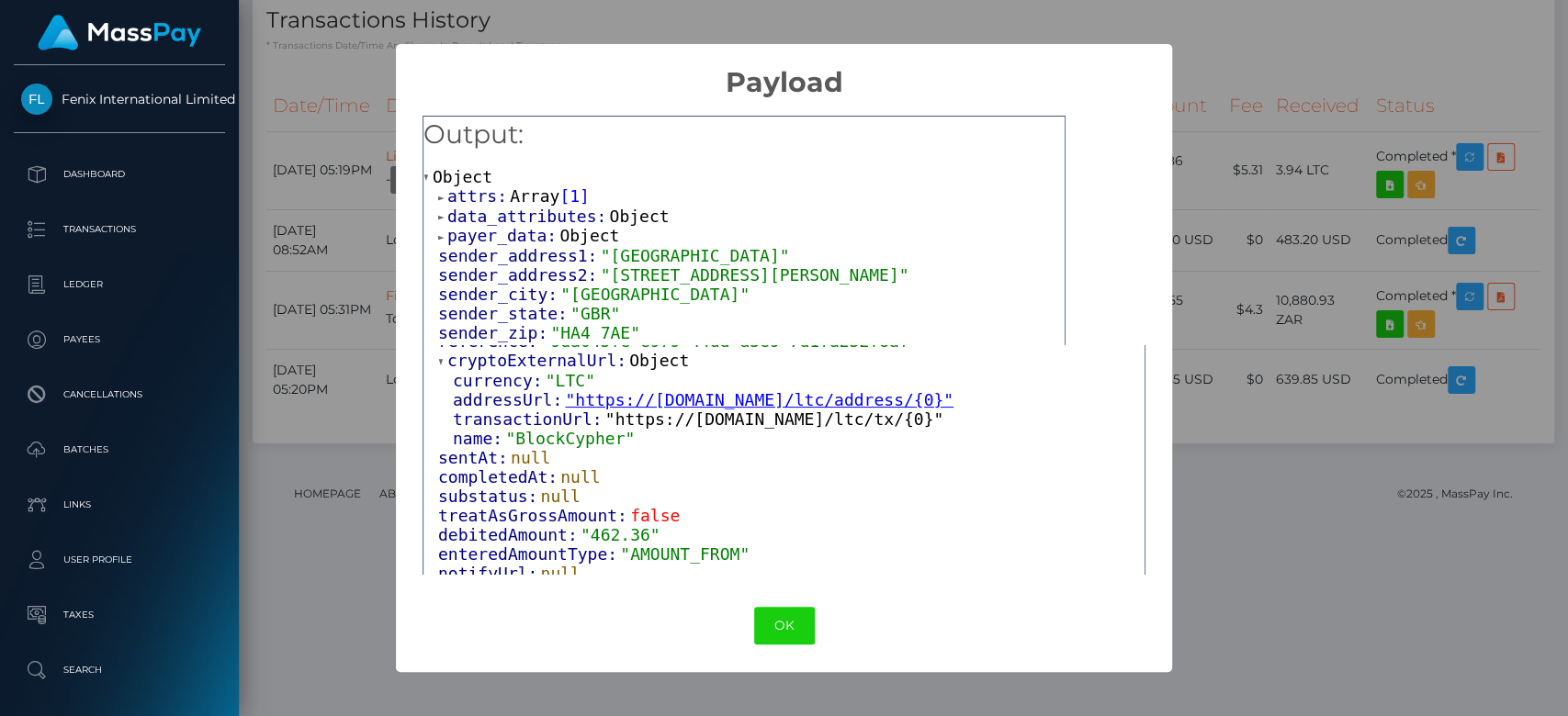
click at [922, 426] on link ""https://live.blockcypher.com/ltc/tx/{0}"" at bounding box center [774, 419] width 338 height 19
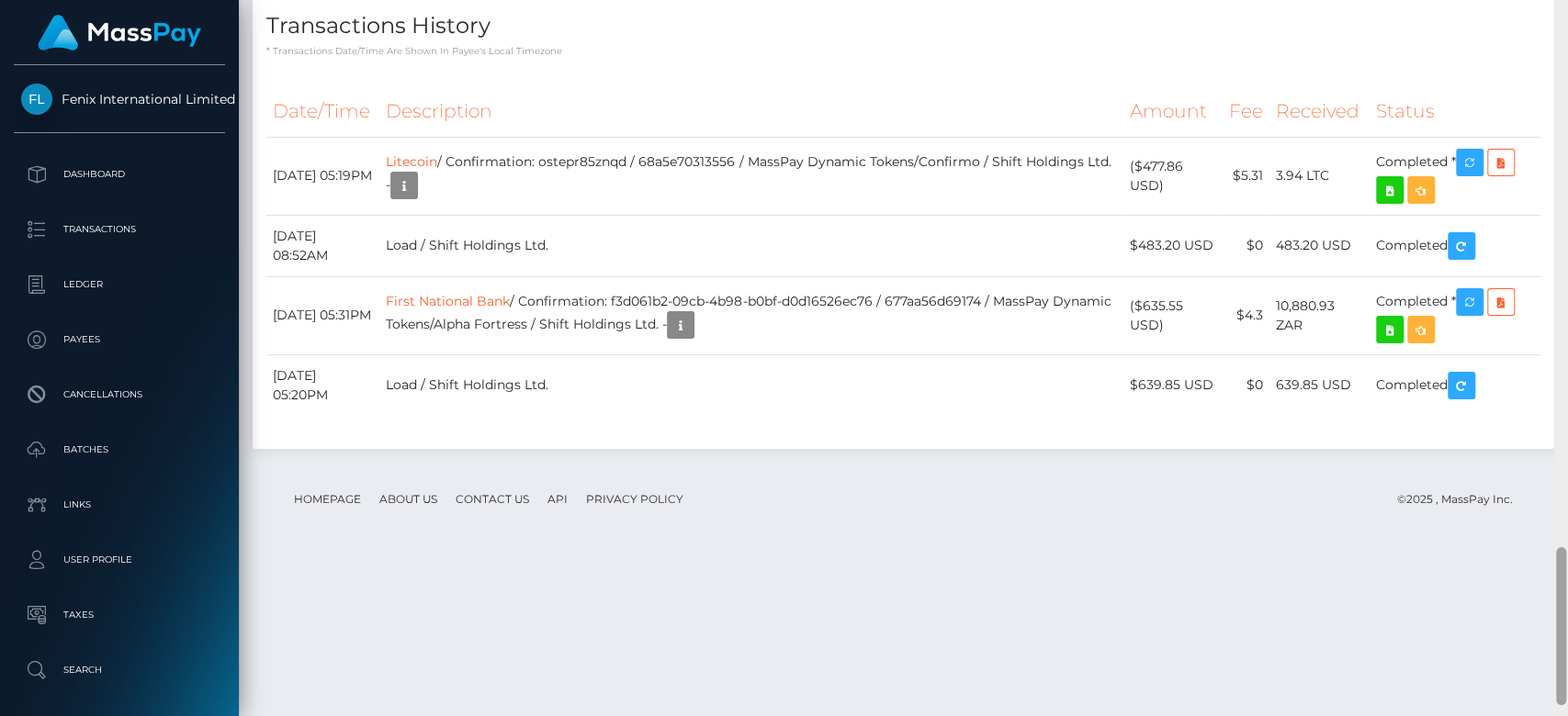
scroll to position [2527, 0]
drag, startPoint x: 1560, startPoint y: 224, endPoint x: 1566, endPoint y: 710, distance: 486.0
click at [1566, 710] on div at bounding box center [1561, 358] width 13 height 717
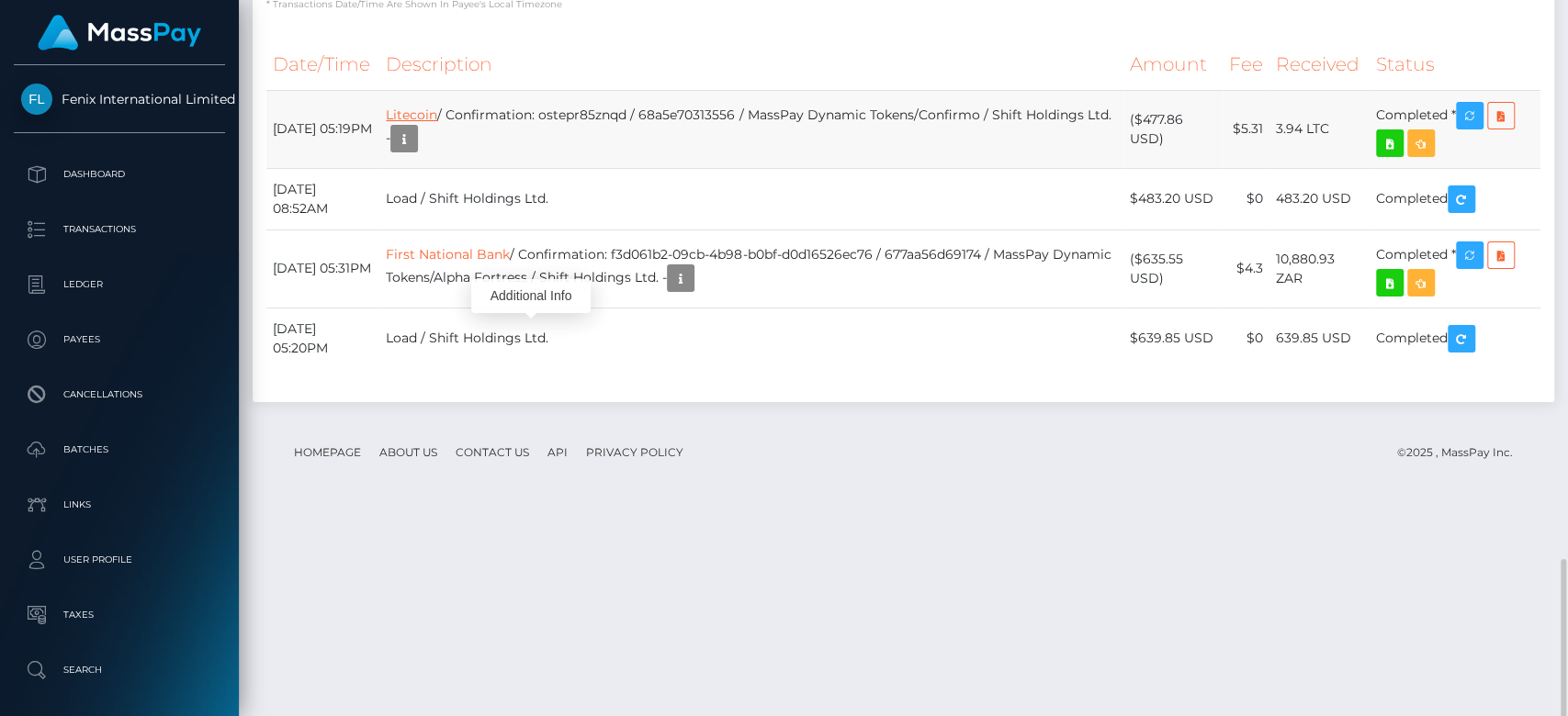
scroll to position [221, 406]
click at [438, 123] on link "Litecoin" at bounding box center [412, 114] width 51 height 16
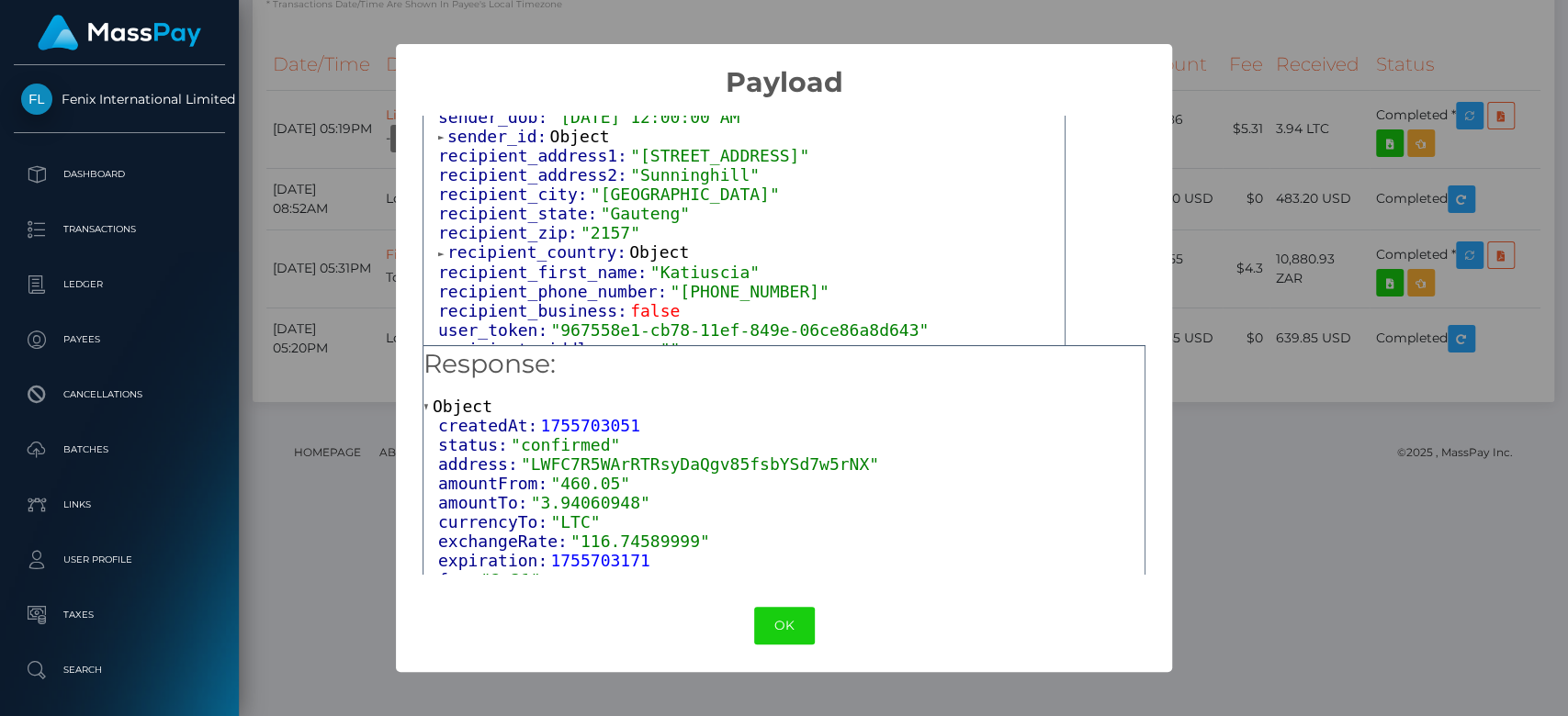
scroll to position [384, 0]
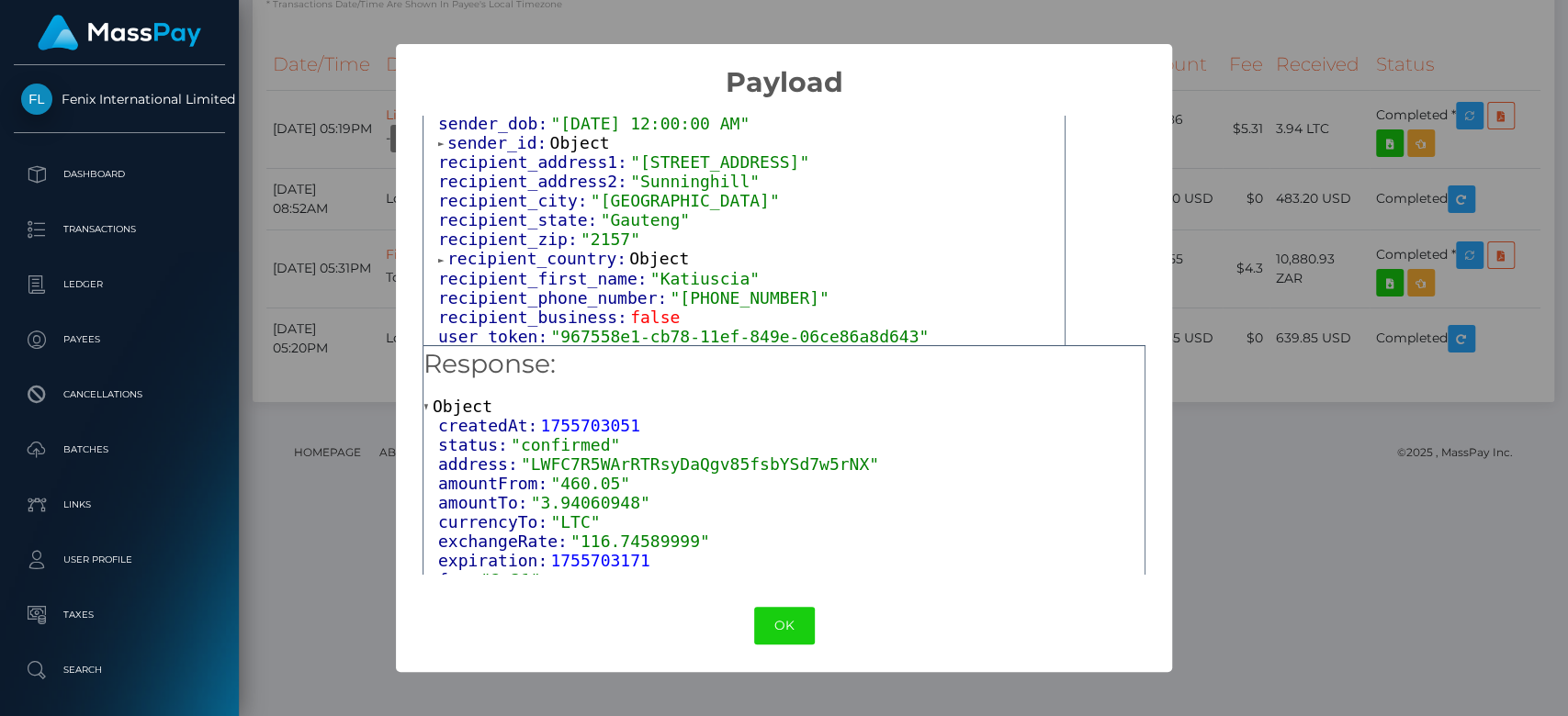
click at [647, 260] on span "Object" at bounding box center [658, 259] width 60 height 19
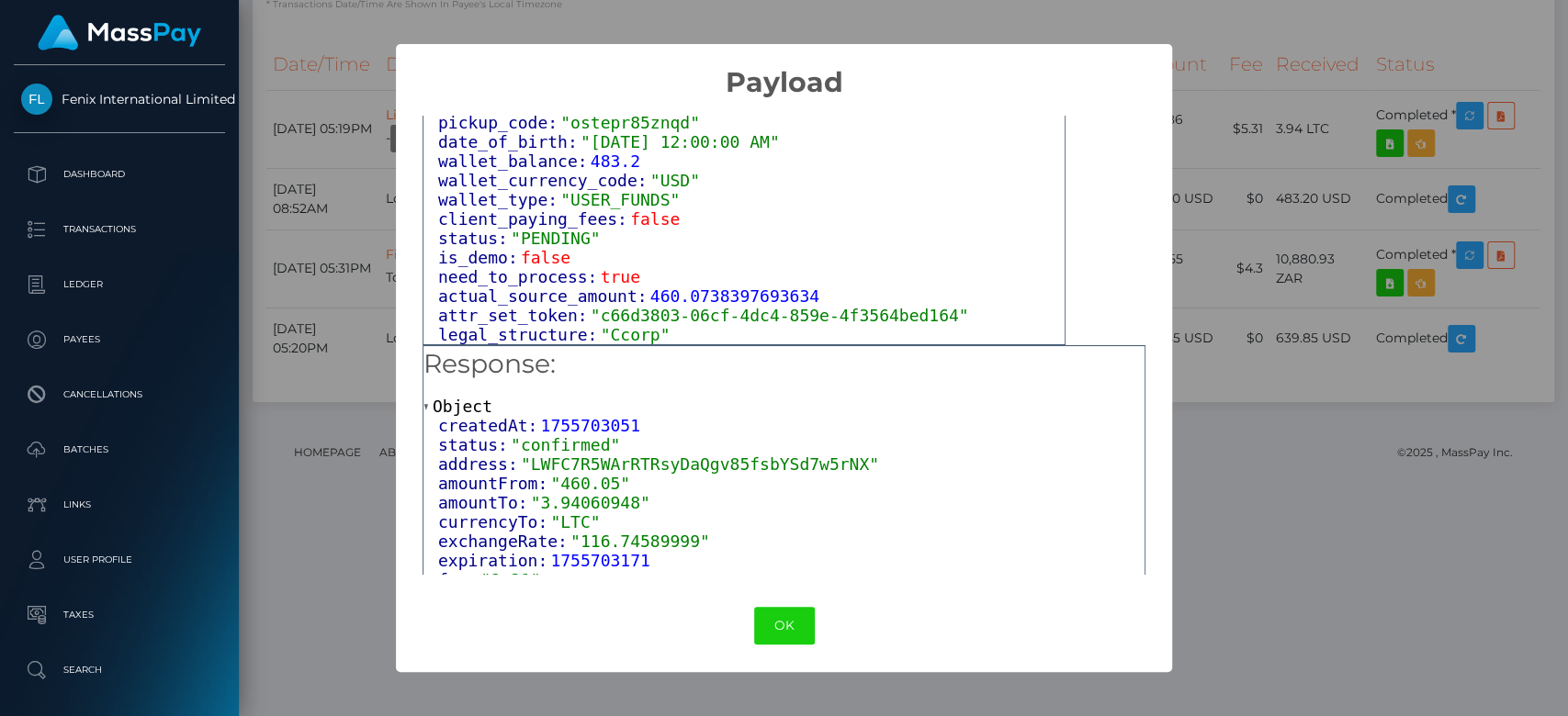
scroll to position [1218, 0]
click at [778, 626] on button "OK" at bounding box center [785, 626] width 61 height 38
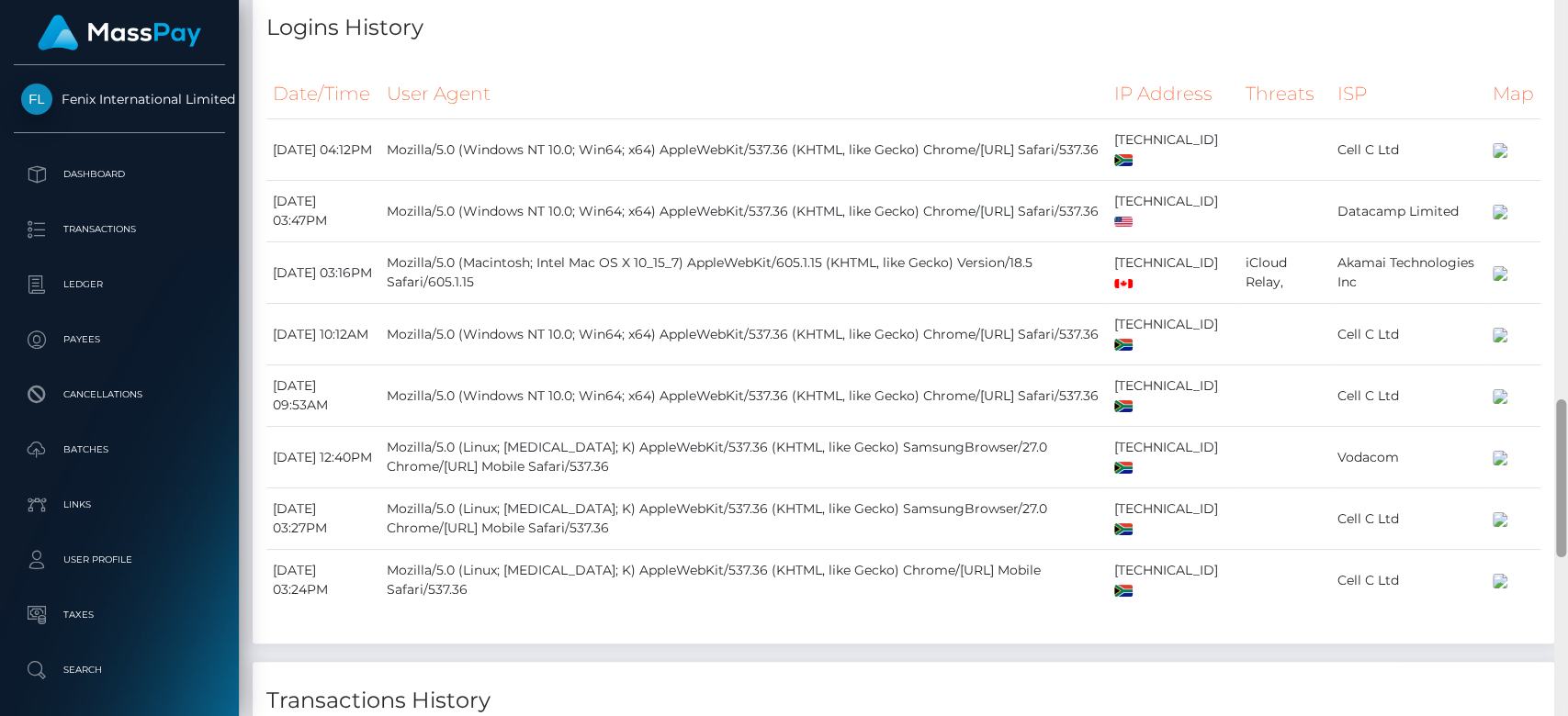
scroll to position [1797, 0]
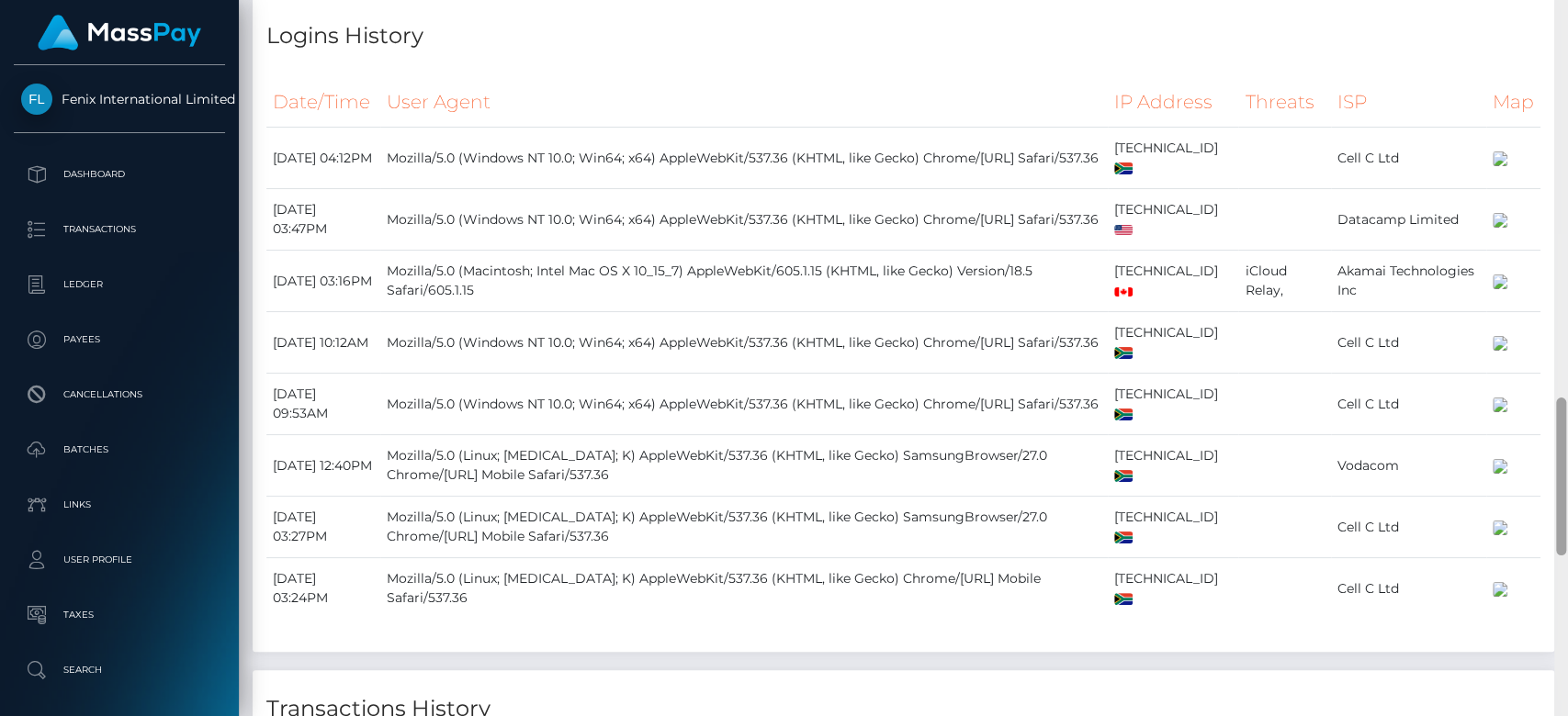
drag, startPoint x: 1561, startPoint y: 578, endPoint x: 1566, endPoint y: 416, distance: 162.1
click at [1566, 416] on div at bounding box center [1561, 358] width 13 height 717
drag, startPoint x: 267, startPoint y: 226, endPoint x: 757, endPoint y: 288, distance: 493.9
click at [757, 288] on tbody "August 20, 2025 04:12PM Mozilla/5.0 (Windows NT 10.0; Win64; x64) AppleWebKit/5…" at bounding box center [903, 374] width 1274 height 493
click at [757, 288] on td "Mozilla/5.0 (Macintosh; Intel Mac OS X 10_15_7) AppleWebKit/605.1.15 (KHTML, li…" at bounding box center [744, 281] width 728 height 62
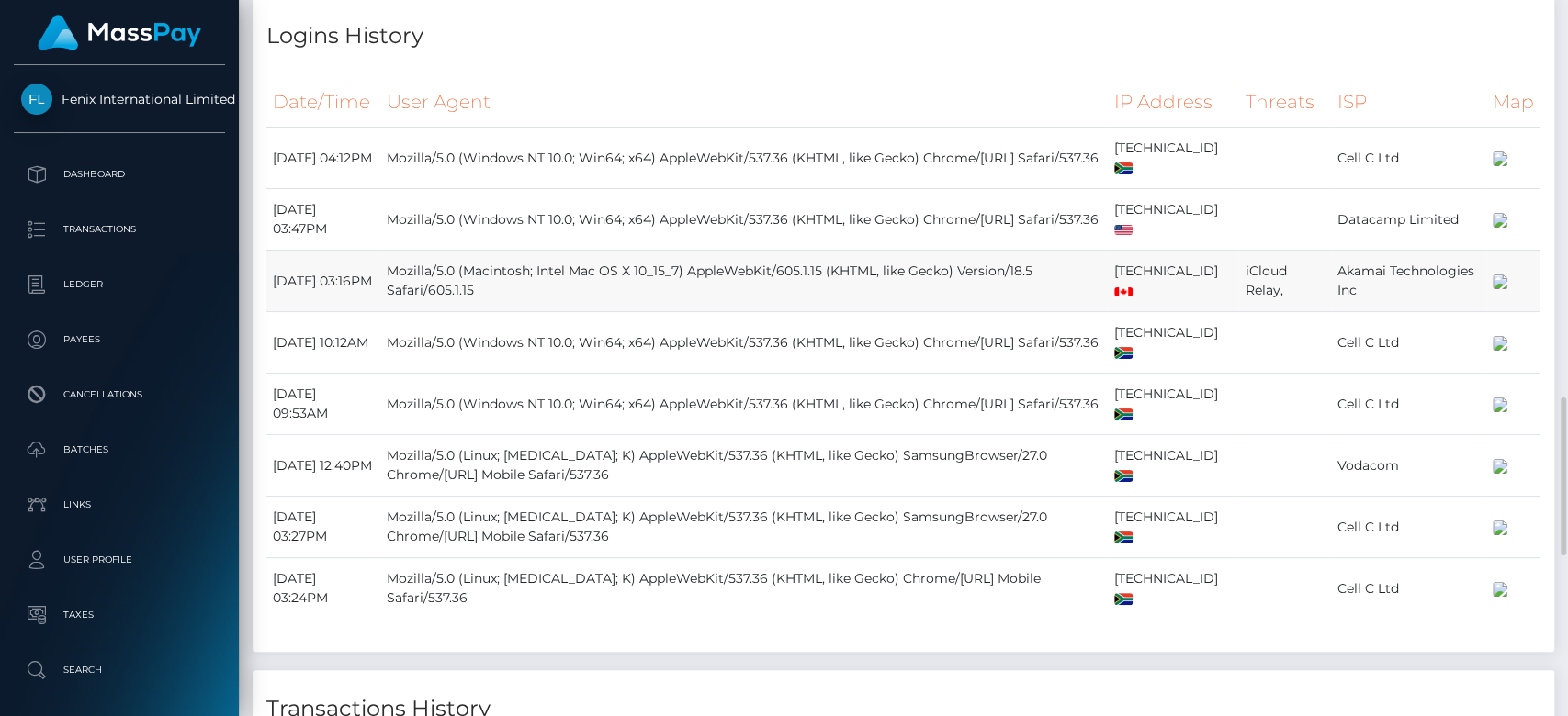
drag, startPoint x: 276, startPoint y: 321, endPoint x: 1378, endPoint y: 353, distance: 1102.5
click at [1378, 312] on tr "August 20, 2025 03:16PM Mozilla/5.0 (Macintosh; Intel Mac OS X 10_15_7) AppleWe…" at bounding box center [903, 281] width 1274 height 62
click at [1352, 312] on td "Akamai Technologies Inc" at bounding box center [1408, 281] width 155 height 62
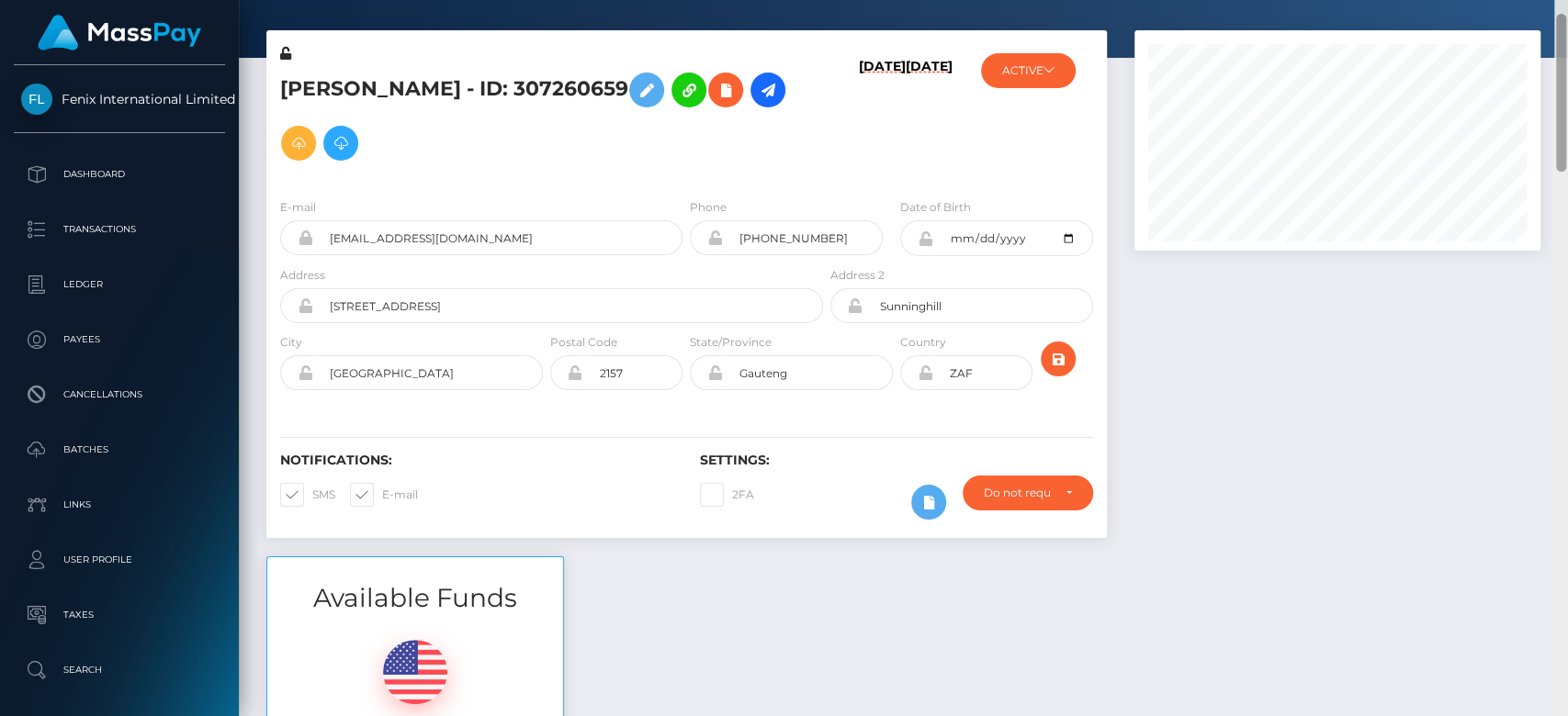
scroll to position [54, 0]
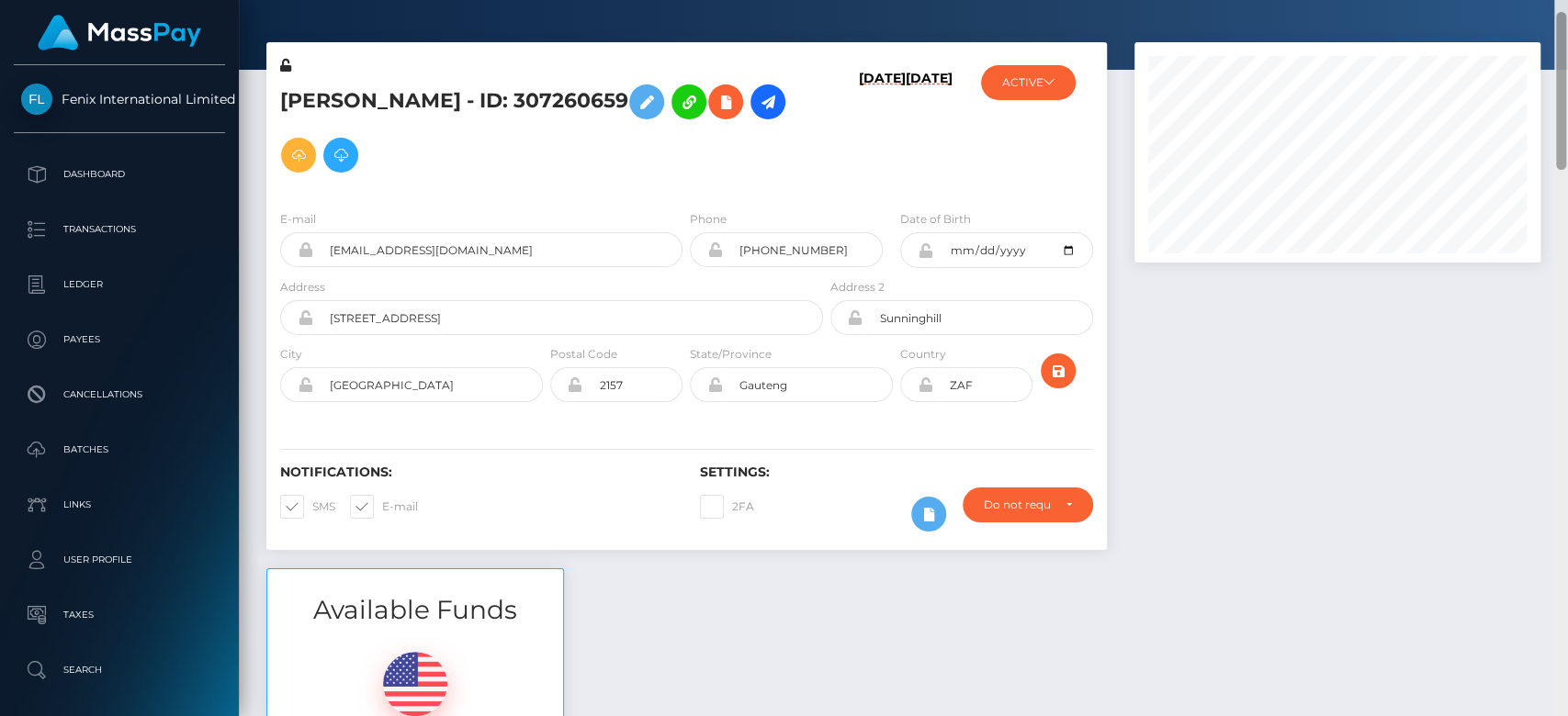
drag, startPoint x: 1561, startPoint y: 441, endPoint x: 1561, endPoint y: 55, distance: 386.0
click at [1561, 55] on div at bounding box center [1561, 91] width 10 height 158
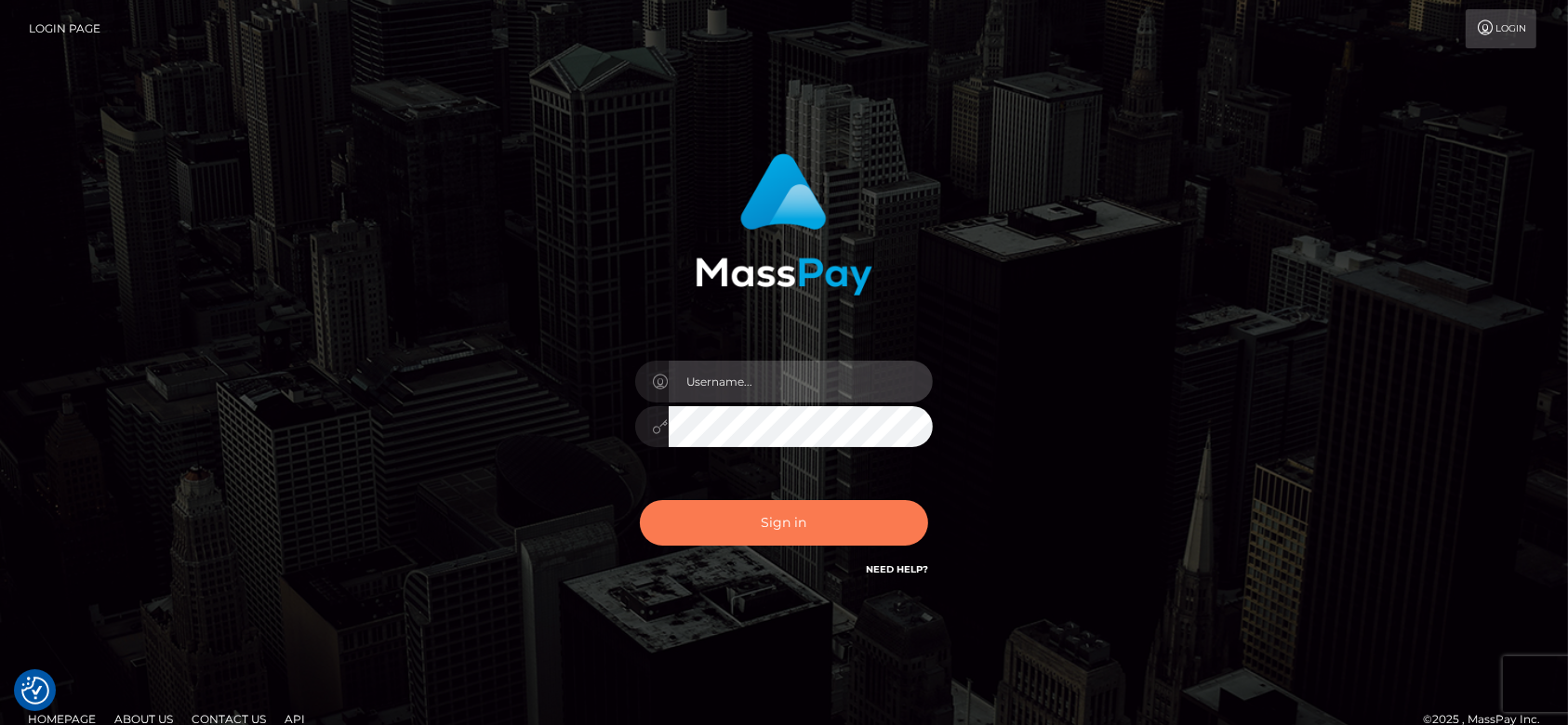
type input "[DOMAIN_NAME]"
click at [832, 536] on button "Sign in" at bounding box center [783, 523] width 288 height 45
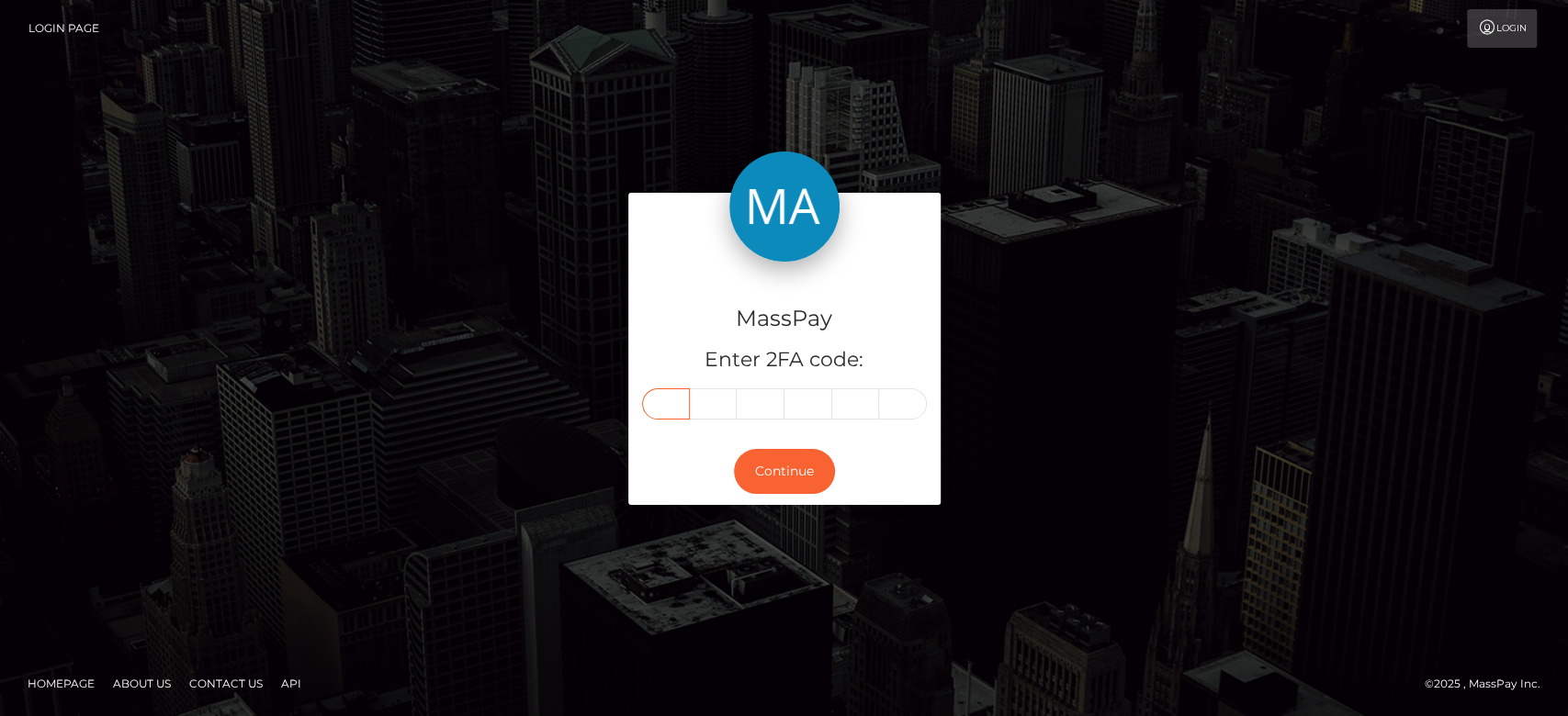
click at [665, 408] on input "text" at bounding box center [666, 403] width 48 height 31
paste input "1"
type input "1"
type input "7"
type input "8"
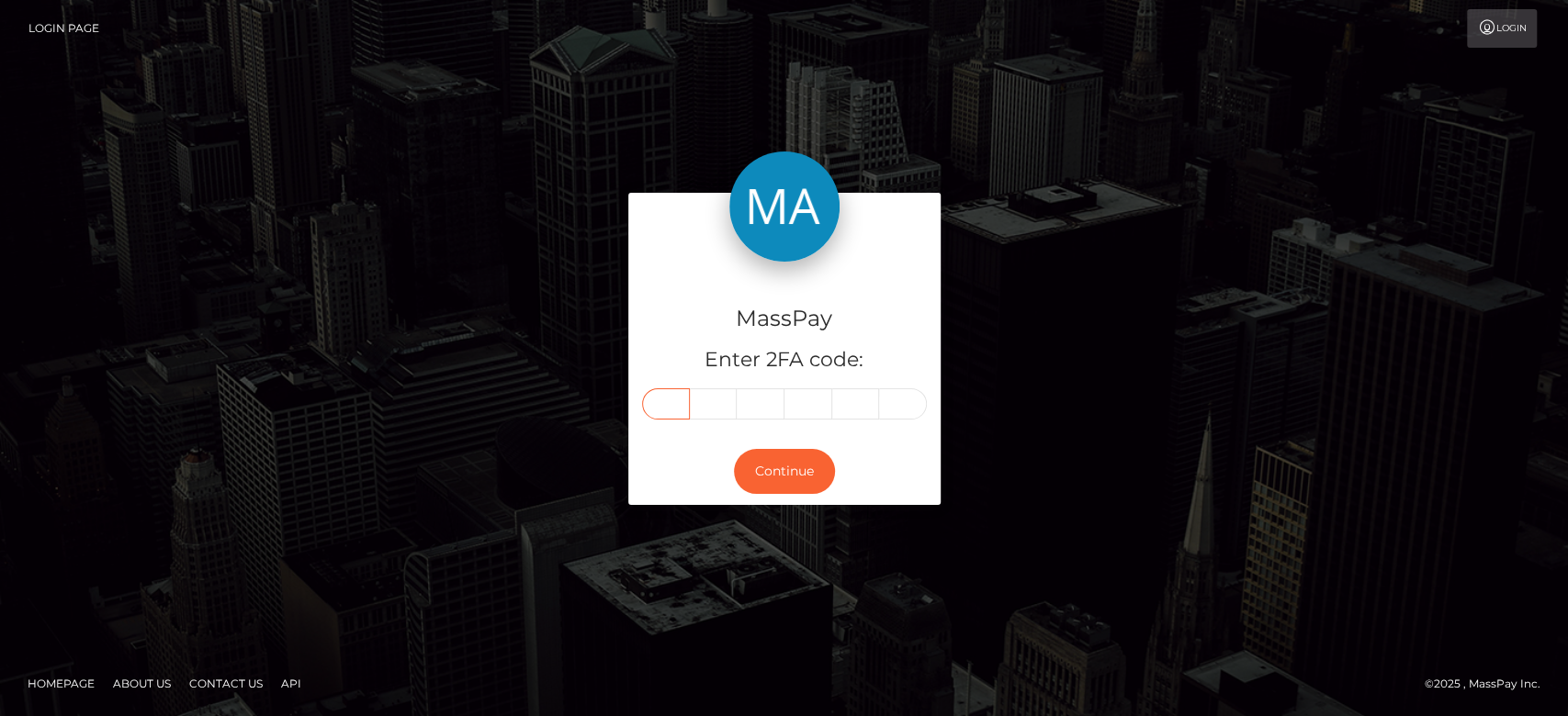
type input "0"
type input "9"
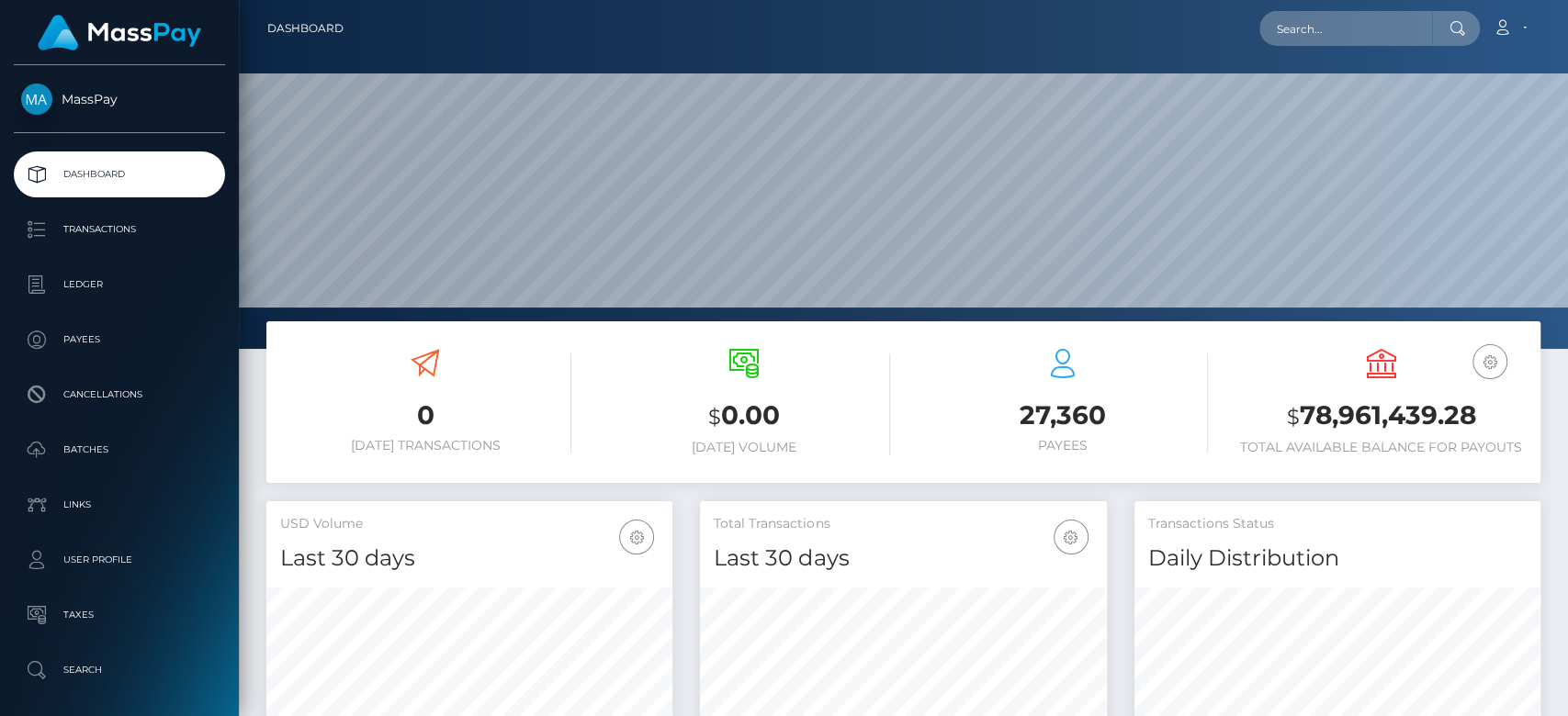
scroll to position [324, 406]
click at [1306, 37] on input "text" at bounding box center [1346, 29] width 173 height 35
paste input "[EMAIL_ADDRESS][DOMAIN_NAME]"
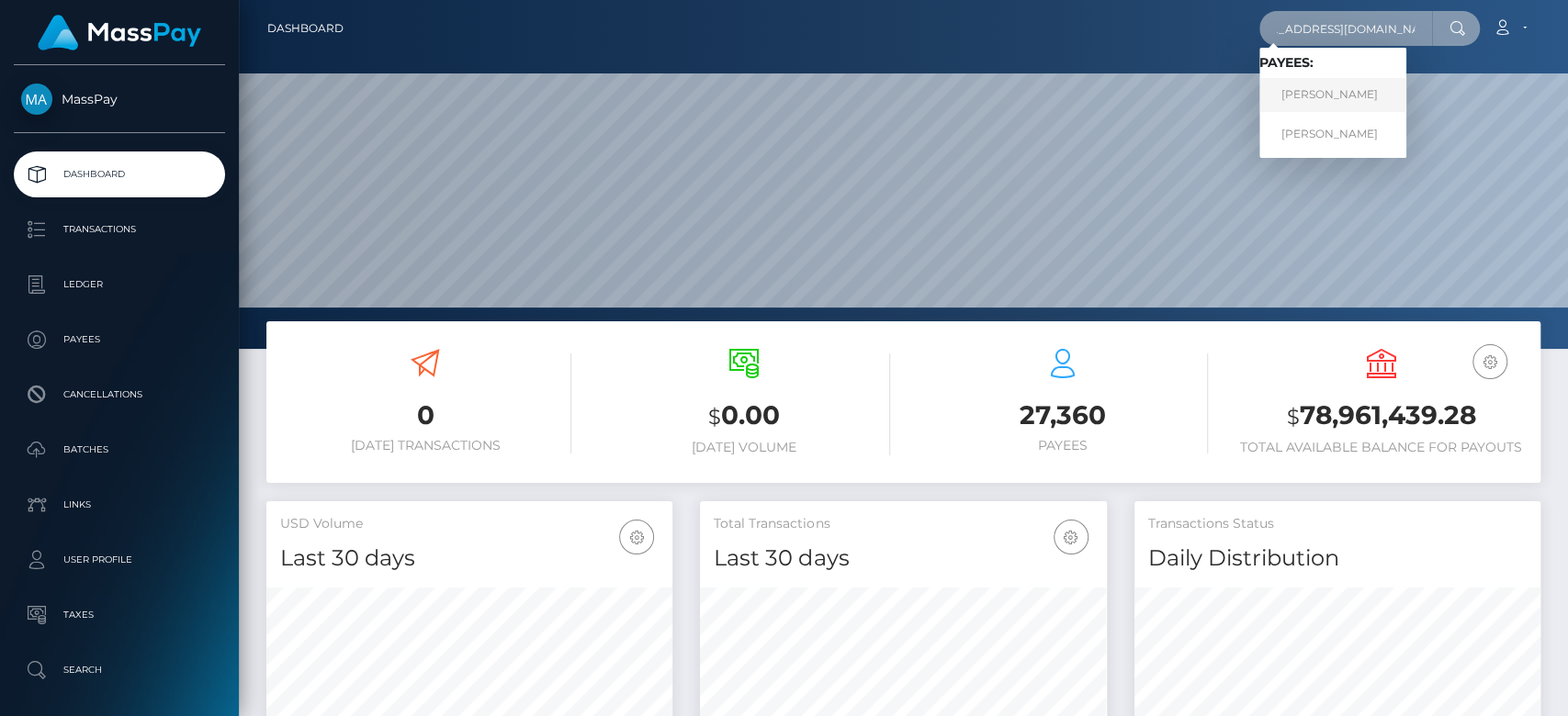
type input "[EMAIL_ADDRESS][DOMAIN_NAME]"
click at [1322, 94] on link "[PERSON_NAME]" at bounding box center [1333, 95] width 147 height 34
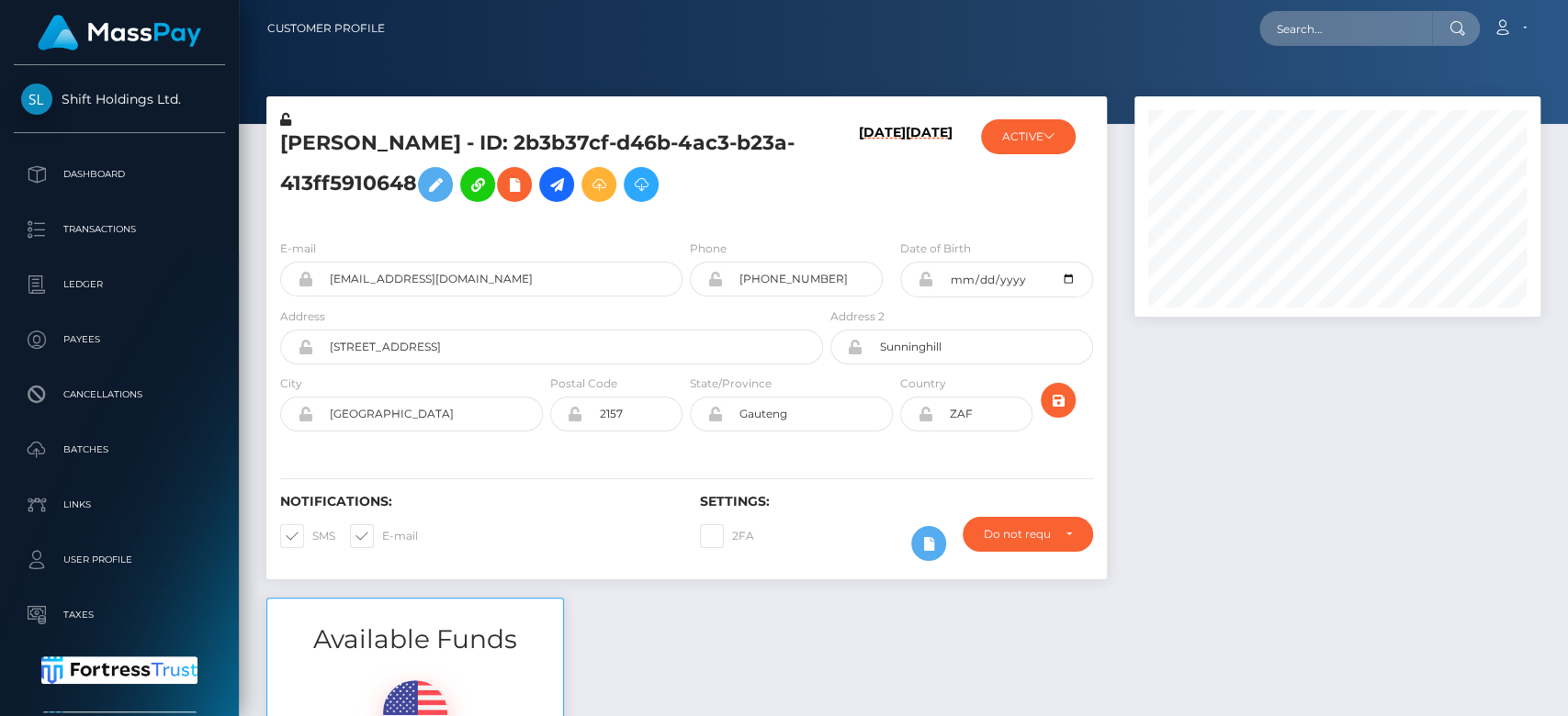
scroll to position [221, 406]
click at [1552, 387] on div at bounding box center [1338, 346] width 434 height 501
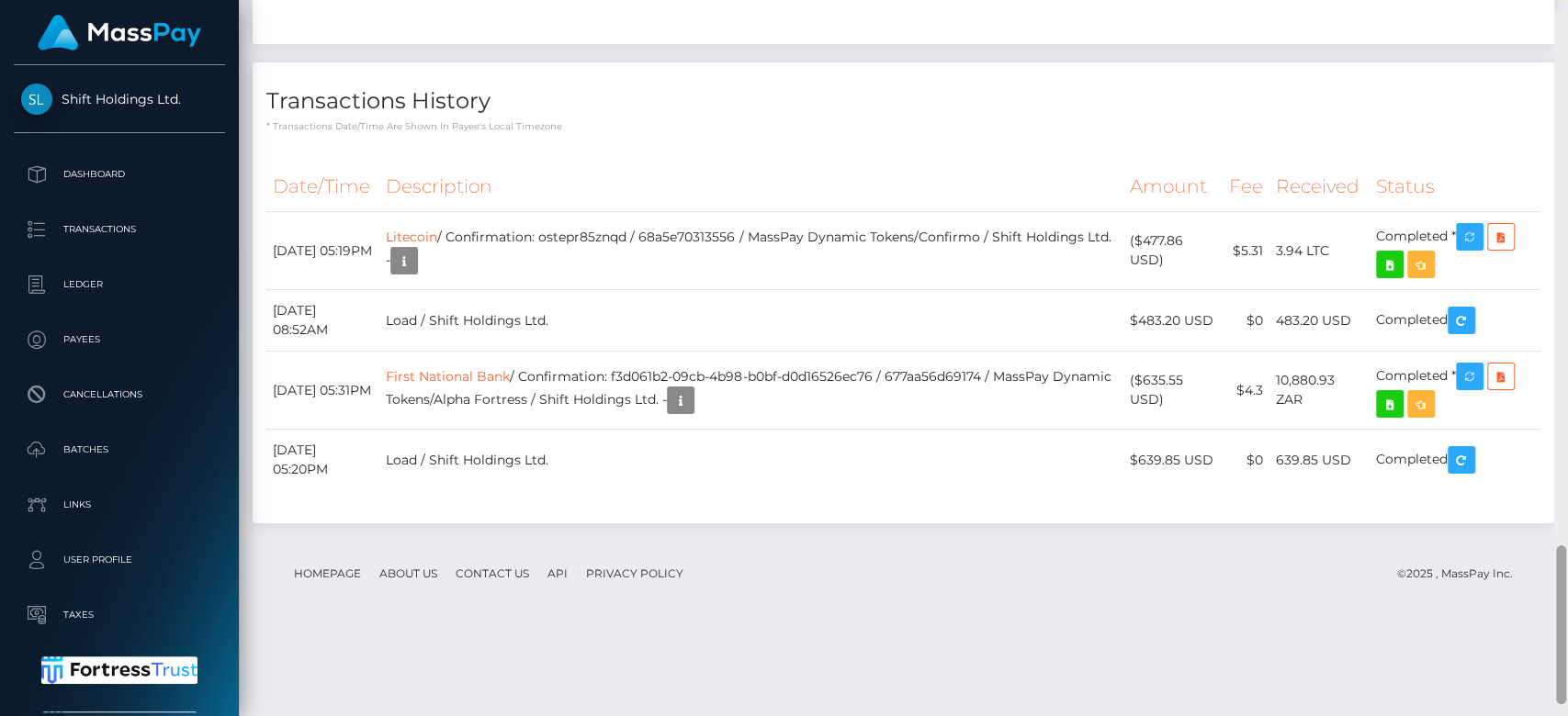
scroll to position [2503, 0]
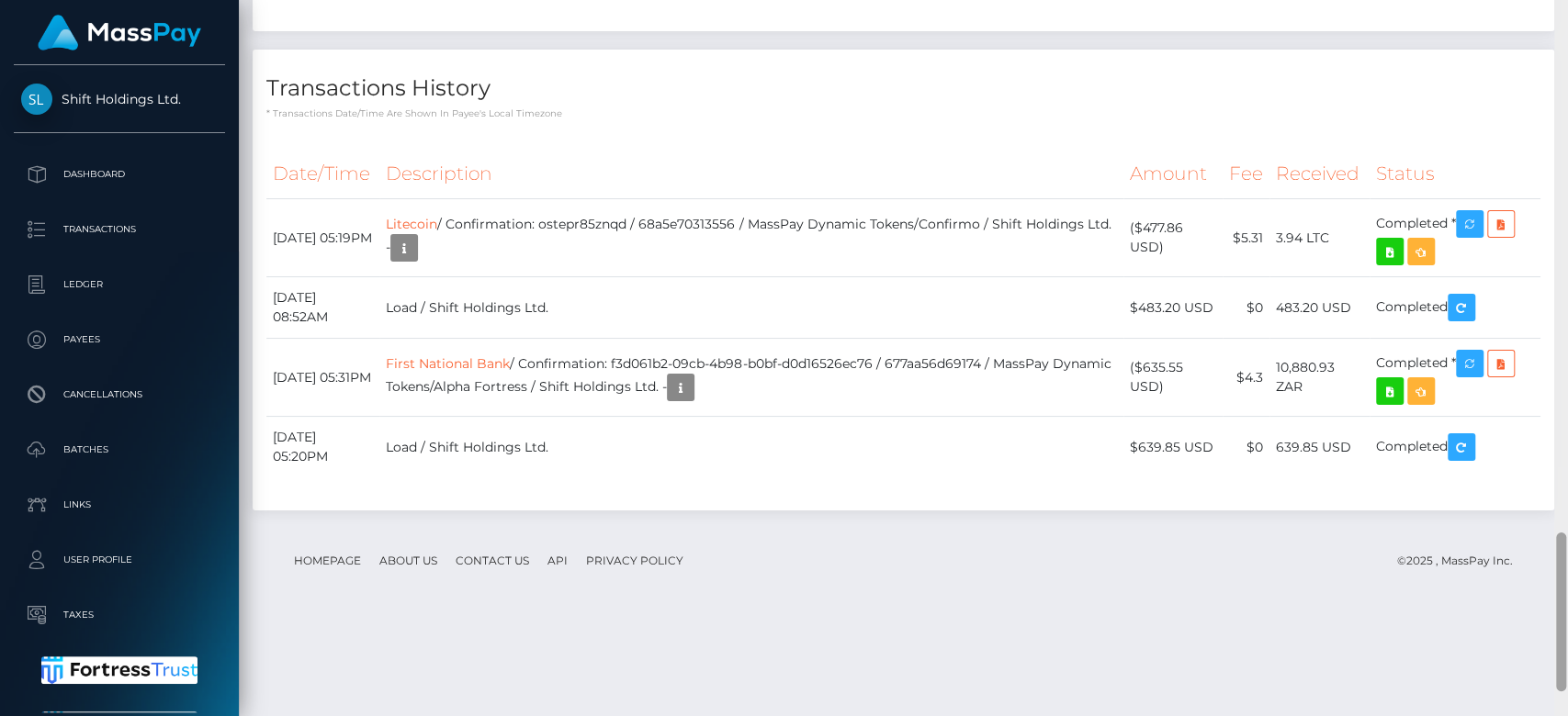
drag, startPoint x: 1559, startPoint y: 378, endPoint x: 1566, endPoint y: 702, distance: 324.1
click at [1566, 702] on div at bounding box center [1561, 358] width 13 height 717
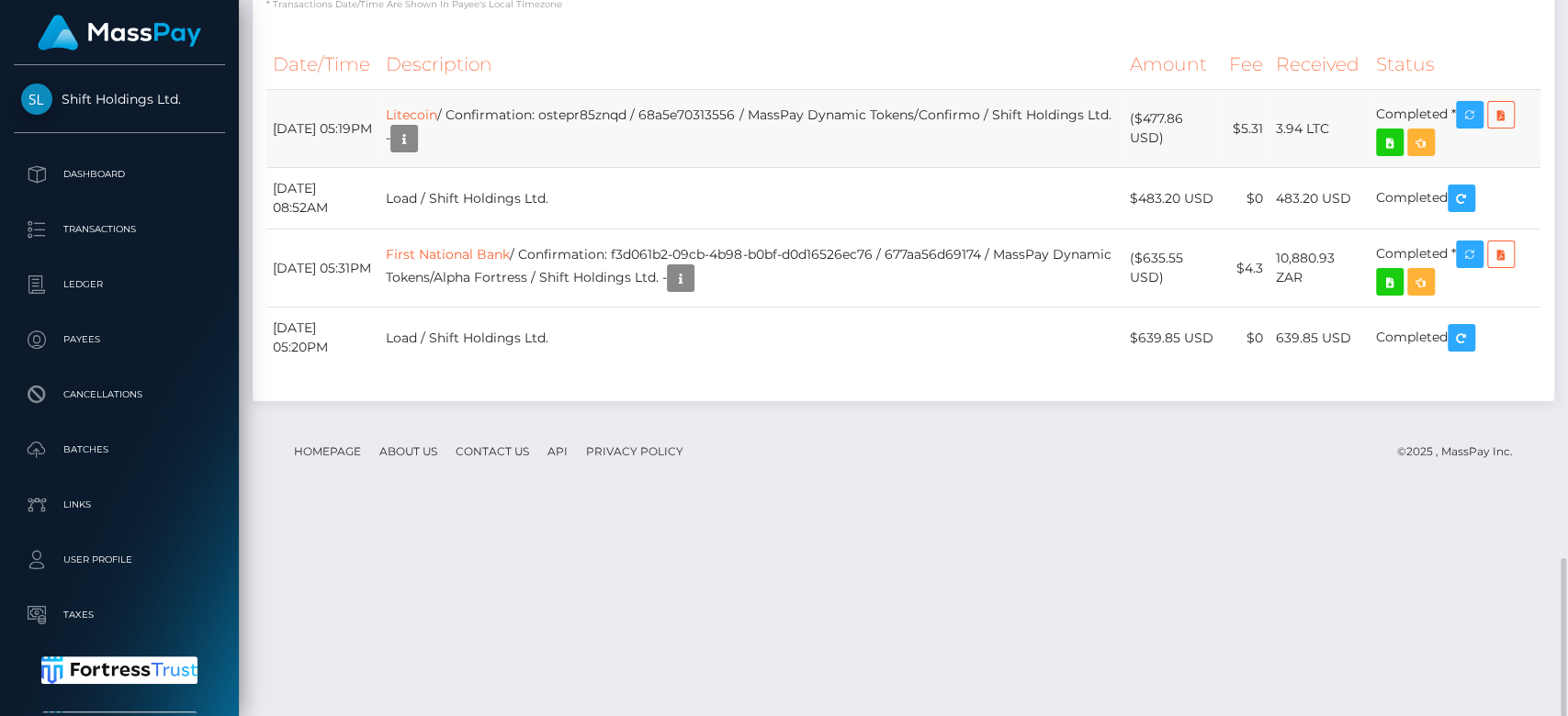
click at [491, 168] on td "Litecoin / Confirmation: ostepr85znqd / 68a5e70313556 / MassPay Dynamic Tokens/…" at bounding box center [751, 129] width 743 height 78
click at [418, 152] on button "button" at bounding box center [403, 138] width 28 height 28
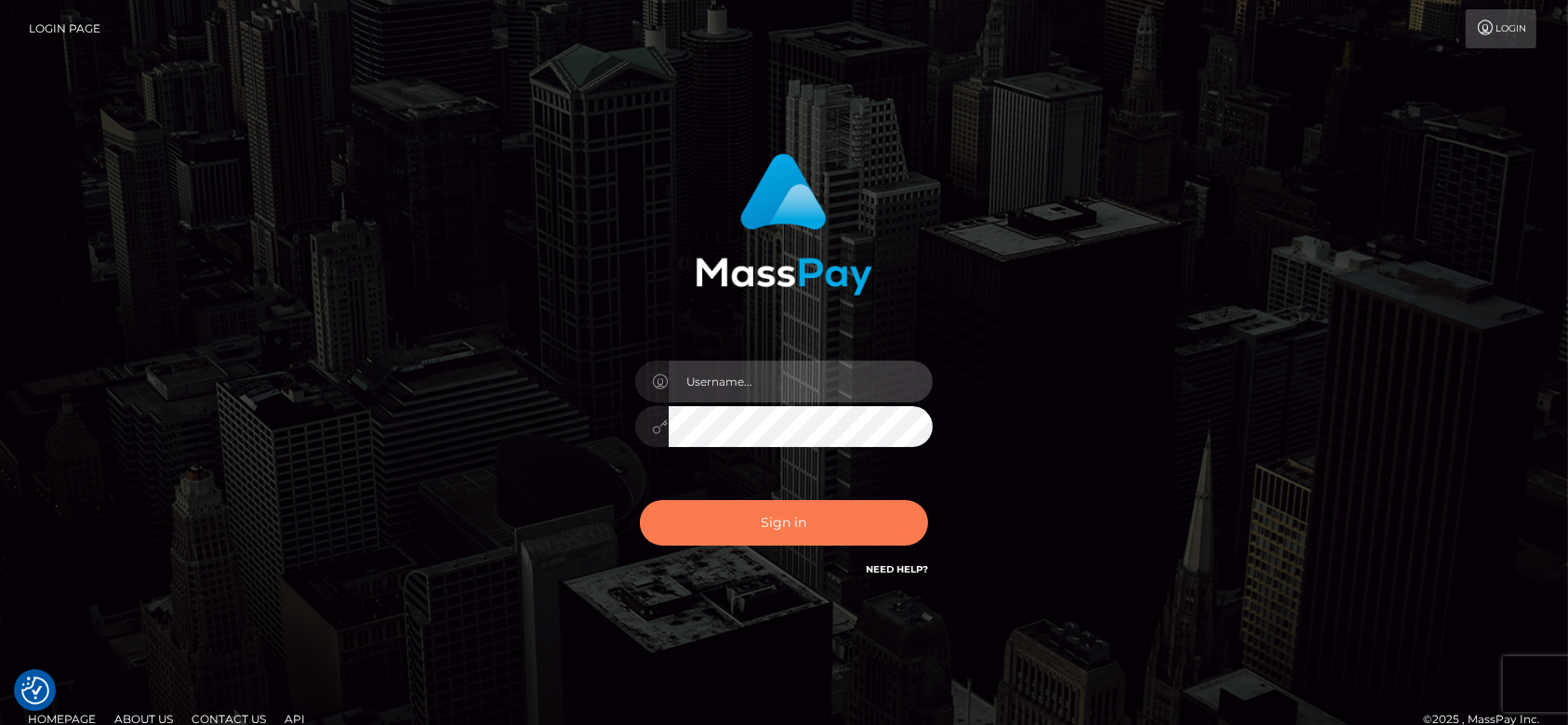
type input "[DOMAIN_NAME]"
click at [803, 531] on button "Sign in" at bounding box center [783, 523] width 288 height 45
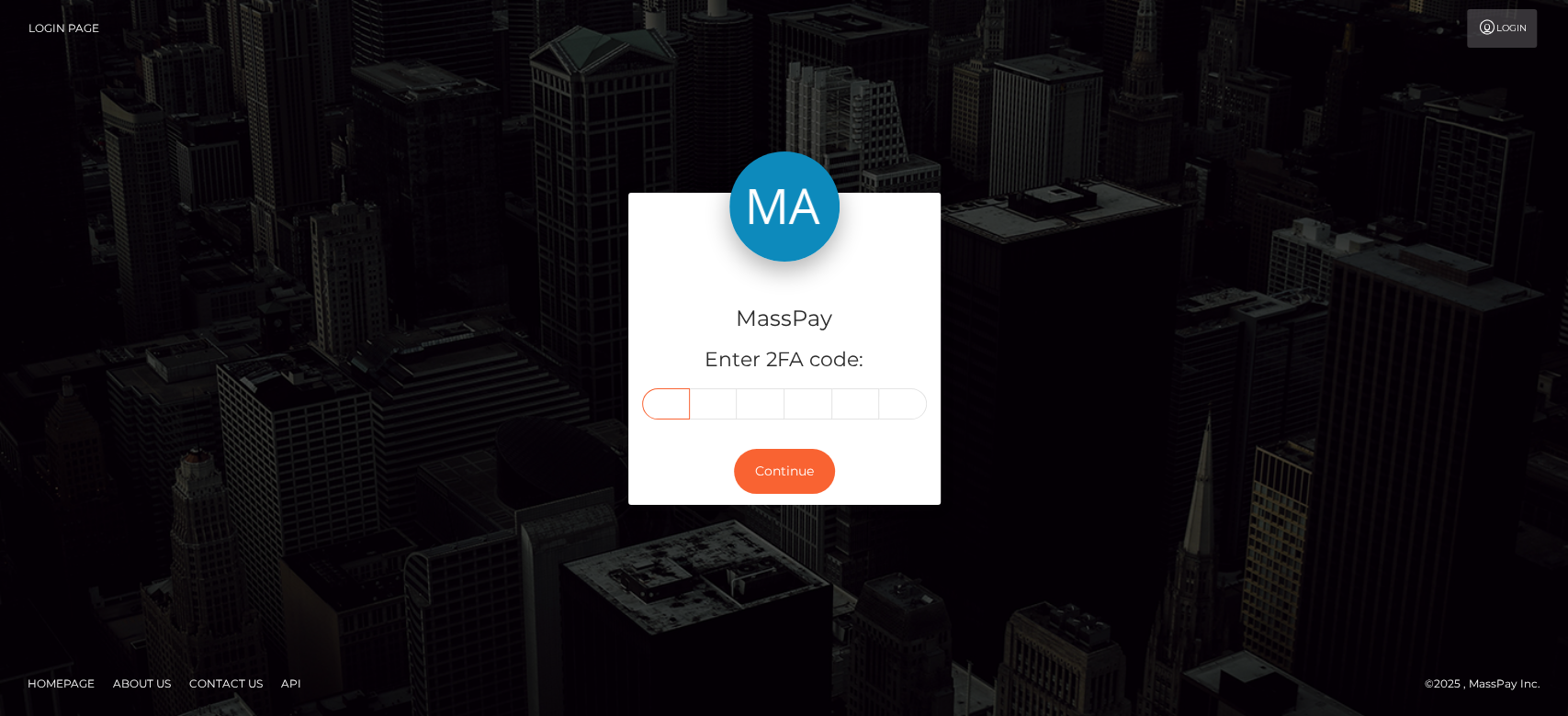
click at [676, 397] on input "text" at bounding box center [666, 403] width 48 height 31
paste input "5"
type input "5"
type input "9"
type input "4"
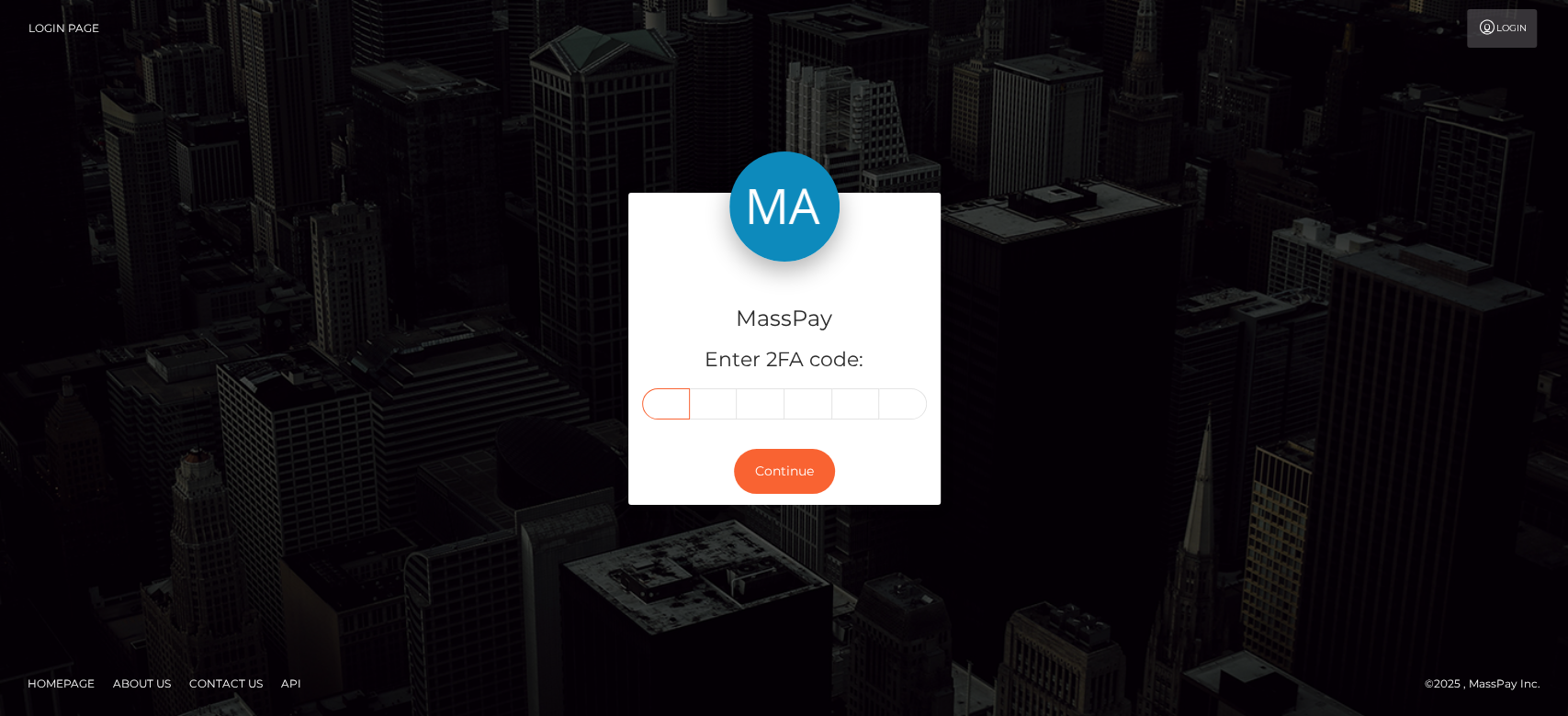
type input "5"
type input "4"
type input "3"
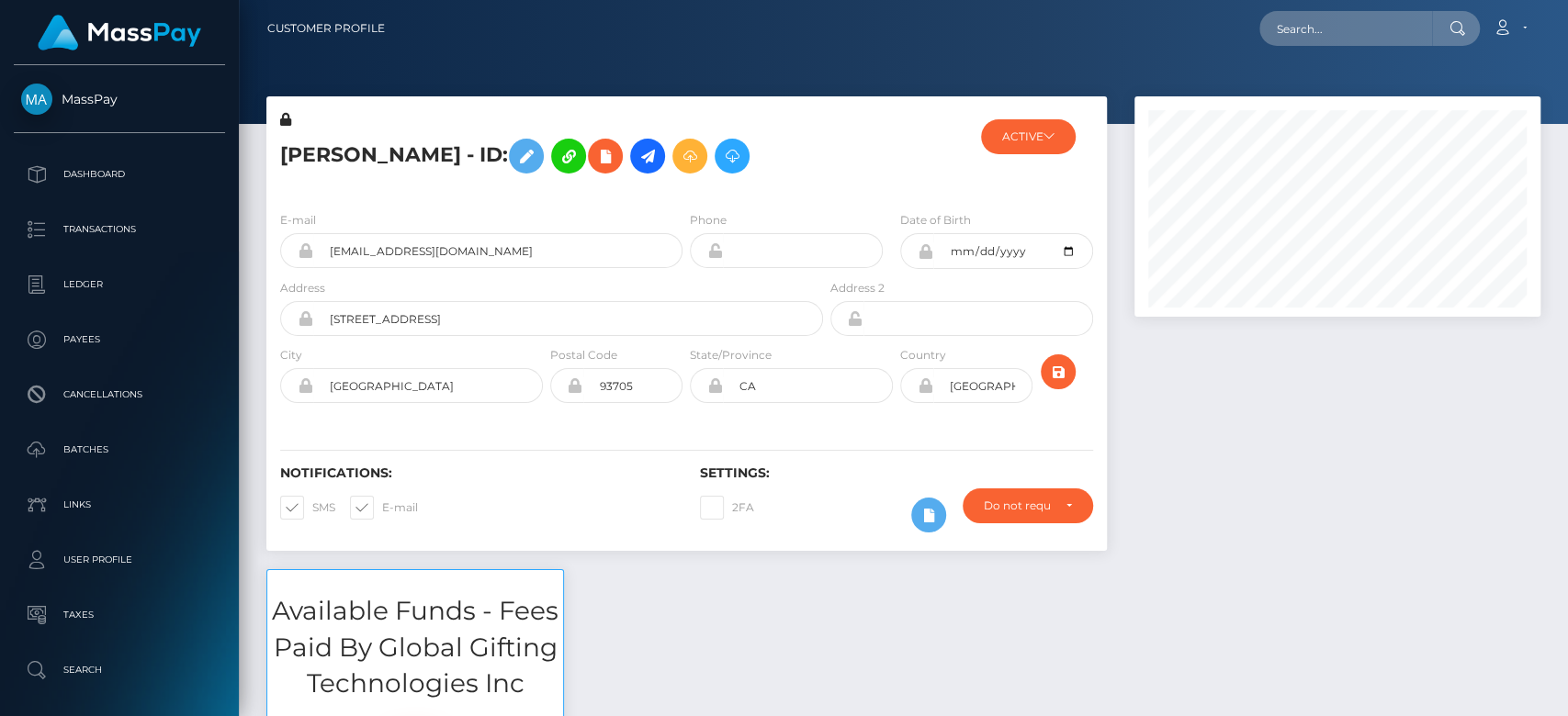
scroll to position [221, 406]
click at [1050, 142] on icon at bounding box center [1049, 136] width 11 height 11
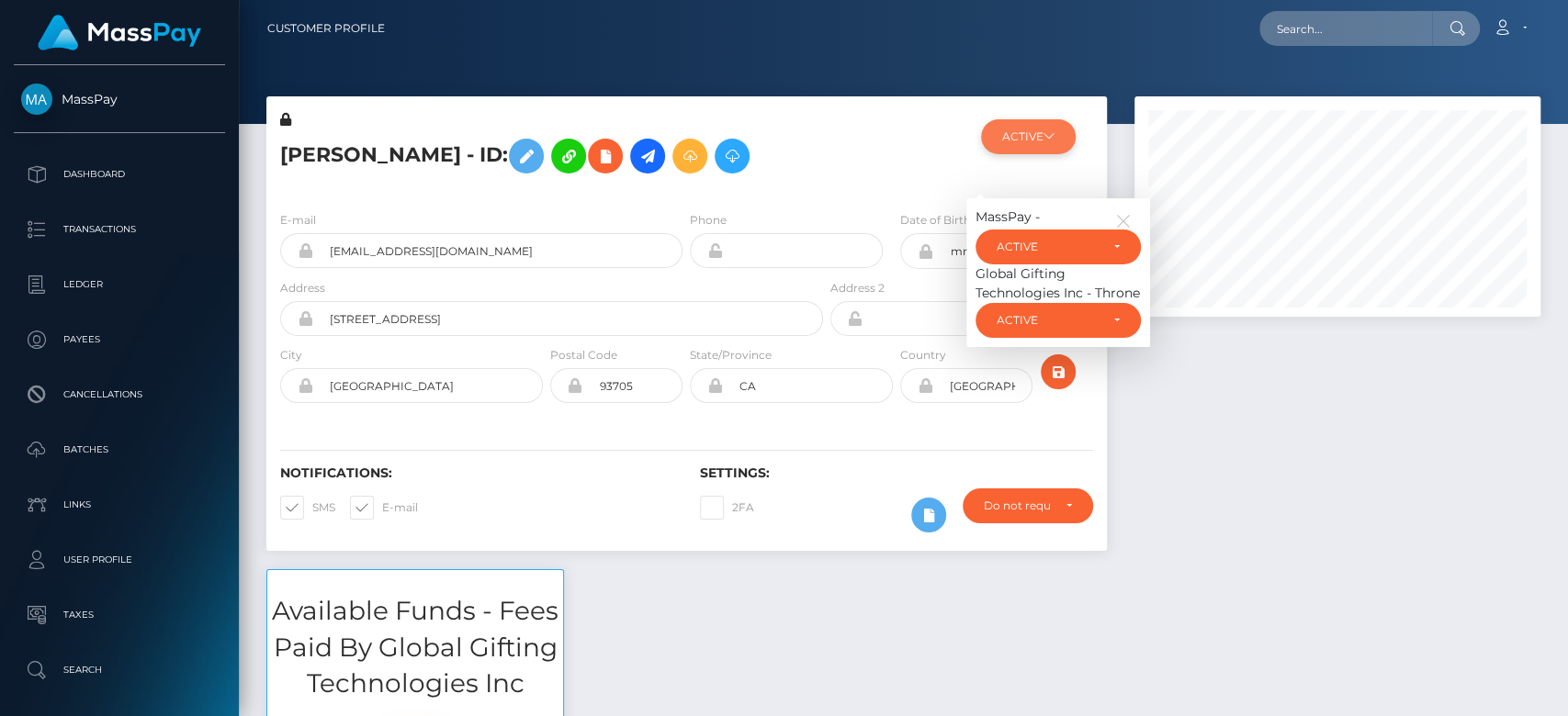
click at [1050, 142] on icon at bounding box center [1049, 136] width 11 height 11
drag, startPoint x: 531, startPoint y: 309, endPoint x: 325, endPoint y: 308, distance: 206.0
click at [325, 268] on input "[EMAIL_ADDRESS][DOMAIN_NAME]" at bounding box center [498, 250] width 369 height 35
click at [1339, 33] on input "text" at bounding box center [1346, 29] width 173 height 35
paste input "[EMAIL_ADDRESS][DOMAIN_NAME]"
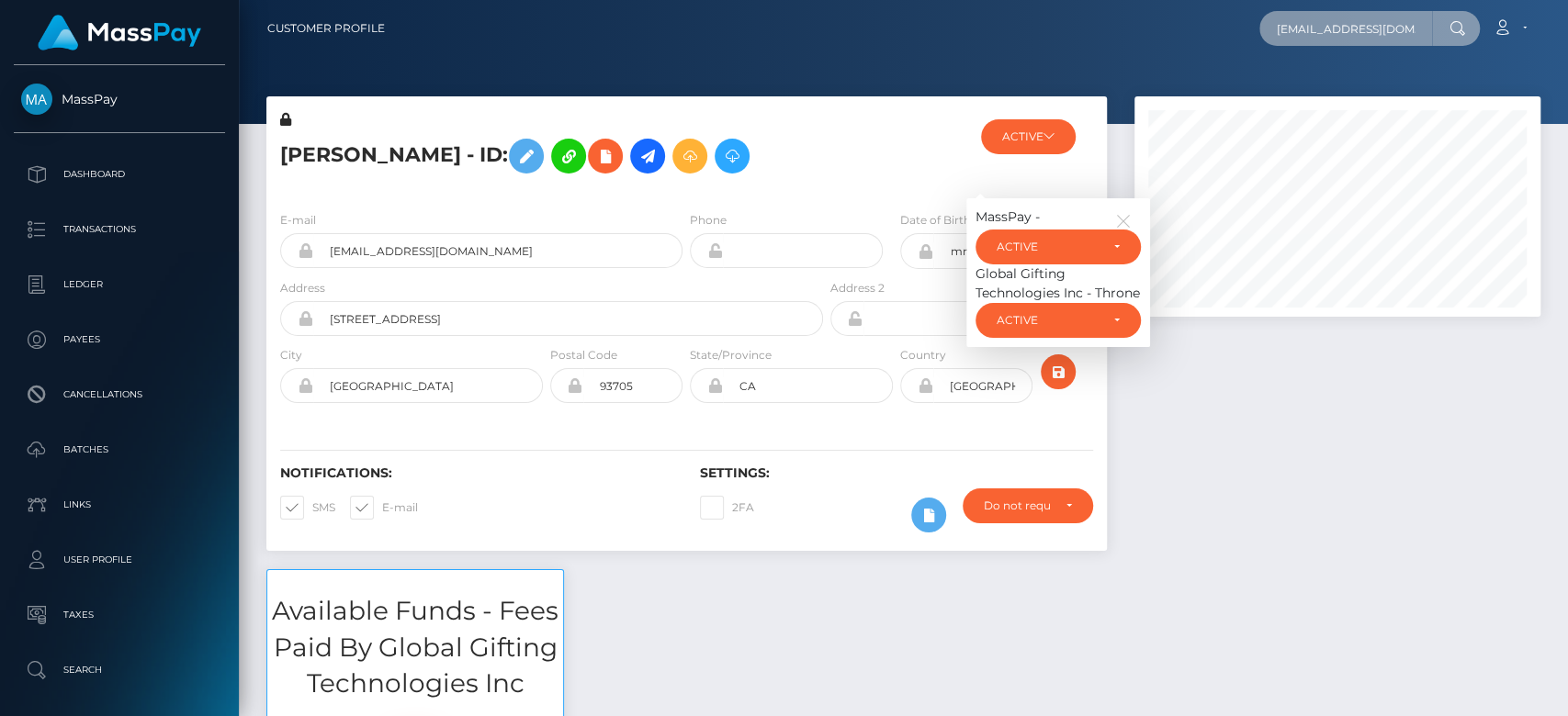
scroll to position [0, 11]
type input "[EMAIL_ADDRESS][DOMAIN_NAME]"
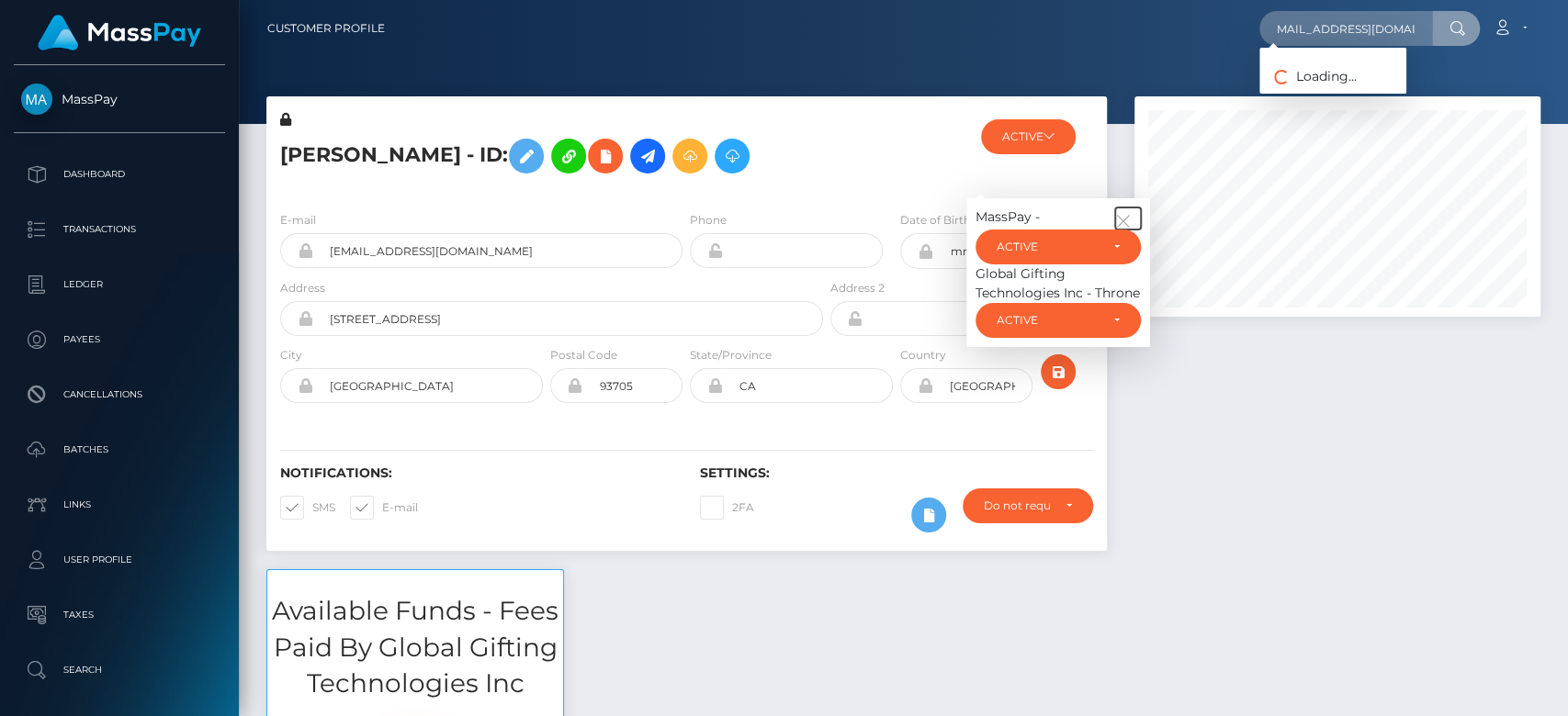
scroll to position [0, 0]
click at [1128, 229] on icon "button" at bounding box center [1123, 221] width 16 height 16
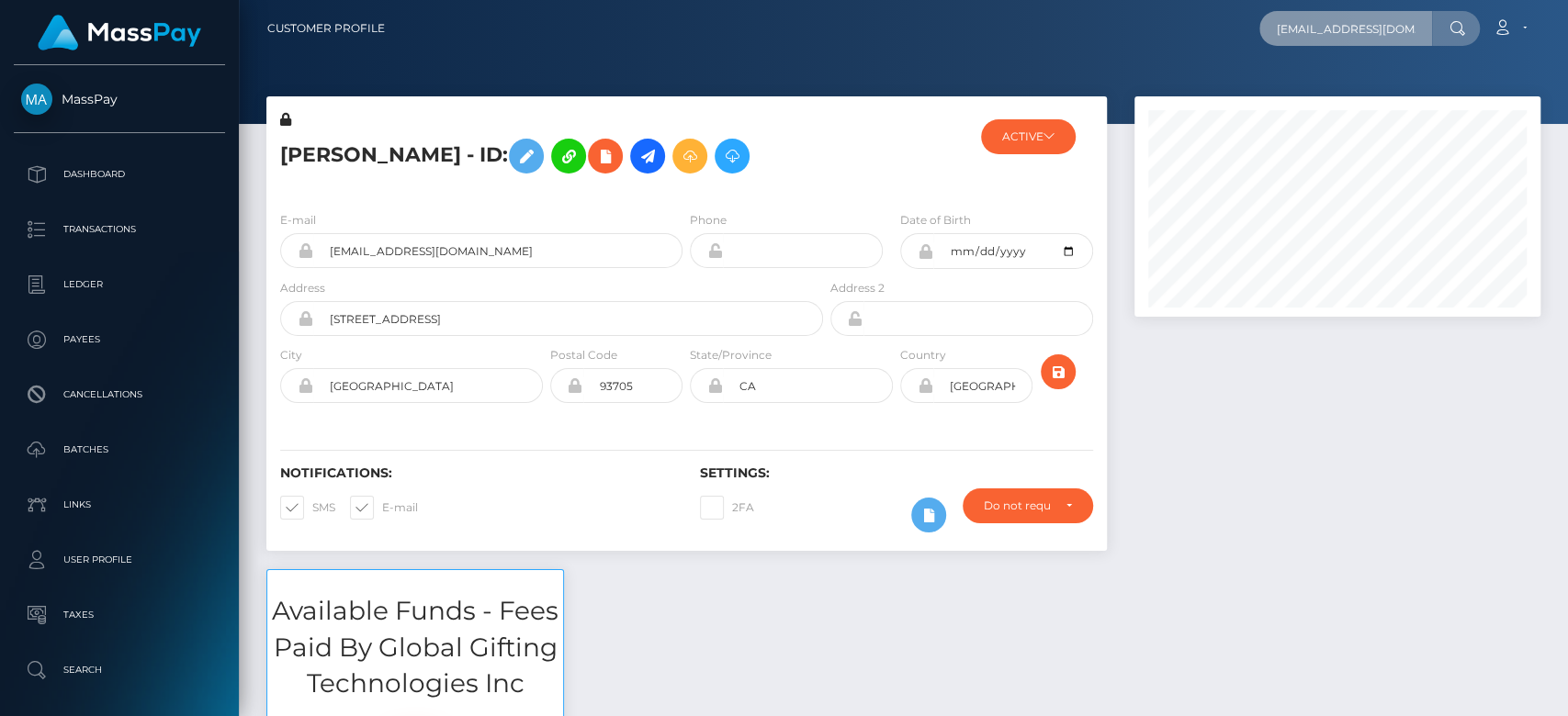
click at [1381, 20] on input "[EMAIL_ADDRESS][DOMAIN_NAME]" at bounding box center [1346, 29] width 173 height 35
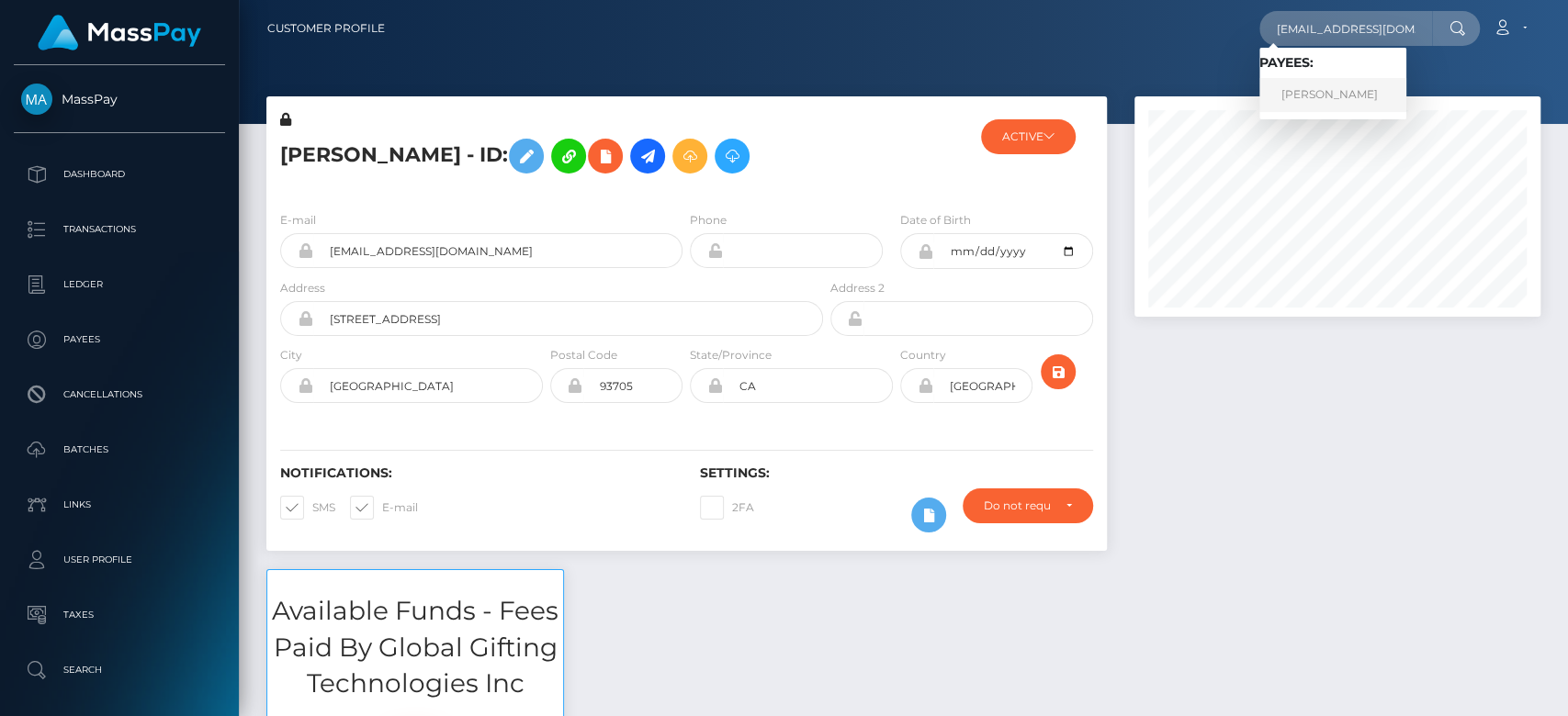
click at [1357, 95] on link "ANDREW JAMES FELIX" at bounding box center [1333, 95] width 147 height 34
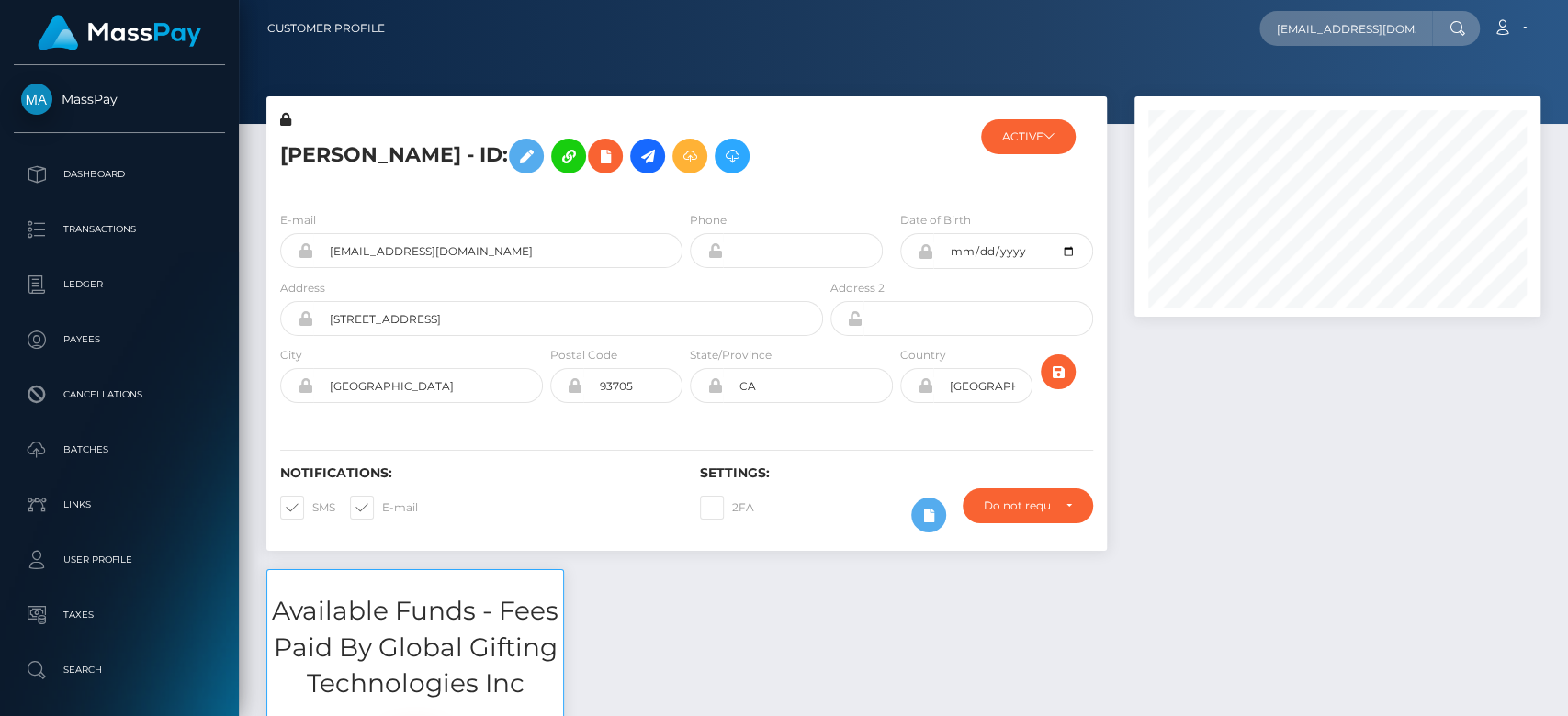
click at [1312, 427] on div at bounding box center [1338, 332] width 434 height 473
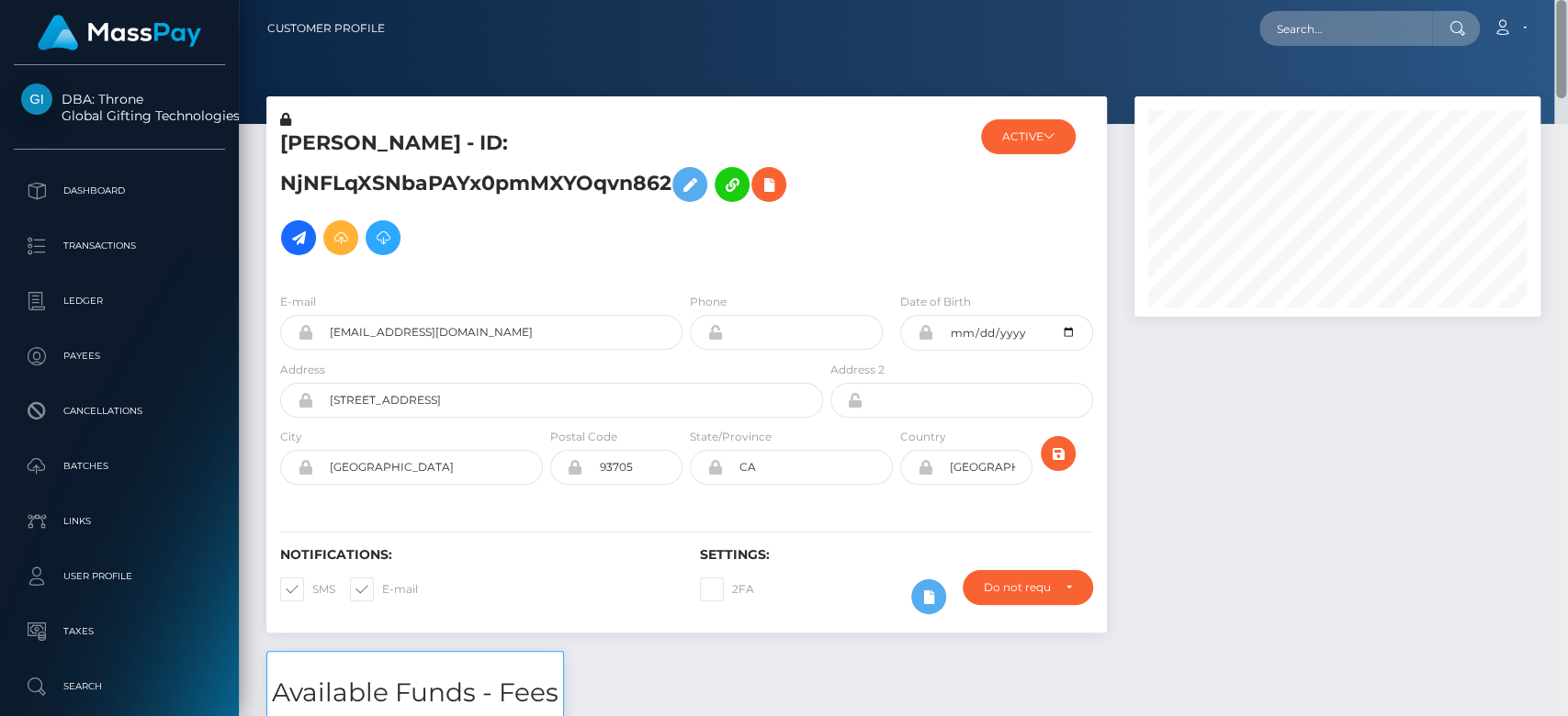
scroll to position [221, 406]
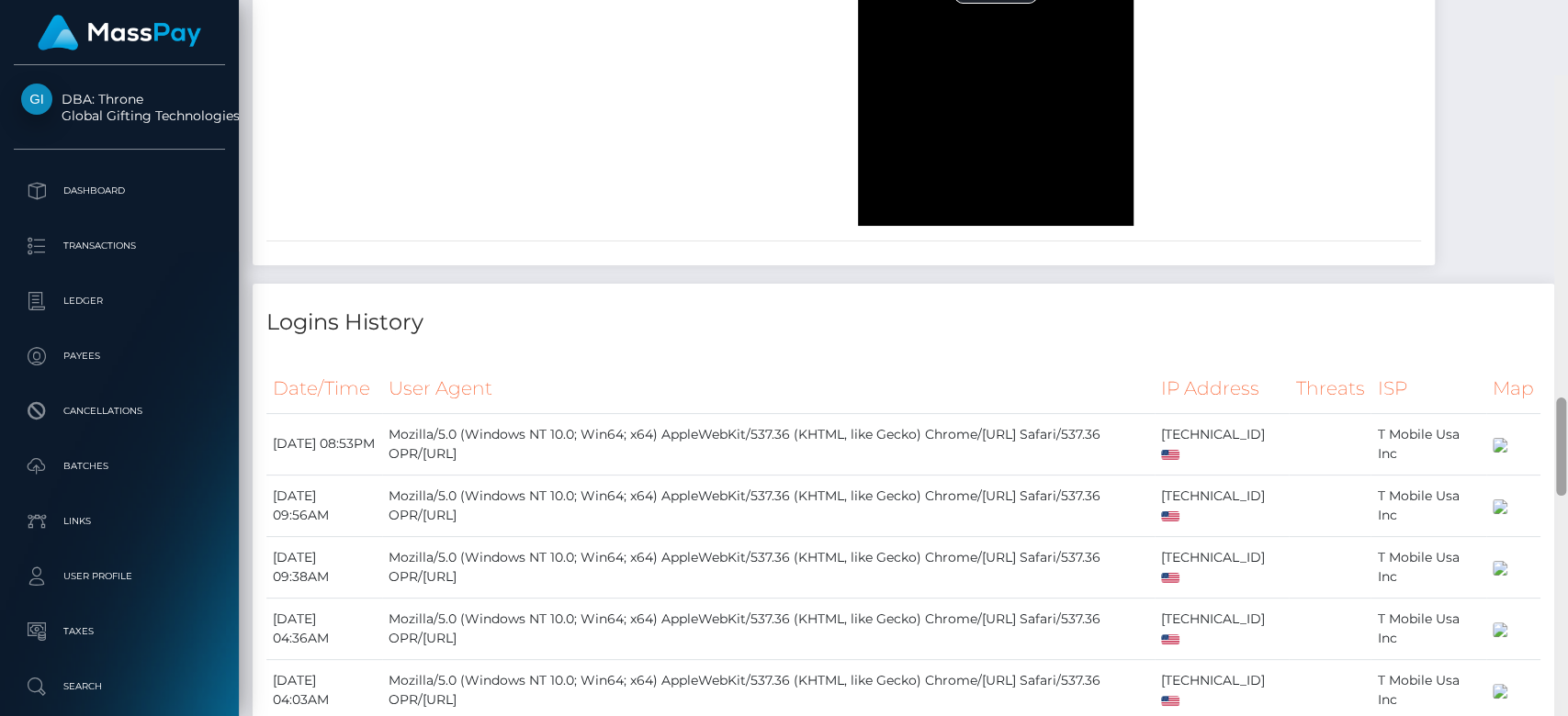
click at [1563, 513] on div at bounding box center [1561, 434] width 13 height 717
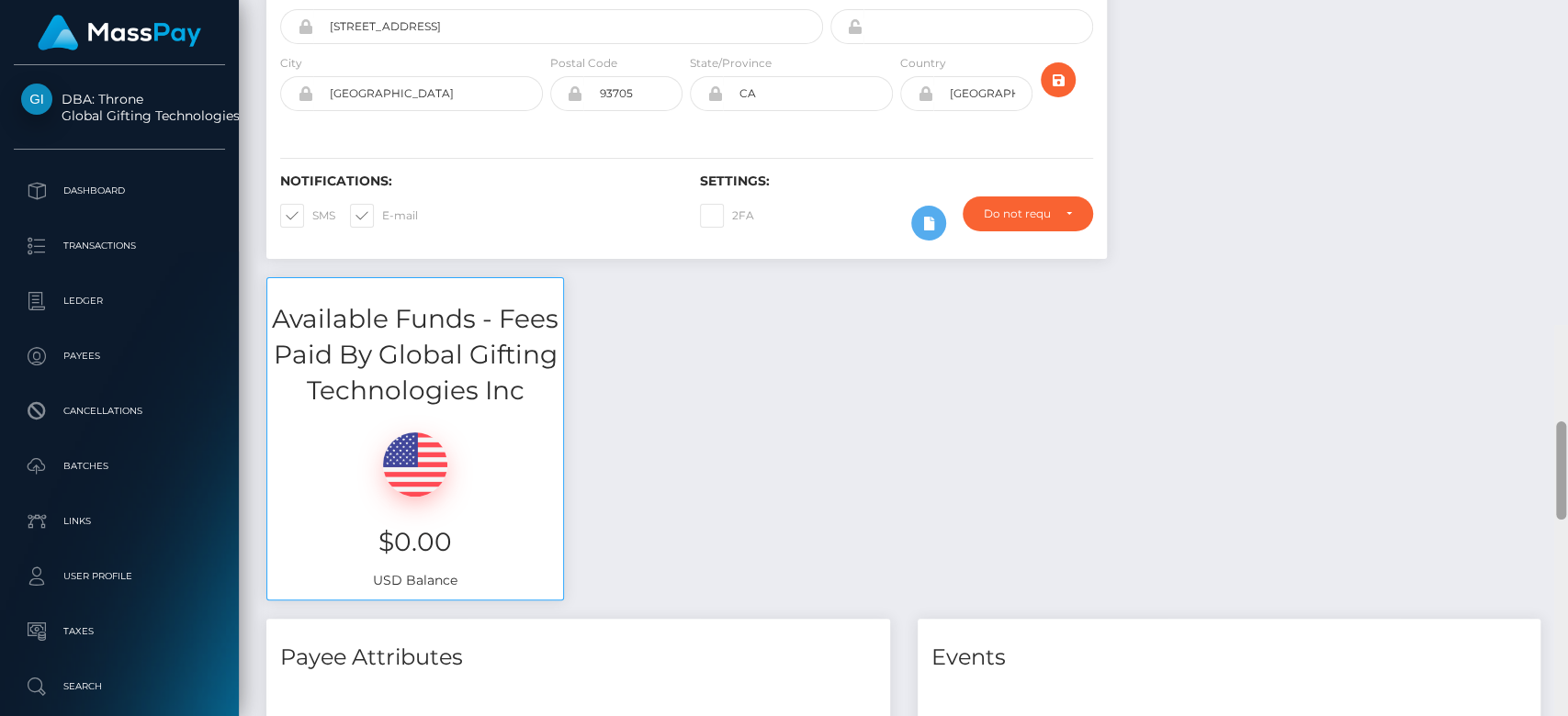
scroll to position [0, 0]
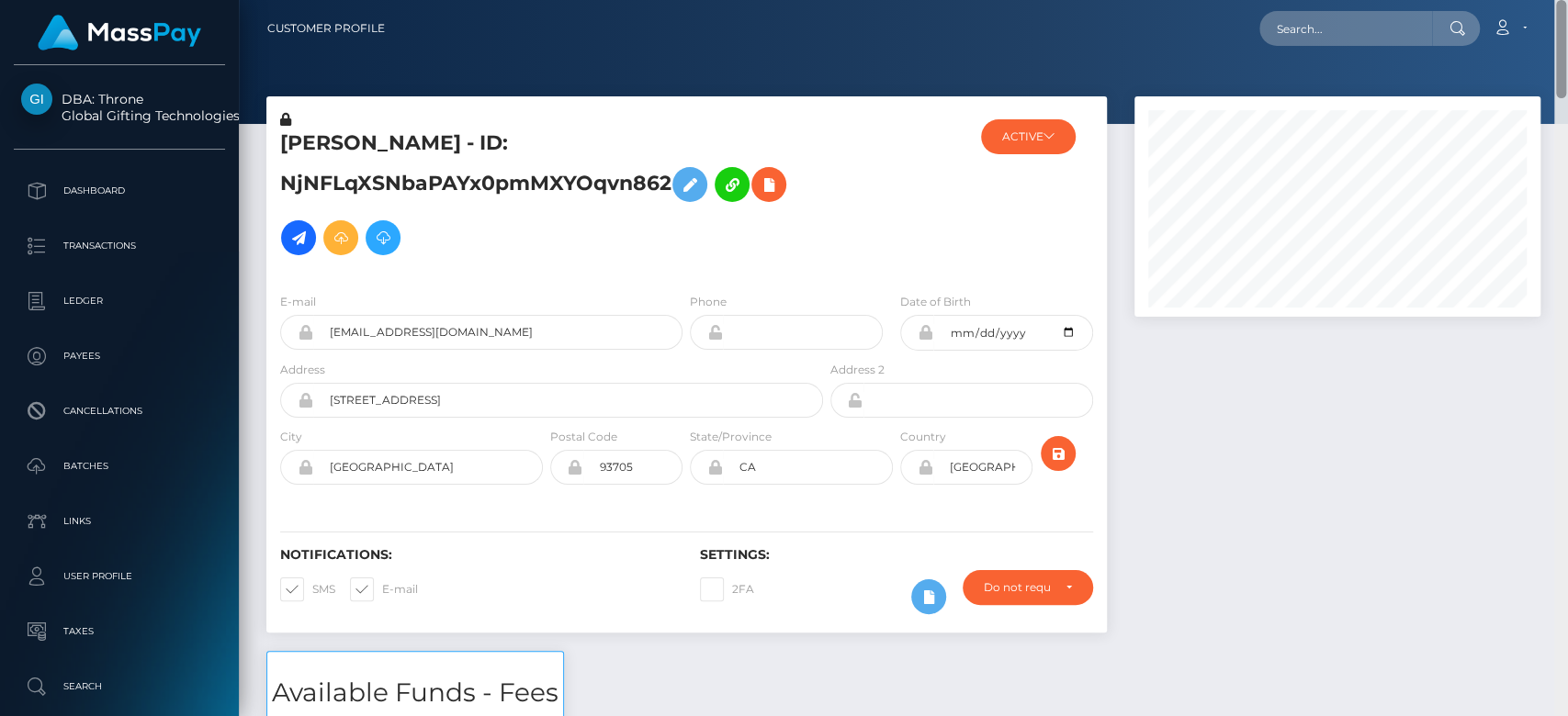
drag, startPoint x: 1558, startPoint y: 362, endPoint x: 1445, endPoint y: 41, distance: 340.3
click at [1445, 41] on div "Customer Profile Loading... Loading..." at bounding box center [903, 358] width 1329 height 716
click at [1045, 145] on button "ACTIVE" at bounding box center [1028, 137] width 94 height 35
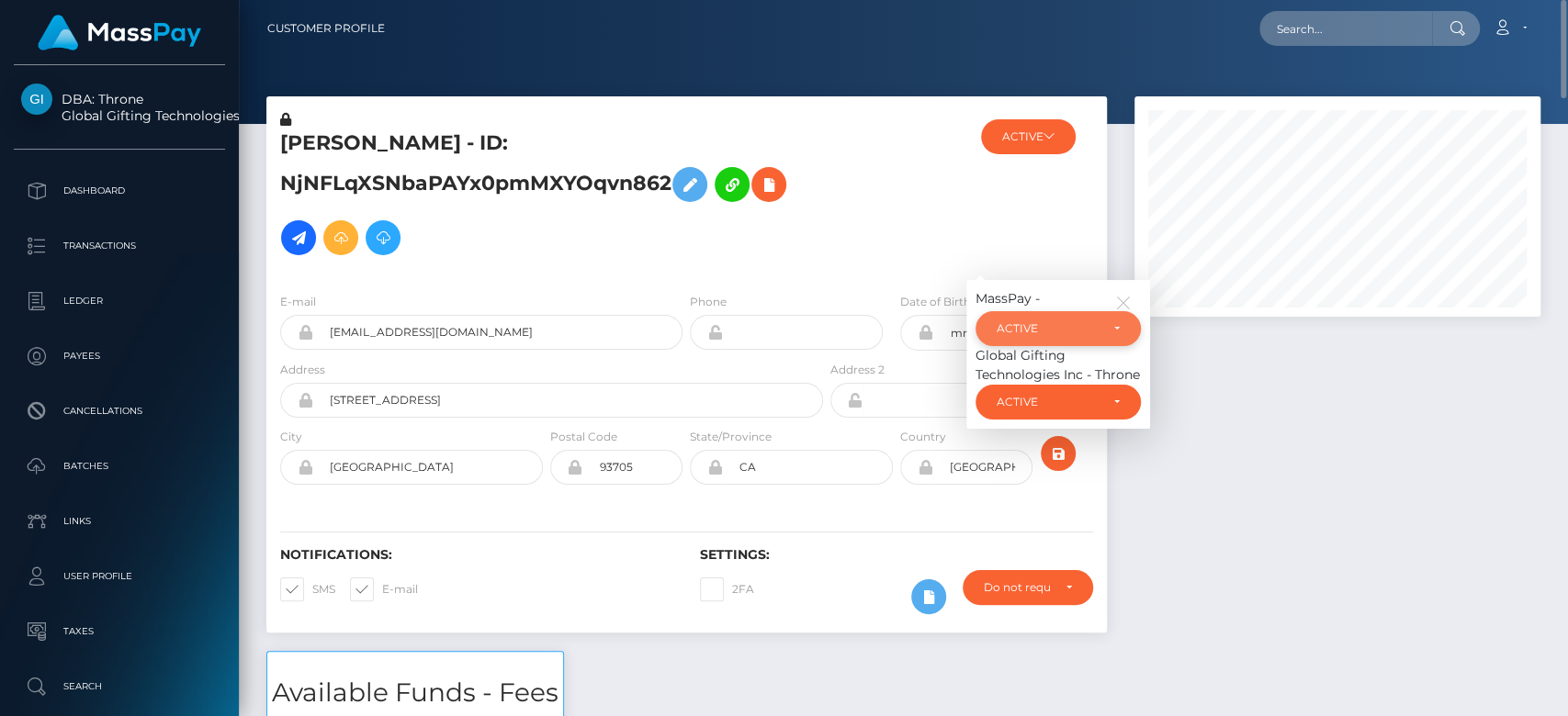
click at [1022, 319] on div "ACTIVE" at bounding box center [1059, 328] width 166 height 35
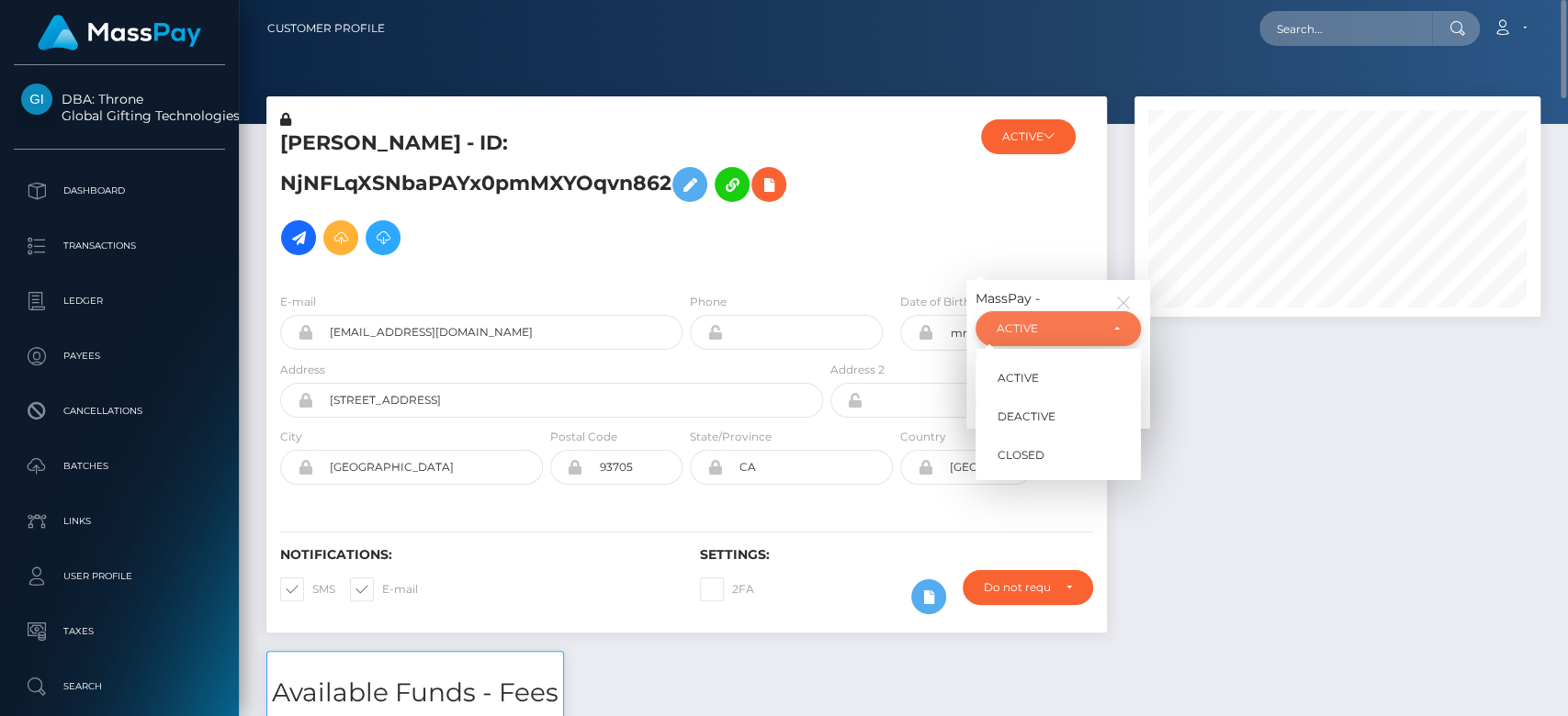
scroll to position [221, 406]
click at [1034, 464] on link "CLOSED" at bounding box center [1059, 455] width 166 height 34
select select "CLOSED"
click at [1397, 408] on div at bounding box center [1338, 373] width 434 height 554
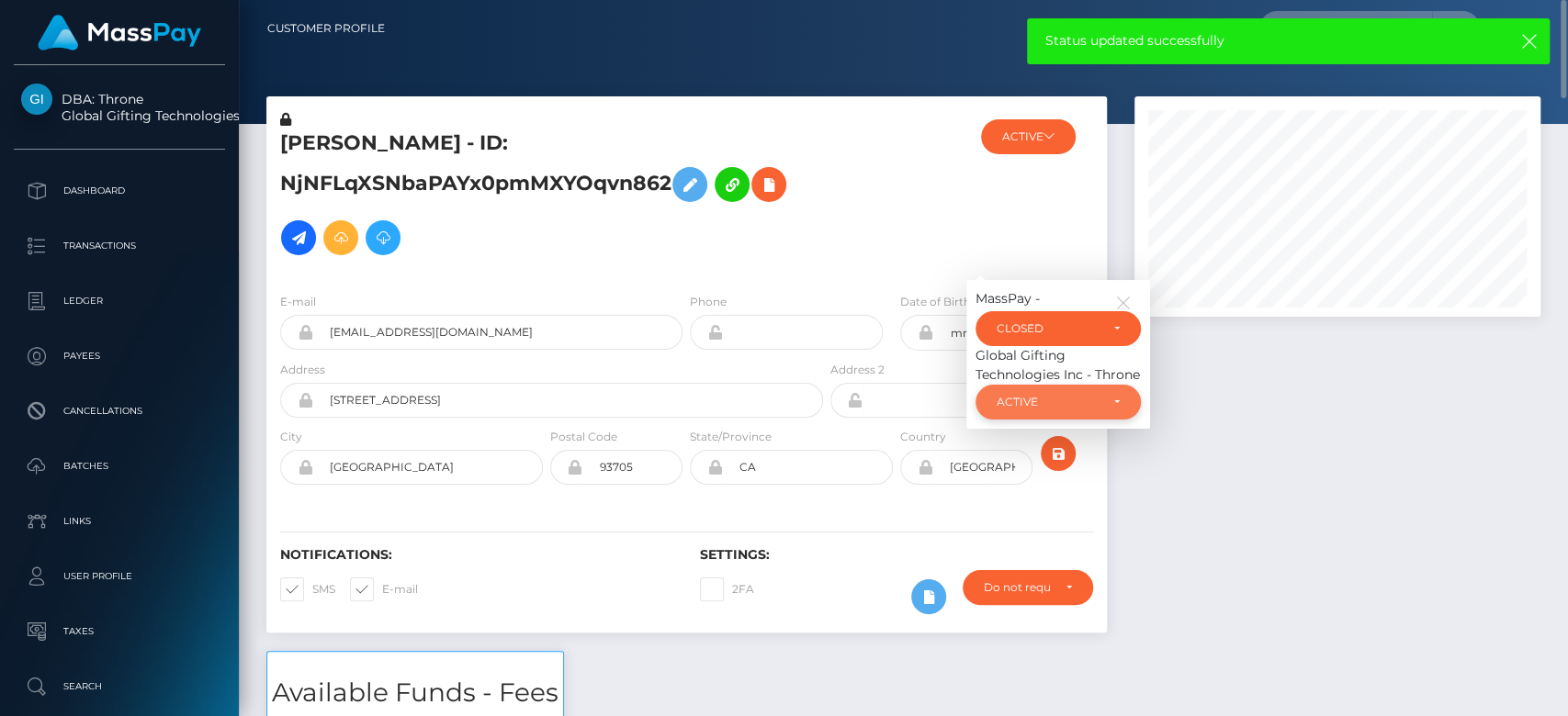
click at [1107, 404] on div "ACTIVE" at bounding box center [1058, 401] width 123 height 14
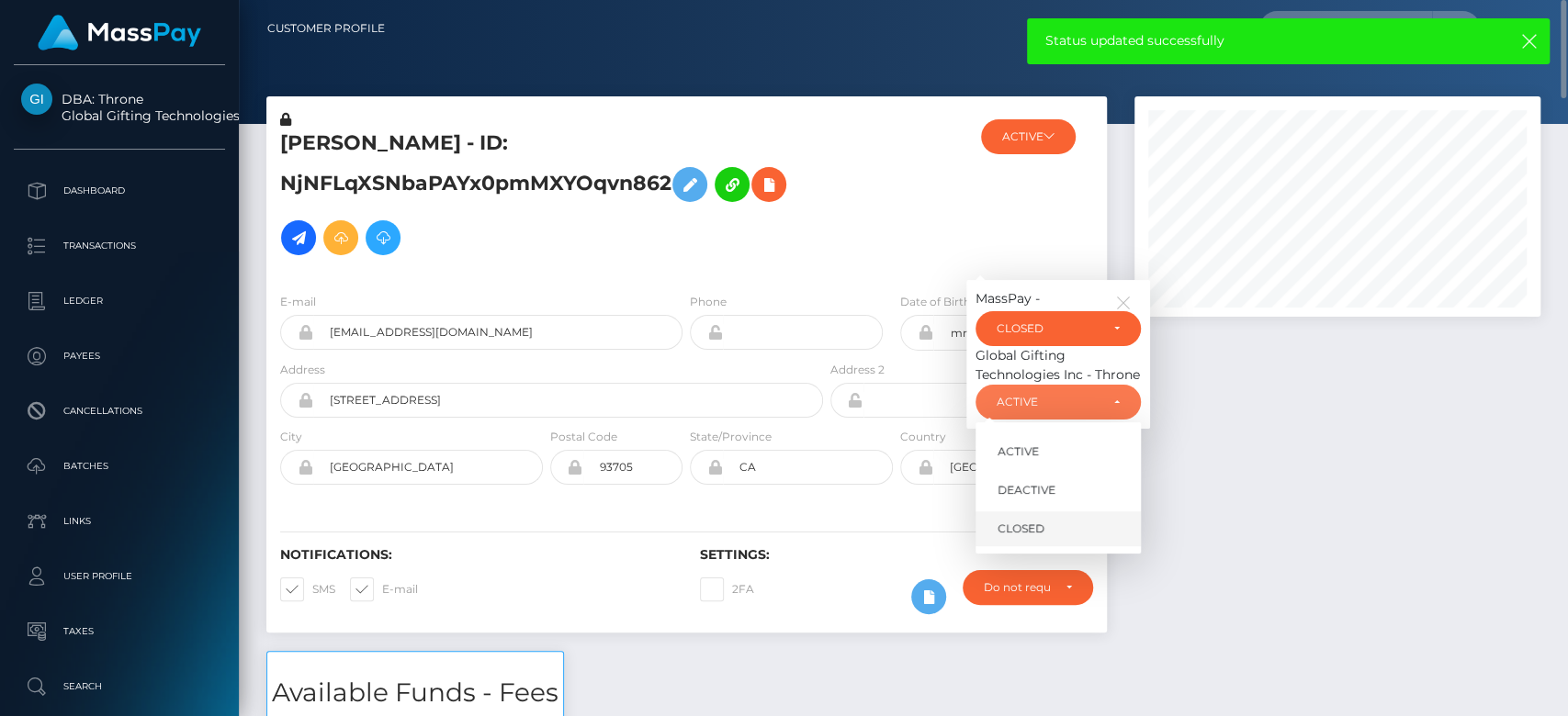
click at [1013, 532] on span "CLOSED" at bounding box center [1021, 529] width 47 height 16
select select "CLOSED"
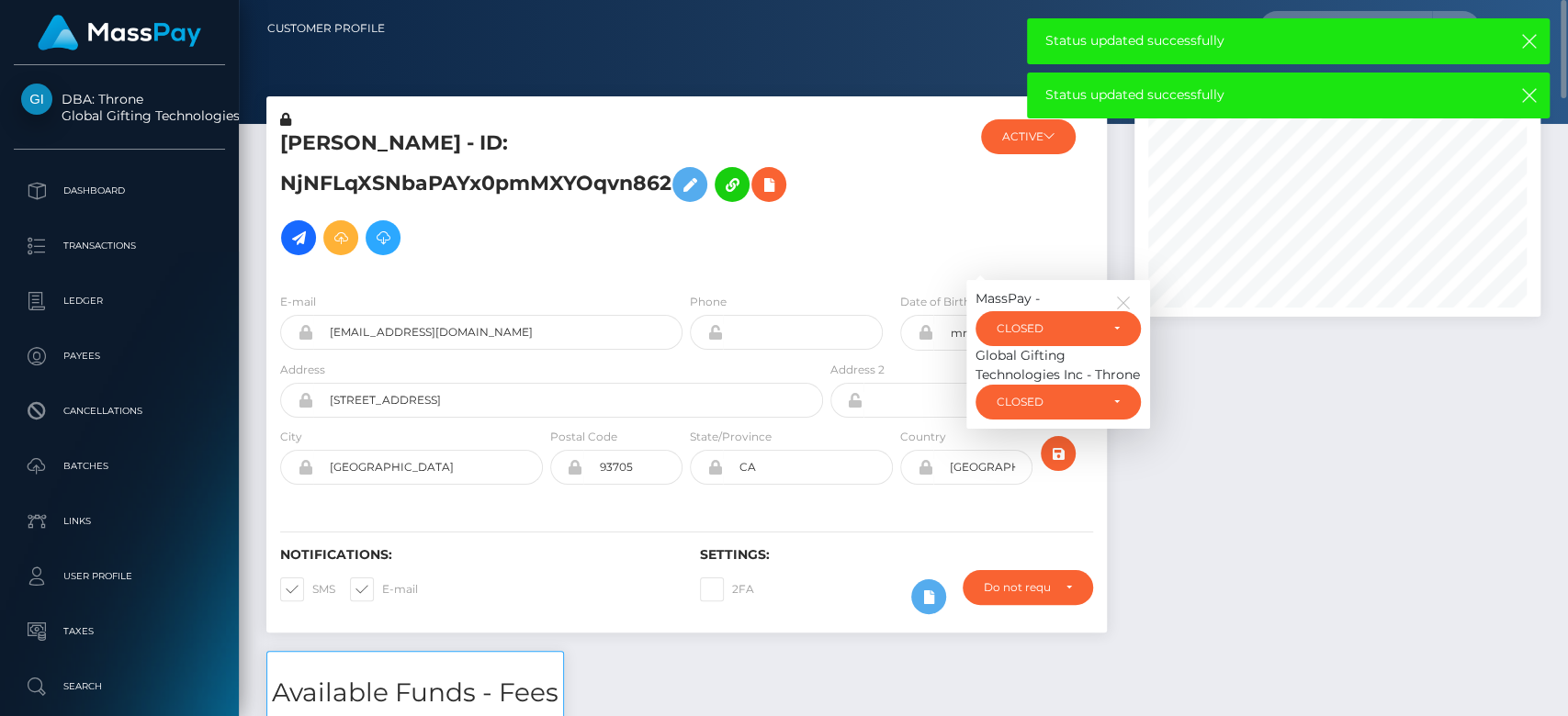
click at [382, 586] on span at bounding box center [382, 589] width 0 height 13
click at [382, 586] on input "E-mail" at bounding box center [388, 583] width 12 height 12
checkbox input "false"
click at [312, 583] on span at bounding box center [312, 589] width 0 height 13
click at [312, 583] on input "SMS" at bounding box center [318, 583] width 12 height 12
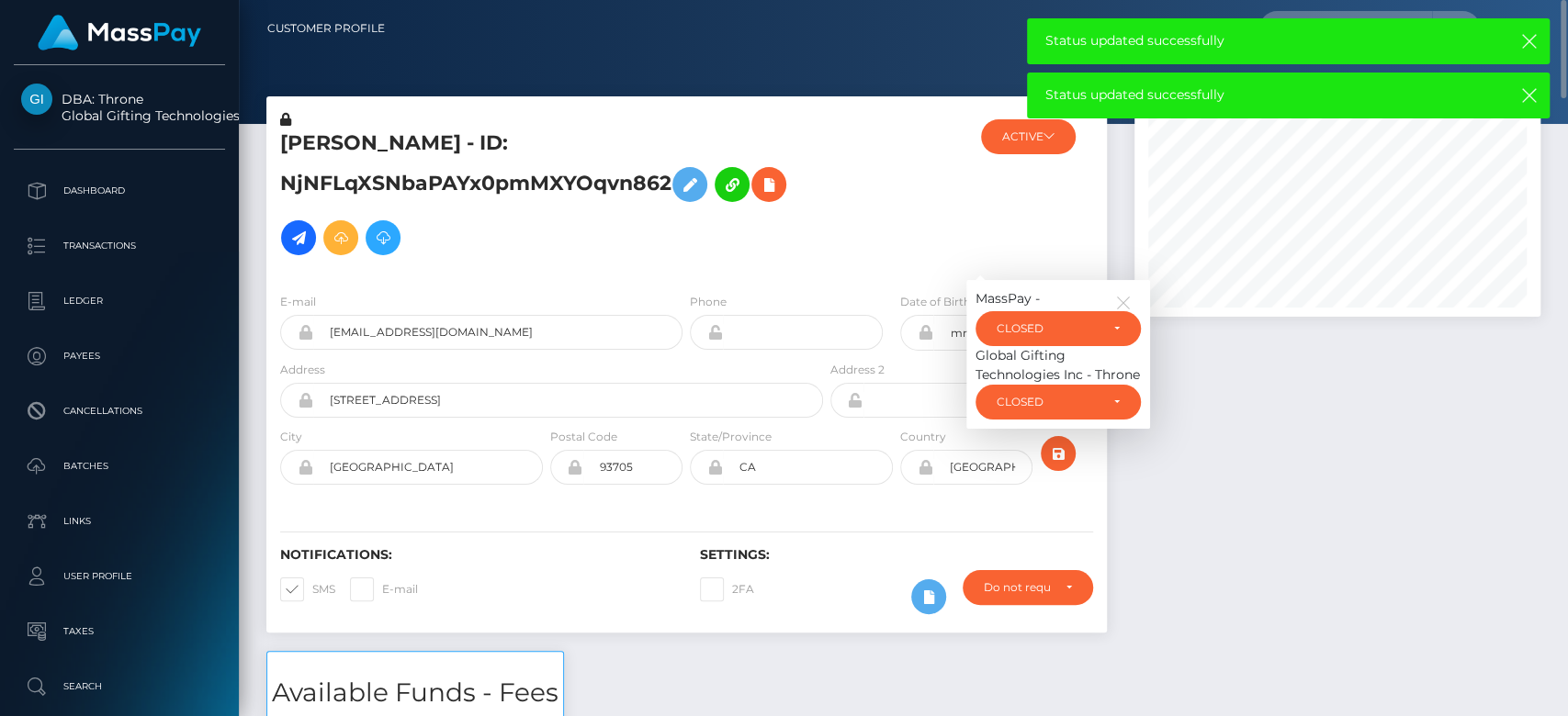
checkbox input "false"
click at [1125, 299] on icon "button" at bounding box center [1123, 302] width 16 height 16
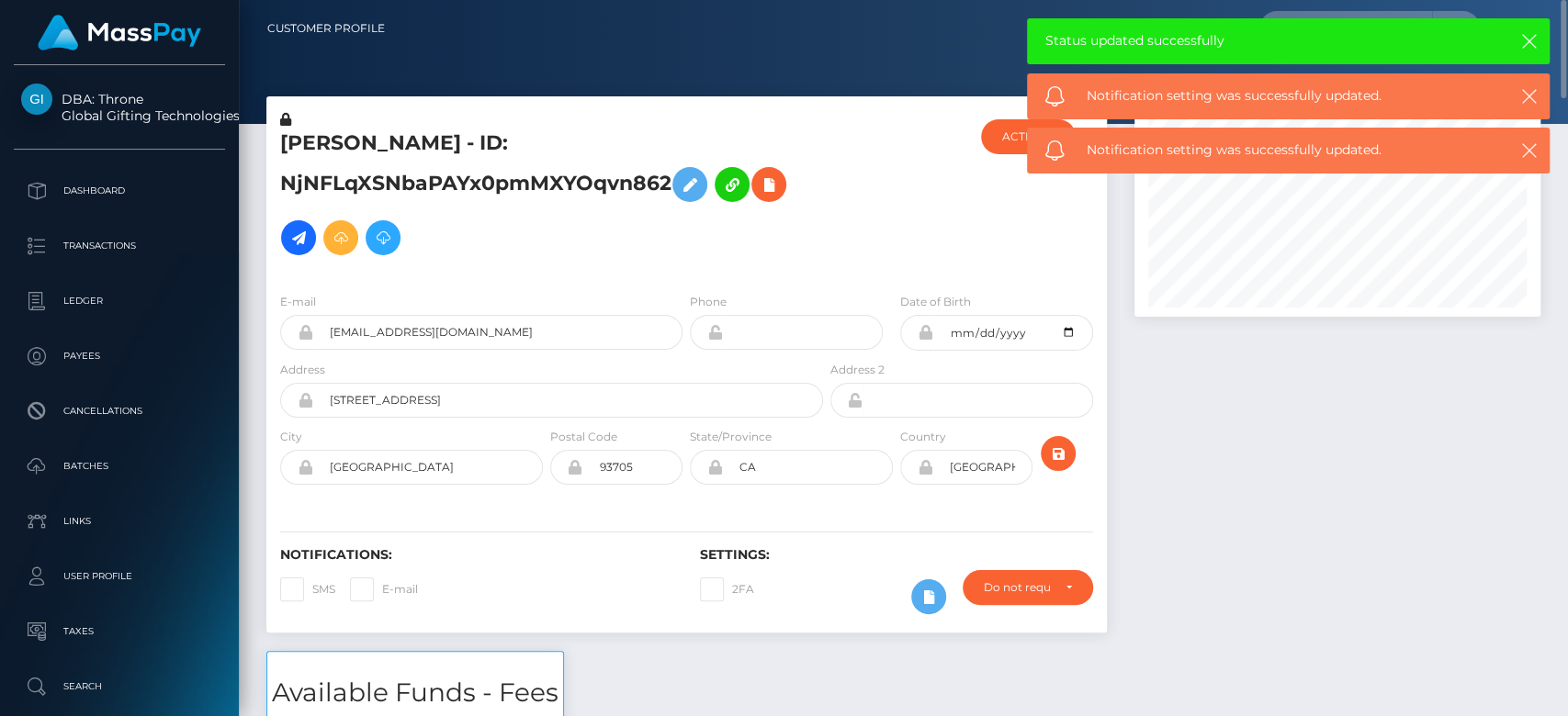
click at [1252, 390] on div at bounding box center [1338, 373] width 434 height 554
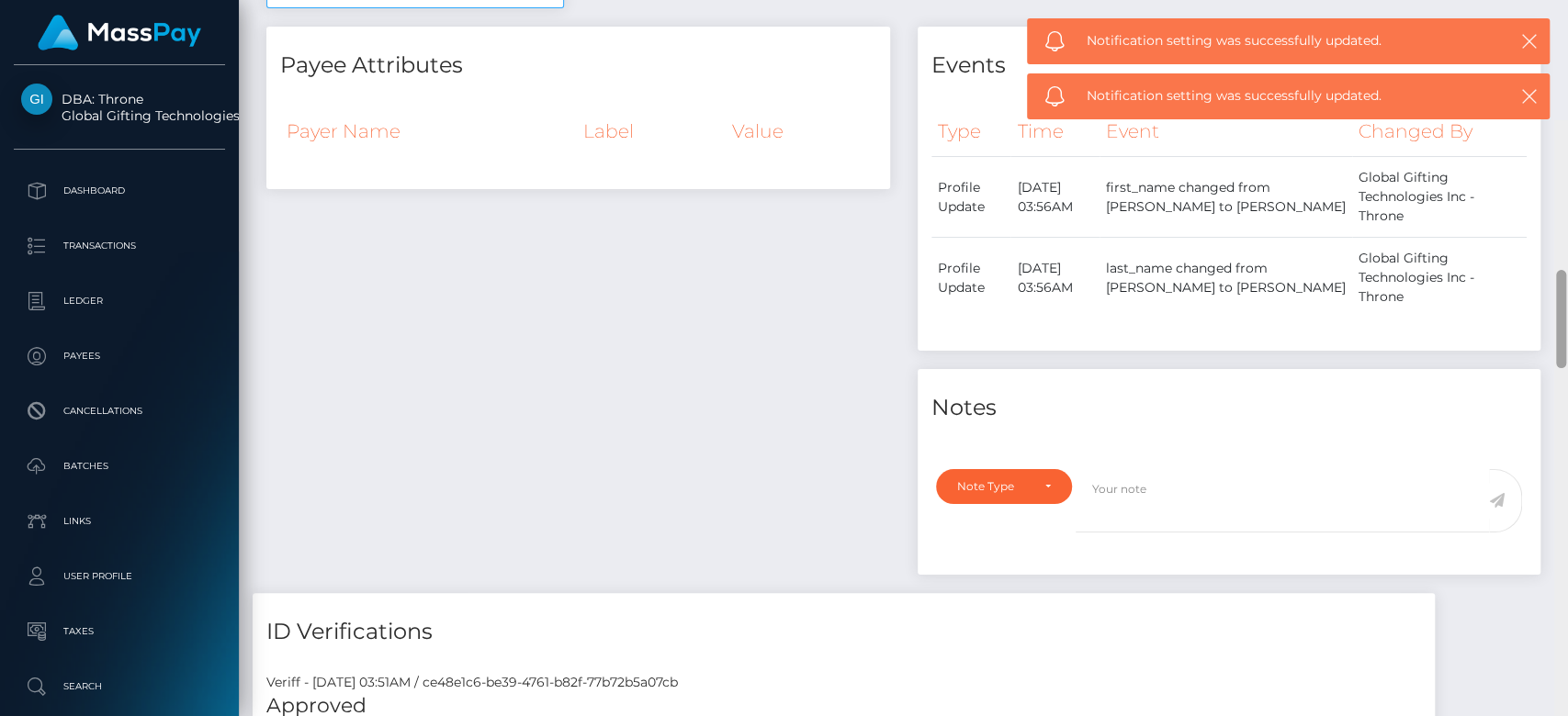
scroll to position [1152, 0]
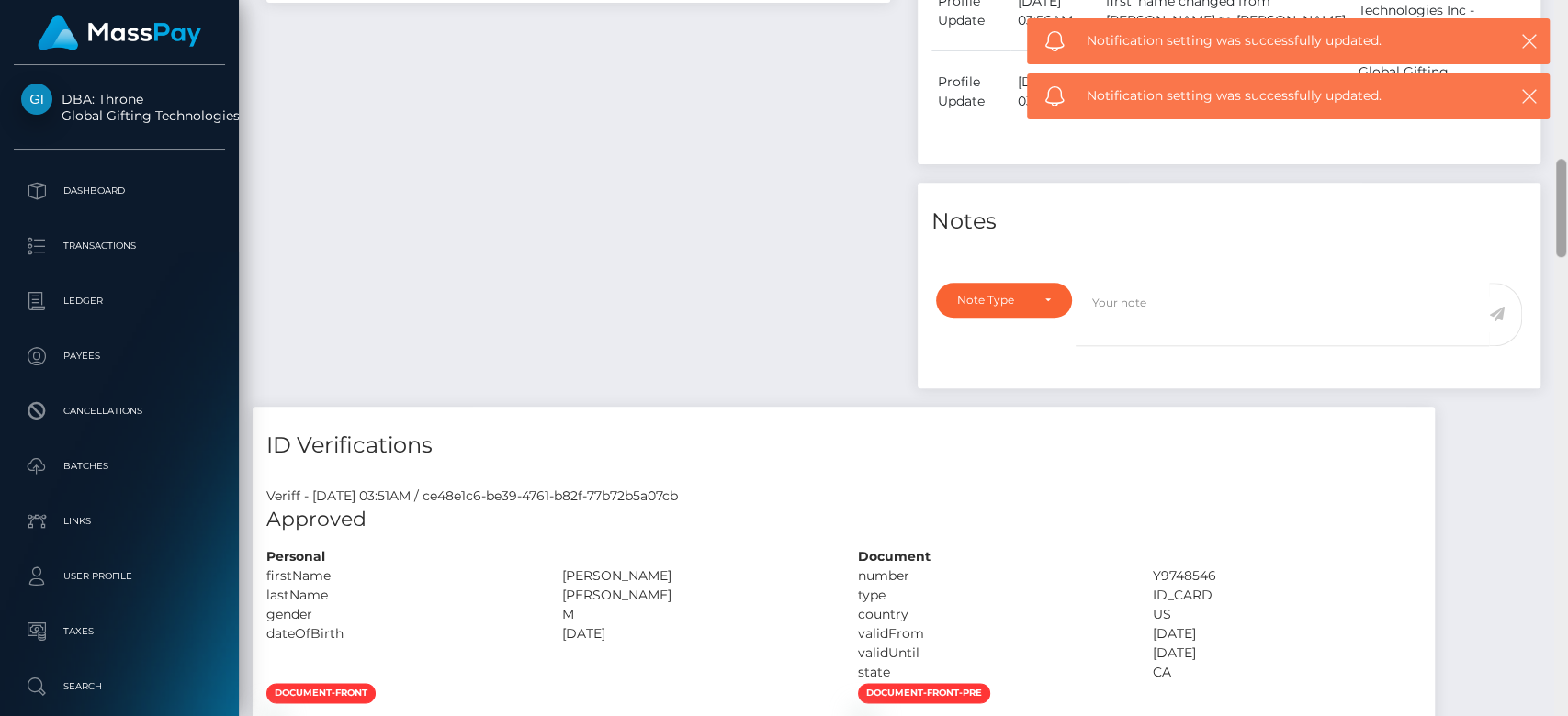
drag, startPoint x: 1561, startPoint y: 123, endPoint x: 1554, endPoint y: 229, distance: 106.2
click at [1555, 229] on div at bounding box center [1561, 358] width 13 height 717
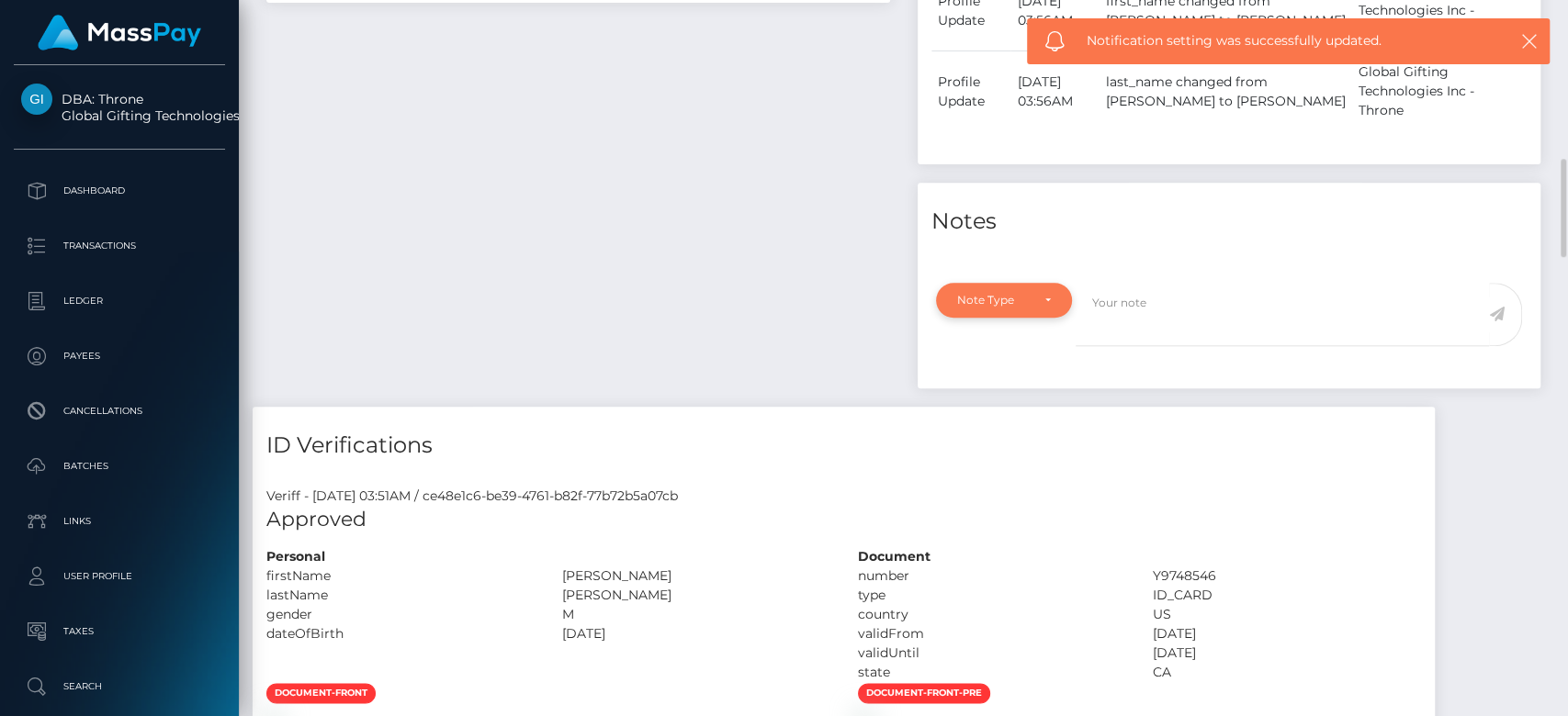
click at [1045, 293] on div "Note Type" at bounding box center [1004, 300] width 94 height 14
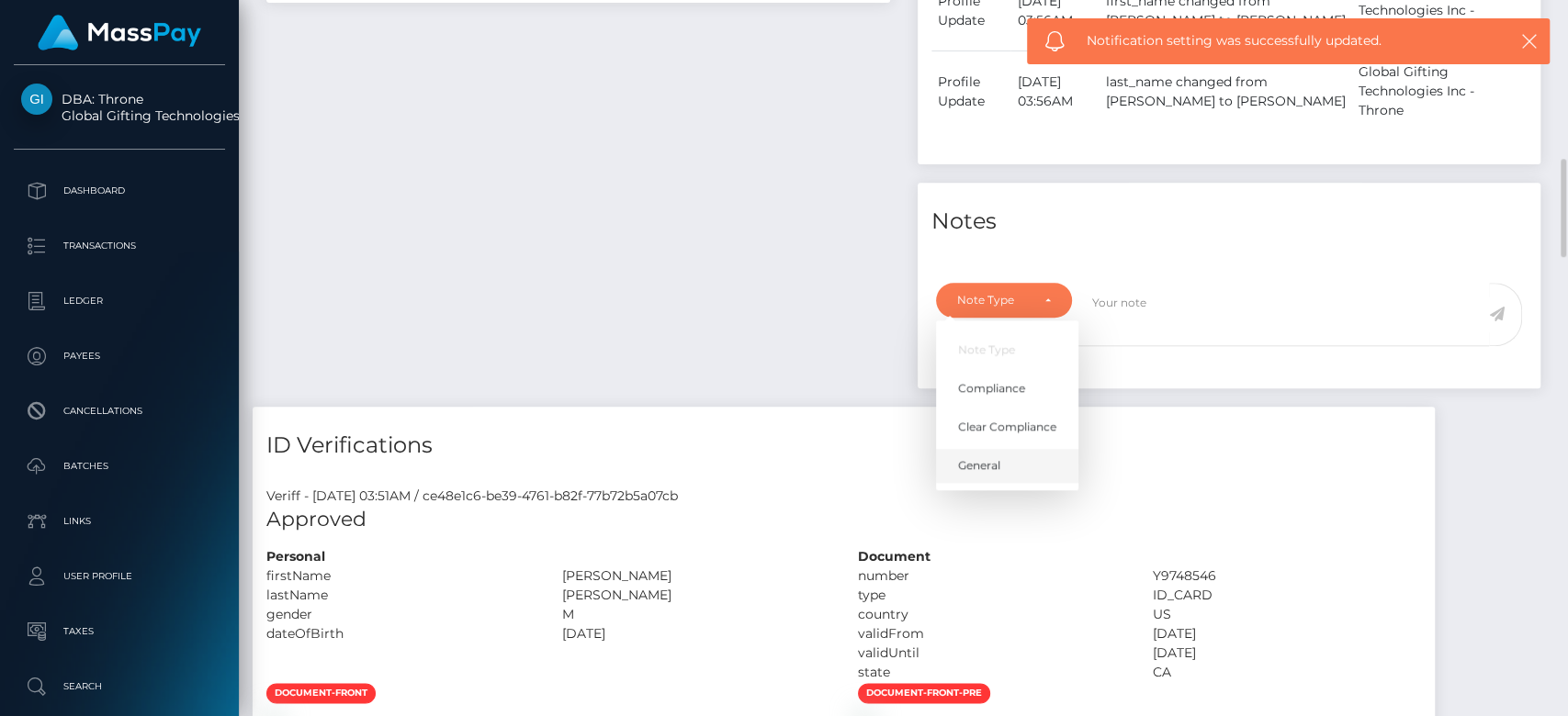
click at [1033, 449] on link "General" at bounding box center [1008, 466] width 143 height 34
select select "GENERAL"
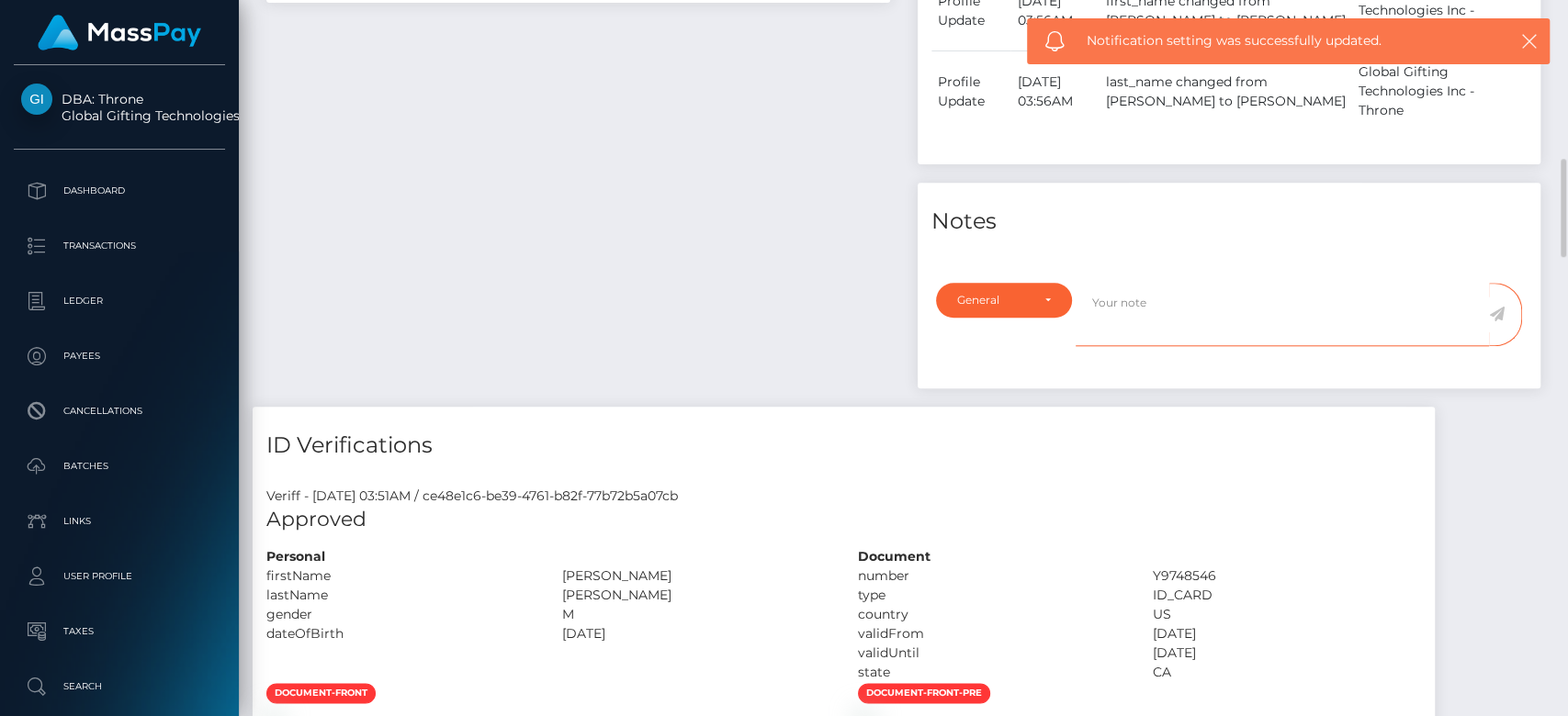
click at [1110, 284] on textarea at bounding box center [1283, 314] width 414 height 64
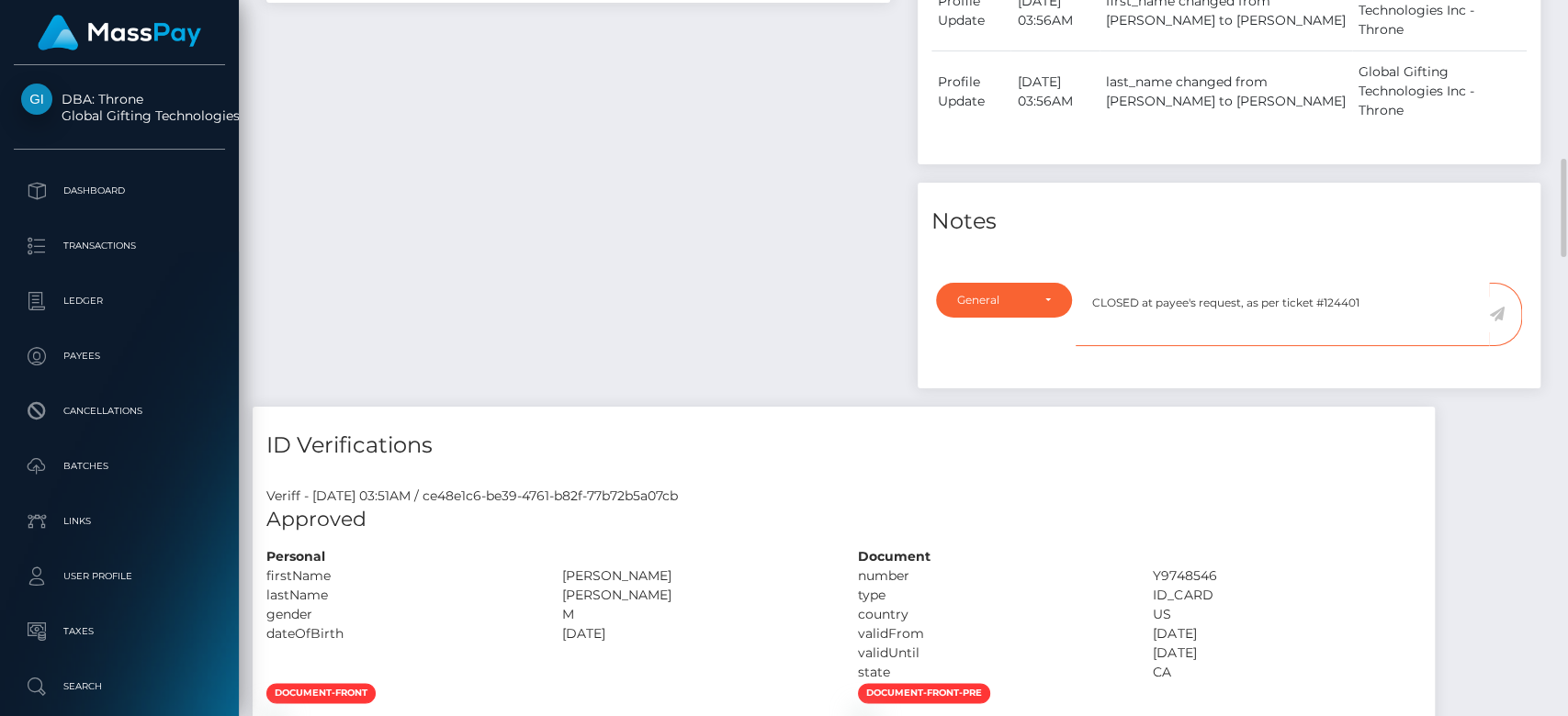
type textarea "CLOSED at payee's request, as per ticket #124401"
click at [1499, 307] on icon at bounding box center [1497, 314] width 15 height 14
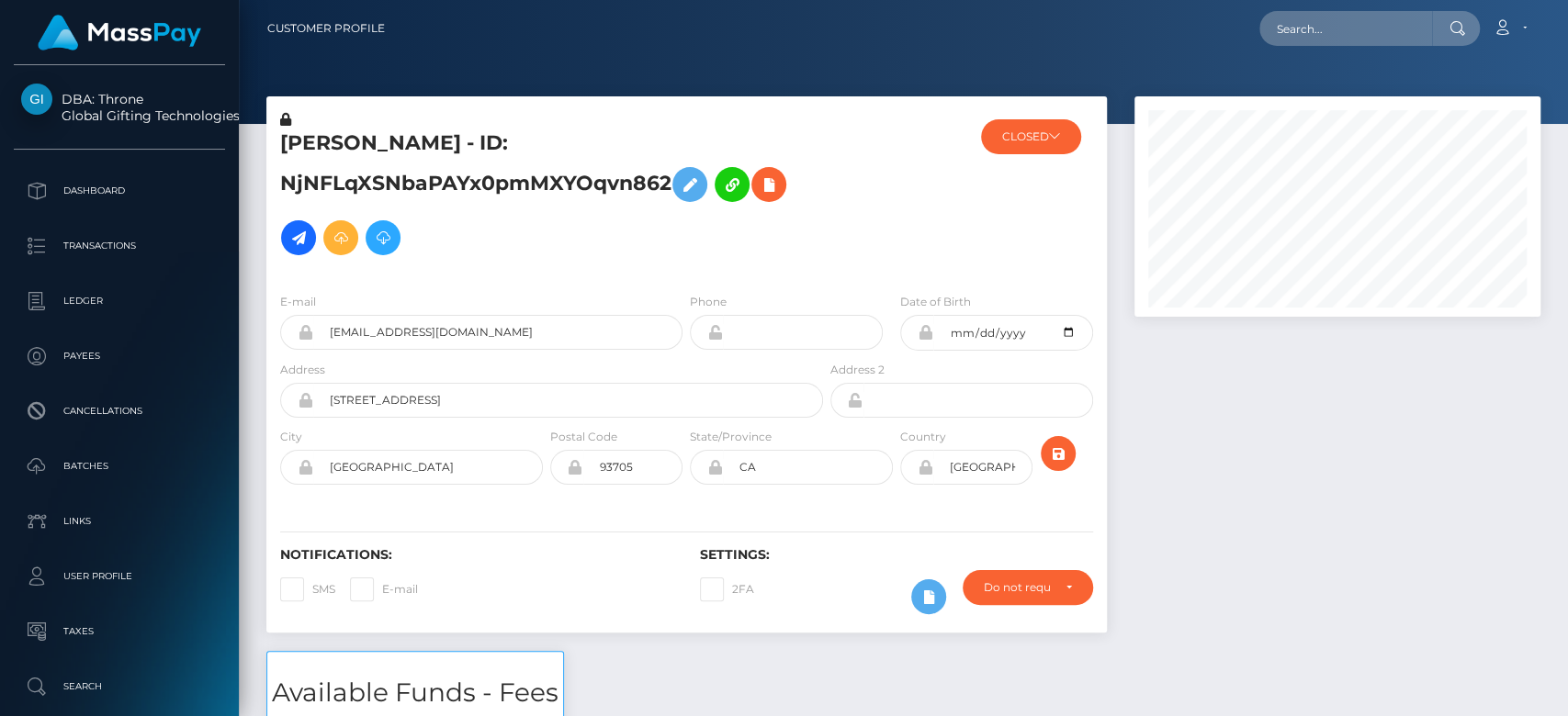
scroll to position [221, 406]
click at [1036, 136] on button "CLOSED" at bounding box center [1030, 137] width 100 height 35
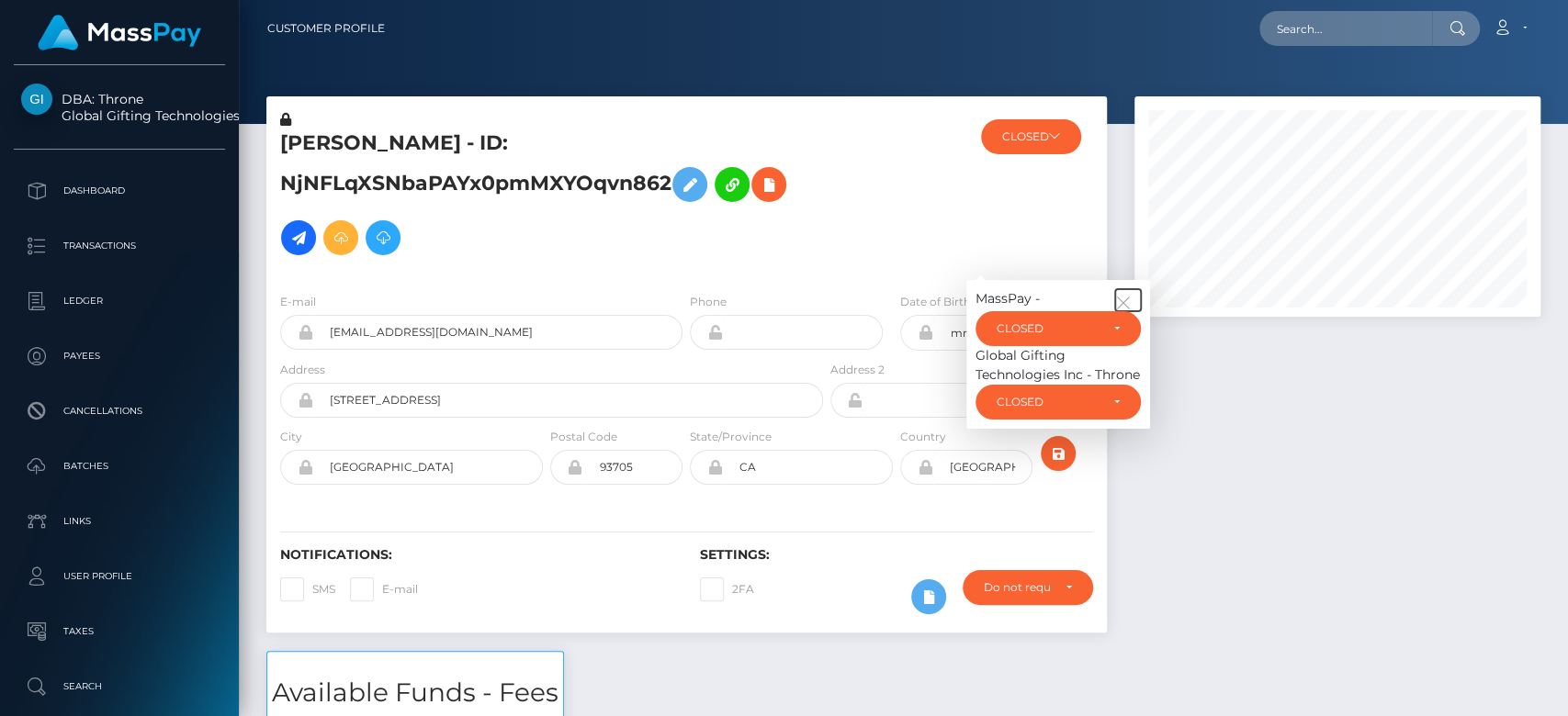
click at [1118, 302] on icon "button" at bounding box center [1123, 302] width 16 height 16
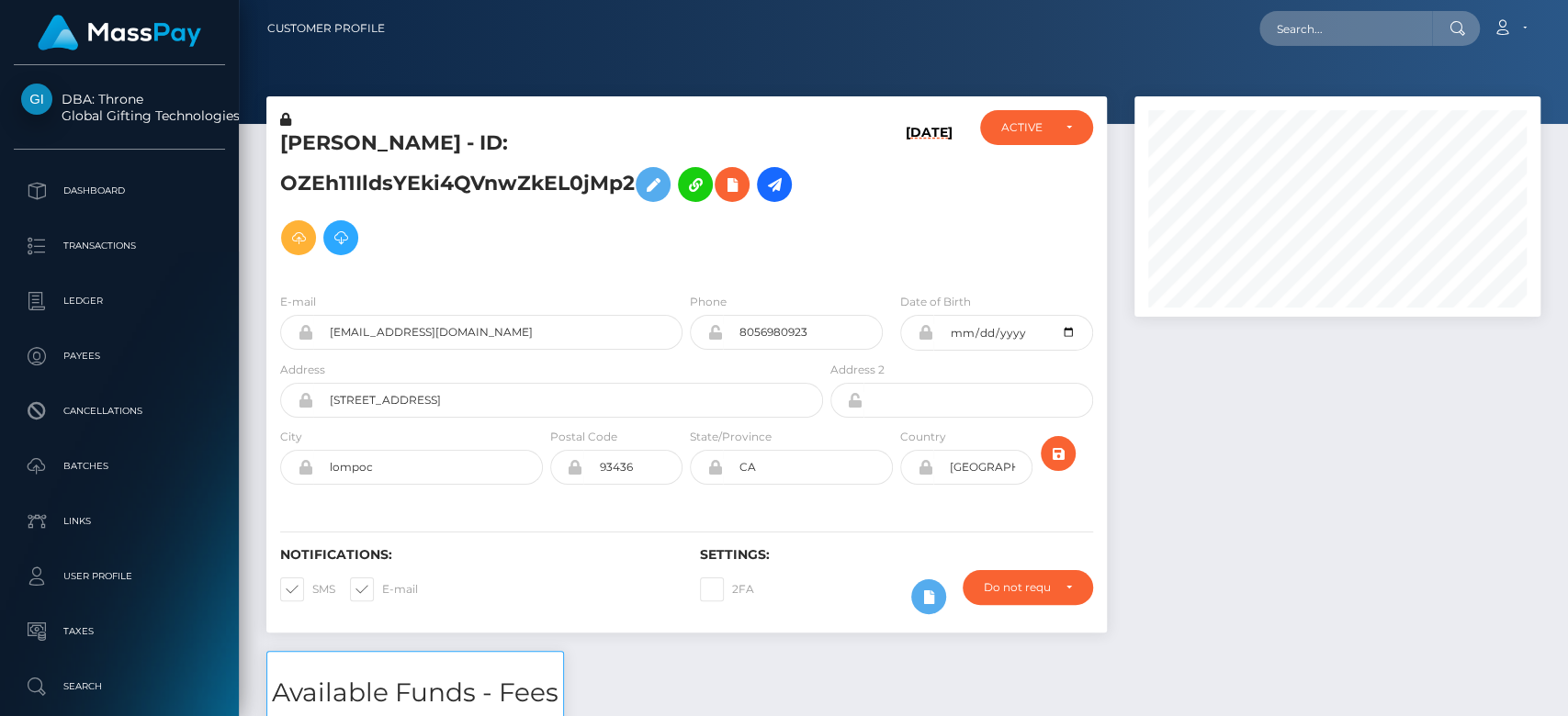
scroll to position [221, 406]
click at [794, 195] on h5 "KIMBERLY ANN WHITE - ID: OZEh11IldsYEki4QVnwZkEL0jMp2" at bounding box center [547, 197] width 533 height 135
click at [786, 187] on icon at bounding box center [774, 185] width 22 height 23
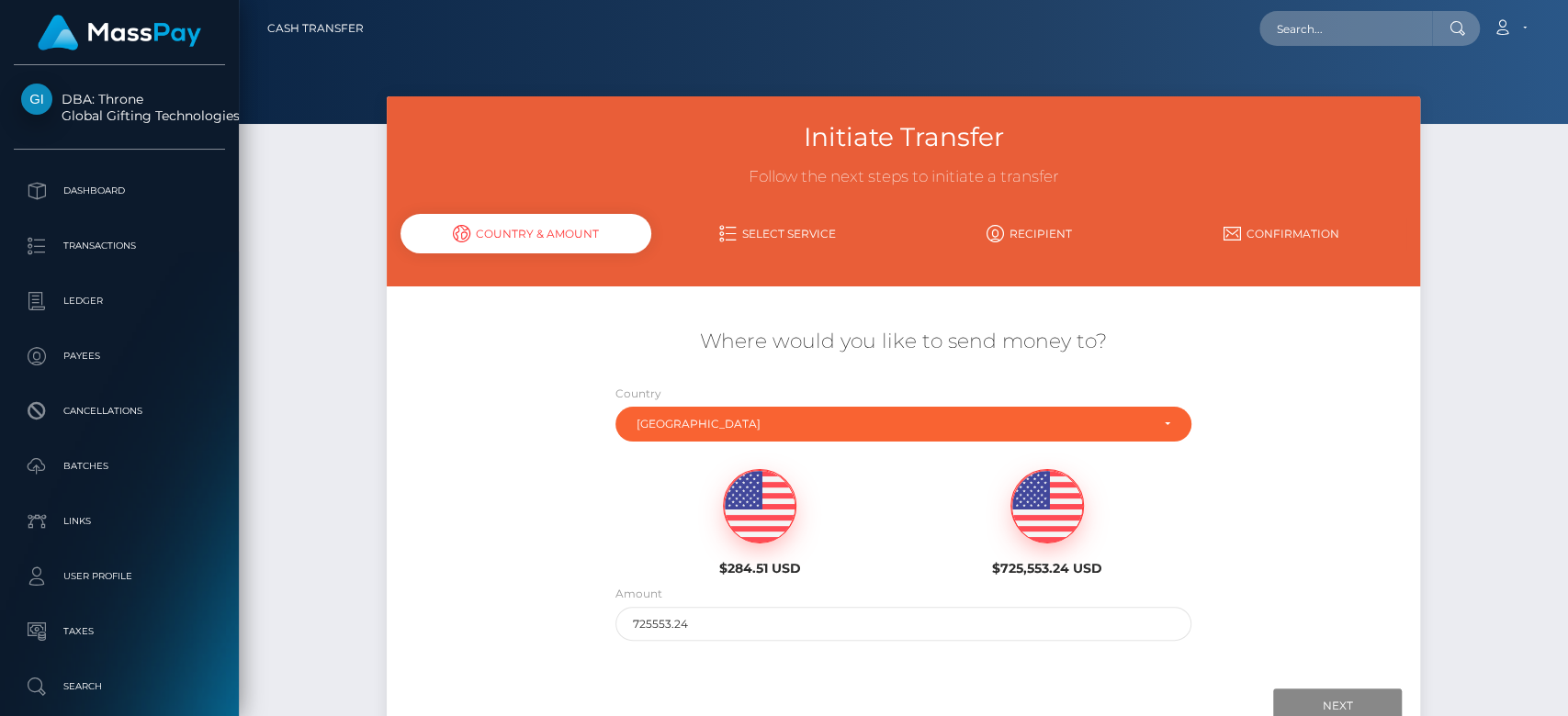
click at [765, 548] on div "$284.51 USD" at bounding box center [759, 522] width 260 height 107
type input "284.51"
click at [1308, 691] on input "Next" at bounding box center [1337, 706] width 128 height 35
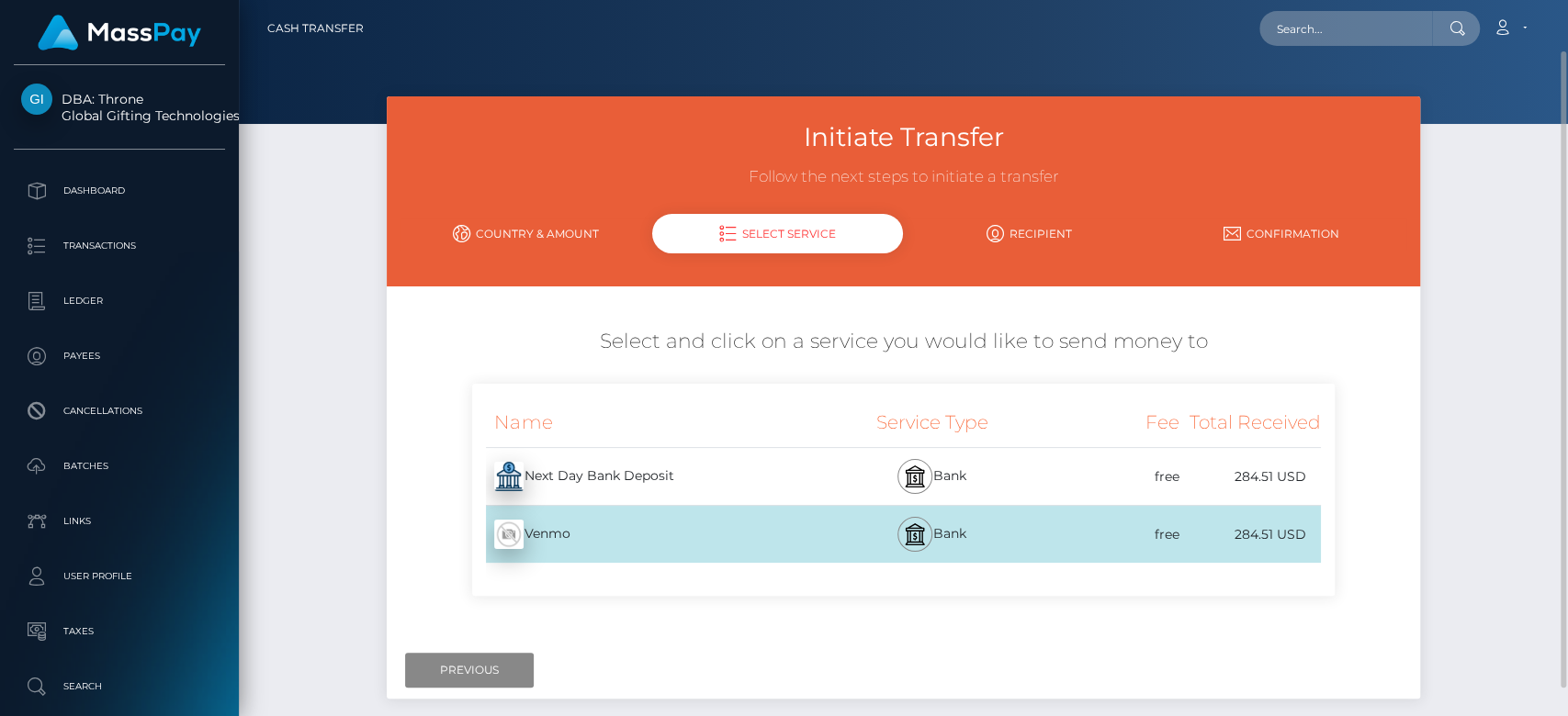
scroll to position [28, 0]
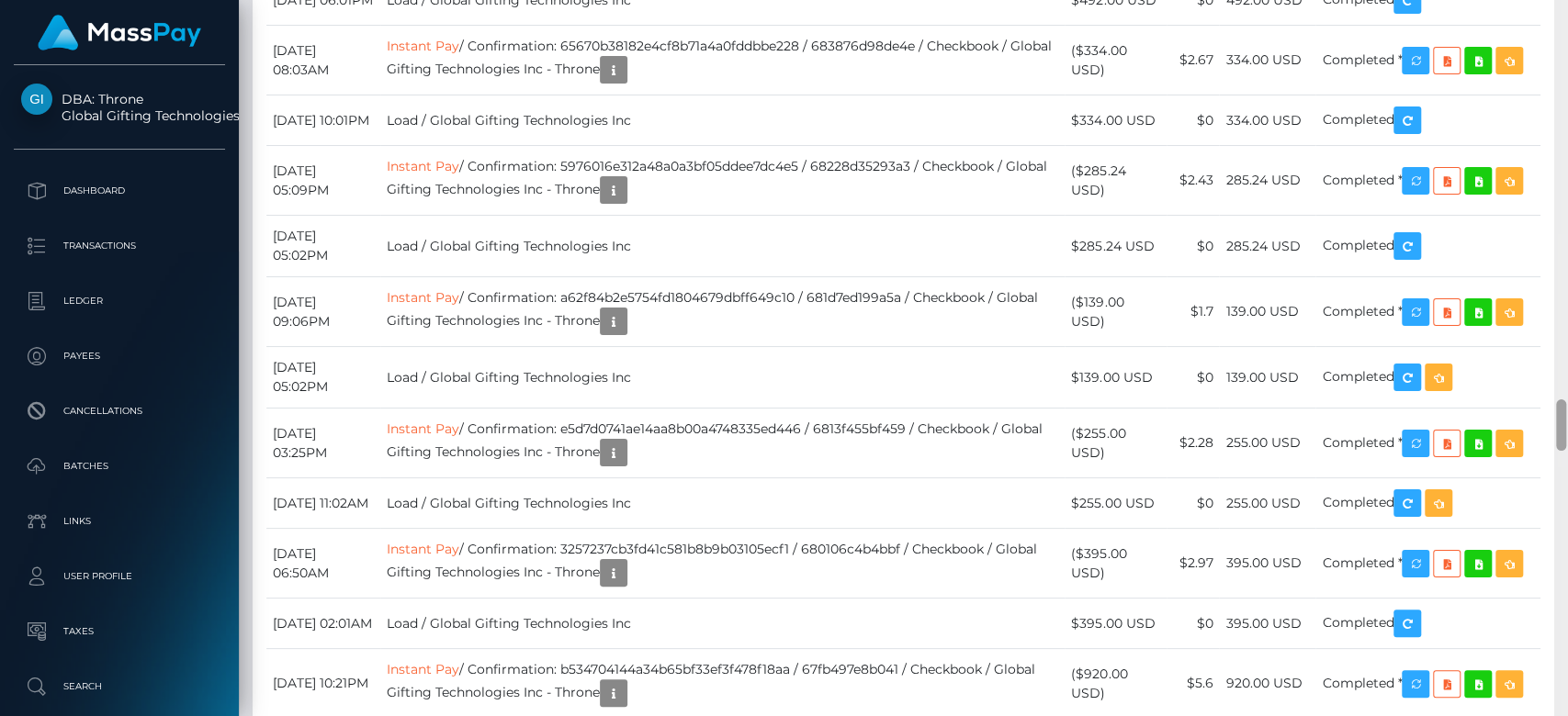
scroll to position [5619, 0]
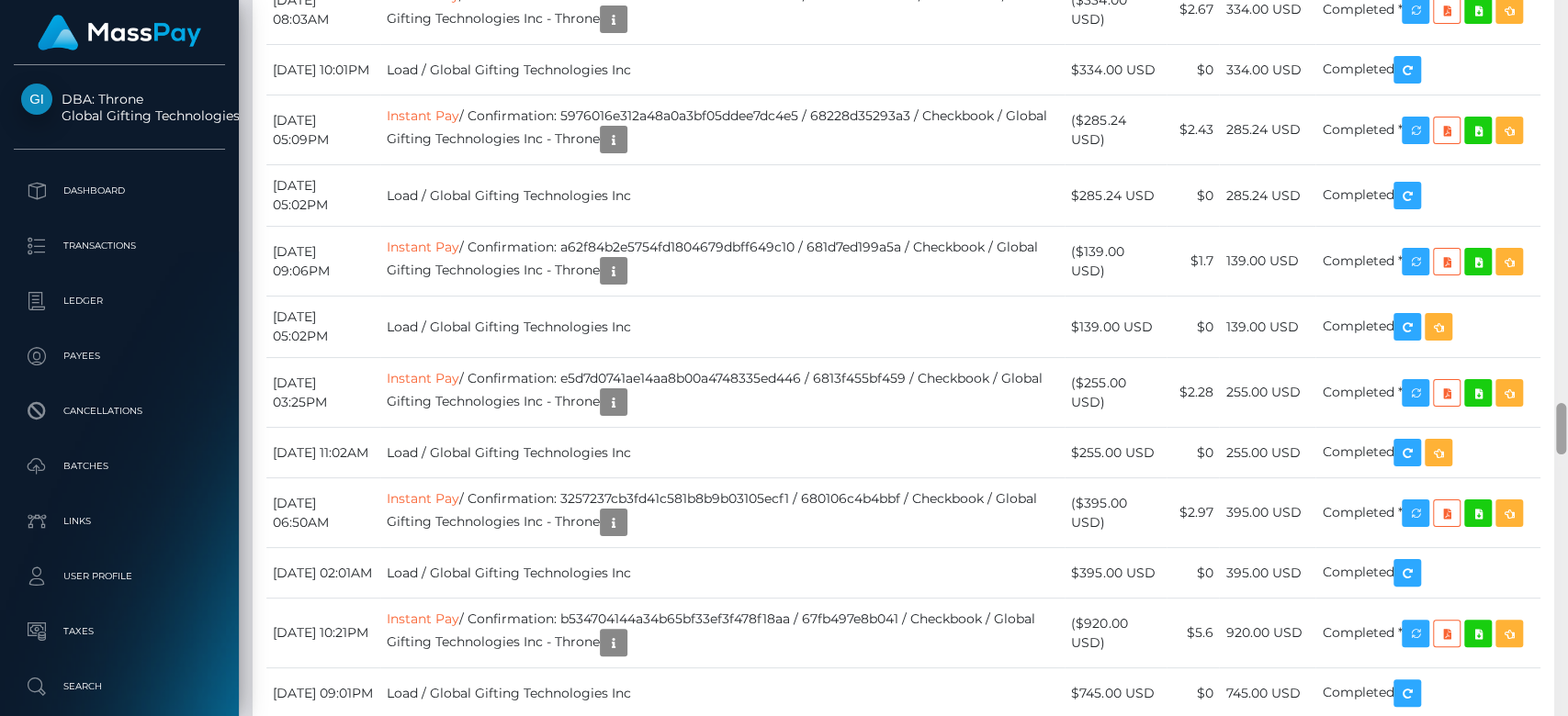
drag, startPoint x: 1559, startPoint y: 67, endPoint x: 1566, endPoint y: 438, distance: 371.1
click at [1566, 438] on div at bounding box center [1561, 358] width 13 height 717
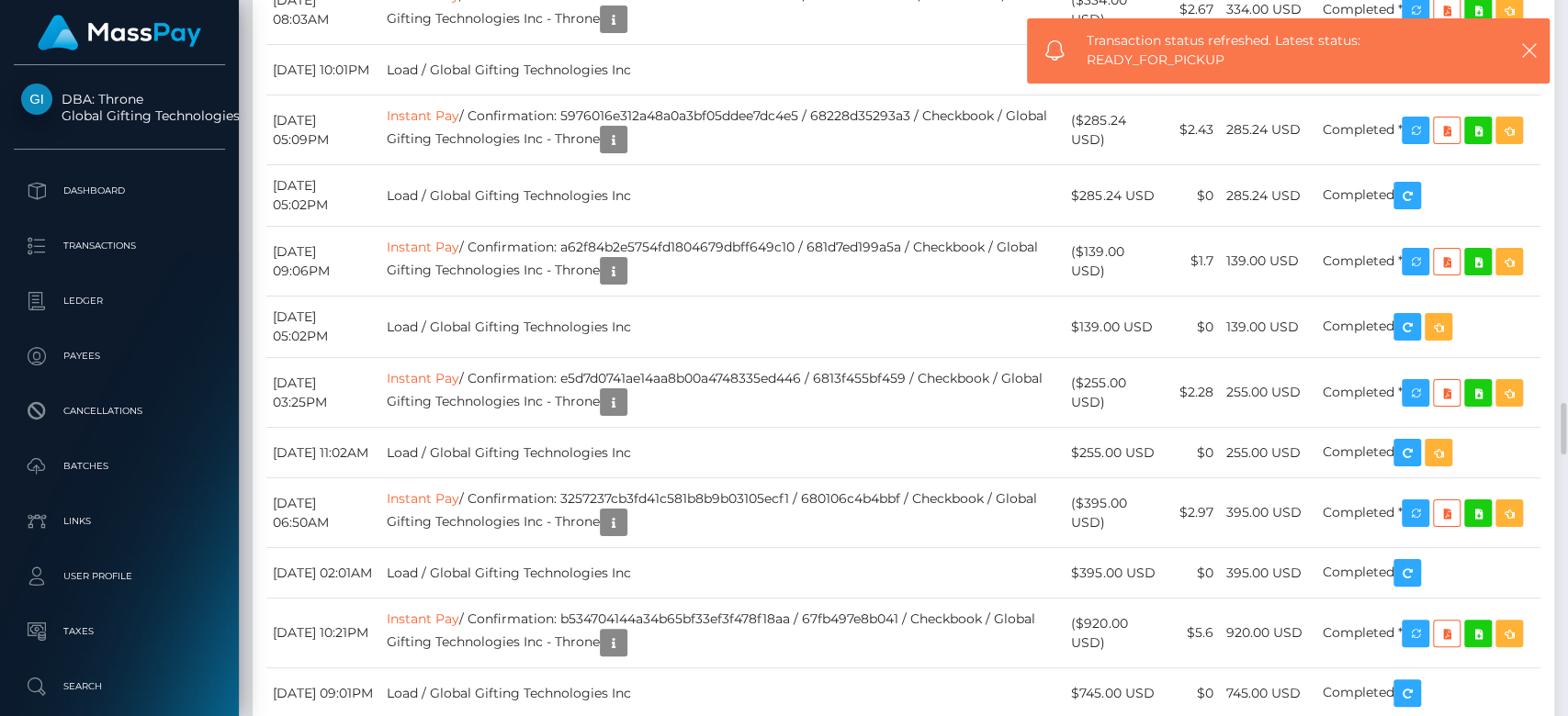
drag, startPoint x: 866, startPoint y: 474, endPoint x: 617, endPoint y: 460, distance: 249.4
copy td "f8d2b7d08a53436892c4f5dd2a5a0508"
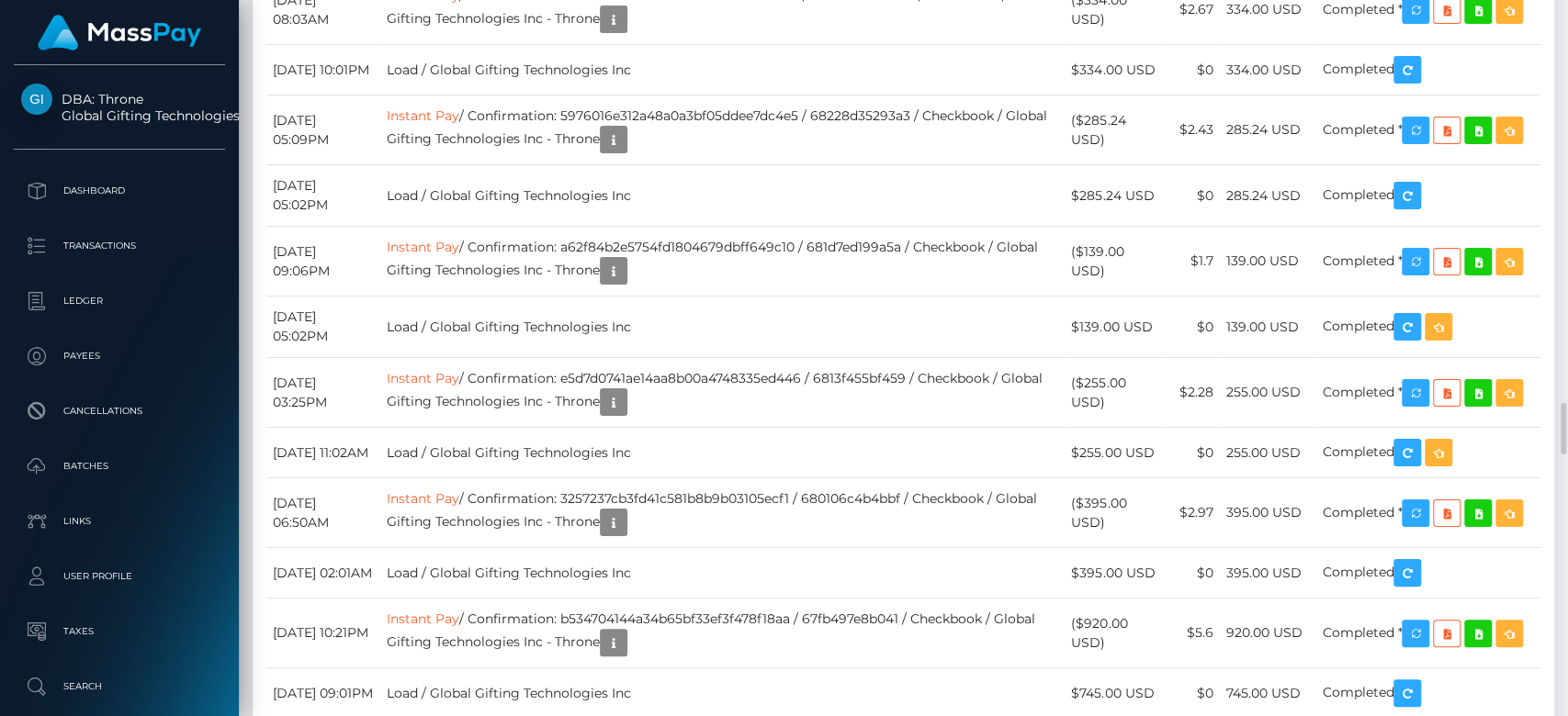
copy td "f8d2b7d08a53436892c4f5dd2a5a0508"
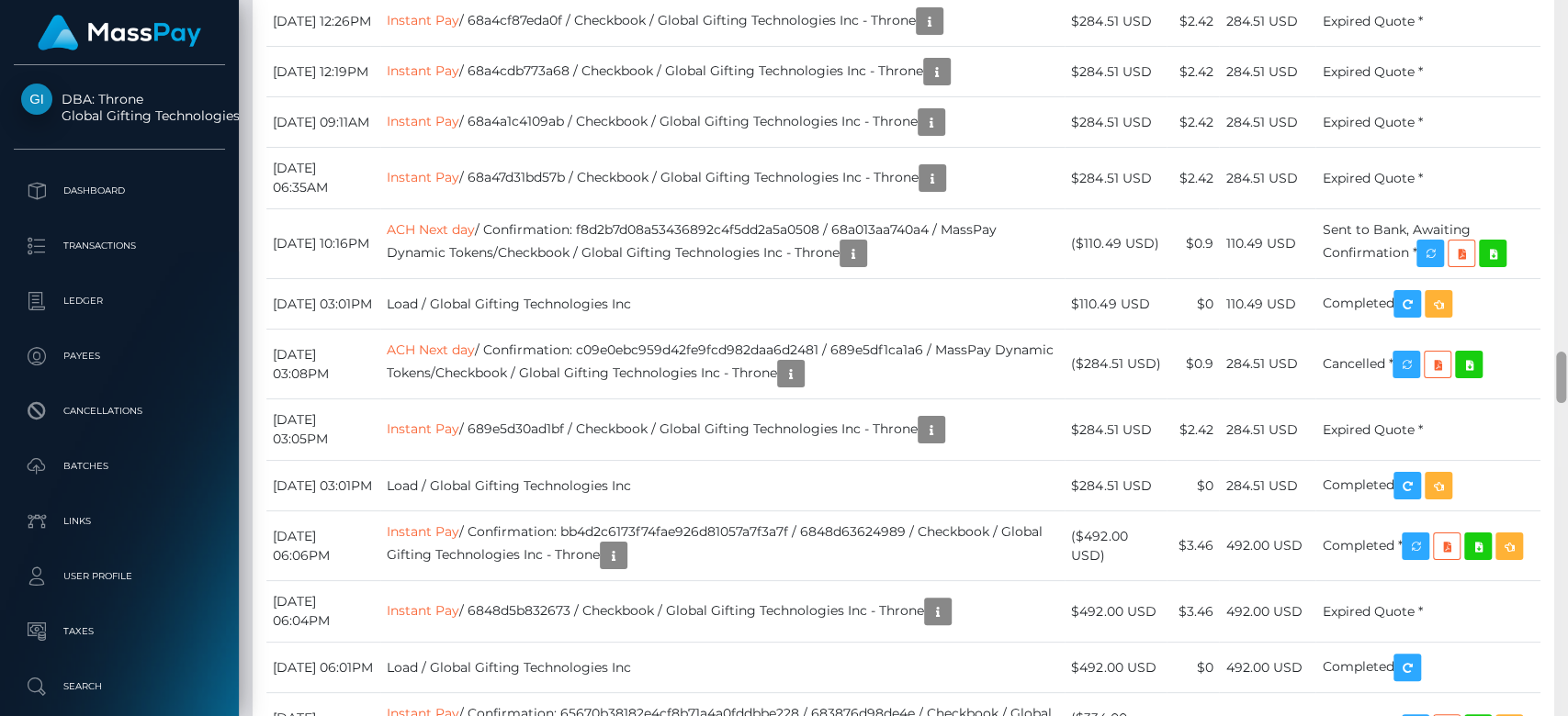
click at [1566, 133] on div at bounding box center [1561, 358] width 13 height 717
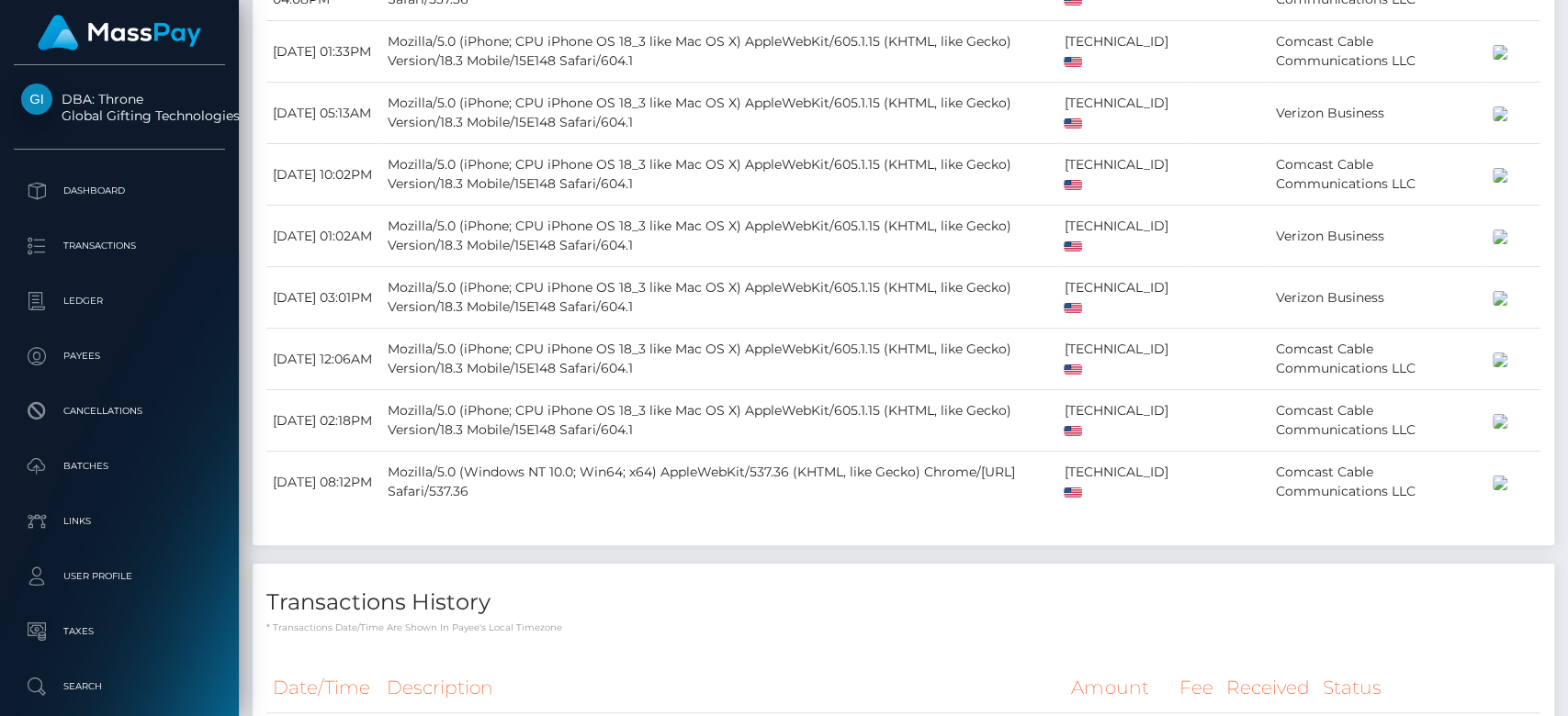
click at [1563, 133] on div at bounding box center [1561, 358] width 13 height 717
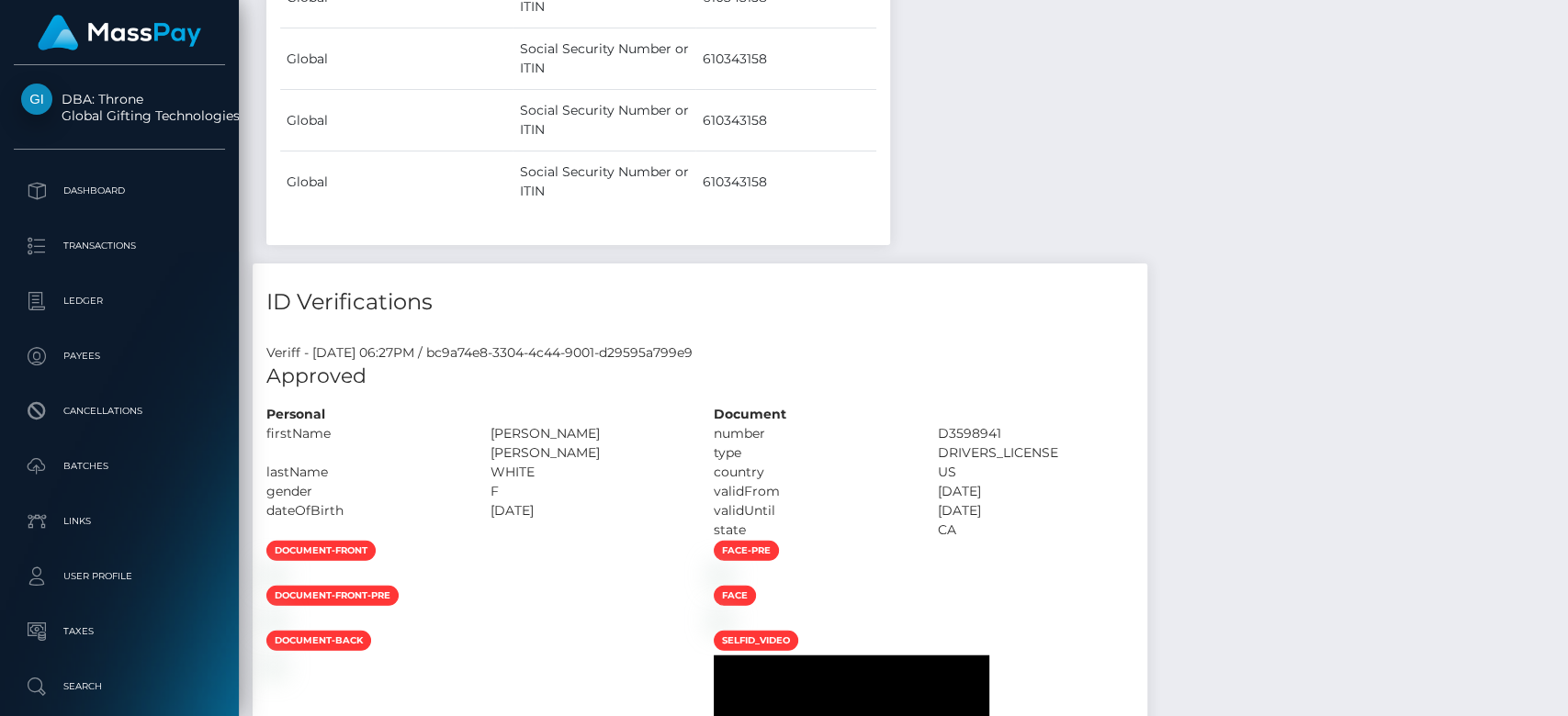
click at [1562, 133] on div at bounding box center [1561, 358] width 13 height 717
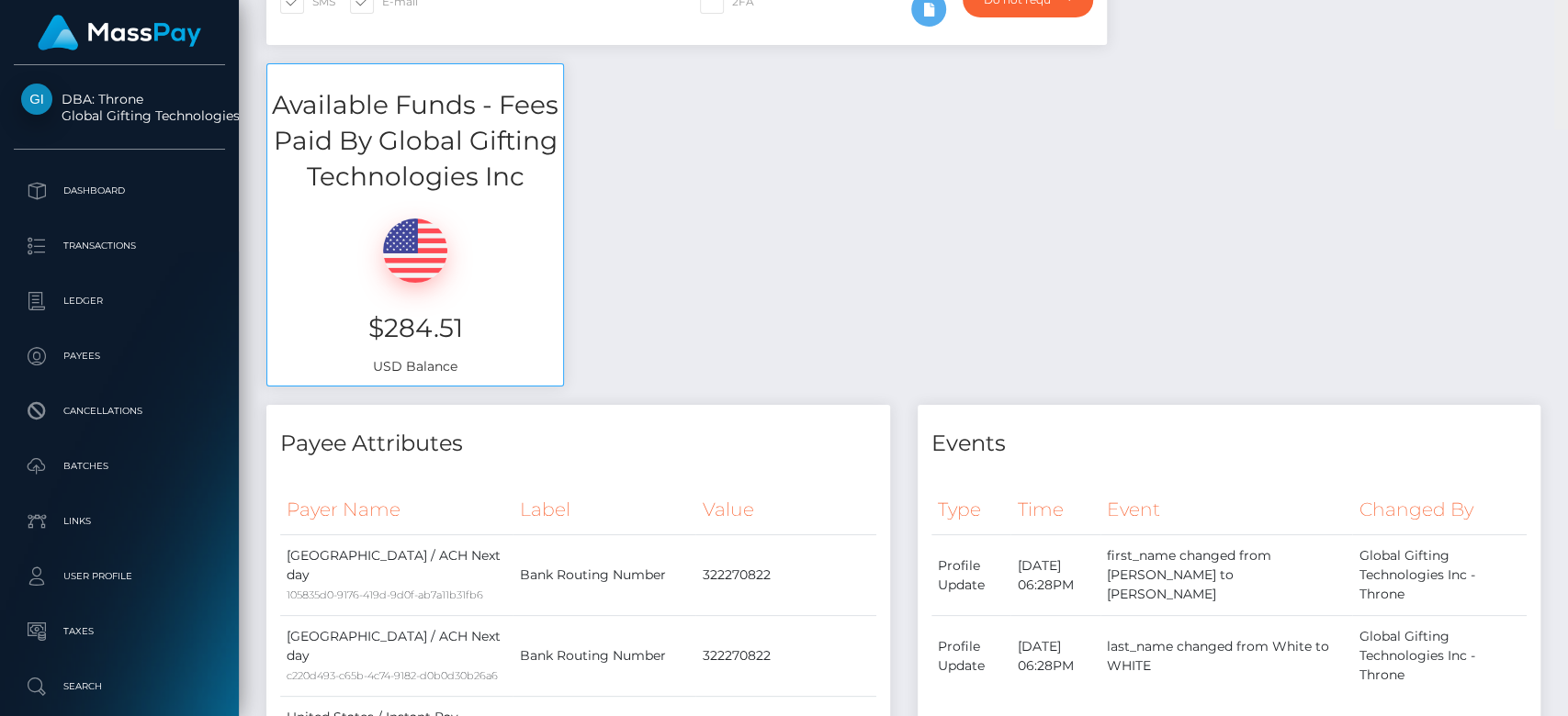
scroll to position [0, 0]
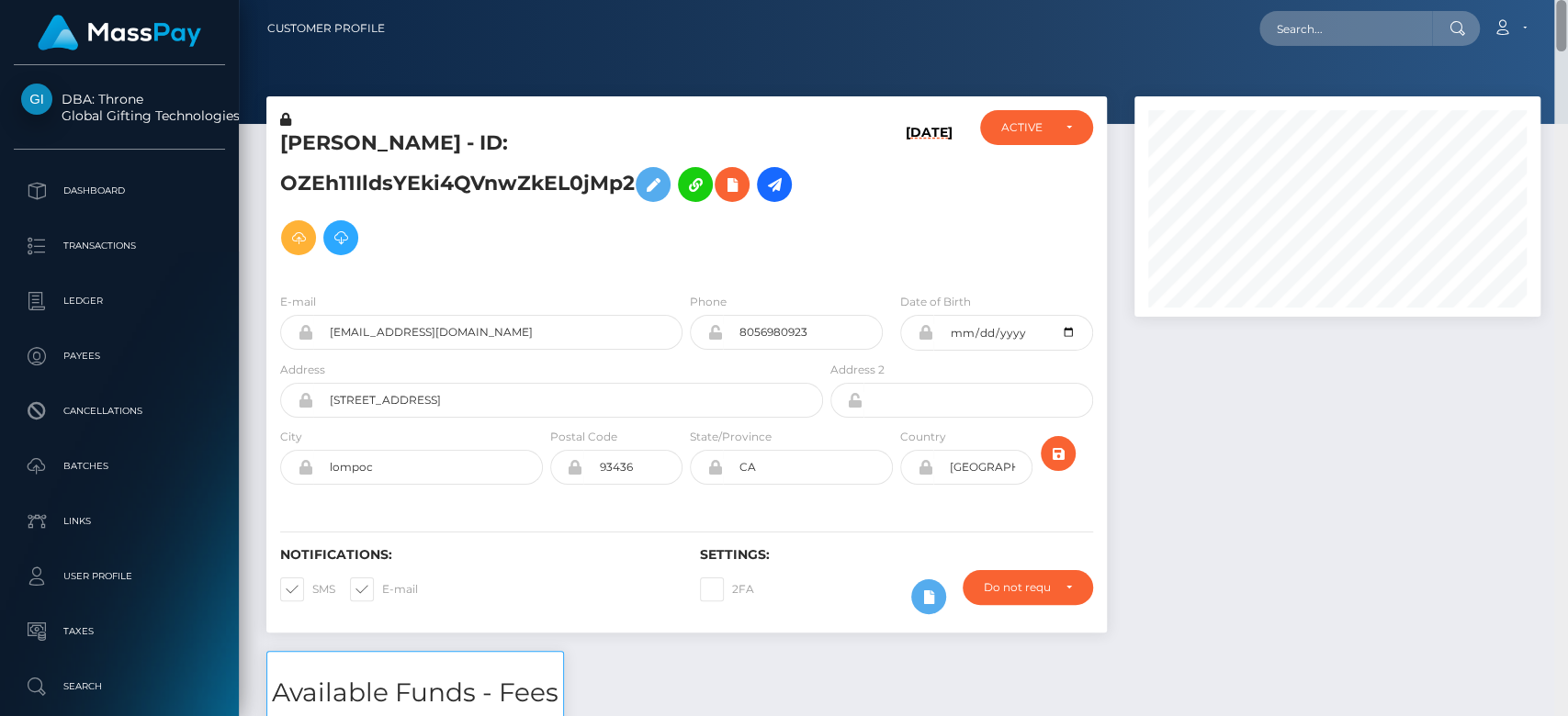
drag, startPoint x: 1562, startPoint y: 149, endPoint x: 1554, endPoint y: -87, distance: 236.1
click at [1554, 0] on html "DBA: Throne Global Gifting Technologies Inc Dashboard Transactions Ledger Payee…" at bounding box center [784, 358] width 1568 height 716
click at [1375, 13] on input "text" at bounding box center [1346, 29] width 173 height 35
paste input "[EMAIL_ADDRESS][DOMAIN_NAME]"
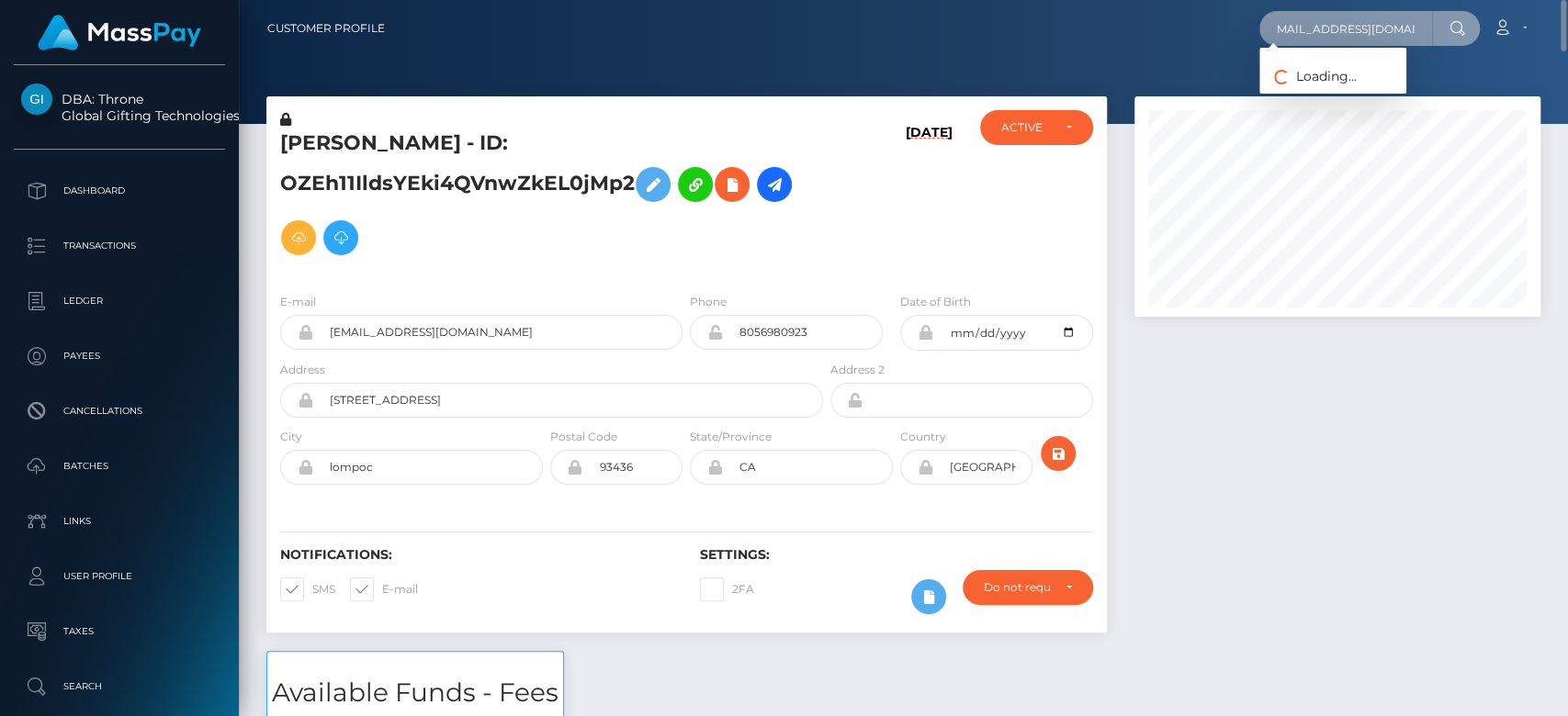
type input "[EMAIL_ADDRESS][DOMAIN_NAME]"
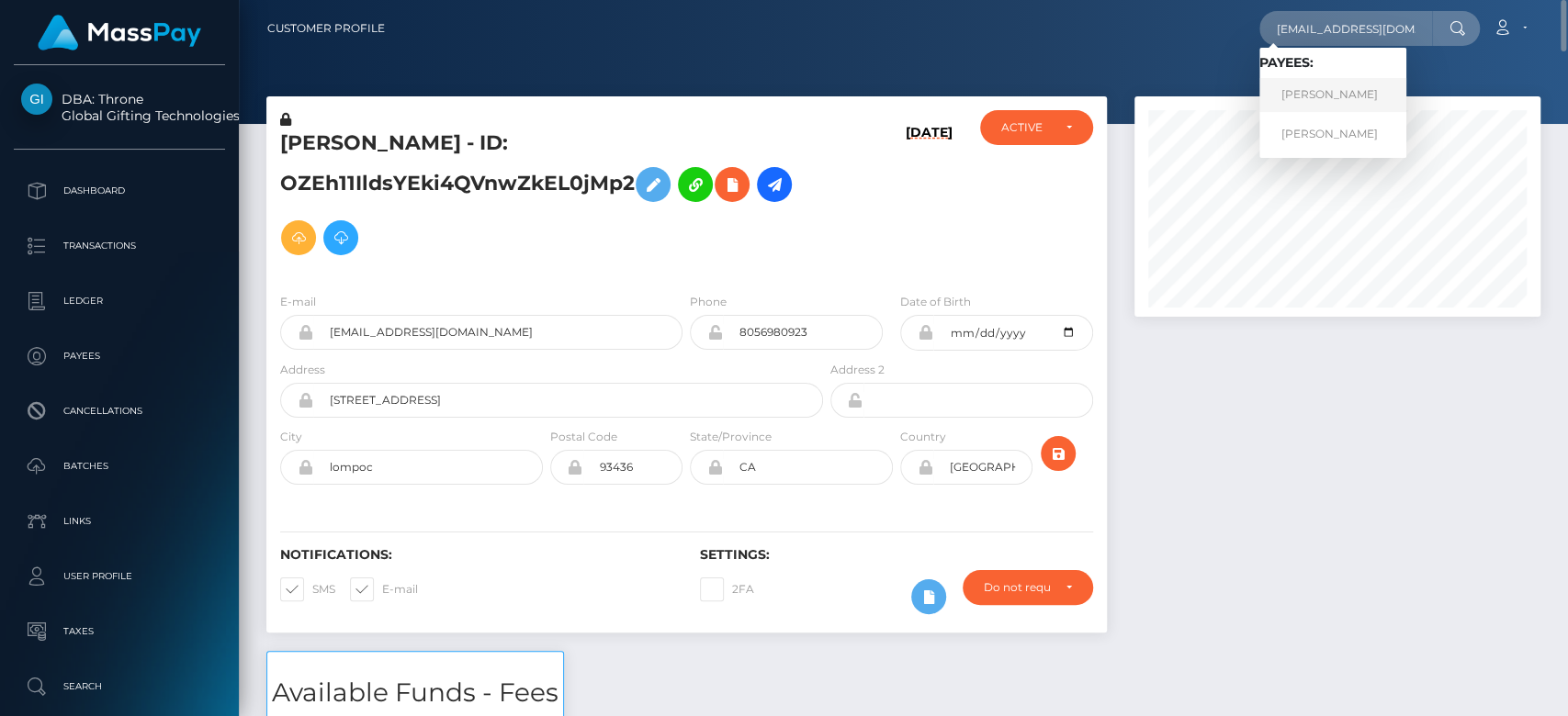
click at [1334, 92] on link "[PERSON_NAME]" at bounding box center [1333, 95] width 147 height 34
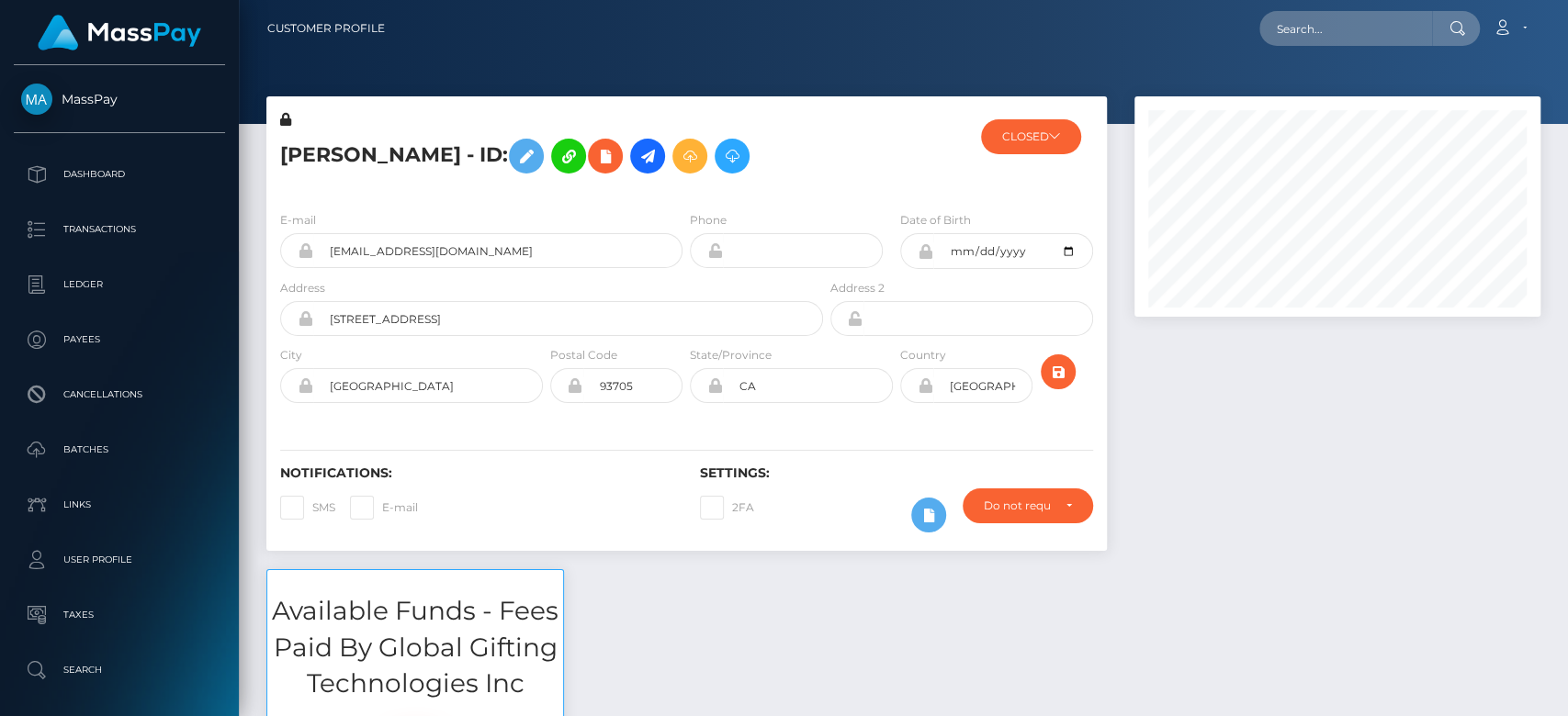
scroll to position [221, 406]
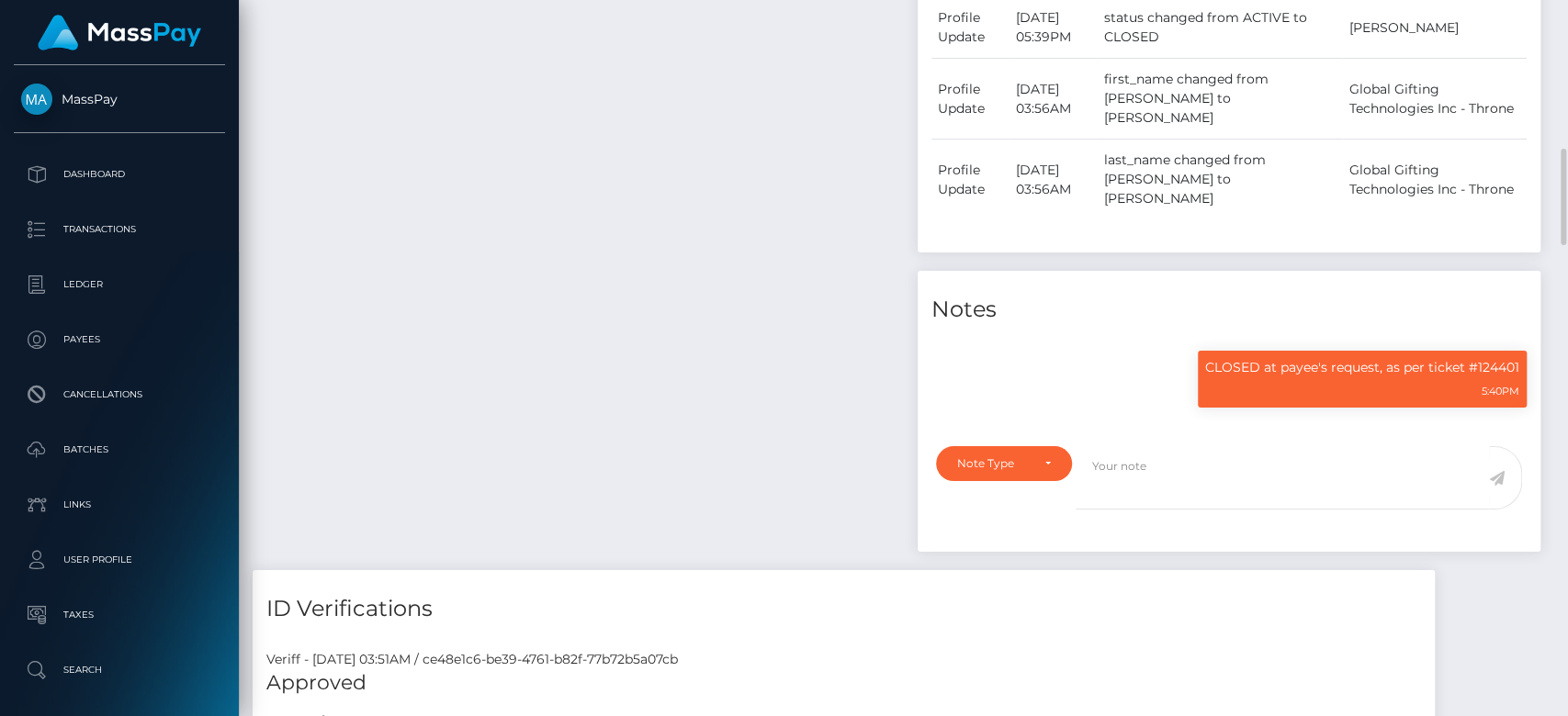
click at [1558, 468] on div at bounding box center [1561, 358] width 13 height 717
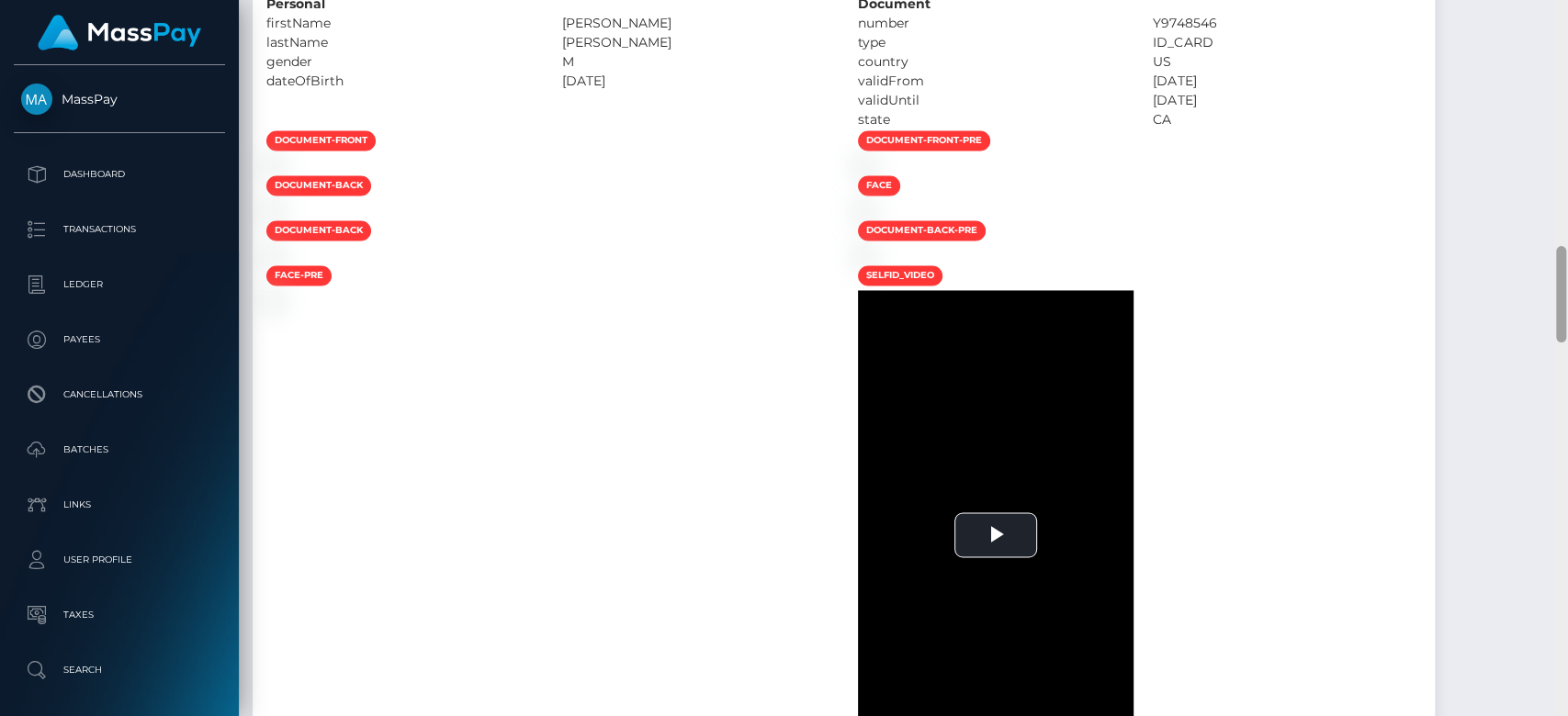
drag, startPoint x: 1558, startPoint y: 468, endPoint x: 1566, endPoint y: 431, distance: 37.9
click at [1566, 432] on div at bounding box center [1561, 358] width 13 height 717
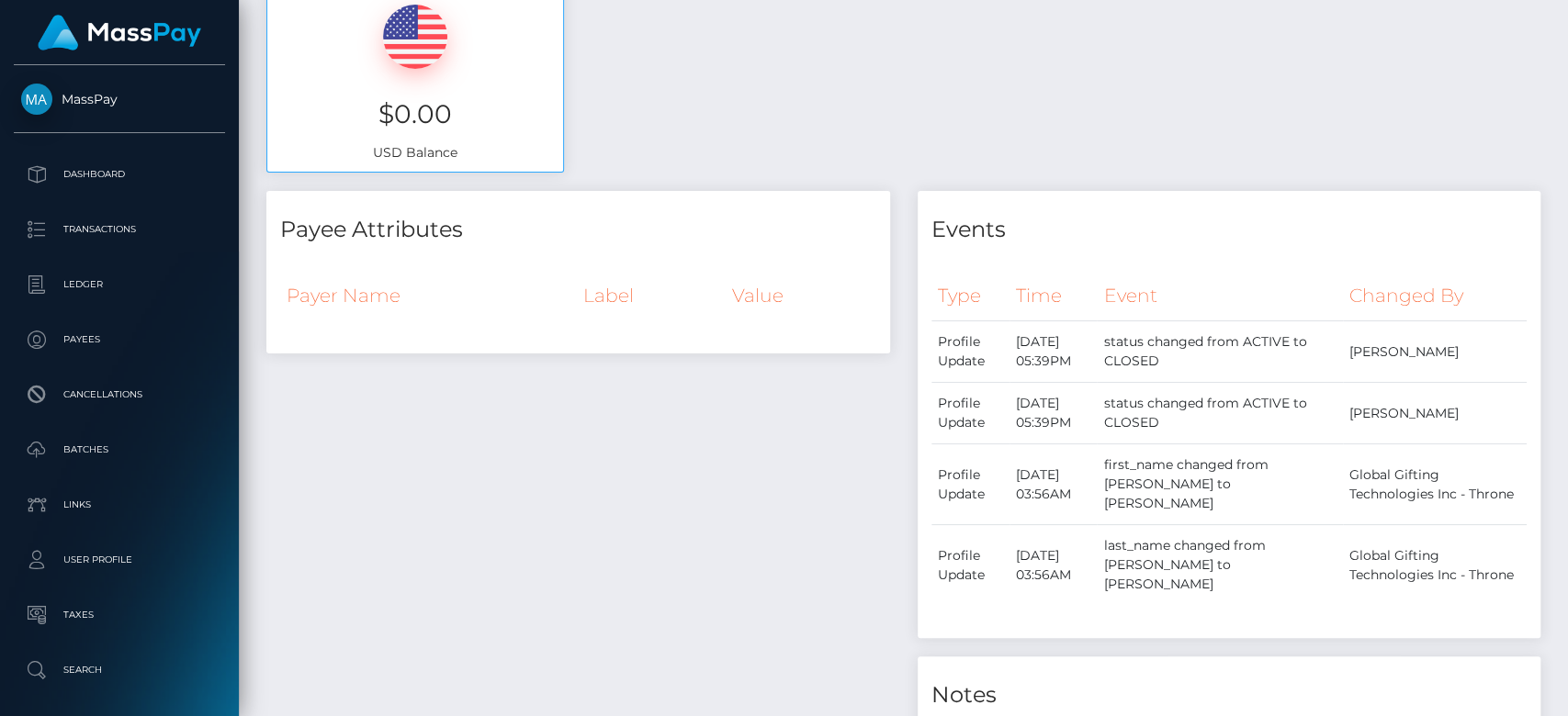
scroll to position [0, 0]
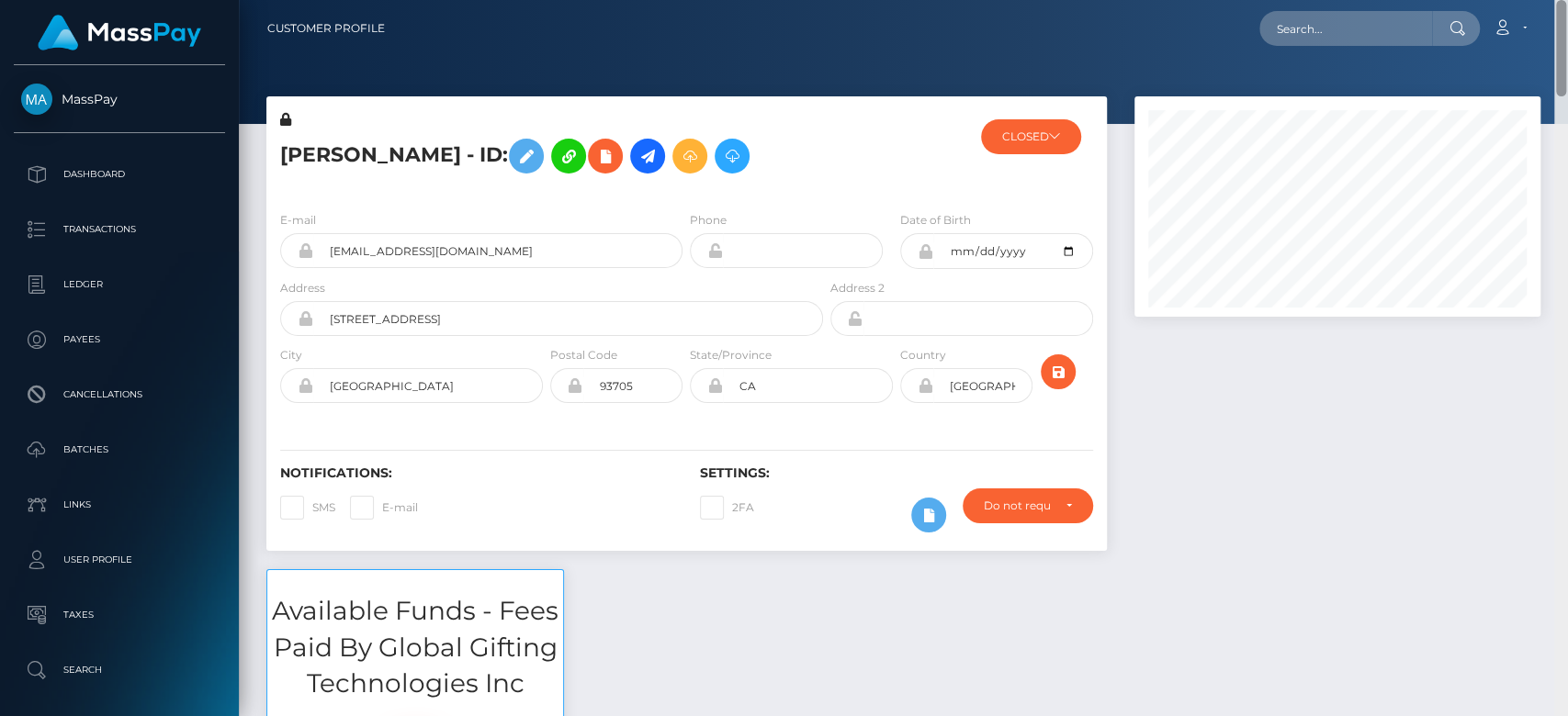
drag, startPoint x: 1562, startPoint y: 375, endPoint x: 1507, endPoint y: 1, distance: 378.0
click at [1507, 1] on div "Customer Profile Loading... Loading..." at bounding box center [903, 358] width 1329 height 716
drag, startPoint x: 549, startPoint y: 298, endPoint x: 308, endPoint y: 305, distance: 241.1
click at [308, 268] on div "[EMAIL_ADDRESS][DOMAIN_NAME]" at bounding box center [481, 250] width 402 height 35
click at [1309, 30] on input "text" at bounding box center [1346, 29] width 173 height 35
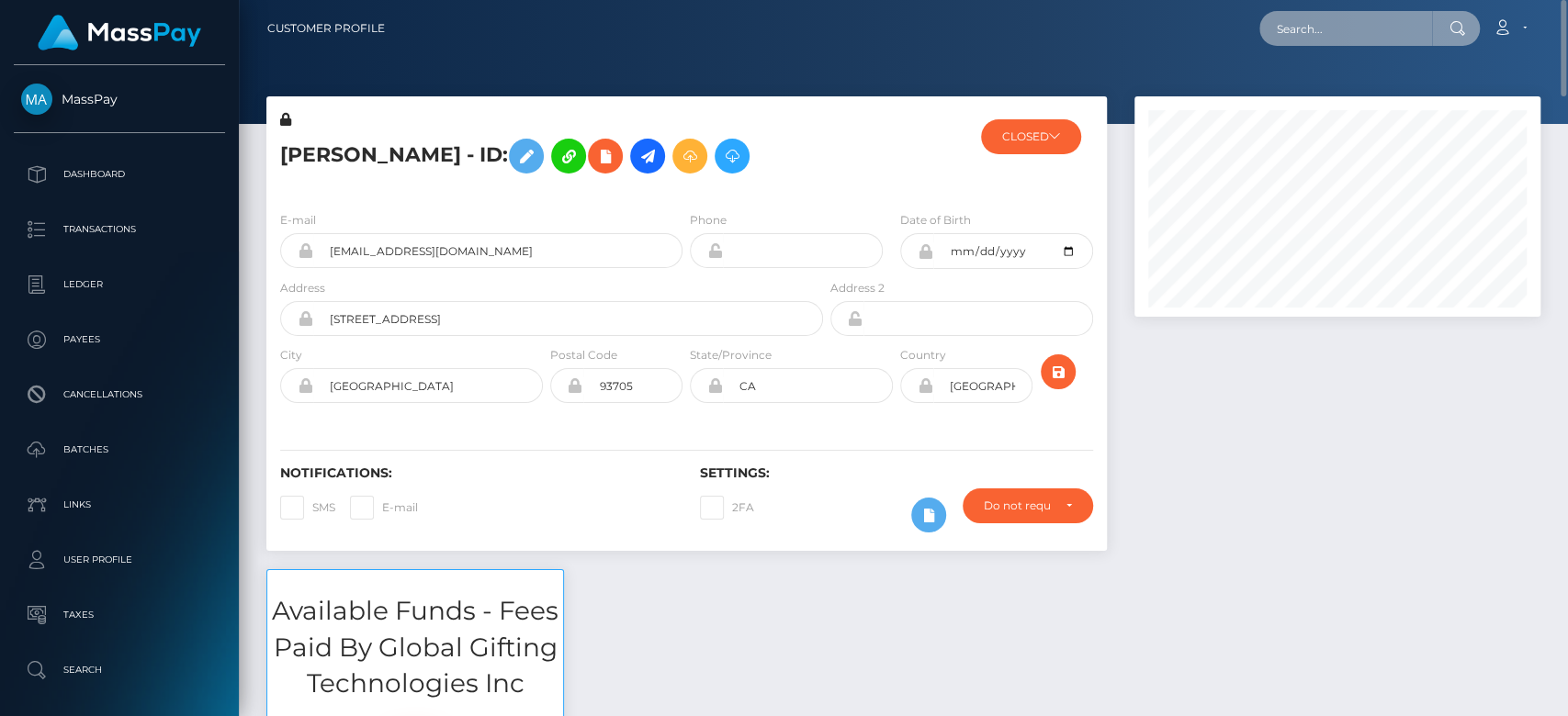
paste input "[EMAIL_ADDRESS][DOMAIN_NAME]"
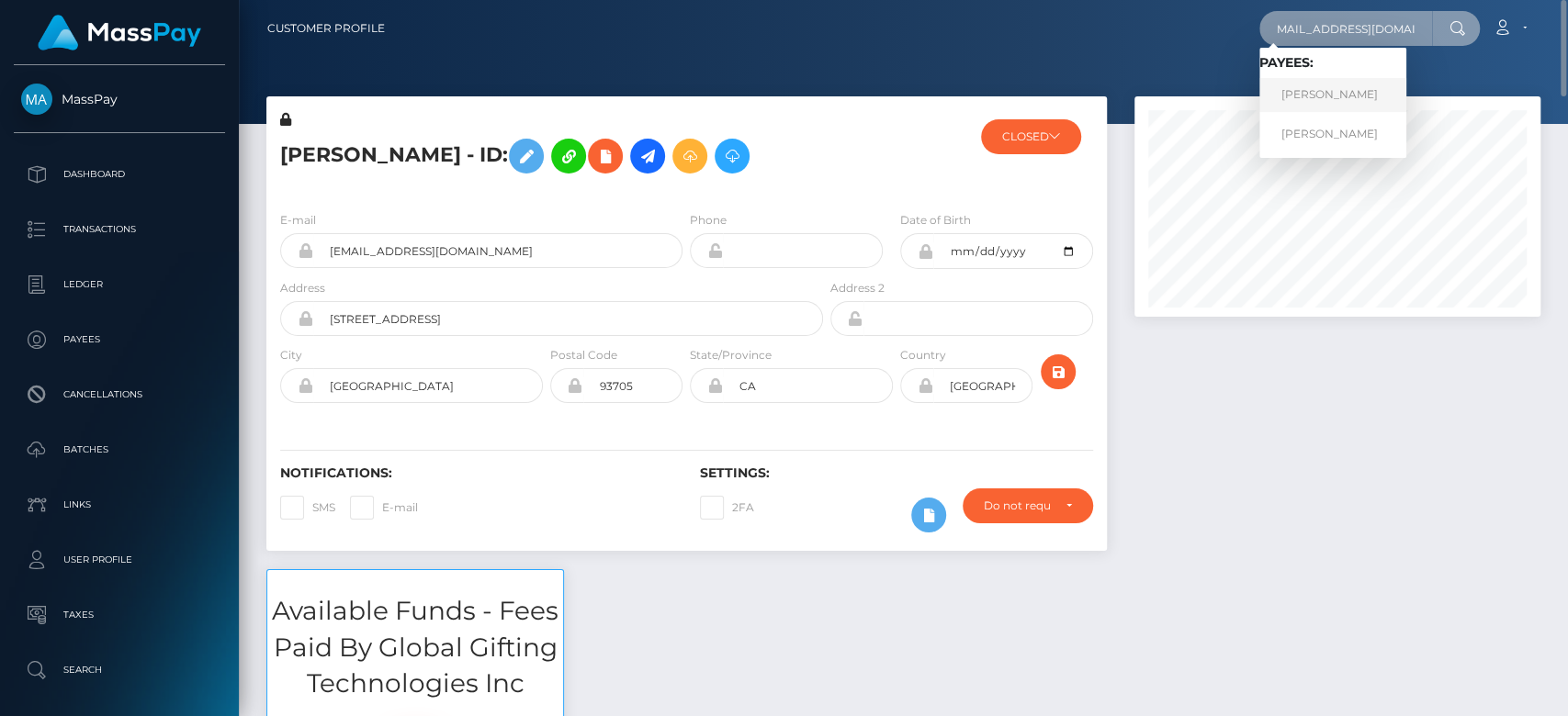
type input "[EMAIL_ADDRESS][DOMAIN_NAME]"
click at [1323, 94] on link "[PERSON_NAME]" at bounding box center [1333, 95] width 147 height 34
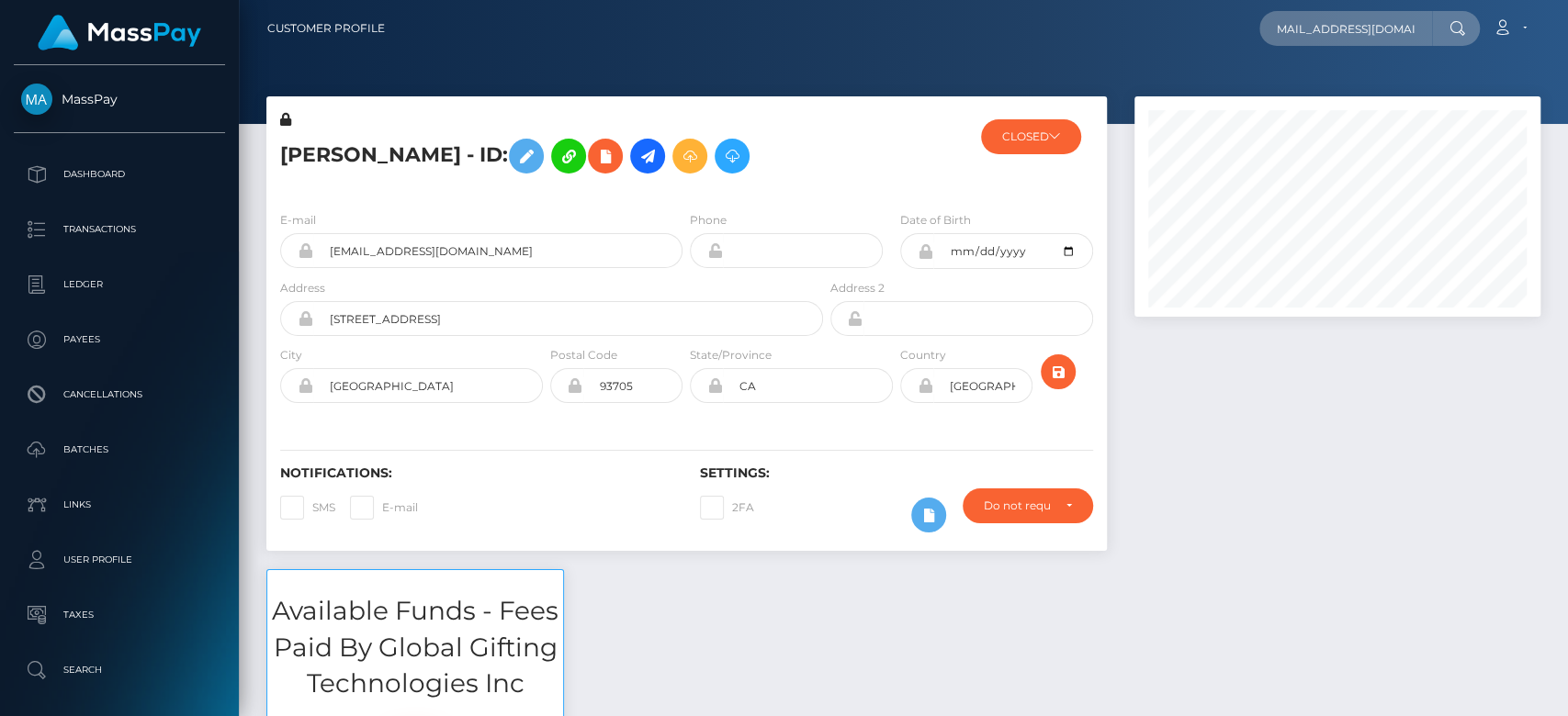
scroll to position [221, 406]
type input "galaxyartist20@gmail.com"
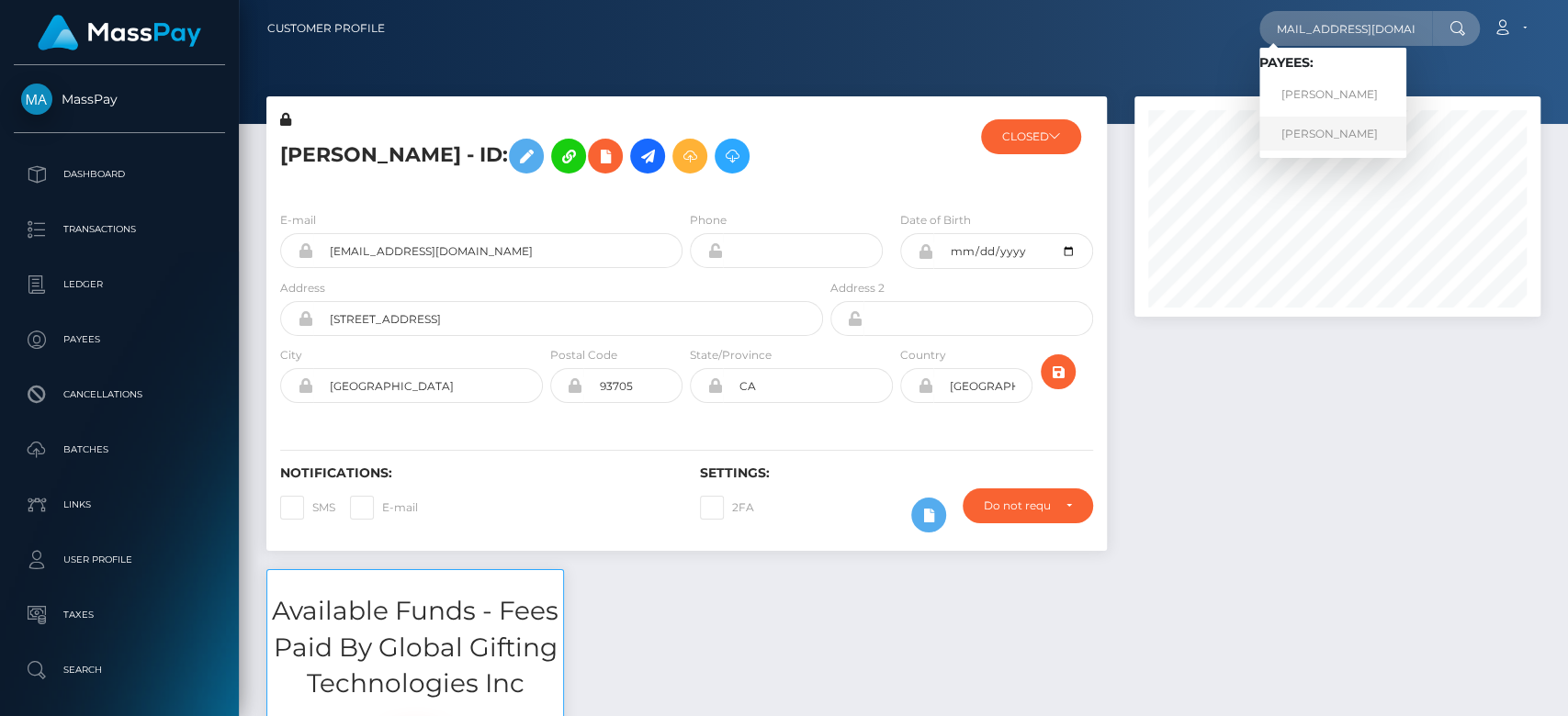
scroll to position [0, 0]
click at [1326, 127] on link "ANDREW JAMES FELIX" at bounding box center [1333, 134] width 147 height 34
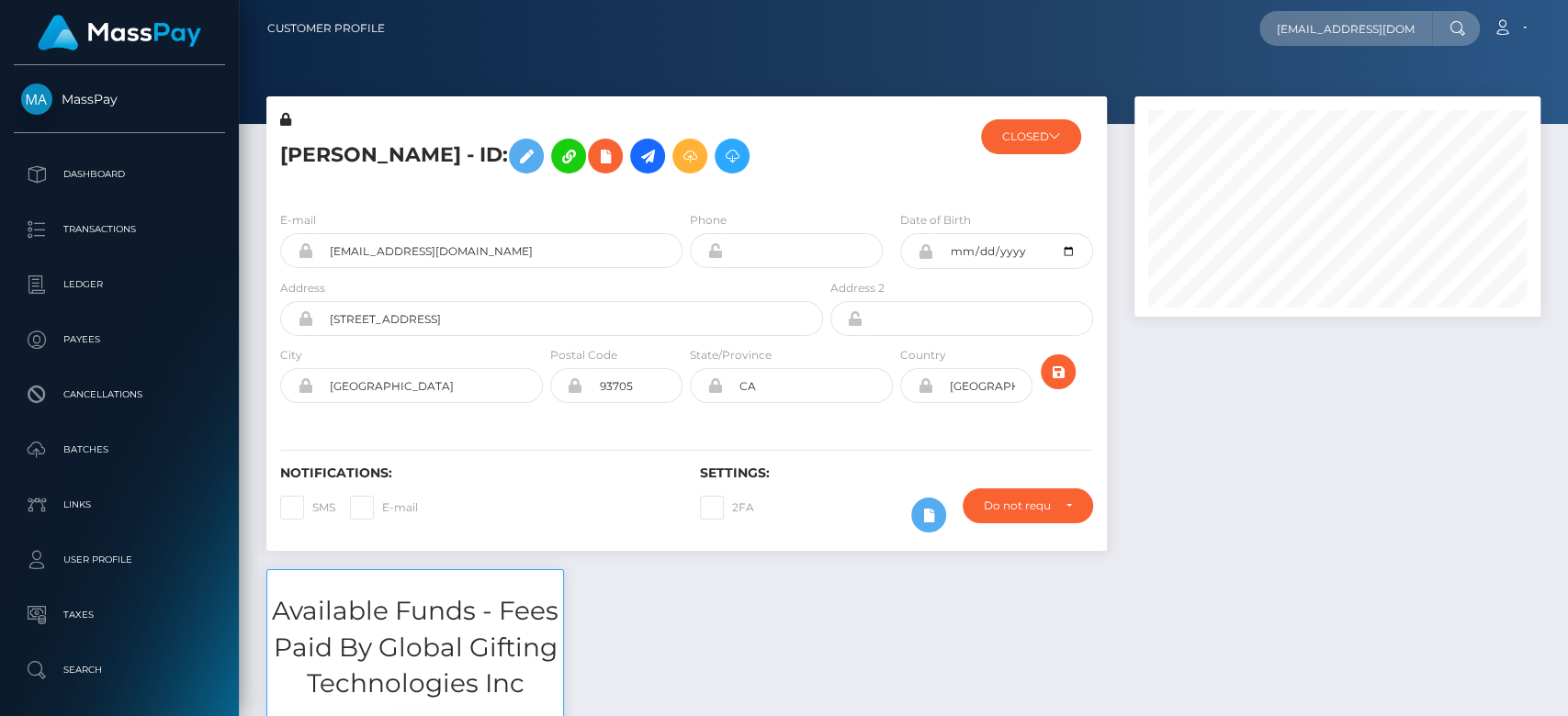
click at [1346, 468] on div at bounding box center [1338, 332] width 434 height 473
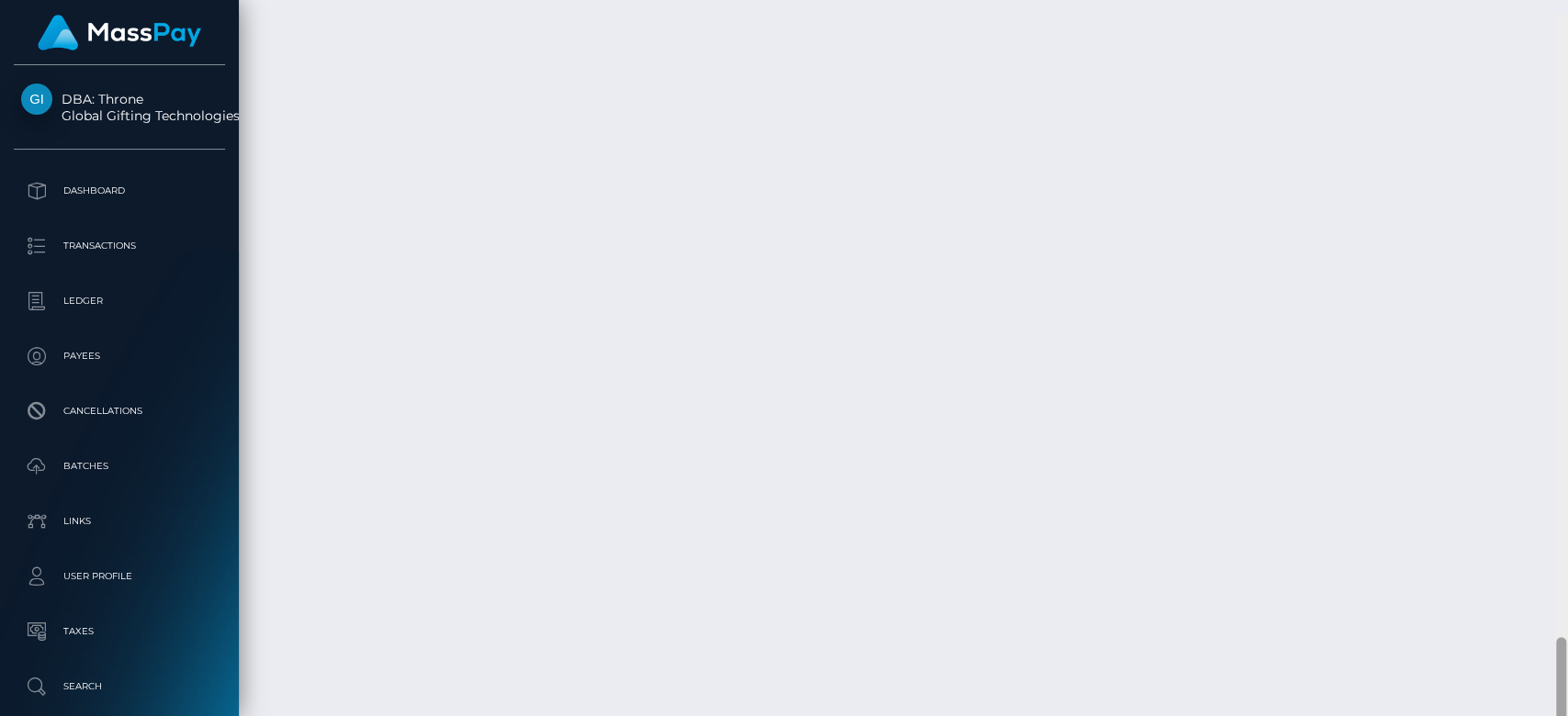
scroll to position [4677, 0]
drag, startPoint x: 1566, startPoint y: 215, endPoint x: 1566, endPoint y: 773, distance: 558.0
click at [1566, 715] on html "DBA: Throne Global Gifting Technologies Inc Dashboard Transactions Ledger Payee…" at bounding box center [784, 358] width 1568 height 716
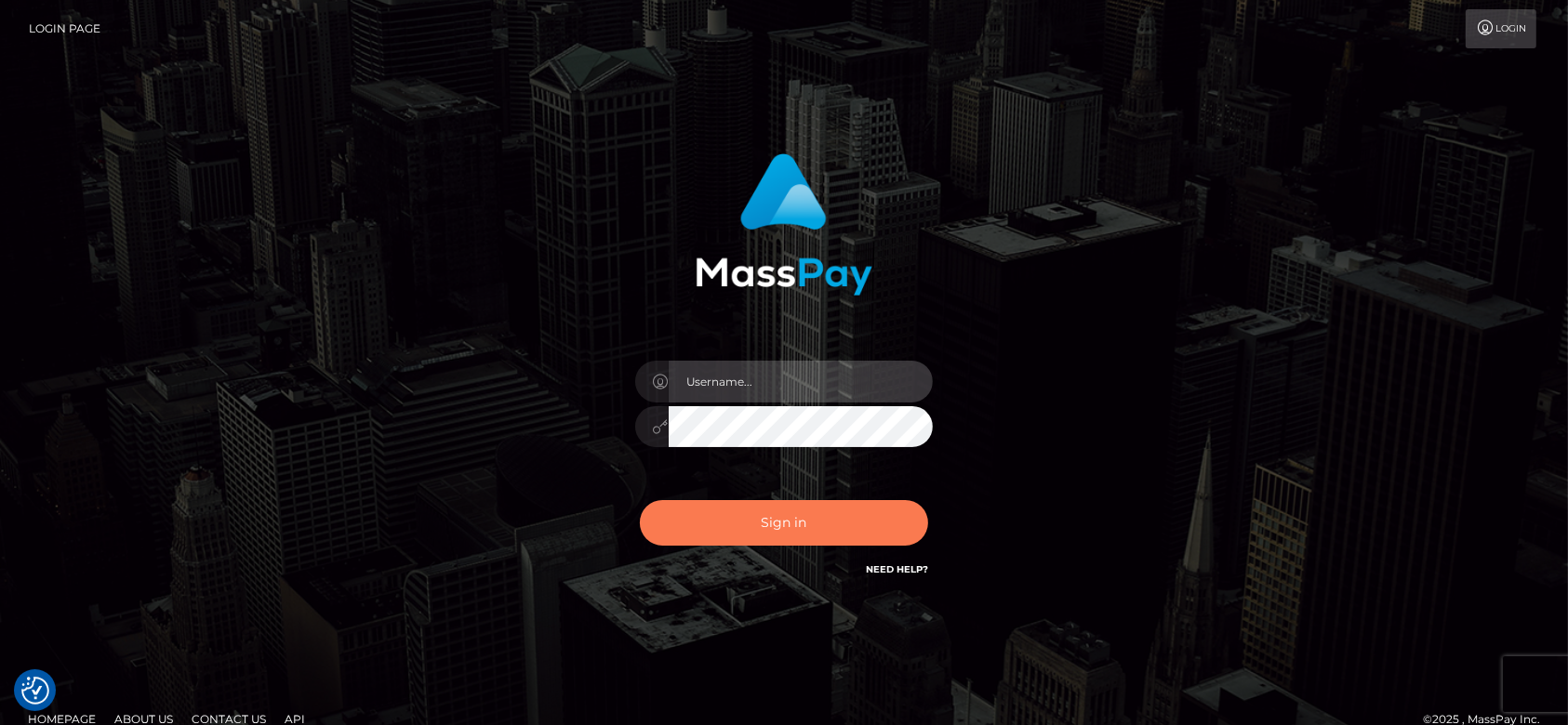
type input "[DOMAIN_NAME]"
click at [803, 526] on button "Sign in" at bounding box center [783, 523] width 288 height 45
type input "[DOMAIN_NAME]"
click at [764, 511] on button "Sign in" at bounding box center [783, 523] width 288 height 45
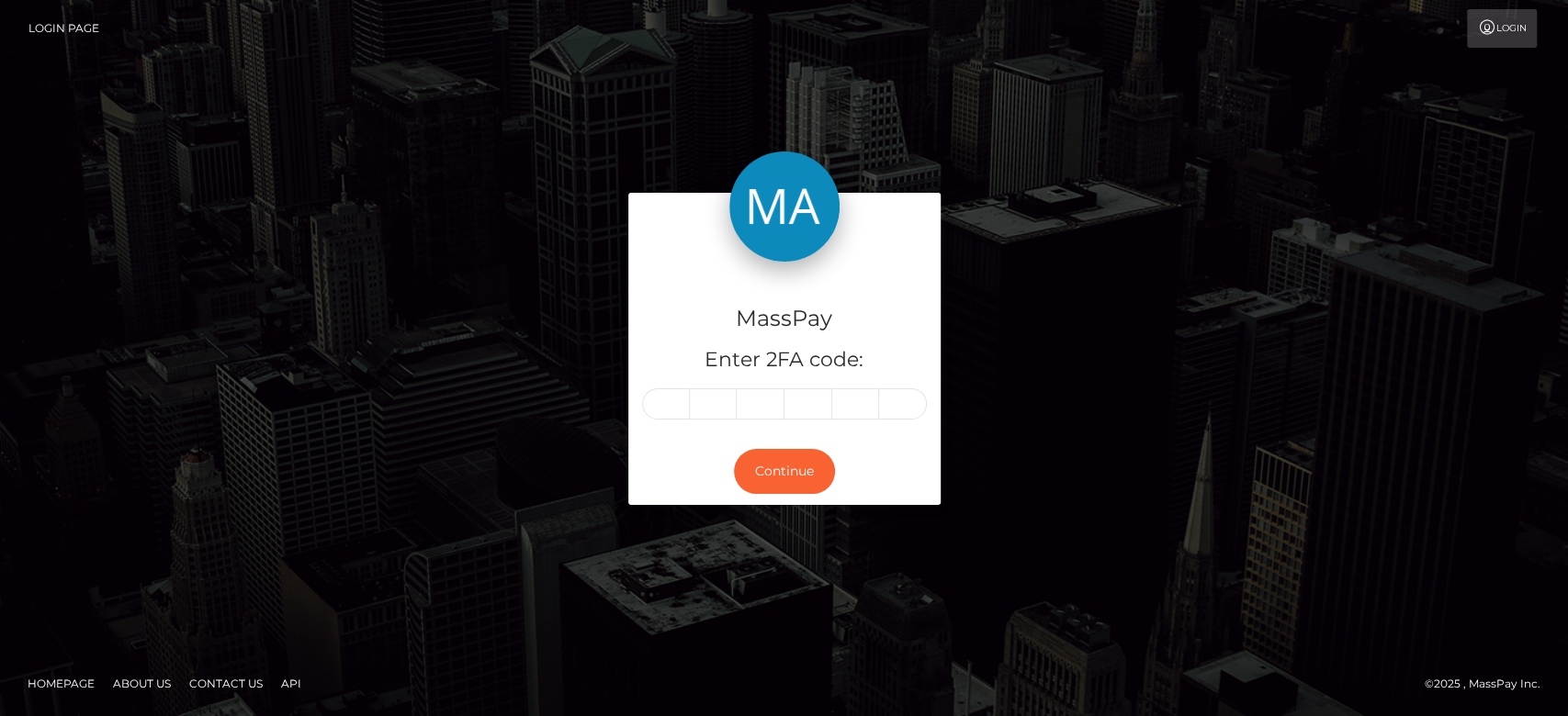
click at [665, 403] on input "text" at bounding box center [666, 403] width 48 height 31
type input "4"
type input "5"
type input "1"
type input "4"
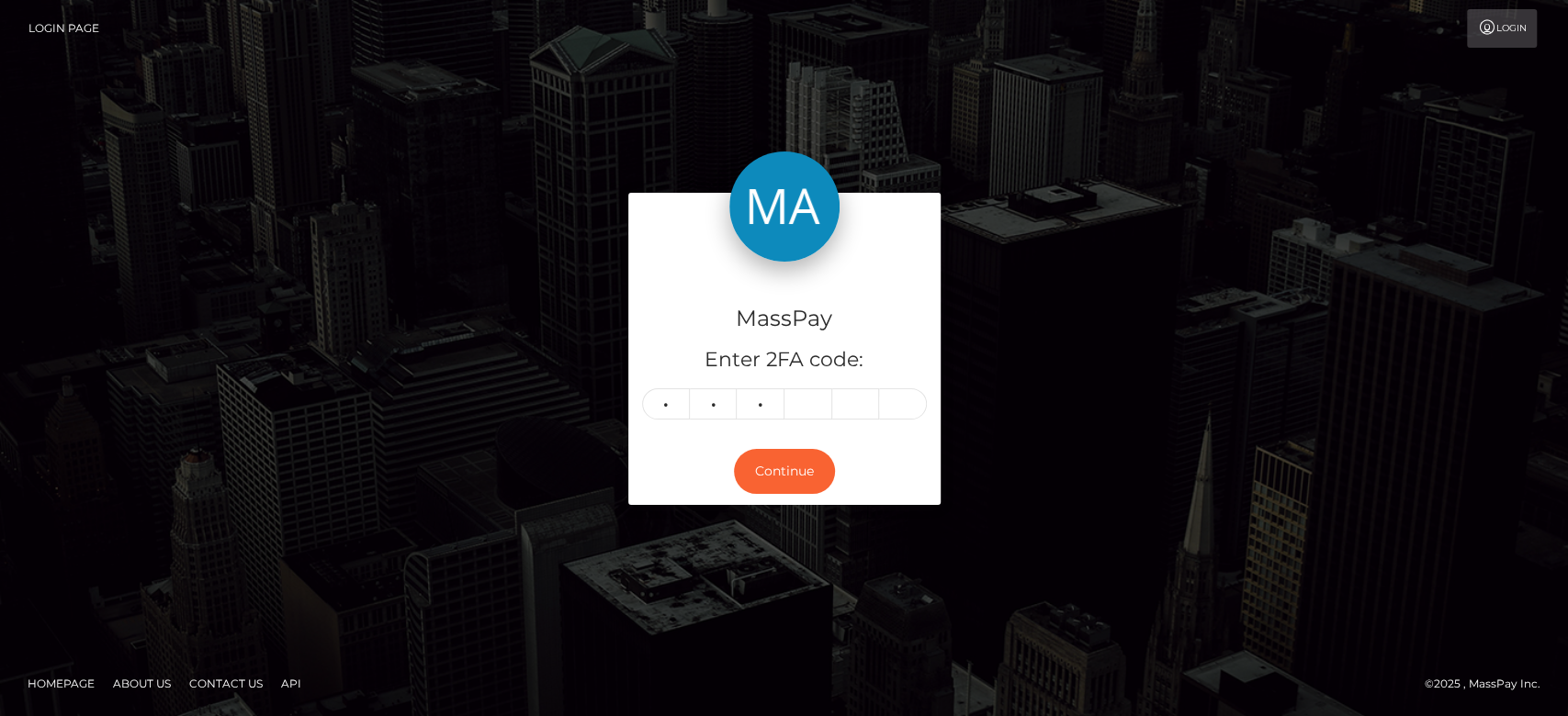
type input "2"
type input "1"
click at [772, 466] on button "Continue" at bounding box center [785, 471] width 101 height 45
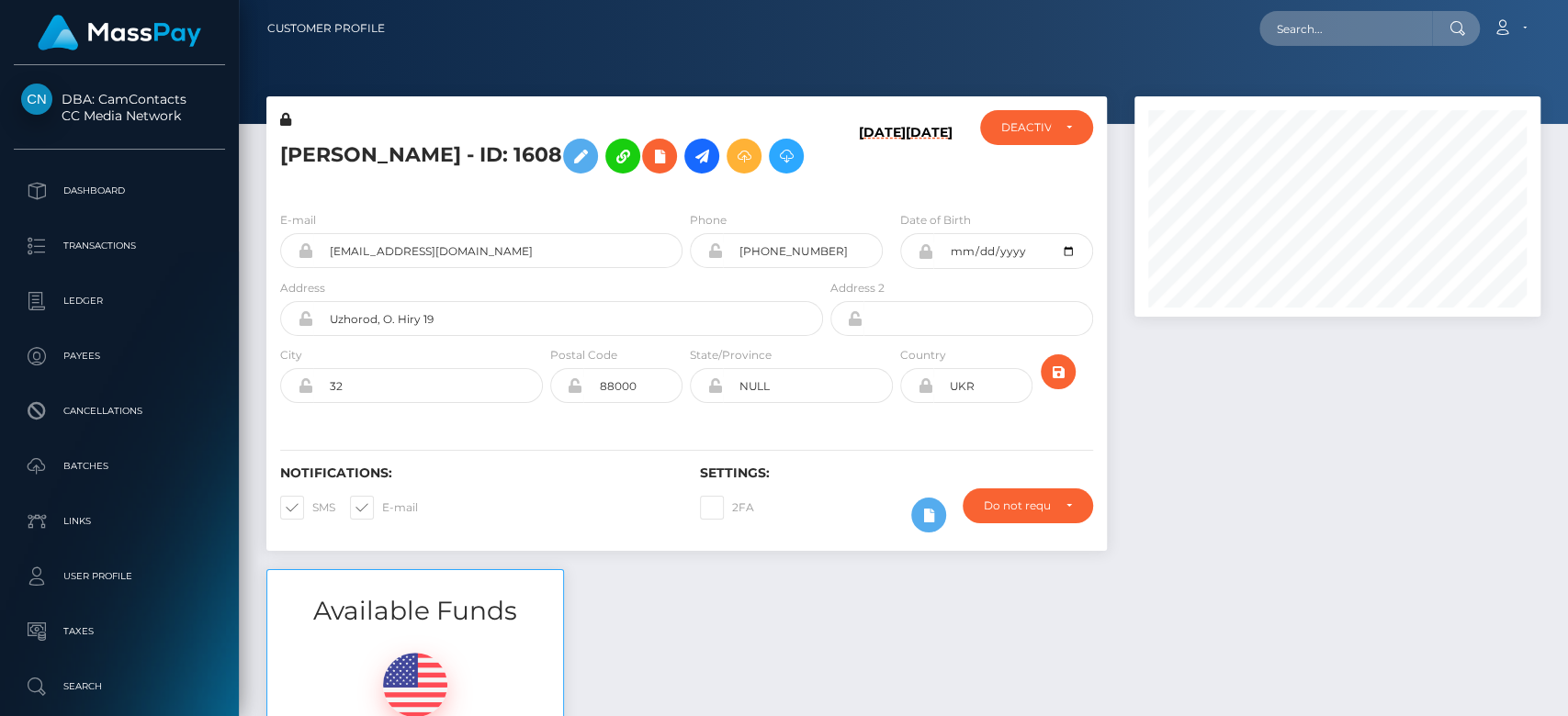
scroll to position [221, 406]
click at [1329, 462] on div at bounding box center [1338, 332] width 434 height 473
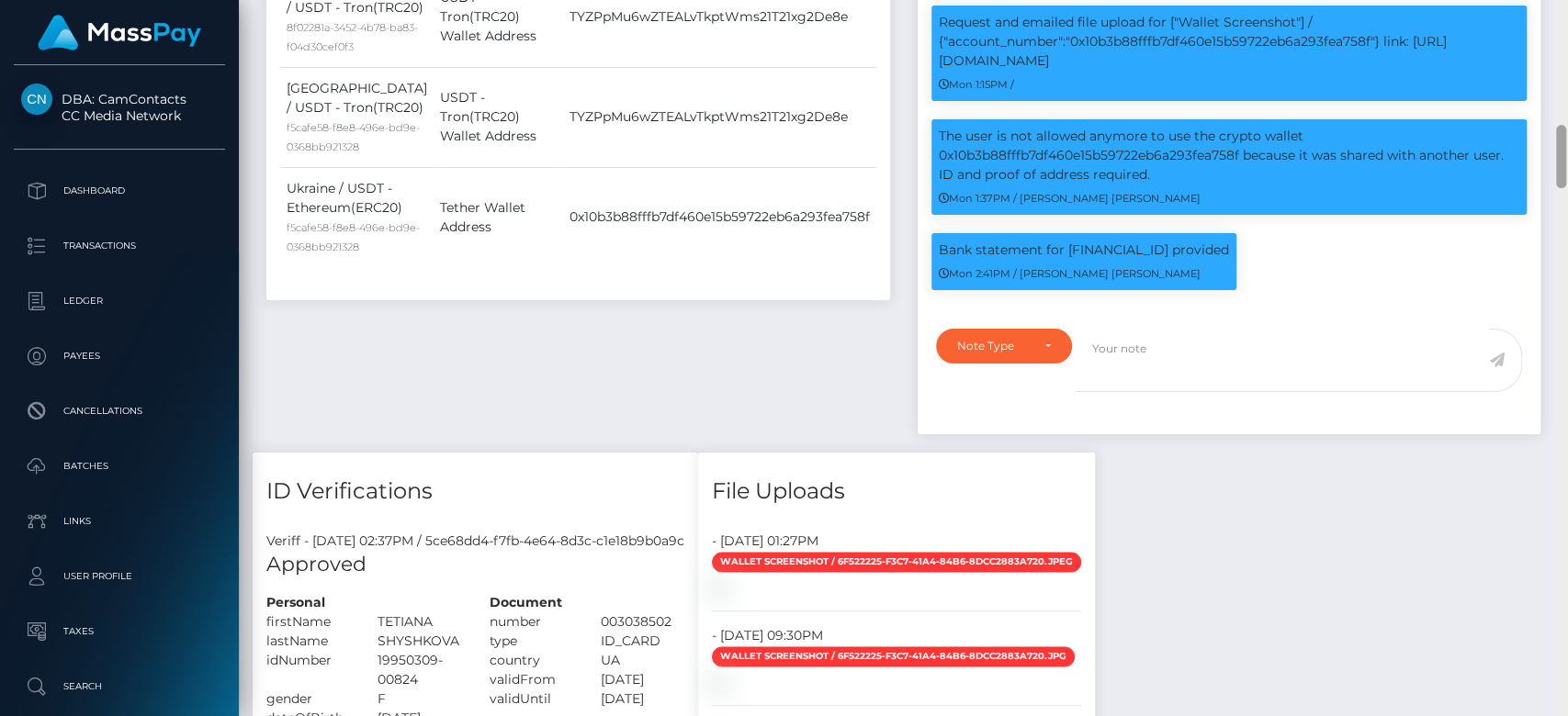
scroll to position [1392, 0]
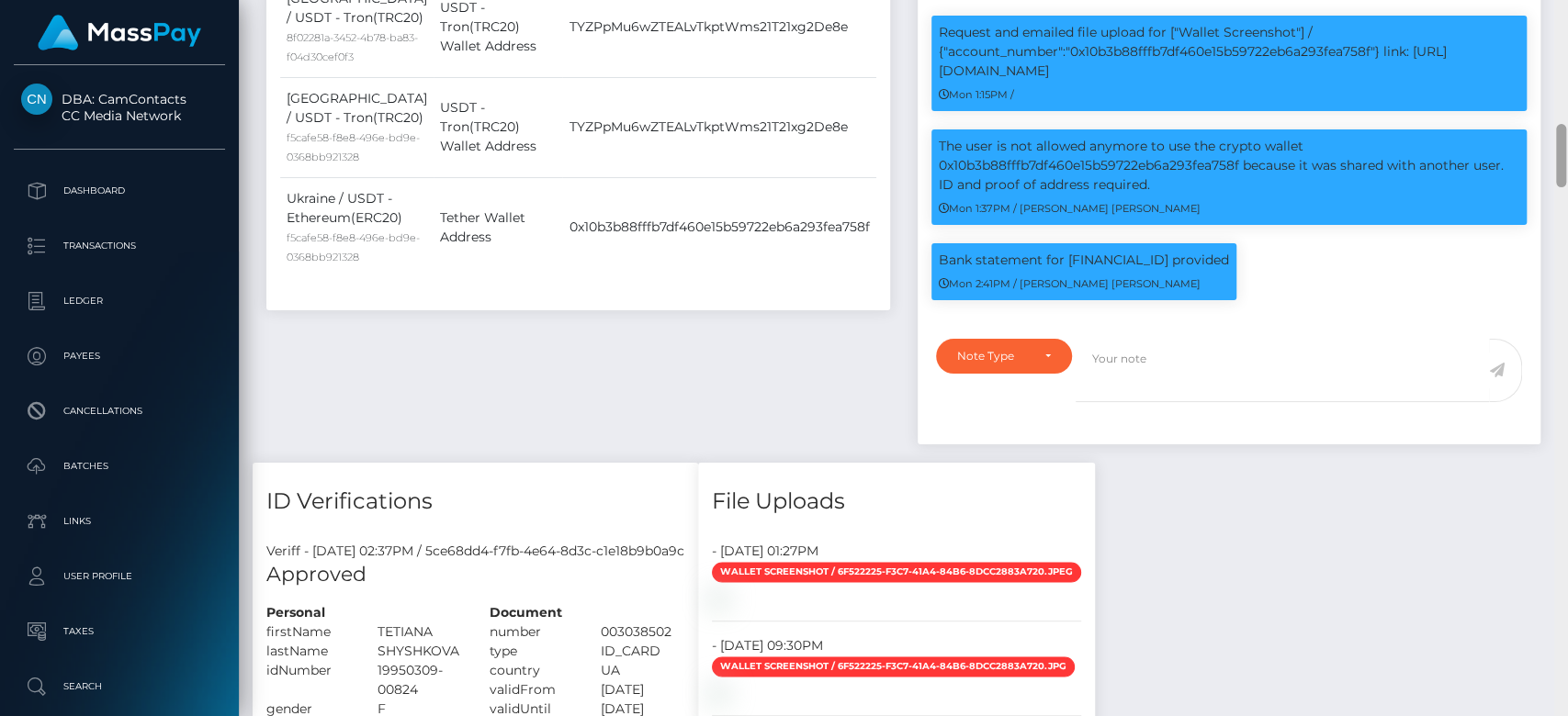
drag, startPoint x: 1562, startPoint y: 56, endPoint x: 1566, endPoint y: 165, distance: 109.1
click at [1566, 165] on div at bounding box center [1561, 358] width 13 height 717
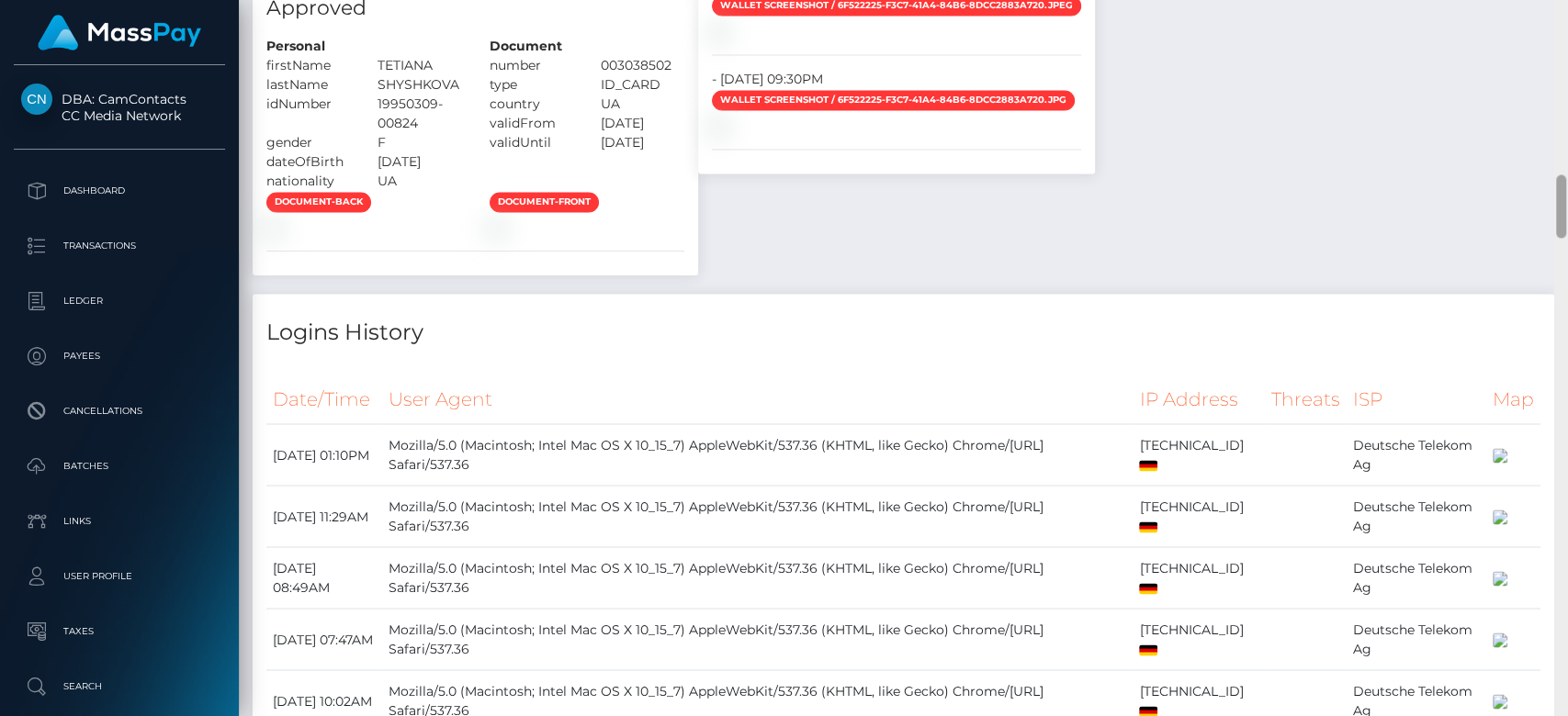
scroll to position [1968, 0]
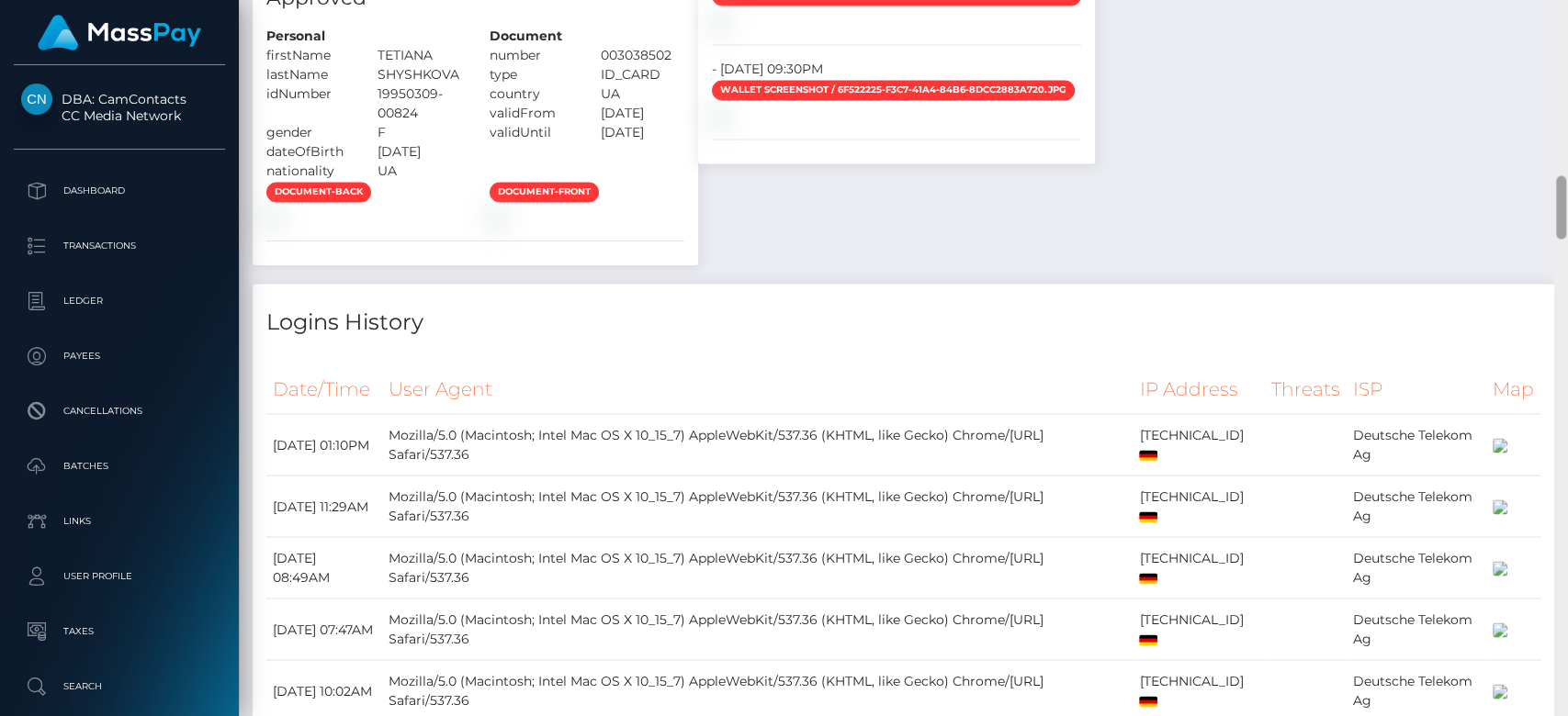
drag, startPoint x: 1559, startPoint y: 168, endPoint x: 1566, endPoint y: 220, distance: 52.5
click at [1566, 220] on div at bounding box center [1561, 358] width 13 height 717
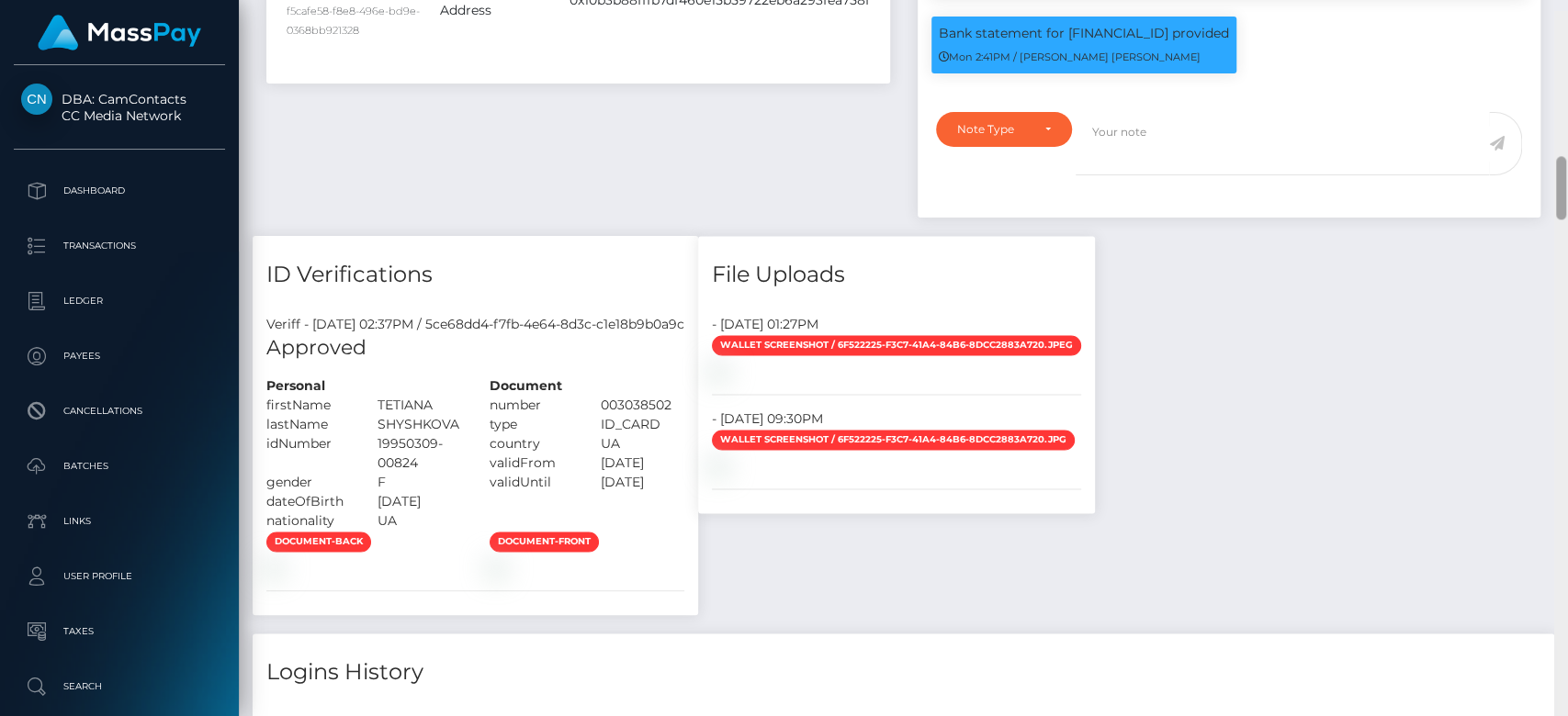
scroll to position [1598, 0]
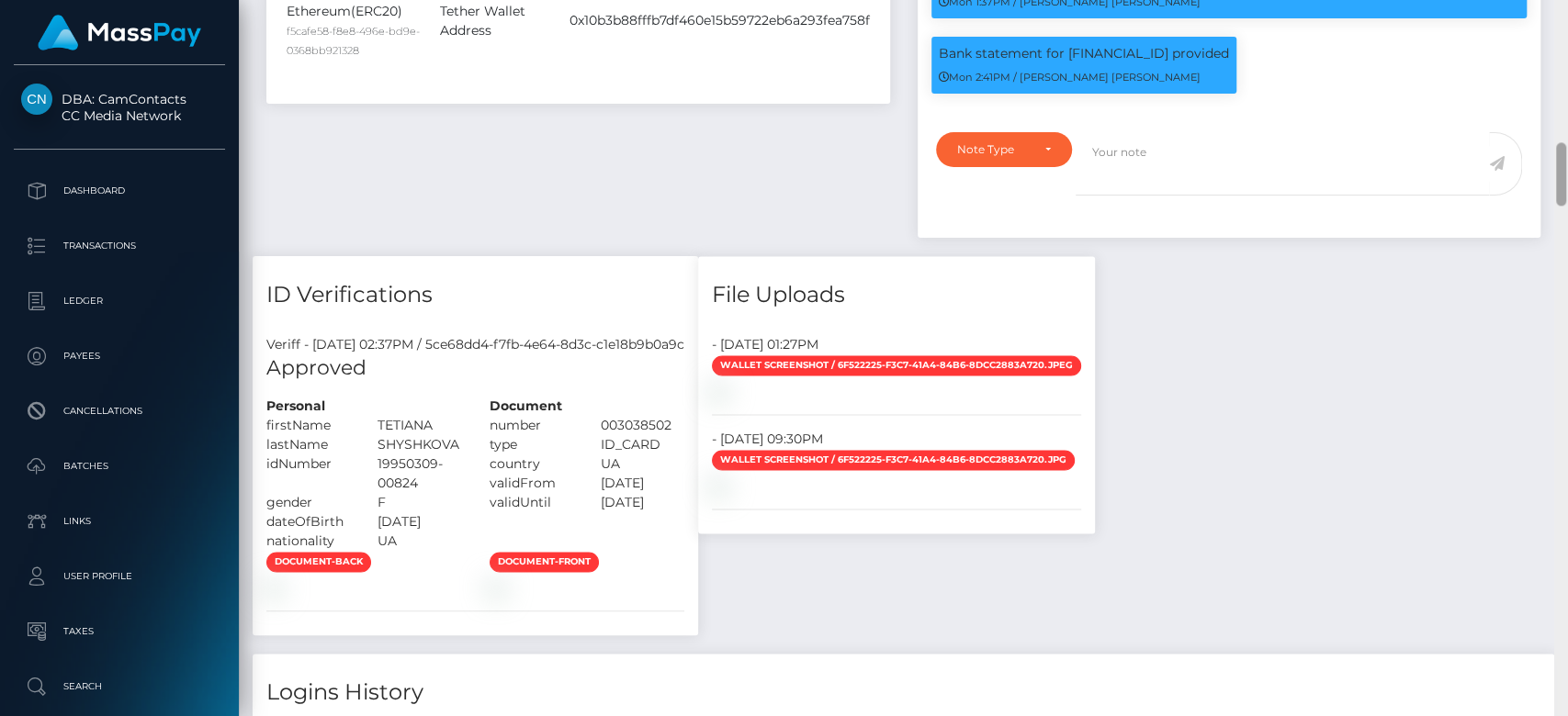
drag, startPoint x: 1564, startPoint y: 225, endPoint x: 1558, endPoint y: 192, distance: 33.5
click at [1558, 192] on div at bounding box center [1561, 174] width 10 height 64
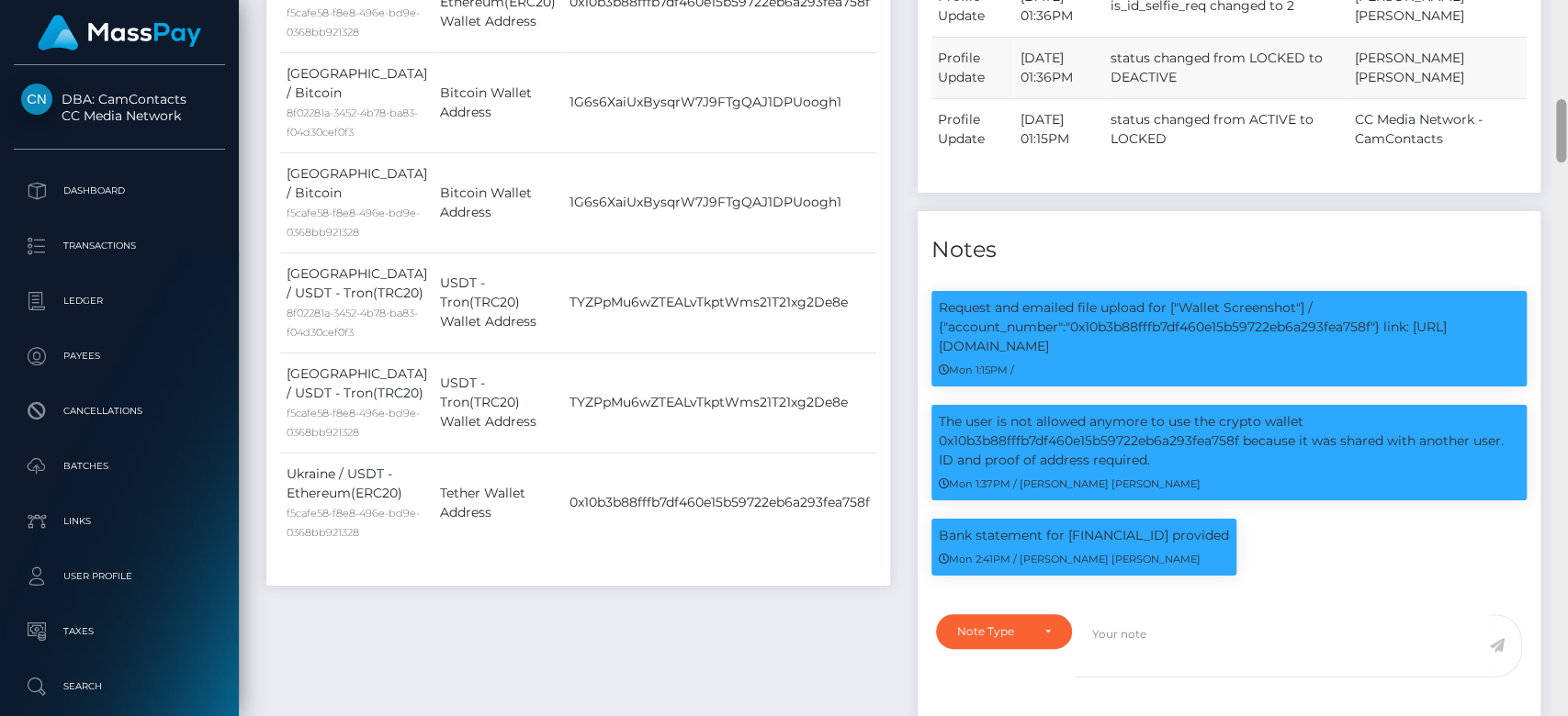
scroll to position [1127, 0]
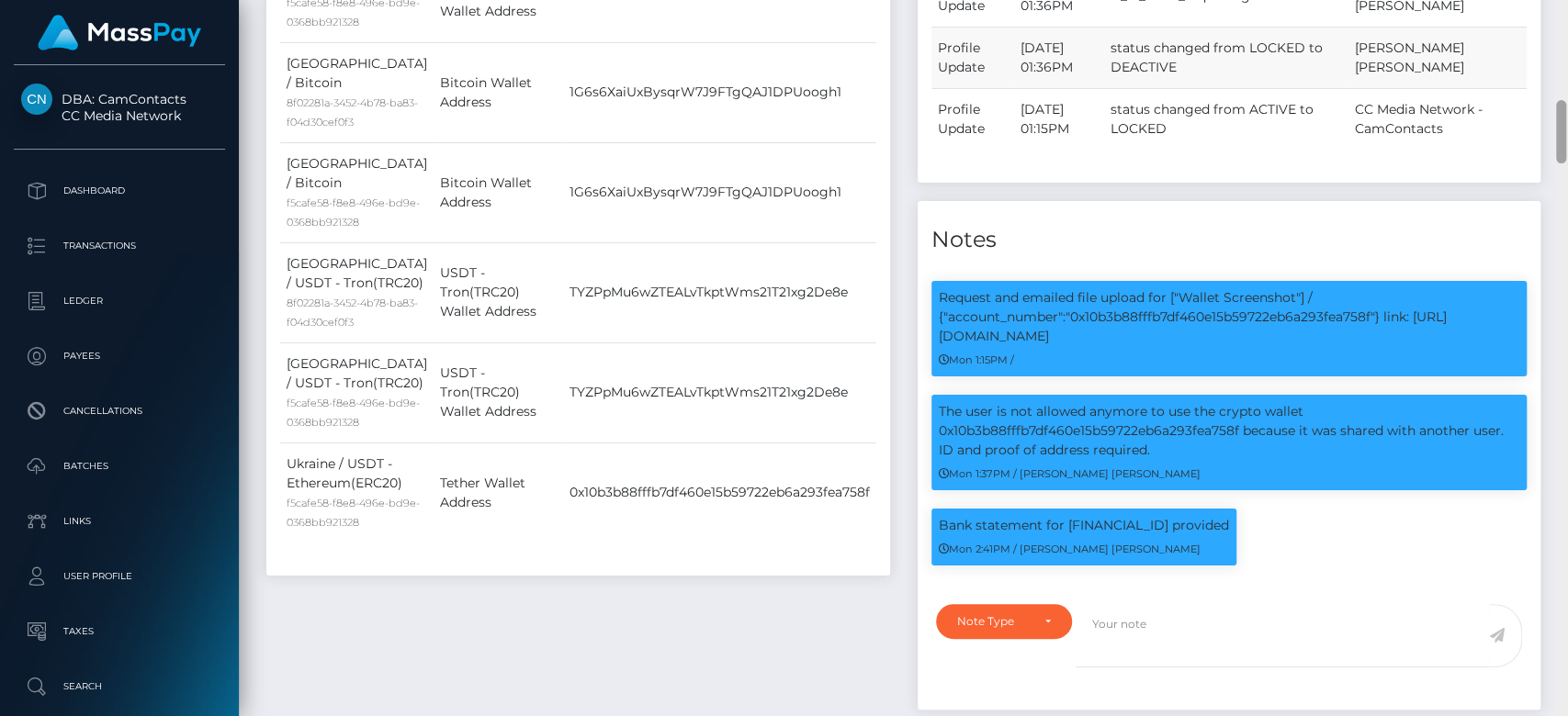
drag, startPoint x: 1558, startPoint y: 262, endPoint x: 1476, endPoint y: 117, distance: 166.6
click at [1476, 117] on div "Customer Profile Loading... Loading..." at bounding box center [903, 358] width 1329 height 716
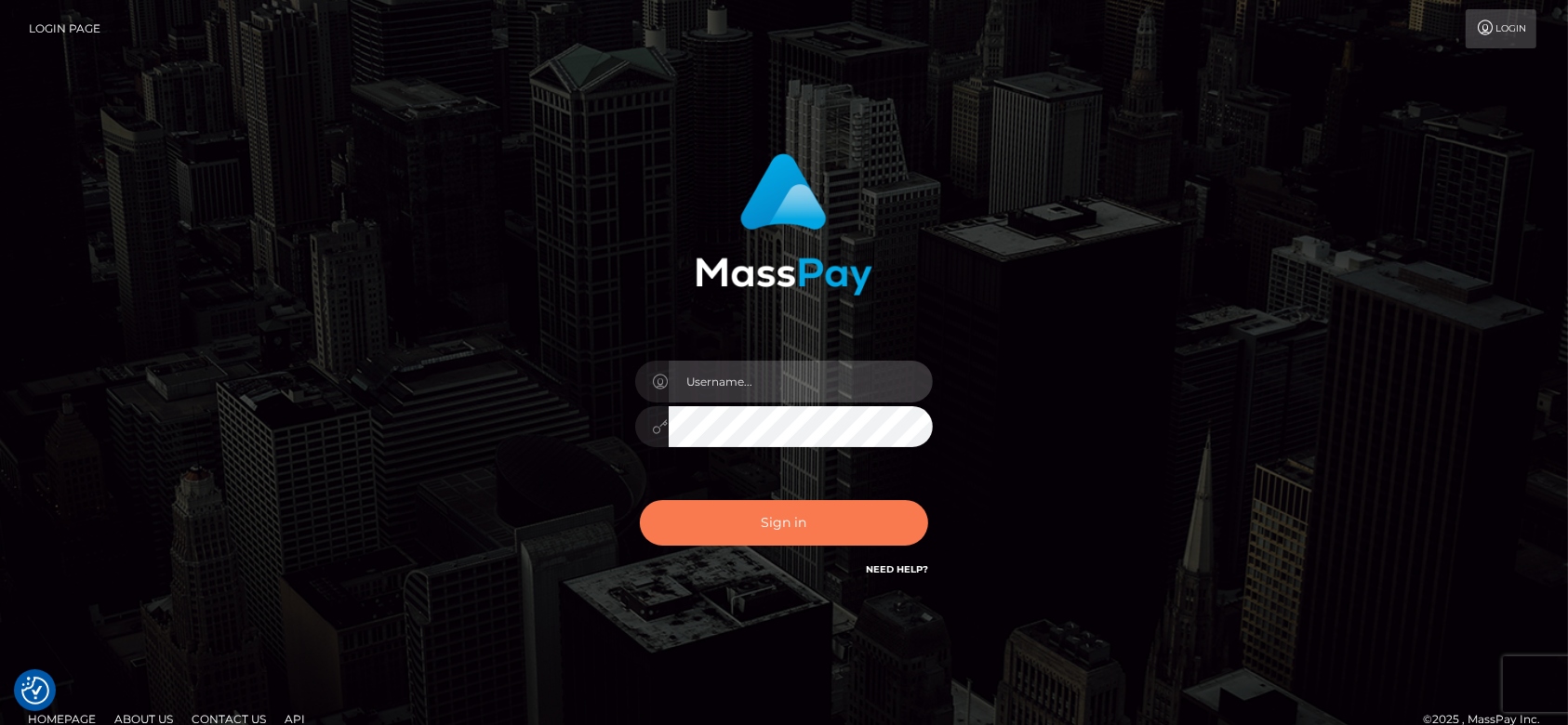
type input "[DOMAIN_NAME]"
click at [800, 525] on button "Sign in" at bounding box center [783, 523] width 288 height 45
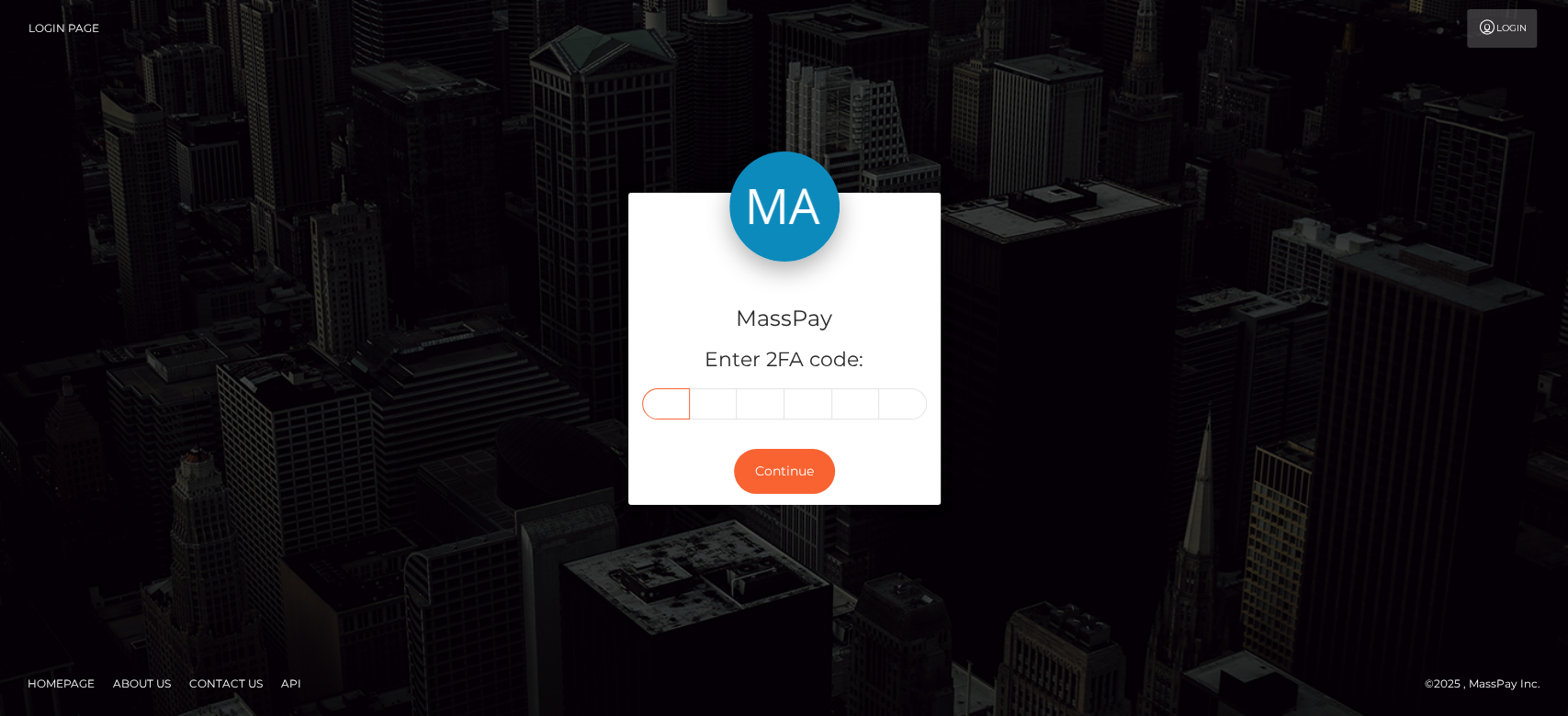
click at [684, 397] on input "text" at bounding box center [666, 403] width 48 height 31
type input "5"
type input "9"
type input "3"
type input "9"
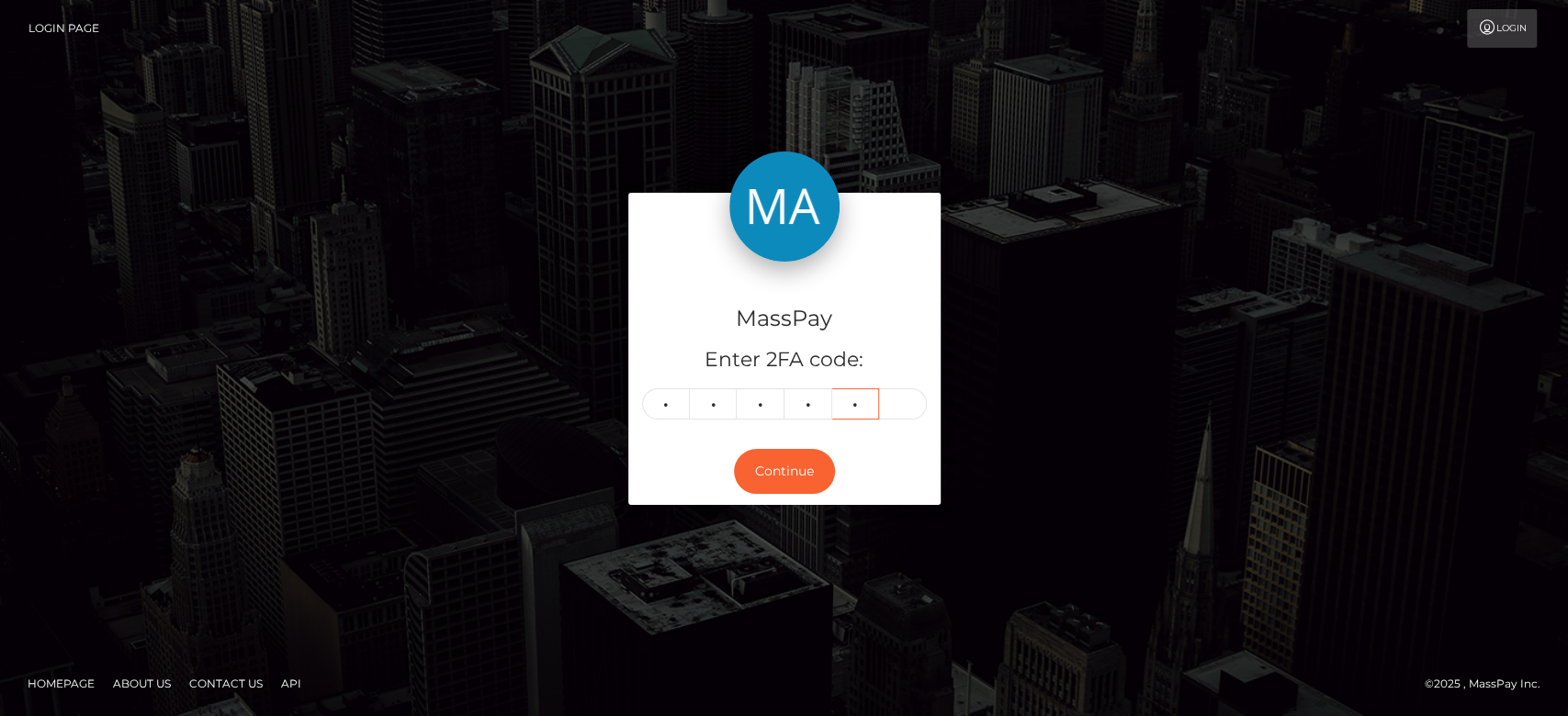
type input "6"
type input "3"
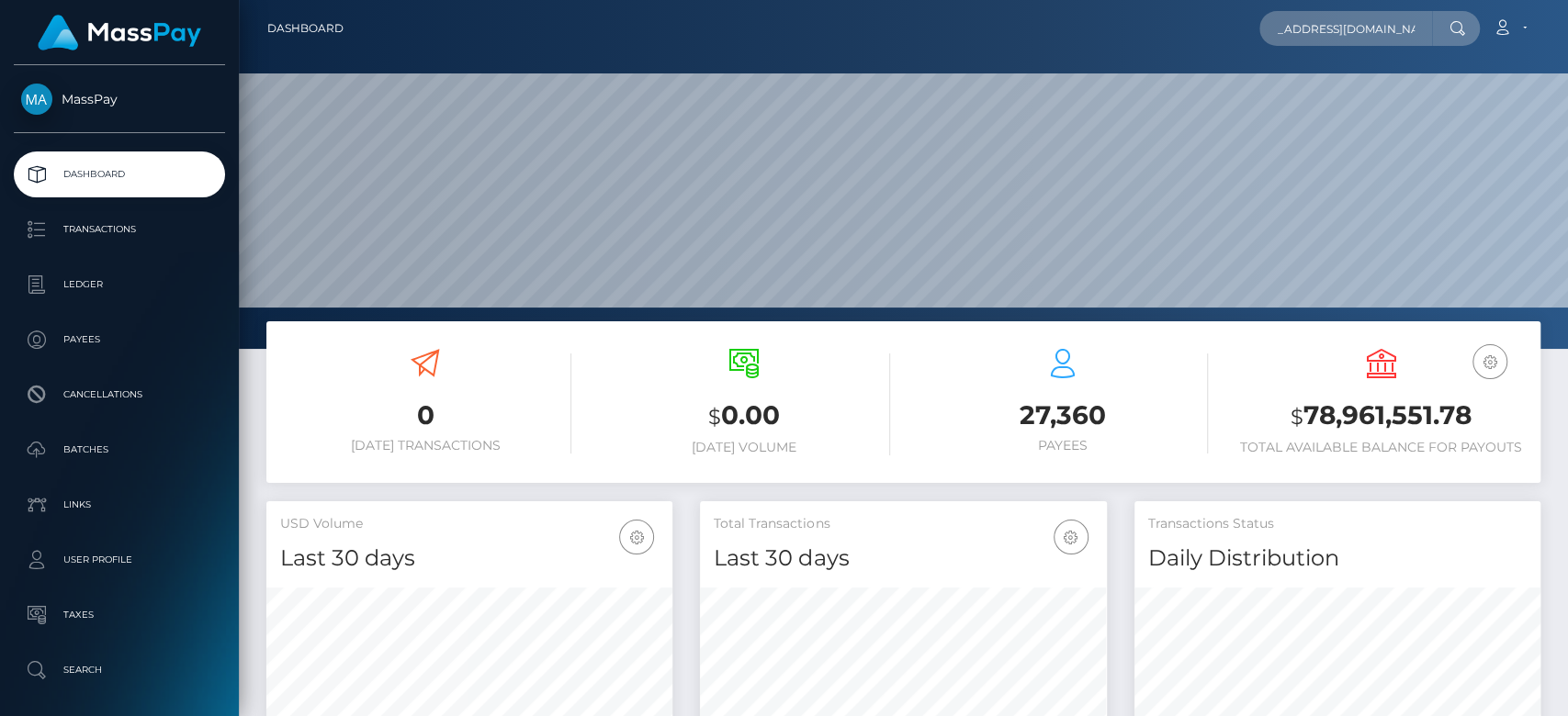
scroll to position [324, 406]
type input "[EMAIL_ADDRESS][DOMAIN_NAME]"
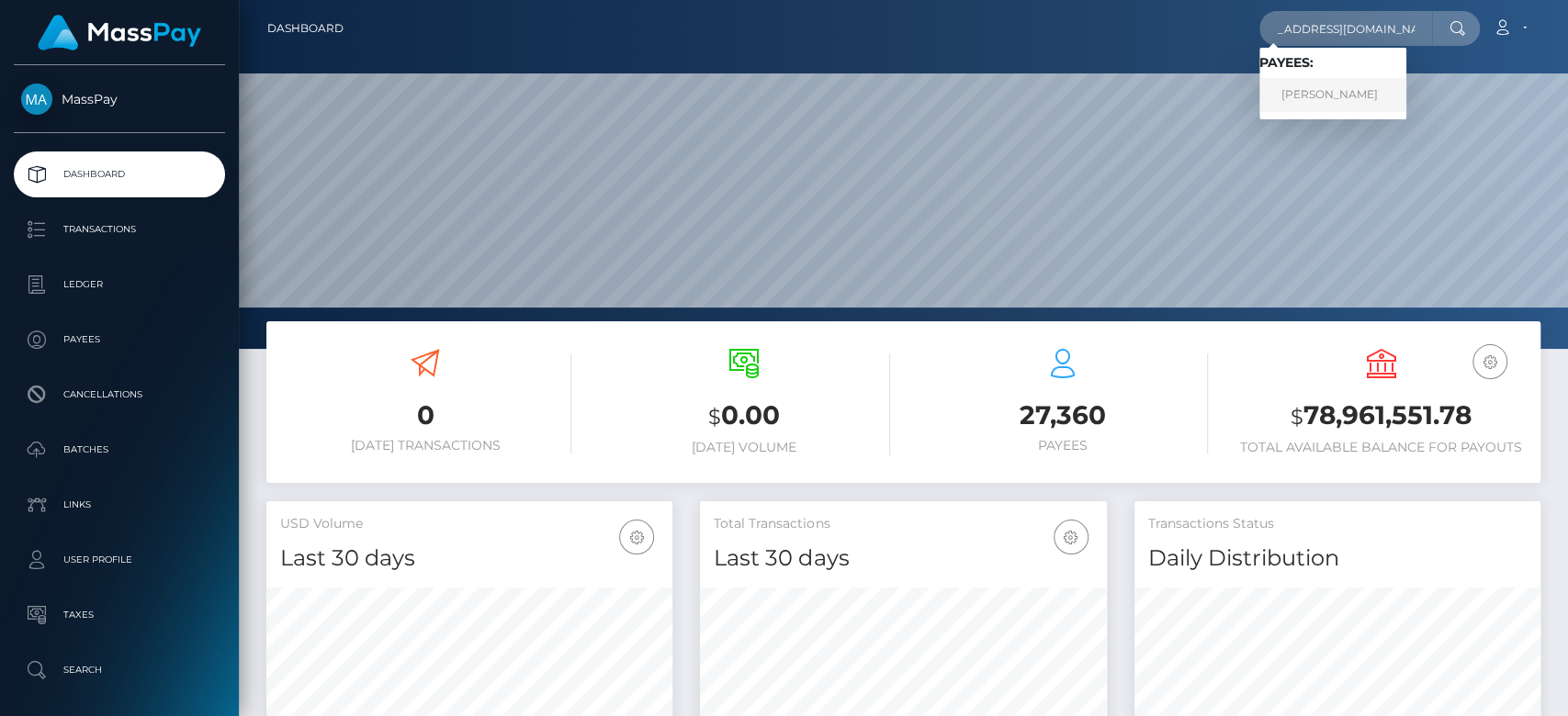
scroll to position [0, 0]
click at [1327, 78] on link "Debra Sweeney" at bounding box center [1333, 95] width 147 height 34
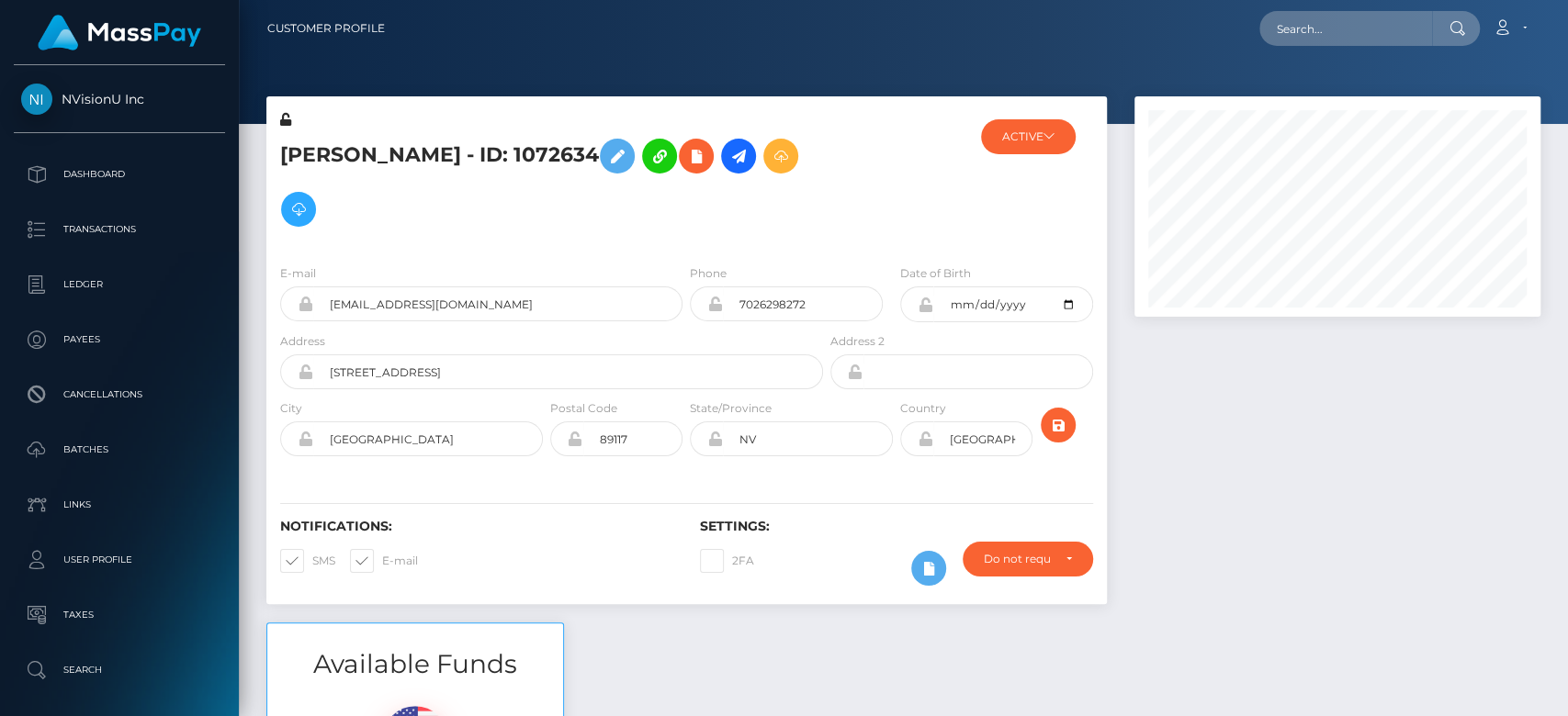
scroll to position [221, 406]
click at [1334, 526] on div at bounding box center [1338, 358] width 434 height 526
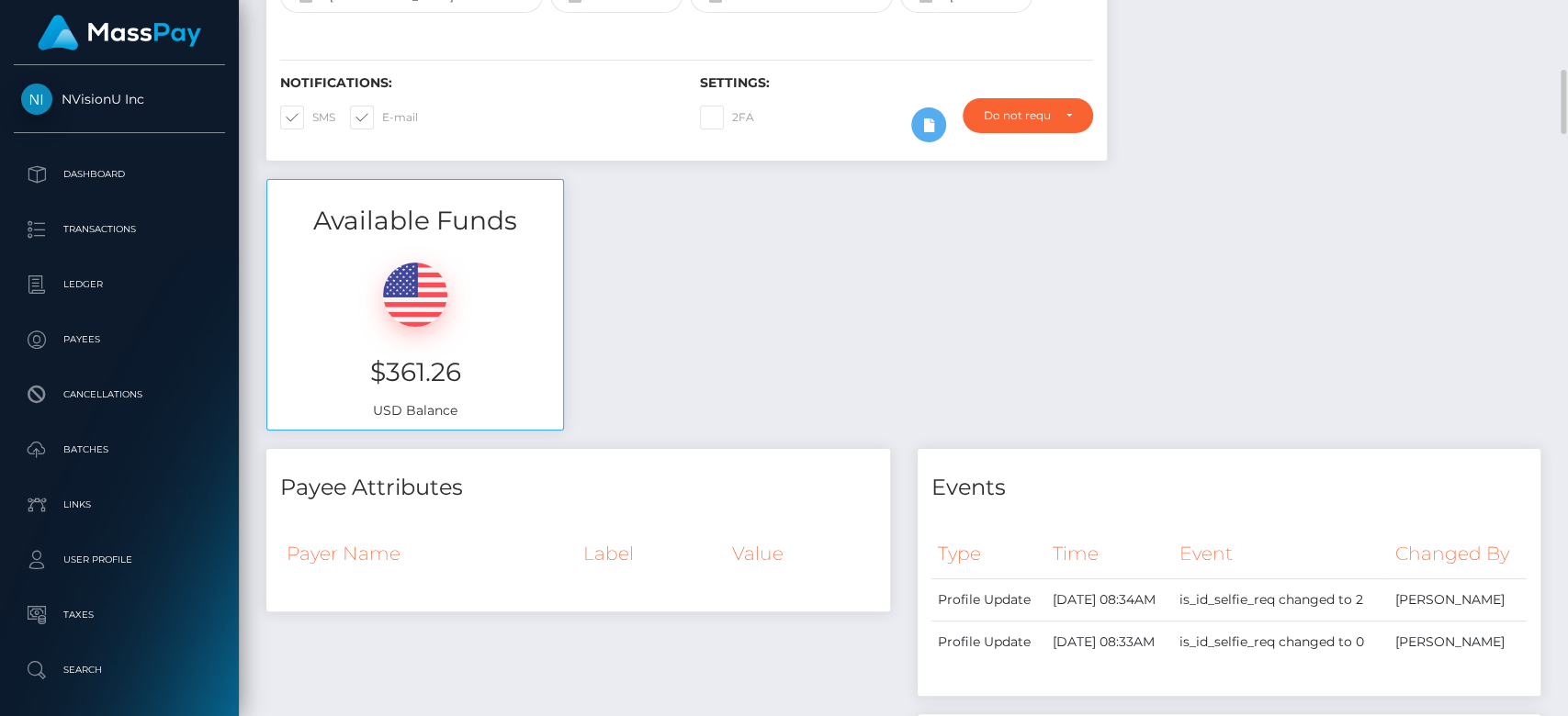
scroll to position [471, 0]
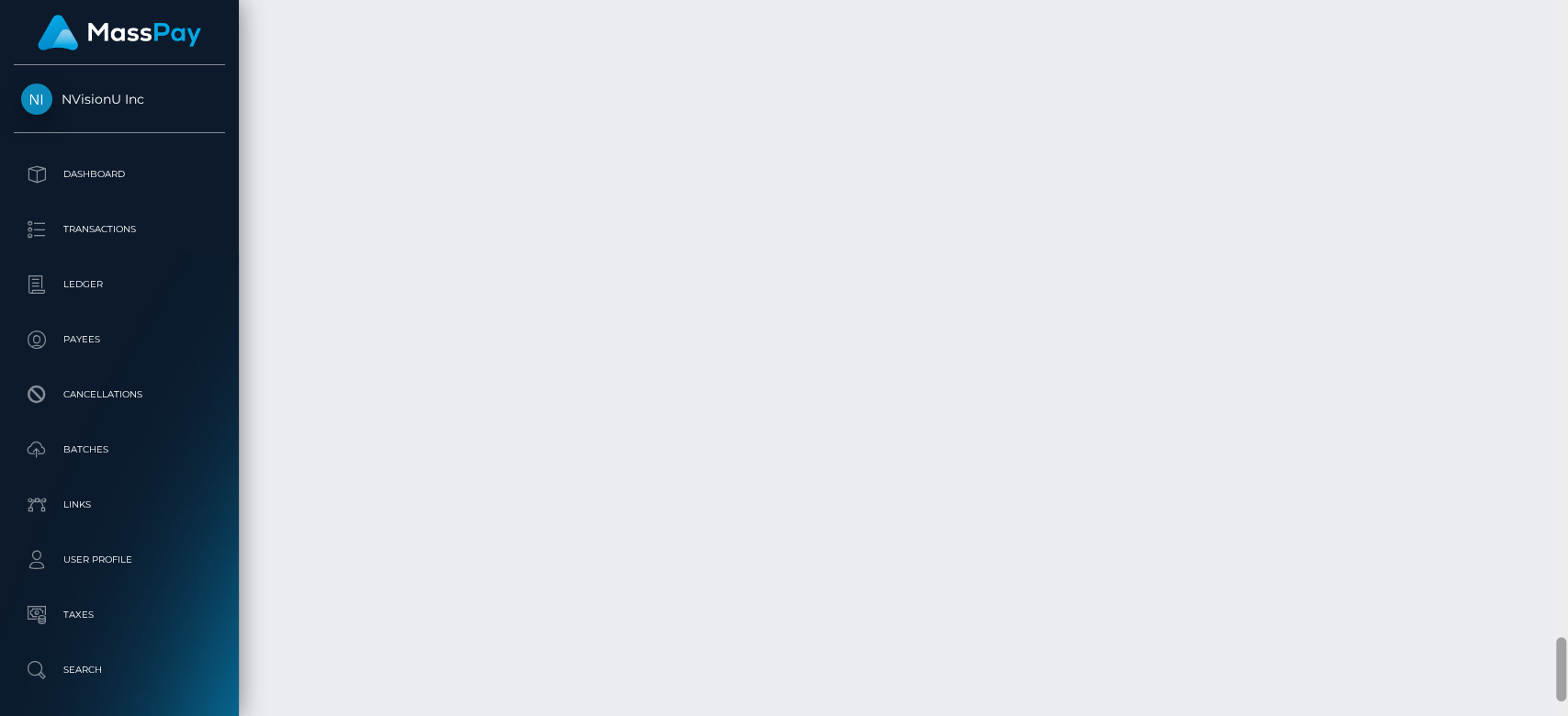
drag, startPoint x: 1558, startPoint y: 85, endPoint x: 1566, endPoint y: 681, distance: 596.1
click at [1566, 681] on div at bounding box center [1561, 358] width 13 height 717
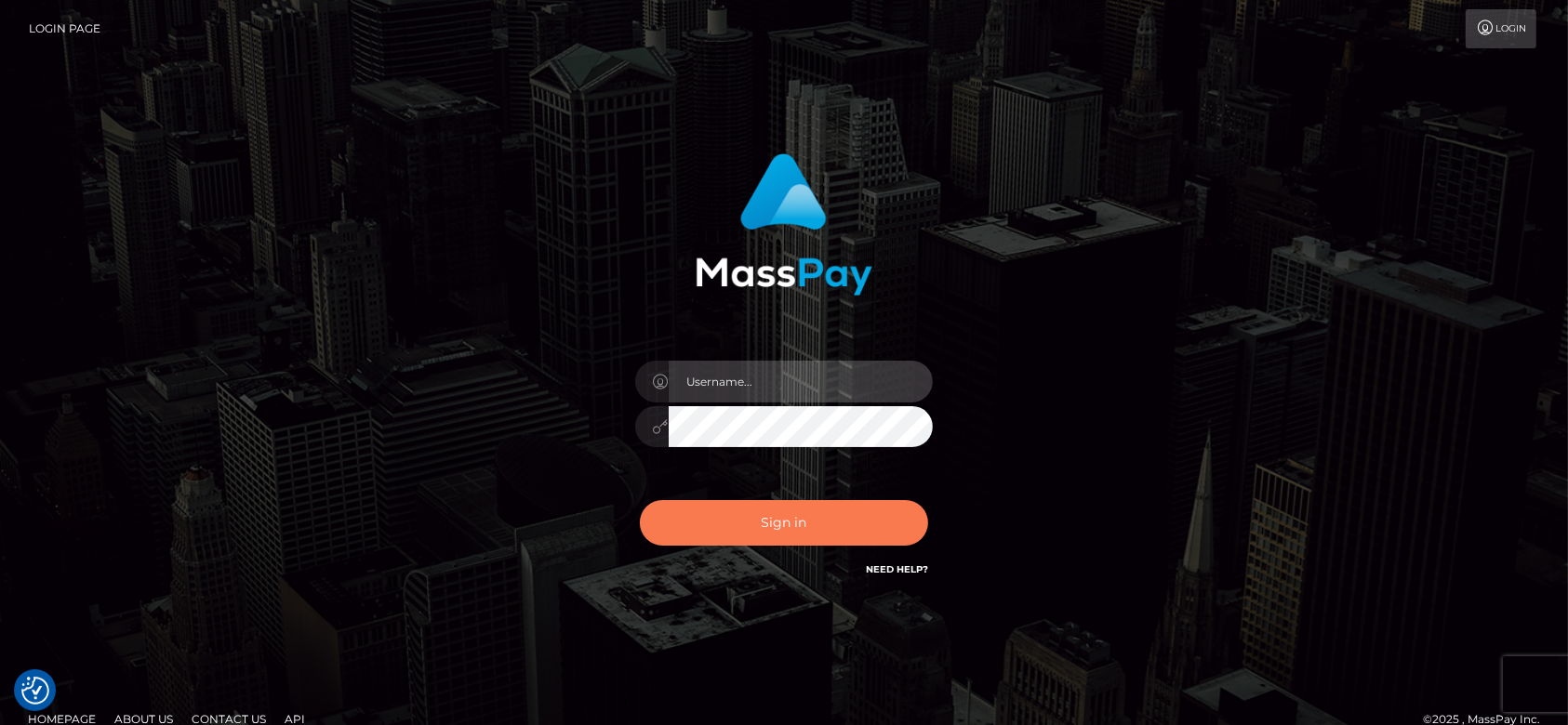
type input "[DOMAIN_NAME]"
click at [770, 531] on button "Sign in" at bounding box center [783, 523] width 288 height 45
type input "fr.es"
click at [760, 515] on button "Sign in" at bounding box center [783, 523] width 288 height 45
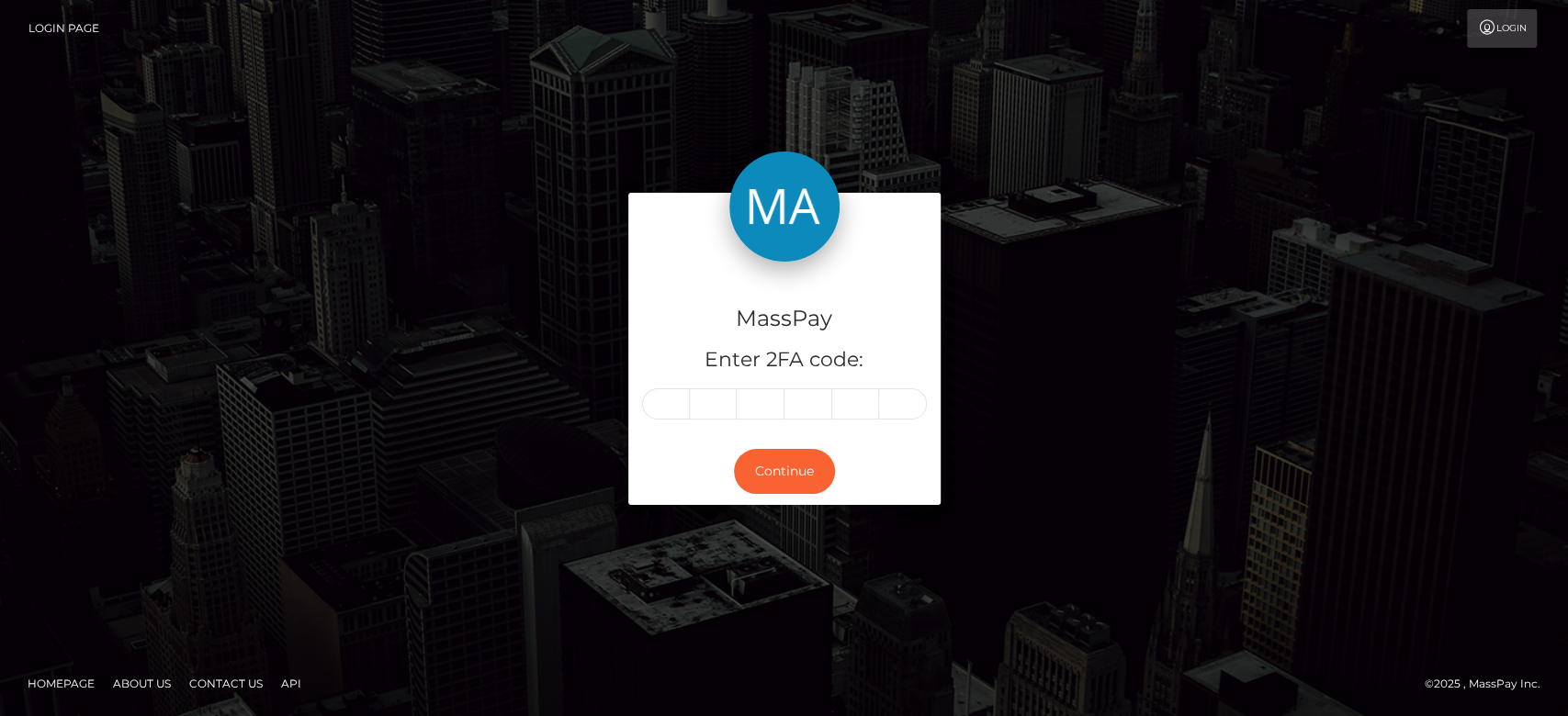
type input "6"
type input "9"
type input "6"
type input "9"
type input "6"
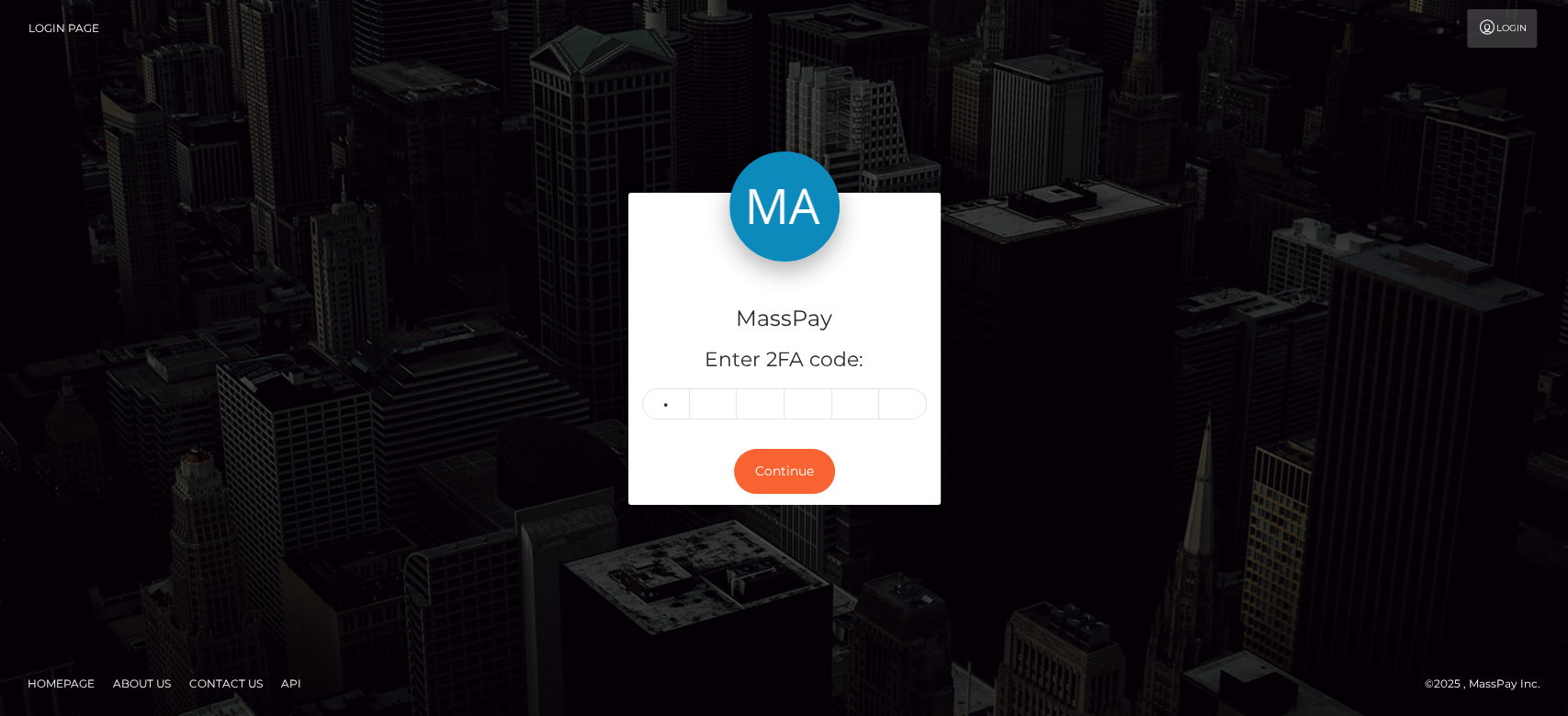
type input "3"
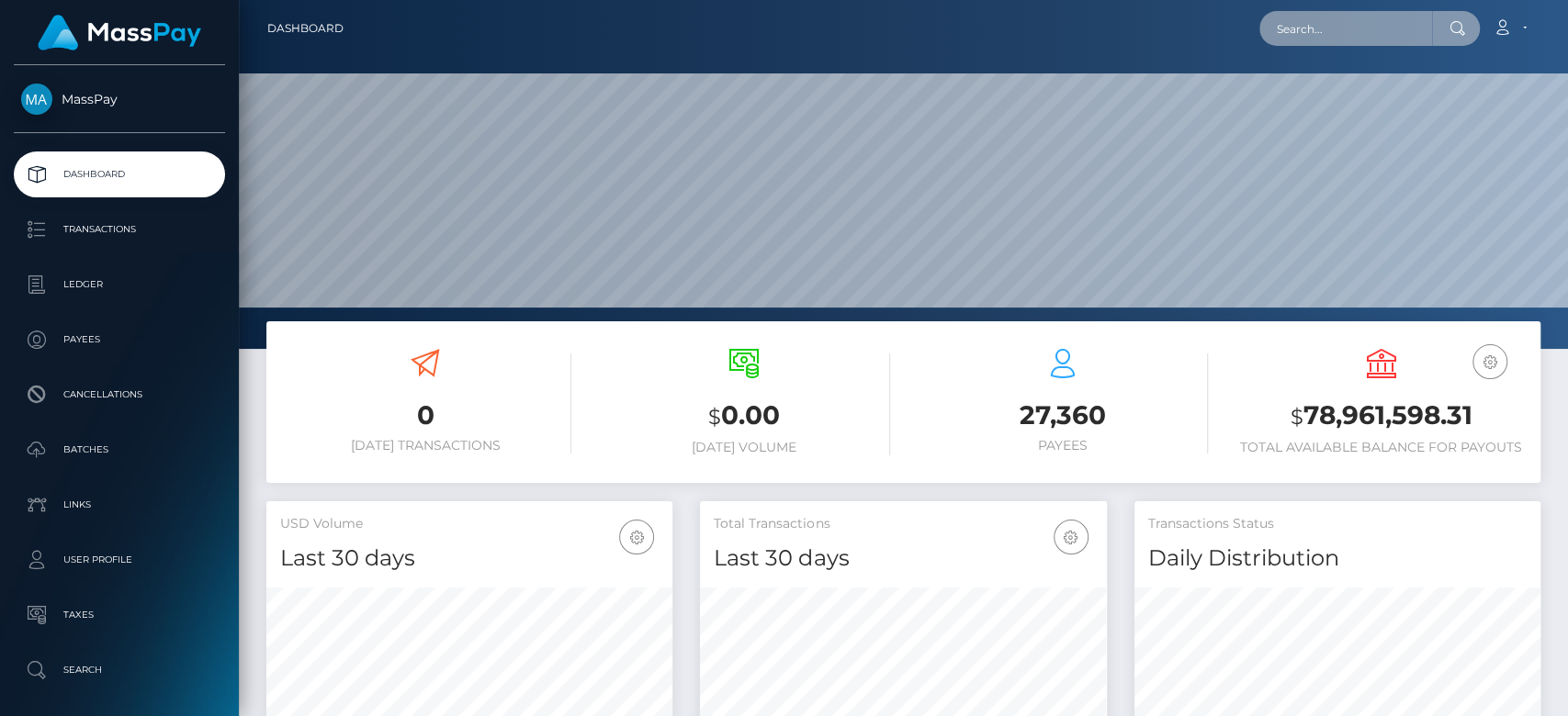
click at [1320, 20] on input "text" at bounding box center [1346, 29] width 173 height 35
paste input "[EMAIL_ADDRESS][DOMAIN_NAME]"
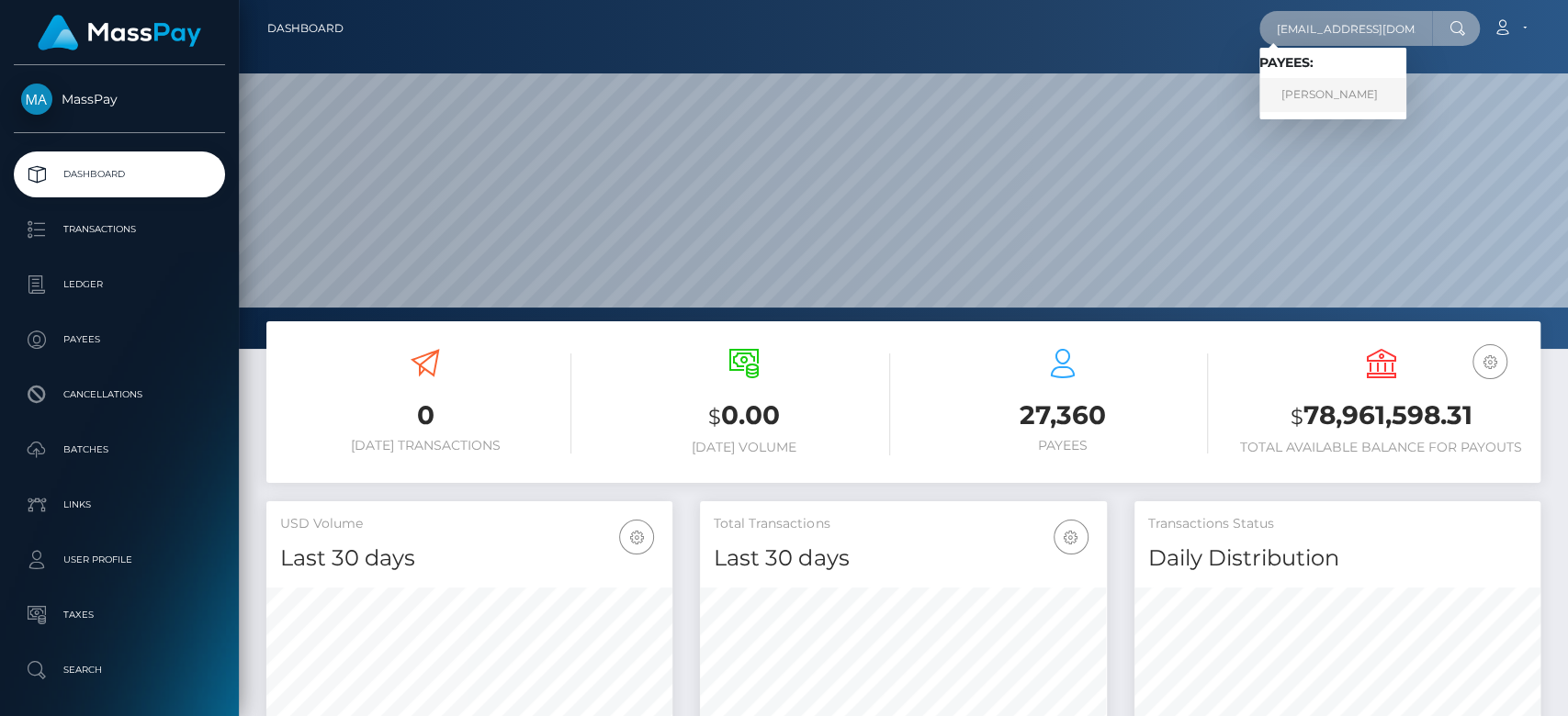
type input "[EMAIL_ADDRESS][DOMAIN_NAME]"
click at [1337, 87] on link "KIMBERLY ANN WHITE" at bounding box center [1333, 95] width 147 height 34
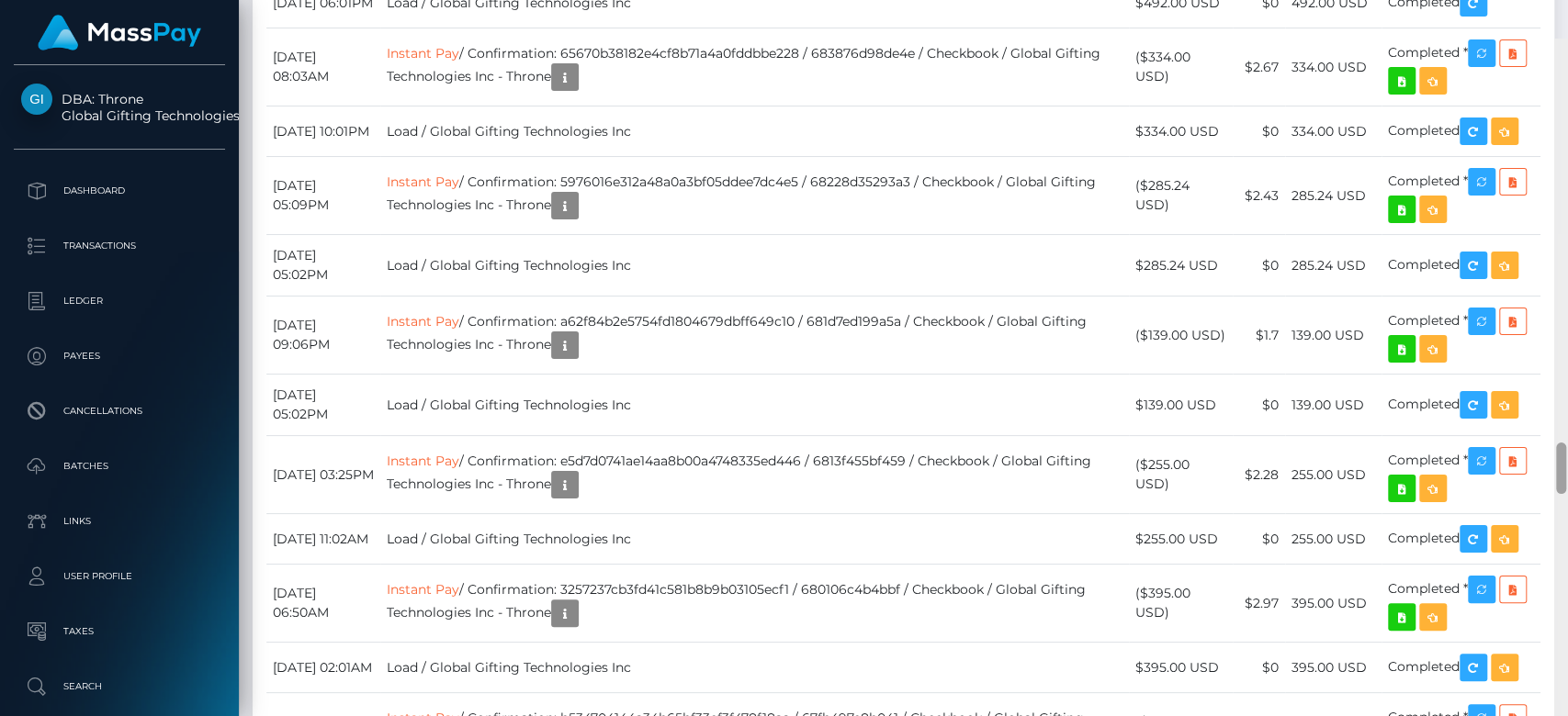
scroll to position [5680, 0]
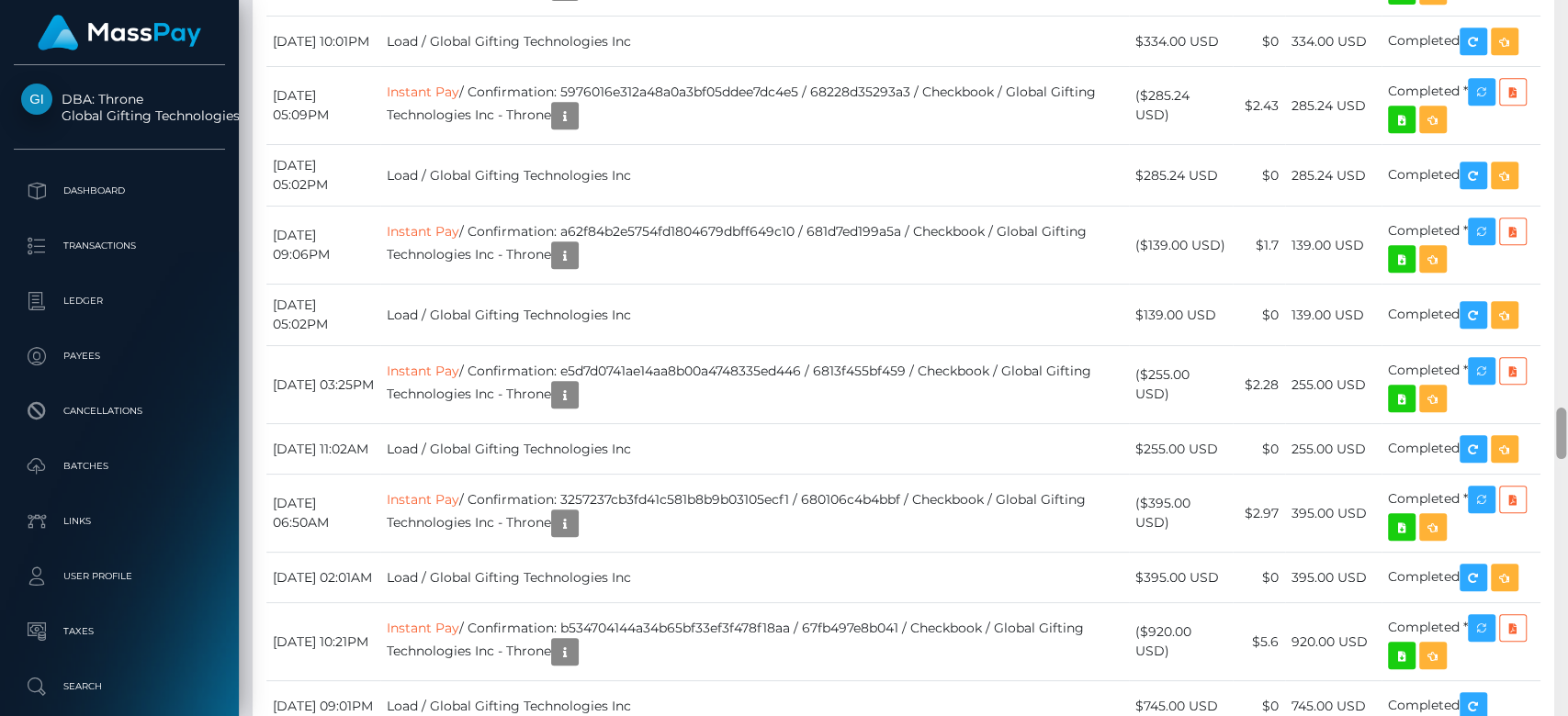
drag, startPoint x: 1560, startPoint y: 168, endPoint x: 1566, endPoint y: 437, distance: 269.1
click at [1566, 437] on div at bounding box center [1561, 358] width 13 height 717
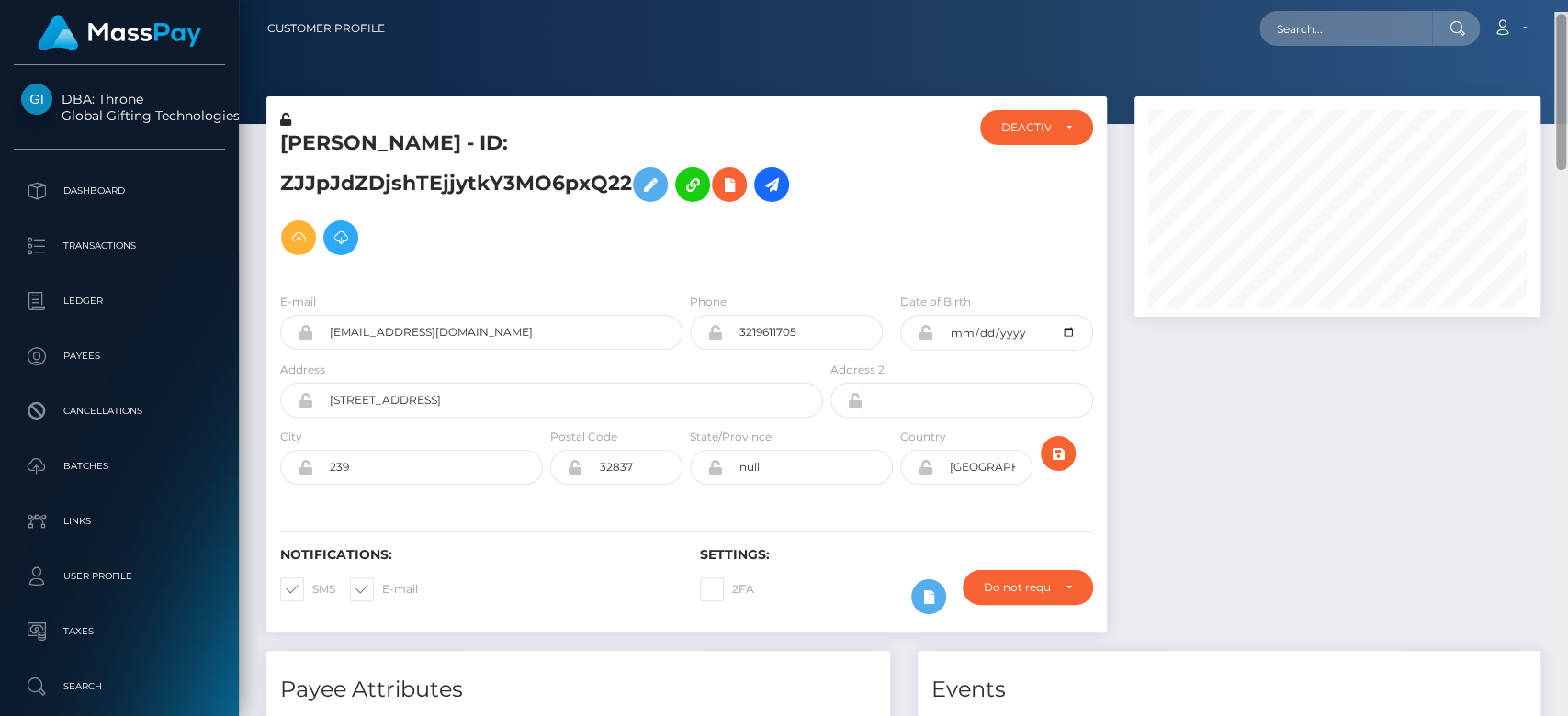
click at [1535, 104] on div "Customer Profile Loading... Loading..." at bounding box center [903, 358] width 1329 height 716
